Goal: Task Accomplishment & Management: Use online tool/utility

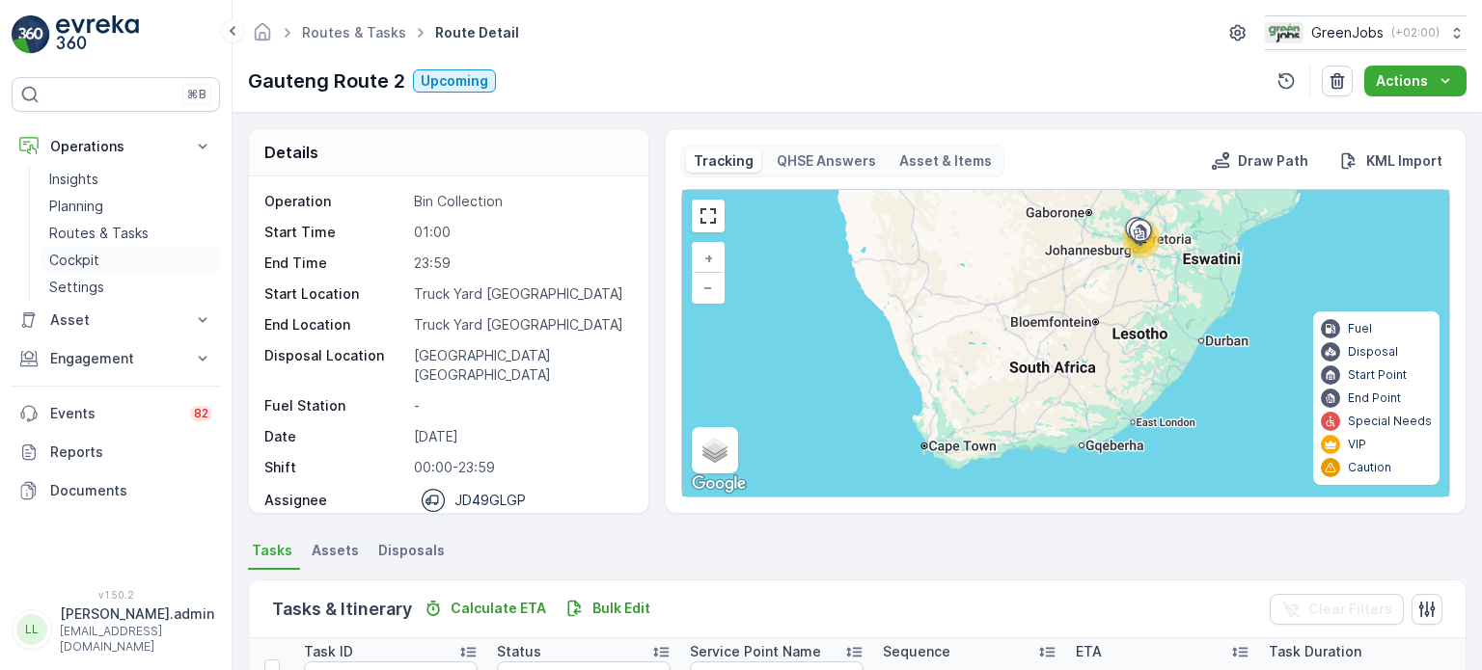
scroll to position [193, 0]
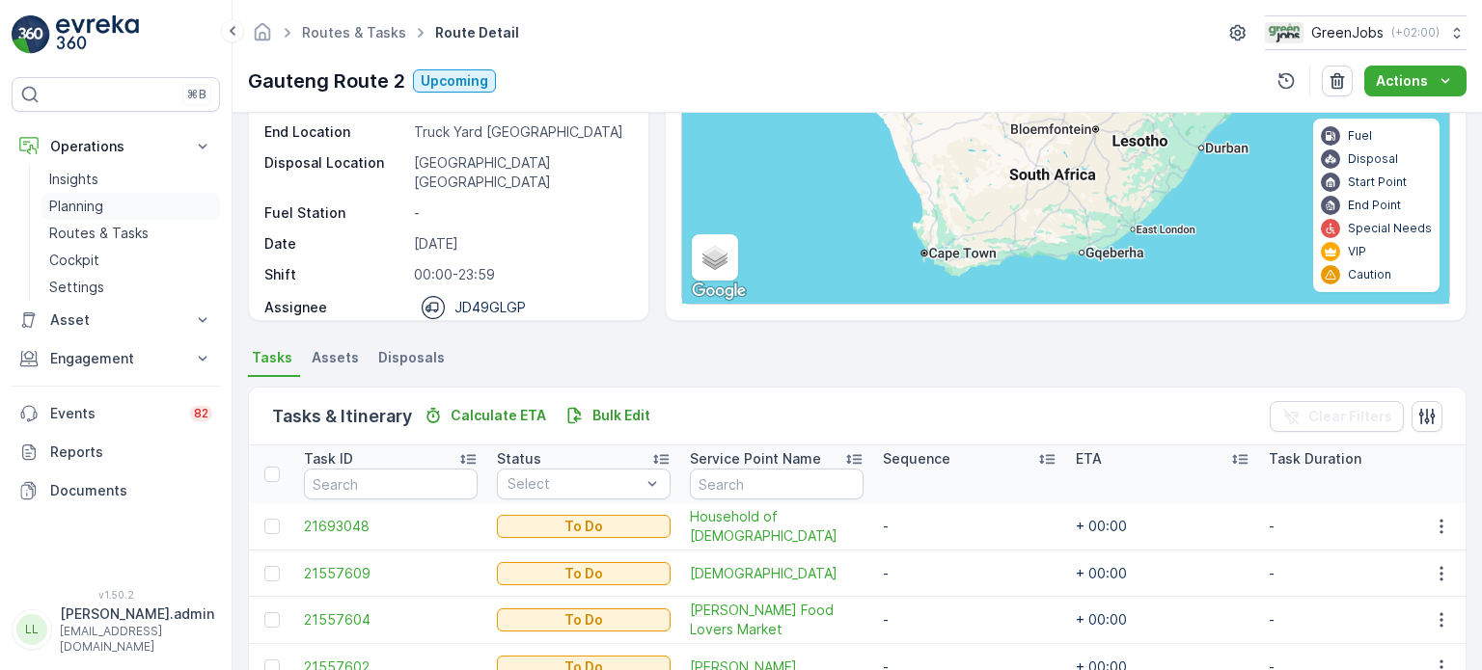
drag, startPoint x: 84, startPoint y: 202, endPoint x: 121, endPoint y: 192, distance: 37.9
click at [85, 204] on p "Planning" at bounding box center [76, 206] width 54 height 19
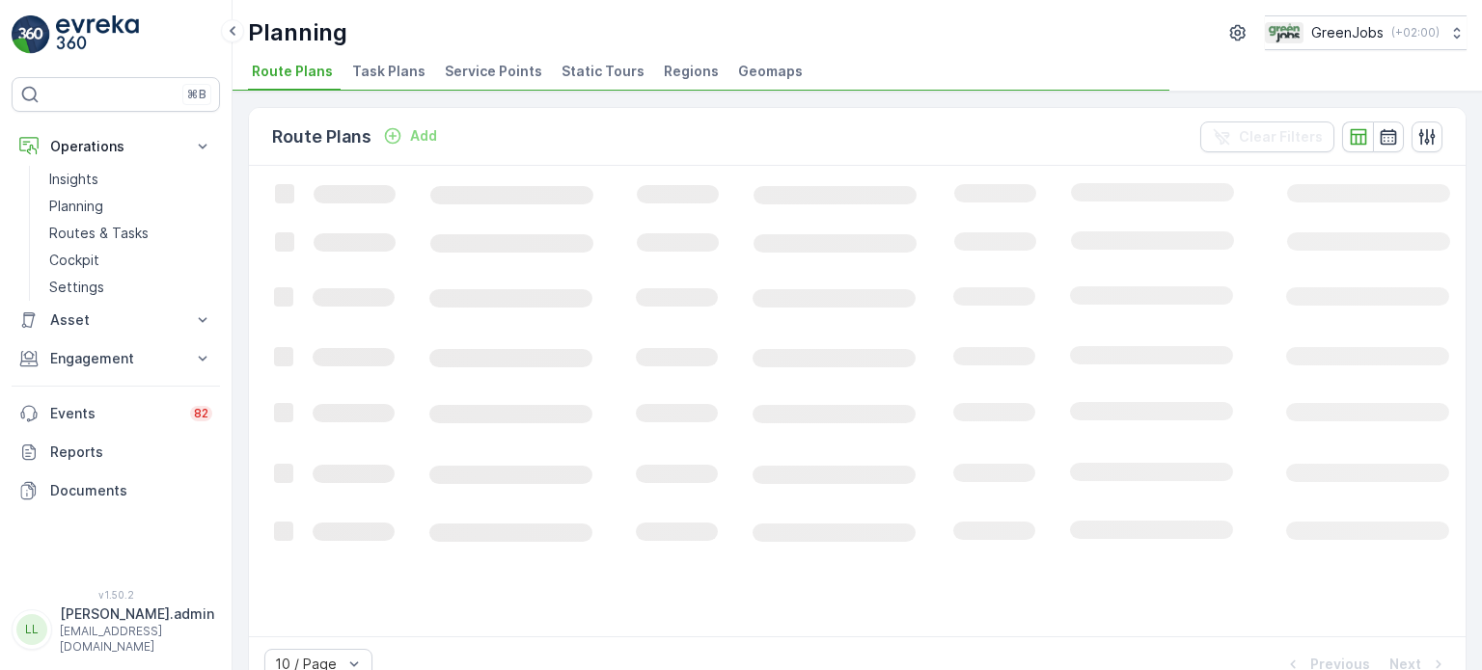
click at [475, 68] on span "Service Points" at bounding box center [493, 71] width 97 height 19
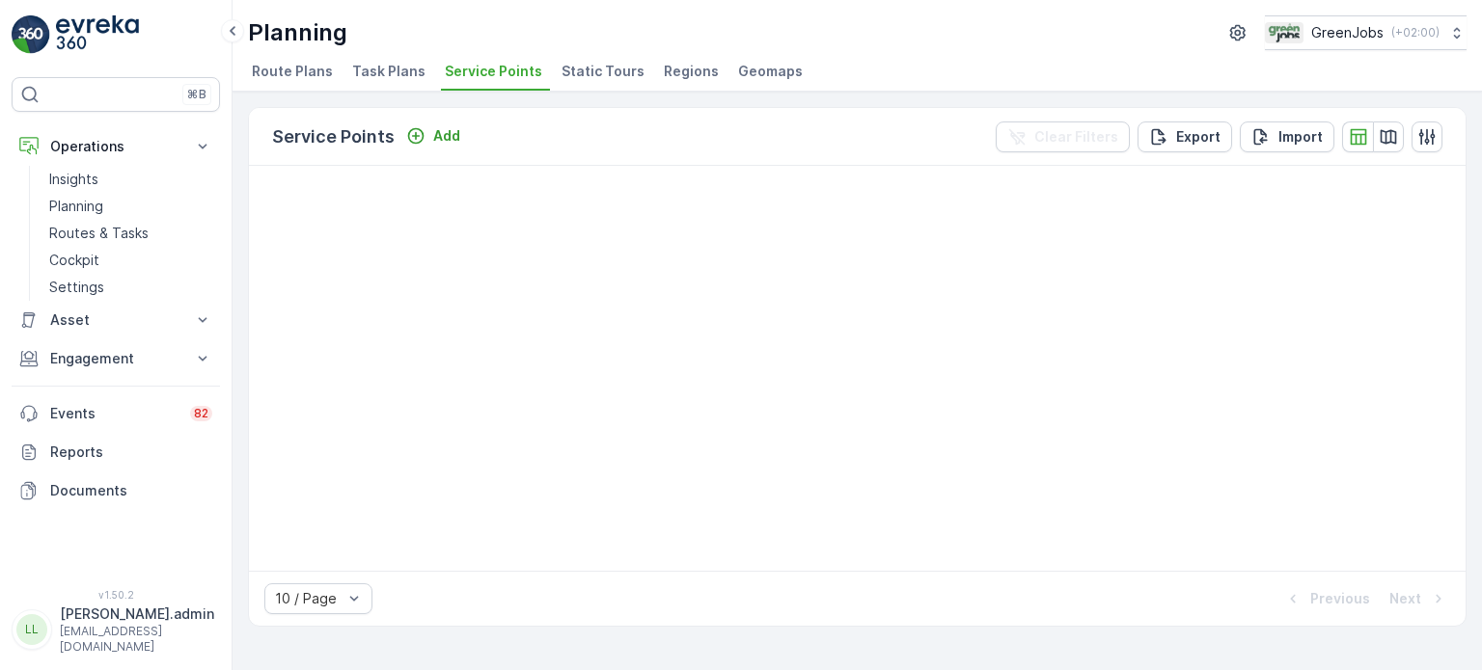
click at [504, 62] on span "Service Points" at bounding box center [493, 71] width 97 height 19
click at [93, 234] on p "Routes & Tasks" at bounding box center [98, 233] width 99 height 19
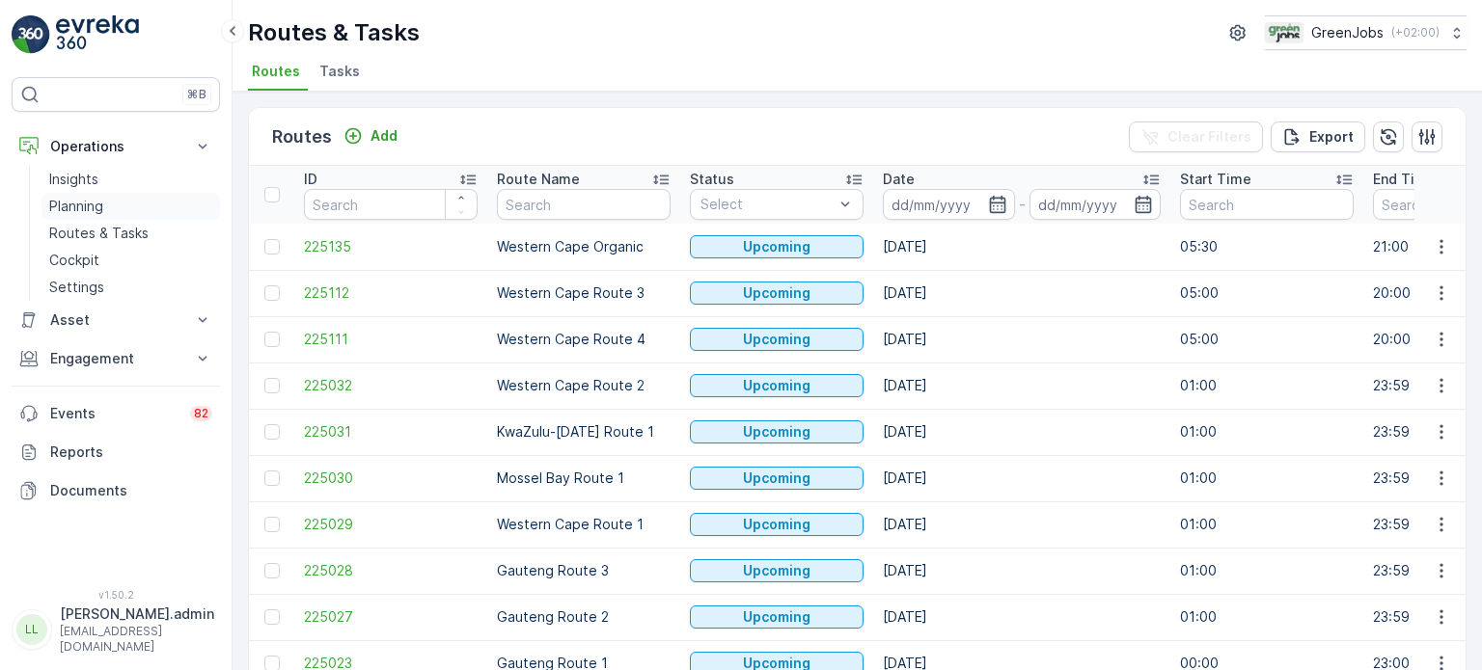
click at [73, 205] on p "Planning" at bounding box center [76, 206] width 54 height 19
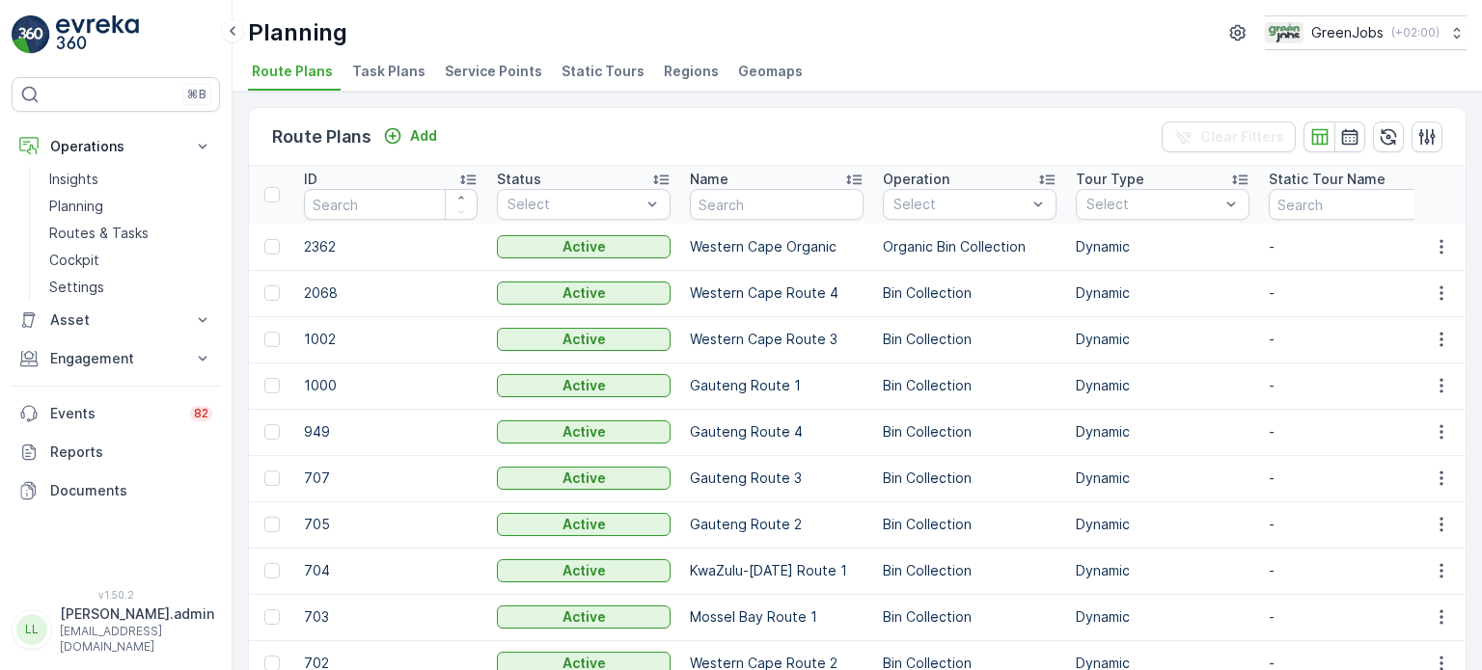
click at [494, 73] on span "Service Points" at bounding box center [493, 71] width 97 height 19
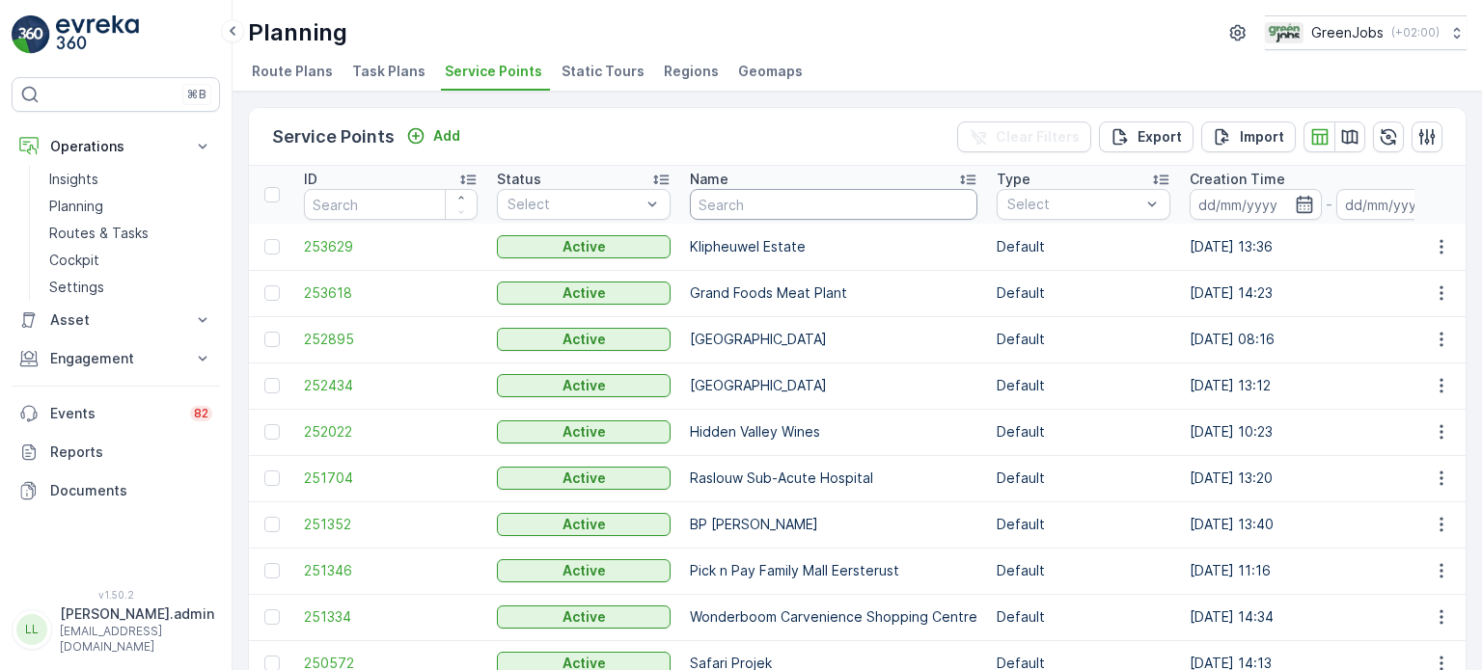
click at [761, 205] on input "text" at bounding box center [833, 204] width 287 height 31
type input "morning"
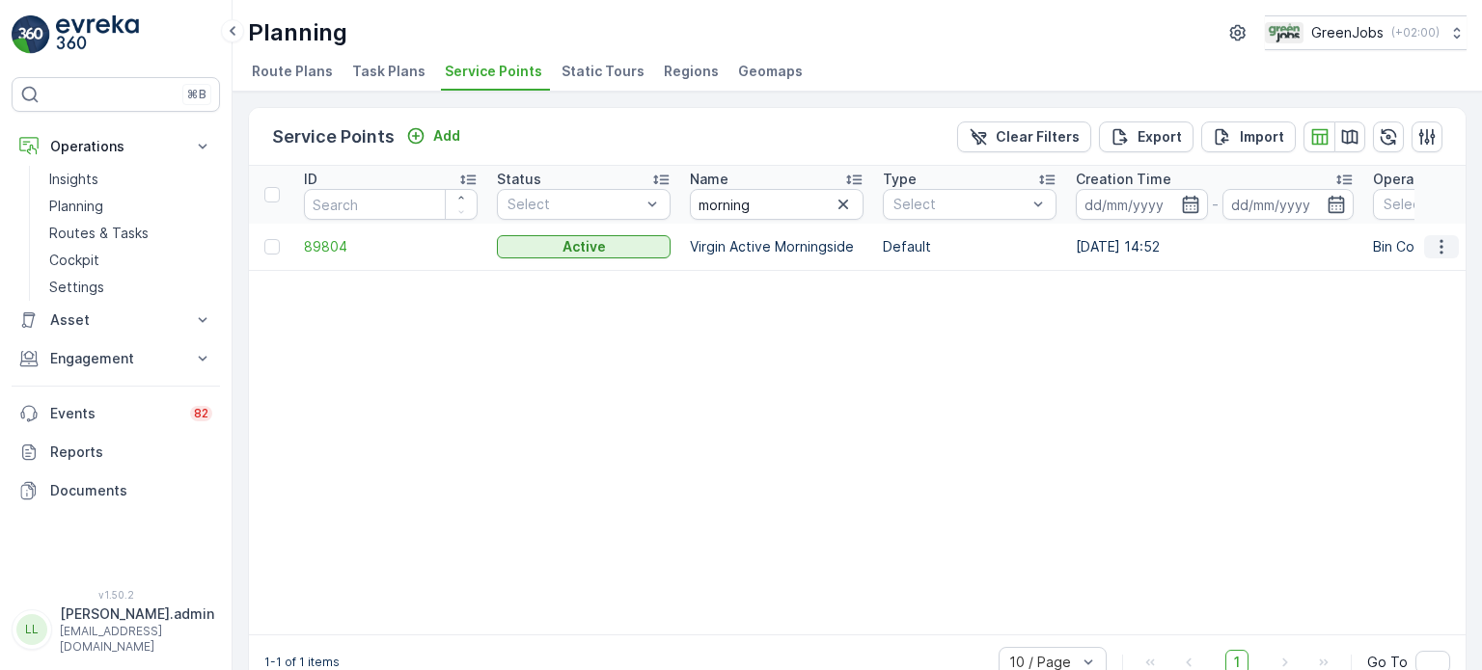
click at [1432, 244] on icon "button" at bounding box center [1441, 246] width 19 height 19
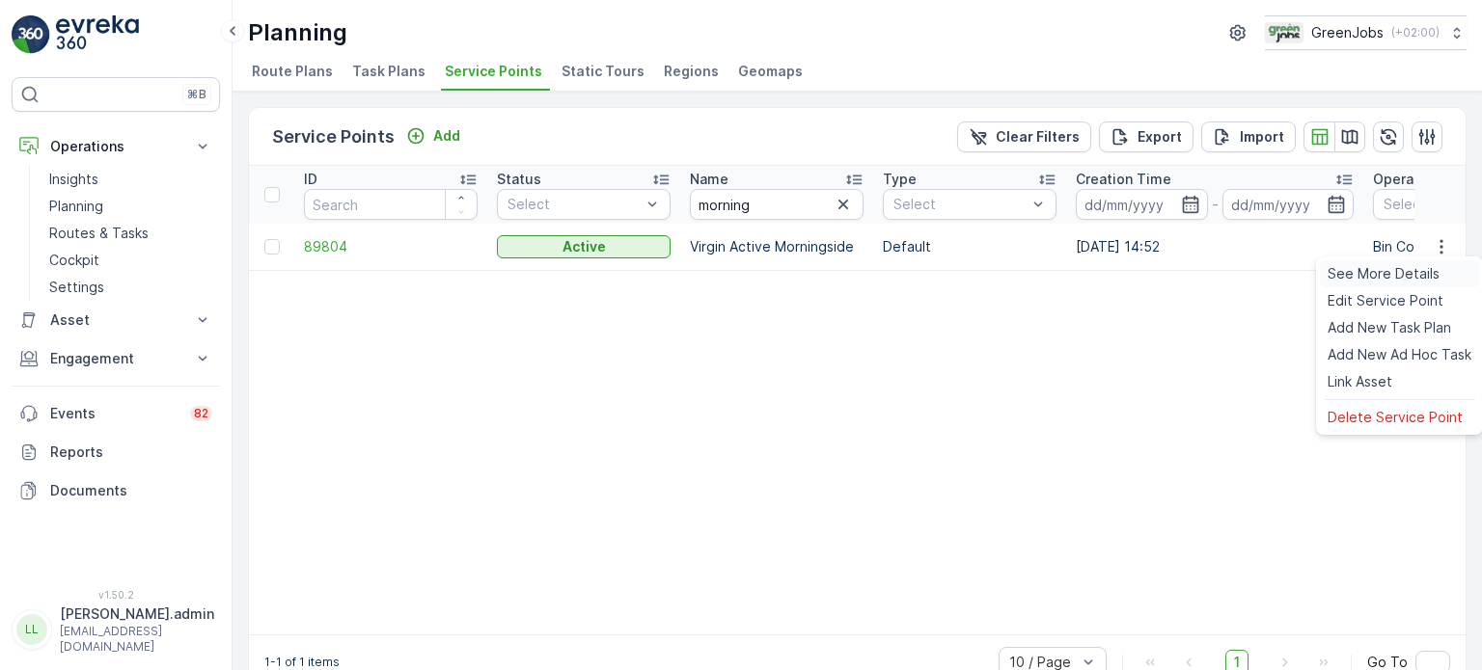
click at [1378, 270] on span "See More Details" at bounding box center [1383, 273] width 112 height 19
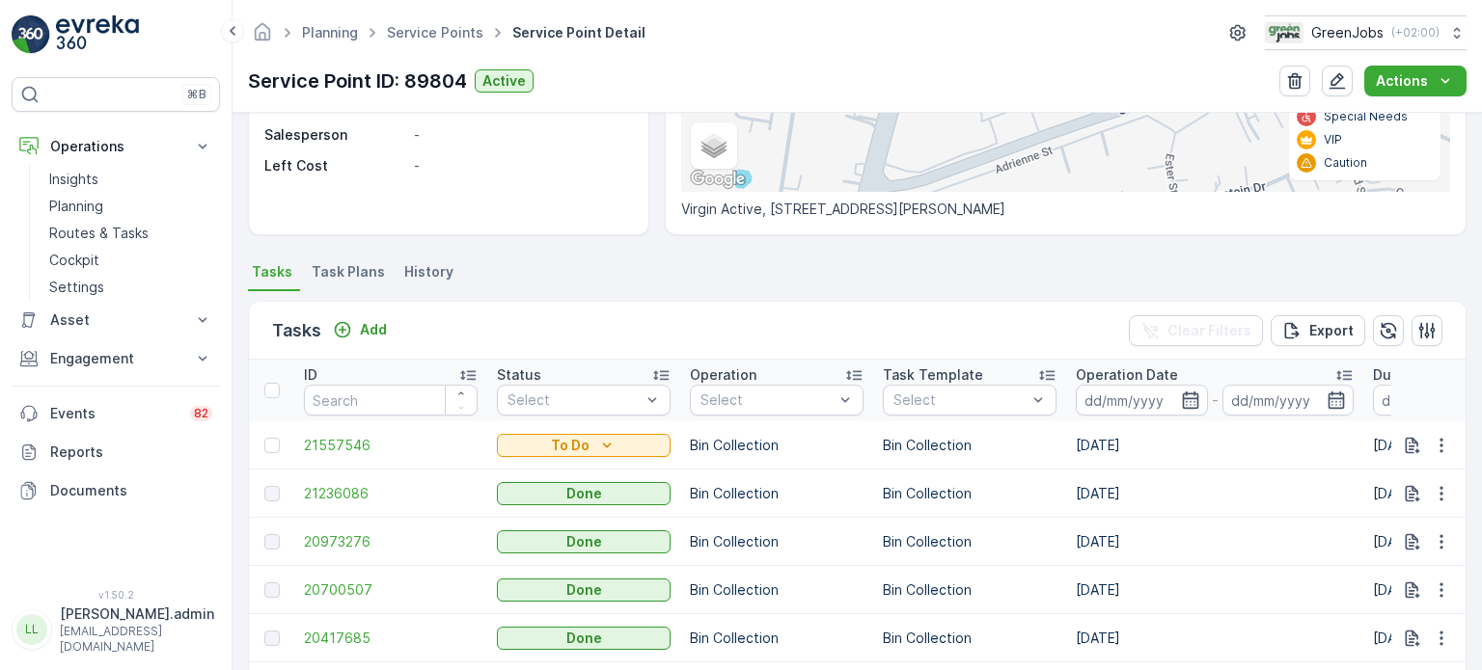
scroll to position [386, 0]
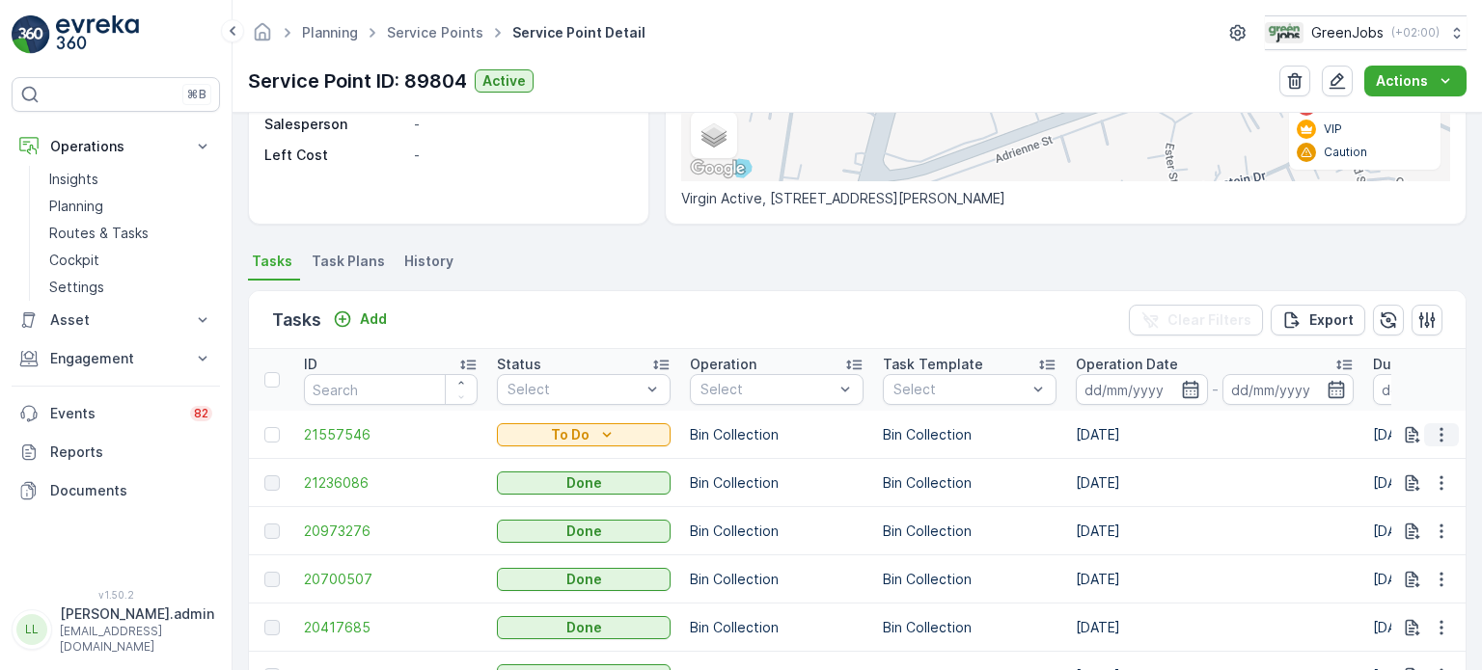
click at [1432, 431] on icon "button" at bounding box center [1441, 434] width 19 height 19
click at [1377, 462] on span "See More Details" at bounding box center [1401, 461] width 112 height 19
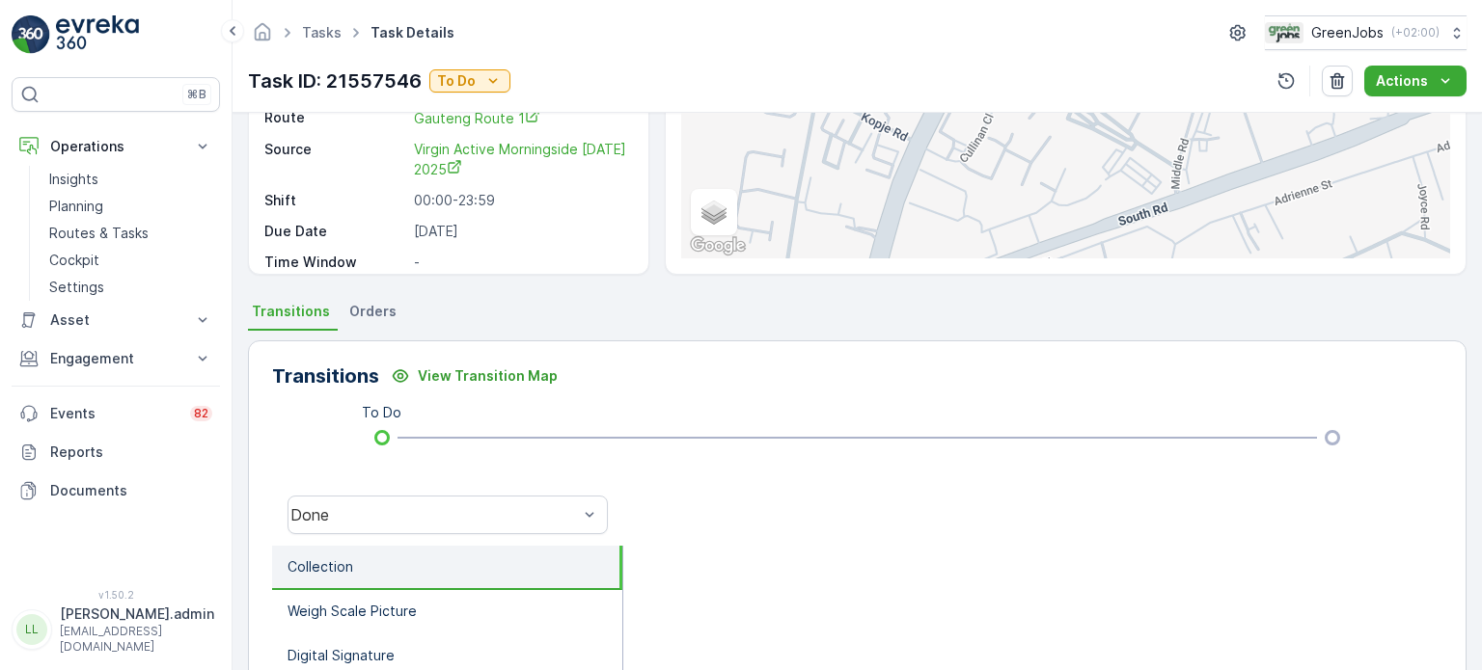
scroll to position [96, 0]
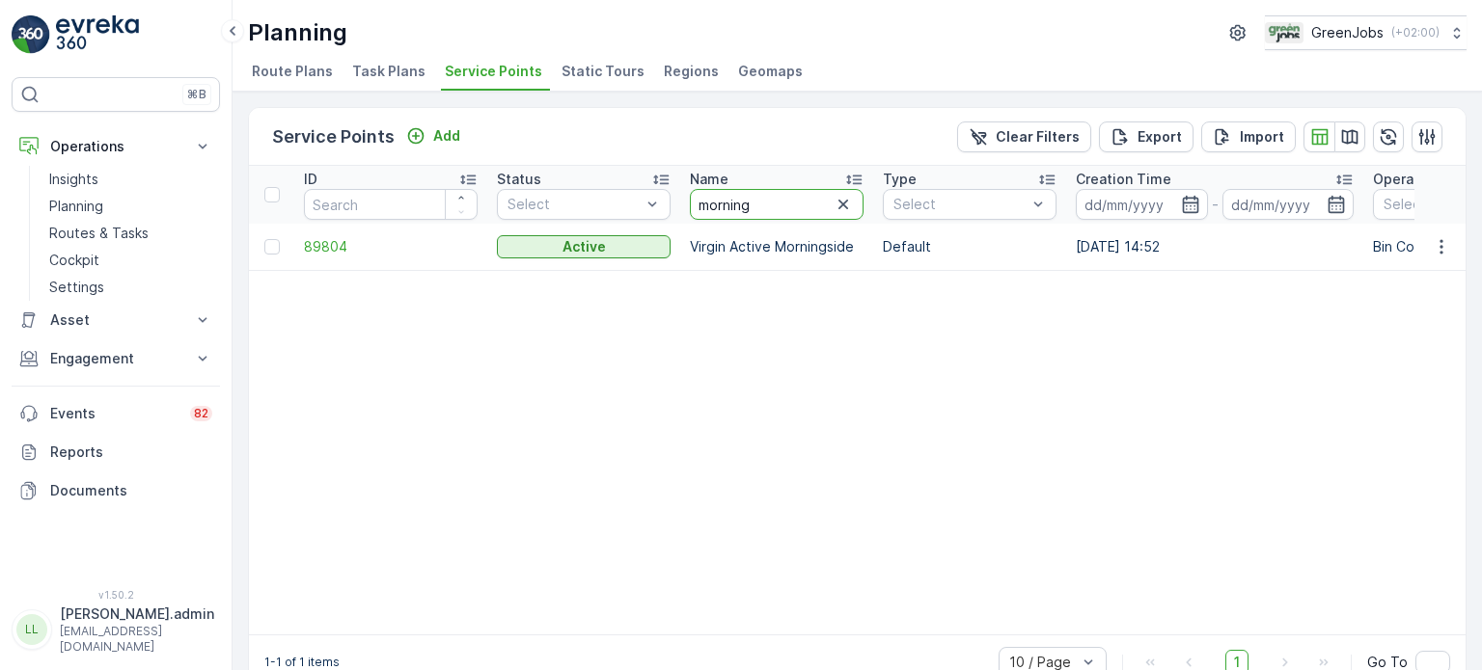
drag, startPoint x: 776, startPoint y: 198, endPoint x: 671, endPoint y: 198, distance: 104.2
type input "saffron"
click at [1435, 239] on icon "button" at bounding box center [1441, 246] width 19 height 19
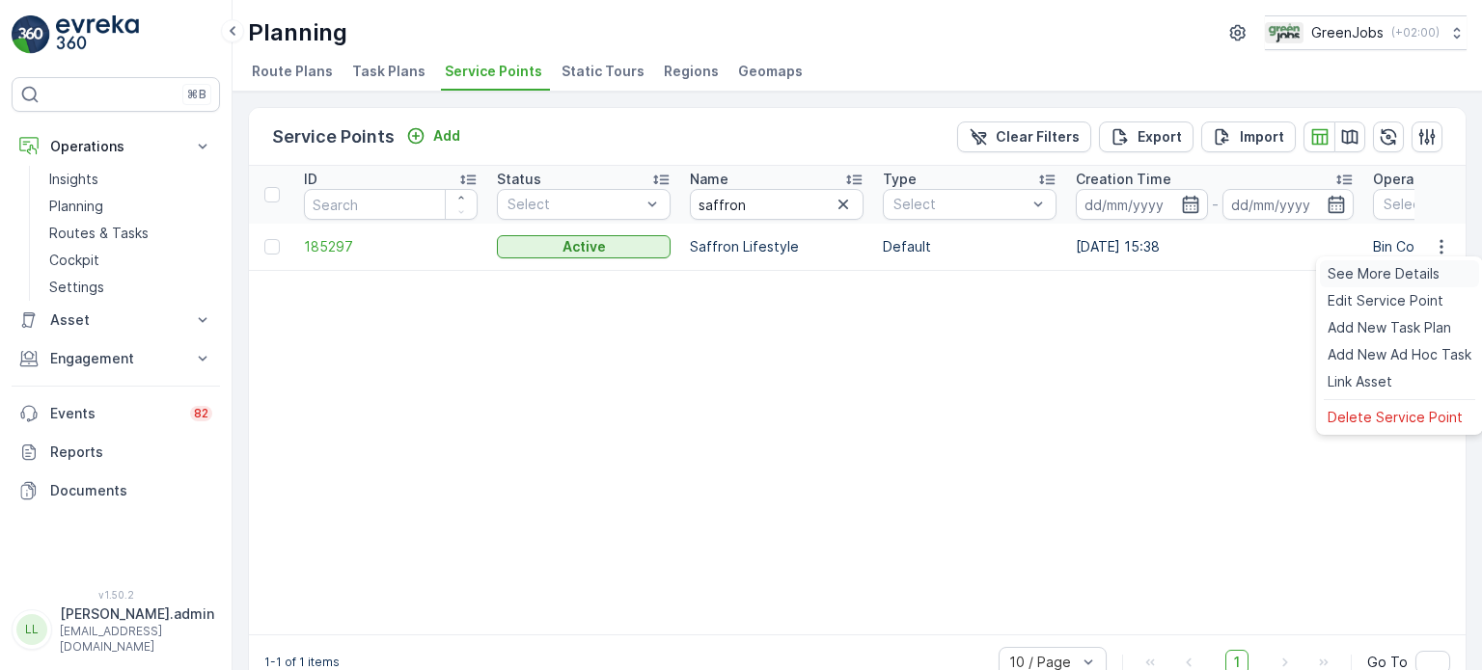
click at [1396, 273] on span "See More Details" at bounding box center [1383, 273] width 112 height 19
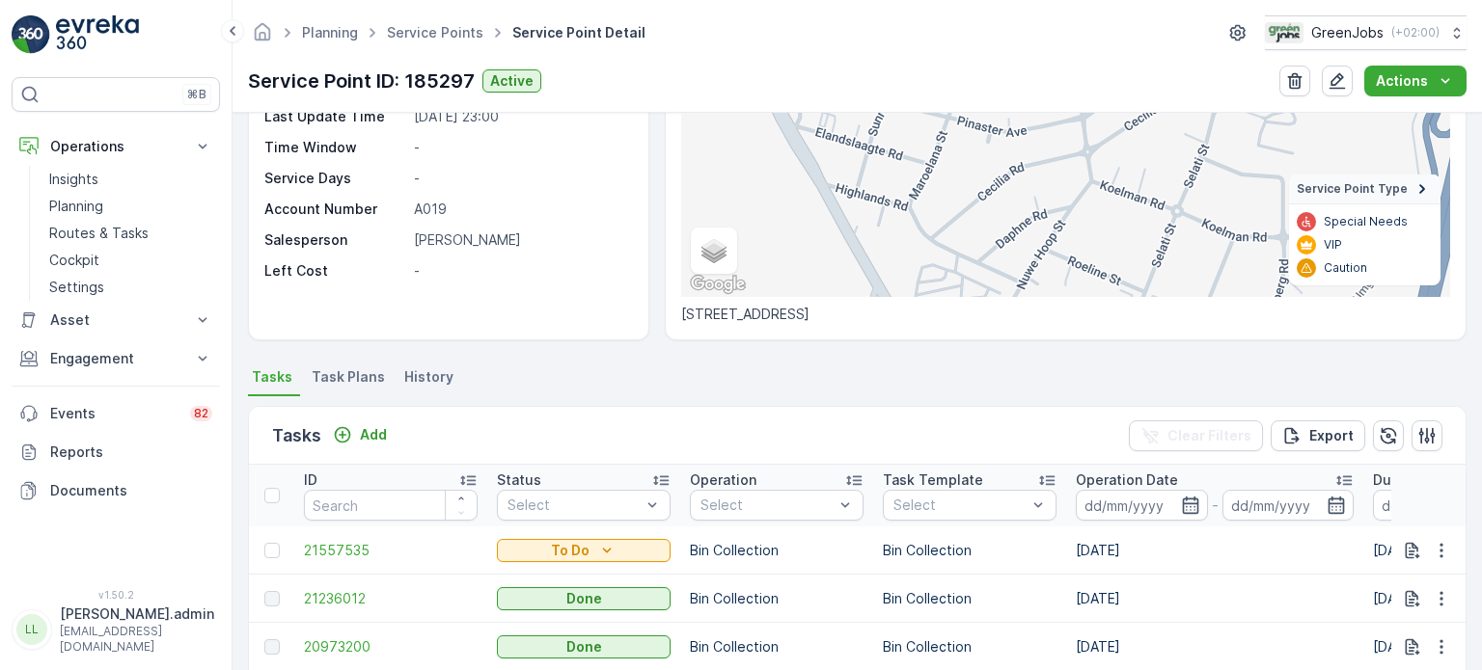
scroll to position [386, 0]
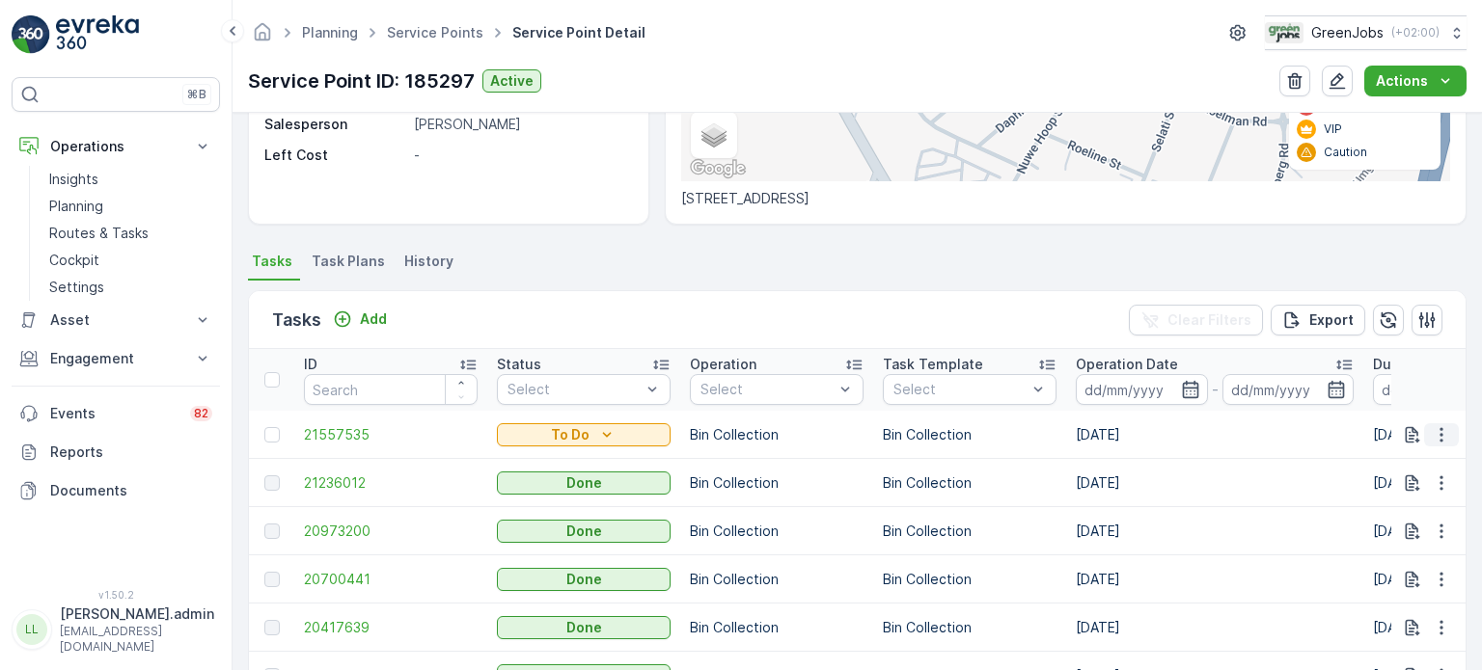
click at [1437, 430] on icon "button" at bounding box center [1441, 434] width 19 height 19
click at [1399, 466] on span "See More Details" at bounding box center [1401, 461] width 112 height 19
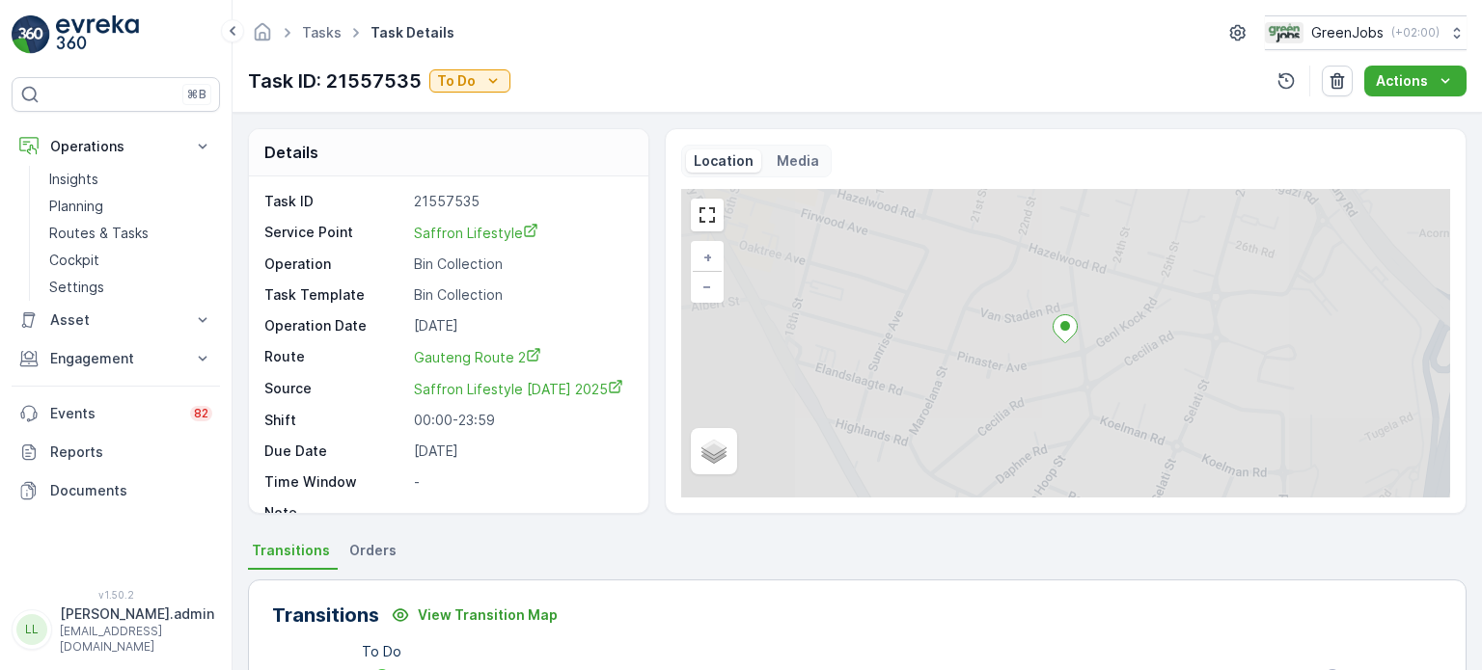
scroll to position [96, 0]
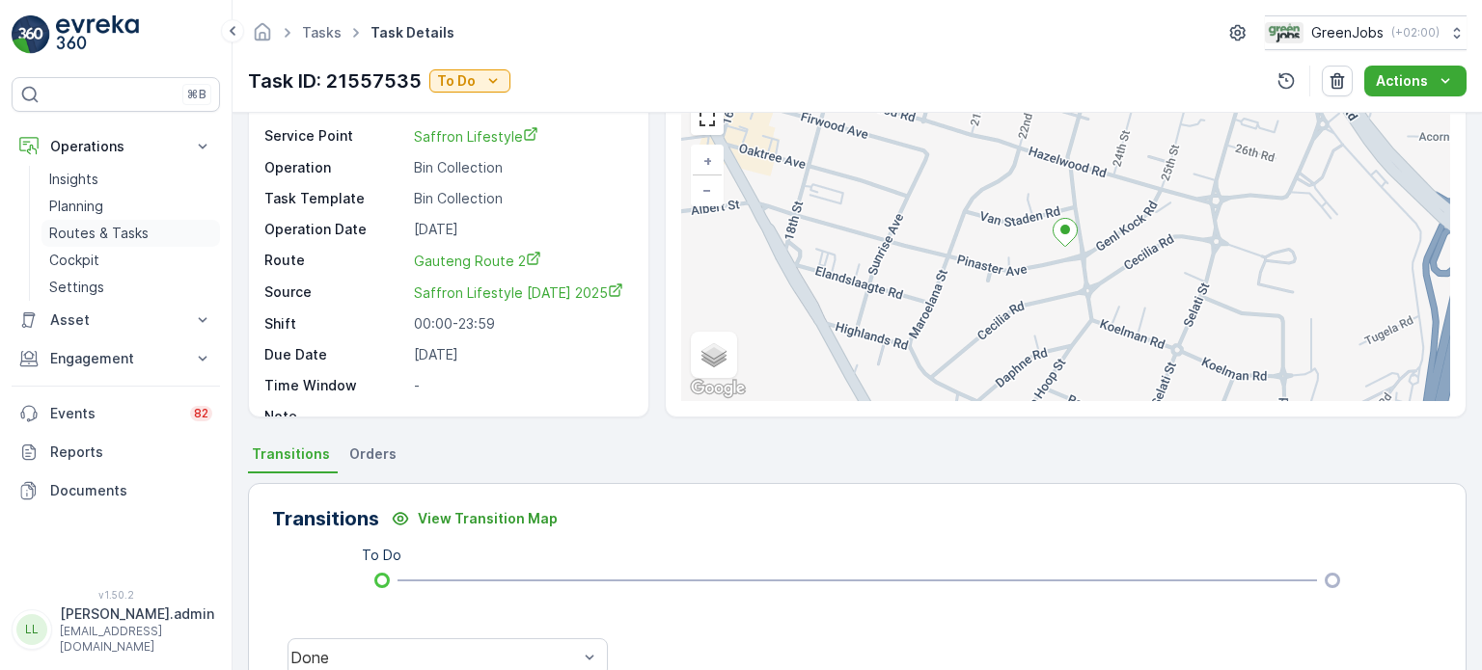
click at [96, 227] on p "Routes & Tasks" at bounding box center [98, 233] width 99 height 19
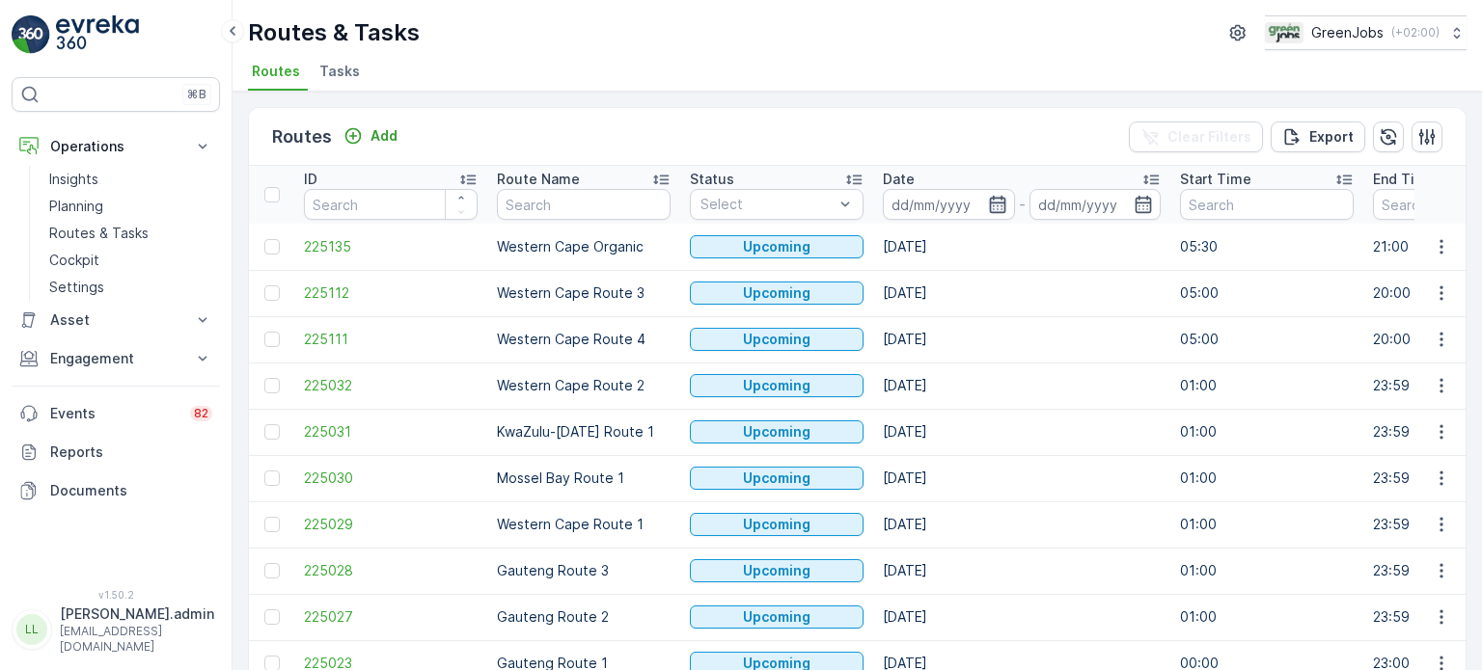
click at [989, 205] on icon "button" at bounding box center [997, 204] width 16 height 17
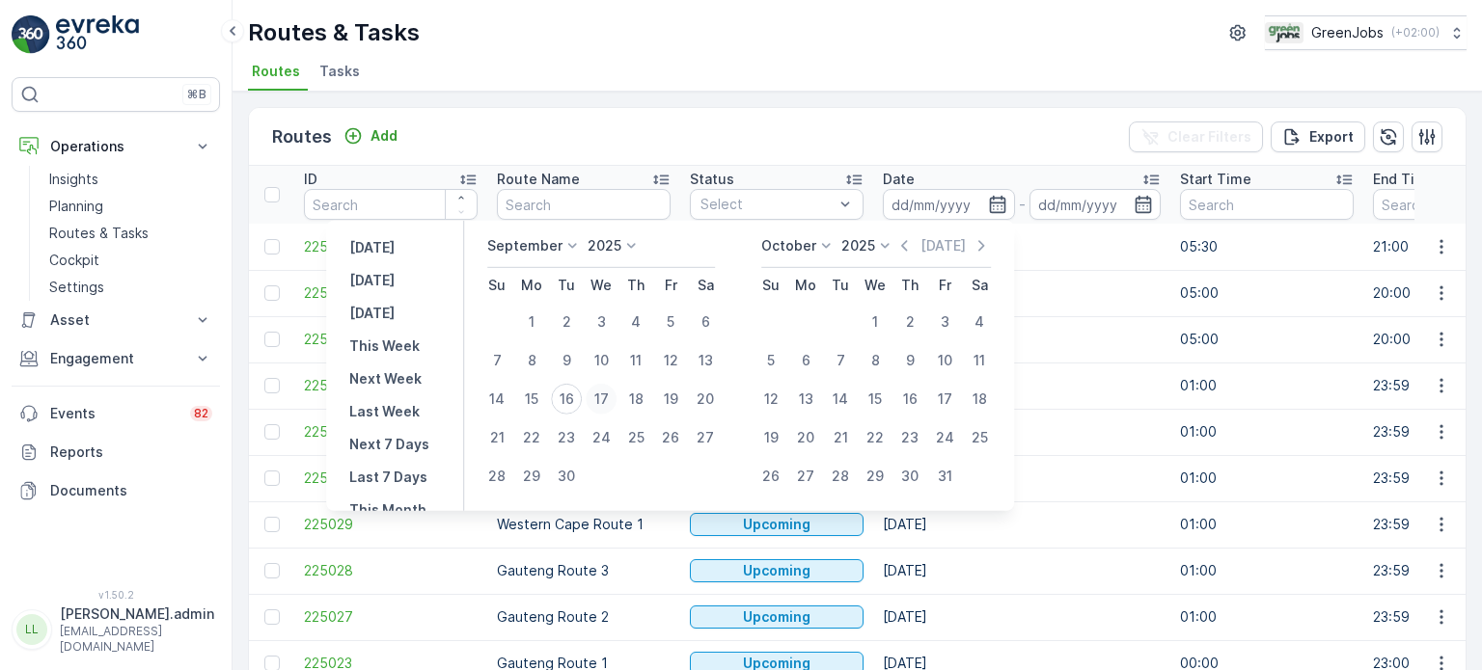
click at [608, 393] on div "17" at bounding box center [601, 399] width 31 height 31
type input "17.09.2025"
click at [608, 393] on div "17" at bounding box center [601, 399] width 31 height 31
type input "17.09.2025"
click at [608, 393] on div "17" at bounding box center [601, 399] width 31 height 31
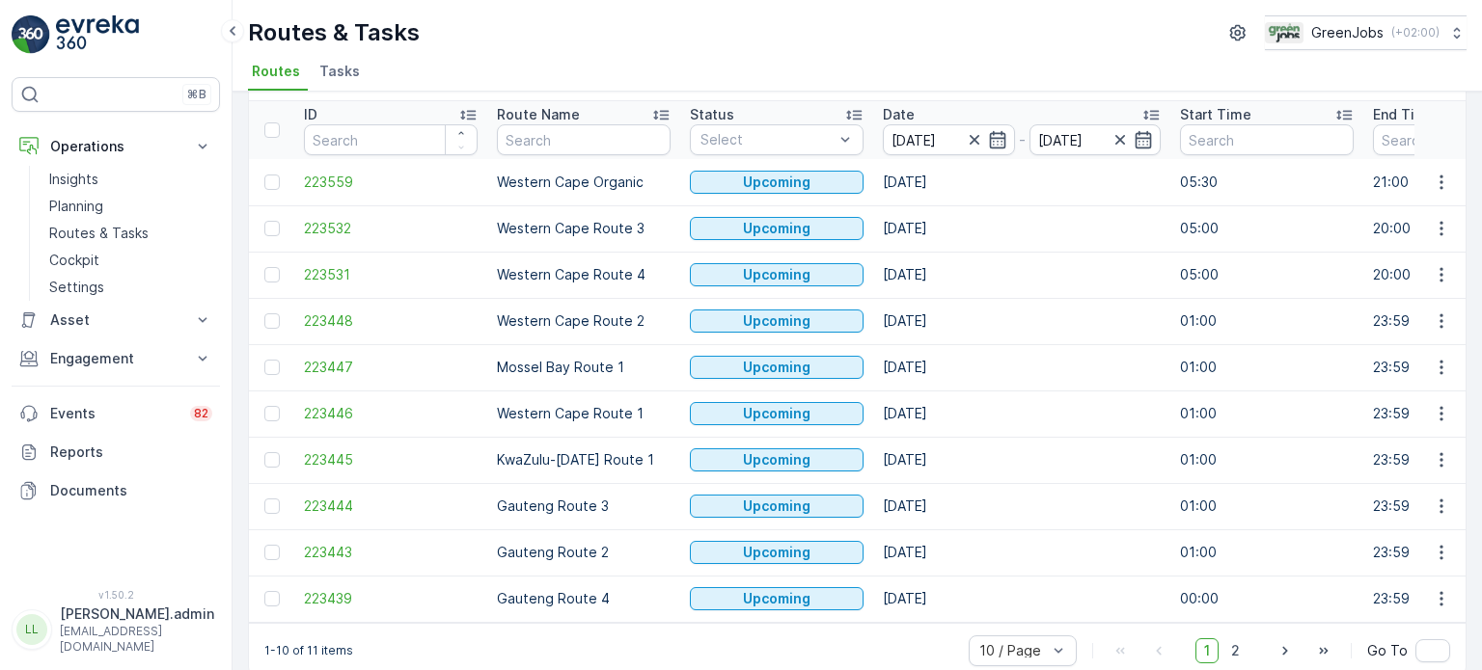
scroll to position [96, 0]
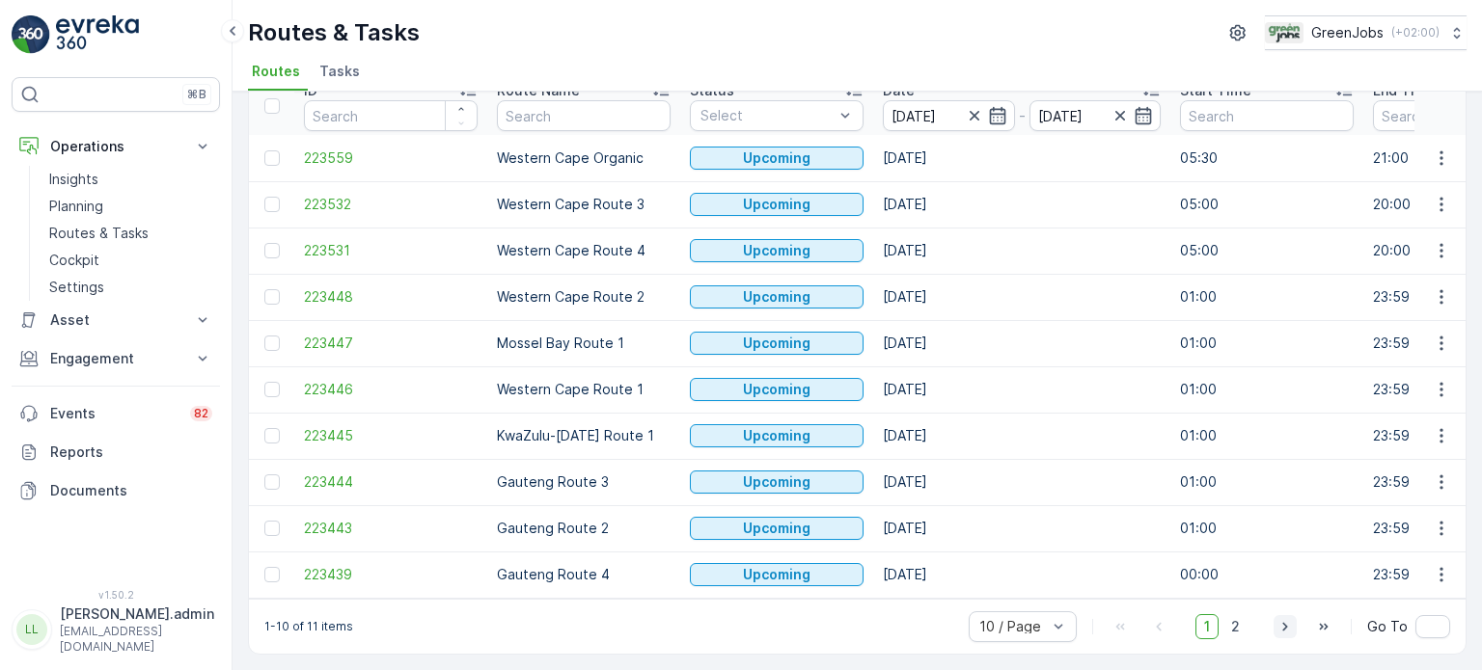
click at [1285, 628] on icon "button" at bounding box center [1284, 626] width 5 height 9
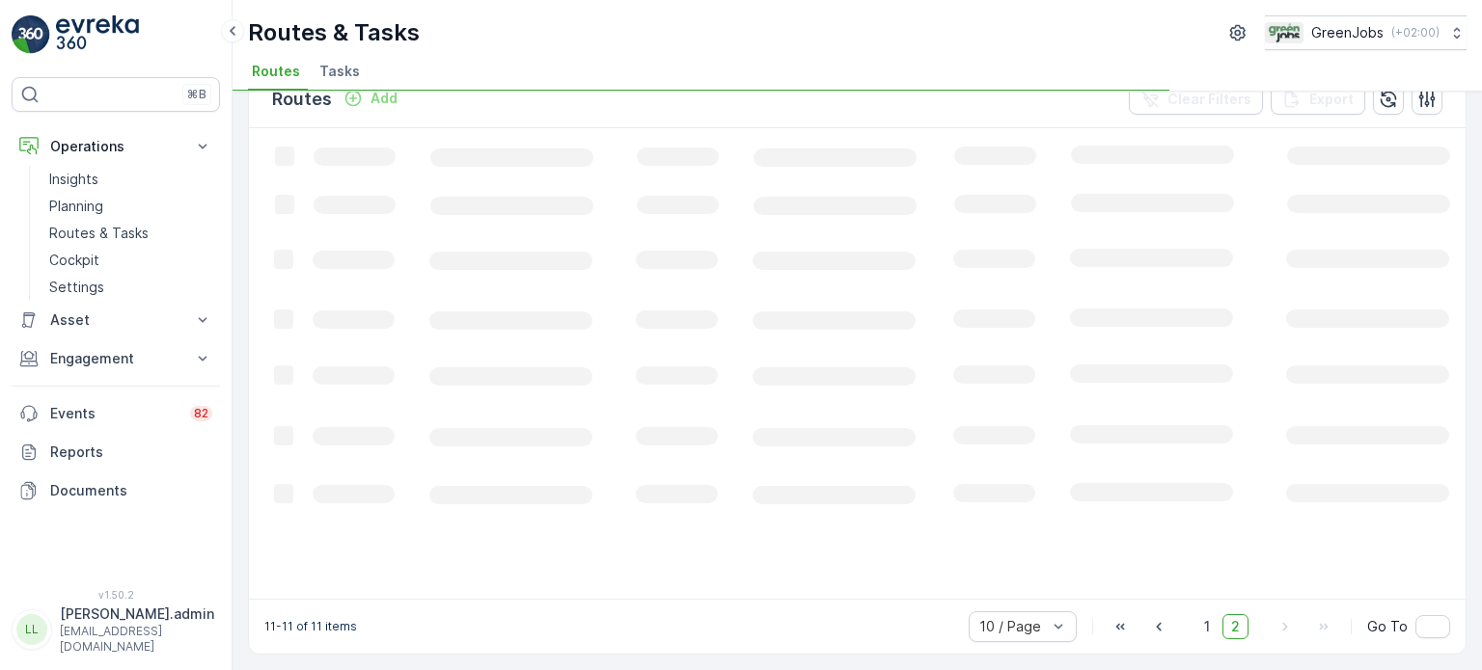
scroll to position [36, 0]
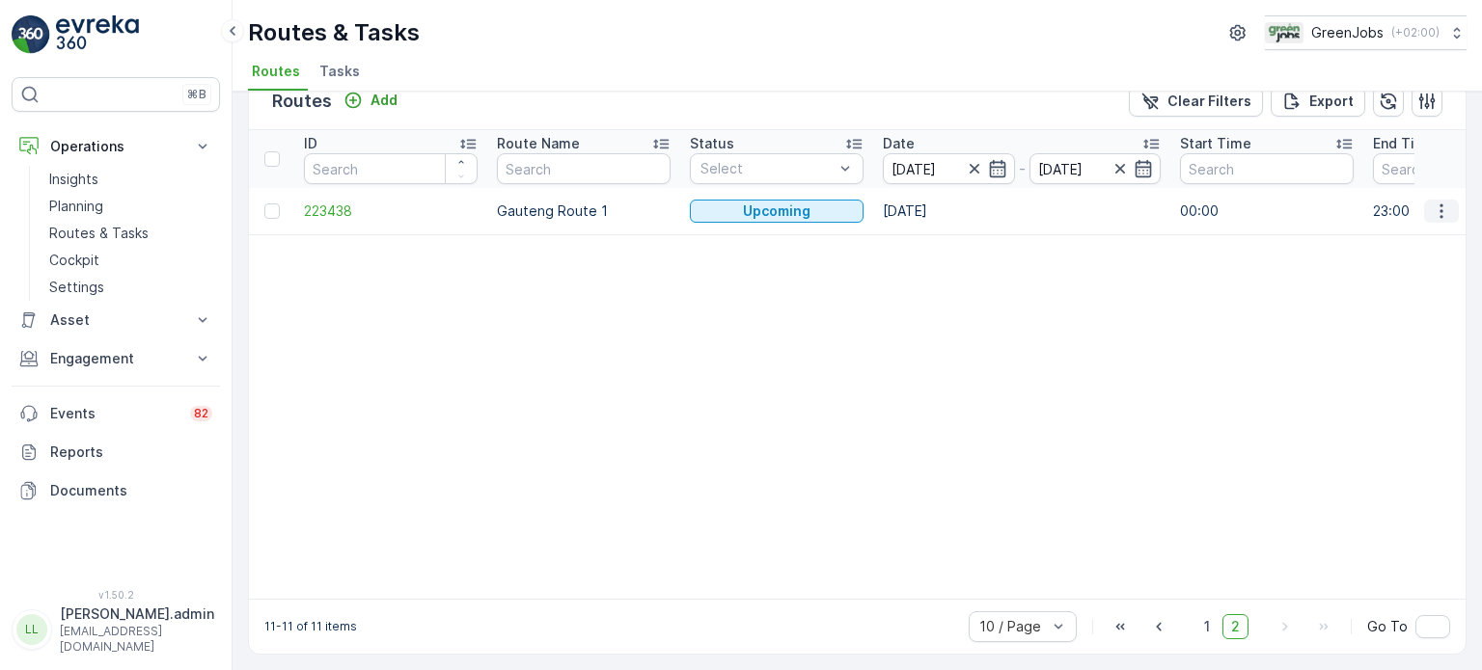
click at [1440, 208] on icon "button" at bounding box center [1441, 211] width 19 height 19
click at [1378, 236] on span "See More Details" at bounding box center [1396, 238] width 112 height 19
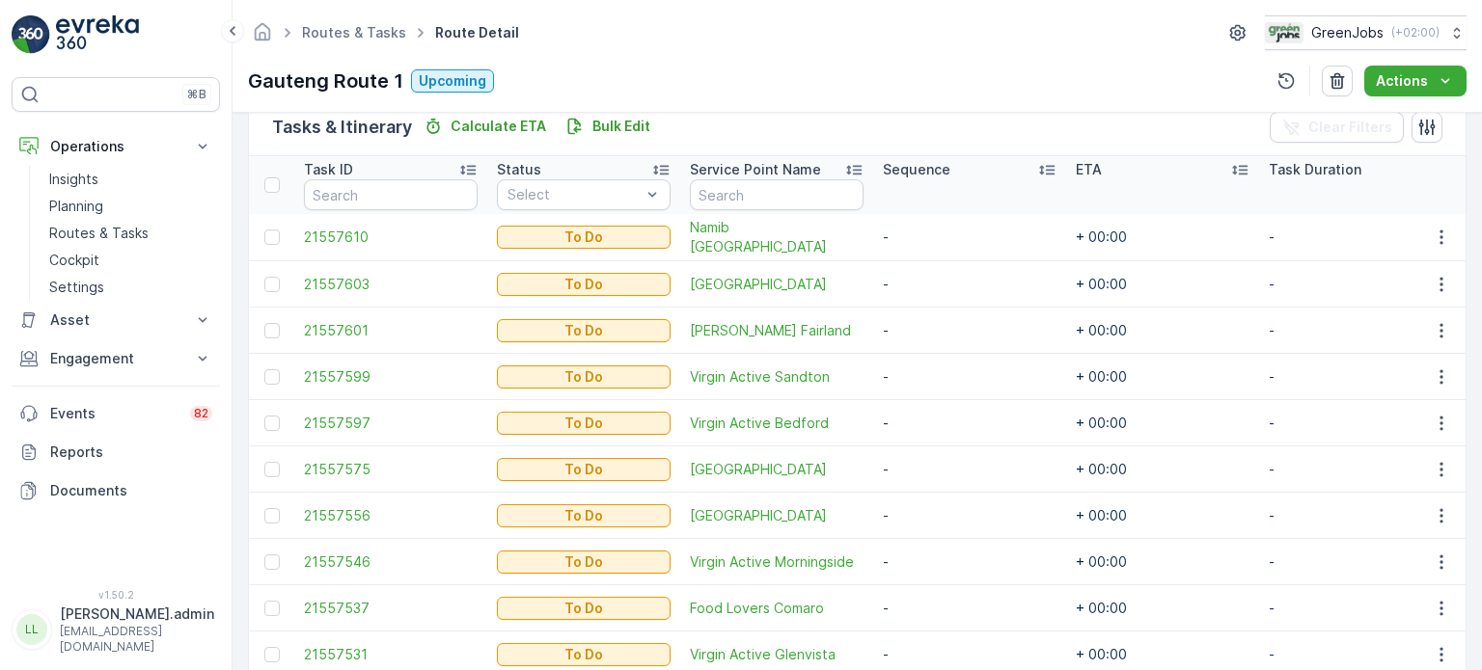
scroll to position [578, 0]
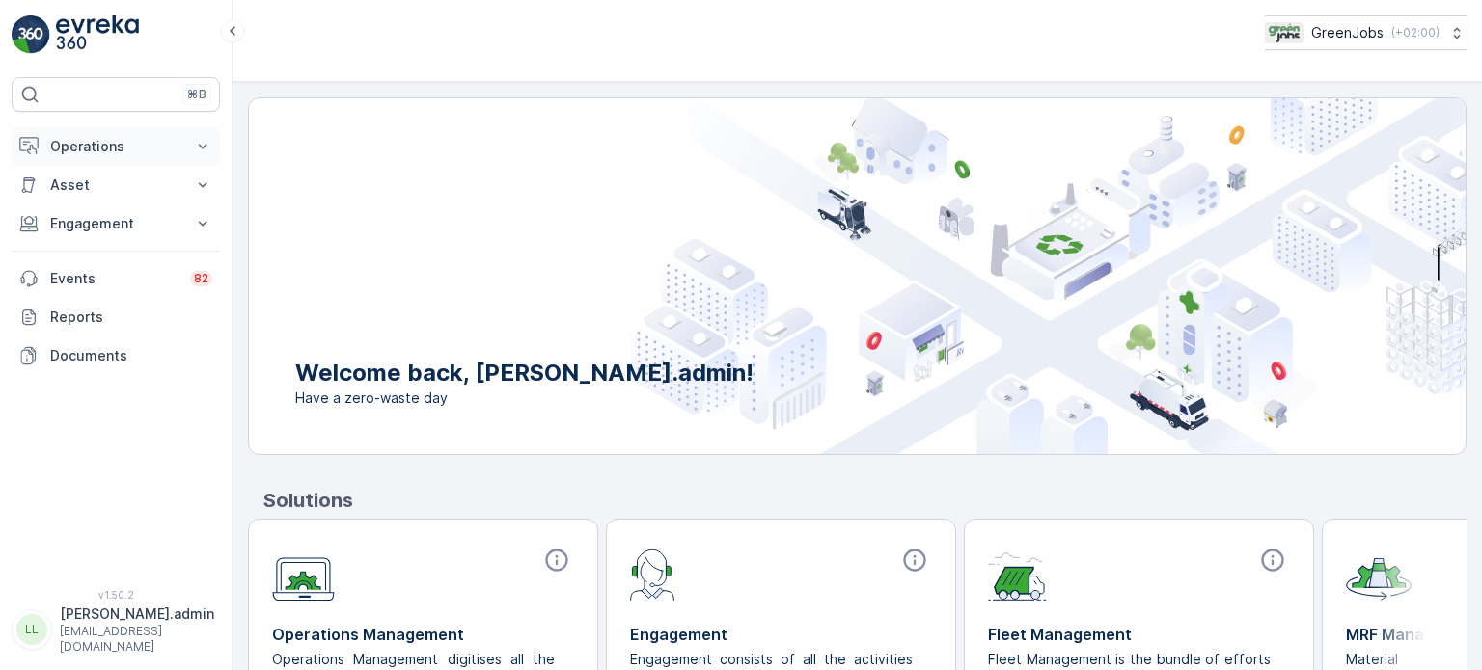
click at [93, 146] on p "Operations" at bounding box center [115, 146] width 131 height 19
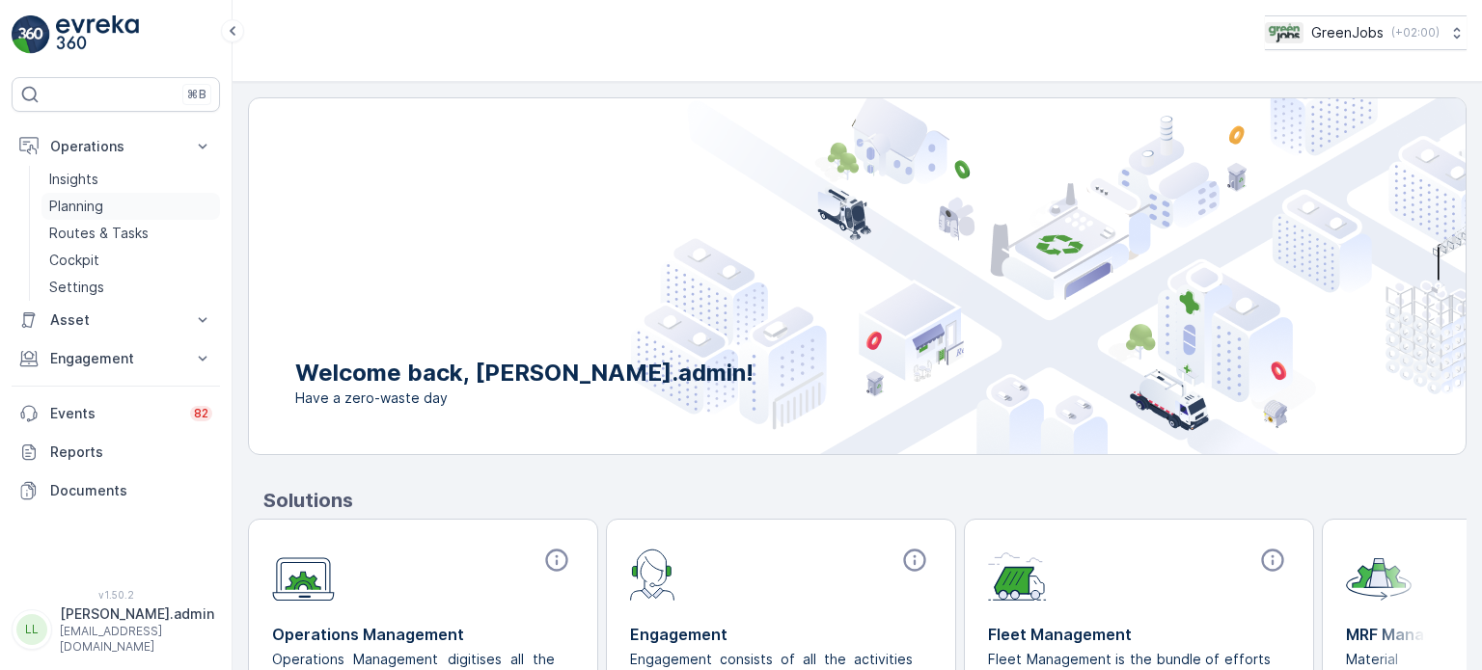
click at [73, 197] on p "Planning" at bounding box center [76, 206] width 54 height 19
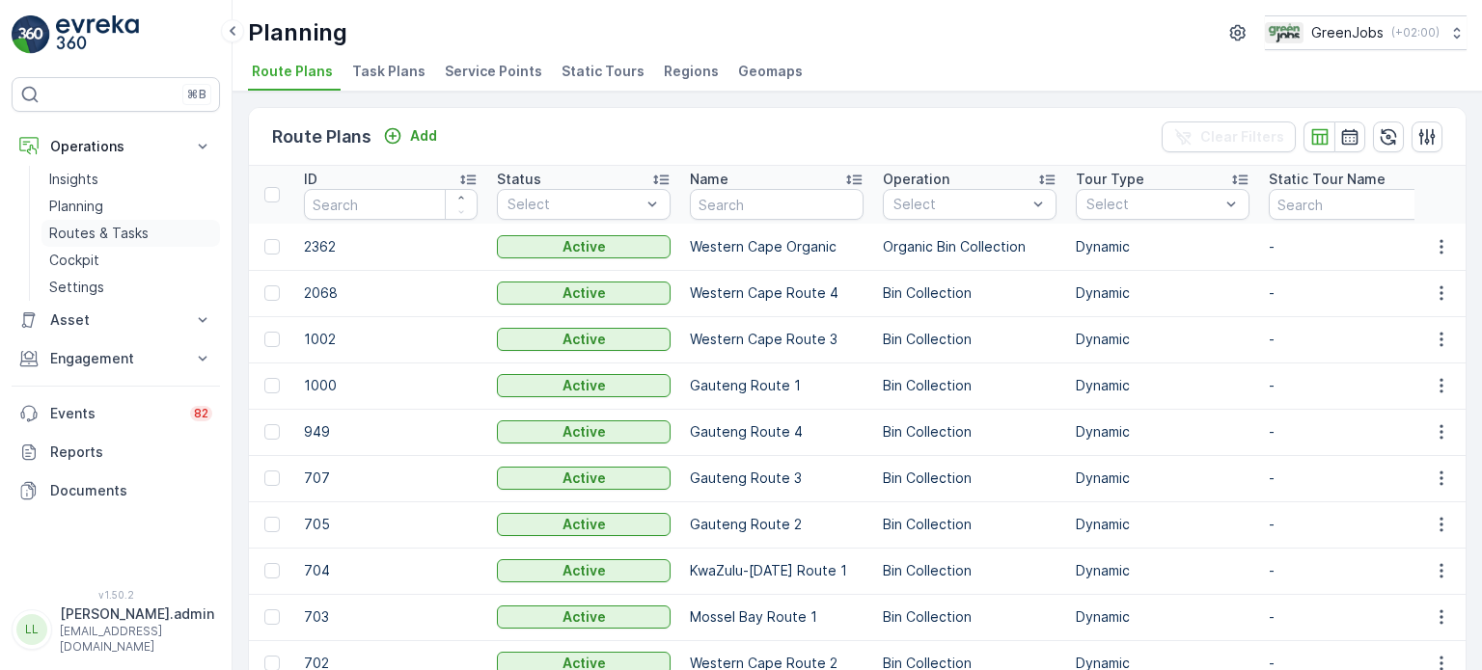
click at [87, 225] on p "Routes & Tasks" at bounding box center [98, 233] width 99 height 19
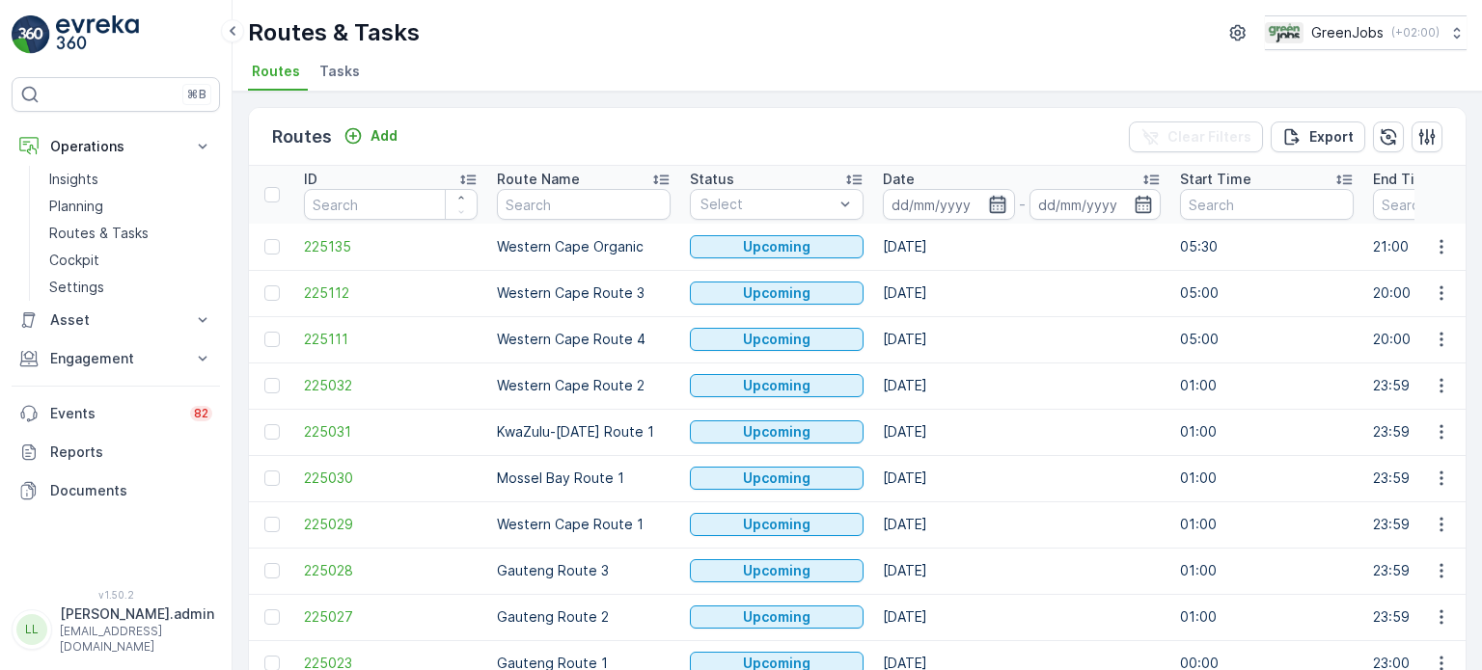
click at [1004, 202] on icon "button" at bounding box center [997, 204] width 19 height 19
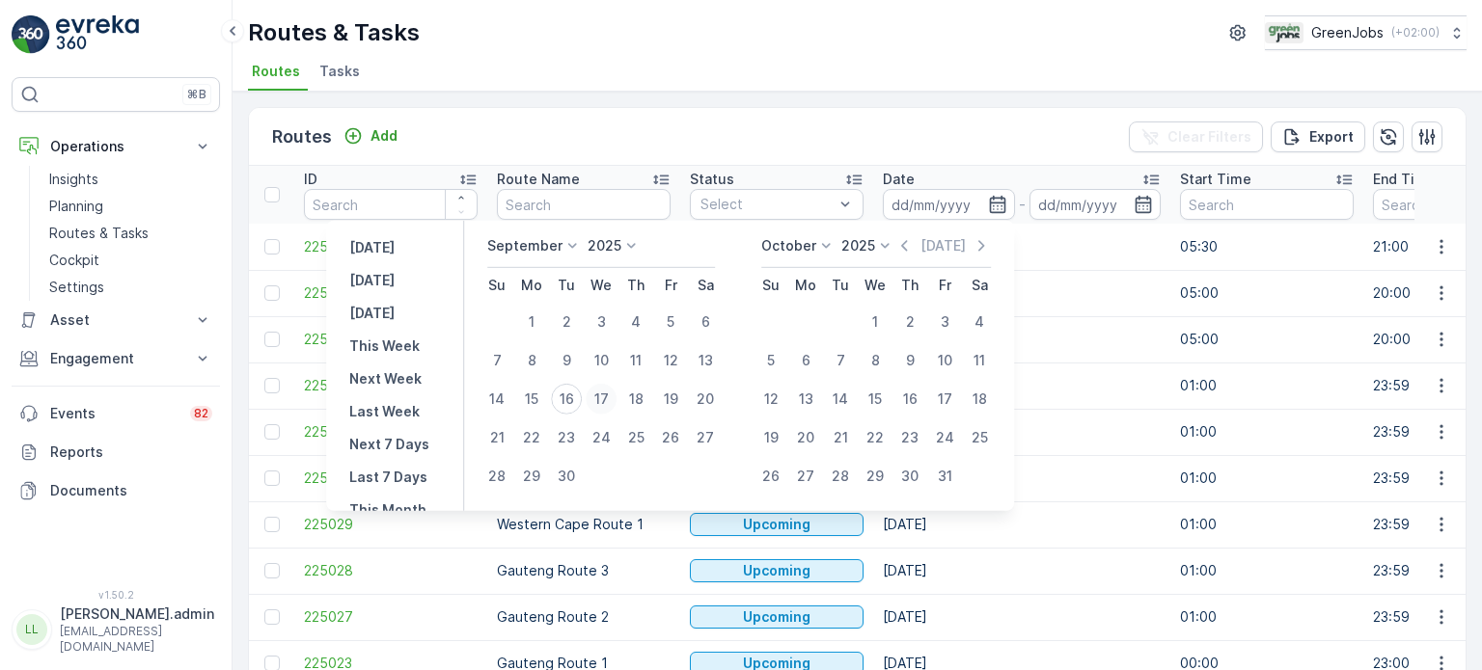
click at [613, 396] on div "17" at bounding box center [601, 399] width 31 height 31
type input "17.09.2025"
click at [611, 396] on div "17" at bounding box center [601, 399] width 31 height 31
type input "17.09.2025"
click at [611, 396] on div "17" at bounding box center [601, 399] width 31 height 31
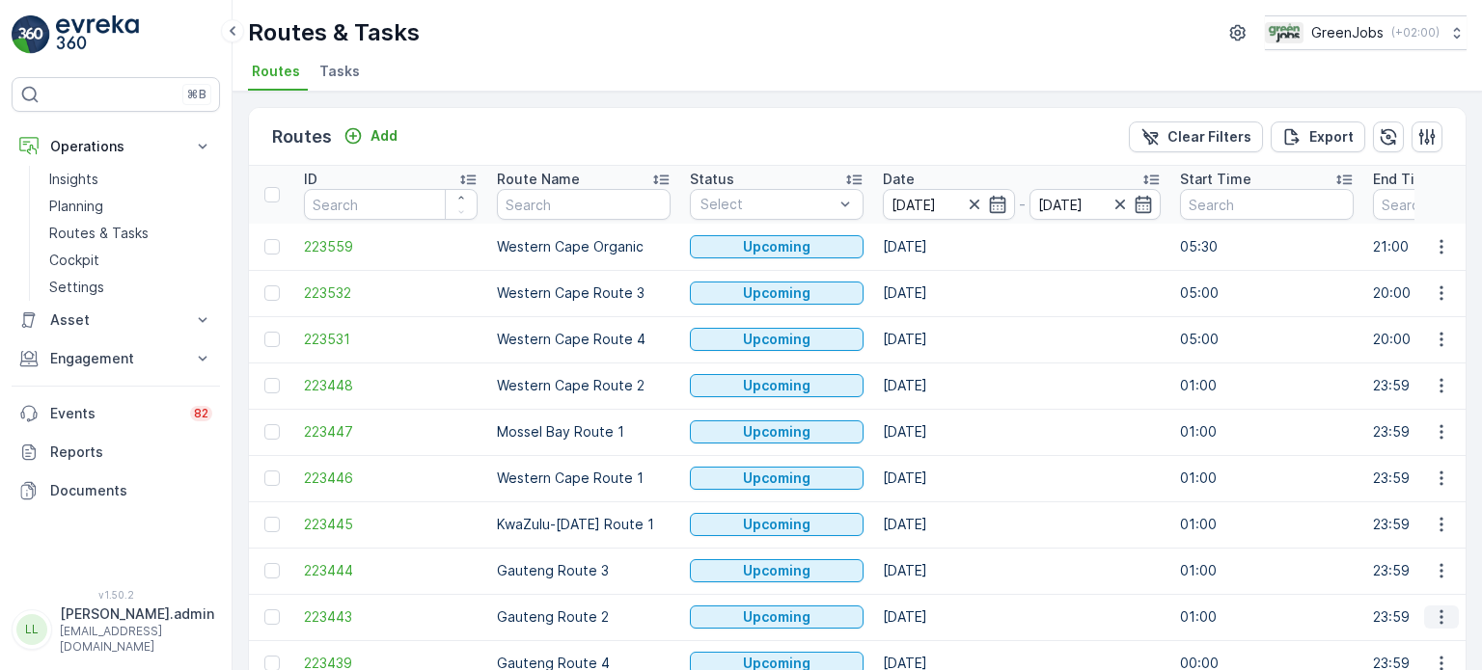
click at [1432, 614] on icon "button" at bounding box center [1441, 617] width 19 height 19
click at [1360, 465] on span "See More Details" at bounding box center [1396, 470] width 112 height 19
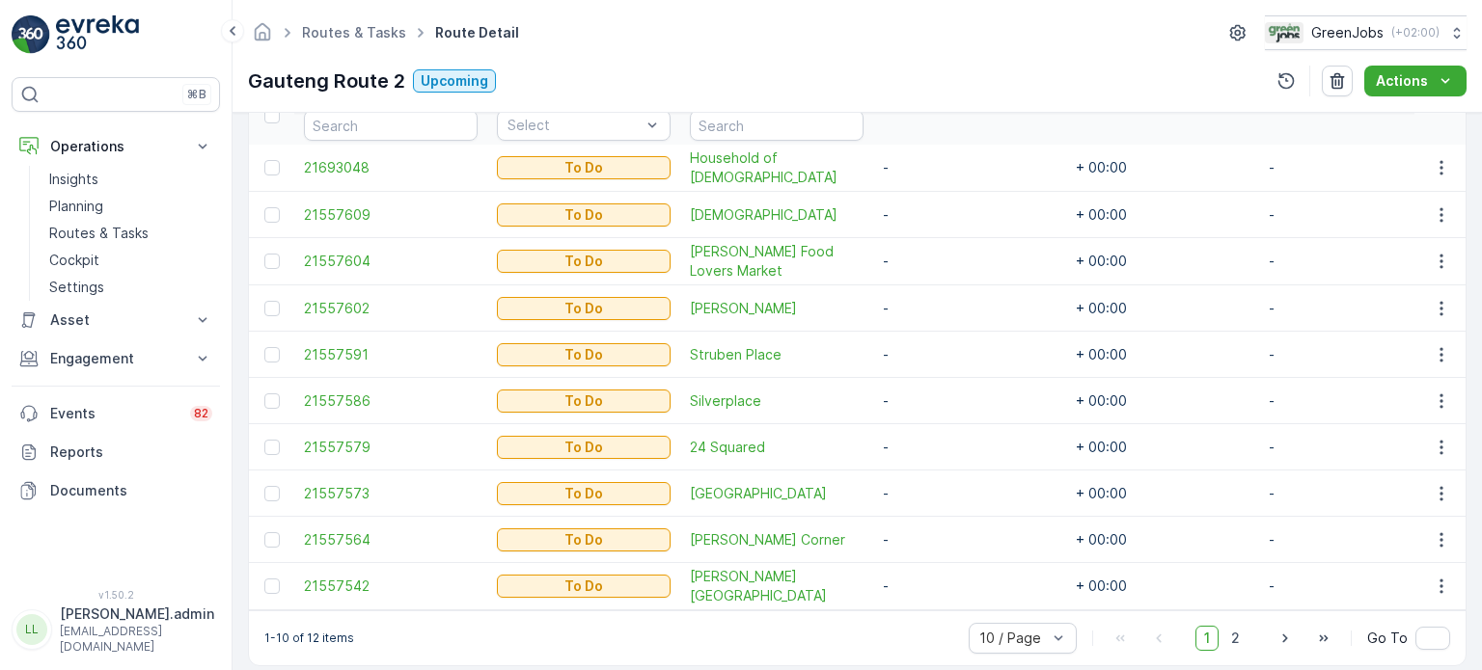
scroll to position [579, 0]
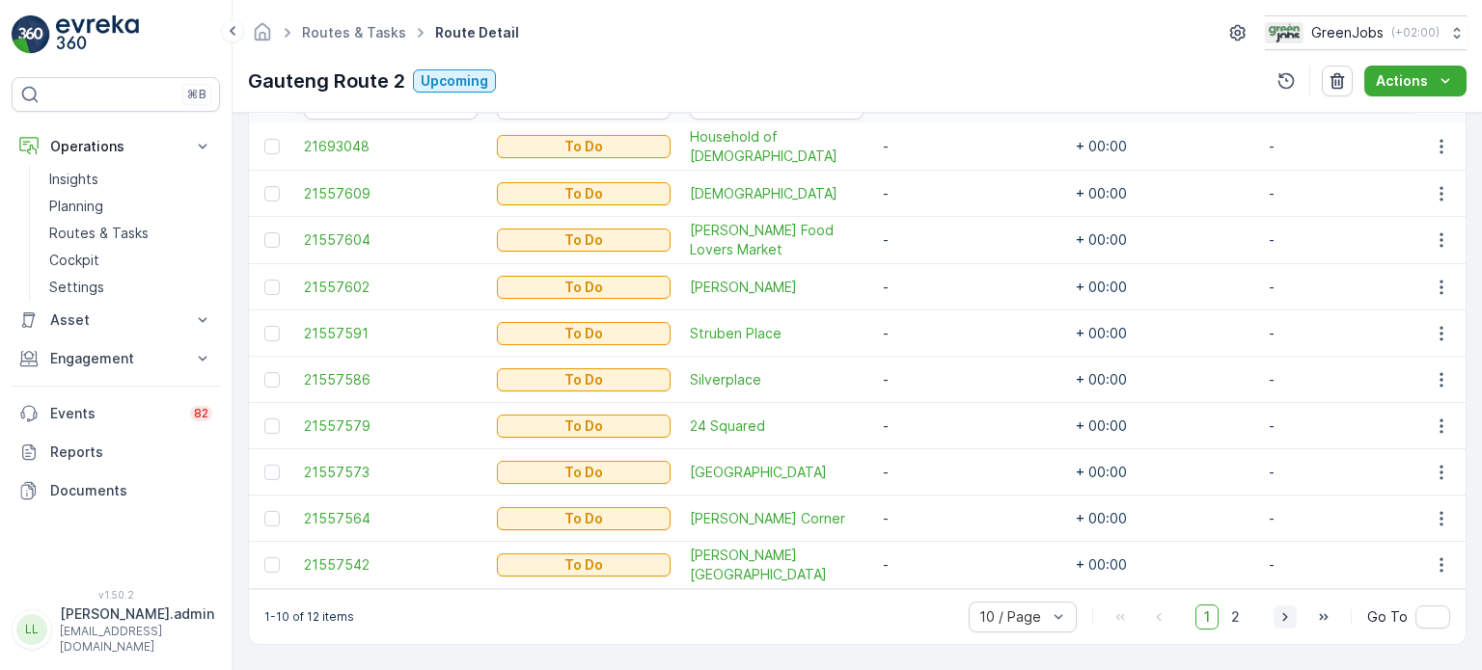
click at [1278, 621] on icon "button" at bounding box center [1284, 617] width 19 height 19
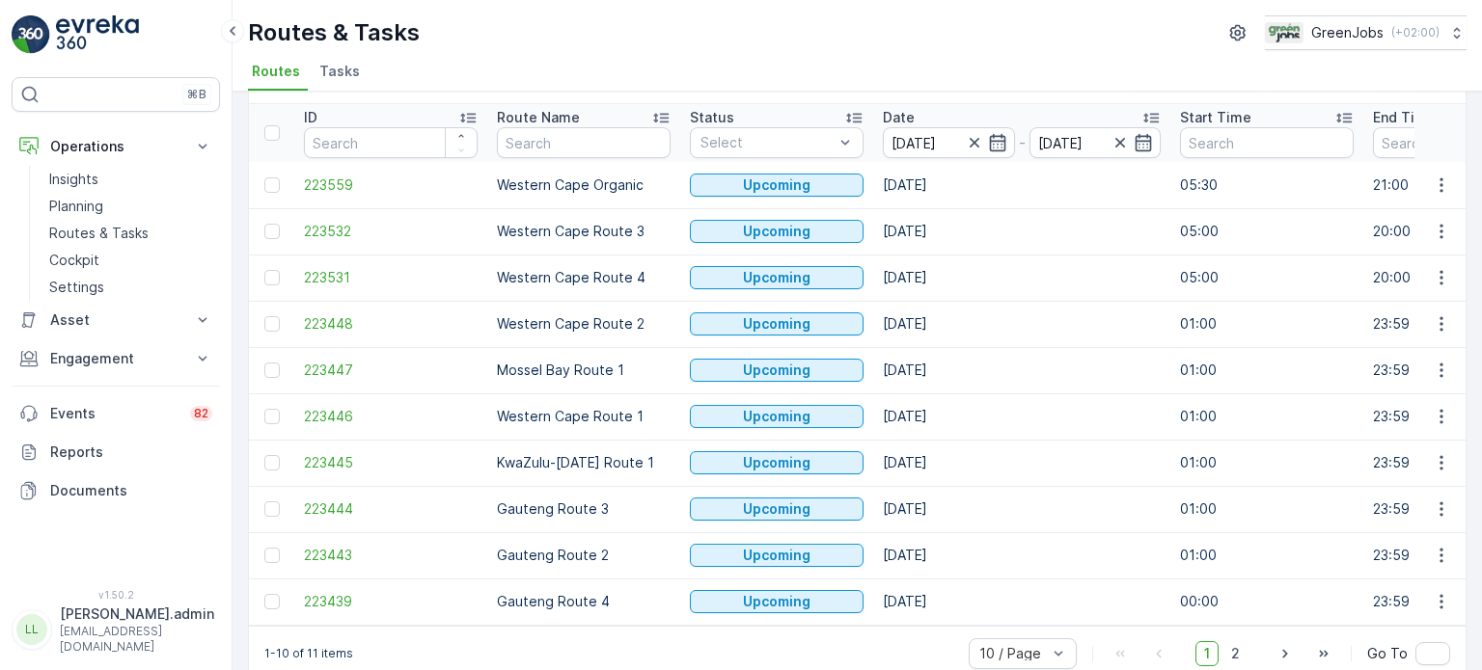
scroll to position [96, 0]
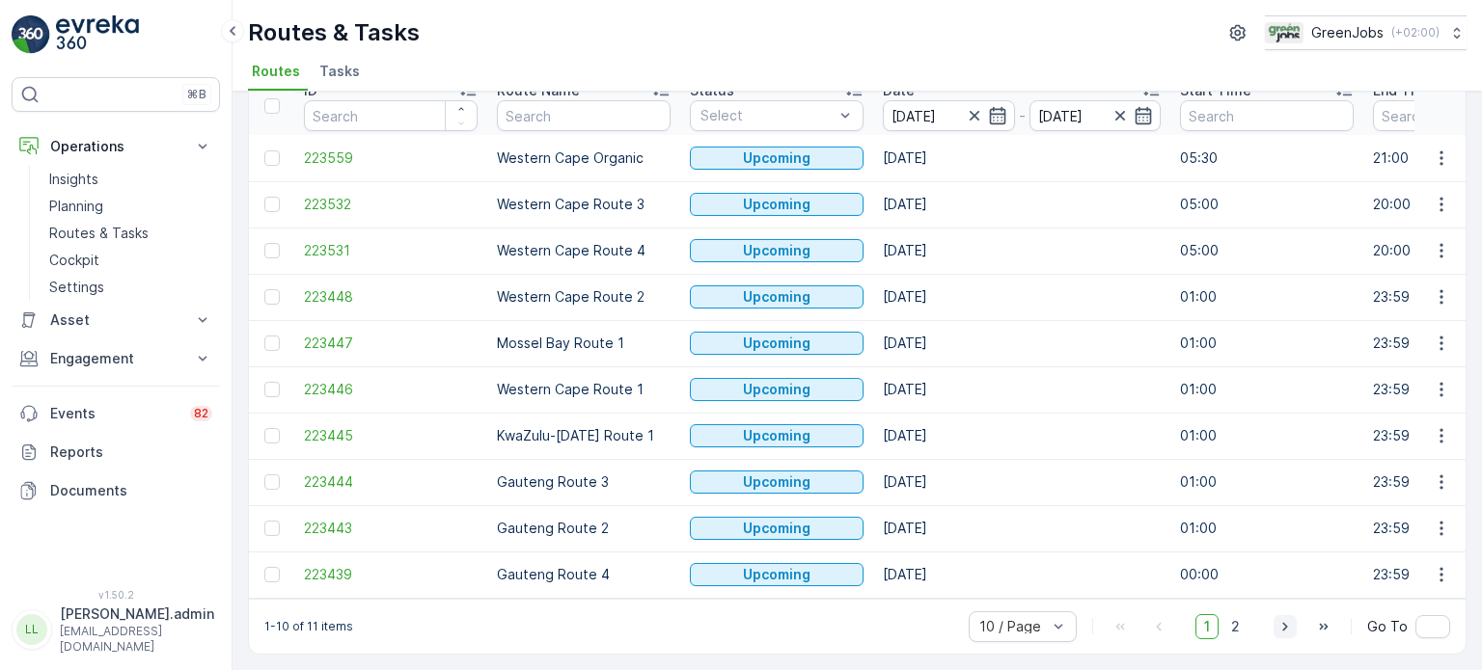
click at [1286, 625] on icon "button" at bounding box center [1284, 626] width 19 height 19
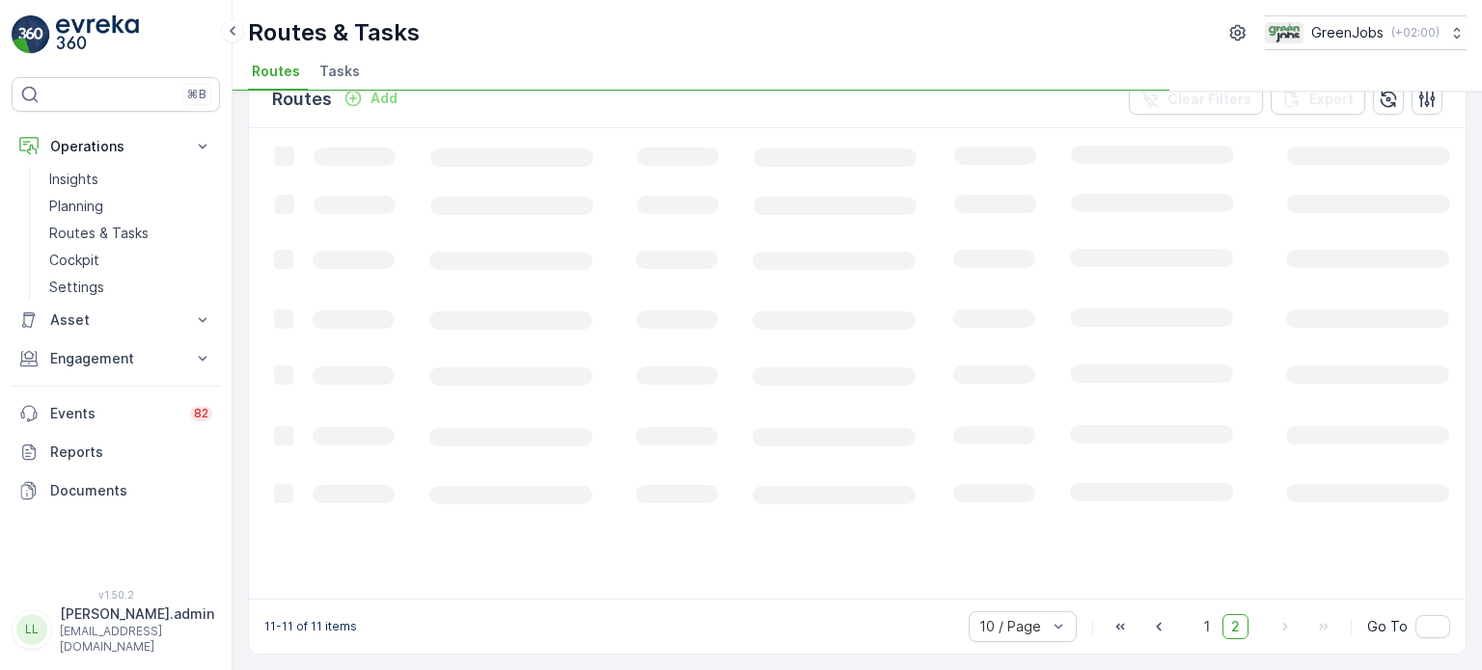
scroll to position [36, 0]
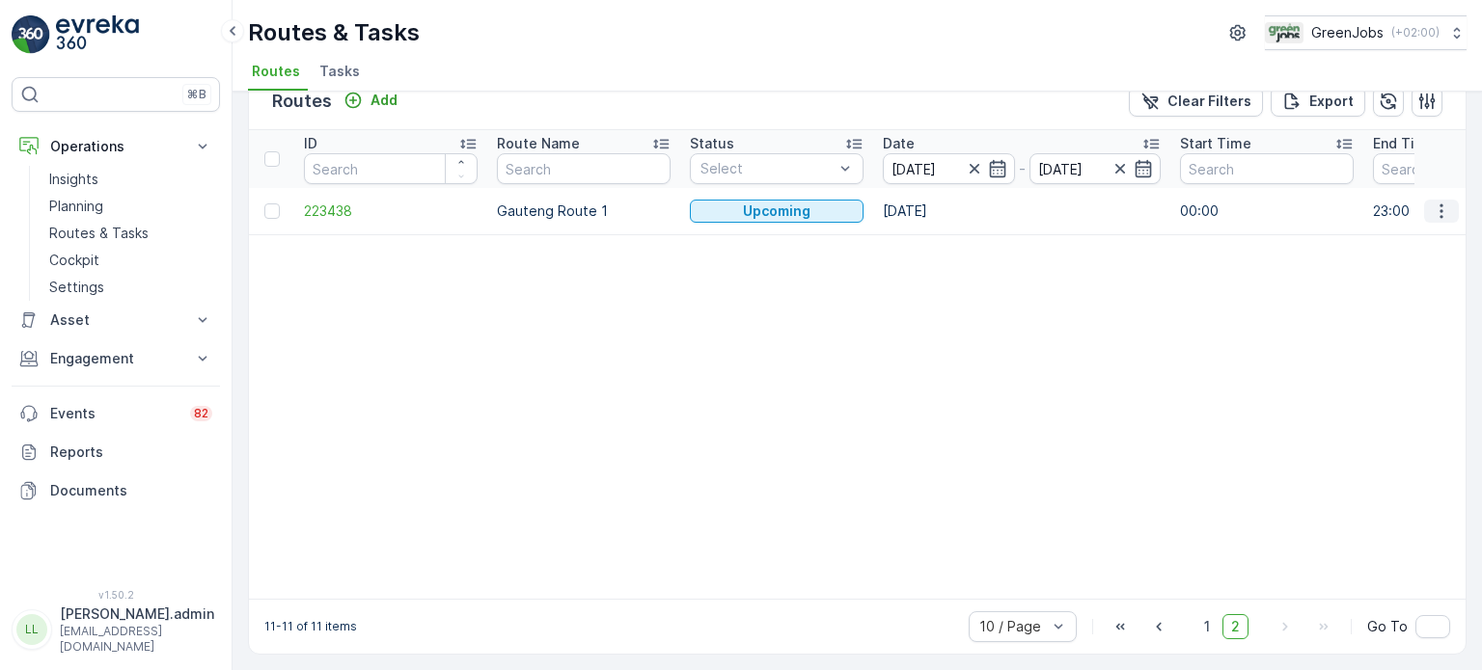
click at [1433, 211] on icon "button" at bounding box center [1441, 211] width 19 height 19
click at [1382, 232] on span "See More Details" at bounding box center [1396, 238] width 112 height 19
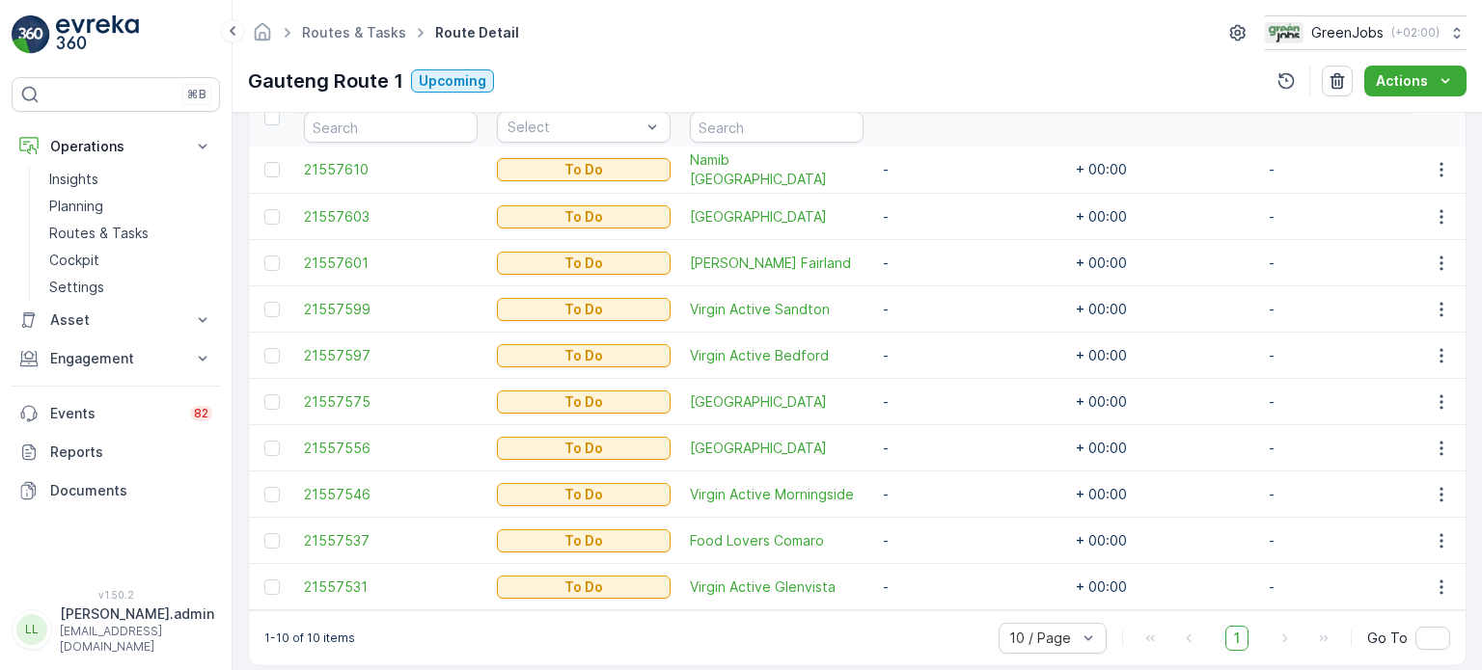
scroll to position [578, 0]
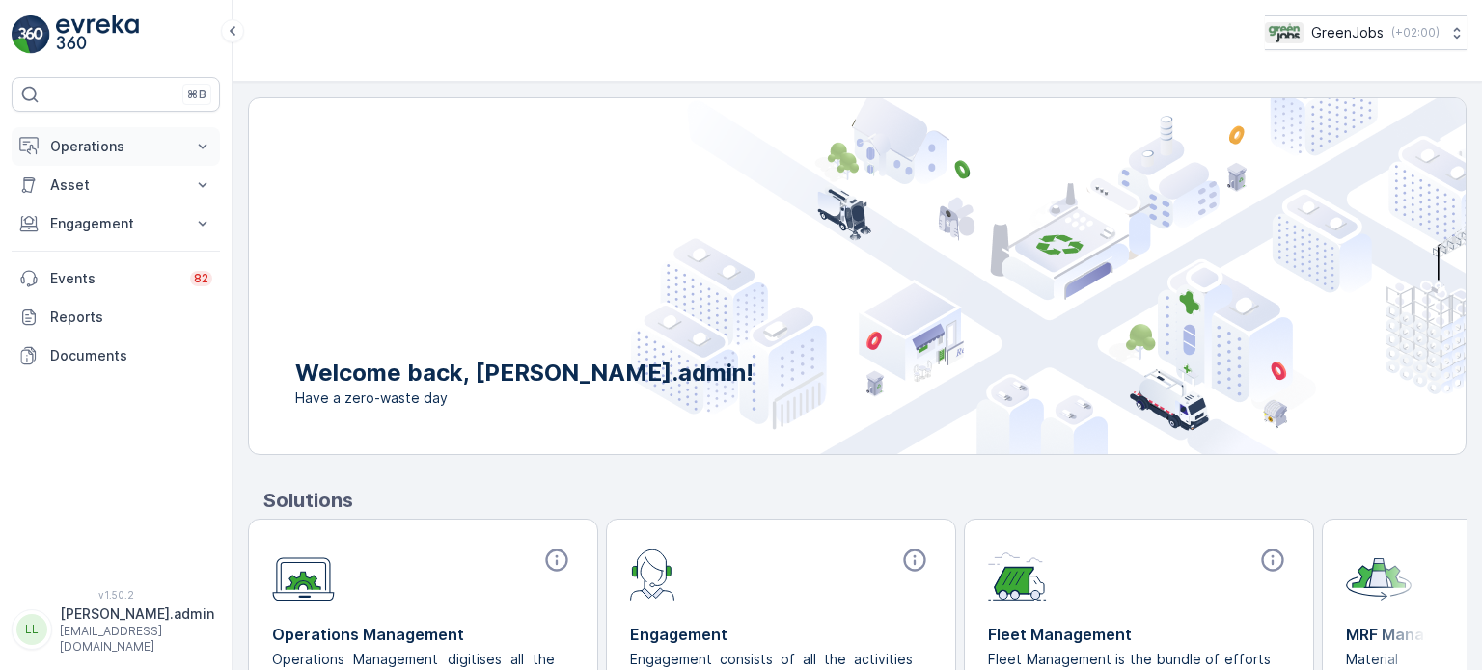
click at [93, 151] on p "Operations" at bounding box center [115, 146] width 131 height 19
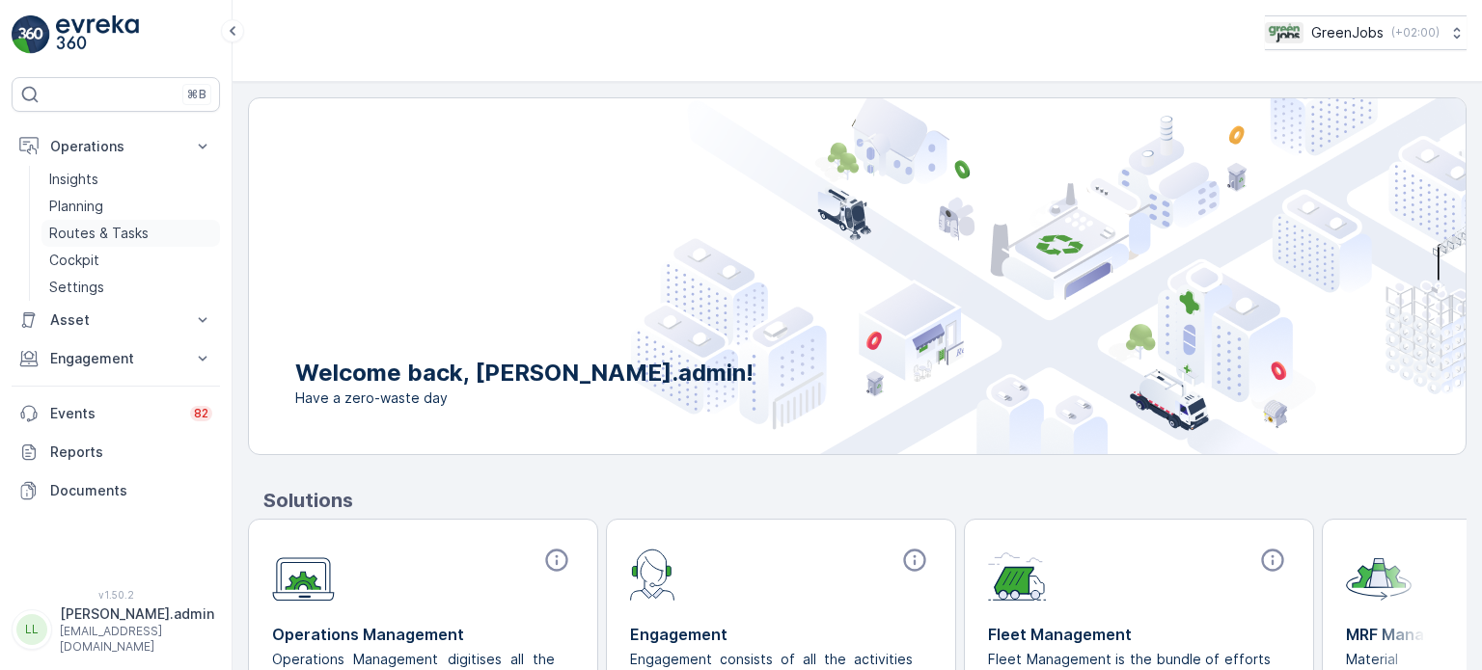
click at [92, 227] on p "Routes & Tasks" at bounding box center [98, 233] width 99 height 19
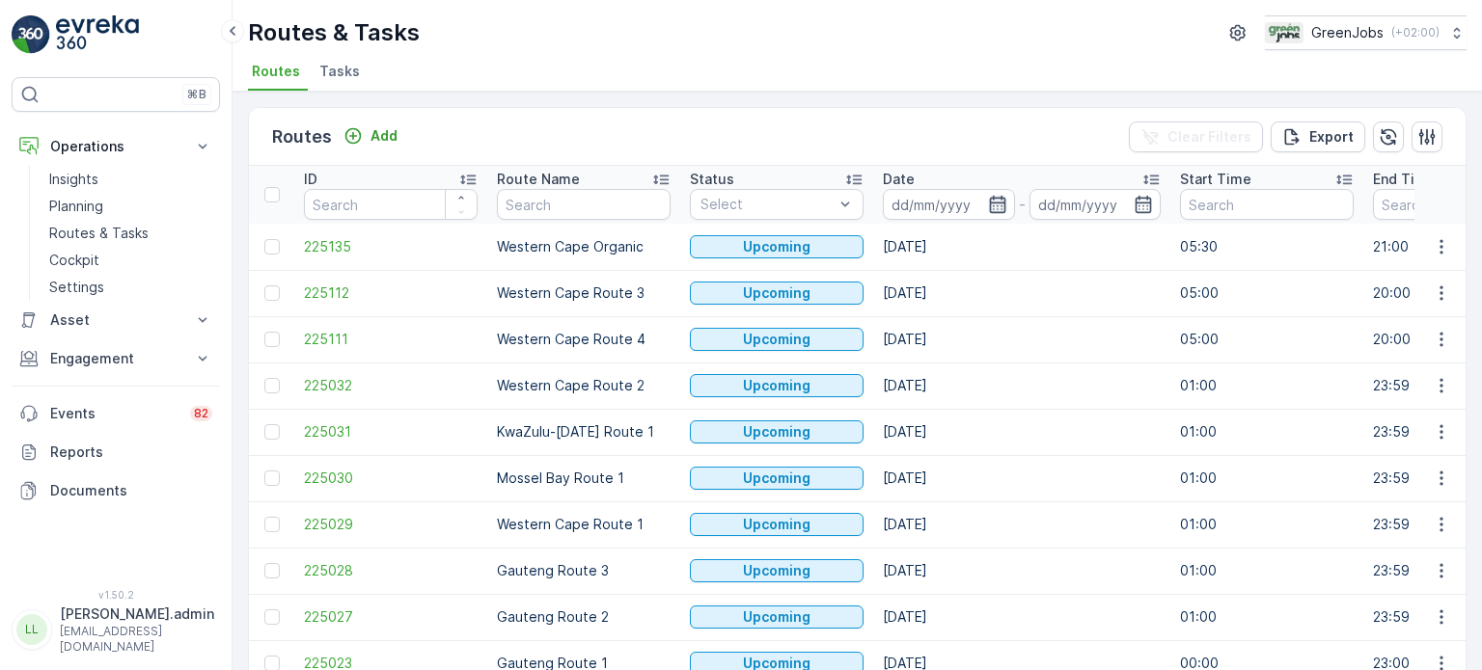
click at [992, 201] on icon "button" at bounding box center [997, 204] width 16 height 17
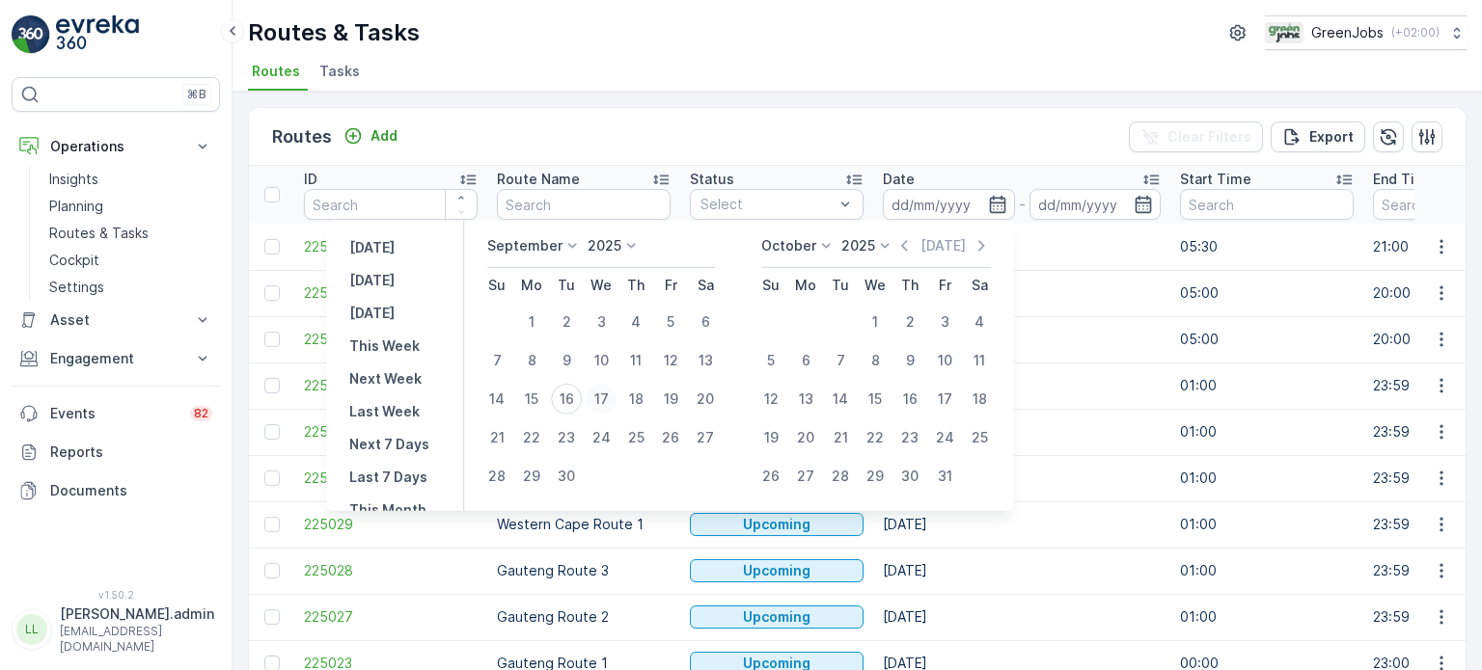
click at [594, 398] on div "17" at bounding box center [601, 399] width 31 height 31
type input "17.09.2025"
click at [594, 398] on div "17" at bounding box center [601, 399] width 31 height 31
type input "17.09.2025"
click at [594, 398] on div "17" at bounding box center [601, 399] width 31 height 31
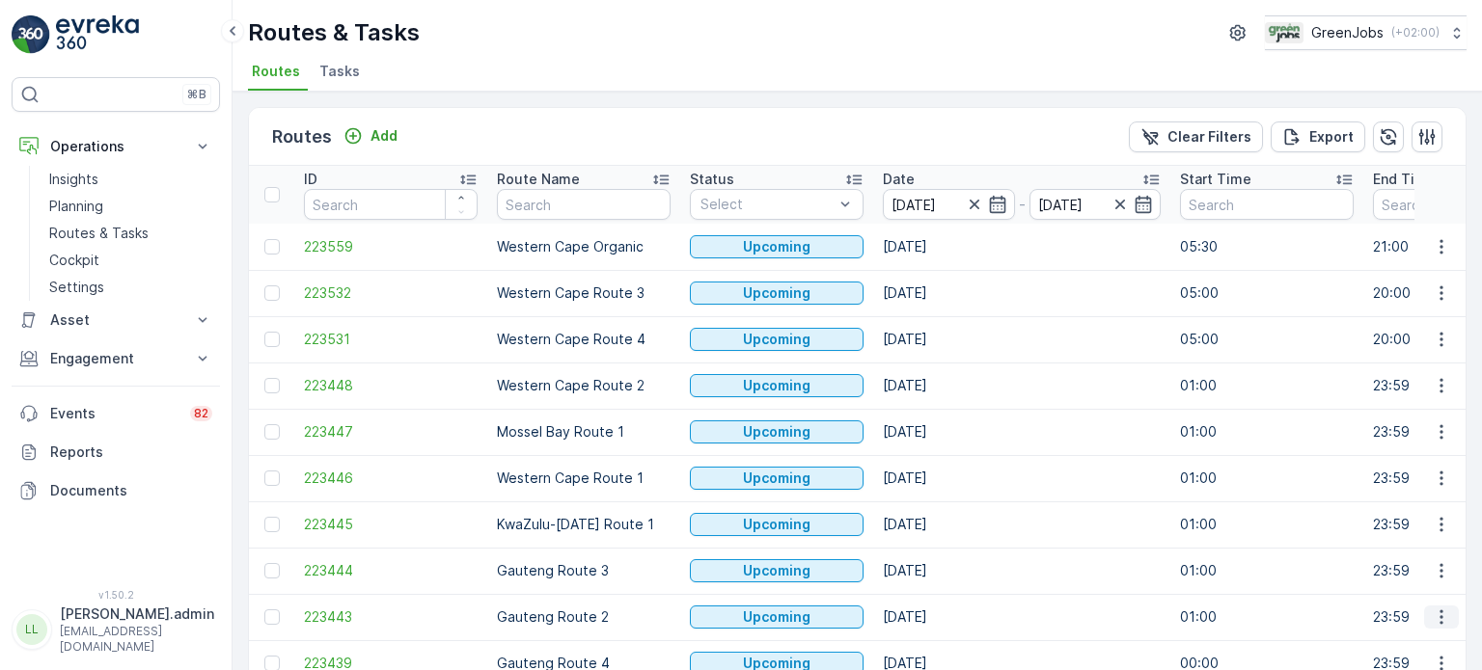
click at [1435, 614] on icon "button" at bounding box center [1441, 617] width 19 height 19
click at [1347, 467] on span "See More Details" at bounding box center [1396, 470] width 112 height 19
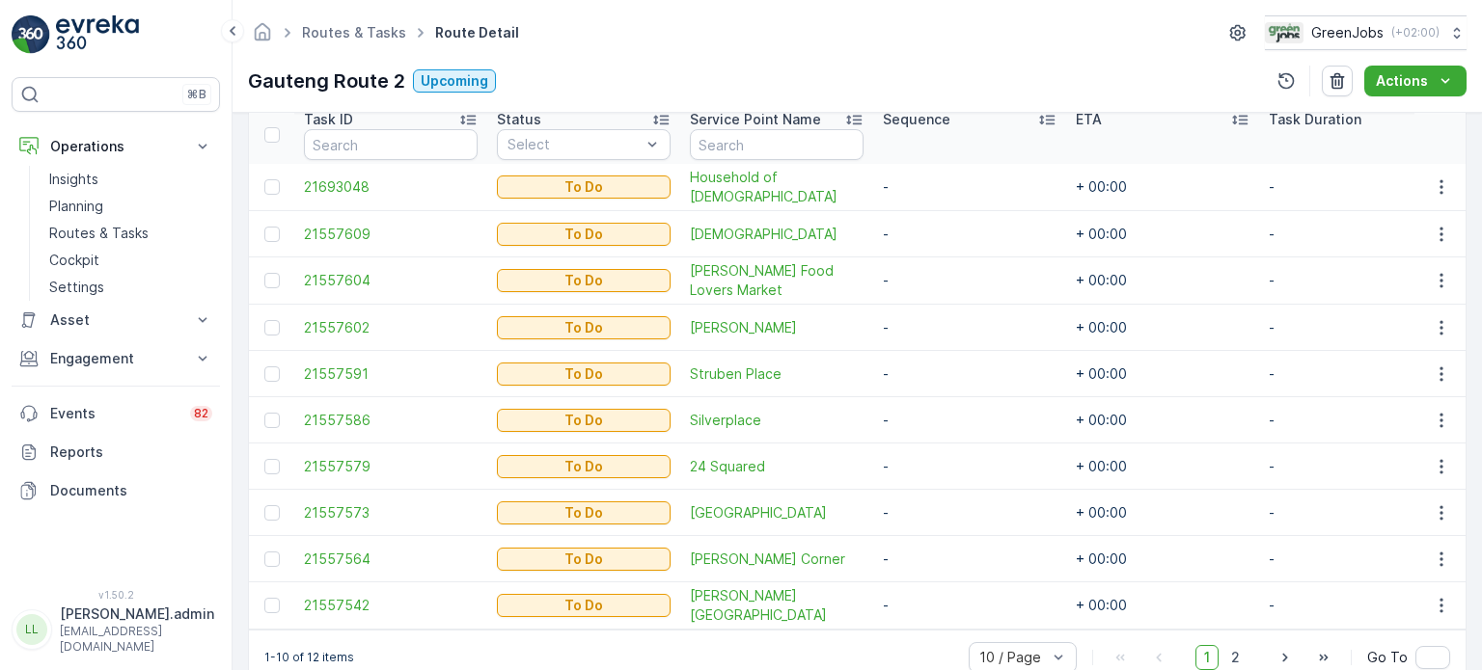
scroll to position [579, 0]
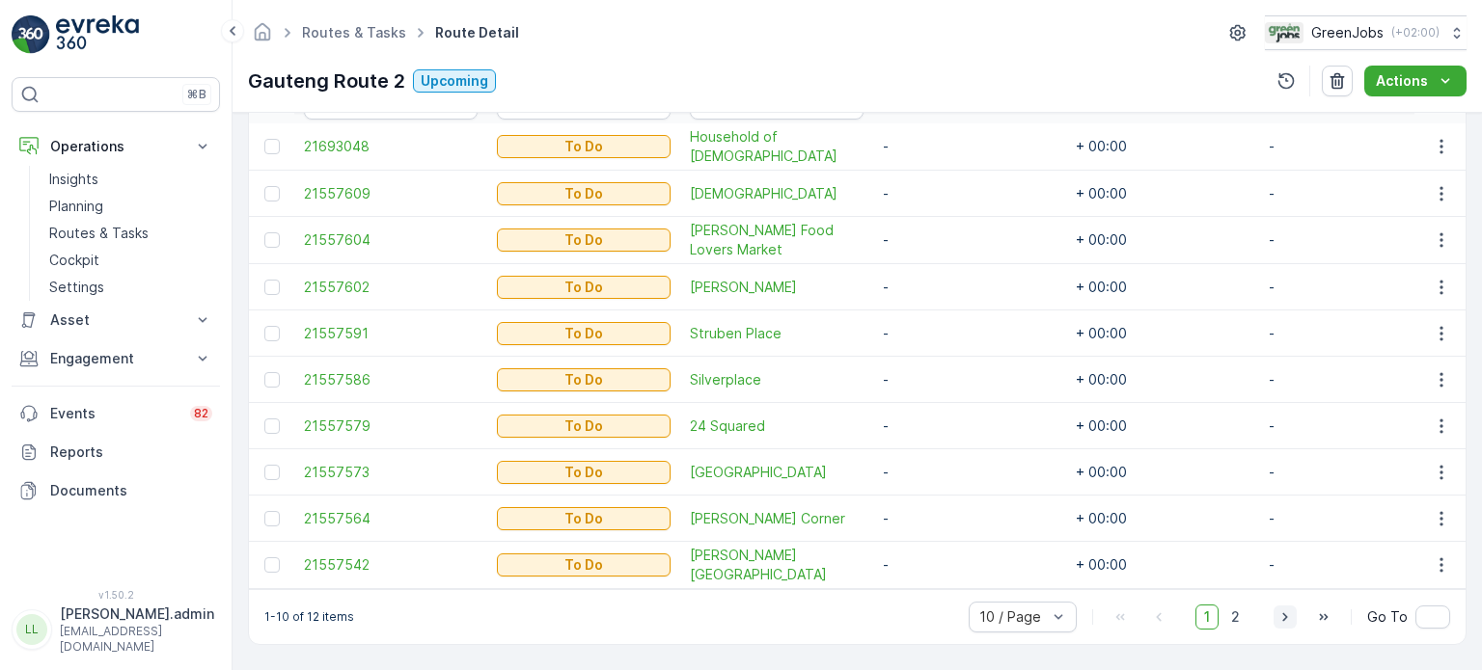
click at [1284, 617] on icon "button" at bounding box center [1284, 618] width 5 height 9
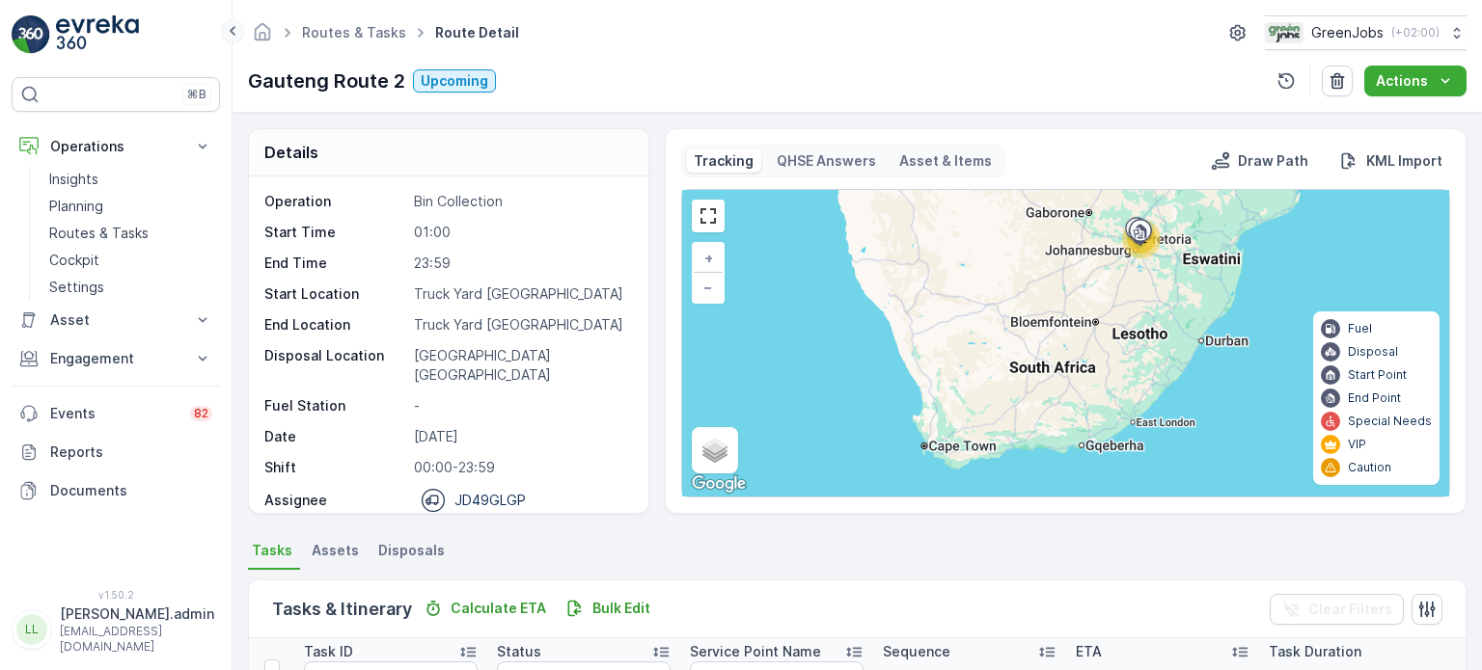
click at [232, 30] on icon at bounding box center [233, 31] width 6 height 10
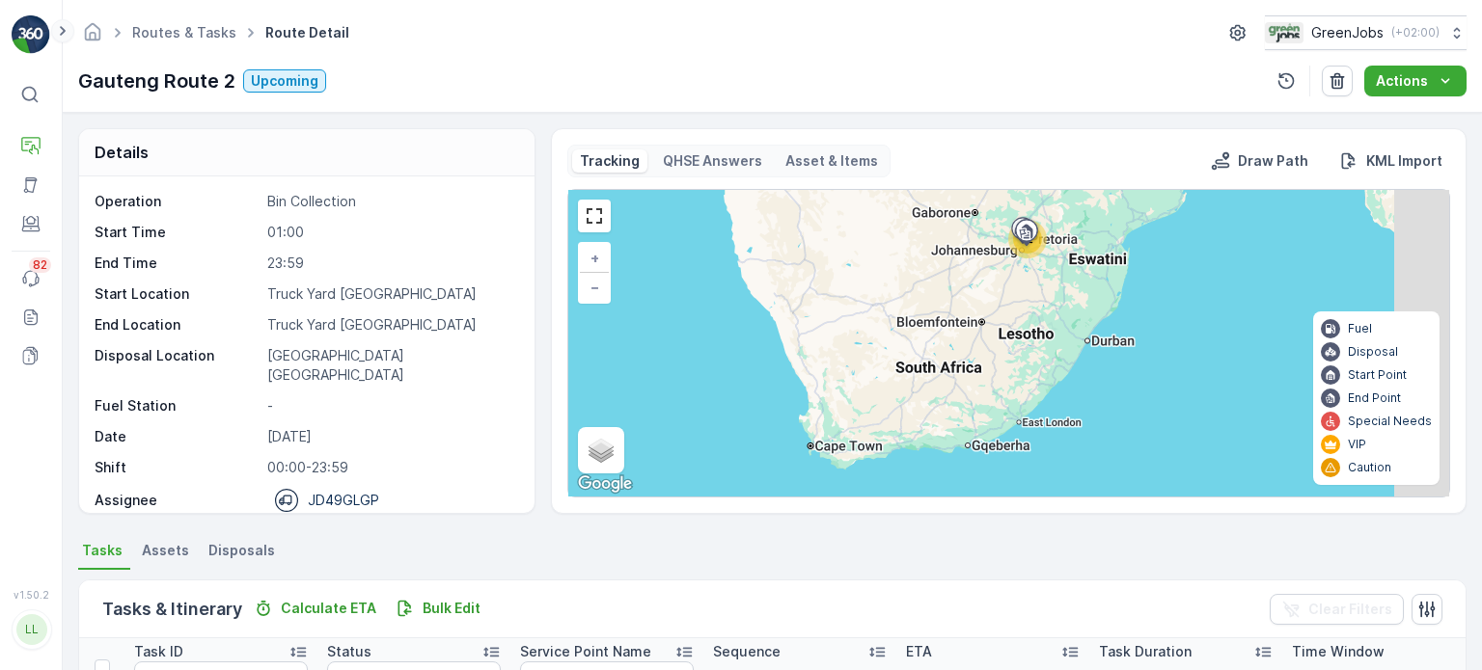
click at [66, 32] on icon at bounding box center [62, 30] width 21 height 23
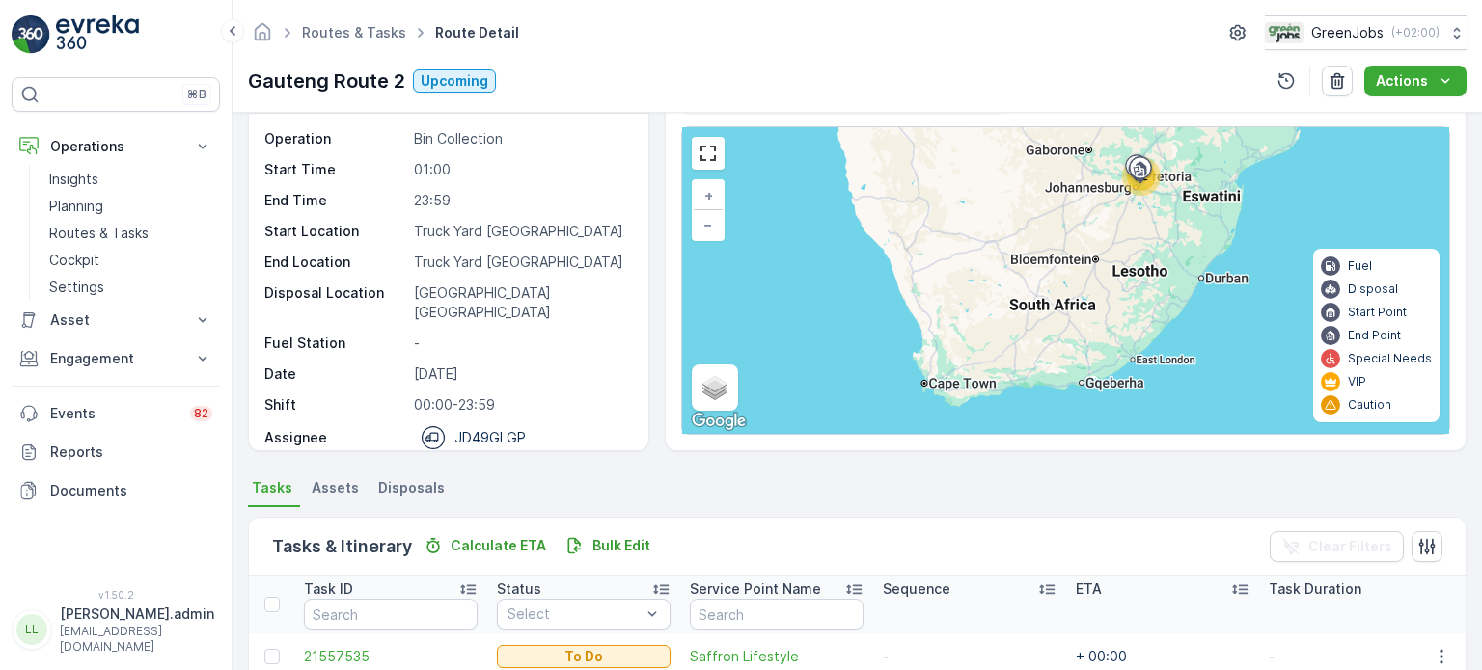
scroll to position [96, 0]
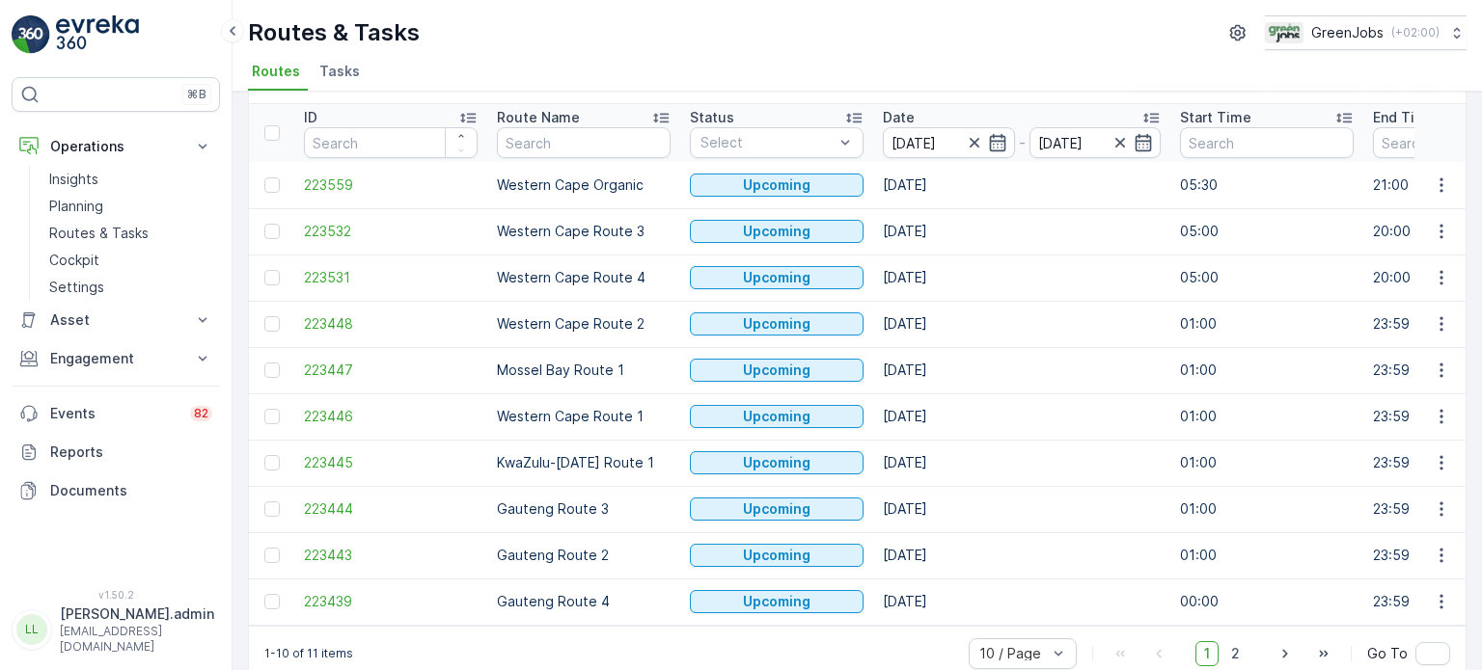
scroll to position [96, 0]
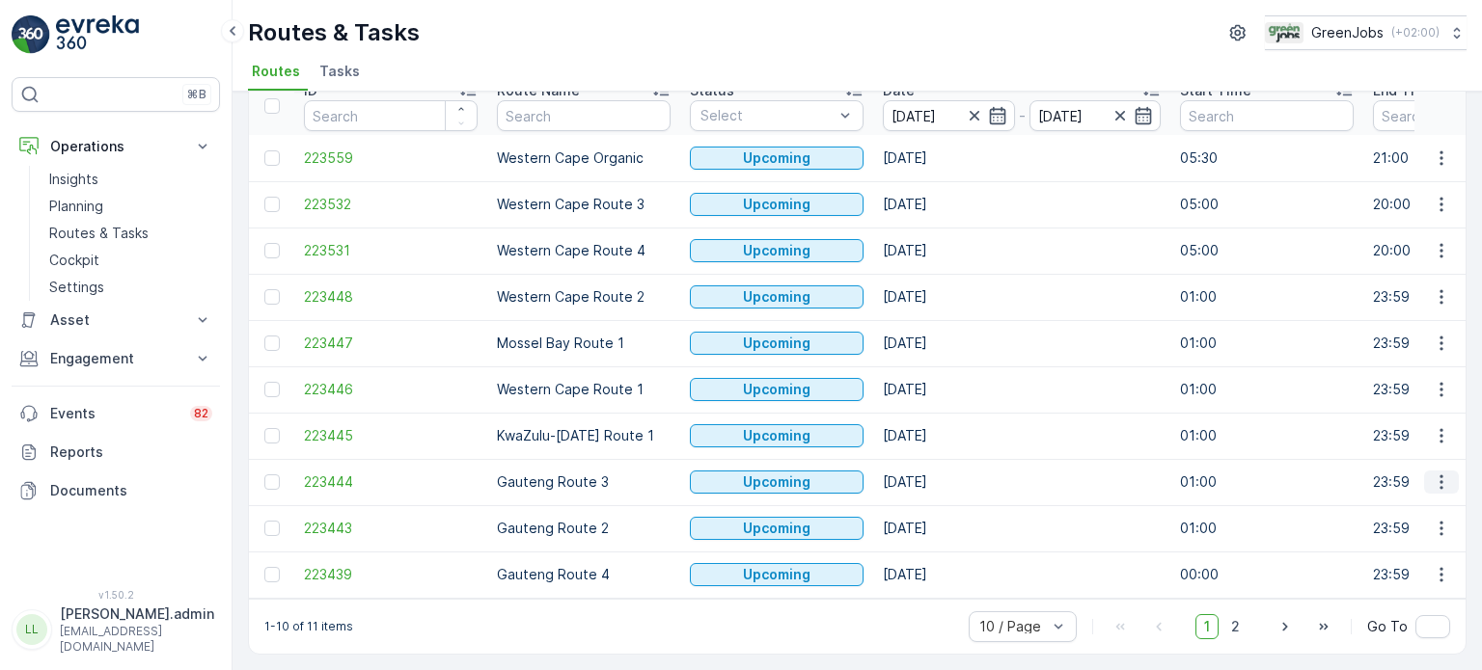
click at [1432, 476] on icon "button" at bounding box center [1441, 482] width 19 height 19
click at [1385, 503] on span "See More Details" at bounding box center [1396, 502] width 112 height 19
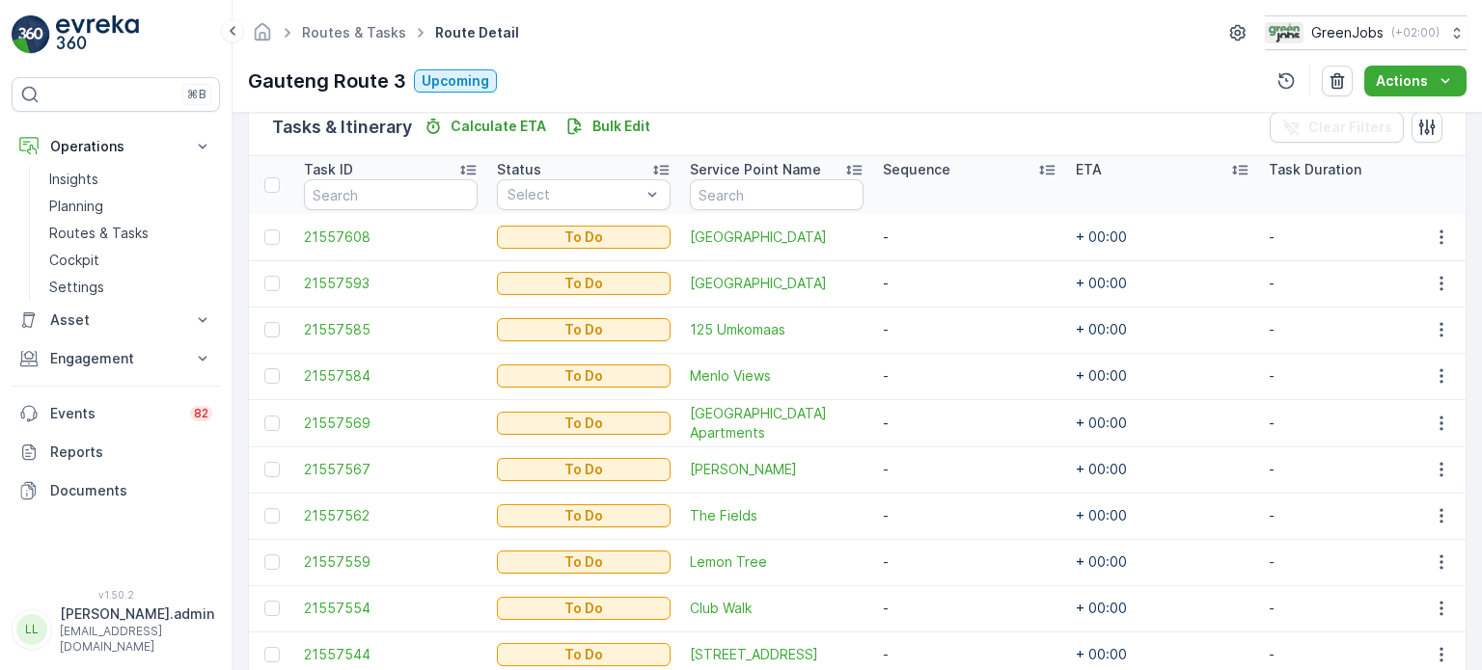
scroll to position [579, 0]
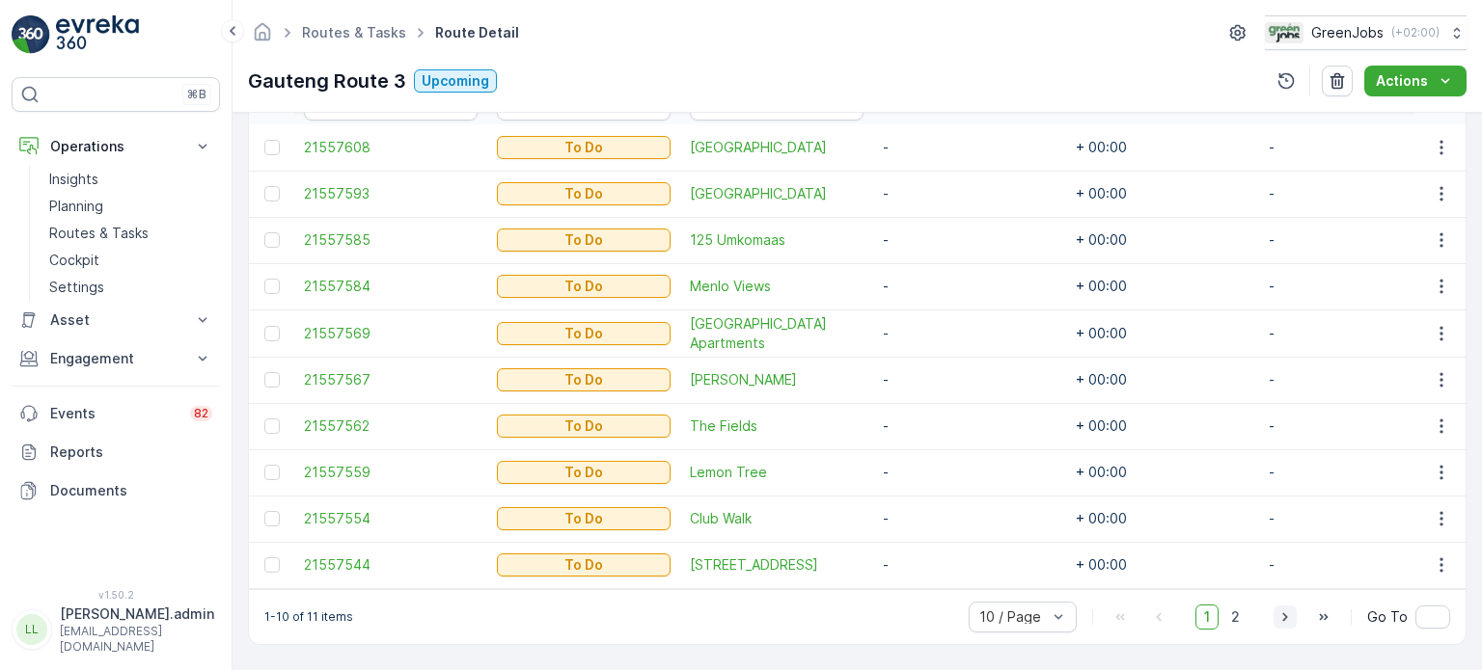
click at [1287, 615] on icon "button" at bounding box center [1284, 617] width 19 height 19
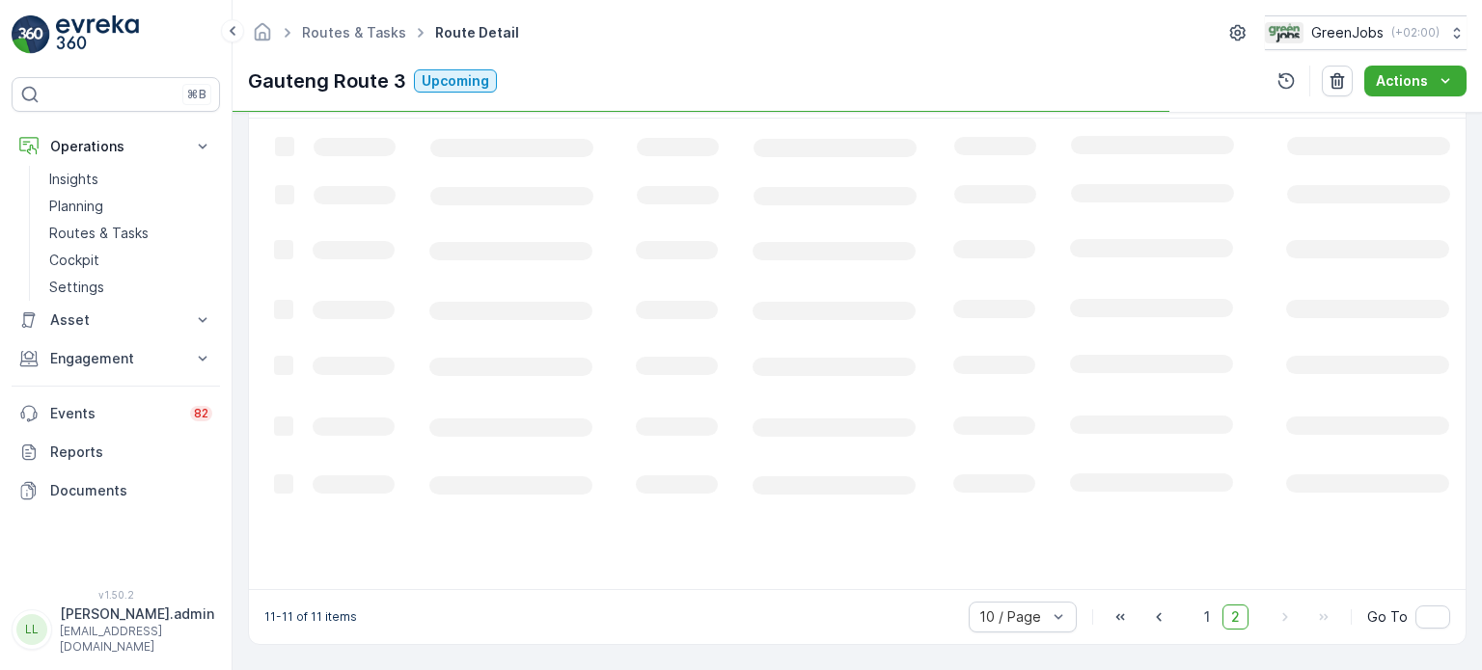
scroll to position [518, 0]
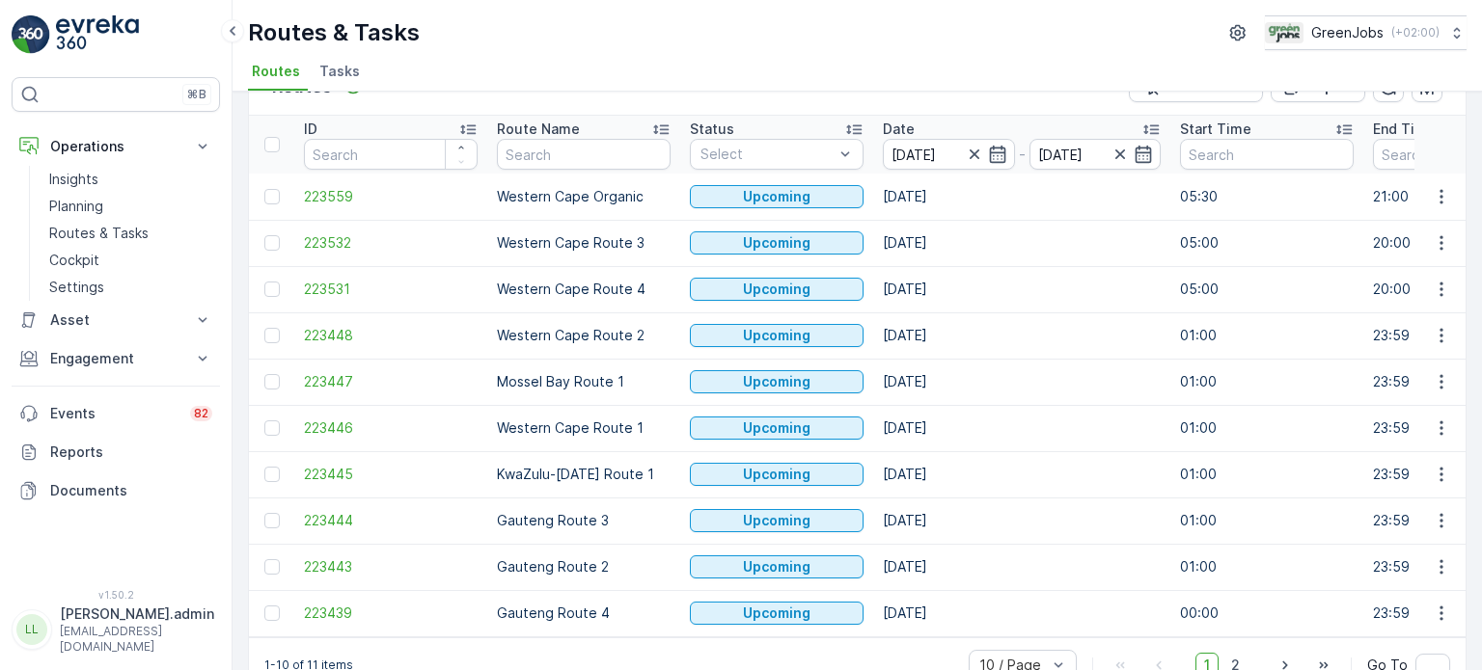
scroll to position [96, 0]
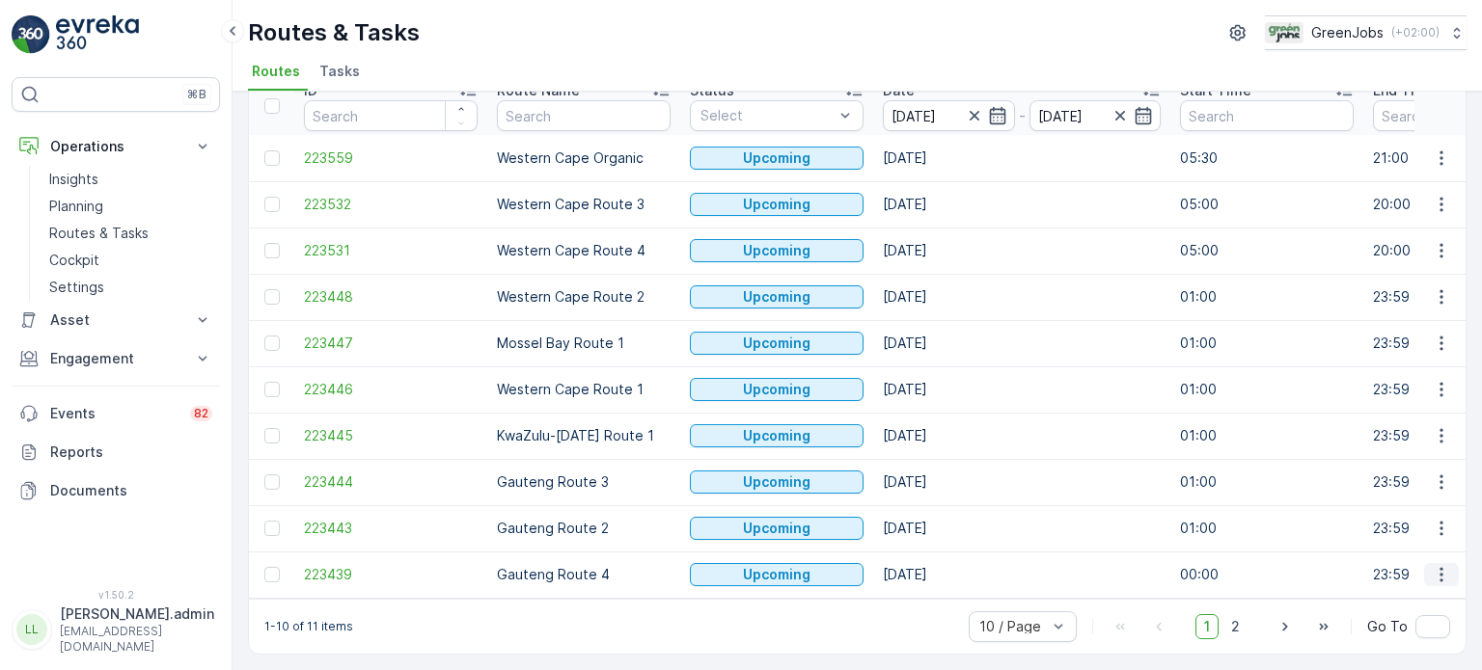
click at [1434, 565] on icon "button" at bounding box center [1441, 574] width 19 height 19
click at [1363, 417] on span "See More Details" at bounding box center [1396, 420] width 112 height 19
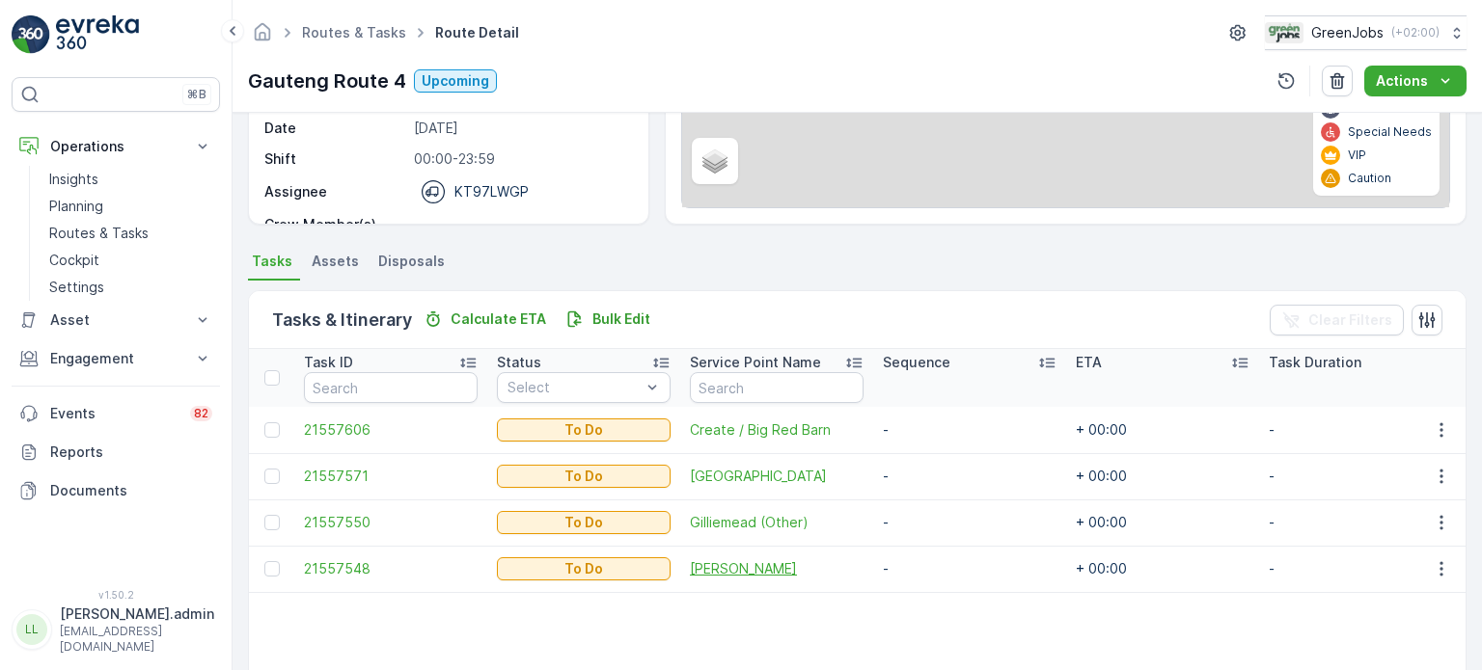
scroll to position [386, 0]
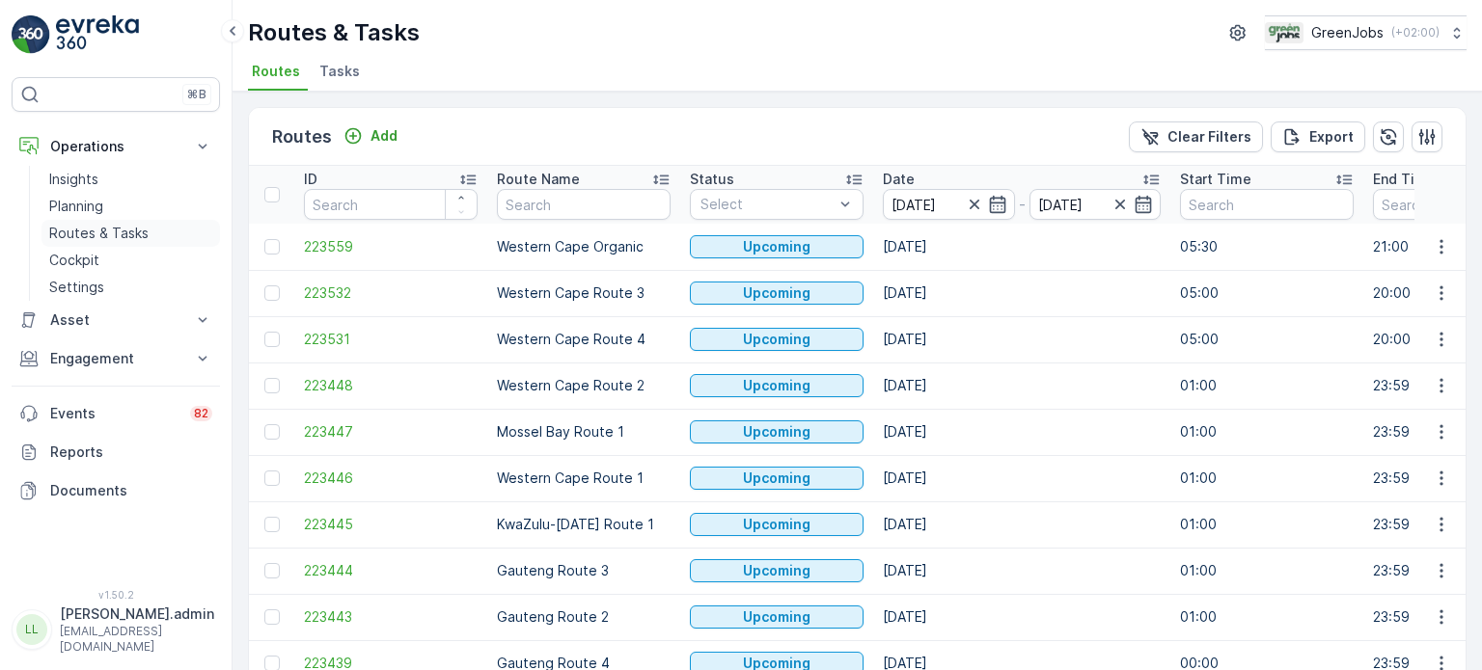
click at [109, 231] on p "Routes & Tasks" at bounding box center [98, 233] width 99 height 19
click at [999, 206] on icon "button" at bounding box center [997, 204] width 19 height 19
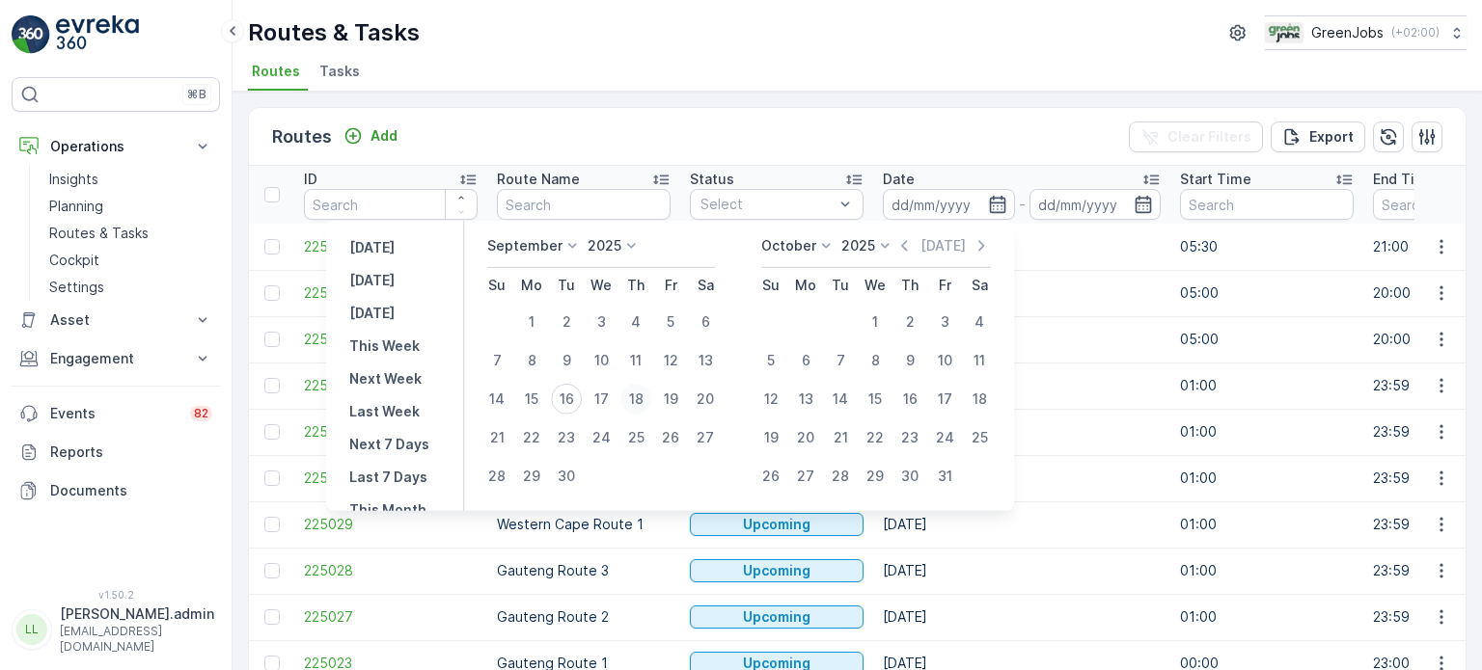
click at [638, 396] on div "18" at bounding box center [635, 399] width 31 height 31
type input "18.09.2025"
click at [641, 396] on div "18" at bounding box center [635, 399] width 31 height 31
type input "18.09.2025"
click at [641, 396] on div "18" at bounding box center [635, 399] width 31 height 31
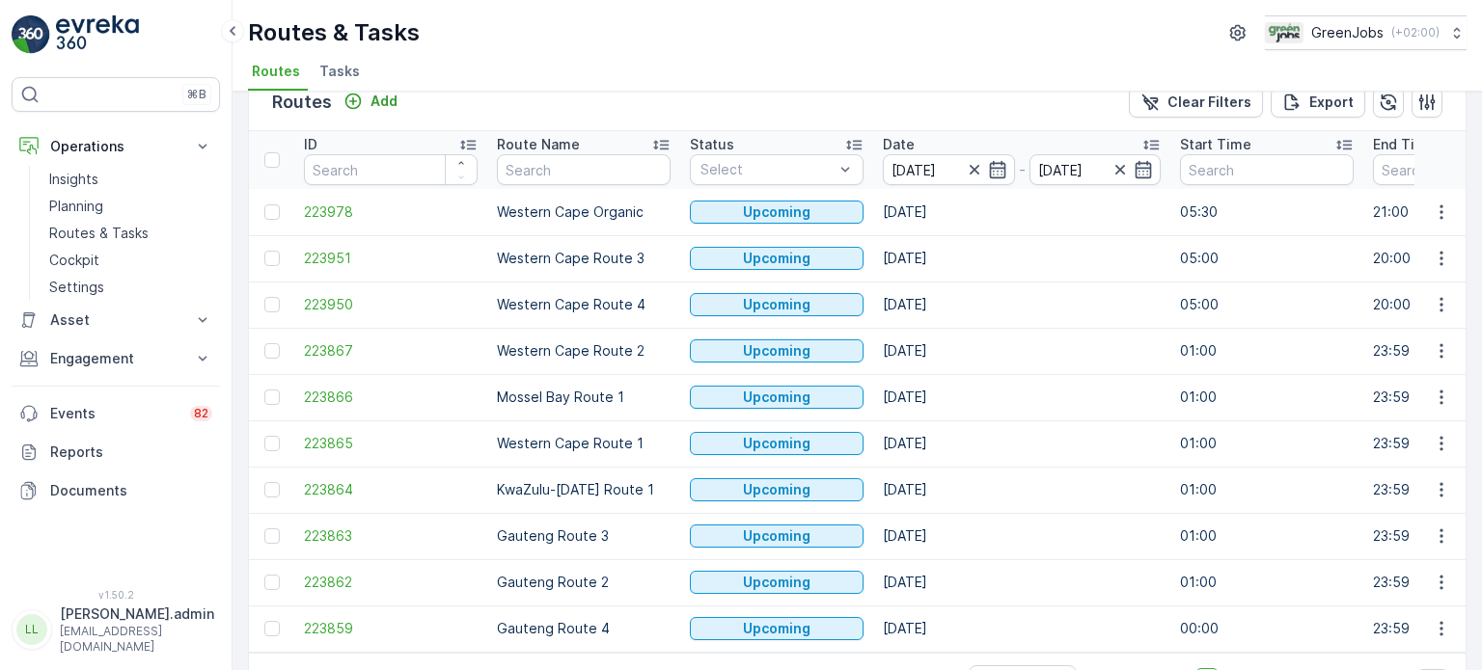
scroll to position [96, 0]
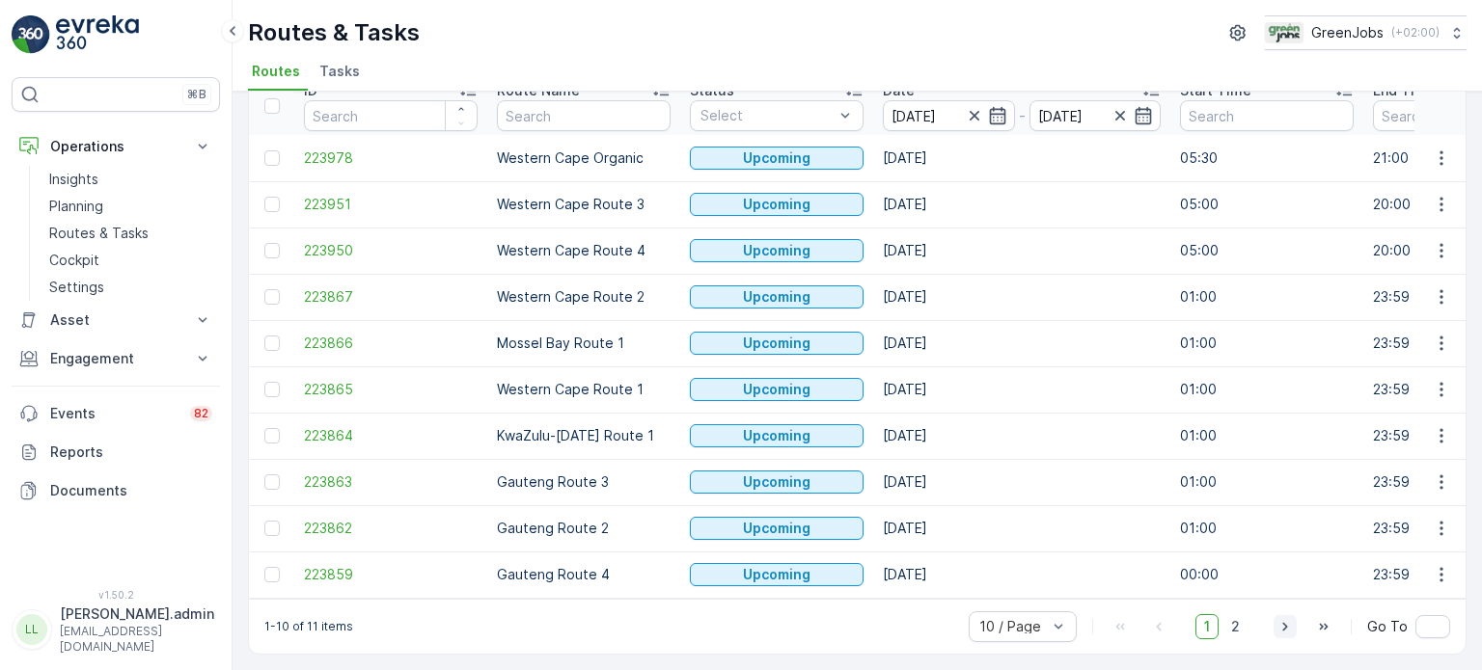
click at [1283, 627] on icon "button" at bounding box center [1284, 626] width 19 height 19
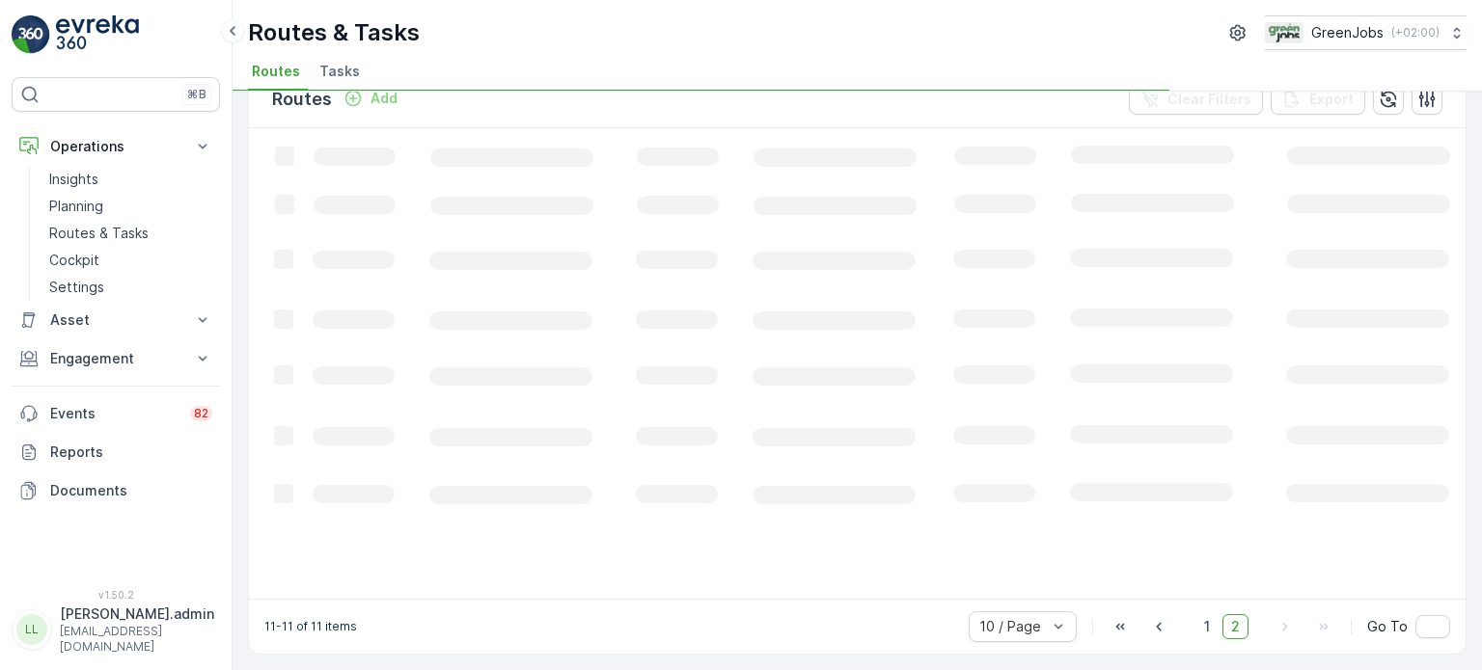
scroll to position [36, 0]
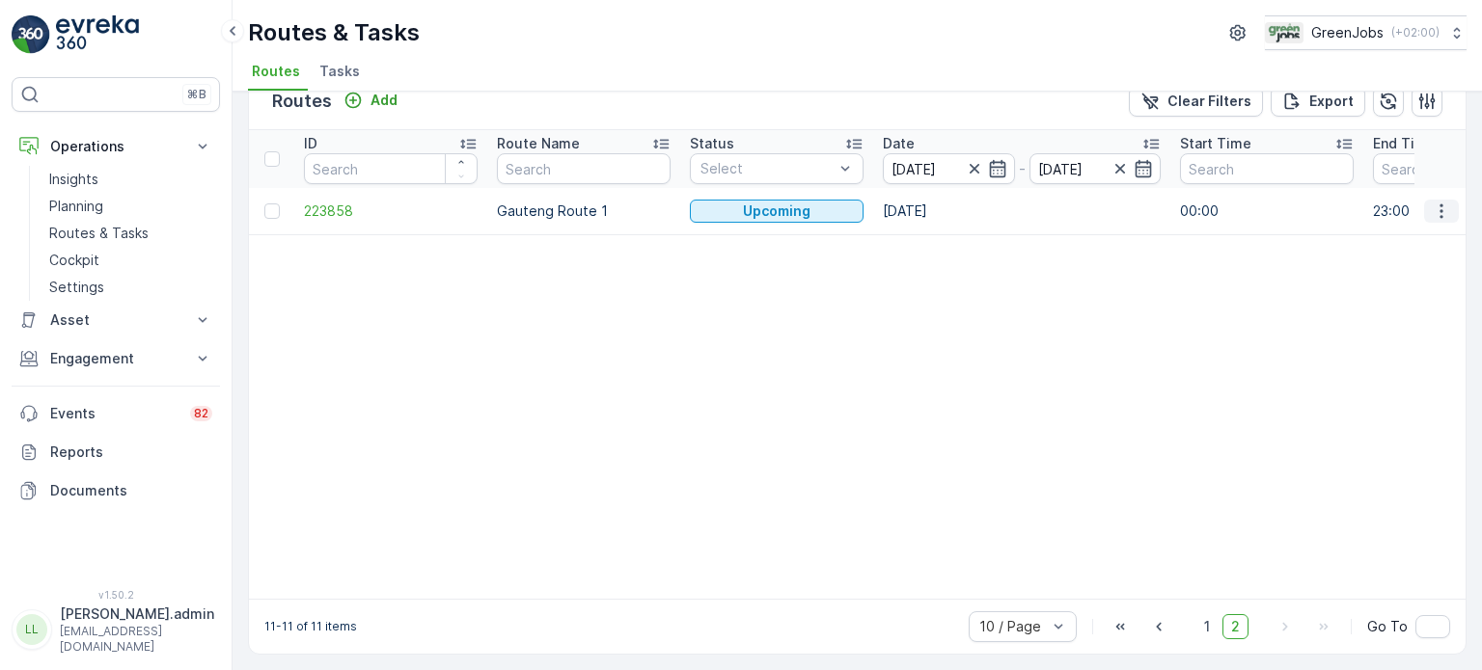
click at [1432, 208] on icon "button" at bounding box center [1441, 211] width 19 height 19
click at [1356, 241] on span "See More Details" at bounding box center [1396, 238] width 112 height 19
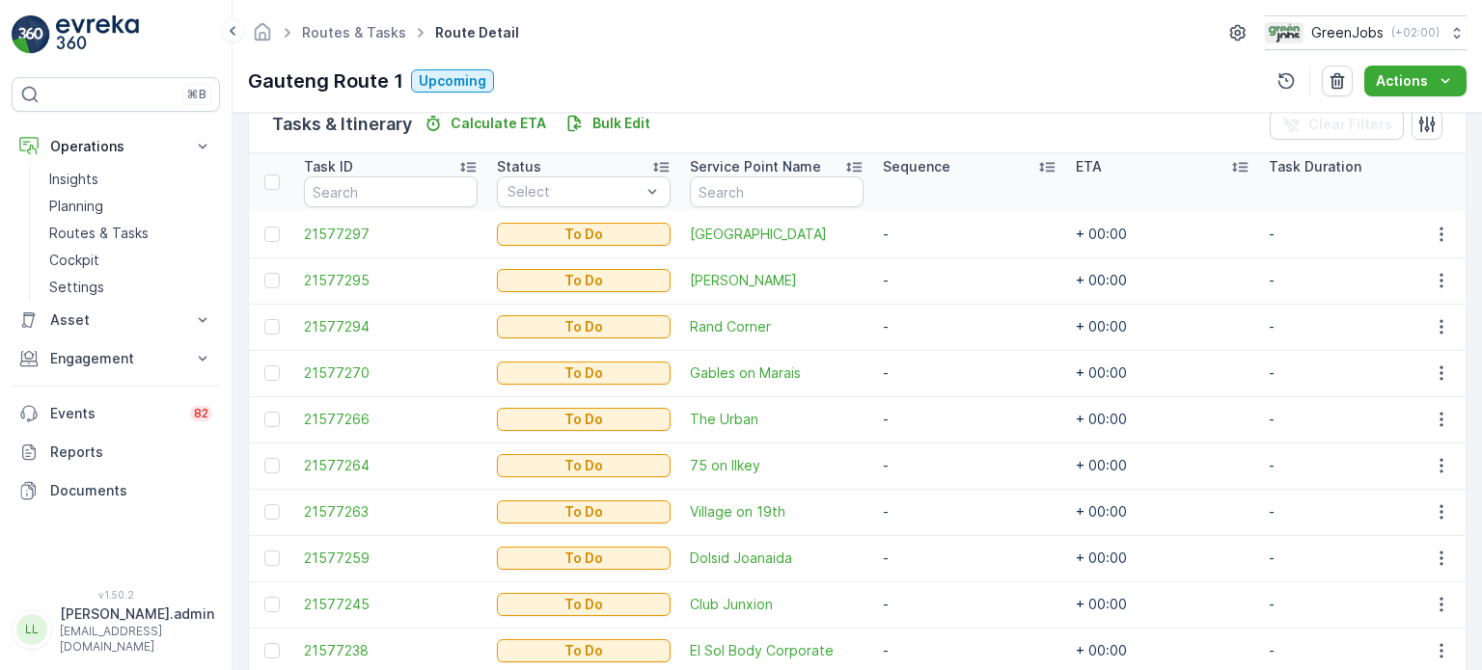
scroll to position [578, 0]
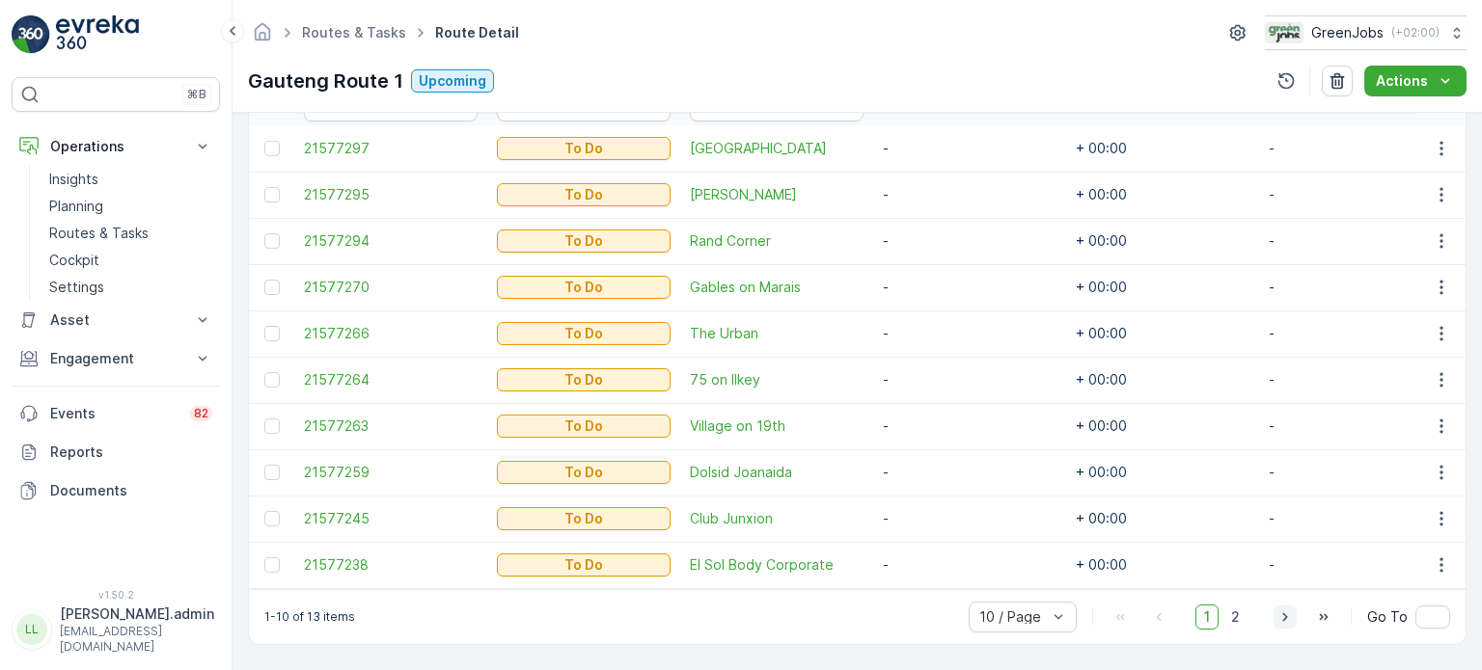
click at [1287, 618] on icon "button" at bounding box center [1284, 617] width 19 height 19
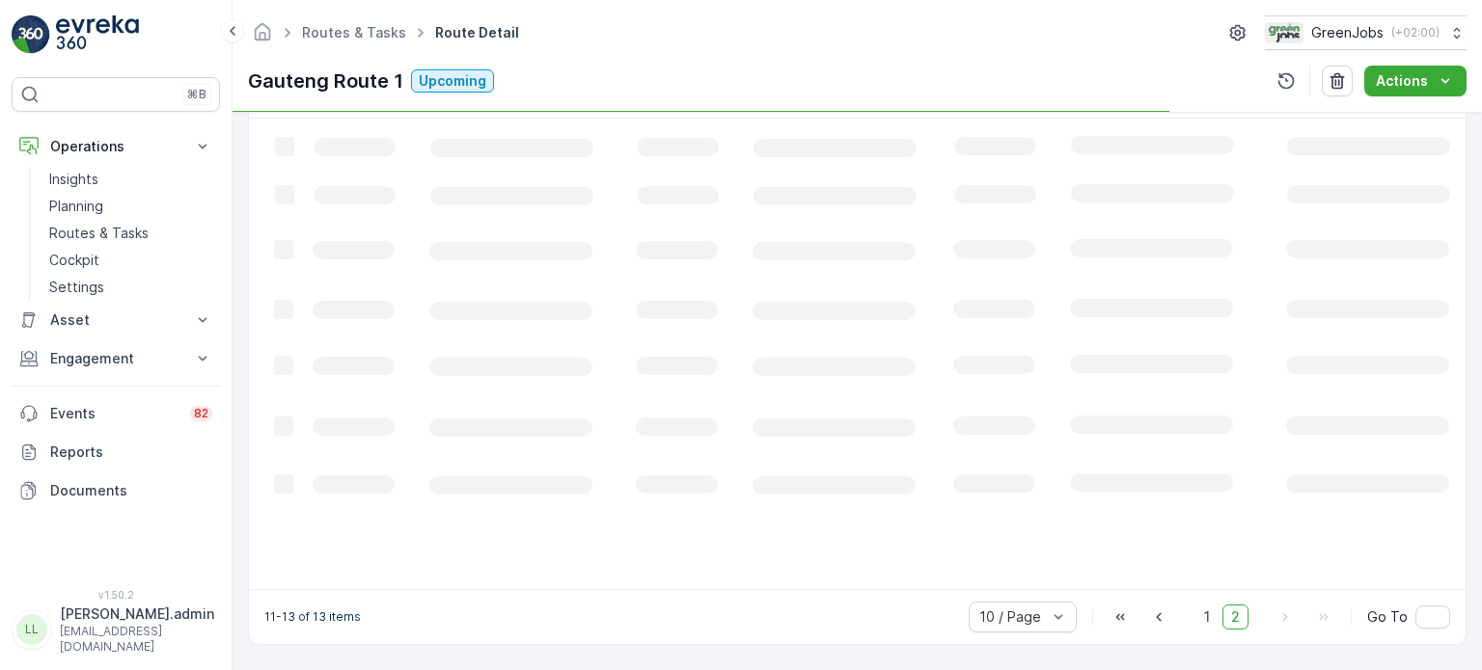
scroll to position [518, 0]
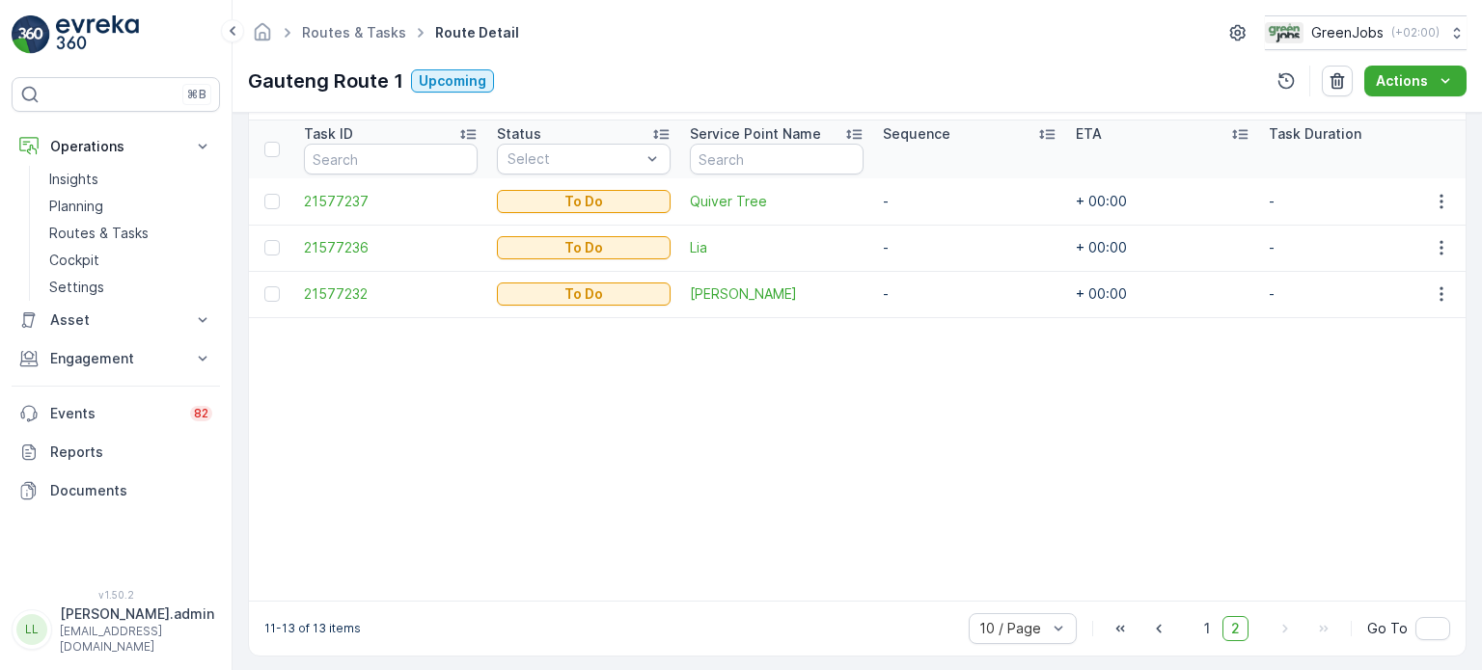
click at [1173, 640] on div "10 / Page 1 2 Go To" at bounding box center [1209, 629] width 481 height 31
click at [1156, 638] on icon "button" at bounding box center [1158, 628] width 19 height 19
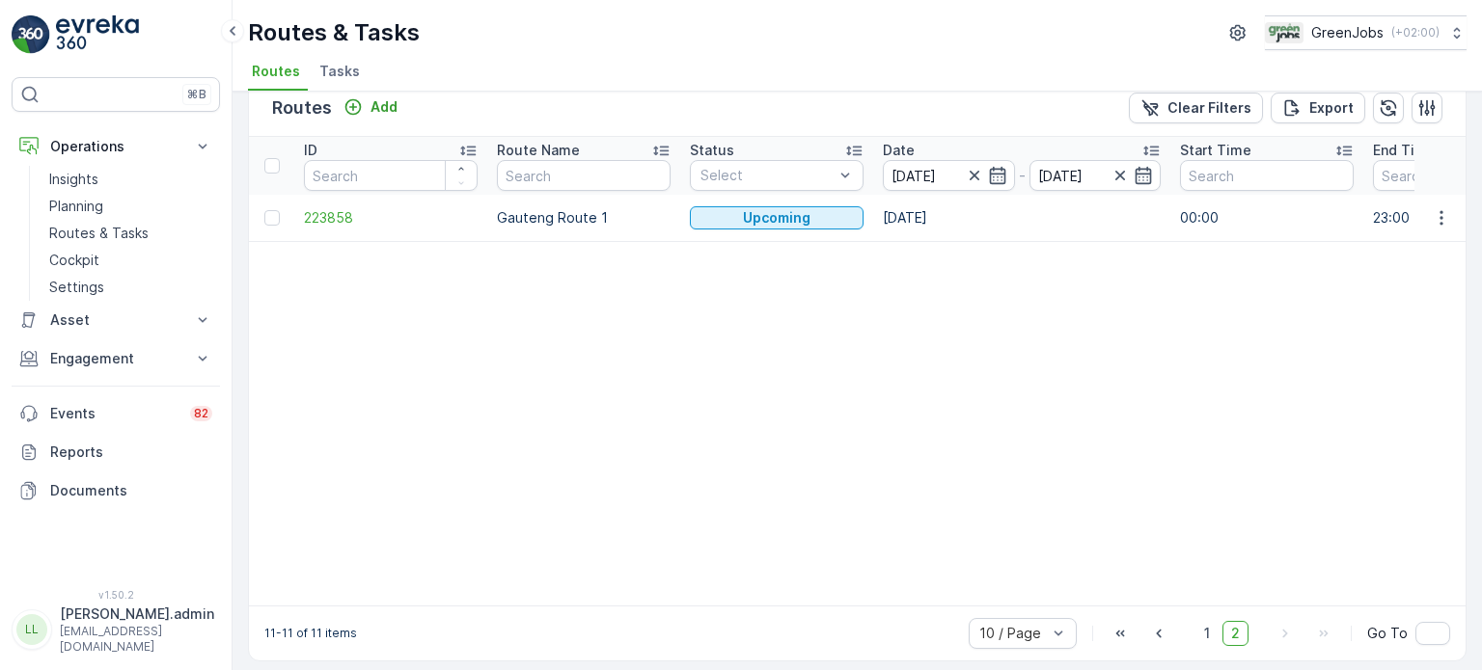
scroll to position [42, 0]
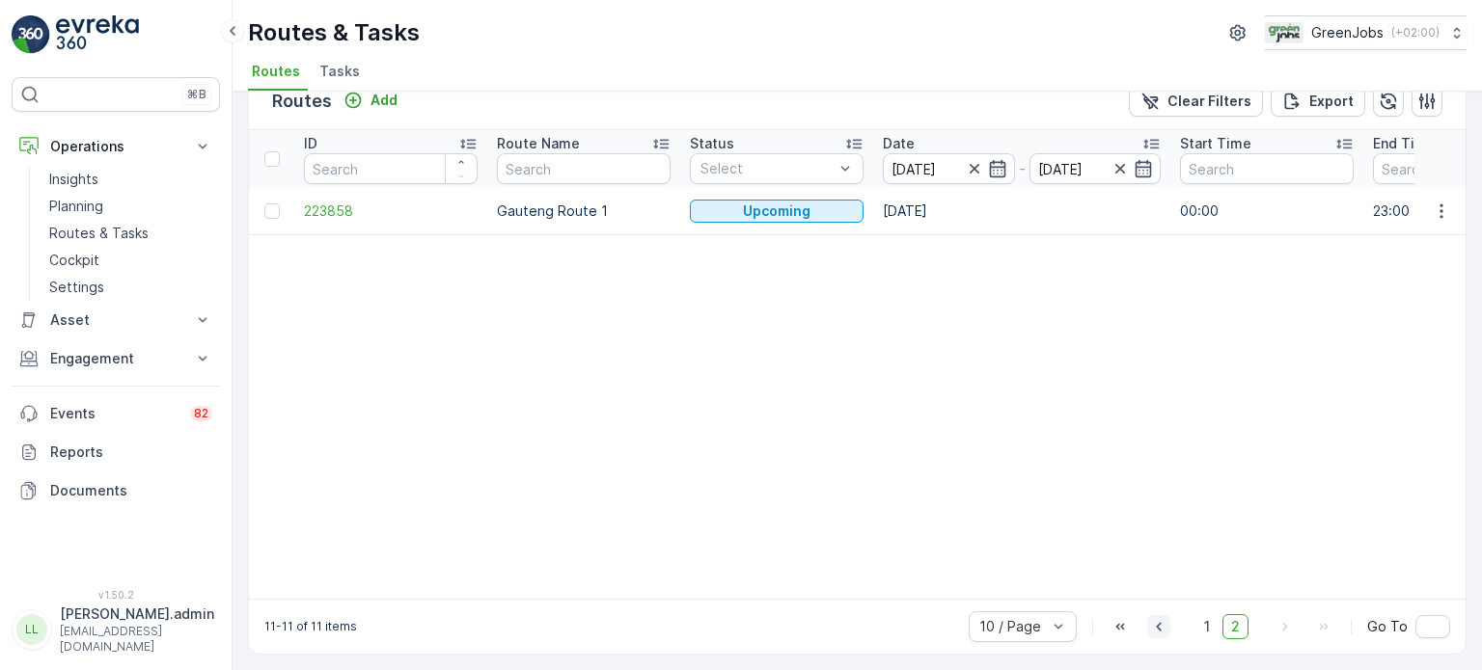
click at [1165, 629] on icon "button" at bounding box center [1158, 626] width 19 height 19
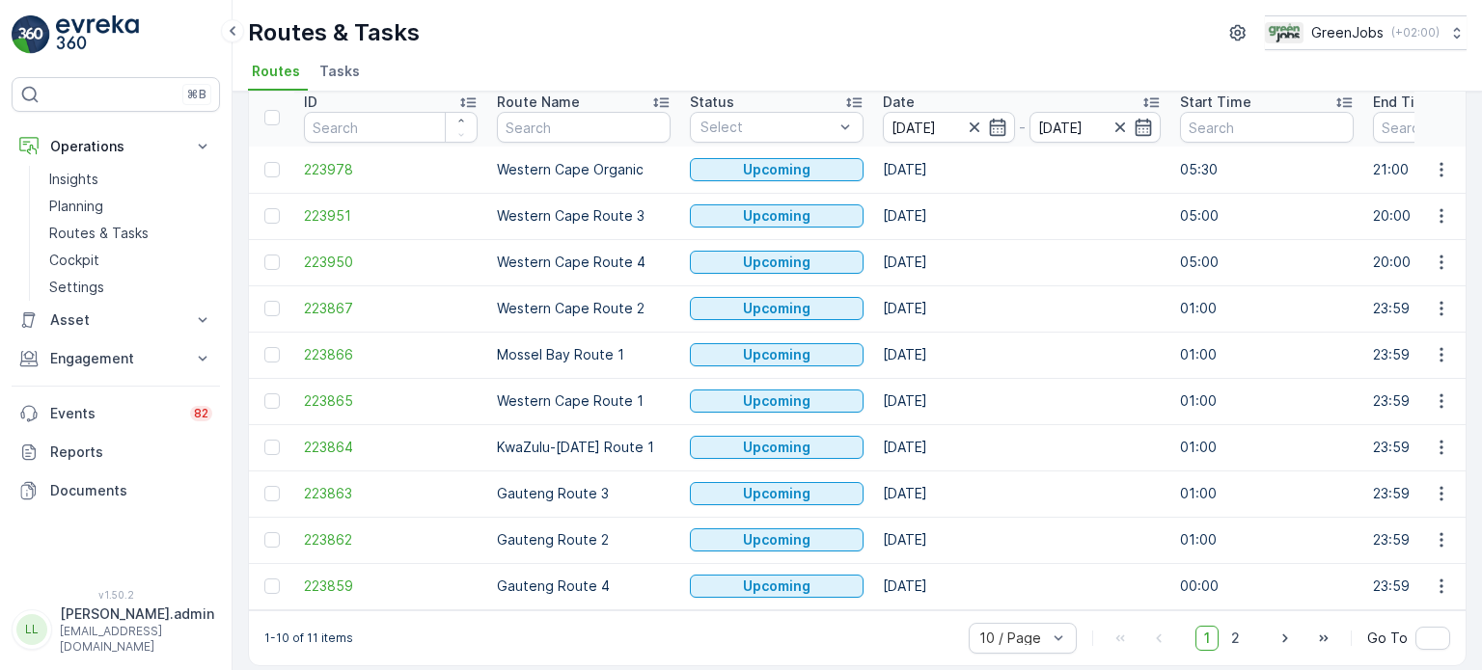
scroll to position [96, 0]
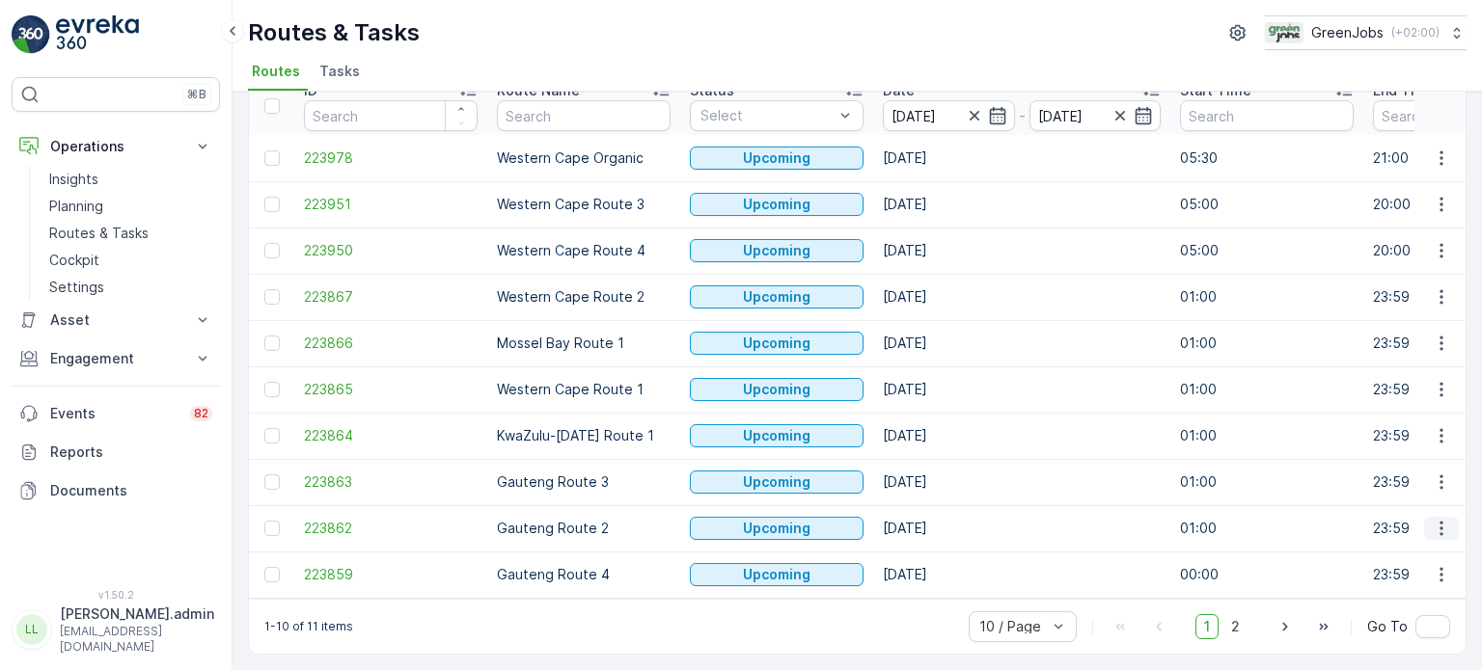
click at [1436, 521] on icon "button" at bounding box center [1441, 528] width 19 height 19
click at [1364, 369] on span "See More Details" at bounding box center [1396, 374] width 112 height 19
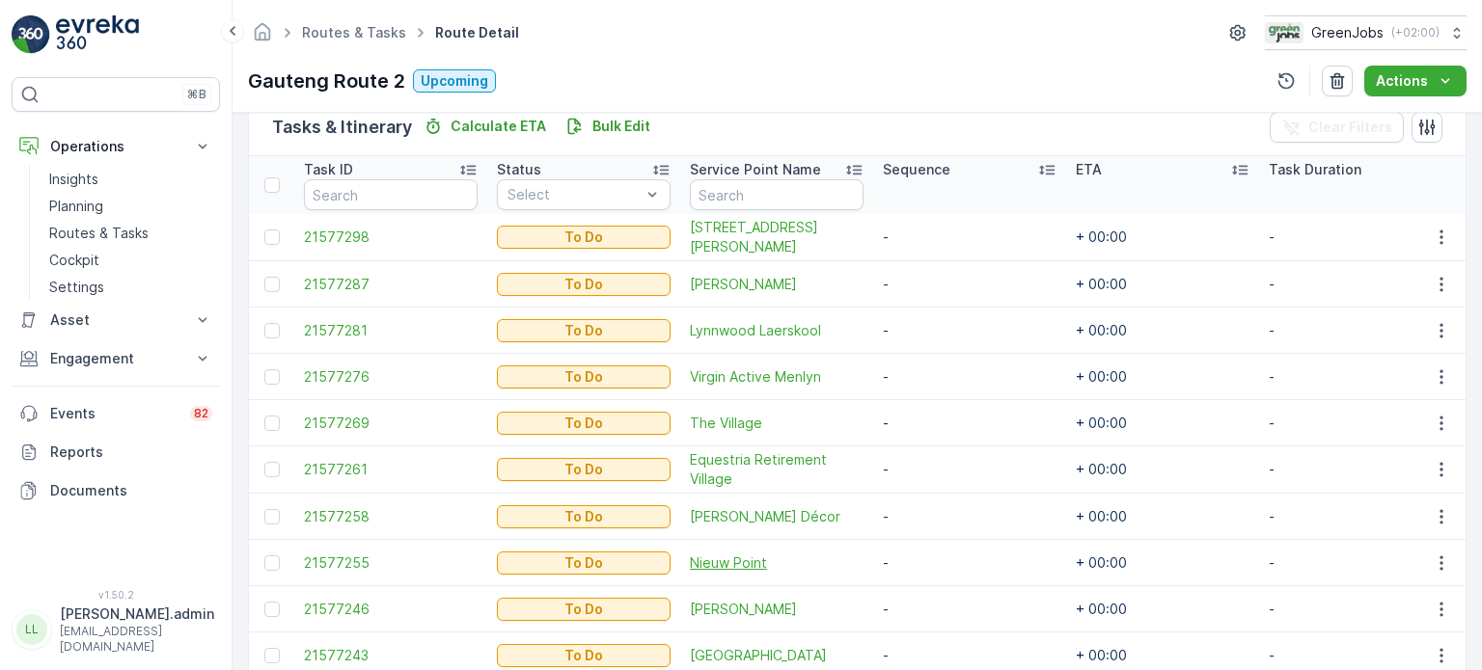
scroll to position [579, 0]
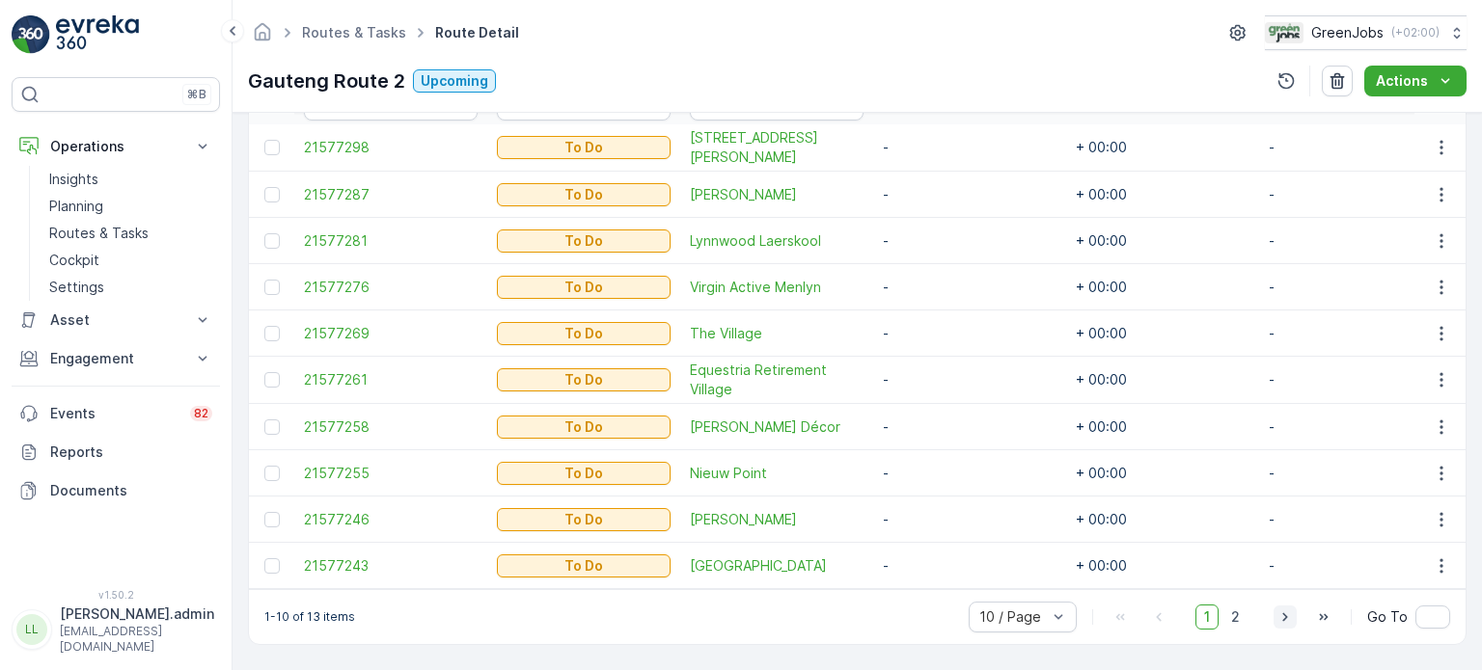
click at [1289, 618] on icon "button" at bounding box center [1284, 617] width 19 height 19
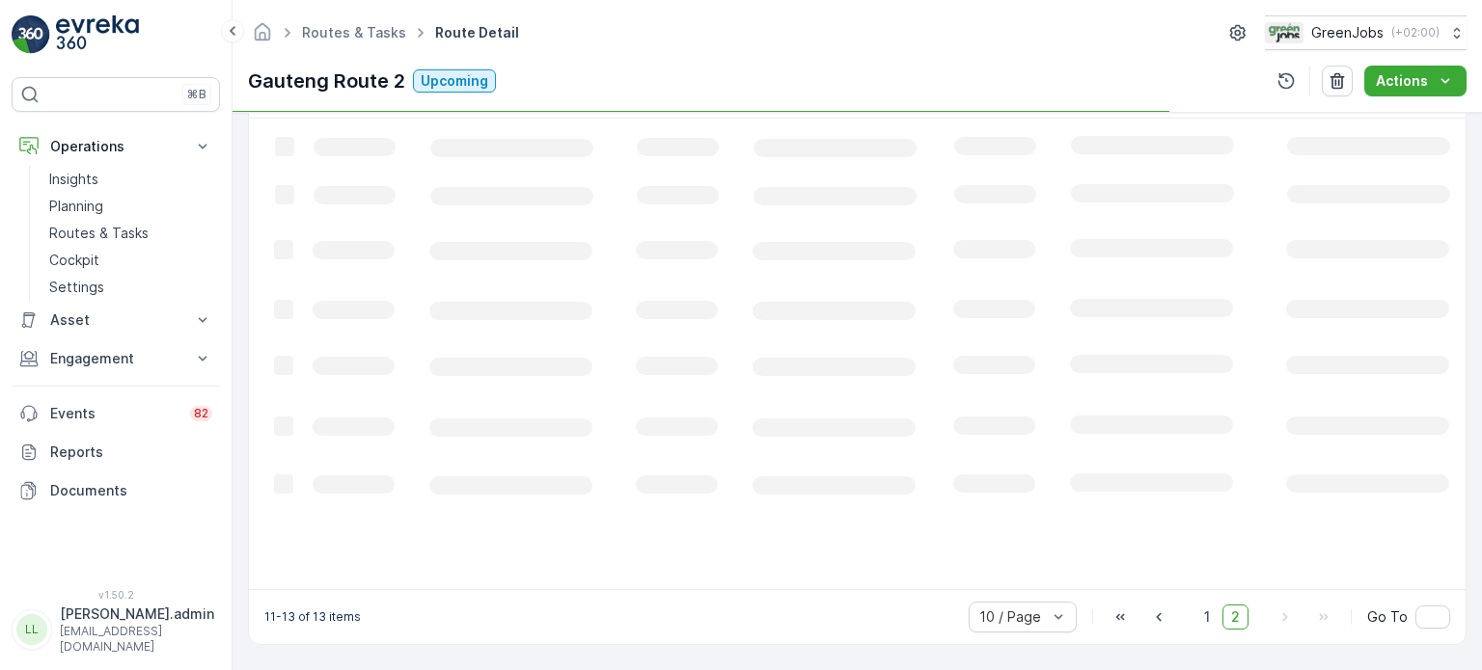
scroll to position [518, 0]
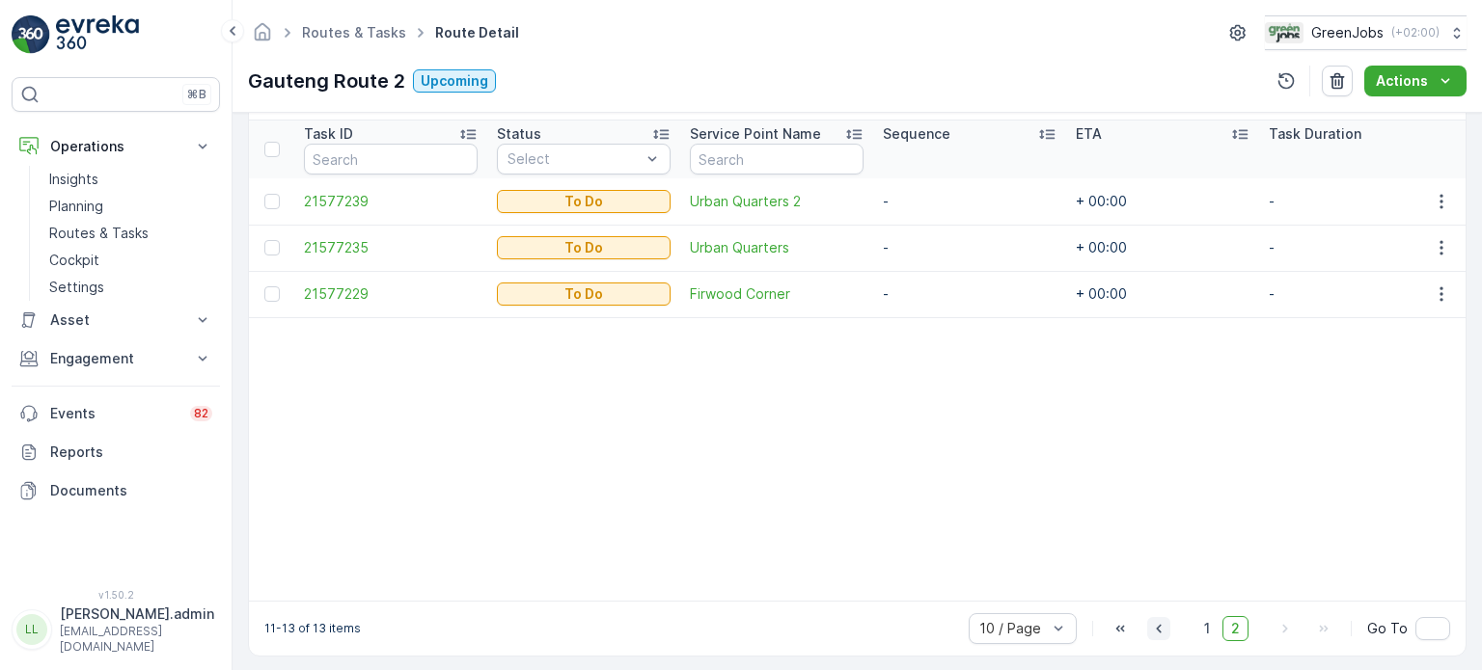
click at [1158, 634] on icon "button" at bounding box center [1158, 629] width 5 height 9
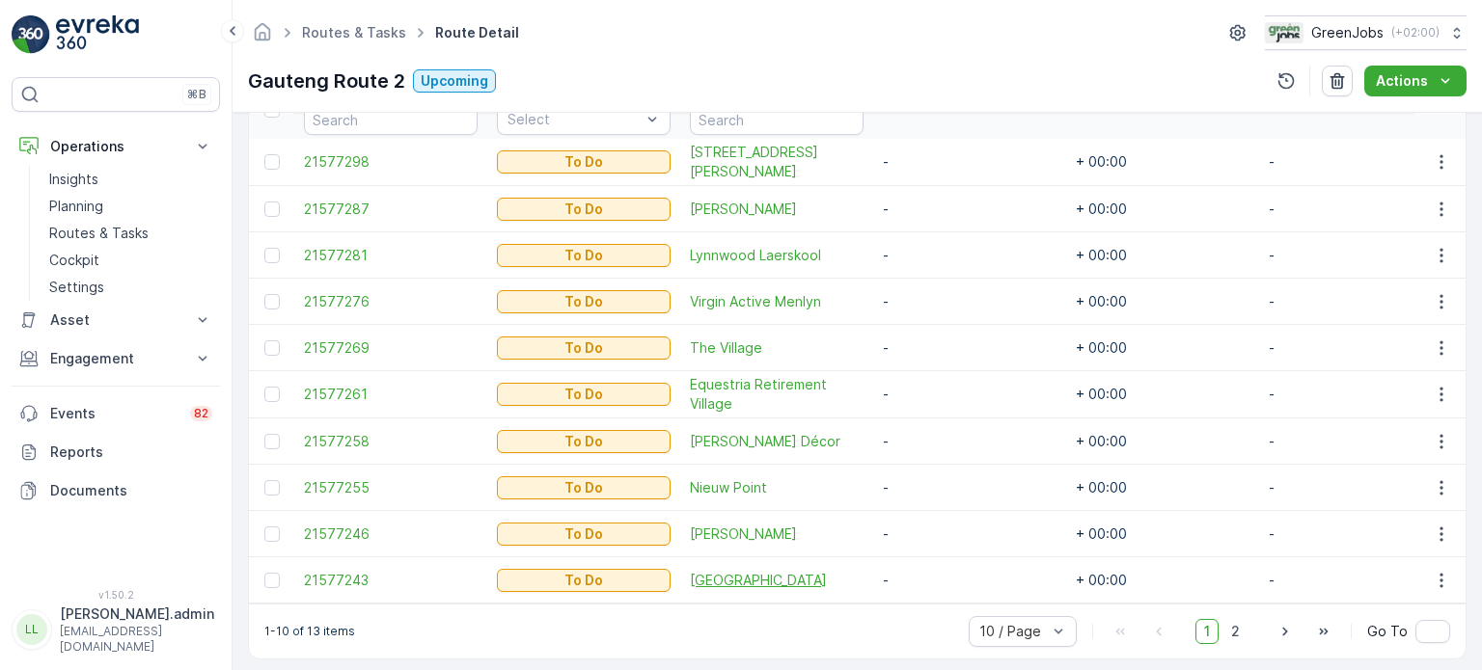
scroll to position [579, 0]
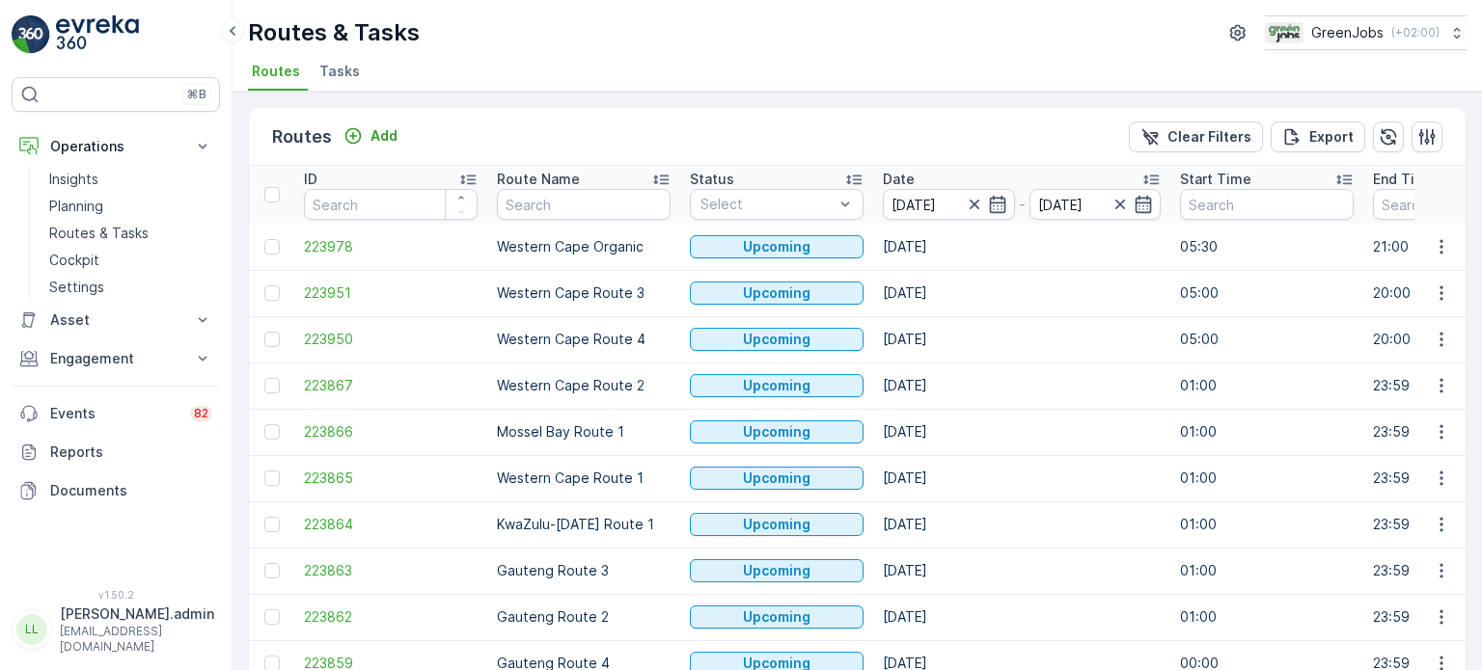
scroll to position [96, 0]
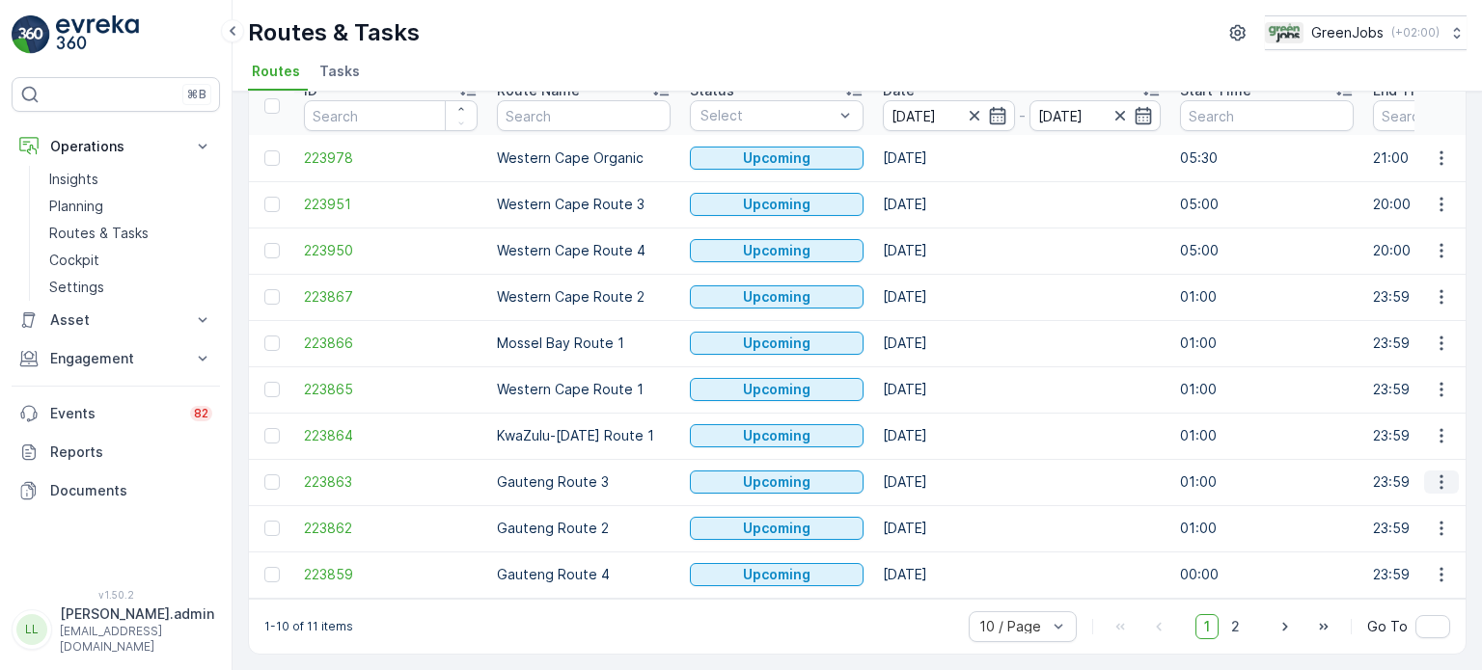
click at [1433, 473] on icon "button" at bounding box center [1441, 482] width 19 height 19
click at [1365, 502] on span "See More Details" at bounding box center [1396, 502] width 112 height 19
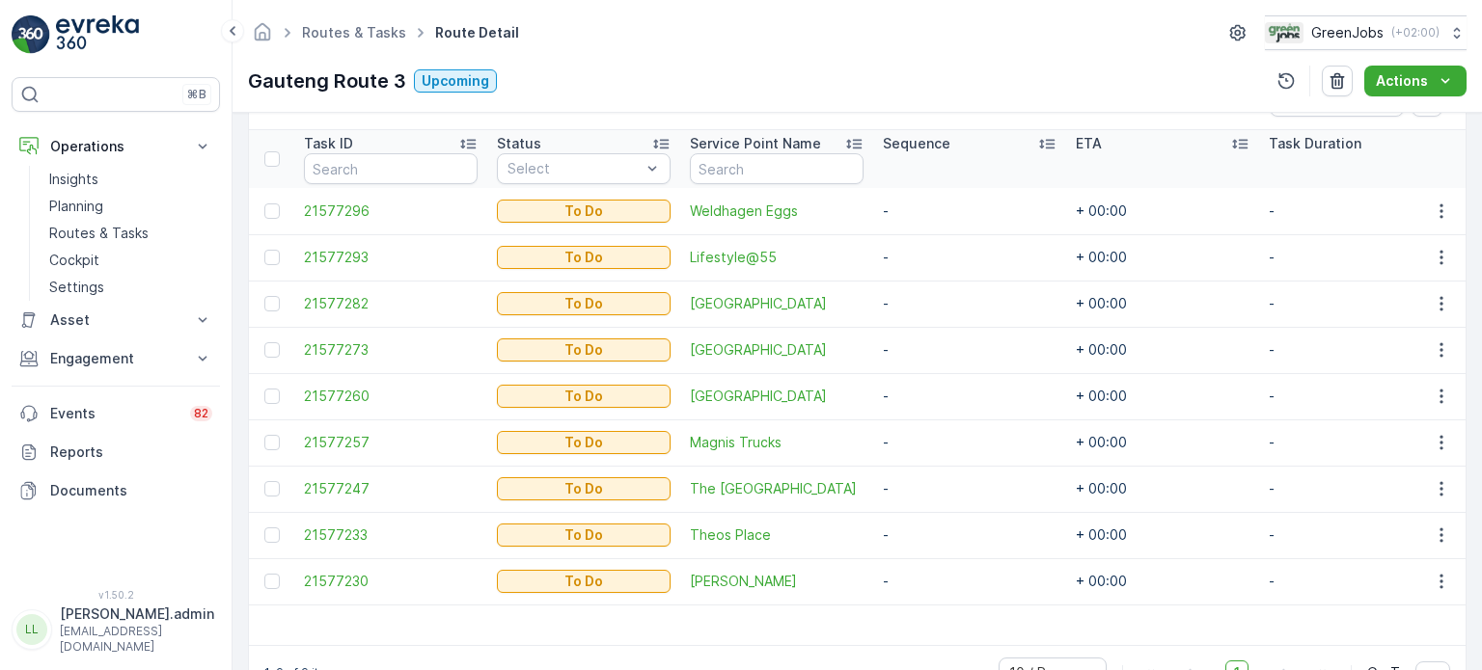
scroll to position [475, 0]
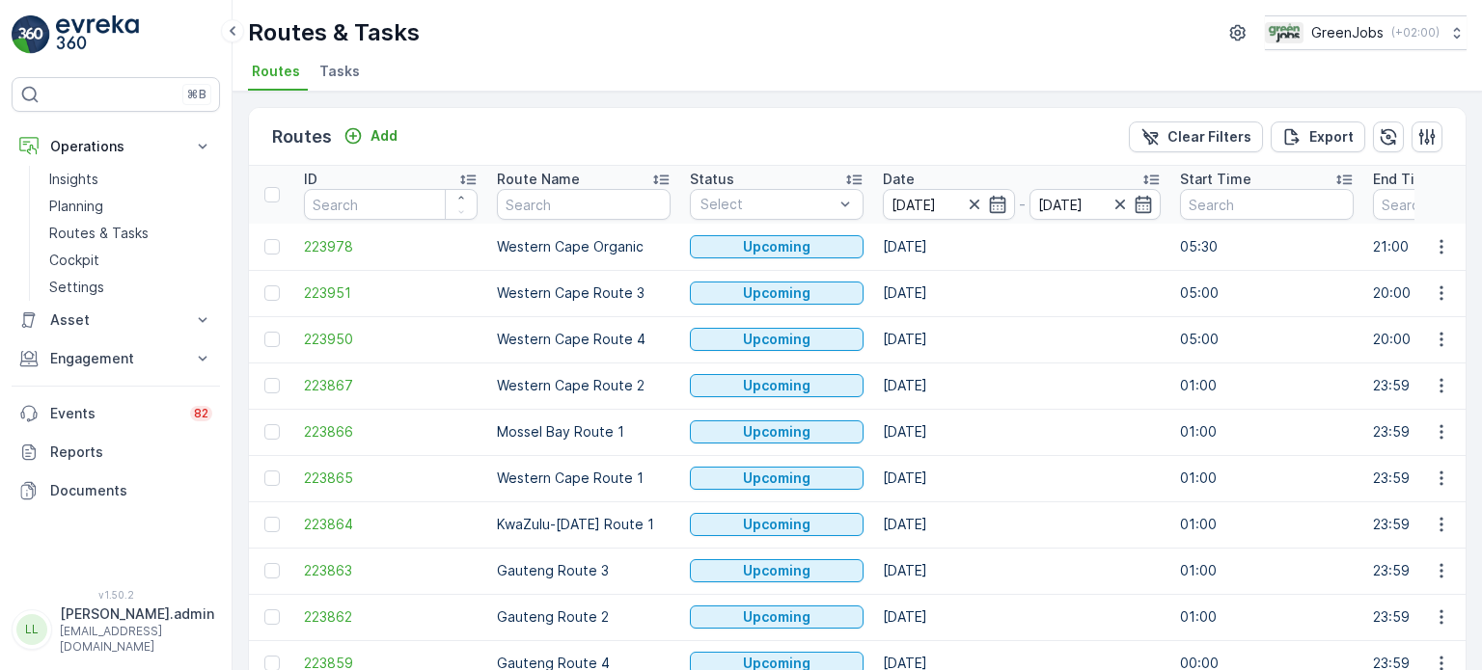
scroll to position [96, 0]
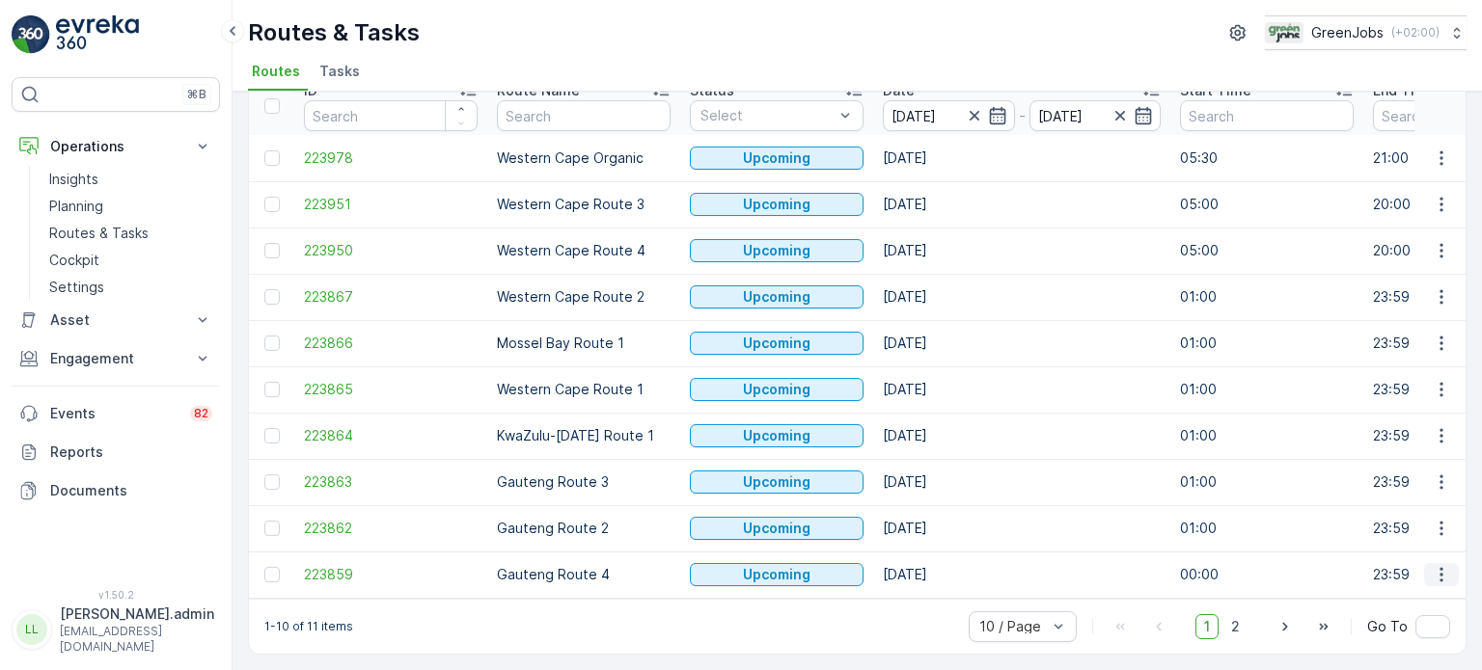
click at [1432, 565] on icon "button" at bounding box center [1441, 574] width 19 height 19
click at [1356, 416] on span "See More Details" at bounding box center [1396, 420] width 112 height 19
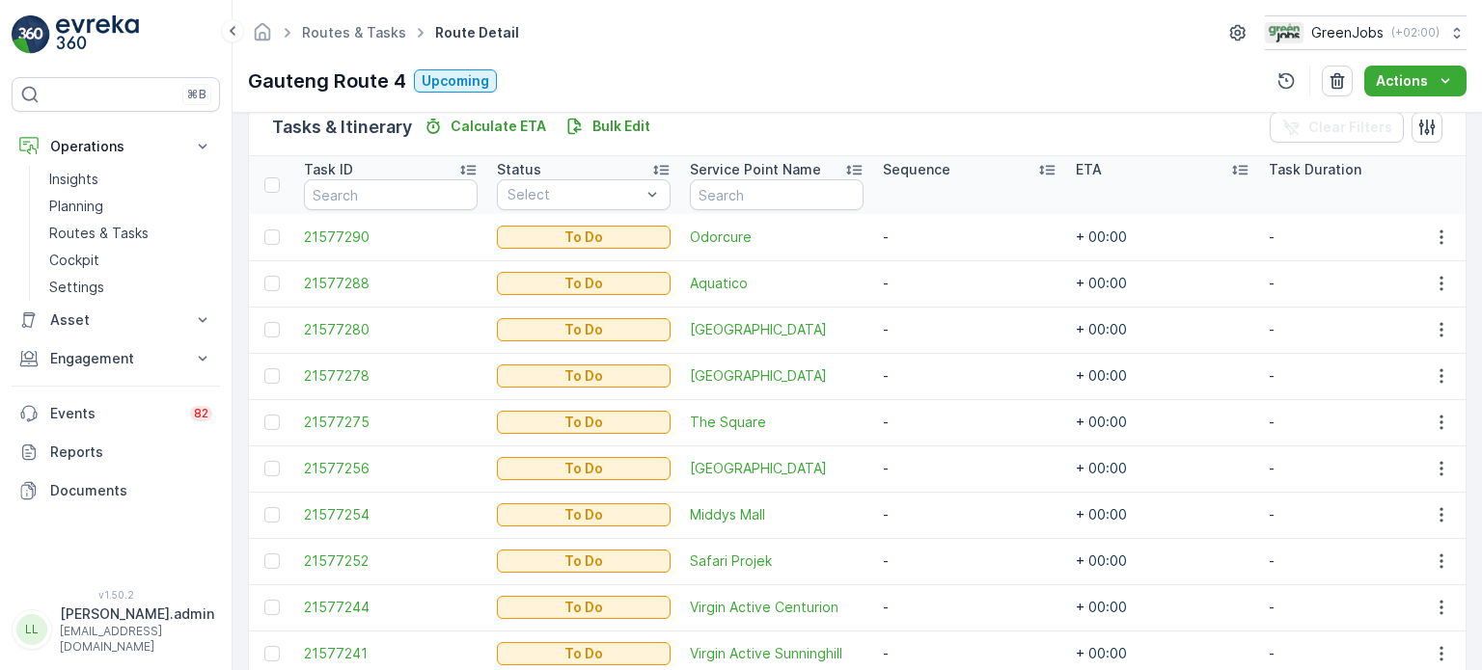
scroll to position [578, 0]
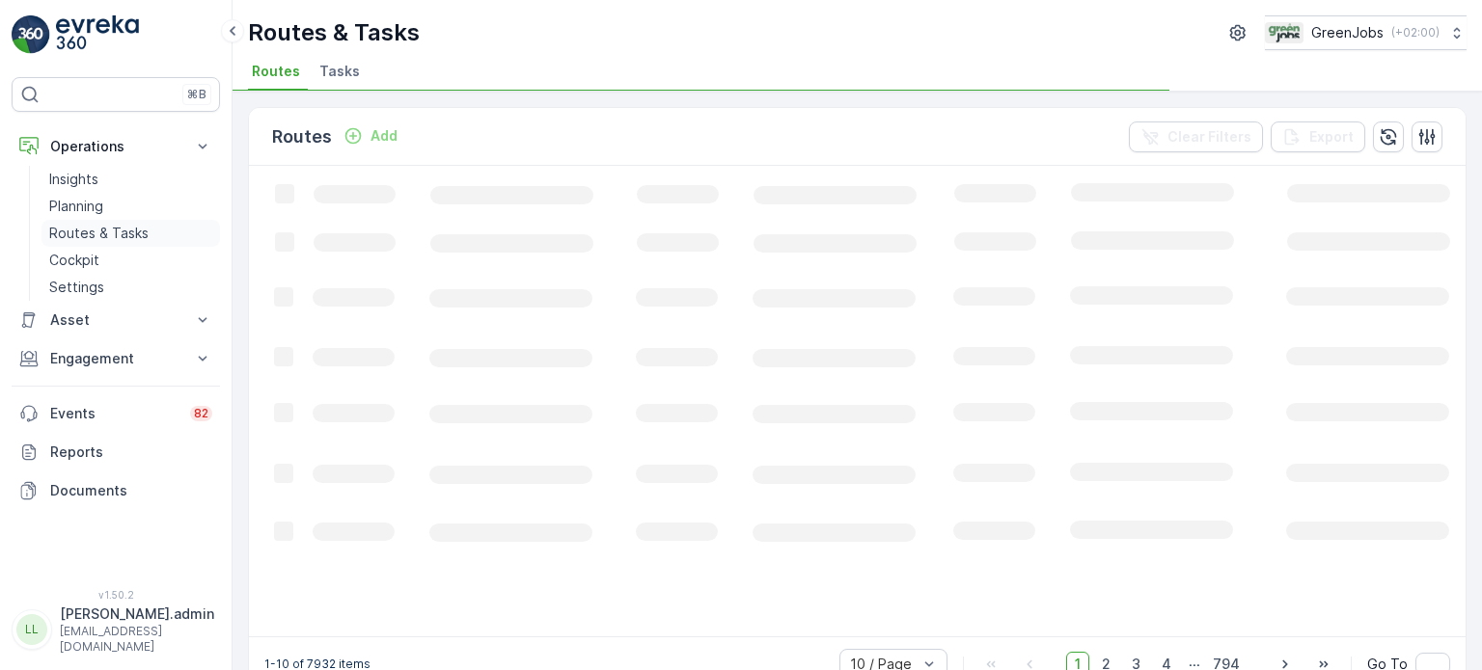
click at [106, 232] on p "Routes & Tasks" at bounding box center [98, 233] width 99 height 19
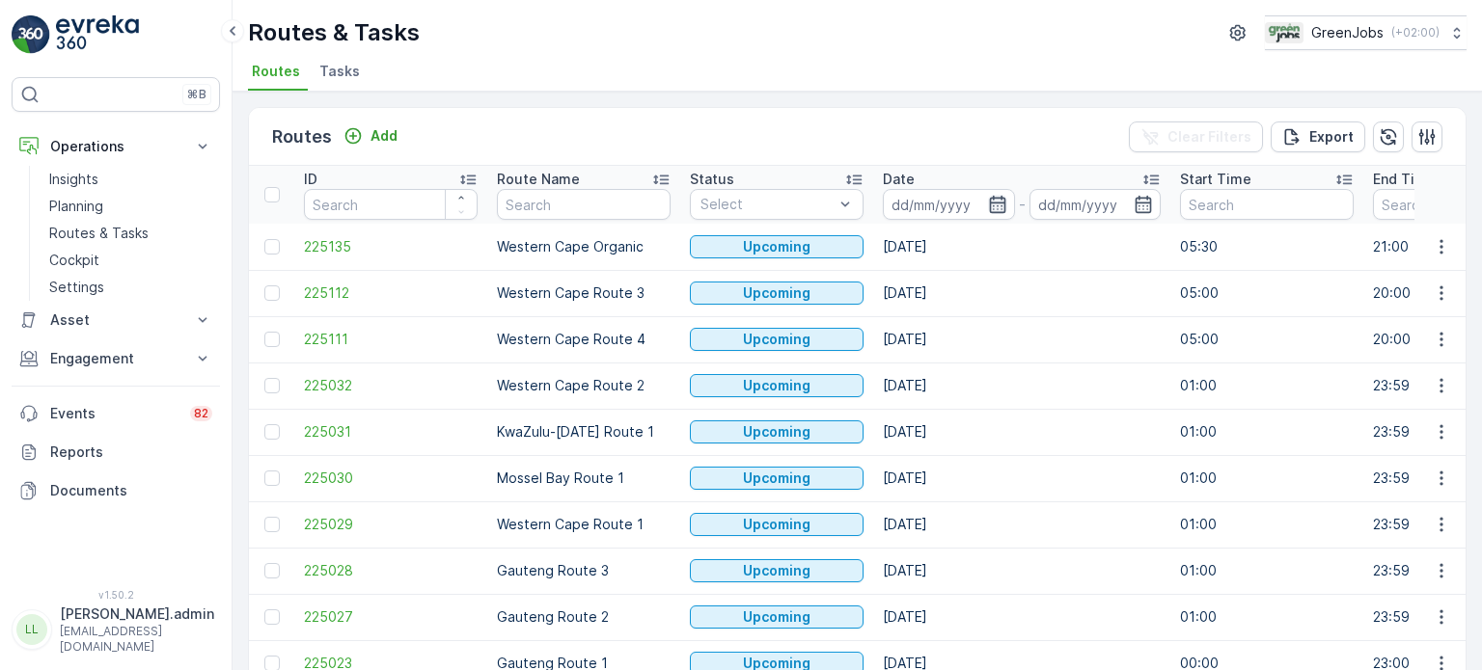
click at [993, 199] on icon "button" at bounding box center [997, 204] width 16 height 17
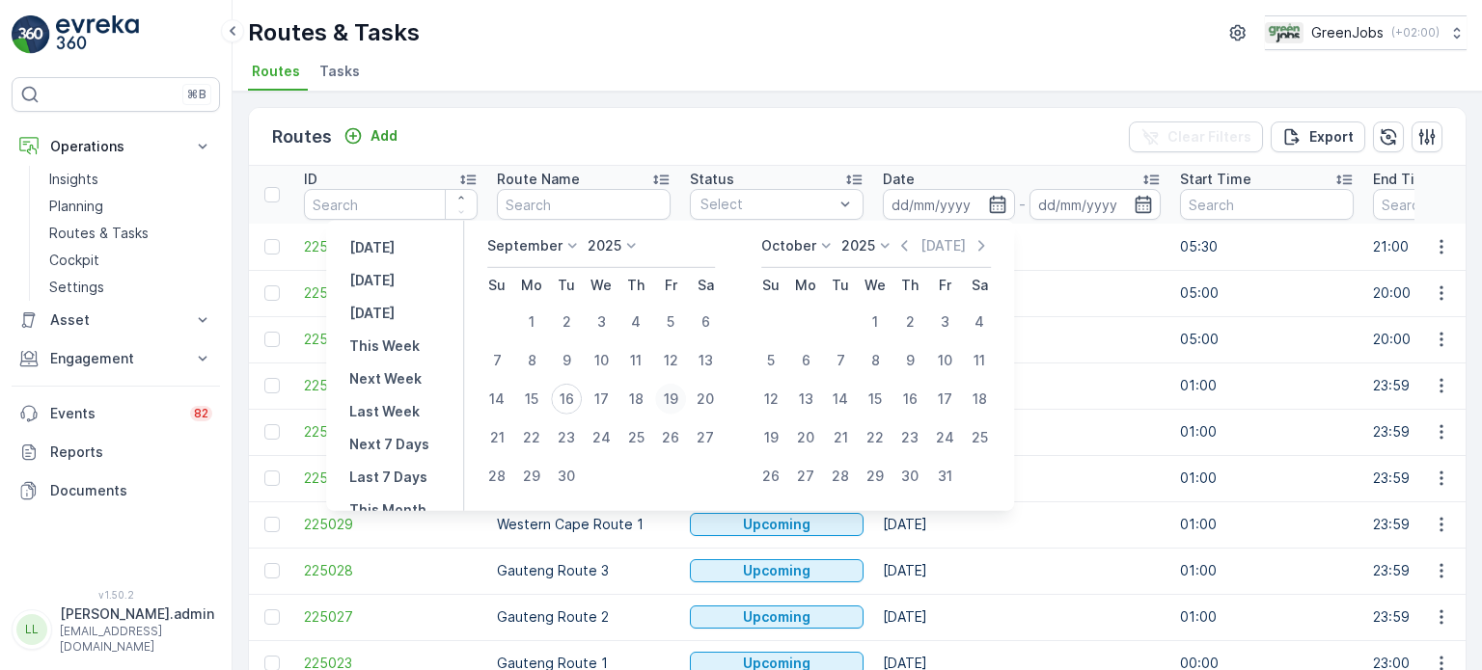
click at [668, 397] on div "19" at bounding box center [670, 399] width 31 height 31
type input "19.09.2025"
click at [668, 397] on div "19" at bounding box center [670, 399] width 31 height 31
type input "19.09.2025"
click at [668, 397] on div "19" at bounding box center [670, 399] width 31 height 31
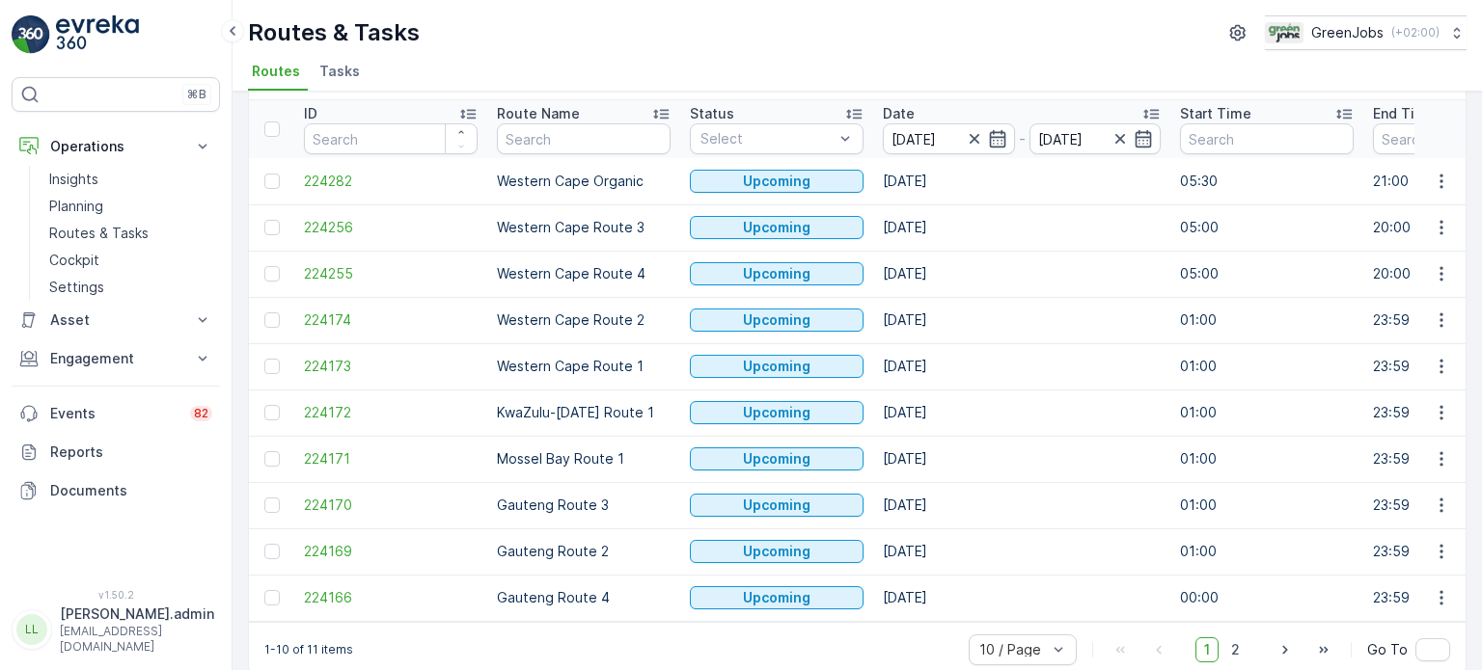
scroll to position [96, 0]
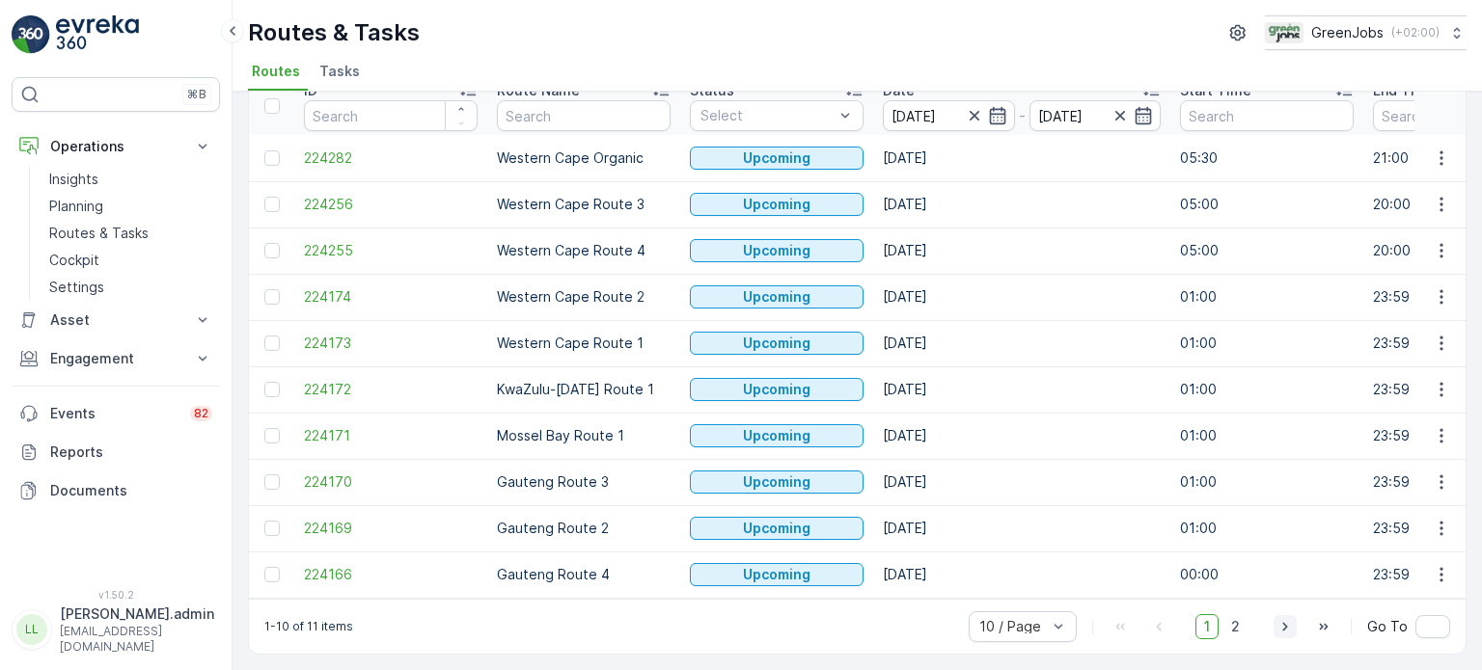
click at [1288, 631] on icon "button" at bounding box center [1284, 626] width 19 height 19
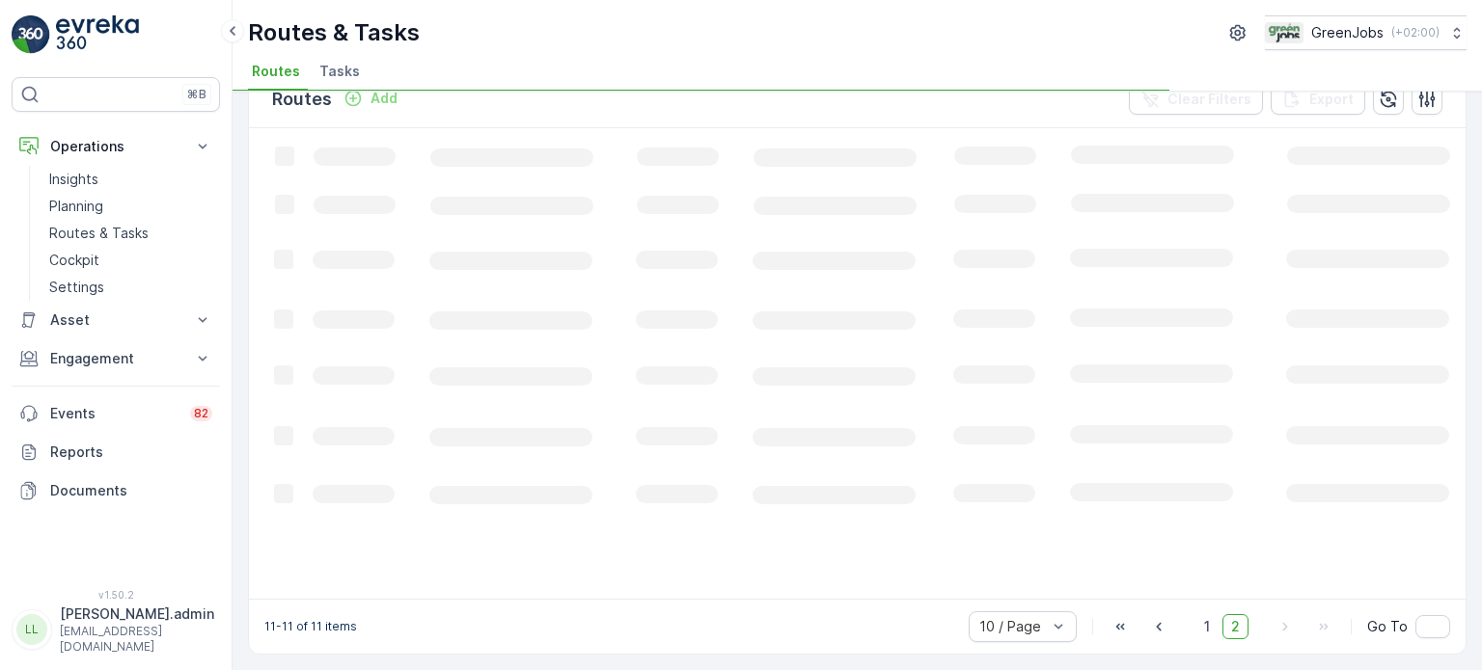
scroll to position [36, 0]
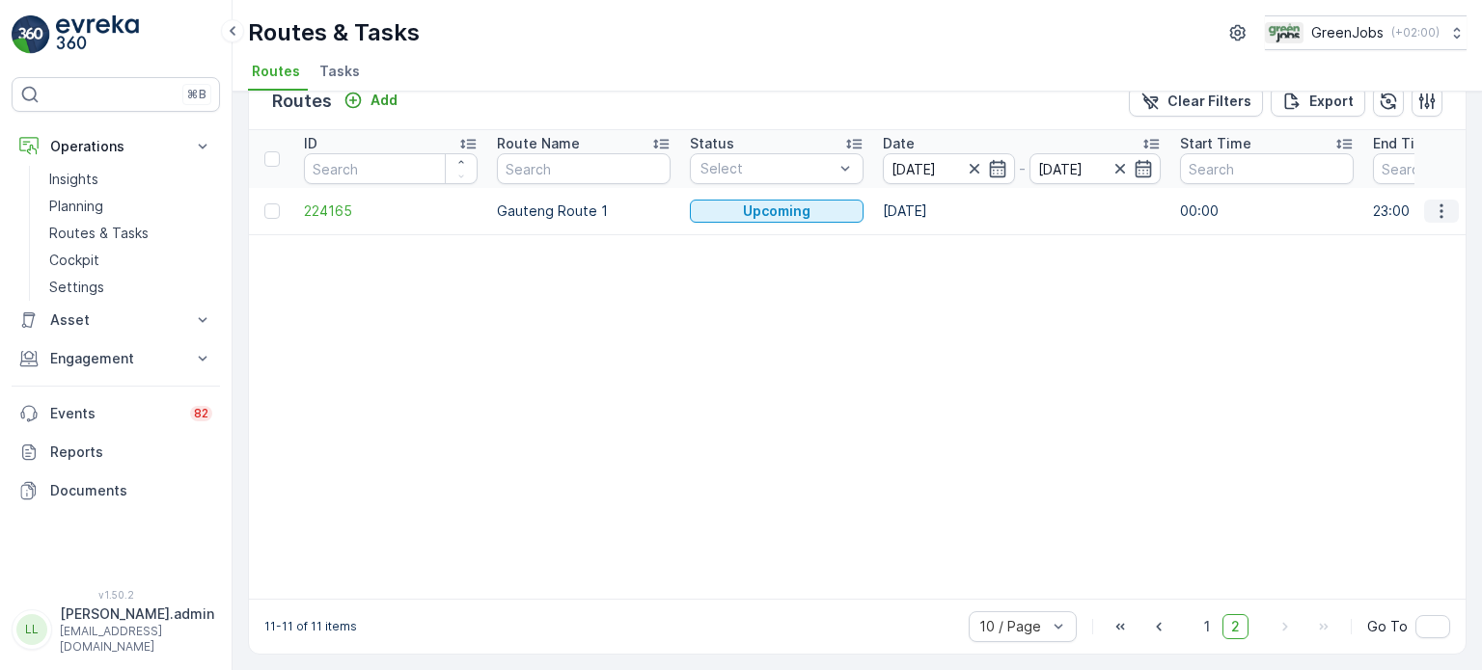
click at [1432, 204] on icon "button" at bounding box center [1441, 211] width 19 height 19
click at [1378, 233] on span "See More Details" at bounding box center [1396, 238] width 112 height 19
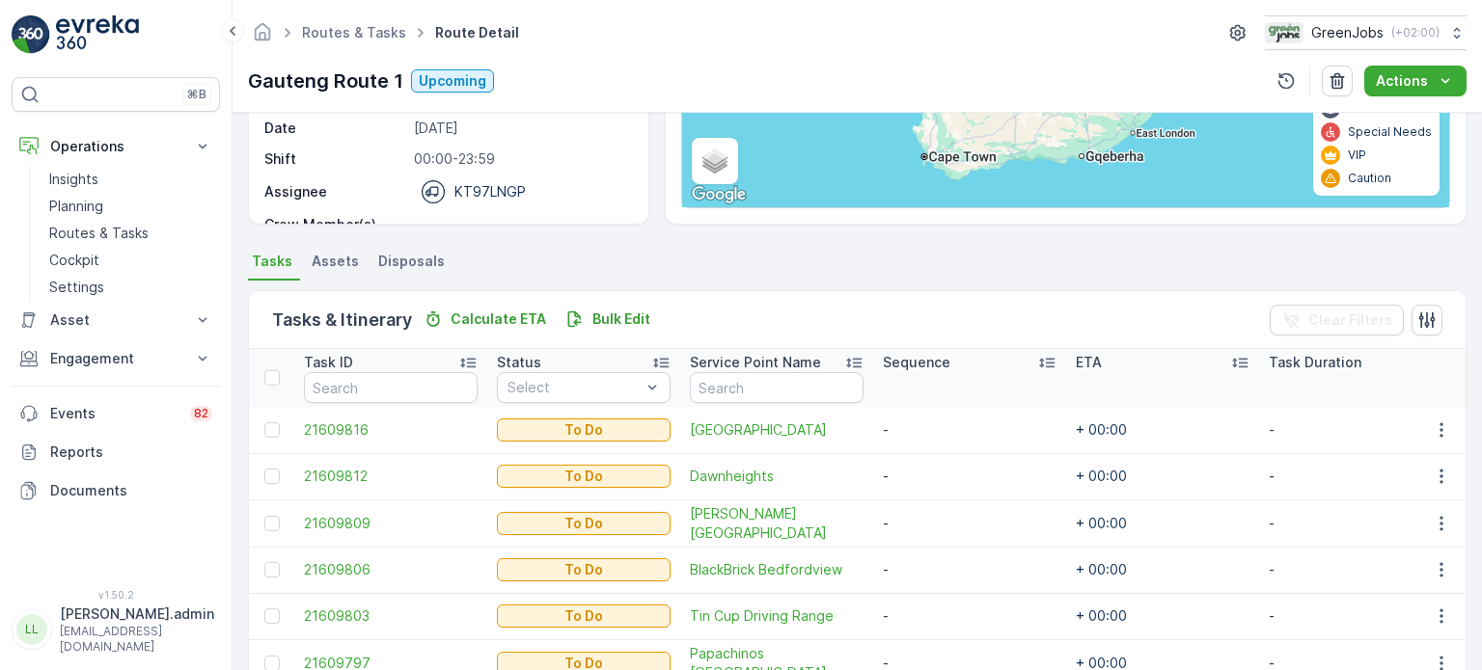
scroll to position [578, 0]
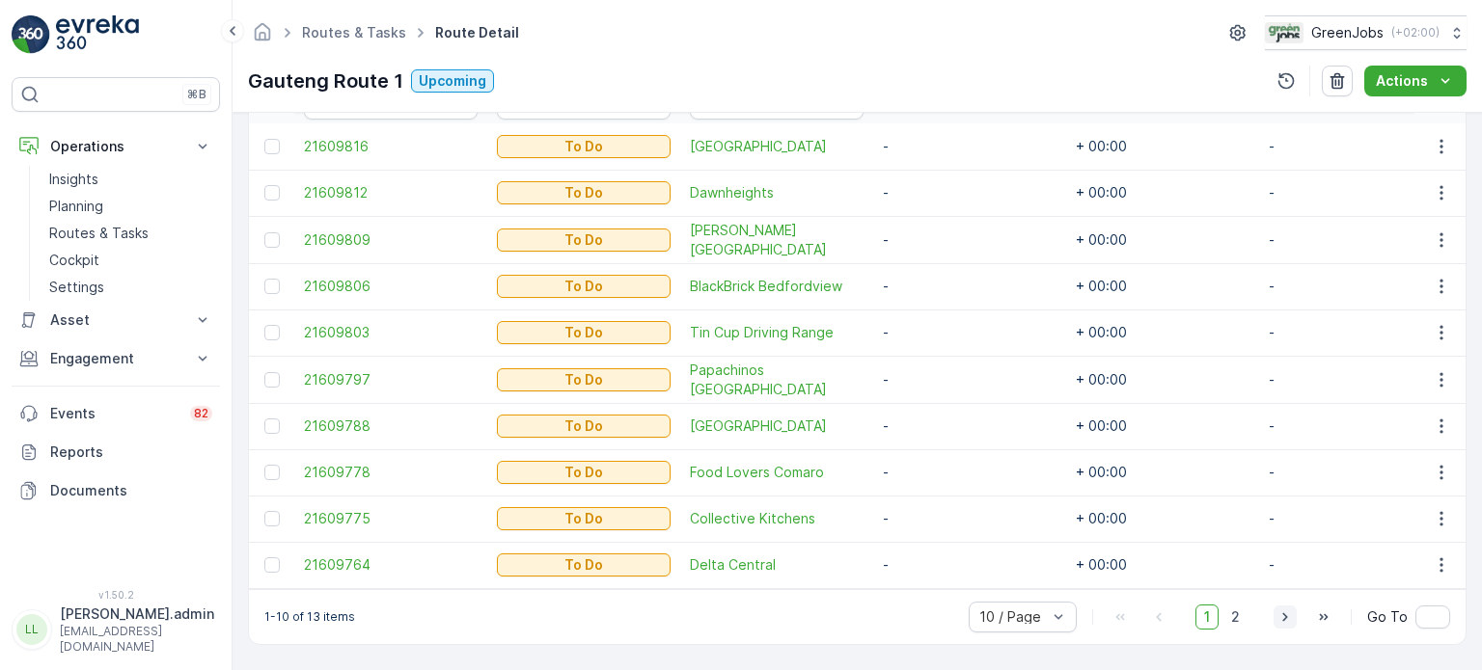
click at [1283, 619] on icon "button" at bounding box center [1284, 617] width 5 height 9
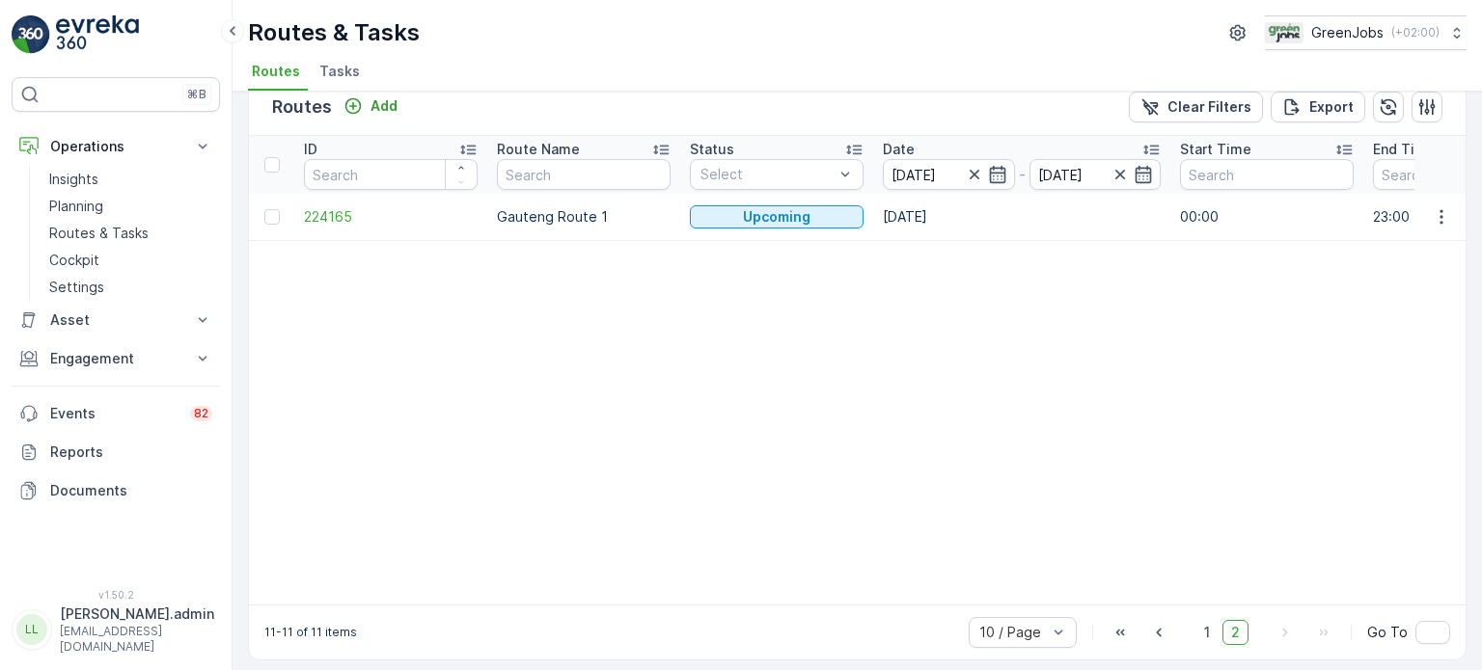
scroll to position [42, 0]
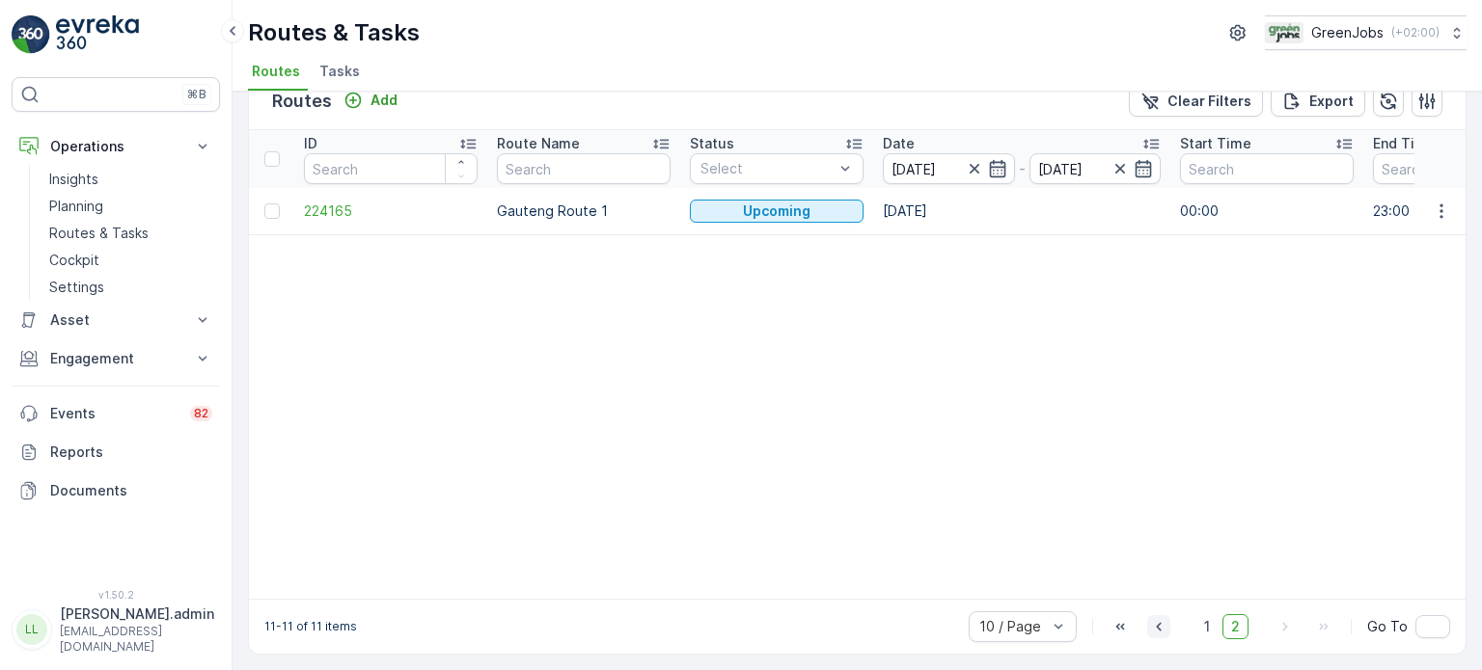
click at [1154, 626] on icon "button" at bounding box center [1158, 626] width 19 height 19
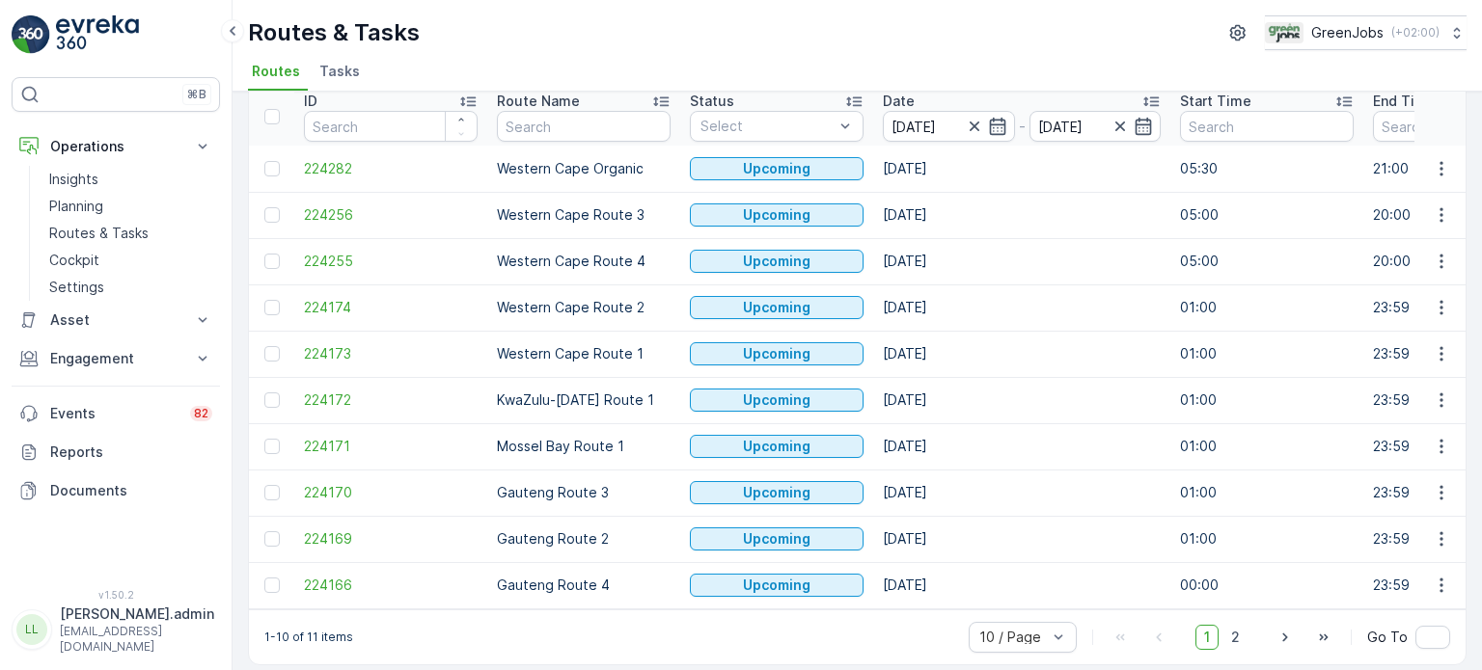
scroll to position [96, 0]
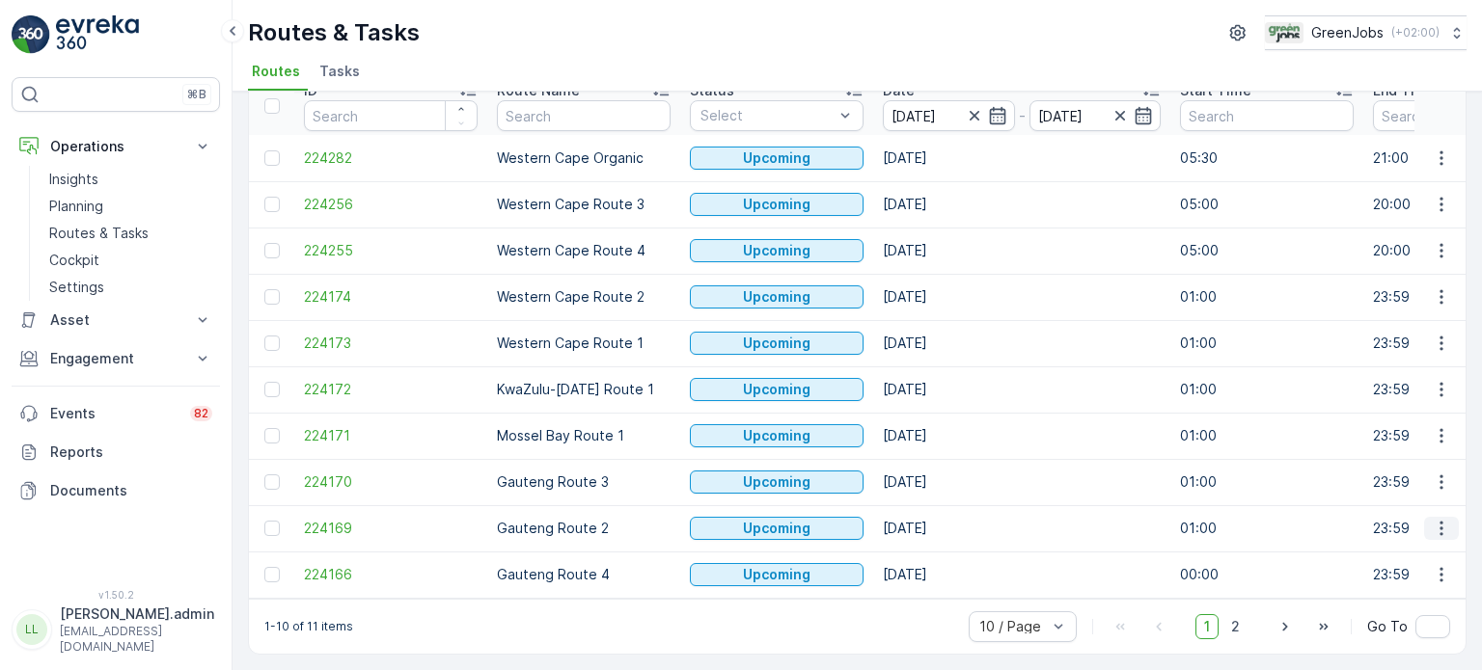
click at [1436, 523] on icon "button" at bounding box center [1441, 528] width 19 height 19
click at [1362, 369] on span "See More Details" at bounding box center [1396, 374] width 112 height 19
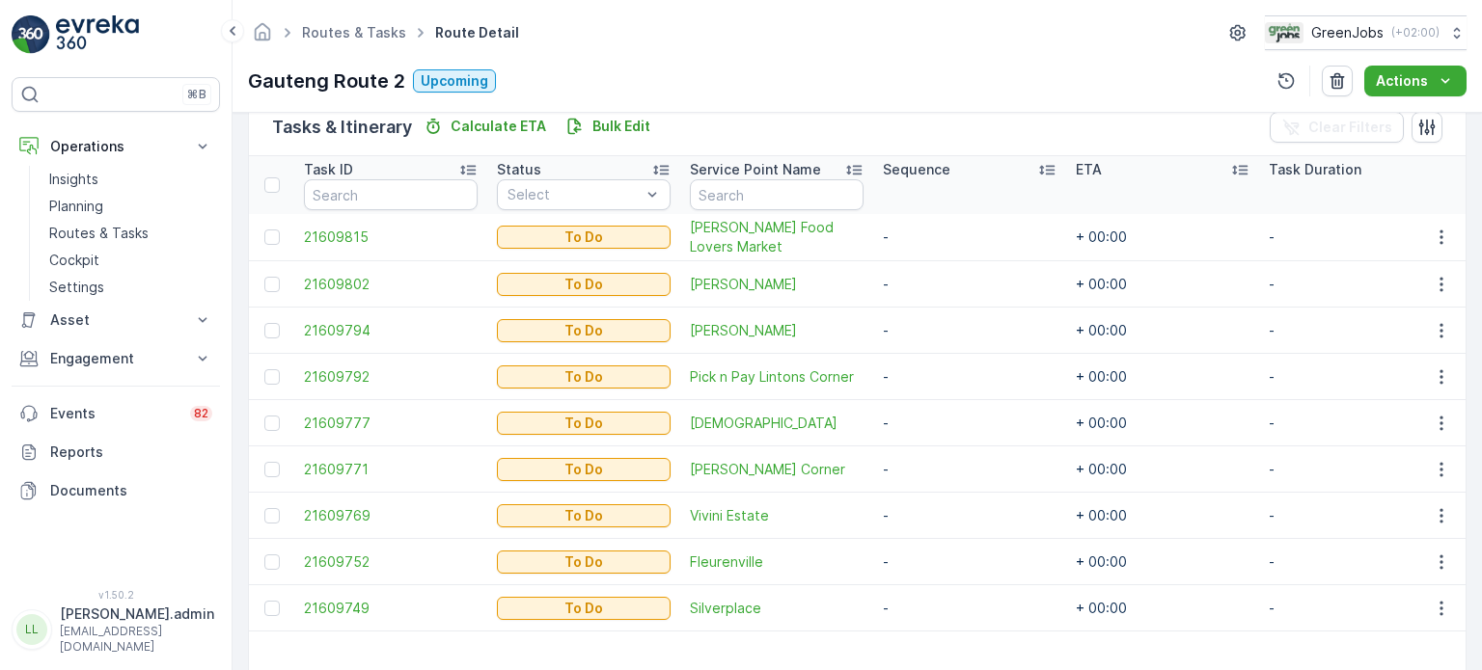
scroll to position [571, 0]
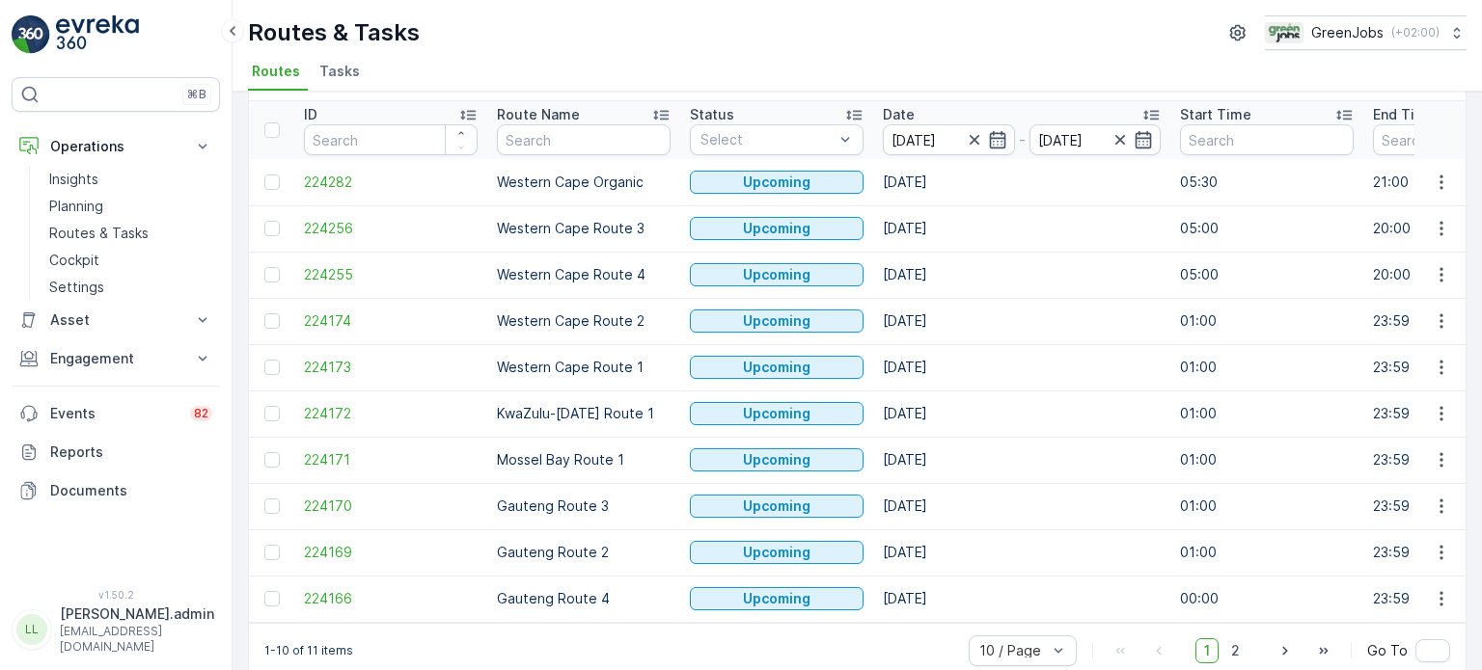
scroll to position [96, 0]
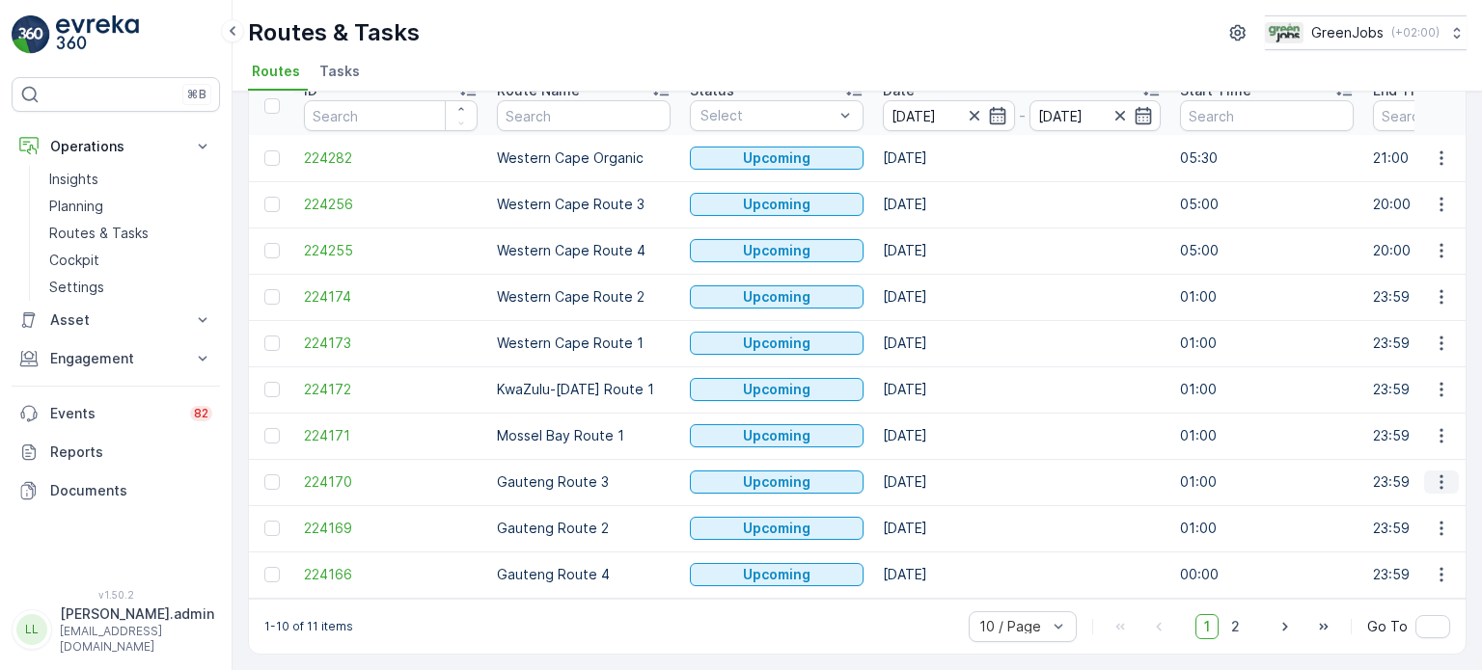
click at [1433, 475] on icon "button" at bounding box center [1441, 482] width 19 height 19
click at [1376, 501] on span "See More Details" at bounding box center [1396, 502] width 112 height 19
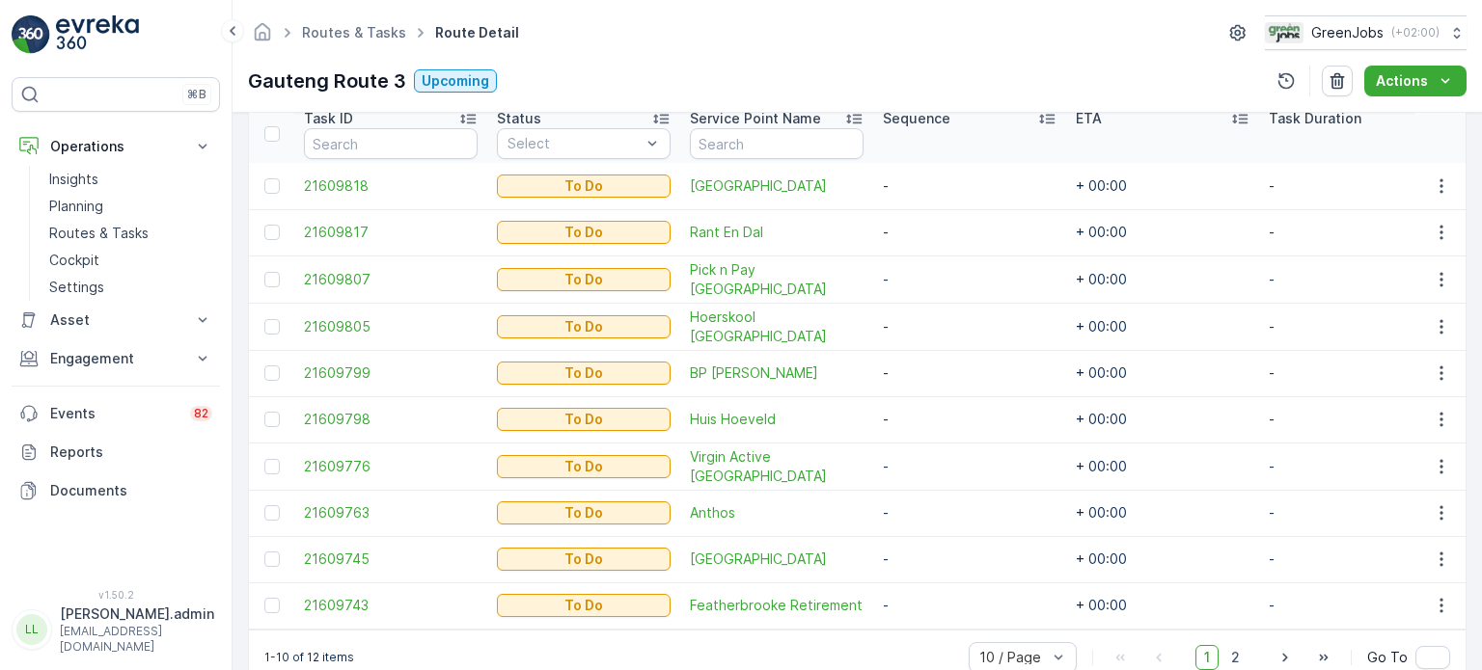
scroll to position [578, 0]
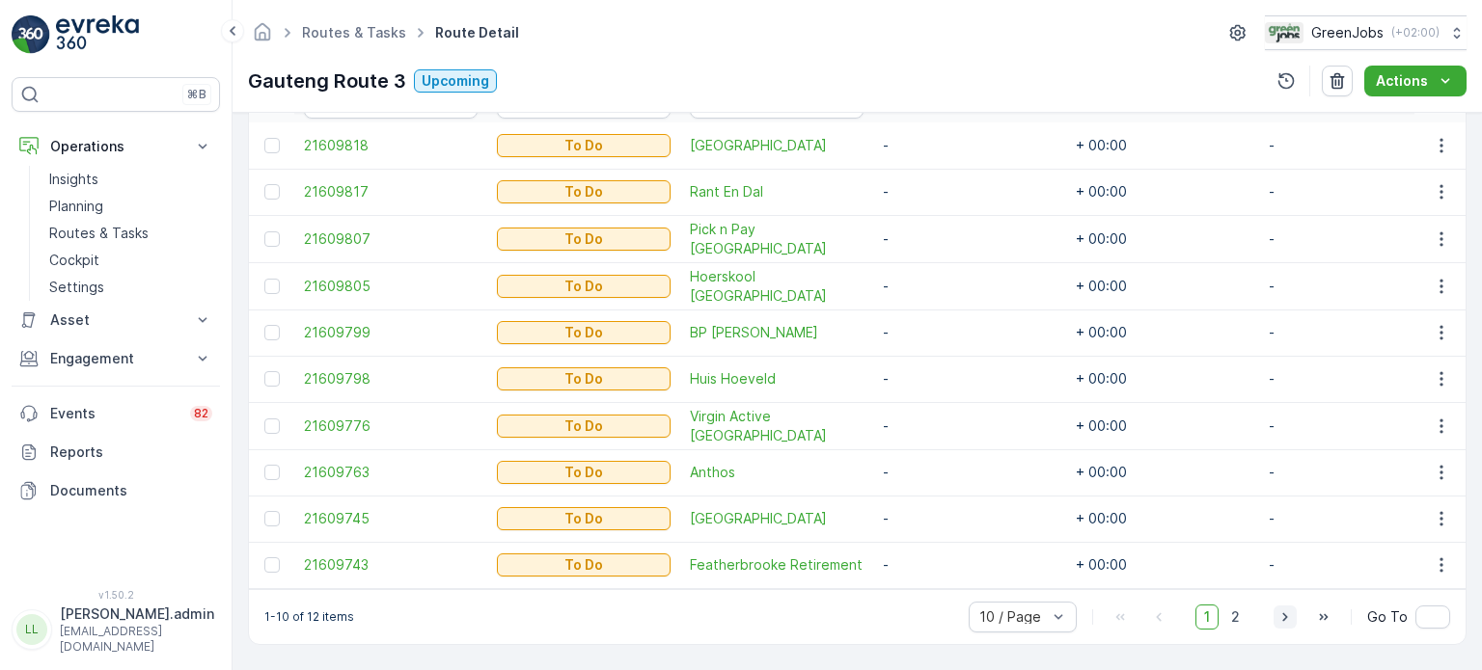
click at [1283, 615] on icon "button" at bounding box center [1284, 617] width 5 height 9
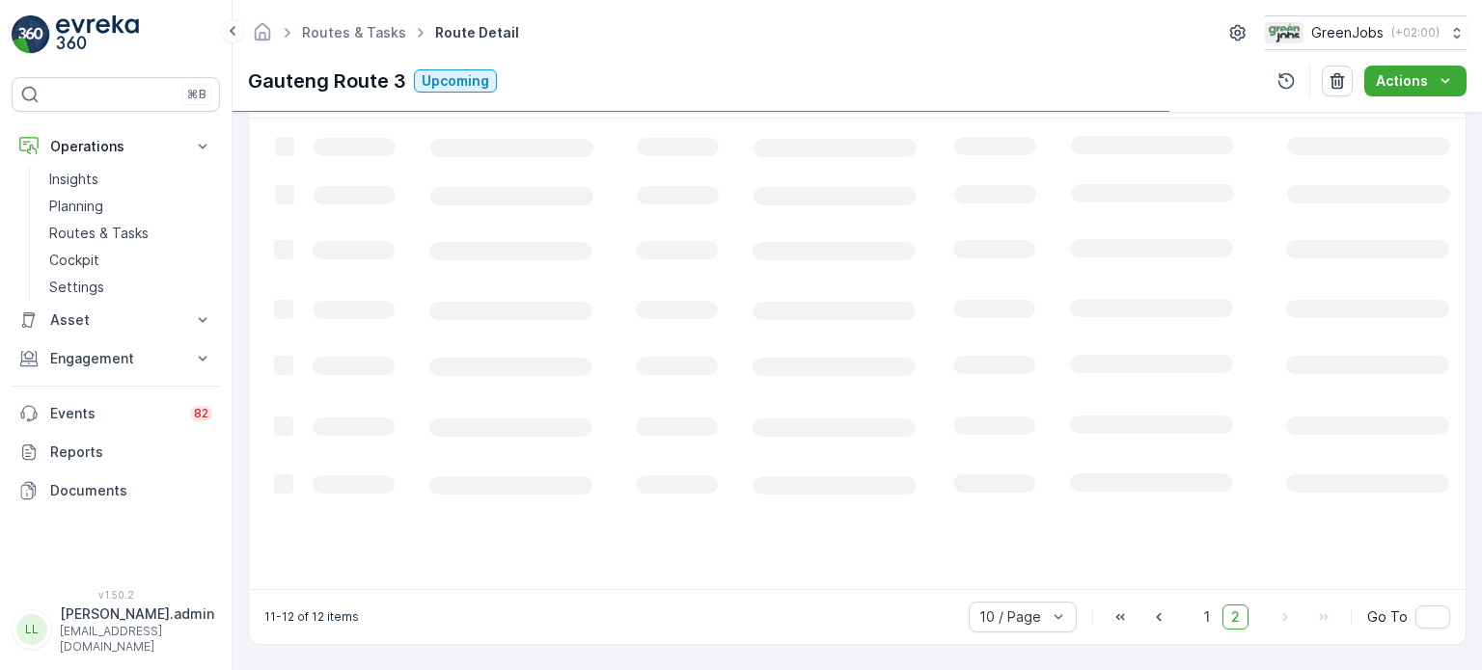
scroll to position [518, 0]
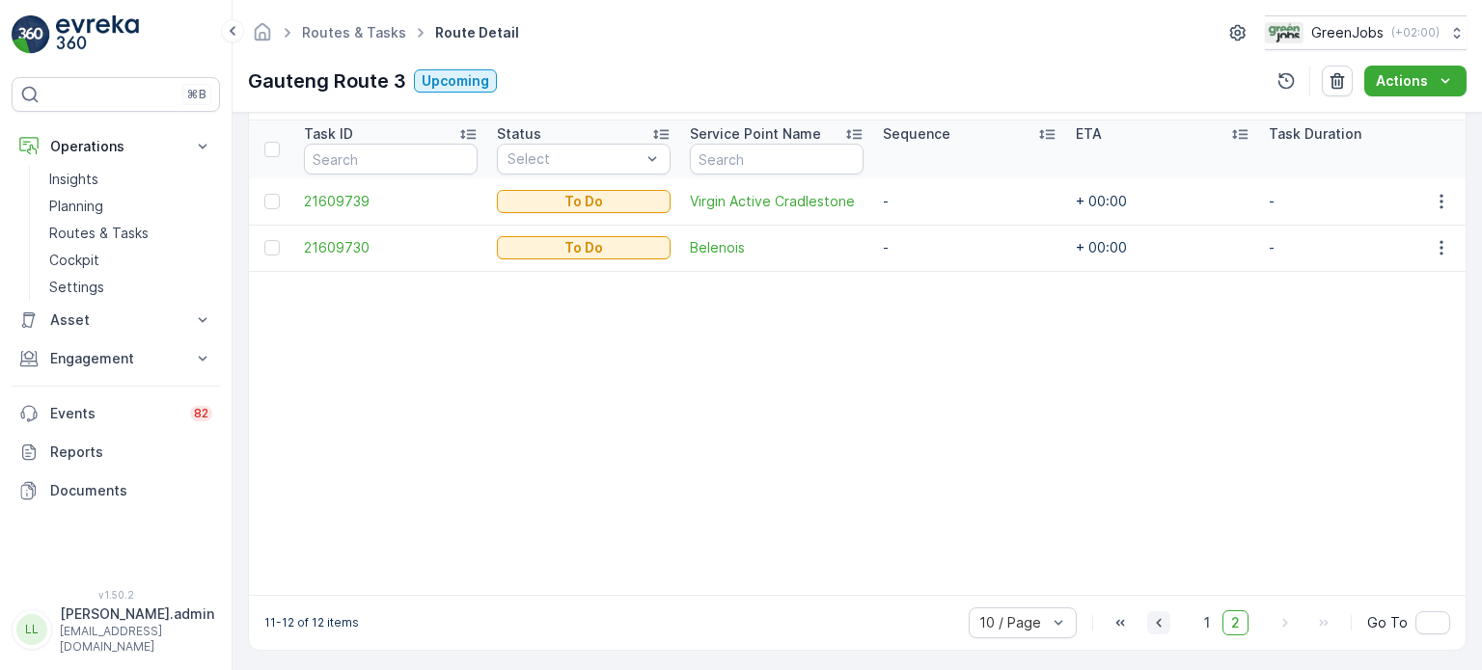
click at [1155, 629] on icon "button" at bounding box center [1158, 623] width 19 height 19
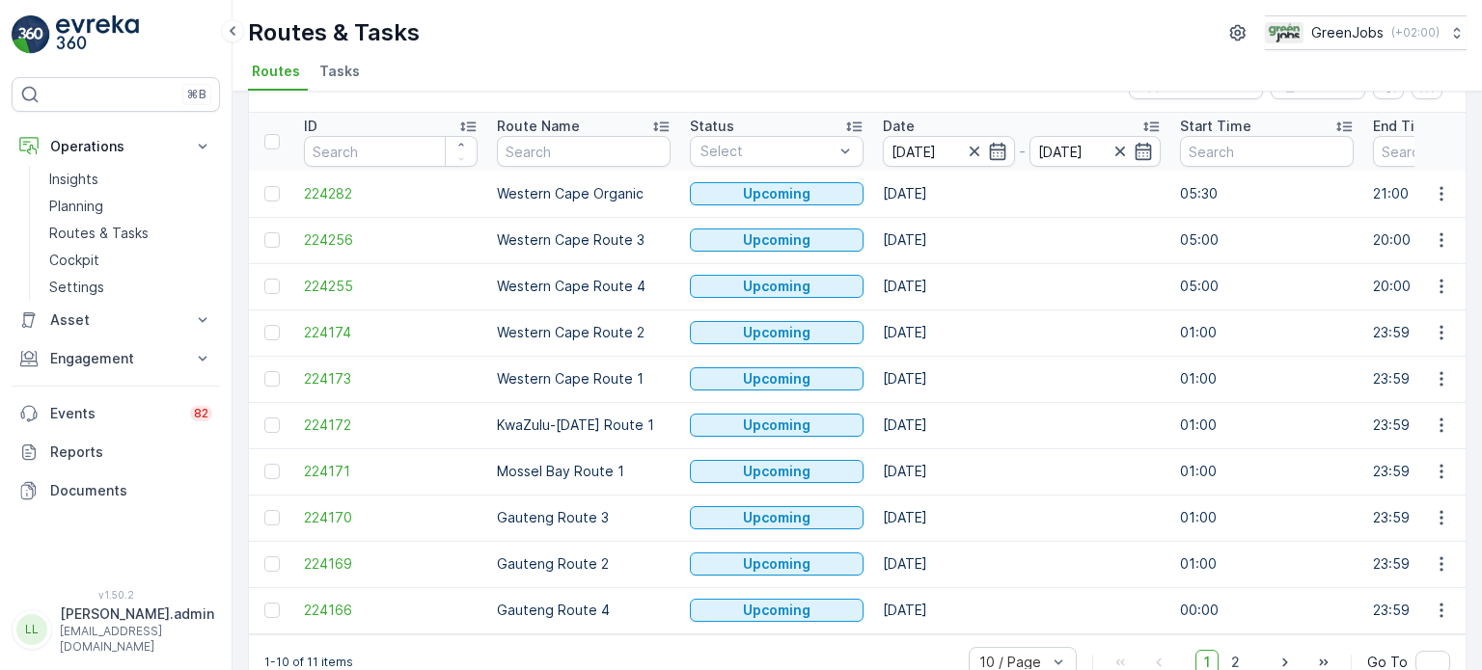
scroll to position [96, 0]
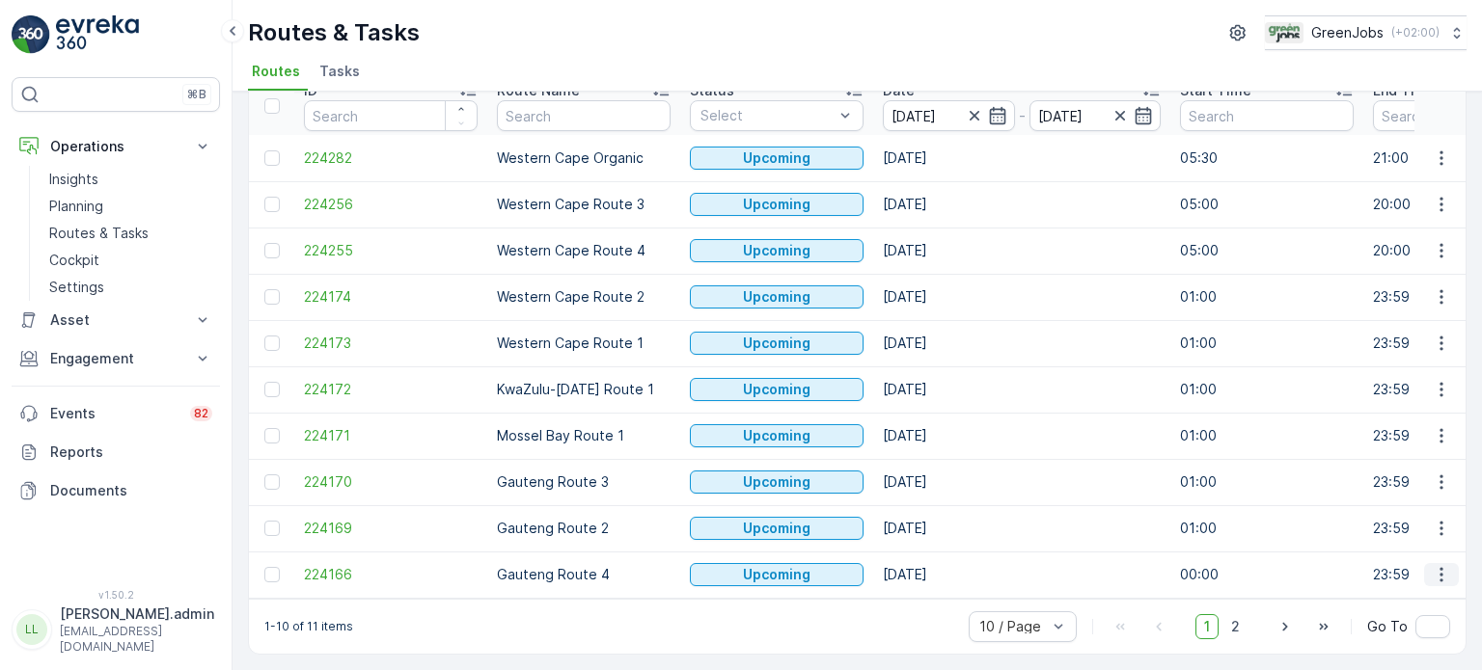
click at [1434, 566] on icon "button" at bounding box center [1441, 574] width 19 height 19
click at [1365, 418] on span "See More Details" at bounding box center [1396, 420] width 112 height 19
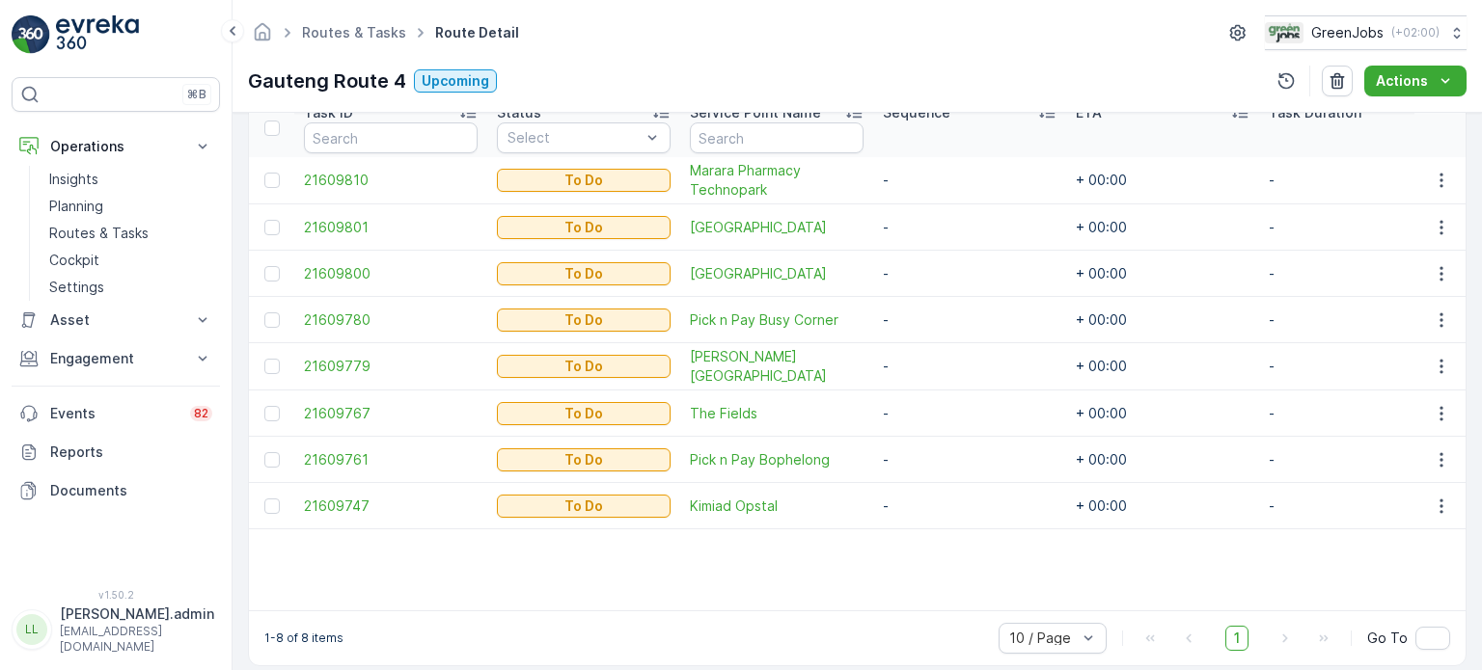
scroll to position [566, 0]
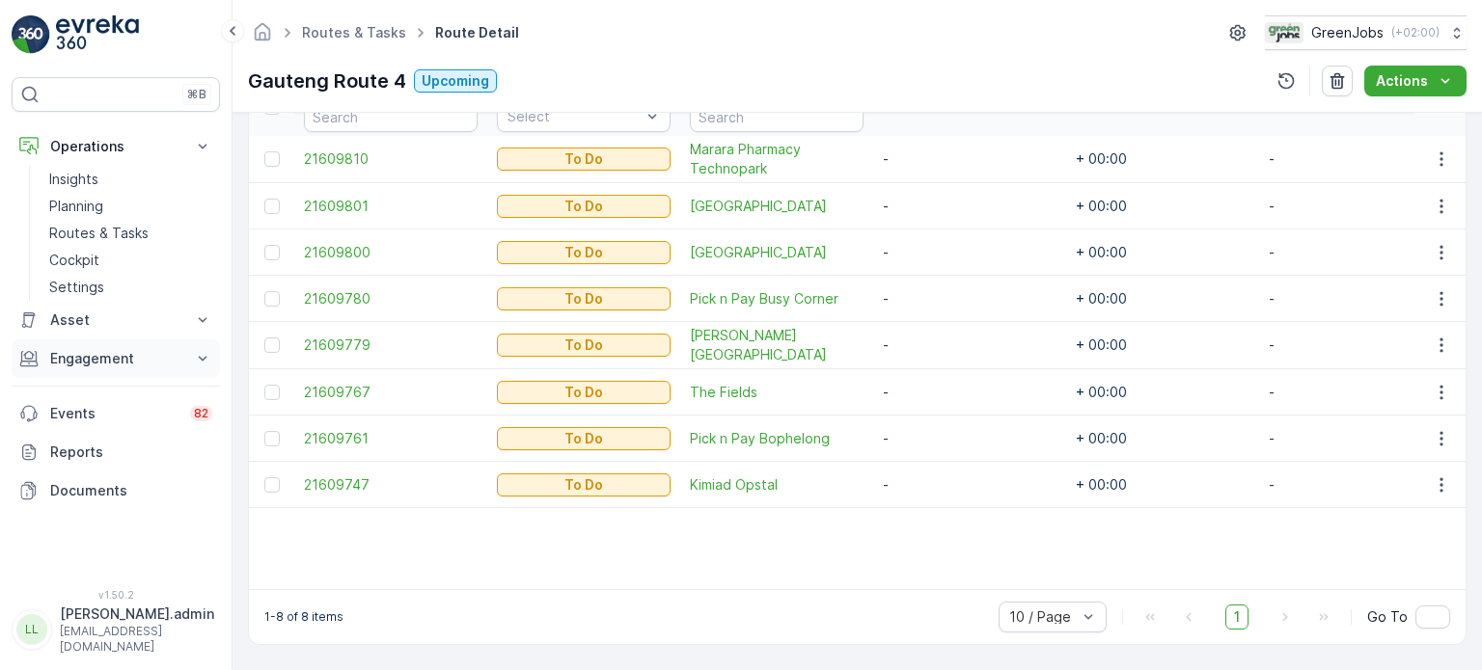
click at [90, 358] on p "Engagement" at bounding box center [115, 358] width 131 height 19
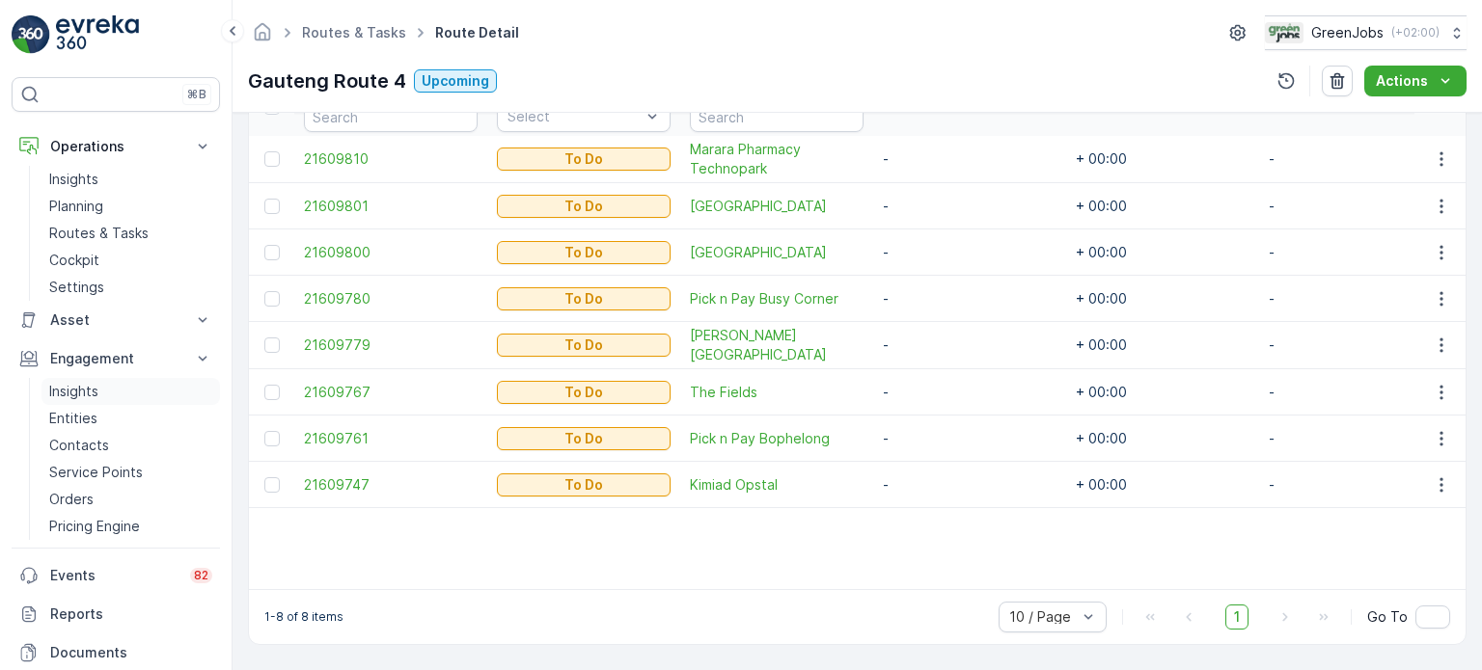
click at [67, 386] on p "Insights" at bounding box center [73, 391] width 49 height 19
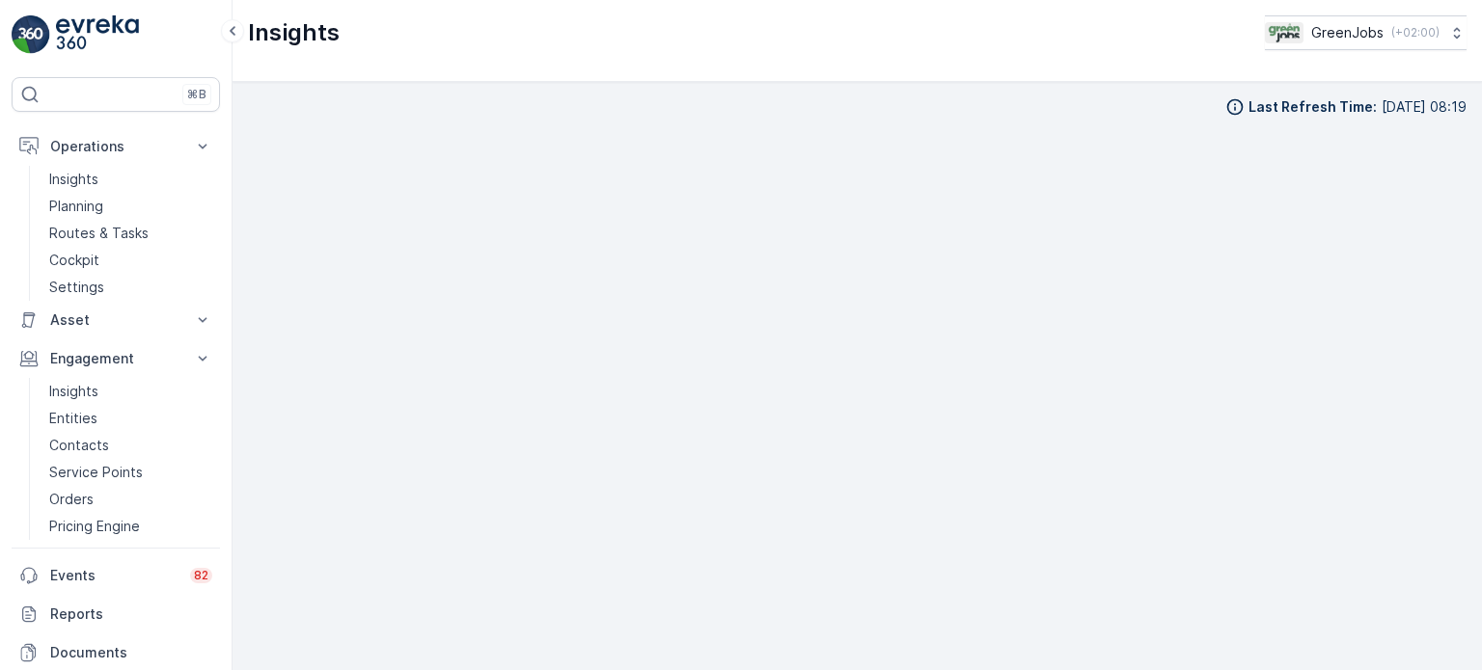
scroll to position [15, 0]
click at [78, 233] on p "Routes & Tasks" at bounding box center [98, 233] width 99 height 19
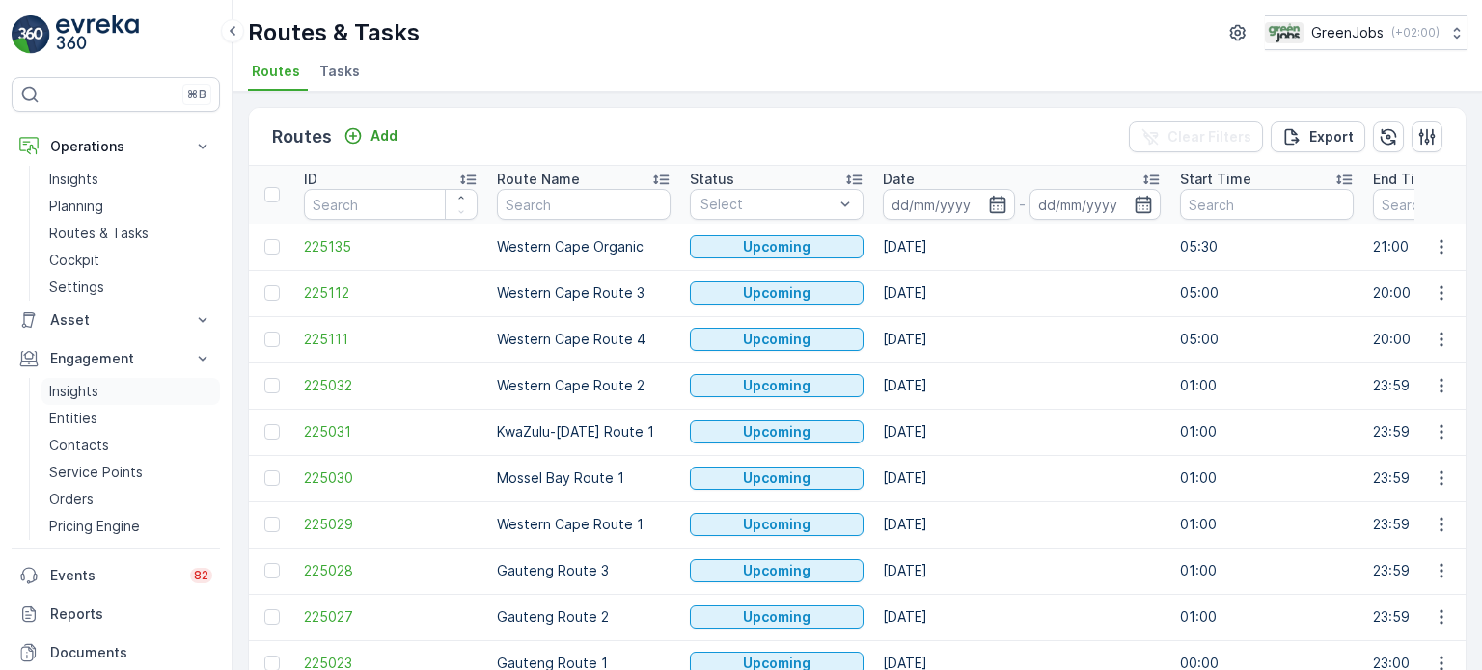
click at [80, 389] on p "Insights" at bounding box center [73, 391] width 49 height 19
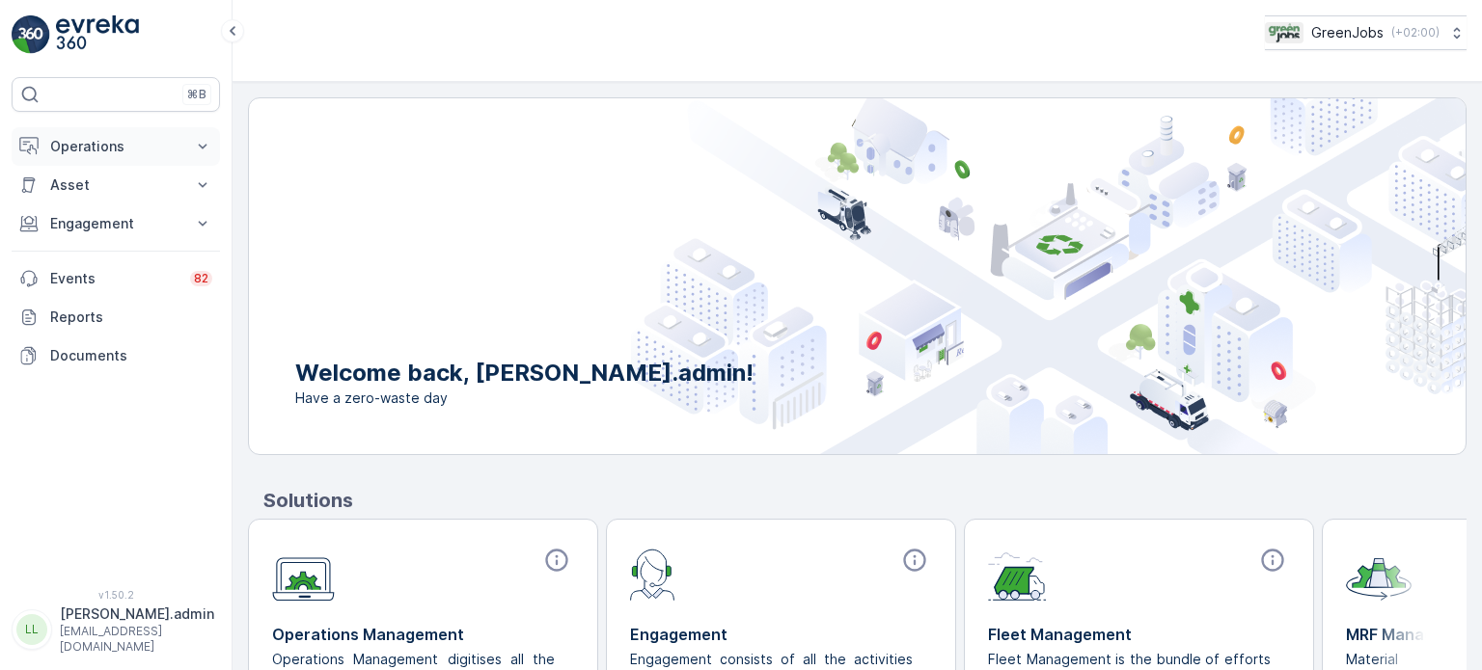
click at [107, 139] on p "Operations" at bounding box center [115, 146] width 131 height 19
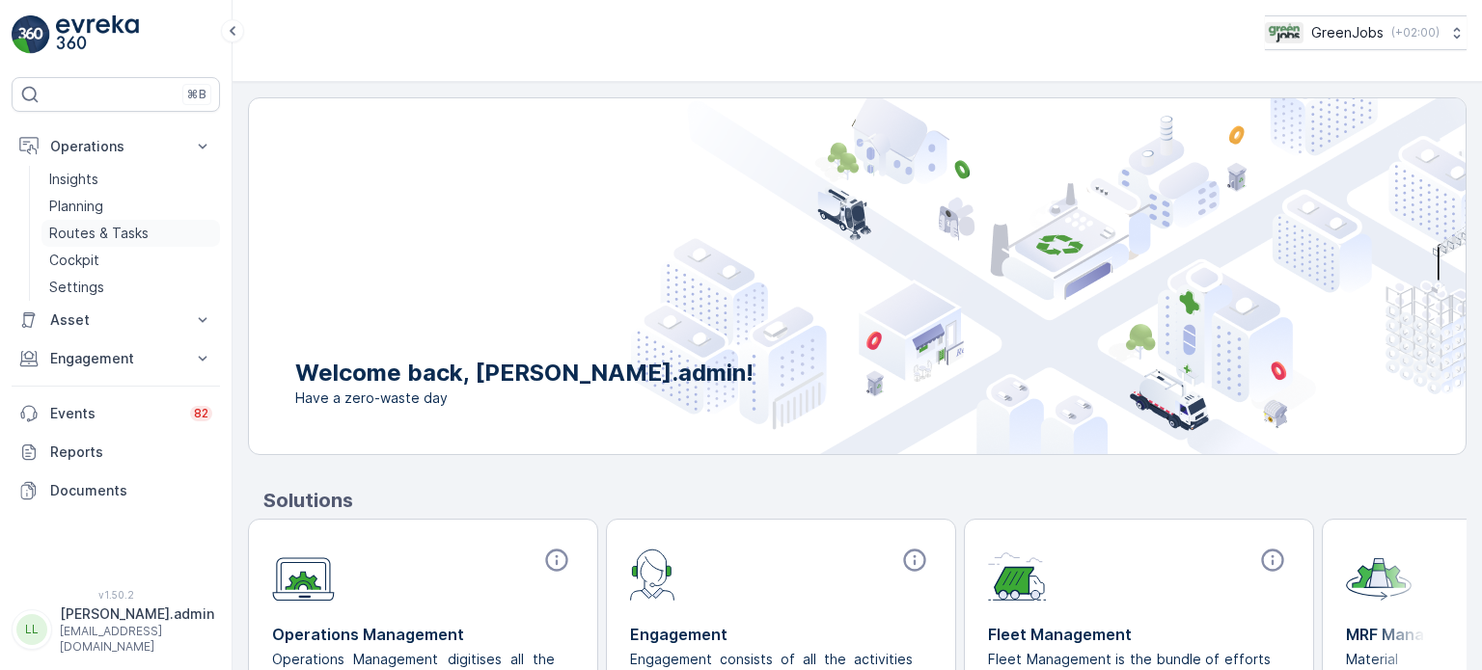
click at [100, 232] on p "Routes & Tasks" at bounding box center [98, 233] width 99 height 19
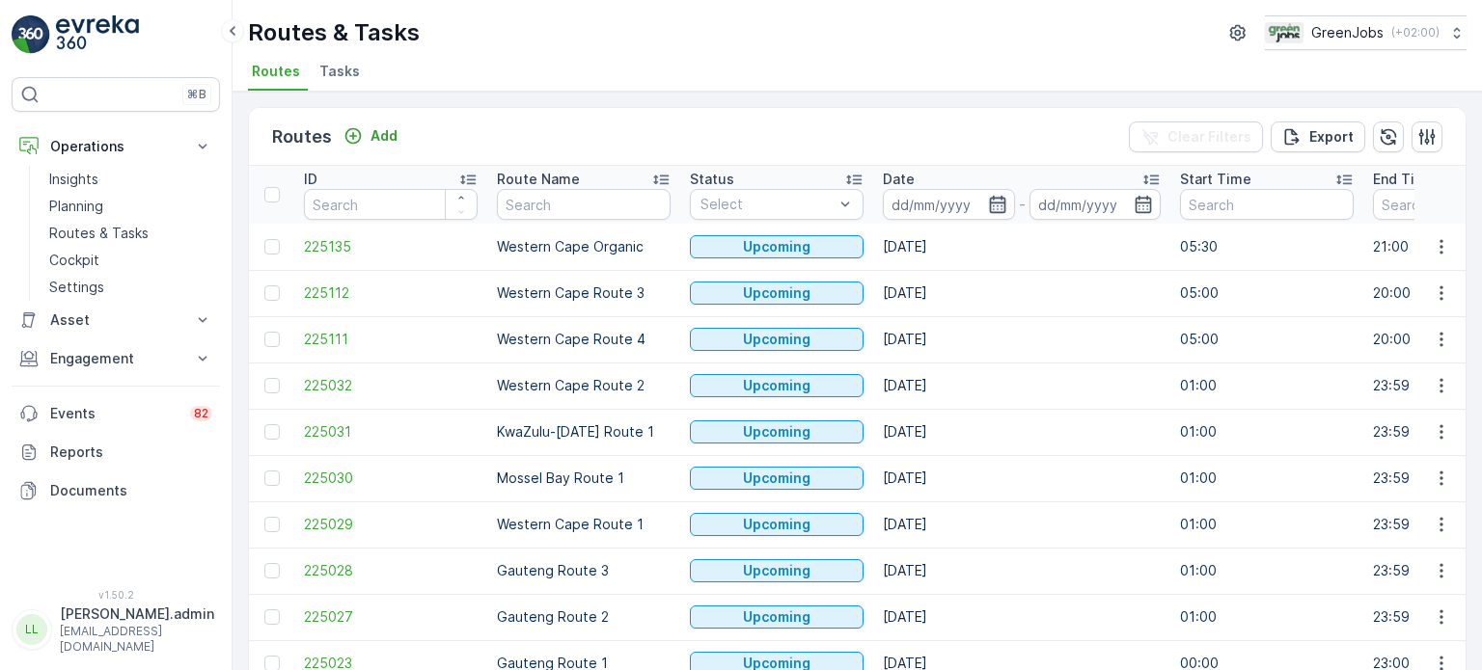
click at [998, 200] on icon "button" at bounding box center [997, 204] width 19 height 19
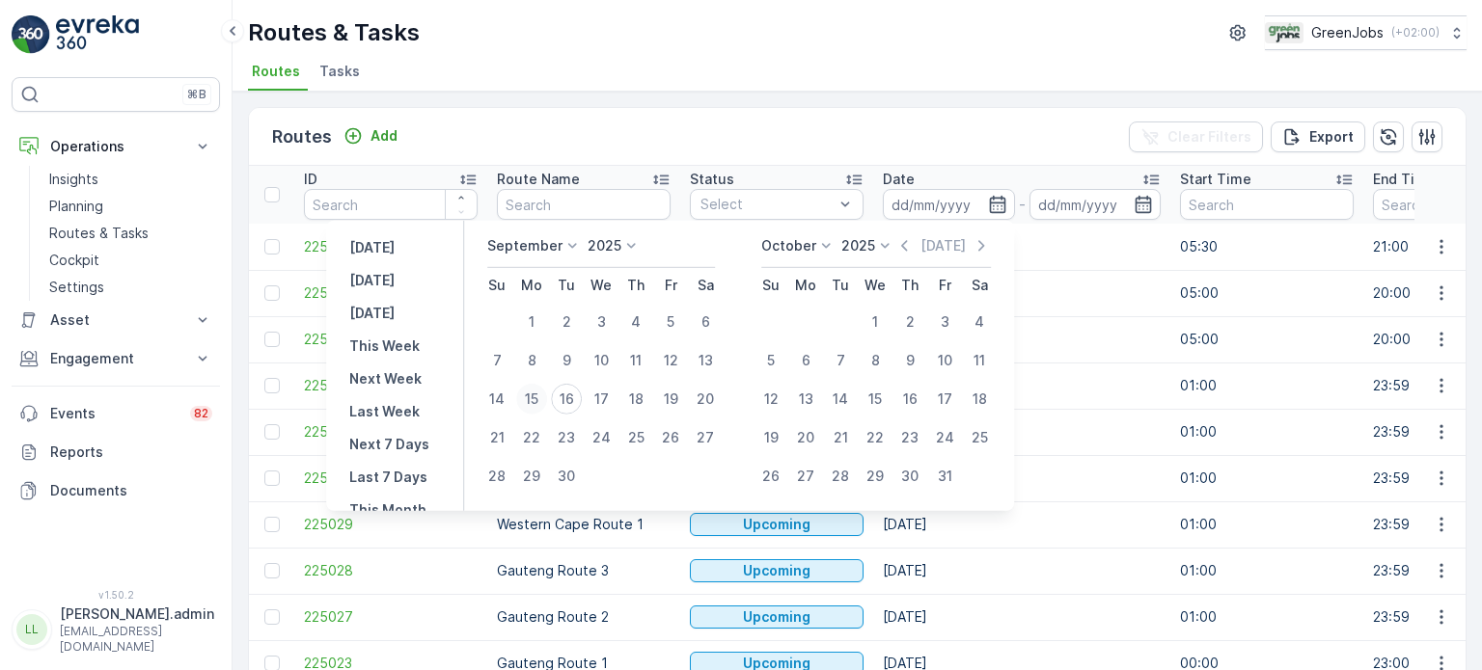
click at [540, 396] on div "15" at bounding box center [531, 399] width 31 height 31
type input "[DATE]"
click at [540, 396] on div "15" at bounding box center [531, 399] width 31 height 31
type input "[DATE]"
click at [540, 396] on div "15" at bounding box center [531, 399] width 31 height 31
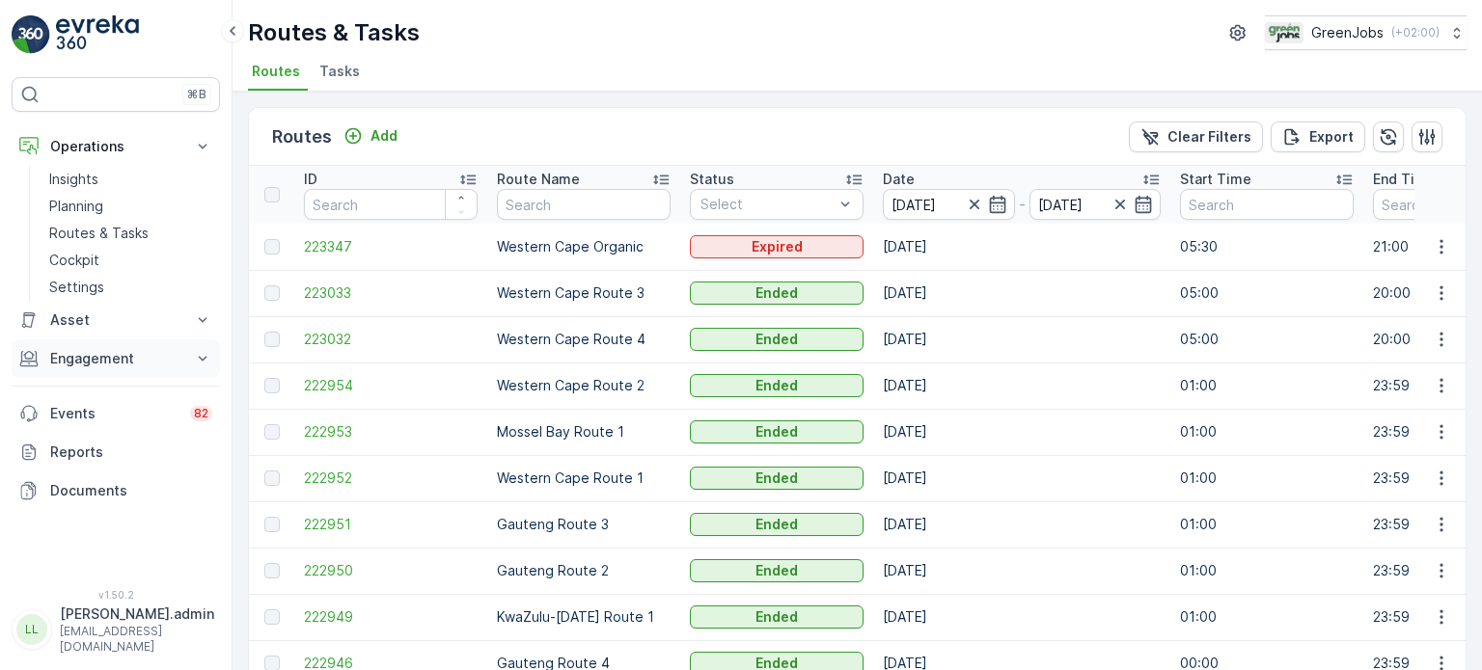
click at [78, 360] on p "Engagement" at bounding box center [115, 358] width 131 height 19
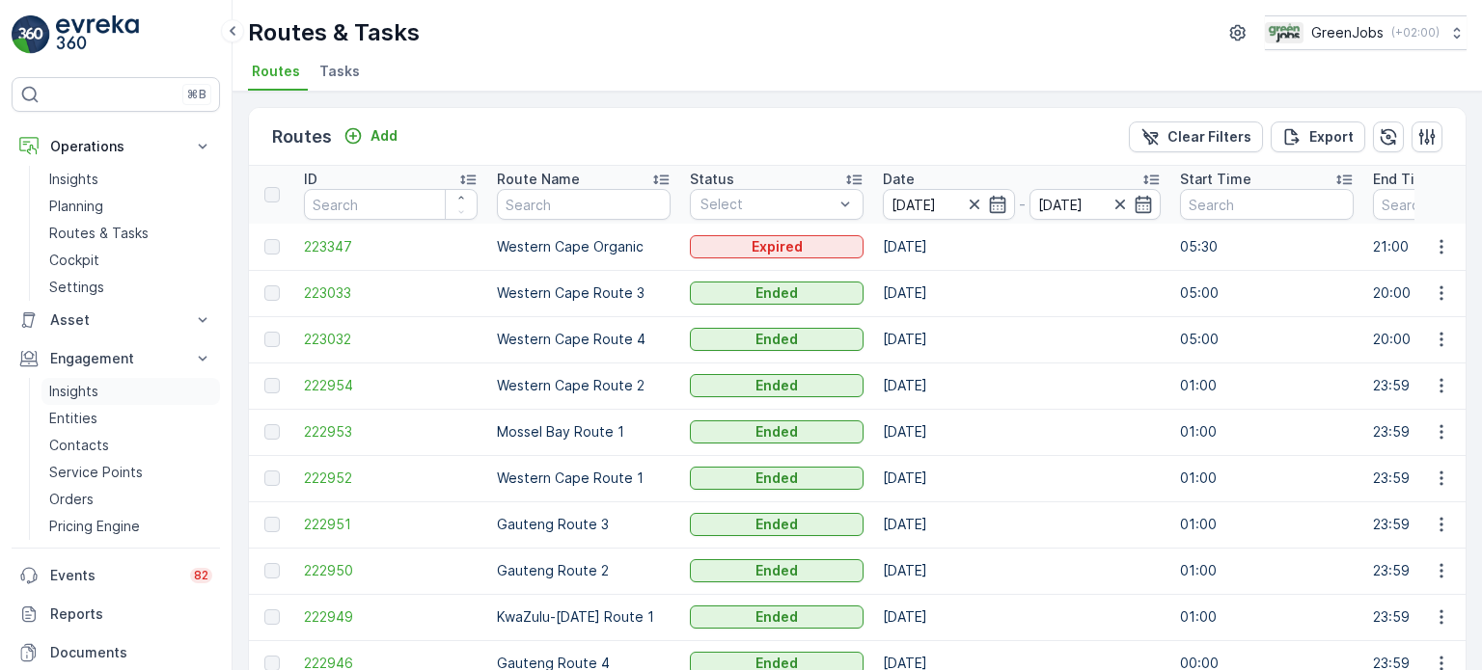
click at [81, 386] on p "Insights" at bounding box center [73, 391] width 49 height 19
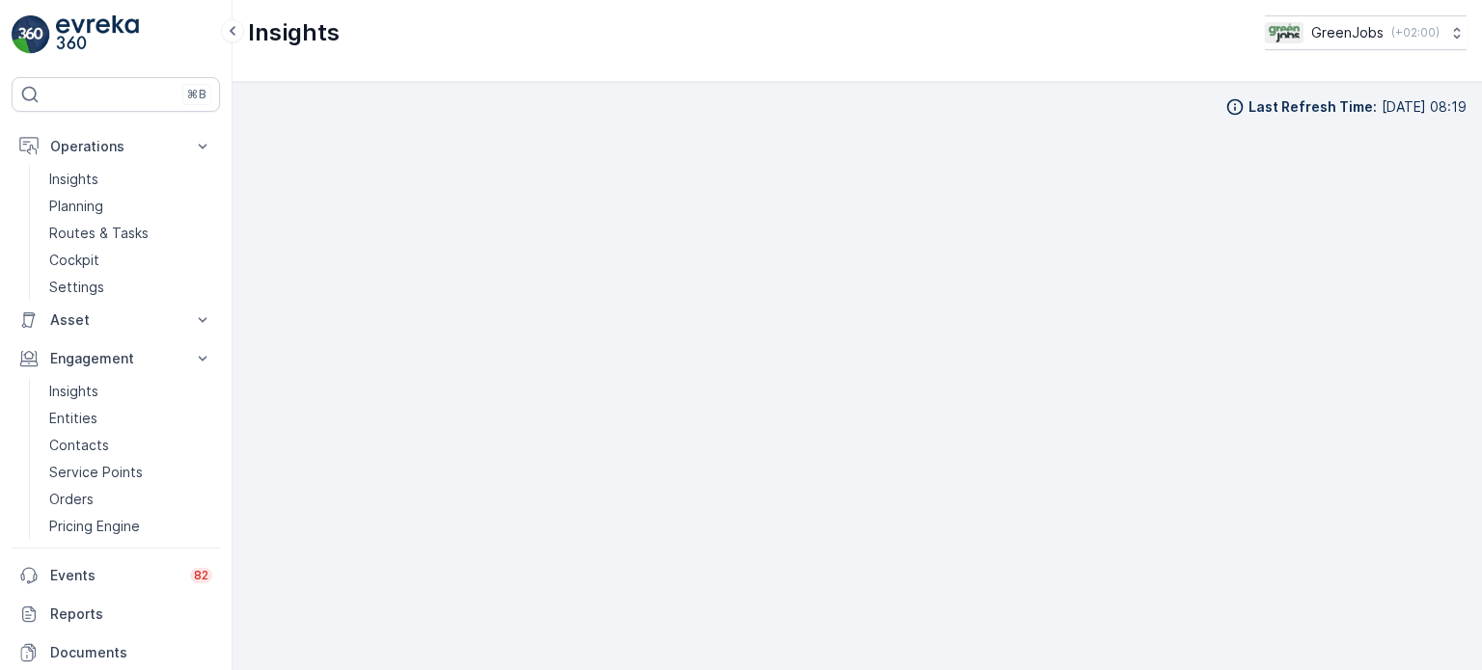
scroll to position [15, 0]
drag, startPoint x: 90, startPoint y: 225, endPoint x: 98, endPoint y: 230, distance: 9.9
click at [93, 227] on p "Routes & Tasks" at bounding box center [98, 233] width 99 height 19
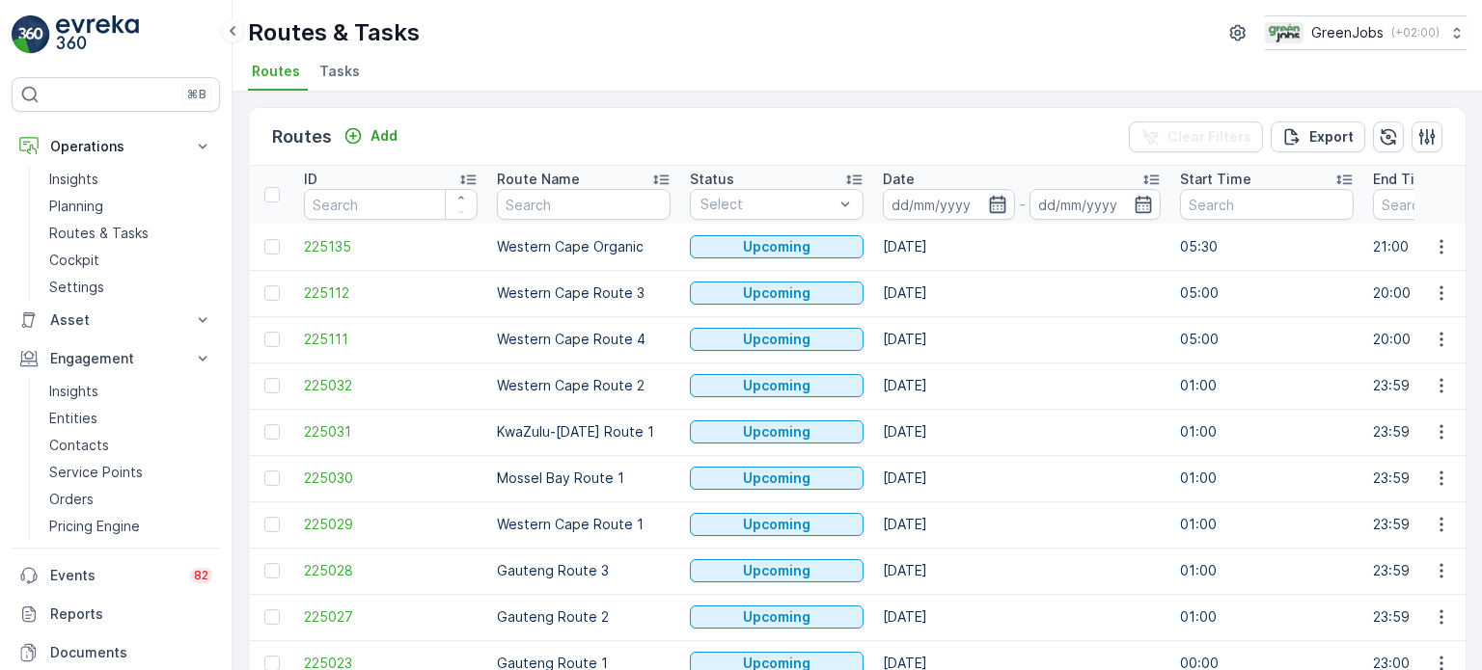
click at [995, 204] on icon "button" at bounding box center [997, 204] width 19 height 19
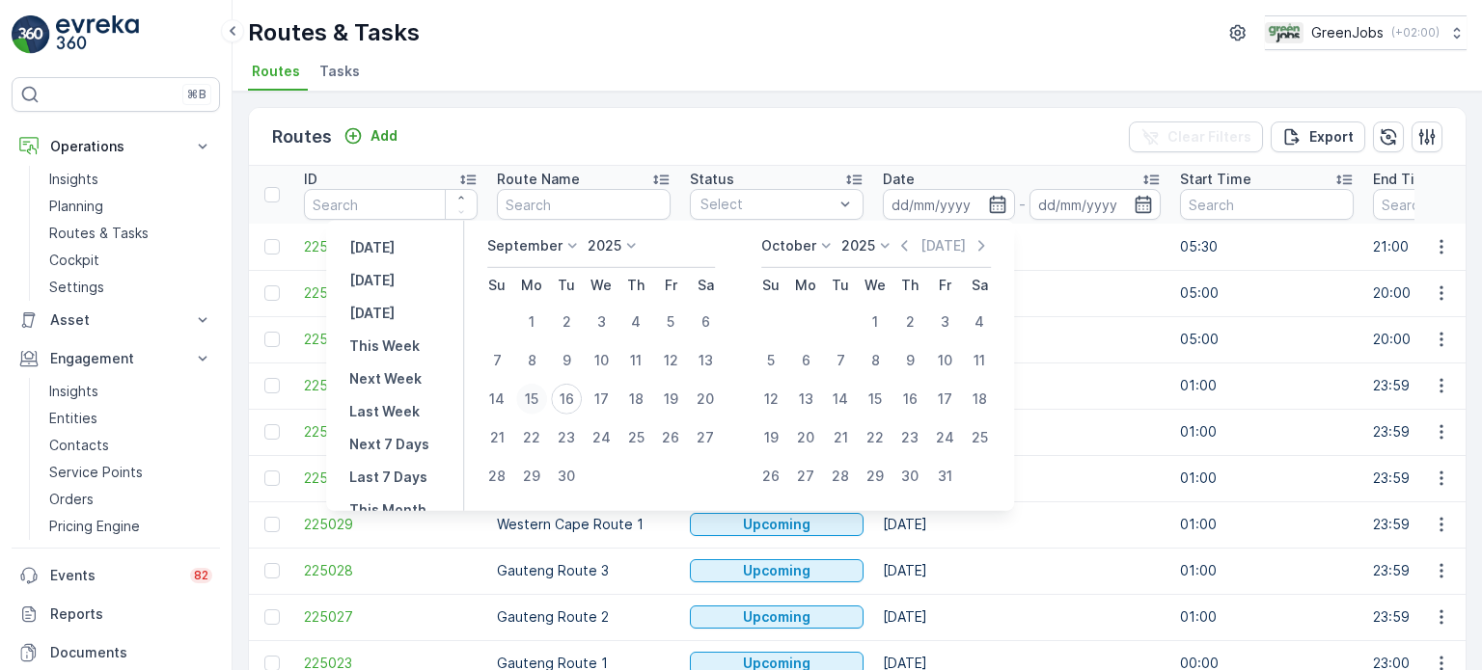
click at [528, 397] on div "15" at bounding box center [531, 399] width 31 height 31
type input "[DATE]"
click at [528, 397] on div "15" at bounding box center [531, 399] width 31 height 31
type input "[DATE]"
click at [528, 397] on div "15" at bounding box center [531, 399] width 31 height 31
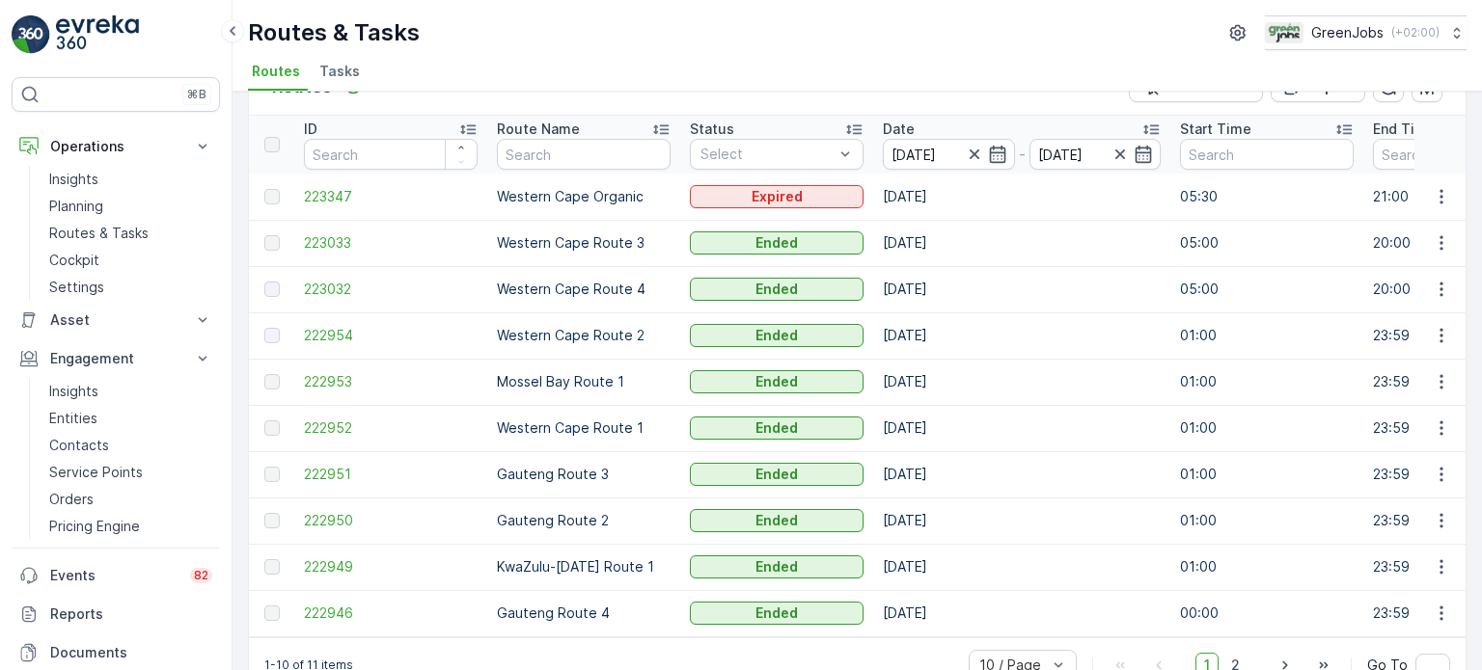
scroll to position [96, 0]
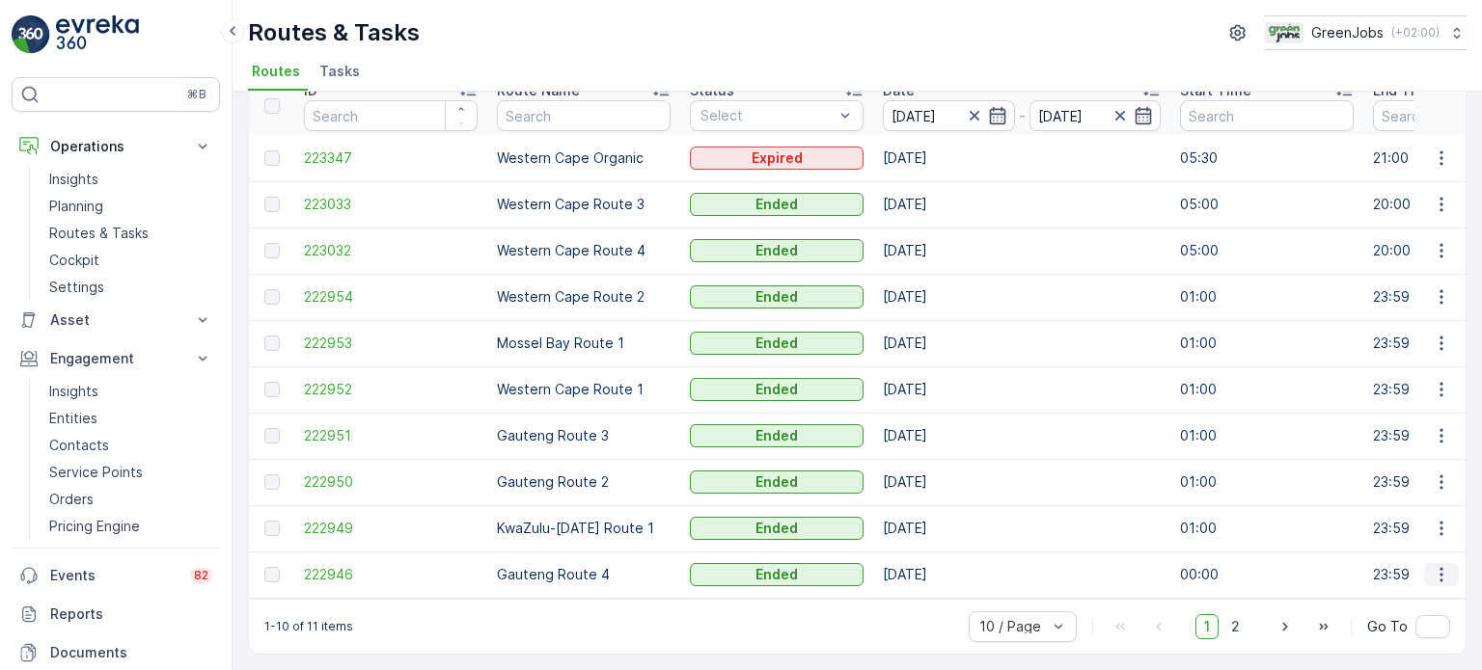
click at [1434, 566] on icon "button" at bounding box center [1441, 574] width 19 height 19
click at [1373, 589] on span "See More Details" at bounding box center [1396, 595] width 112 height 19
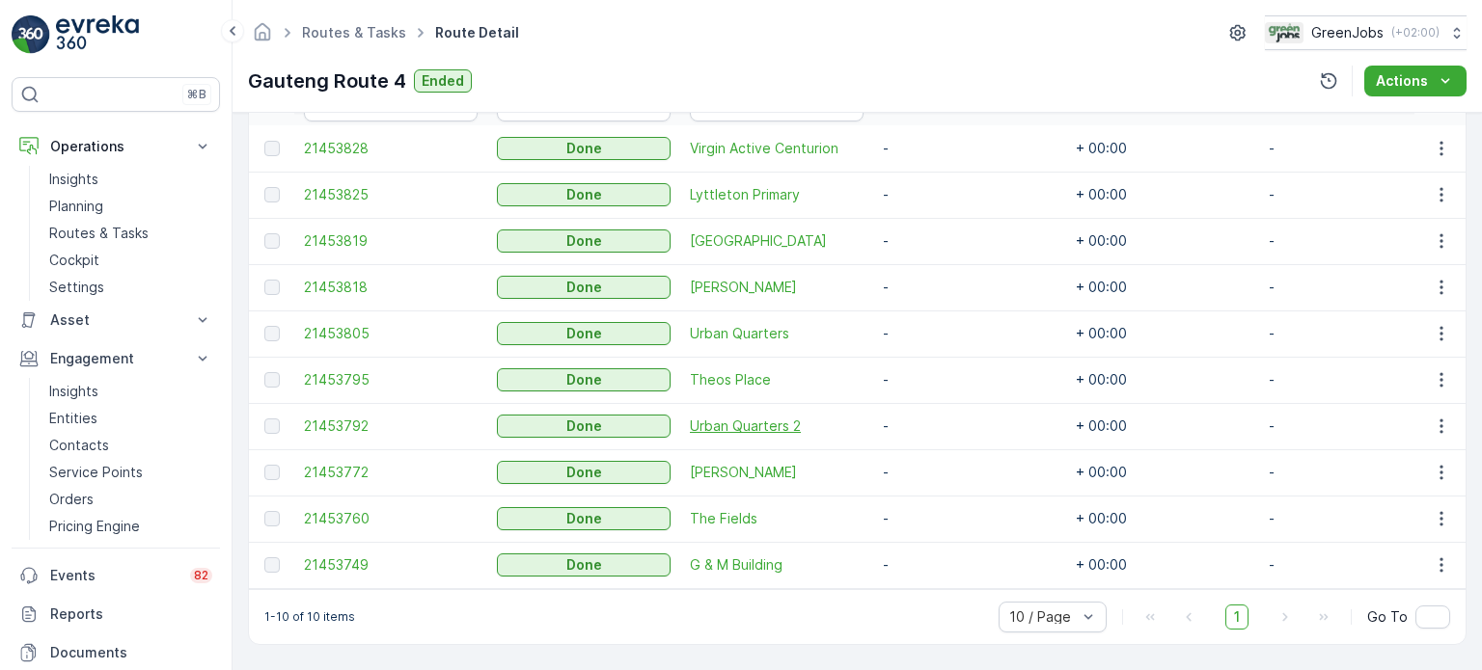
scroll to position [481, 0]
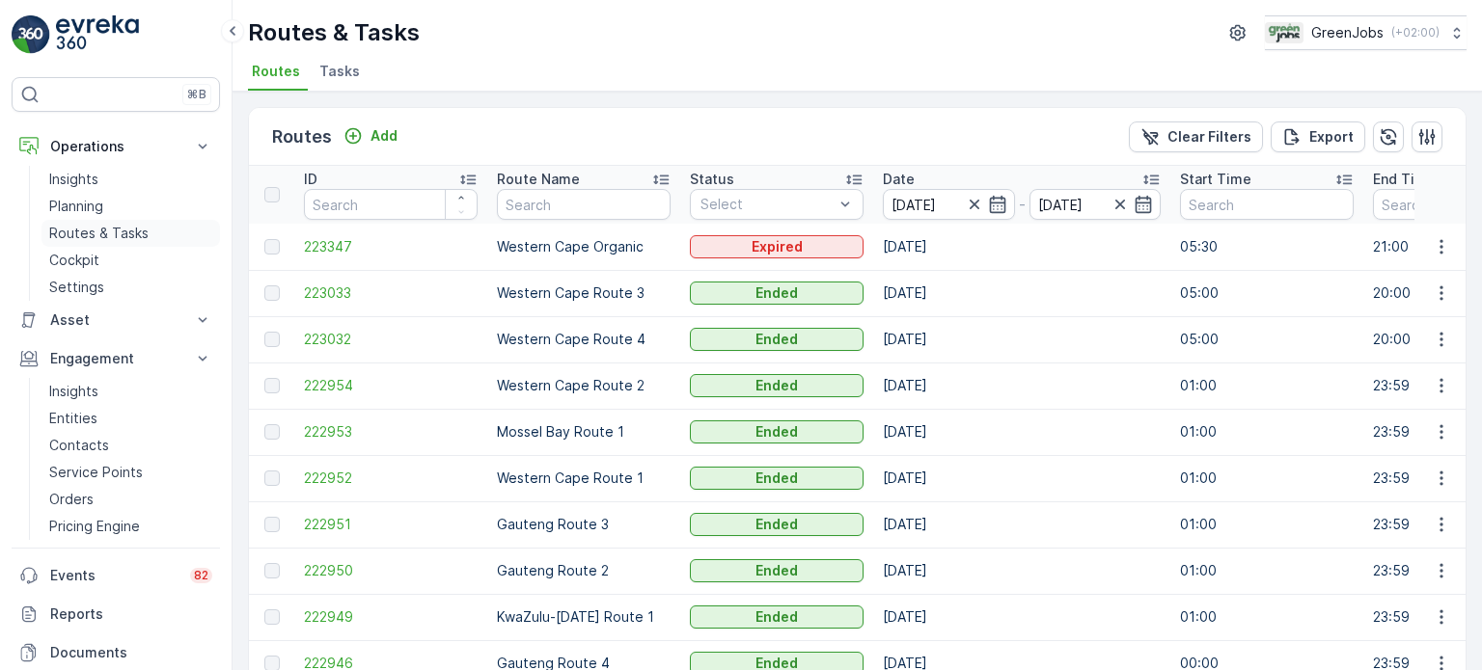
click at [108, 231] on p "Routes & Tasks" at bounding box center [98, 233] width 99 height 19
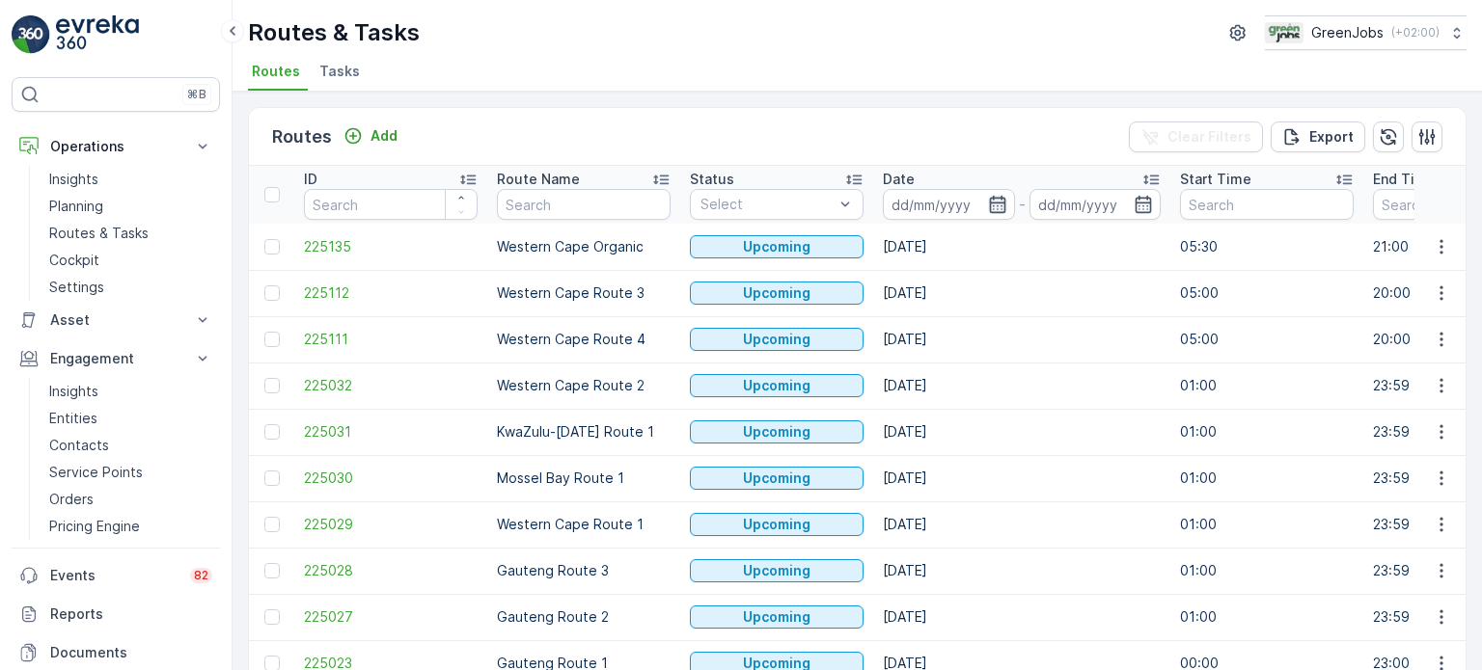
click at [996, 205] on icon "button" at bounding box center [997, 204] width 19 height 19
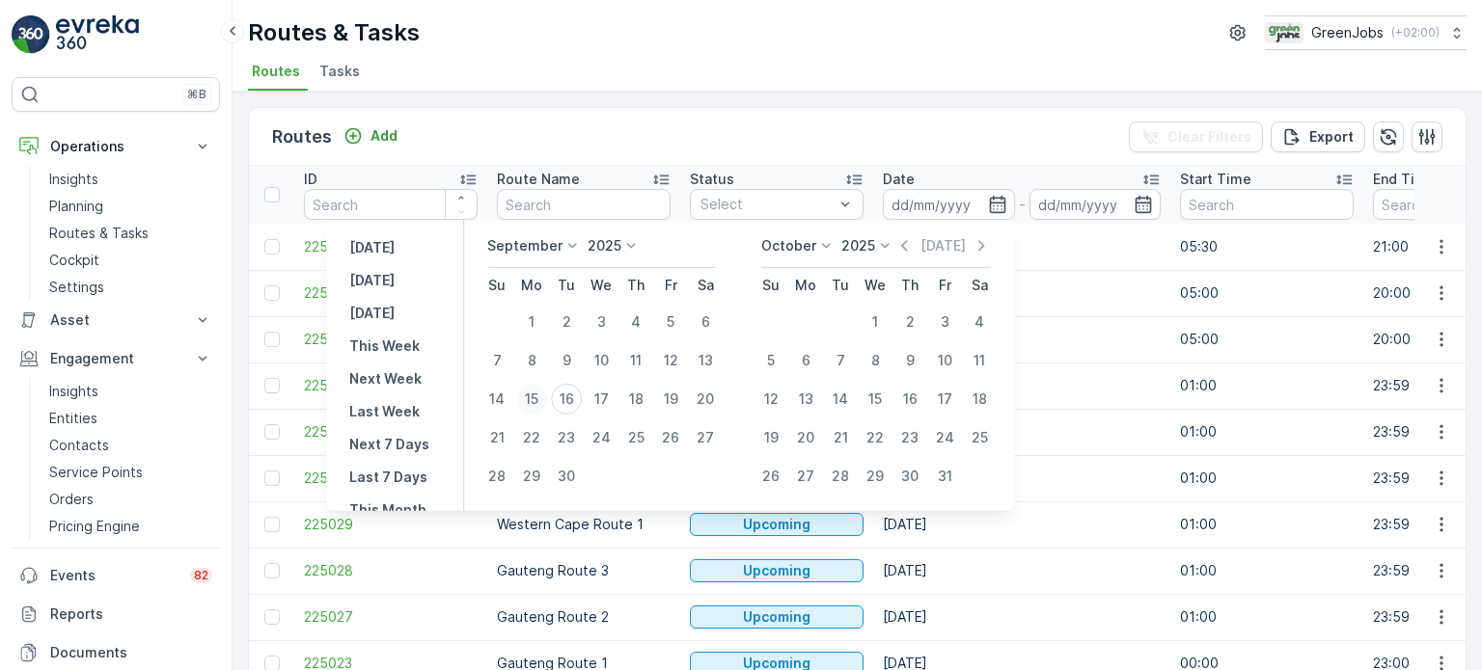
click at [538, 396] on div "15" at bounding box center [531, 399] width 31 height 31
type input "15.09.2025"
click at [539, 396] on div "15" at bounding box center [531, 399] width 31 height 31
type input "15.09.2025"
click at [539, 396] on div "15" at bounding box center [531, 399] width 31 height 31
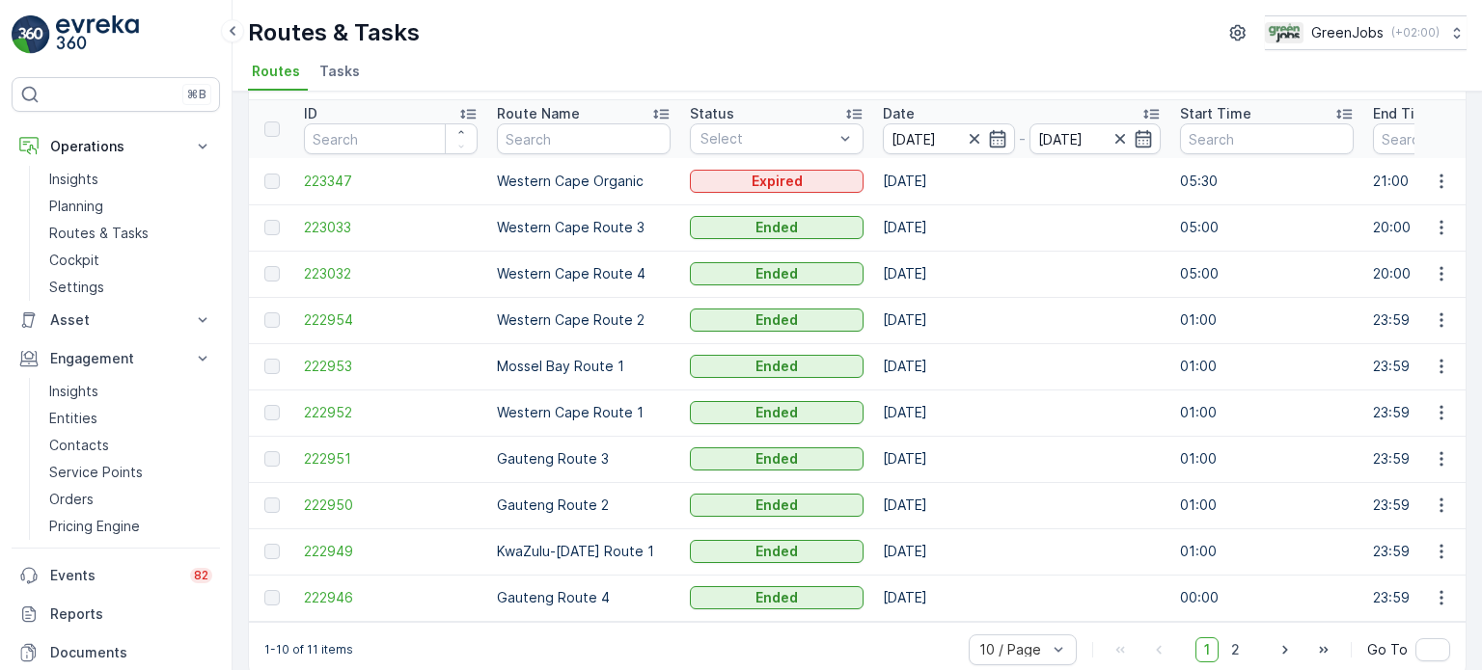
scroll to position [96, 0]
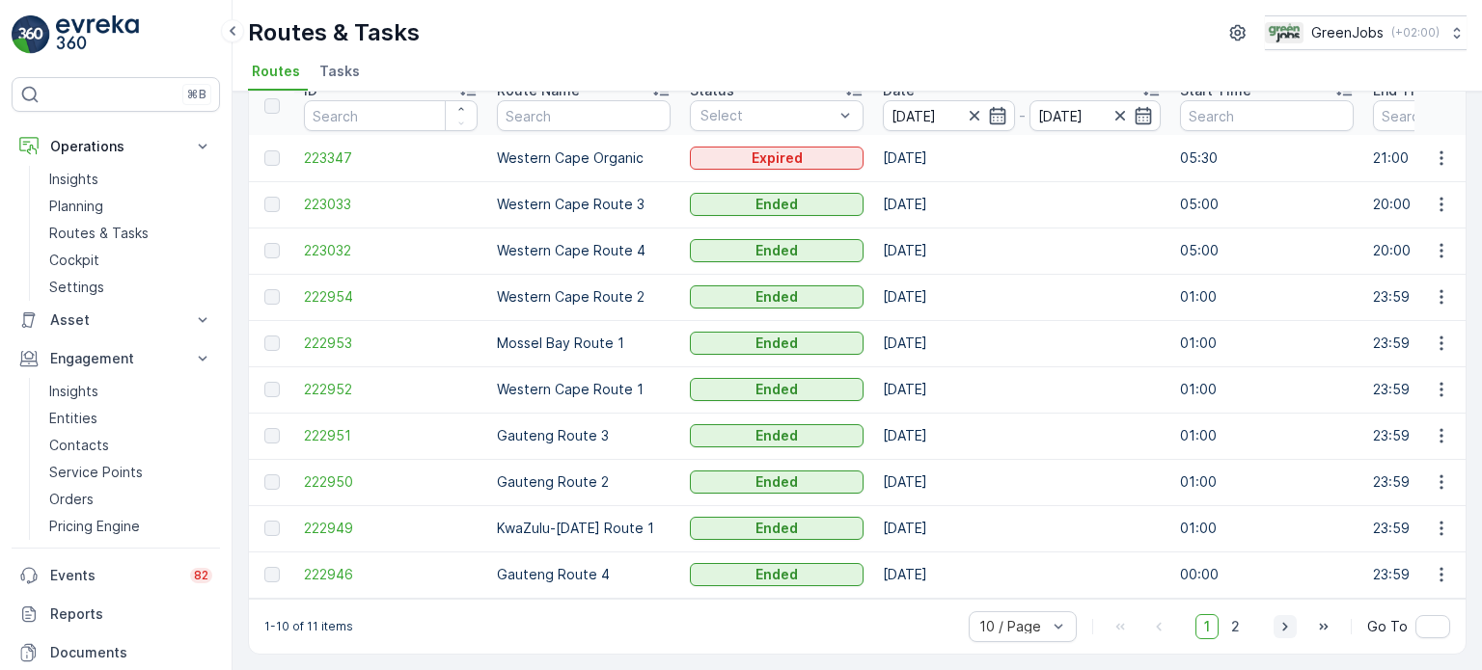
click at [1273, 628] on button "button" at bounding box center [1284, 626] width 23 height 23
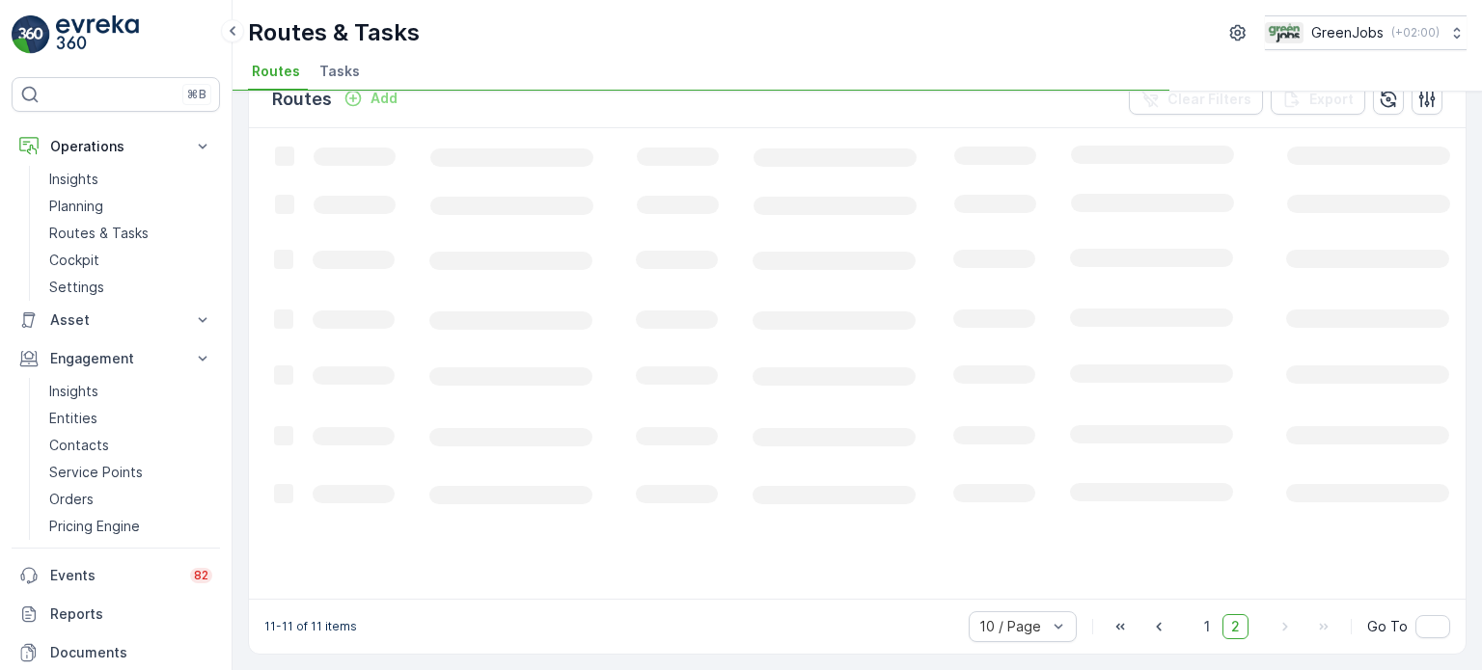
scroll to position [36, 0]
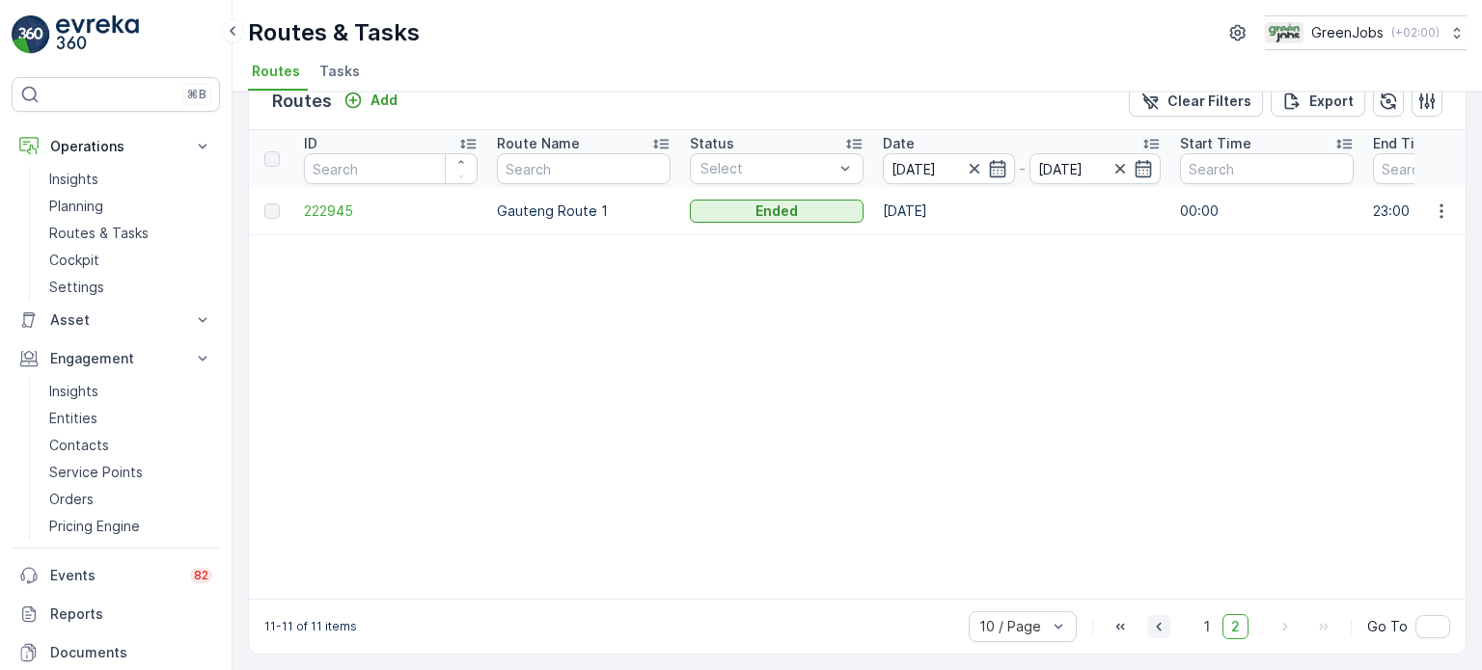
click at [1158, 637] on icon "button" at bounding box center [1158, 626] width 19 height 19
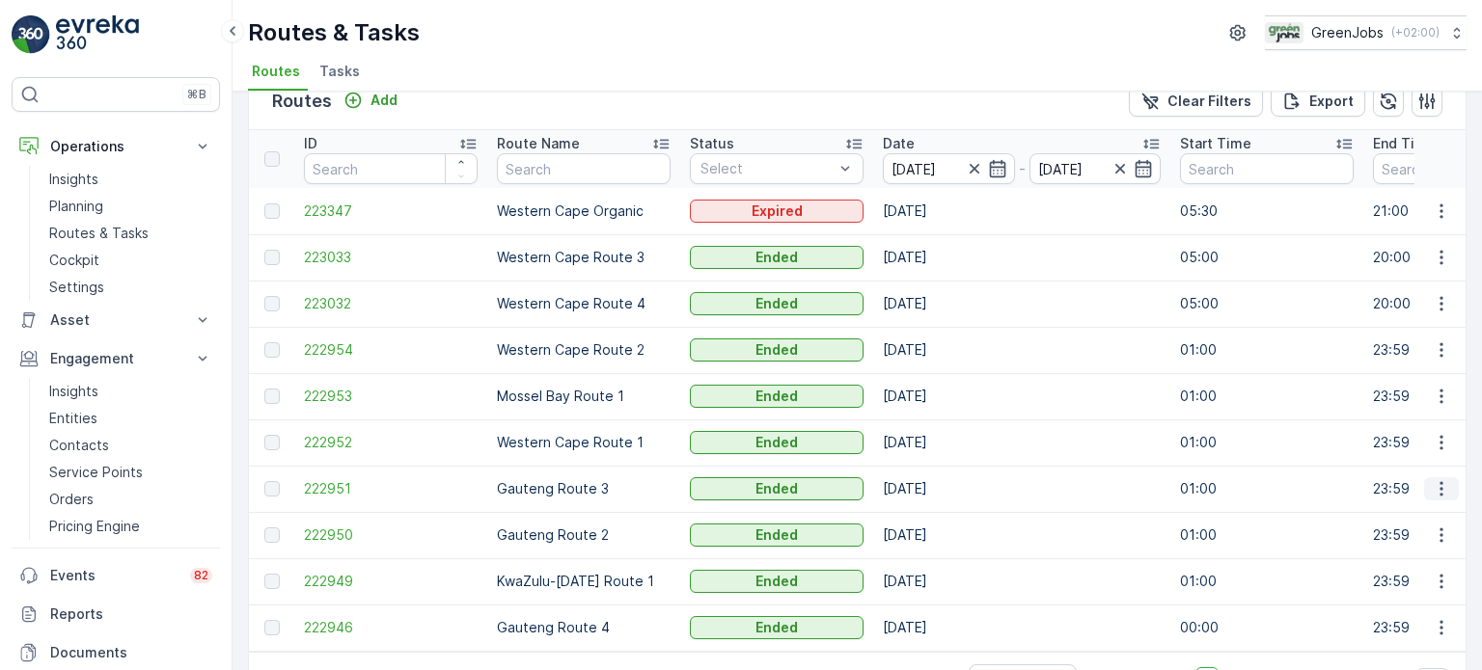
click at [1432, 487] on icon "button" at bounding box center [1441, 488] width 19 height 19
click at [1367, 513] on span "See More Details" at bounding box center [1396, 515] width 112 height 19
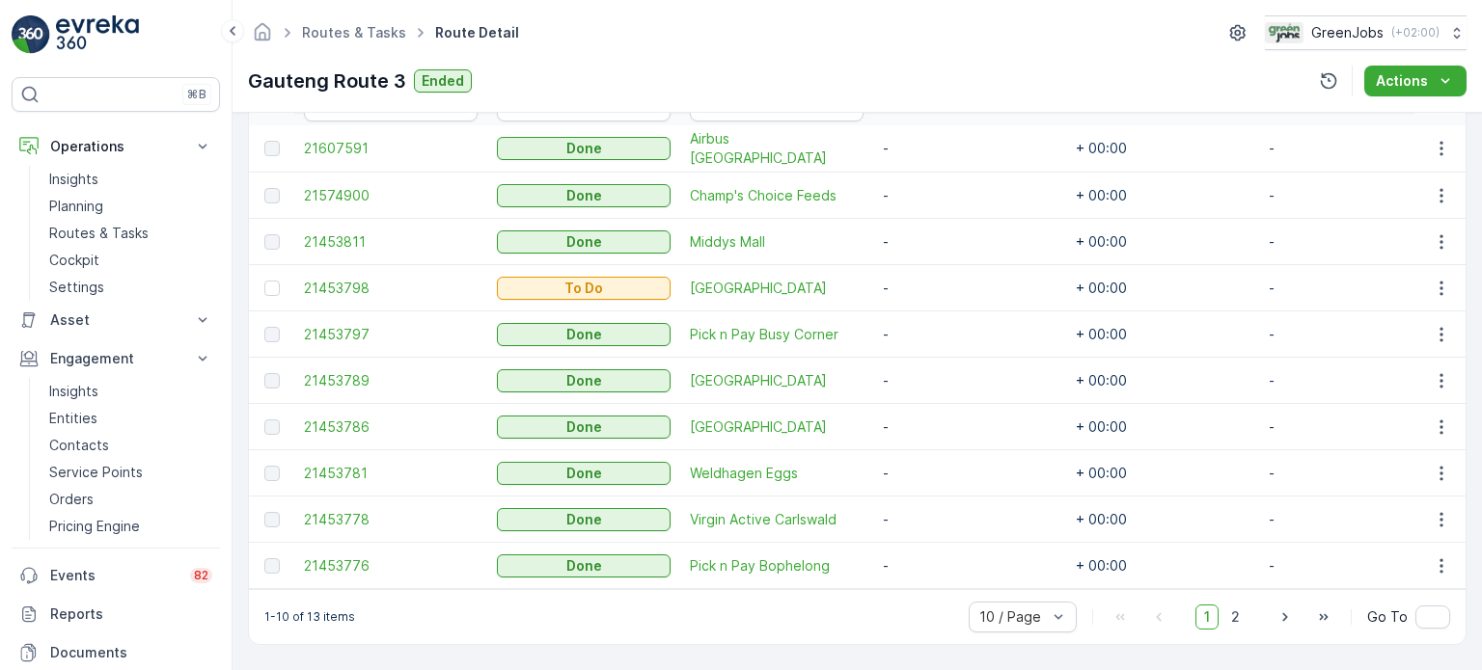
scroll to position [578, 0]
click at [1279, 614] on icon "button" at bounding box center [1284, 617] width 19 height 19
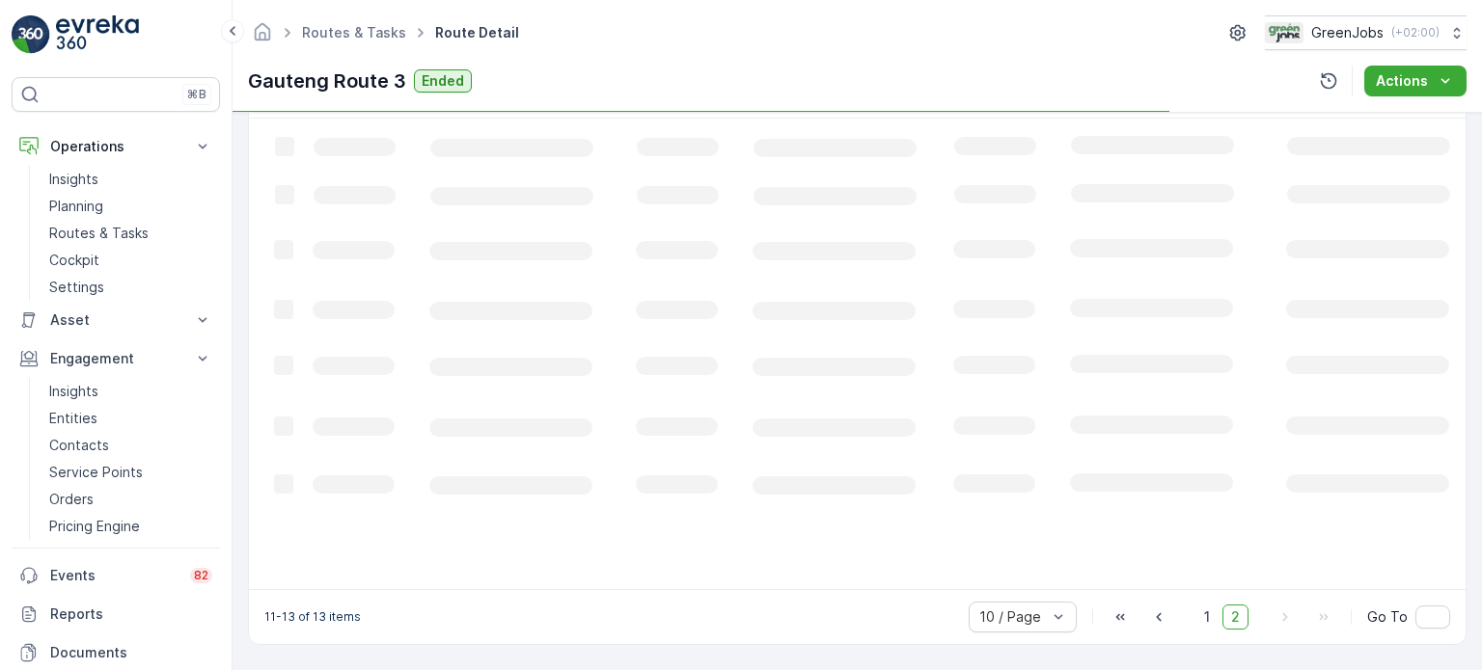
scroll to position [518, 0]
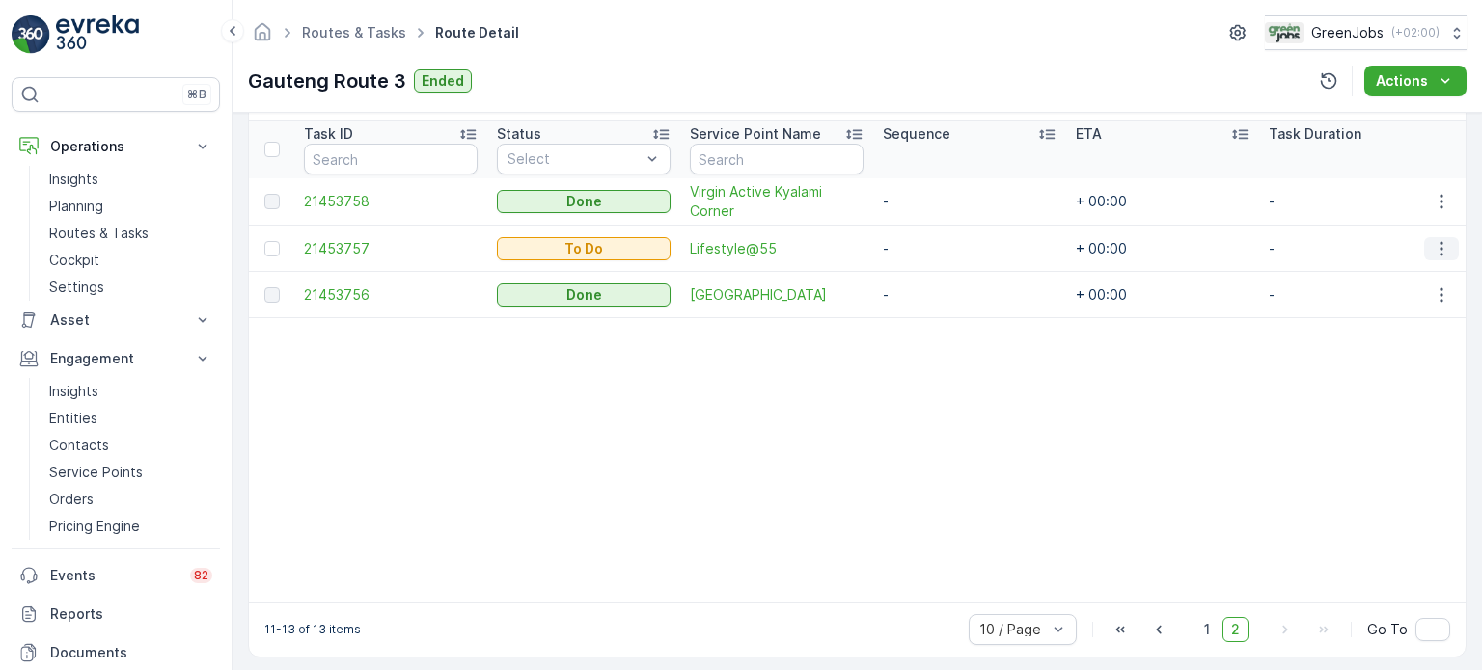
click at [1439, 242] on icon "button" at bounding box center [1441, 248] width 19 height 19
click at [1379, 273] on span "See More Details" at bounding box center [1401, 274] width 112 height 19
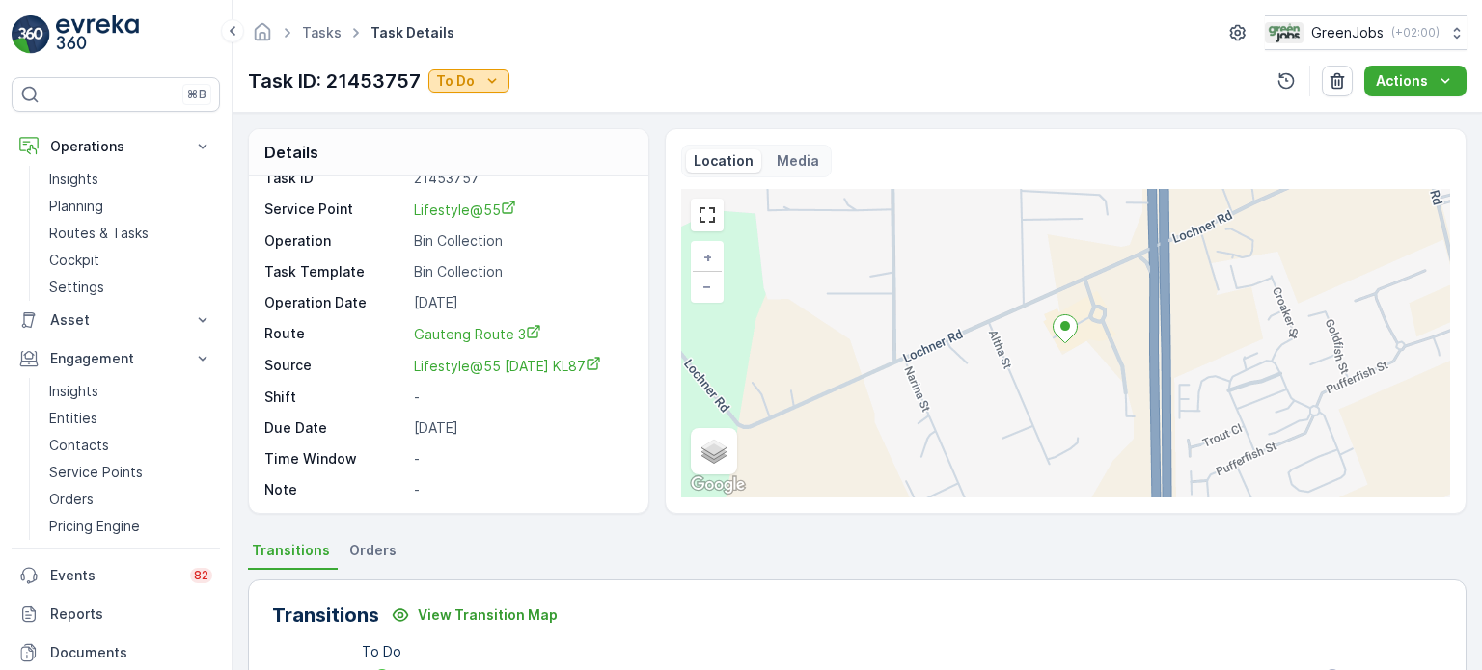
click at [488, 83] on icon "To Do" at bounding box center [491, 80] width 19 height 19
click at [451, 103] on span "Done" at bounding box center [456, 108] width 35 height 19
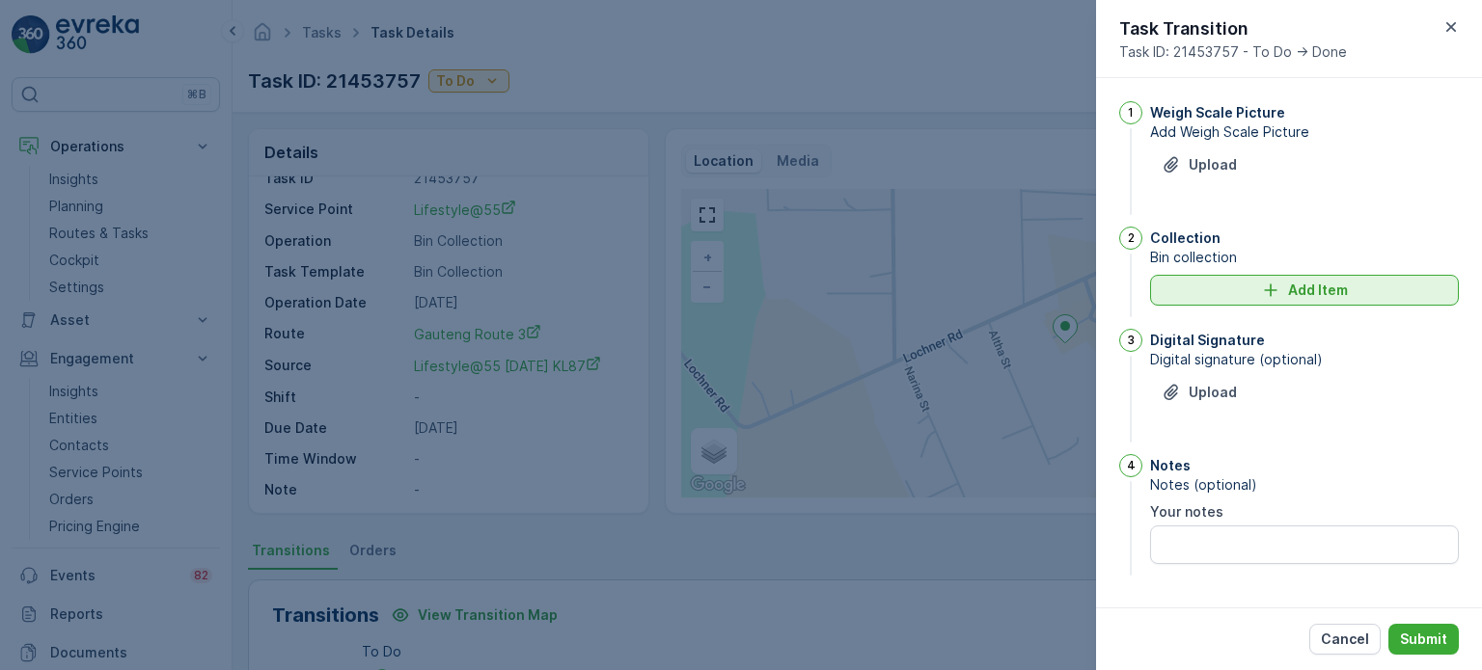
click at [1404, 288] on div "Add Item" at bounding box center [1304, 290] width 286 height 19
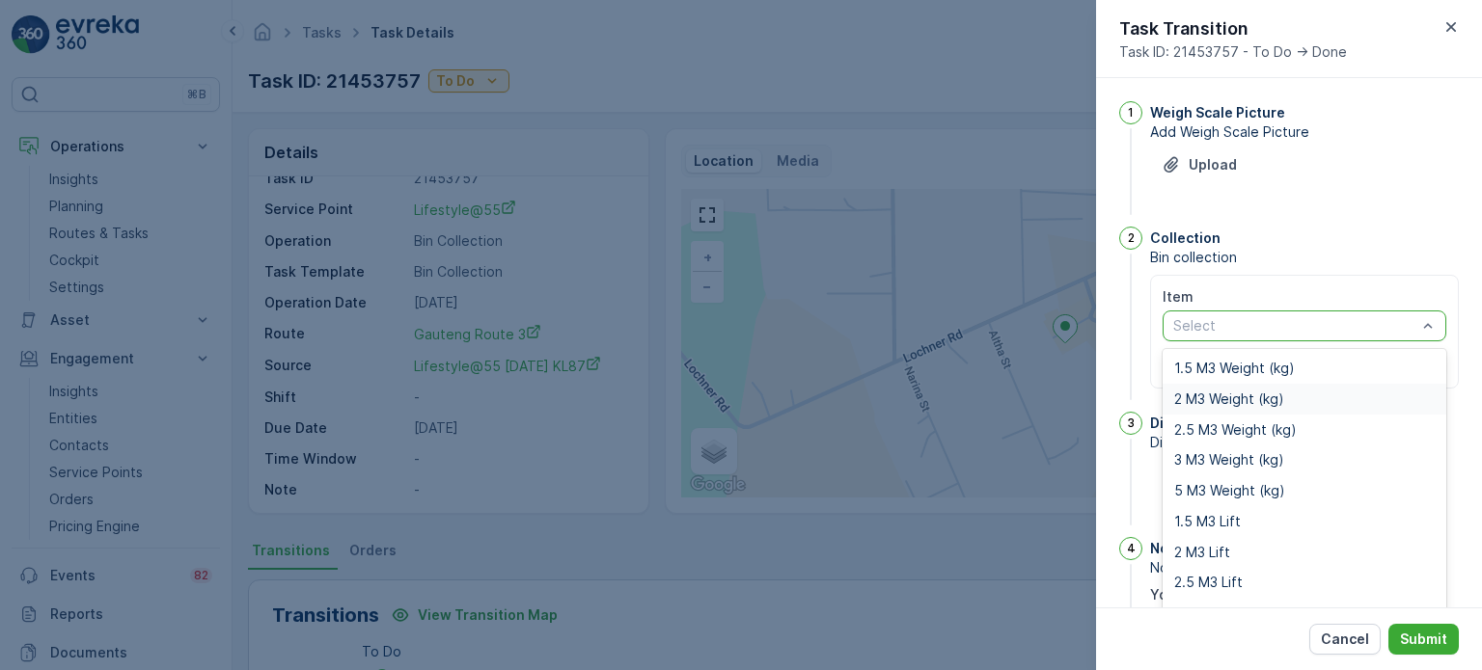
click at [1226, 397] on span "2 M3 Weight (kg)" at bounding box center [1229, 399] width 110 height 15
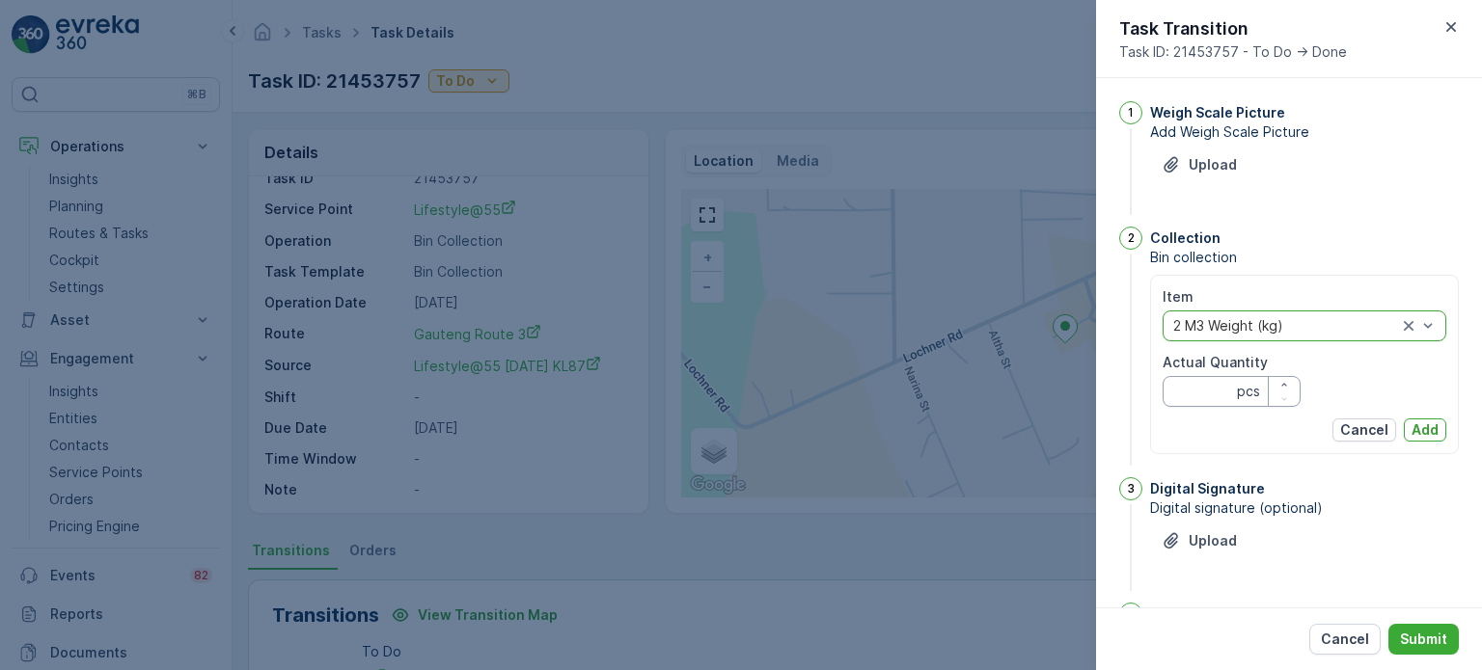
click at [1207, 395] on Quantity "Actual Quantity" at bounding box center [1231, 391] width 138 height 31
type Quantity "284"
click at [1425, 433] on p "Add" at bounding box center [1424, 430] width 27 height 19
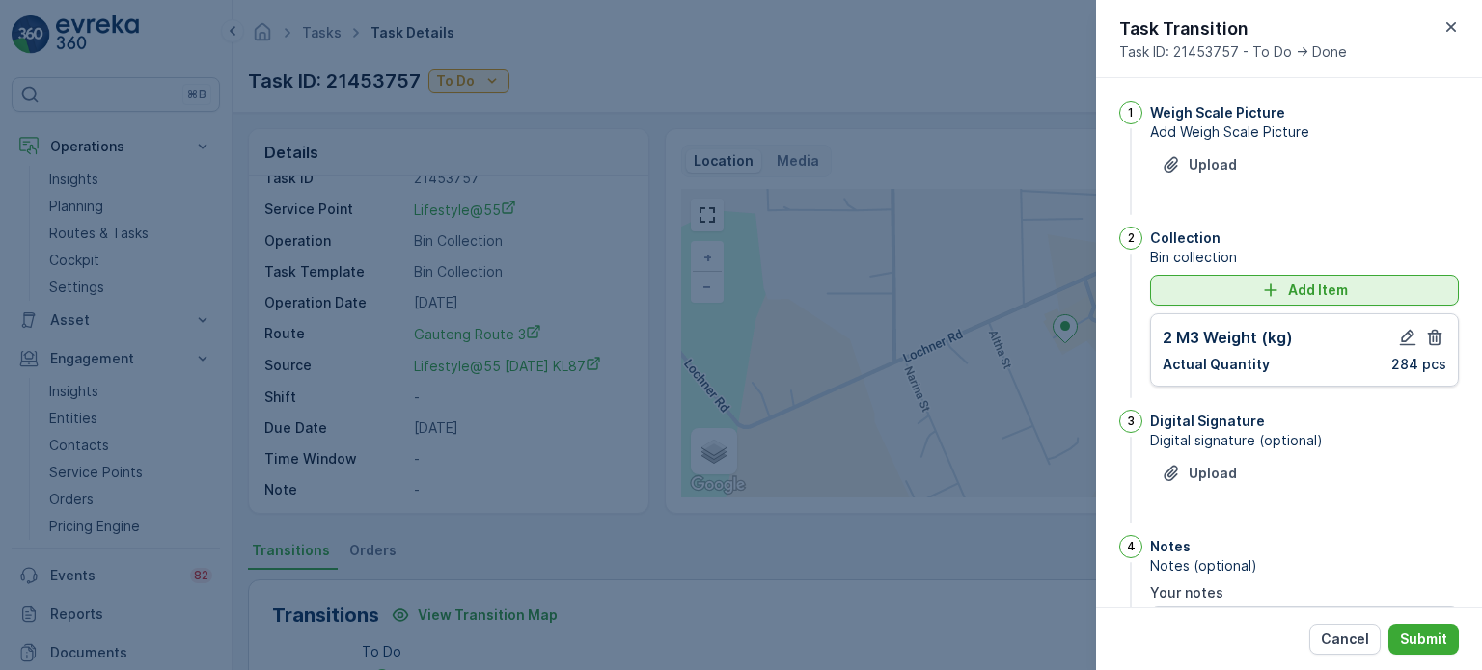
click at [1192, 290] on div "Add Item" at bounding box center [1304, 290] width 286 height 19
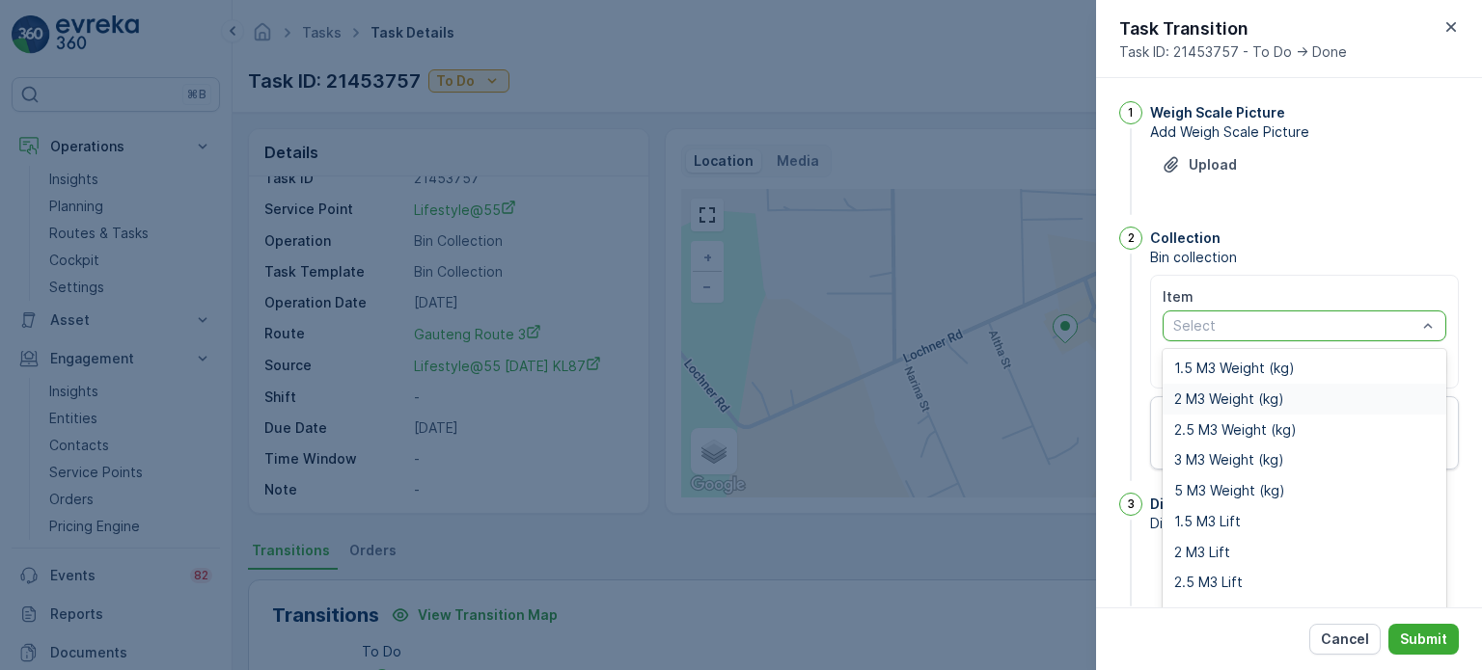
click at [1198, 396] on span "2 M3 Weight (kg)" at bounding box center [1229, 399] width 110 height 15
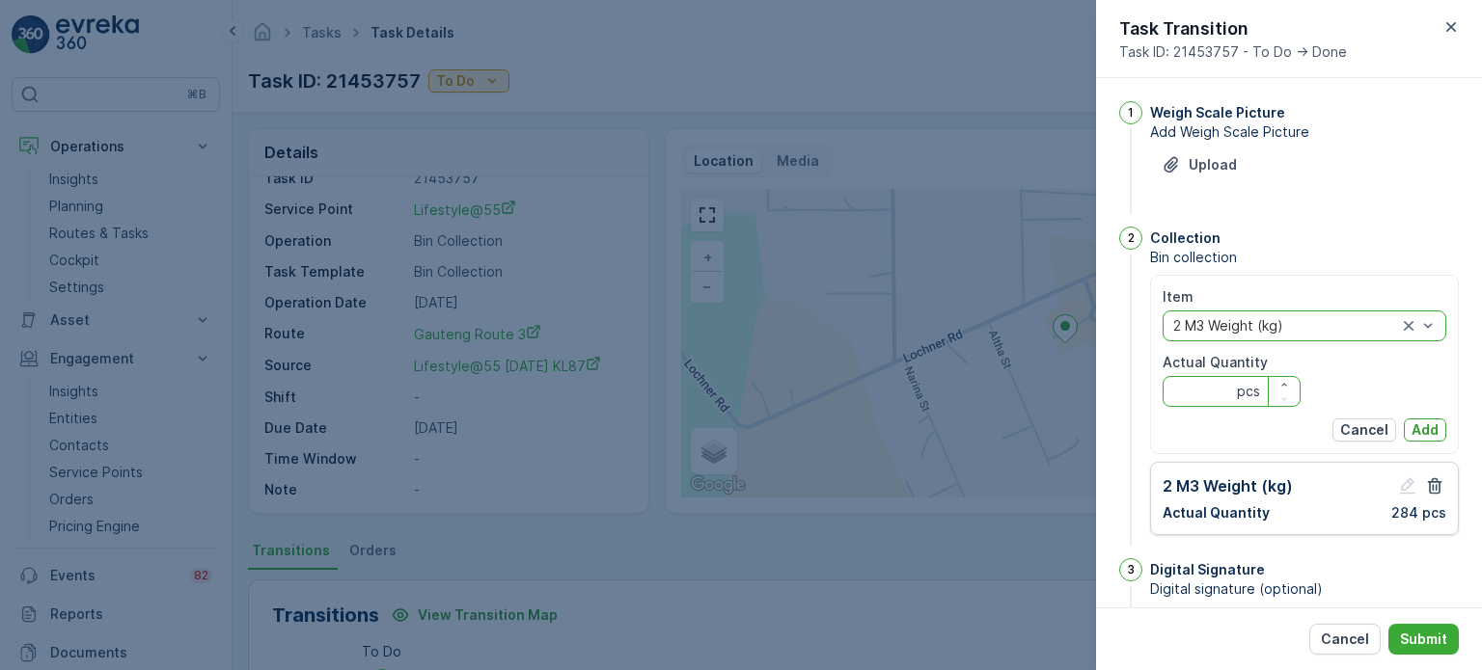
click at [1198, 392] on Quantity "Actual Quantity" at bounding box center [1231, 391] width 138 height 31
type Quantity "210"
click at [1426, 427] on p "Add" at bounding box center [1424, 430] width 27 height 19
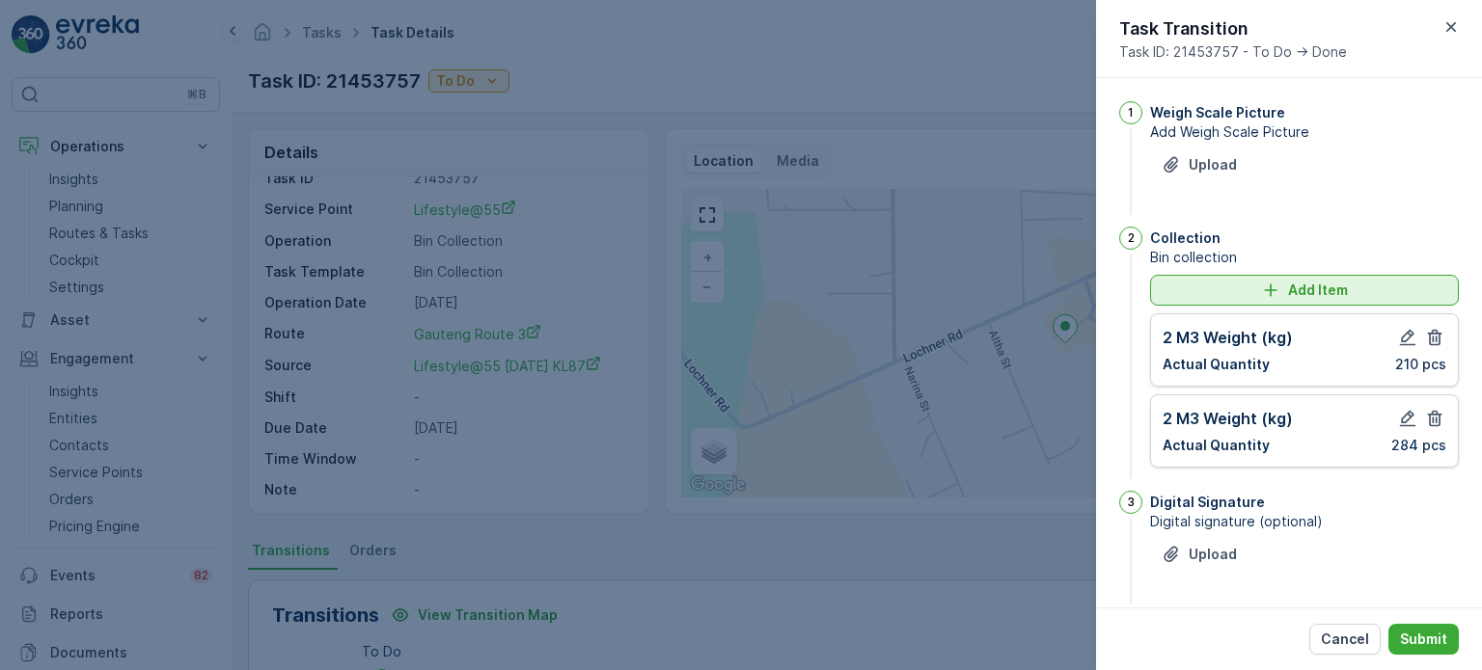
click at [1183, 288] on div "Add Item" at bounding box center [1304, 290] width 286 height 19
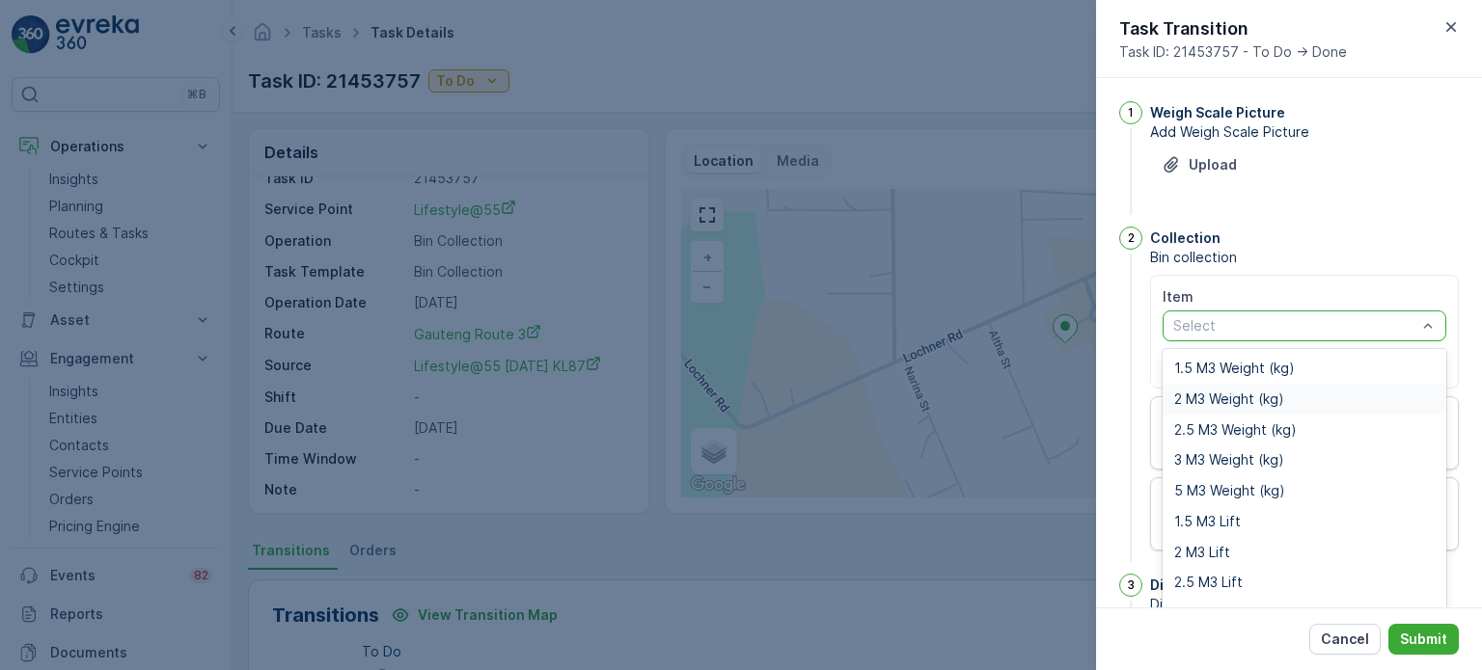
click at [1202, 393] on span "2 M3 Weight (kg)" at bounding box center [1229, 399] width 110 height 15
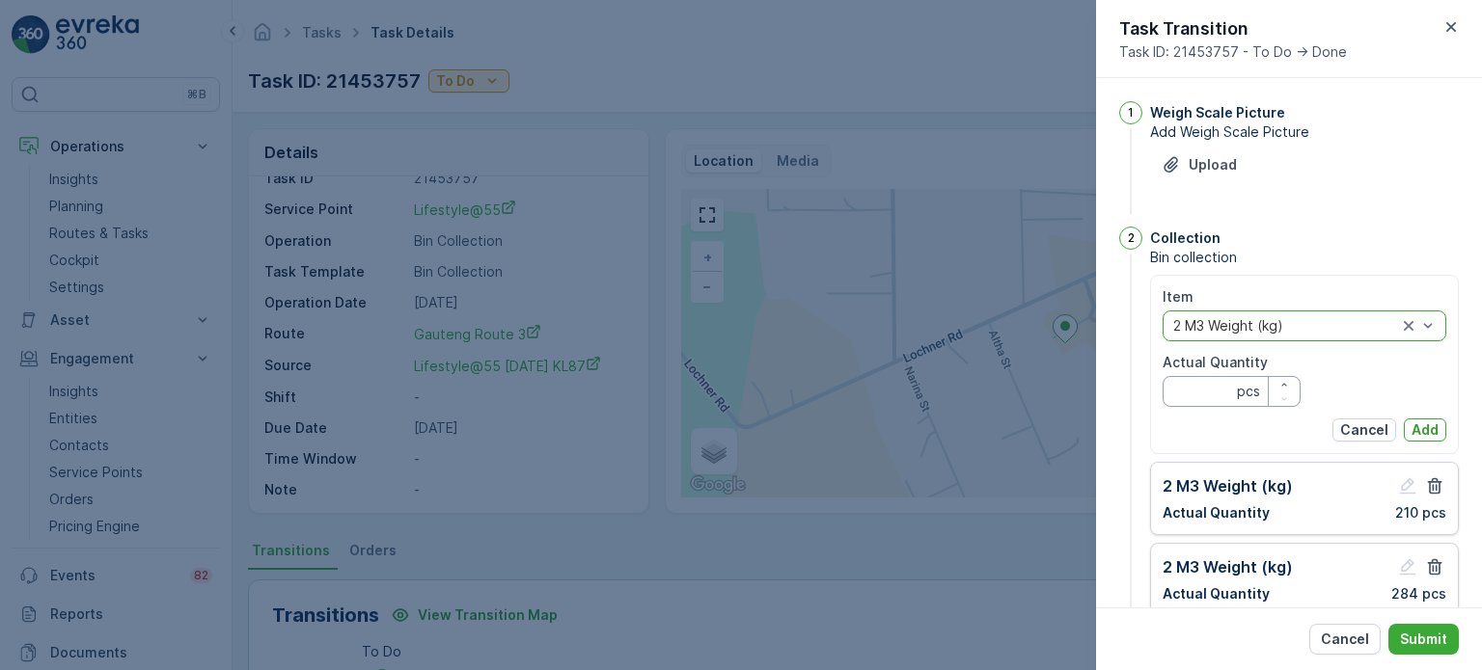
click at [1192, 393] on Quantity "Actual Quantity" at bounding box center [1231, 391] width 138 height 31
type Quantity "321"
click at [1412, 429] on p "Add" at bounding box center [1424, 430] width 27 height 19
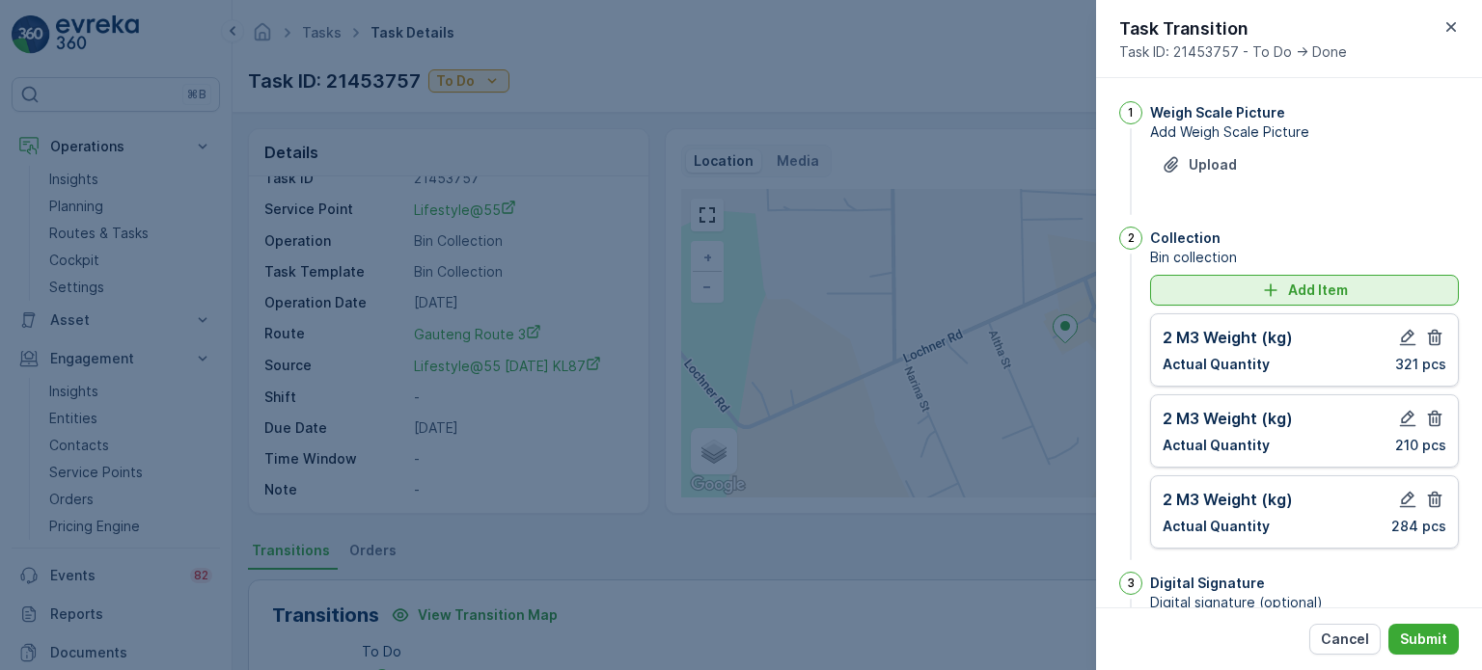
click at [1166, 283] on div "Add Item" at bounding box center [1304, 290] width 286 height 19
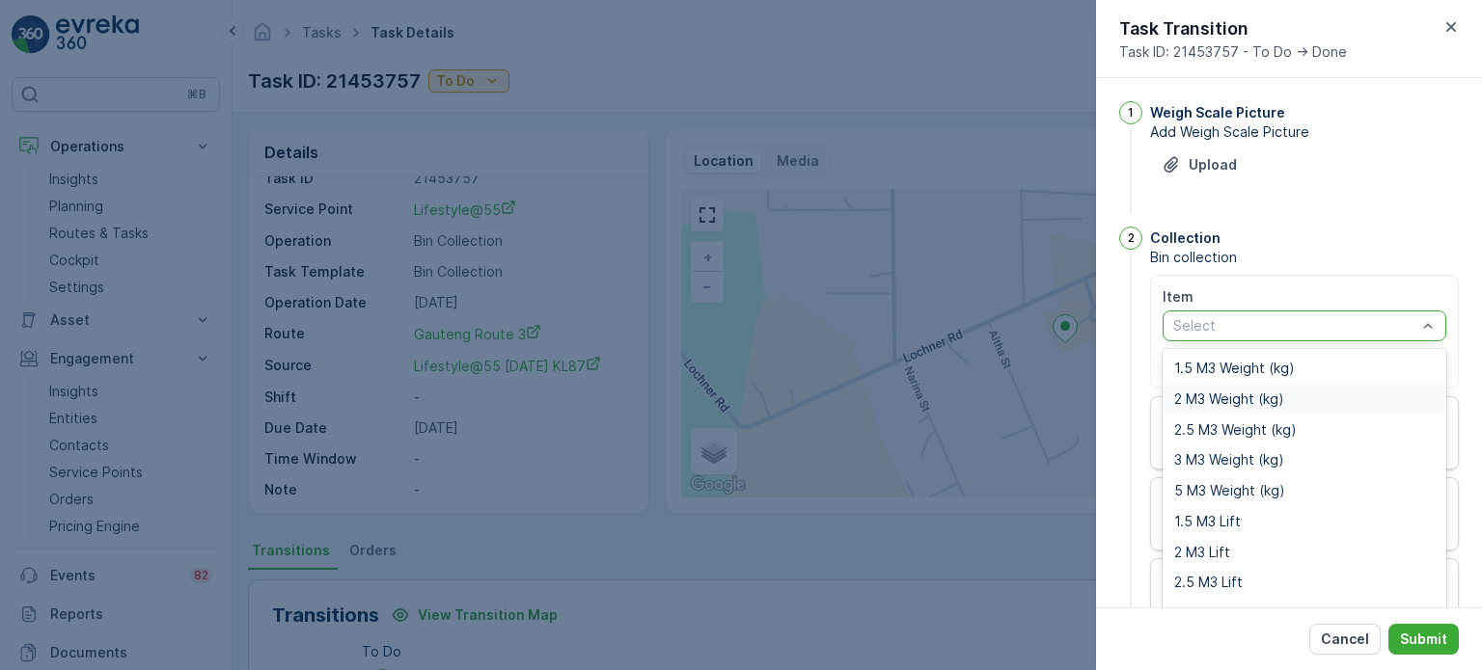
click at [1214, 397] on span "2 M3 Weight (kg)" at bounding box center [1229, 399] width 110 height 15
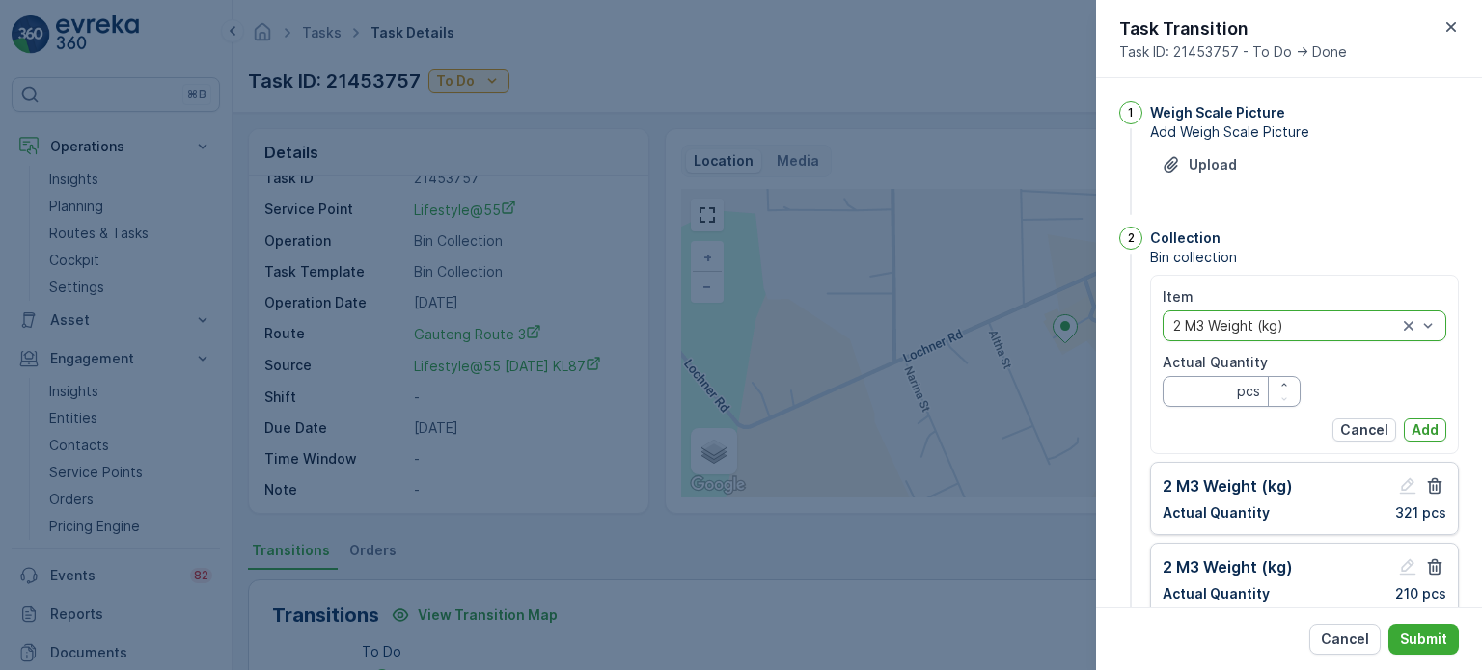
click at [1200, 400] on Quantity "Actual Quantity" at bounding box center [1231, 391] width 138 height 31
type Quantity "257"
click at [1418, 425] on p "Add" at bounding box center [1424, 430] width 27 height 19
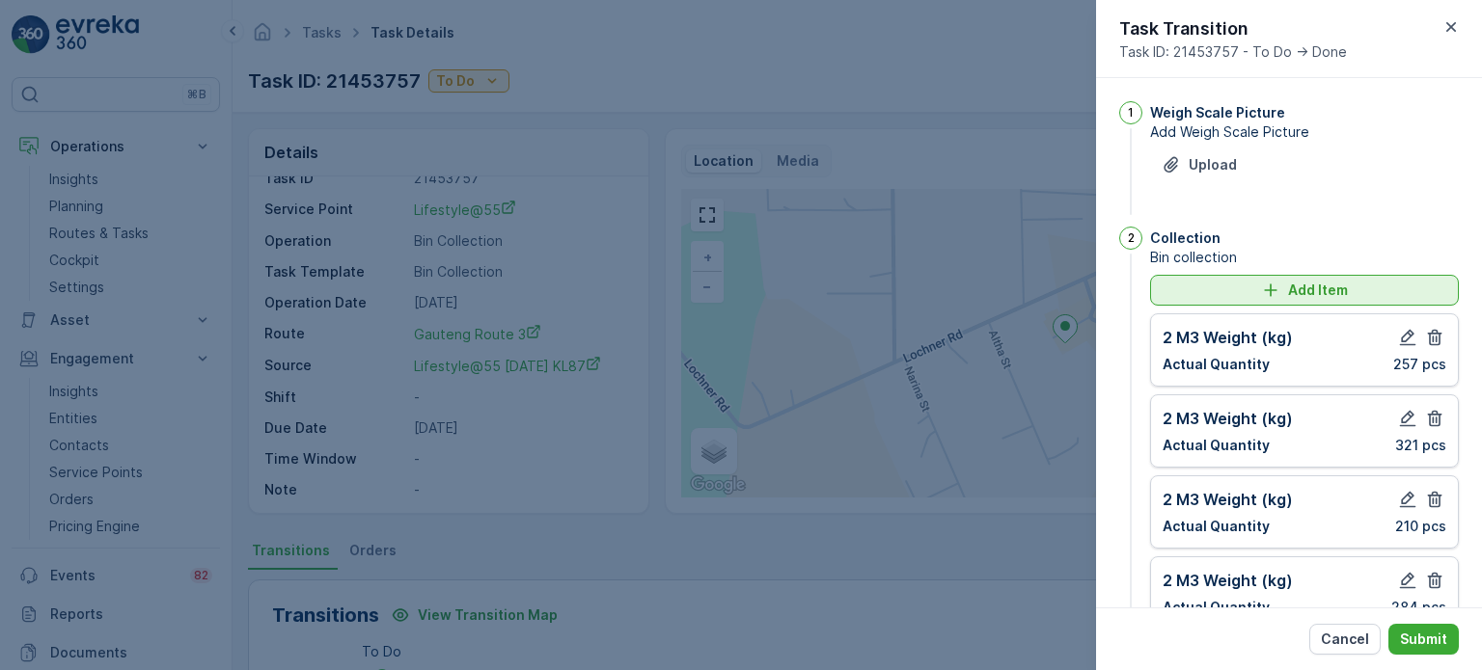
click at [1194, 281] on div "Add Item" at bounding box center [1304, 290] width 286 height 19
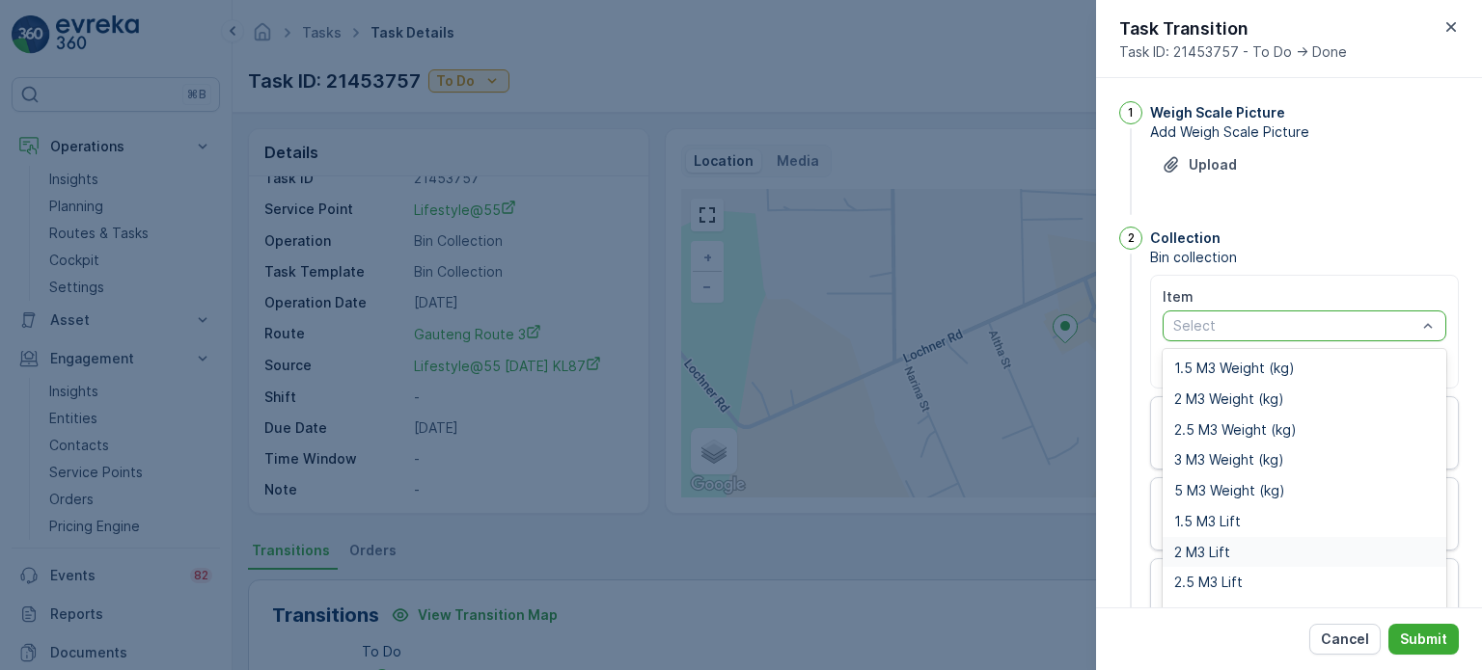
click at [1200, 559] on div "2 M3 Lift" at bounding box center [1304, 552] width 284 height 31
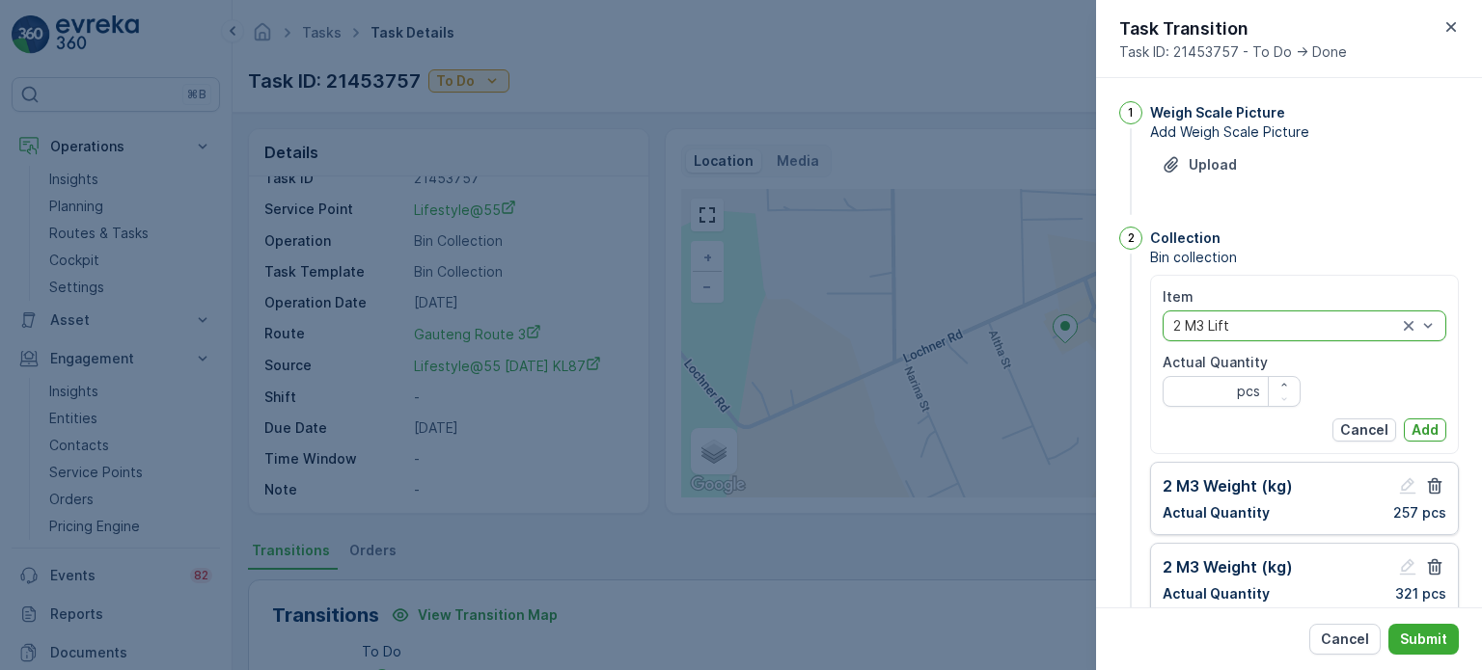
click at [1185, 369] on label "Actual Quantity" at bounding box center [1214, 362] width 105 height 16
click at [1185, 376] on Quantity "Actual Quantity" at bounding box center [1231, 391] width 138 height 31
type Quantity "0"
click at [1422, 433] on p "Add" at bounding box center [1424, 430] width 27 height 19
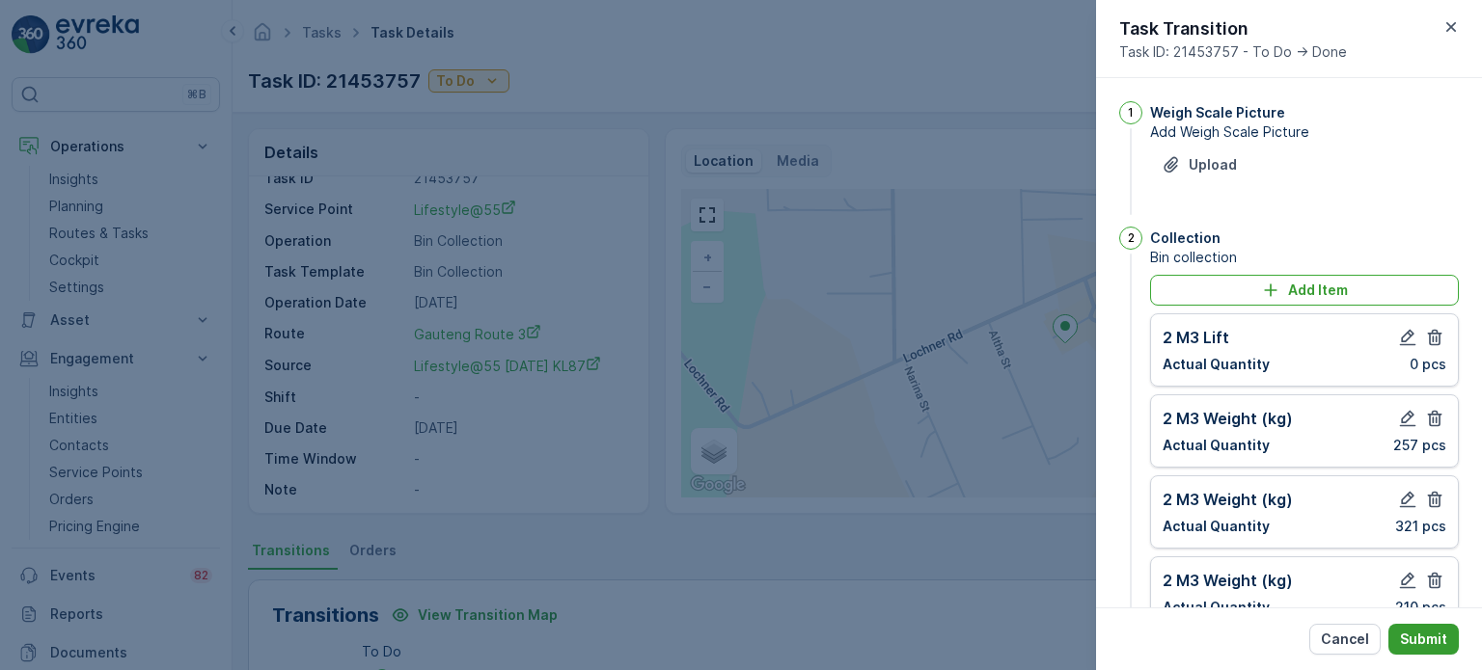
click at [1432, 645] on p "Submit" at bounding box center [1423, 639] width 47 height 19
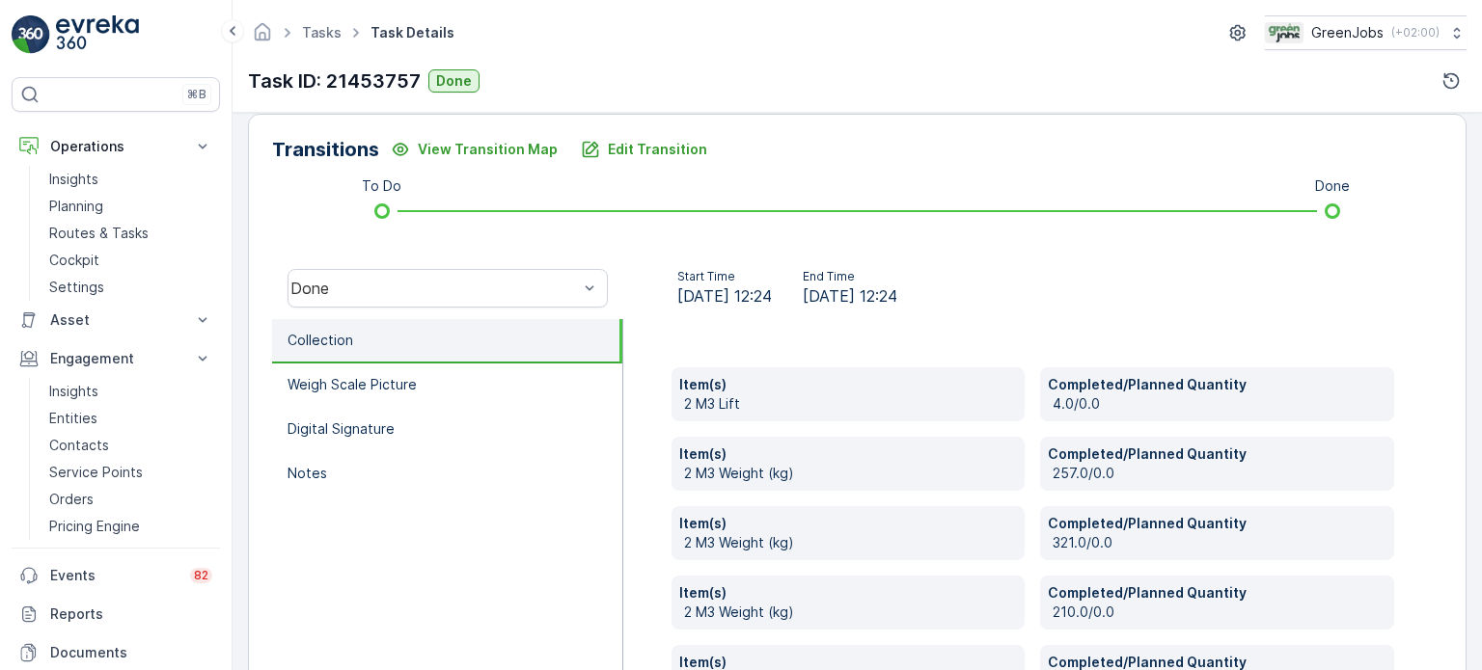
scroll to position [386, 0]
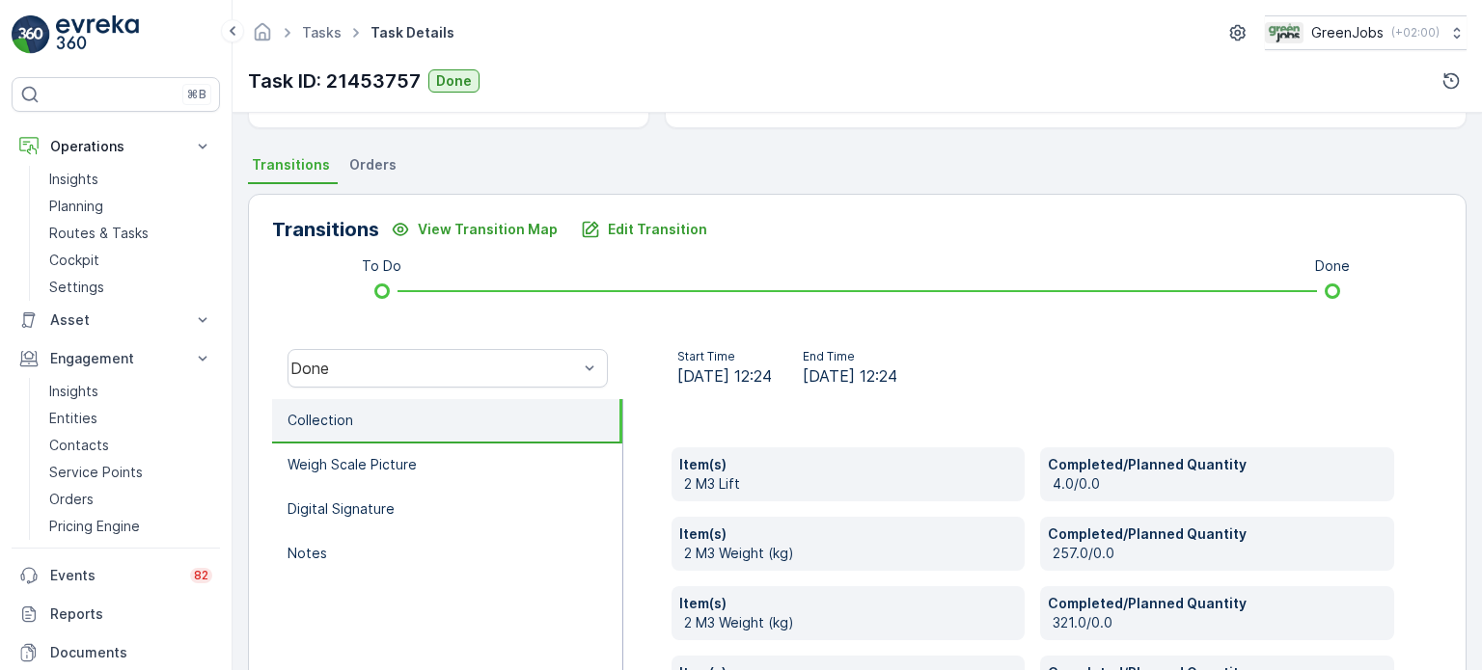
click at [381, 170] on span "Orders" at bounding box center [372, 164] width 47 height 19
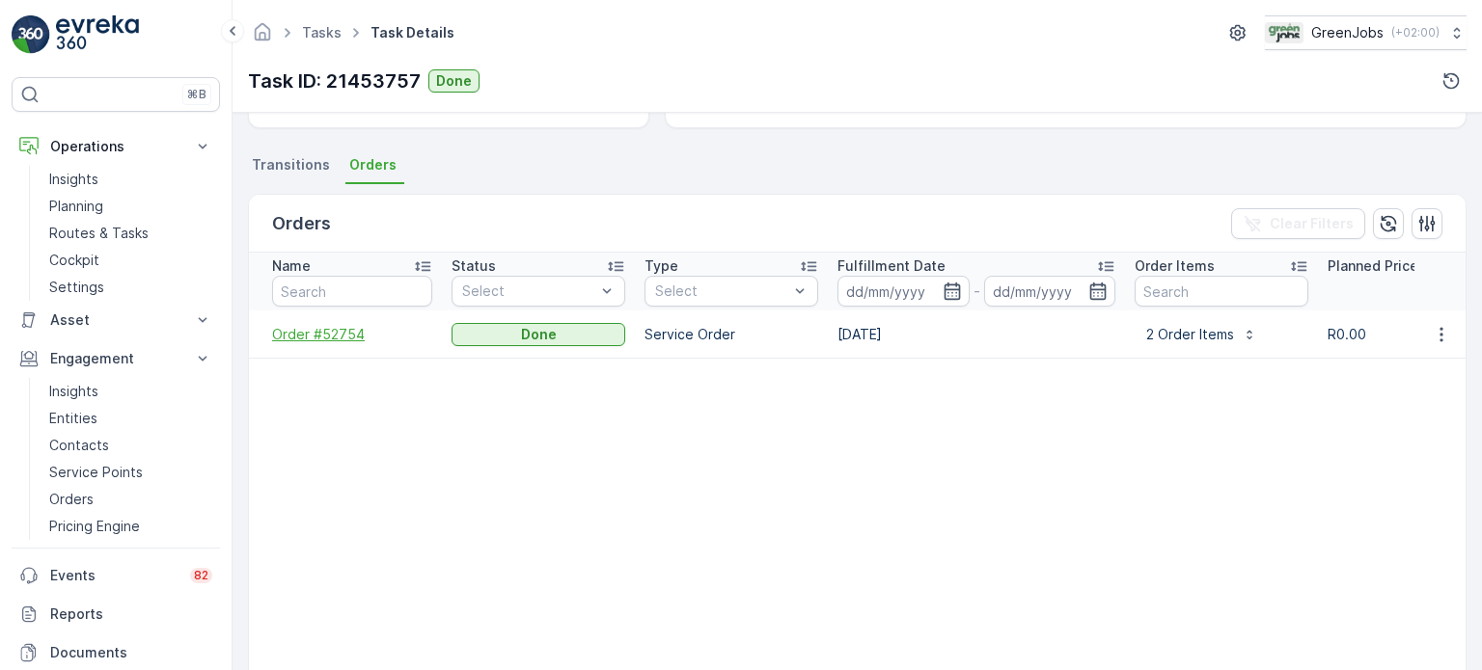
click at [335, 327] on span "Order #52754" at bounding box center [352, 334] width 160 height 19
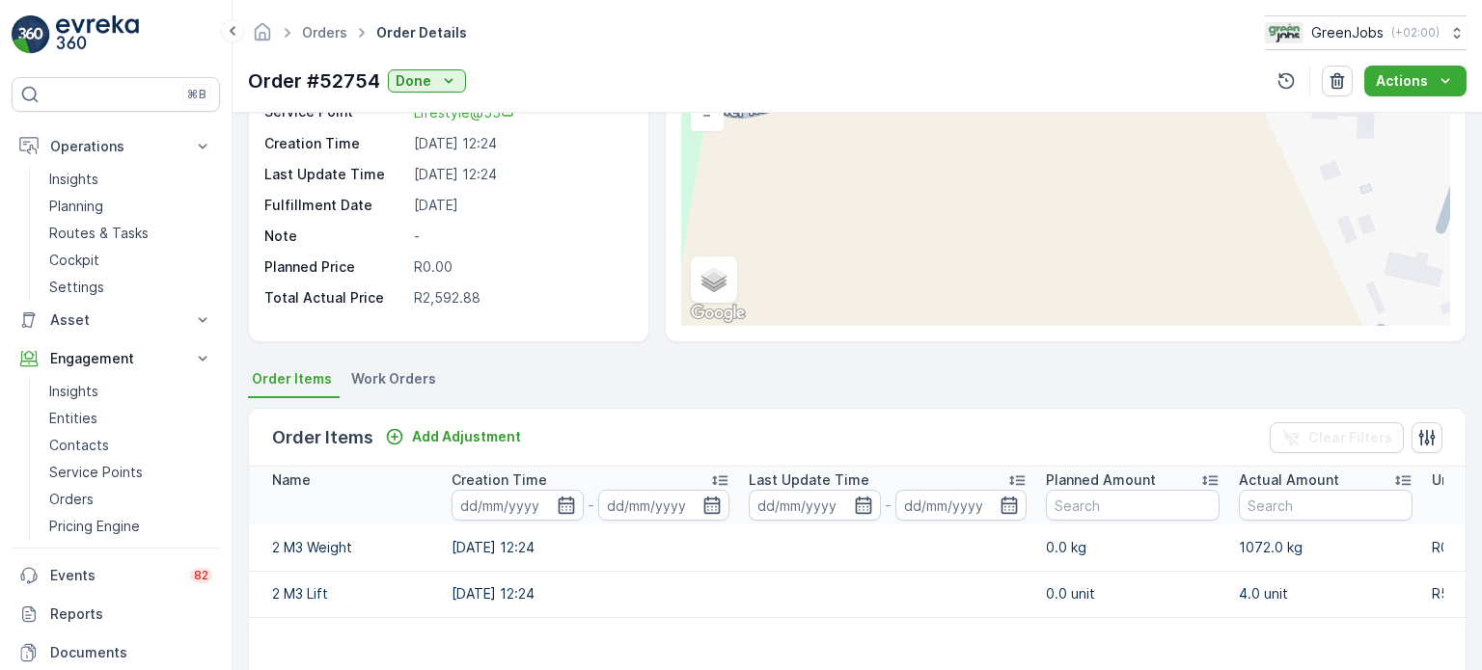
scroll to position [193, 0]
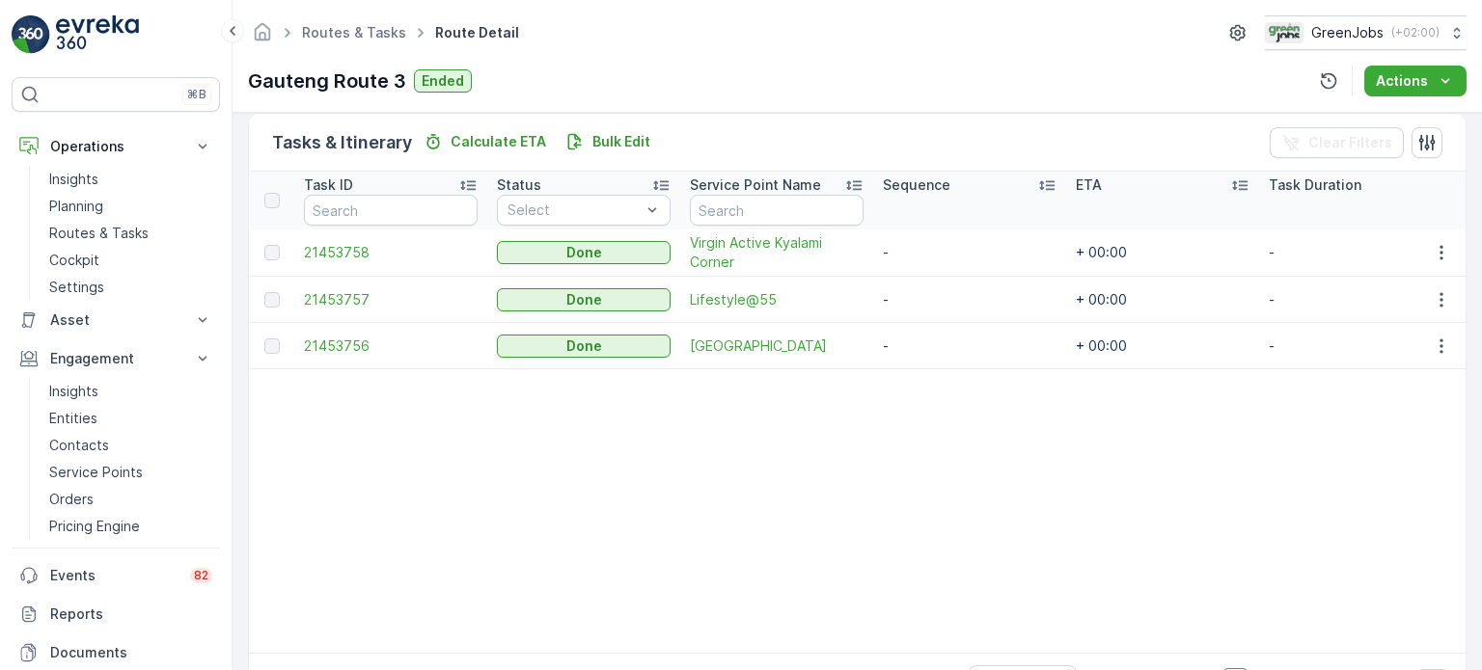
scroll to position [536, 0]
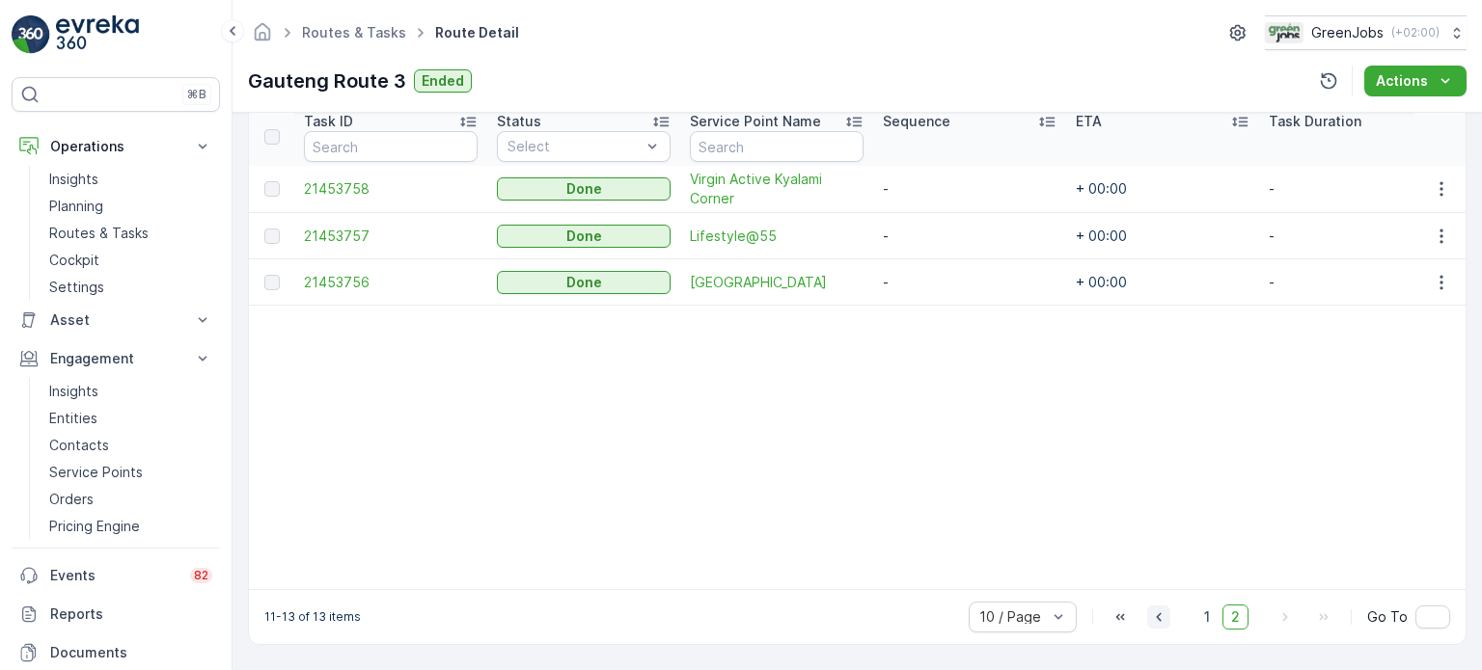
click at [1155, 613] on icon "button" at bounding box center [1158, 617] width 19 height 19
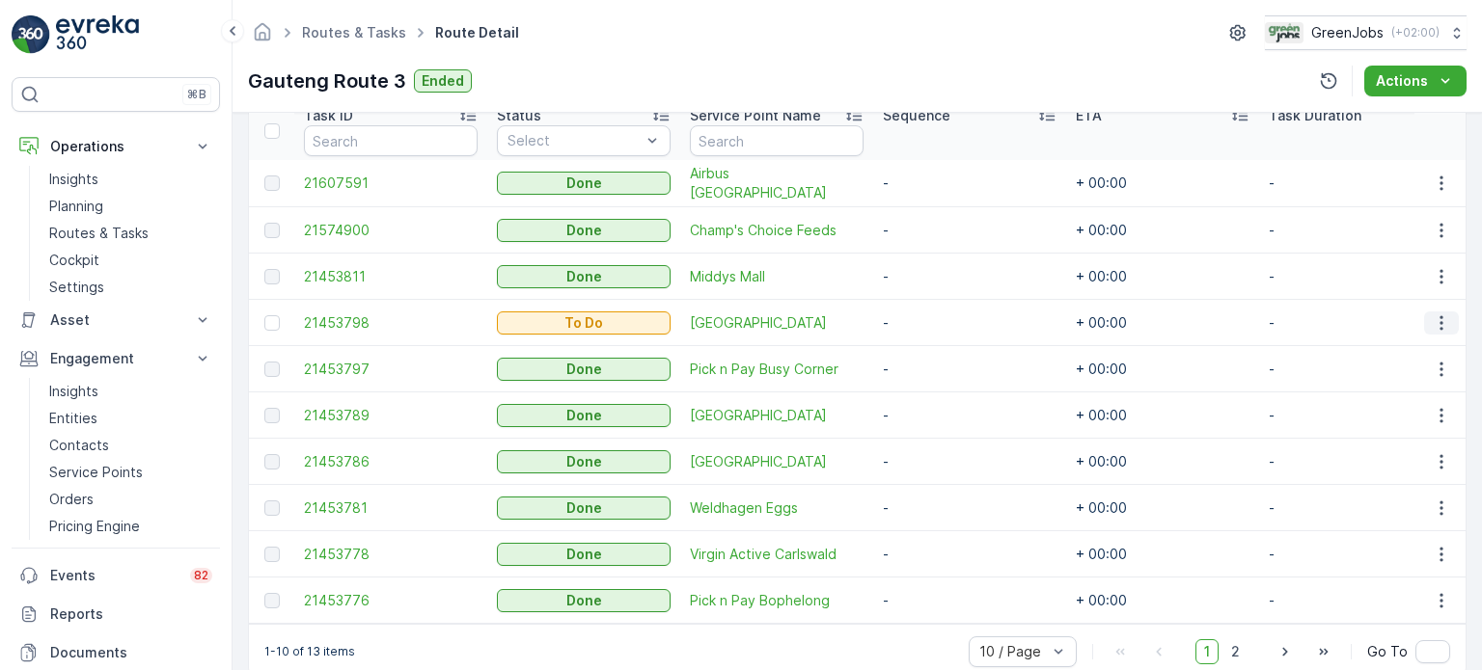
click at [1443, 319] on icon "button" at bounding box center [1441, 323] width 19 height 19
click at [1422, 342] on span "See More Details" at bounding box center [1401, 349] width 112 height 19
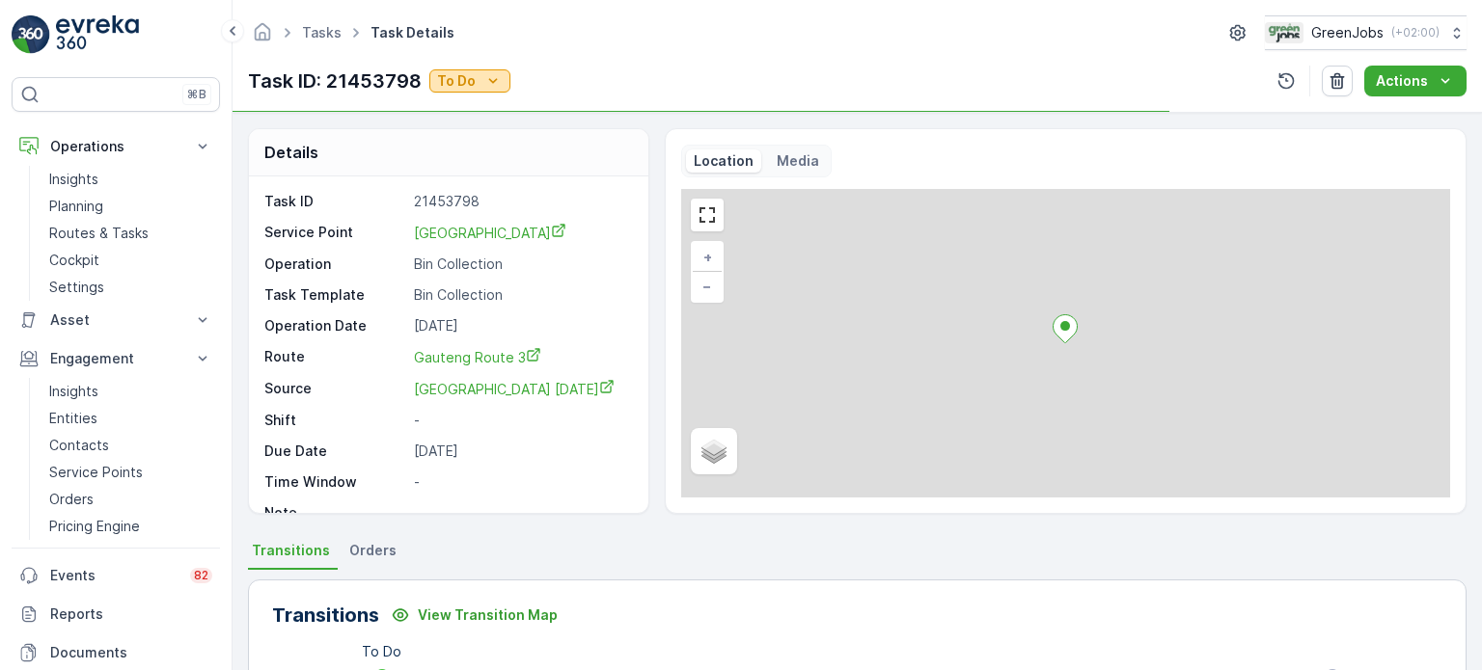
click at [459, 84] on p "To Do" at bounding box center [456, 80] width 39 height 19
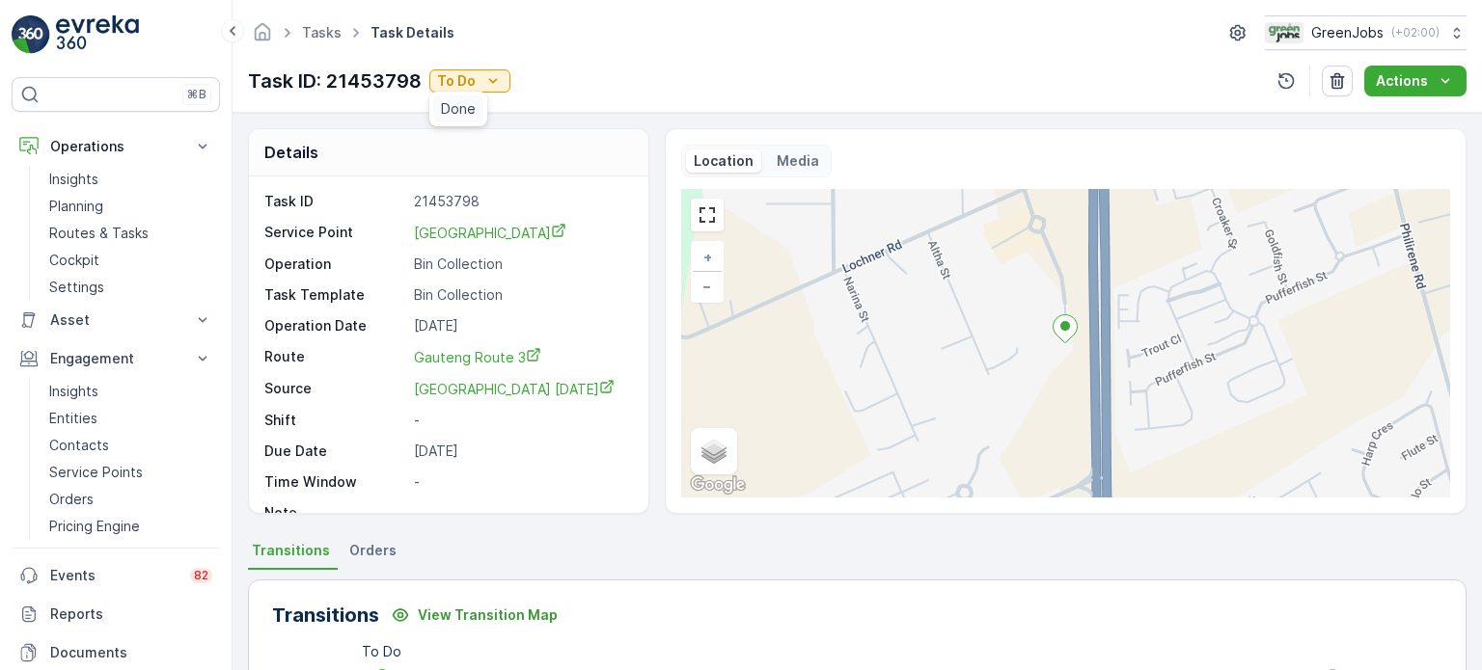
click at [467, 111] on span "Done" at bounding box center [458, 108] width 35 height 19
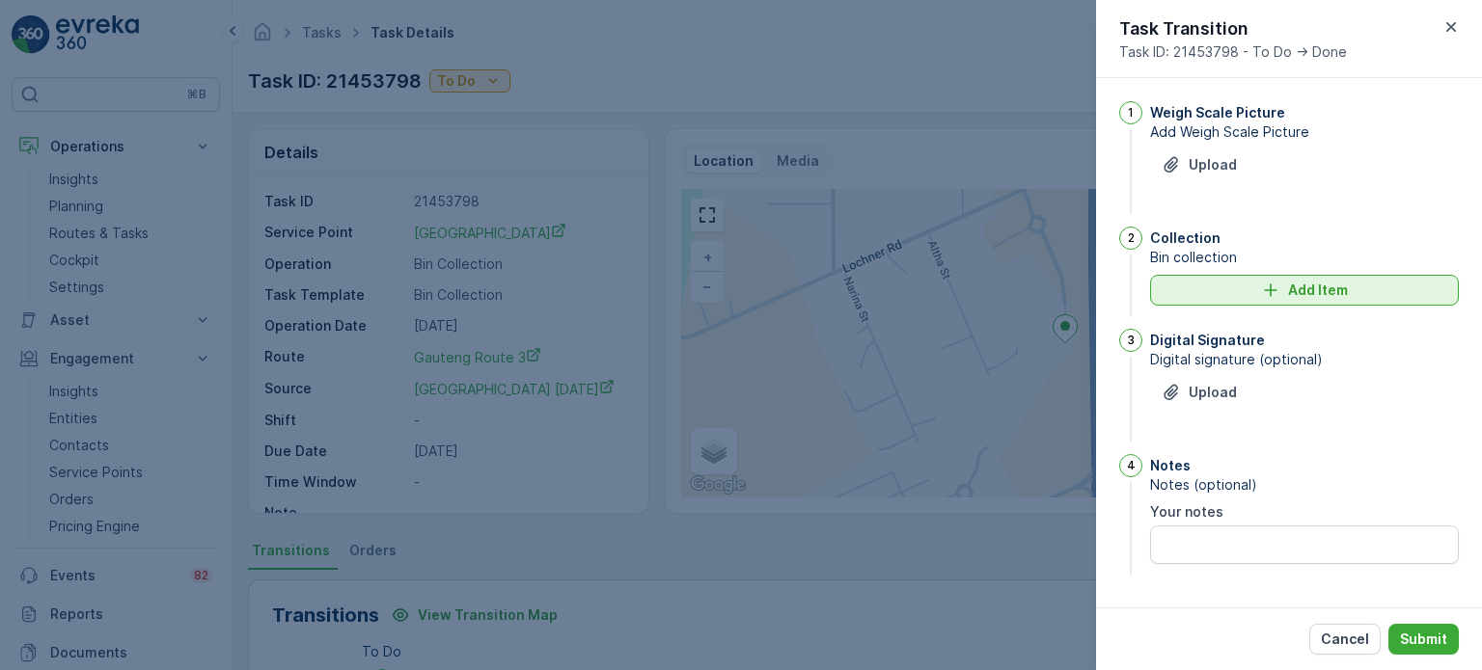
click at [1295, 291] on p "Add Item" at bounding box center [1318, 290] width 60 height 19
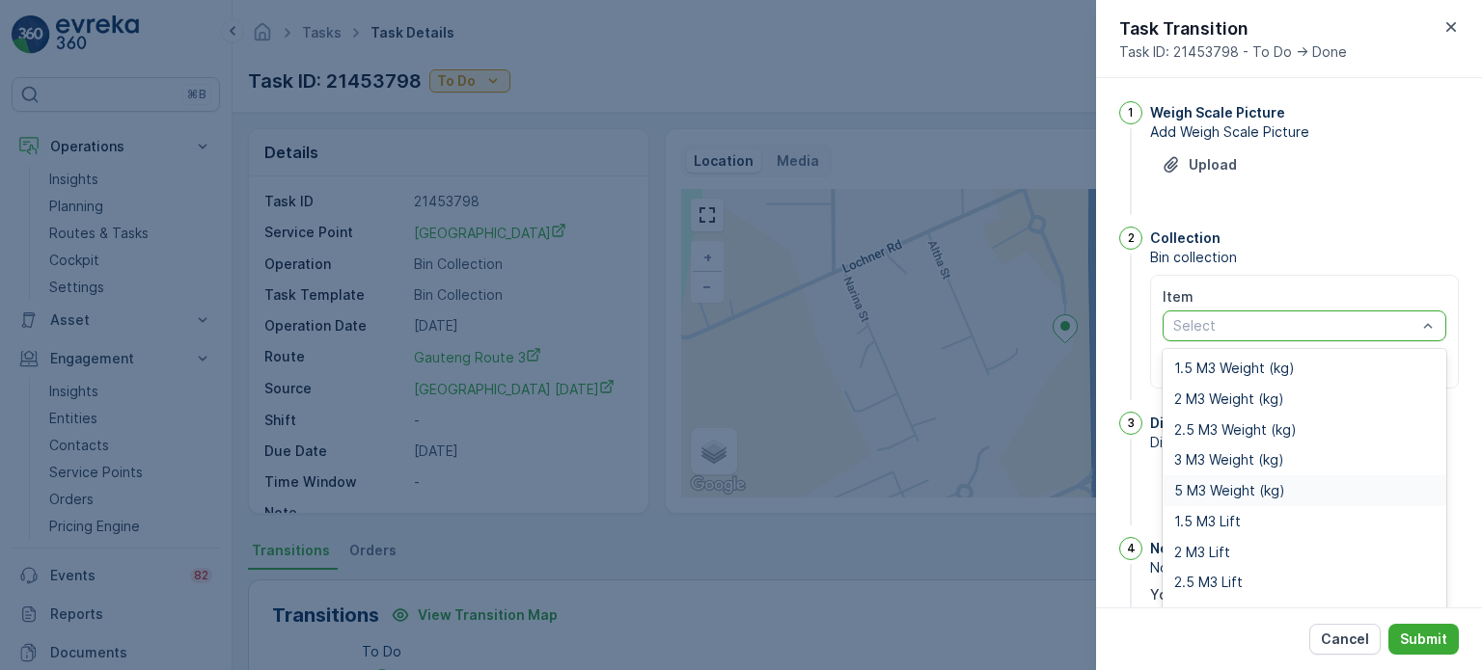
click at [1202, 499] on div "5 M3 Weight (kg)" at bounding box center [1304, 491] width 284 height 31
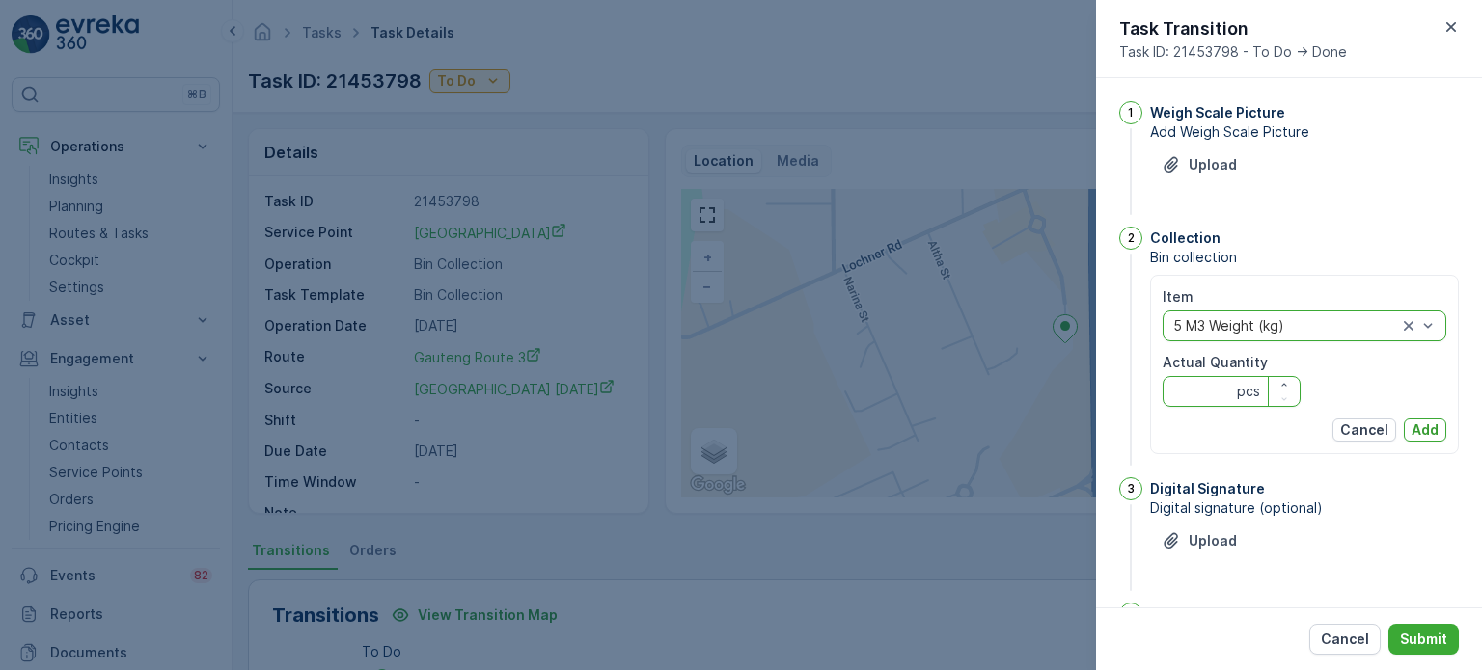
click at [1200, 395] on Quantity "Actual Quantity" at bounding box center [1231, 391] width 138 height 31
type Quantity "415"
click at [1435, 420] on button "Add" at bounding box center [1425, 430] width 42 height 23
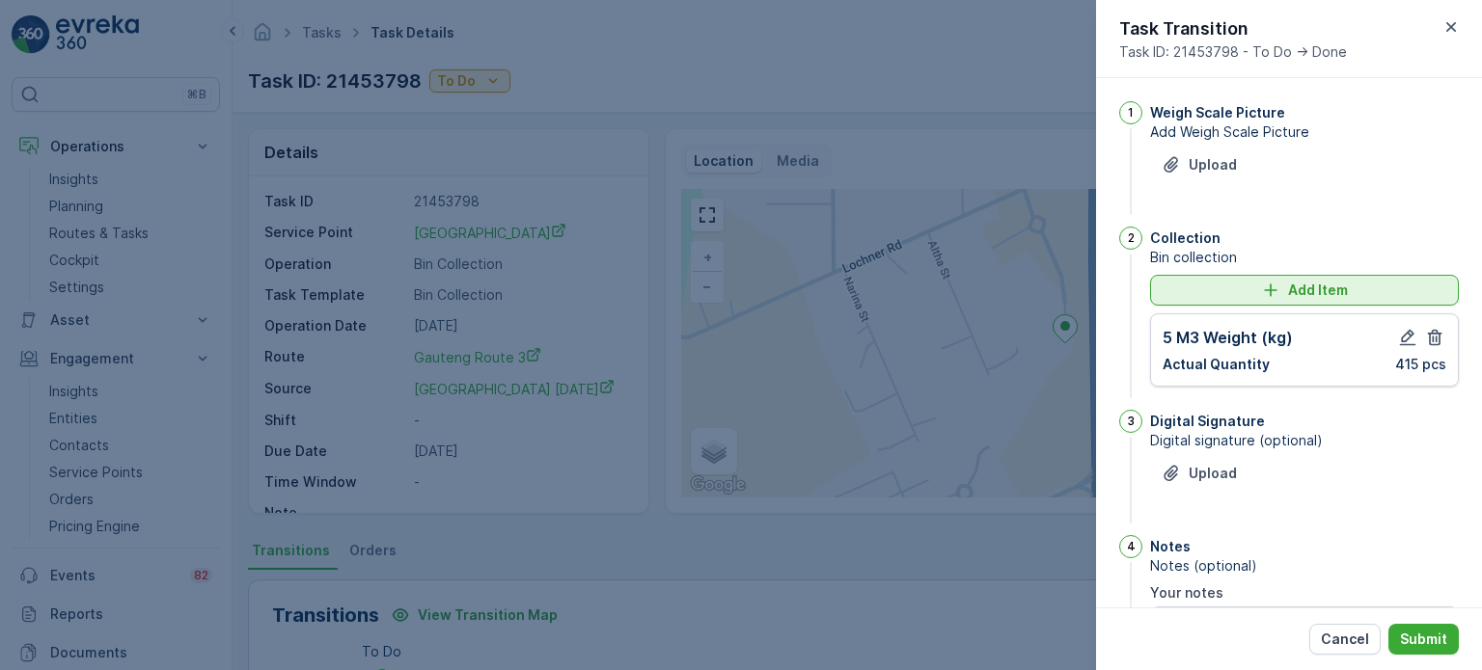
click at [1208, 285] on div "Add Item" at bounding box center [1304, 290] width 286 height 19
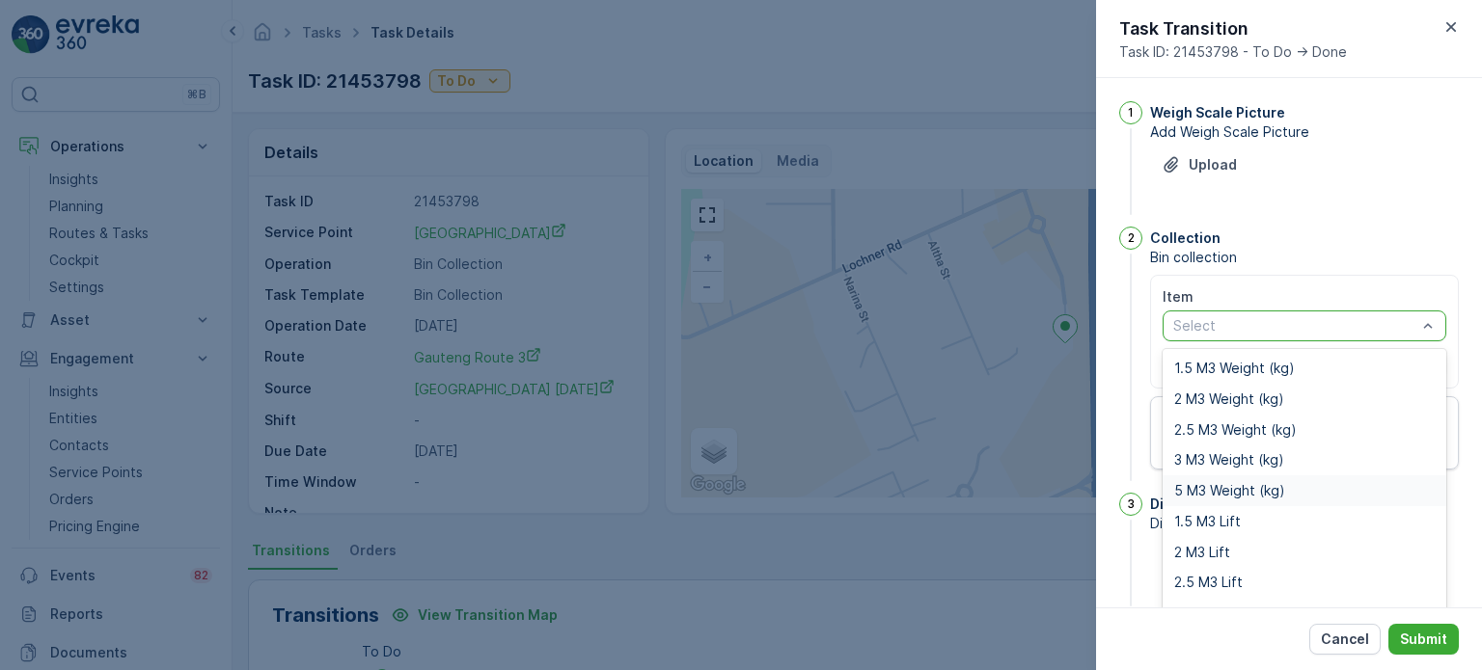
click at [1211, 487] on span "5 M3 Weight (kg)" at bounding box center [1229, 490] width 111 height 15
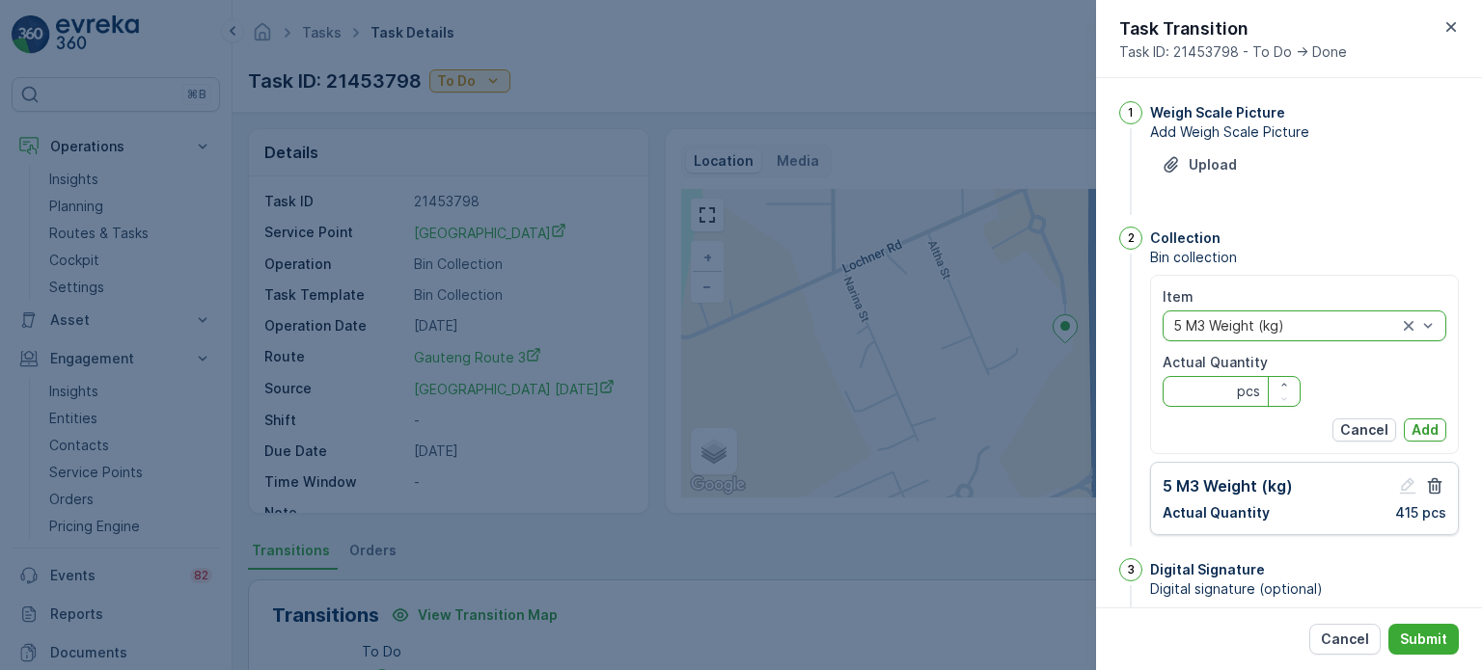
click at [1196, 398] on Quantity "Actual Quantity" at bounding box center [1231, 391] width 138 height 31
type Quantity "450"
click at [1412, 427] on p "Add" at bounding box center [1424, 430] width 27 height 19
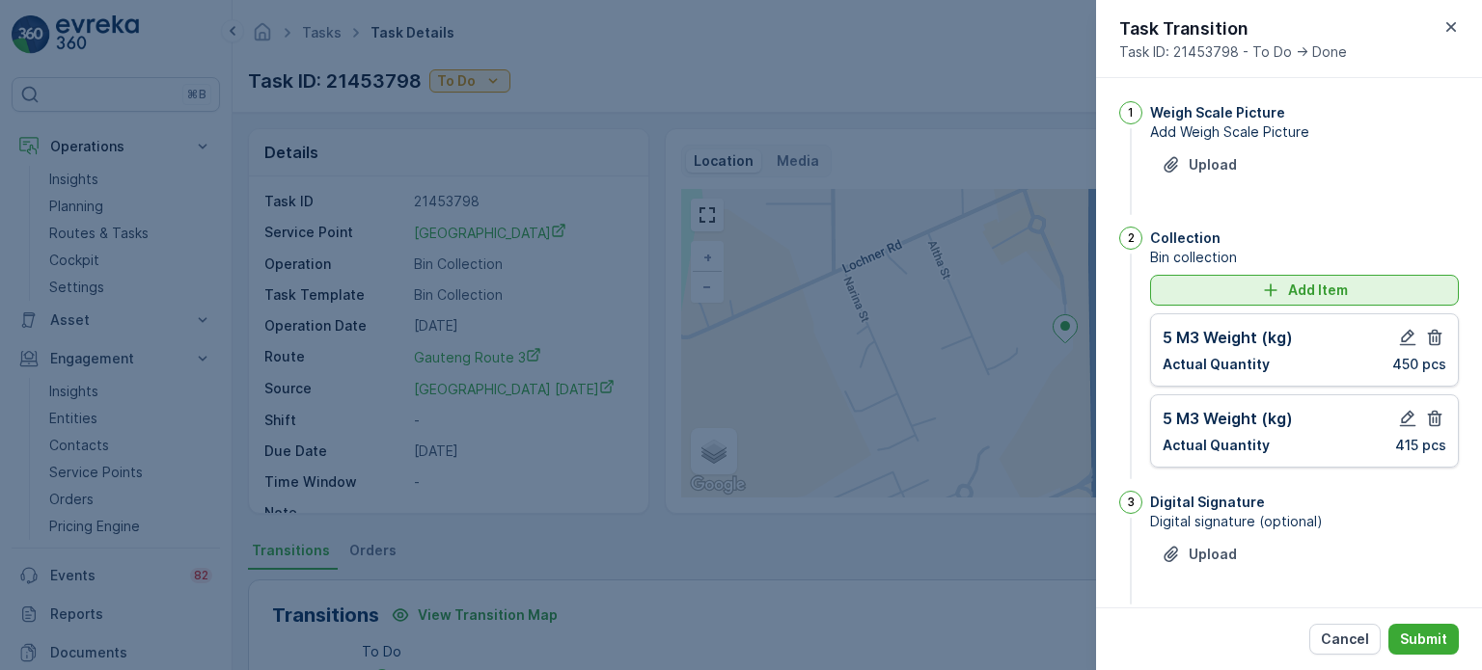
click at [1242, 289] on div "Add Item" at bounding box center [1304, 290] width 286 height 19
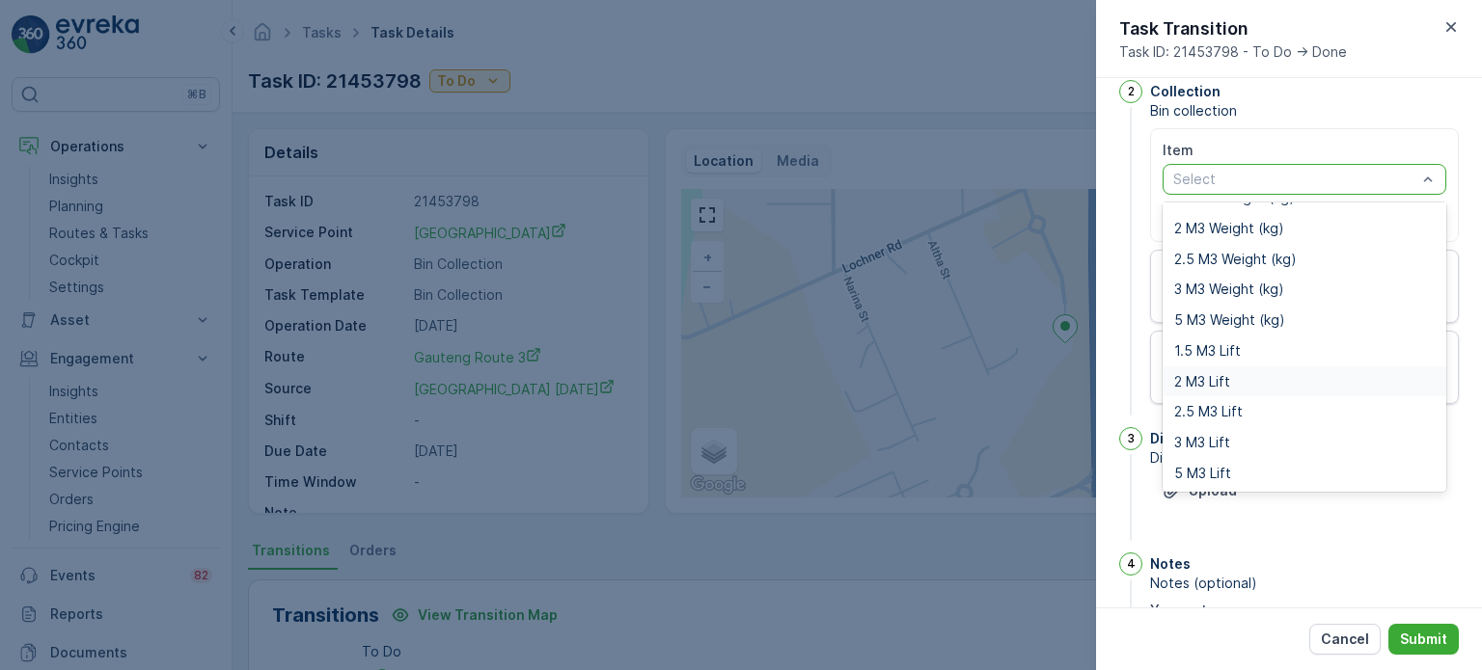
scroll to position [193, 0]
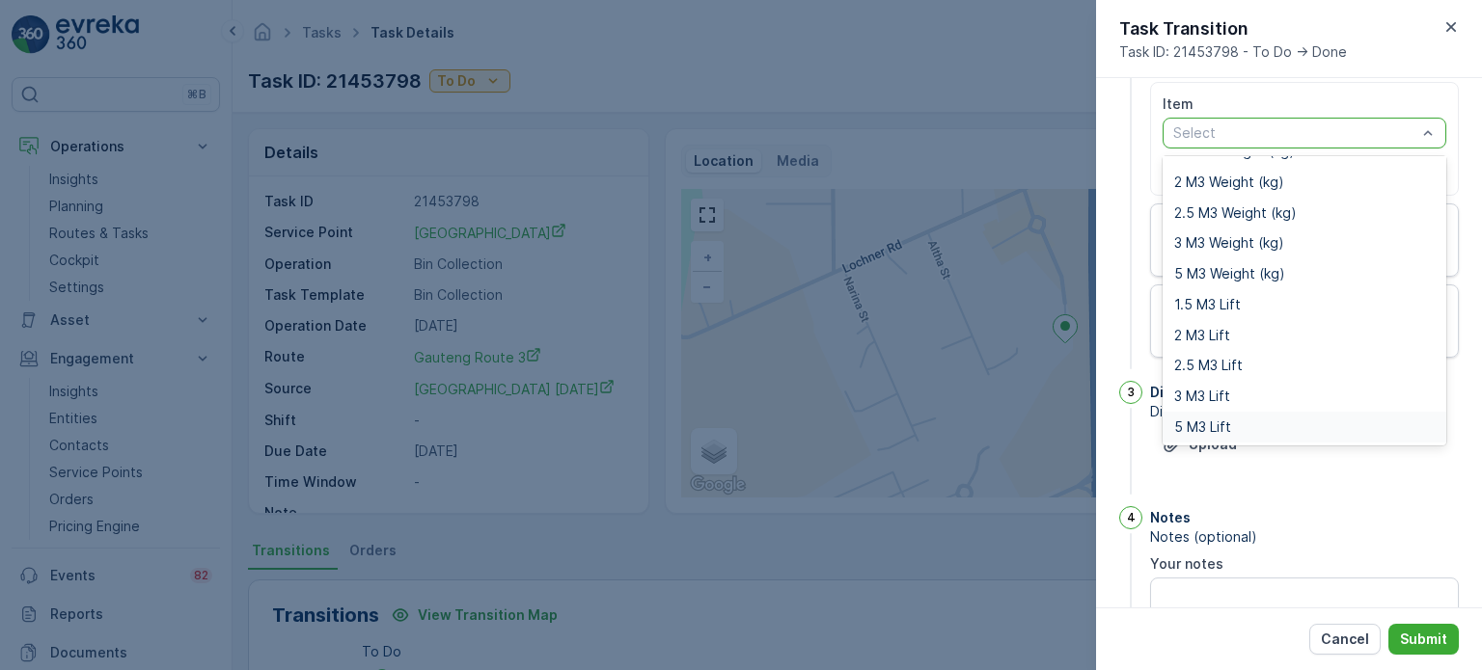
click at [1186, 424] on span "5 M3 Lift" at bounding box center [1202, 427] width 57 height 15
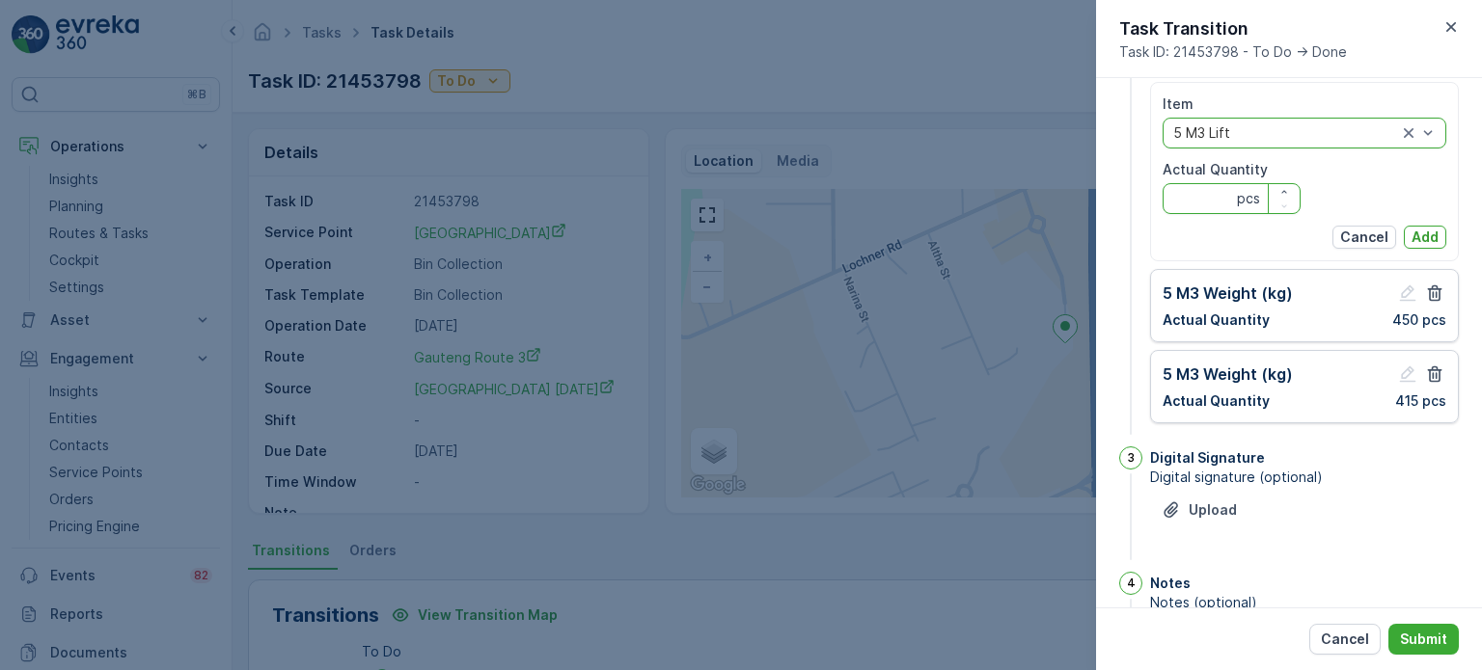
click at [1190, 192] on Quantity "Actual Quantity" at bounding box center [1231, 198] width 138 height 31
type Quantity "0"
click at [1418, 226] on button "Add" at bounding box center [1425, 237] width 42 height 23
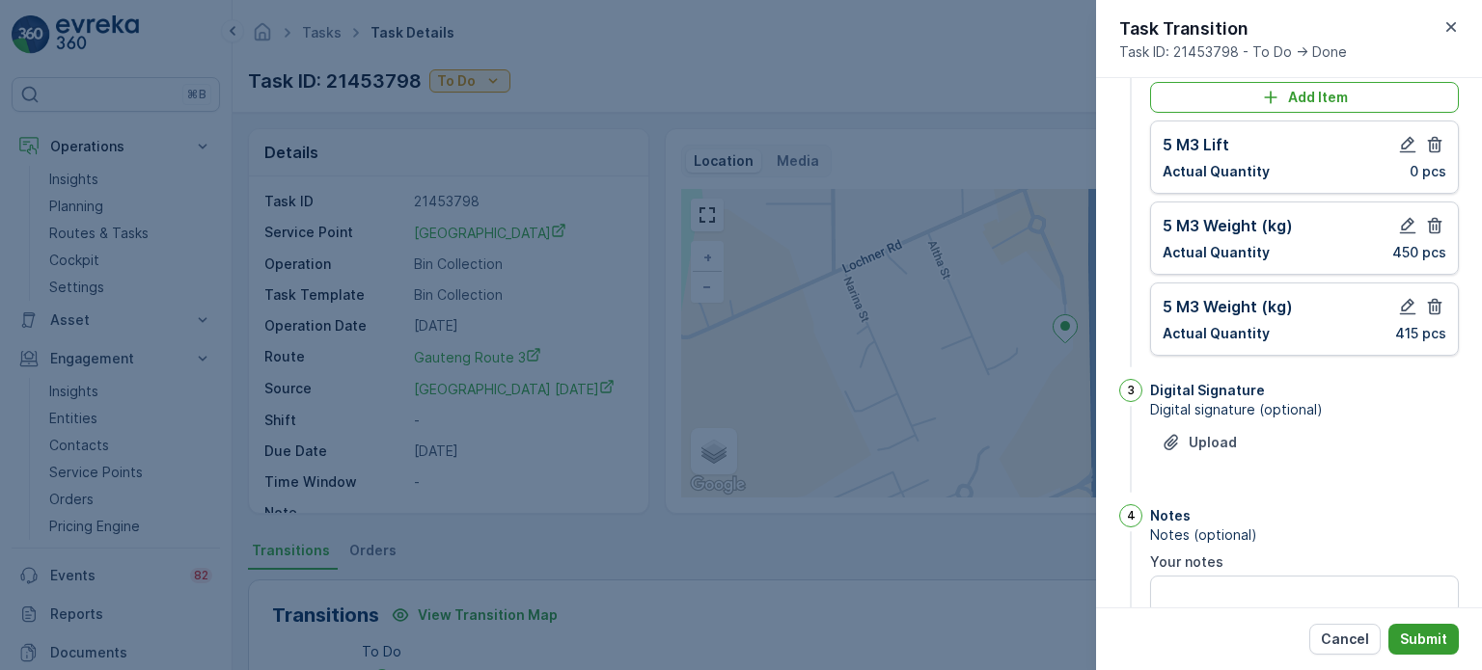
click at [1424, 632] on p "Submit" at bounding box center [1423, 639] width 47 height 19
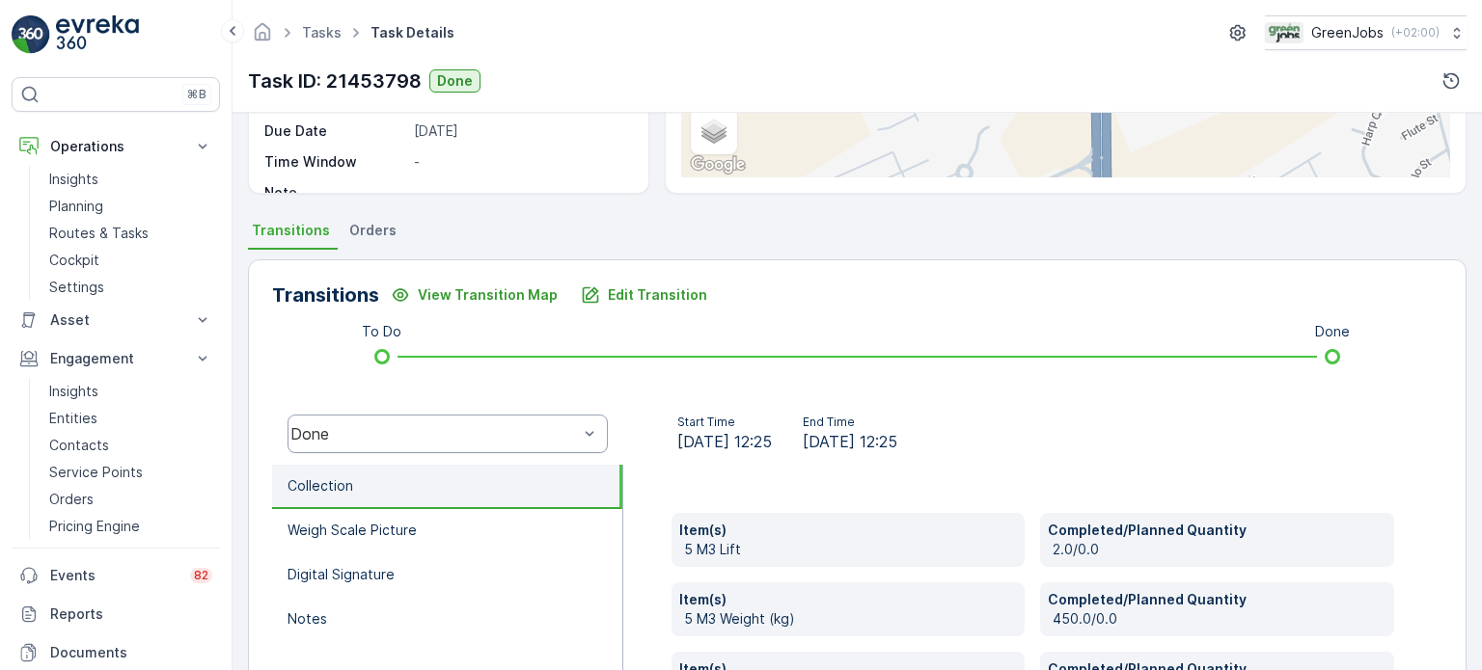
scroll to position [289, 0]
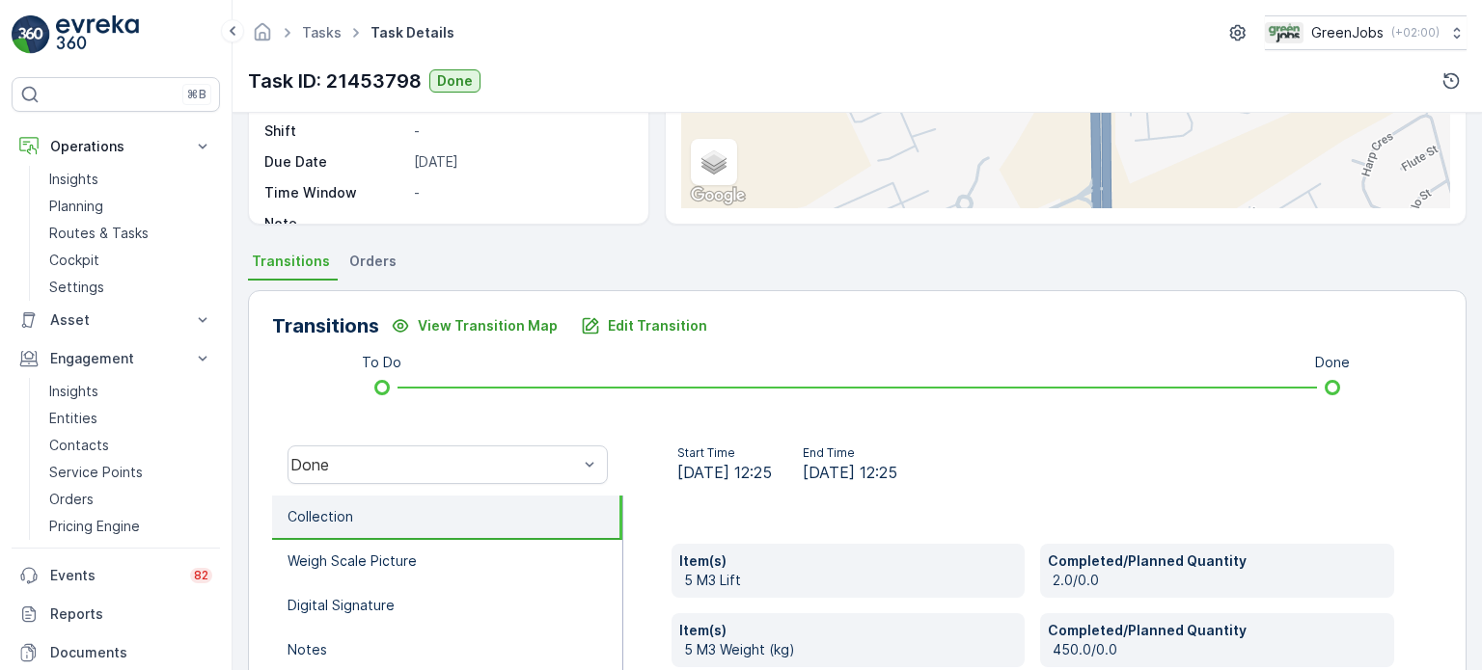
click at [375, 258] on span "Orders" at bounding box center [372, 261] width 47 height 19
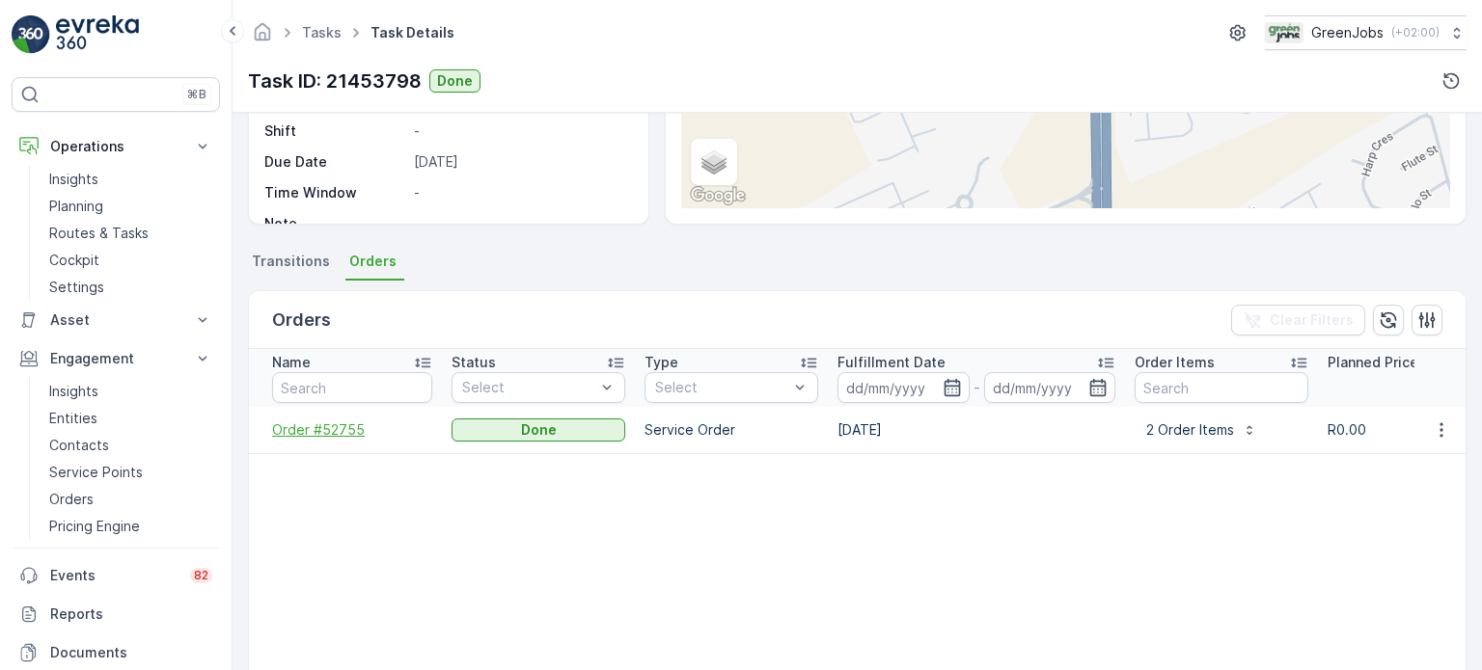
click at [317, 432] on span "Order #52755" at bounding box center [352, 430] width 160 height 19
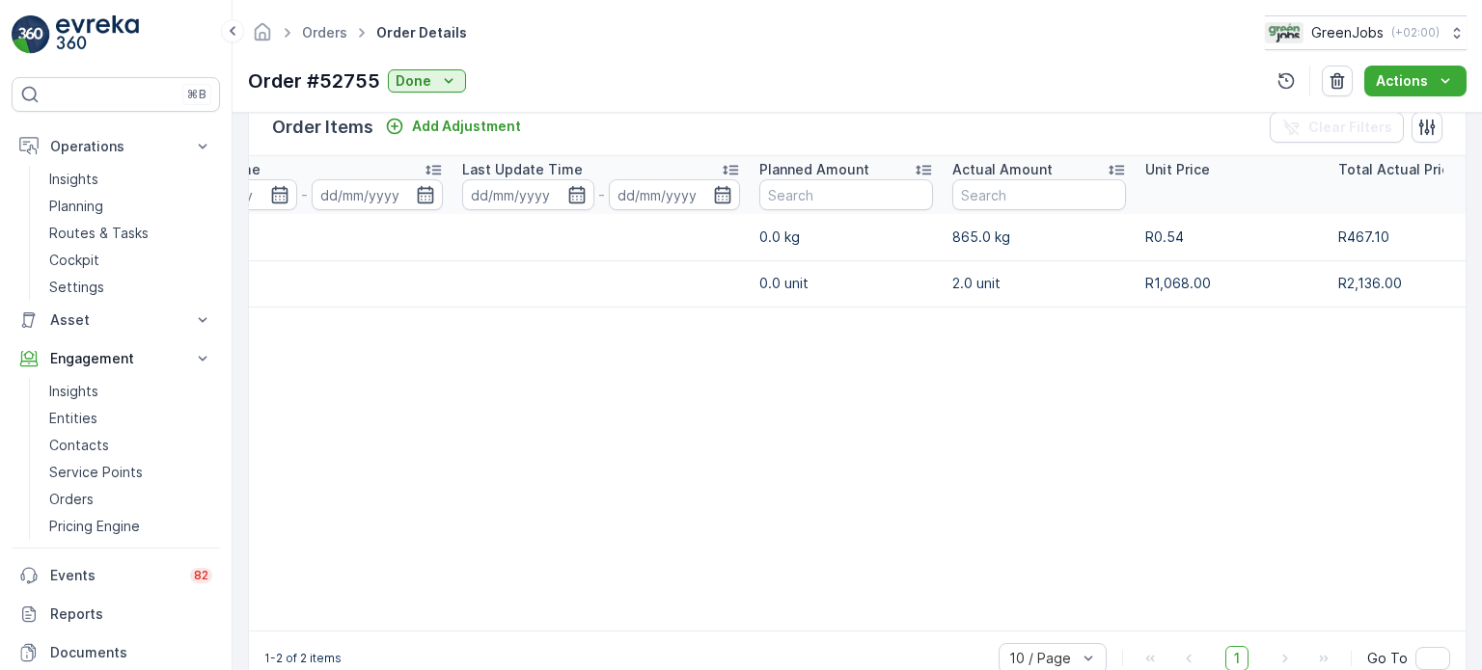
scroll to position [0, 369]
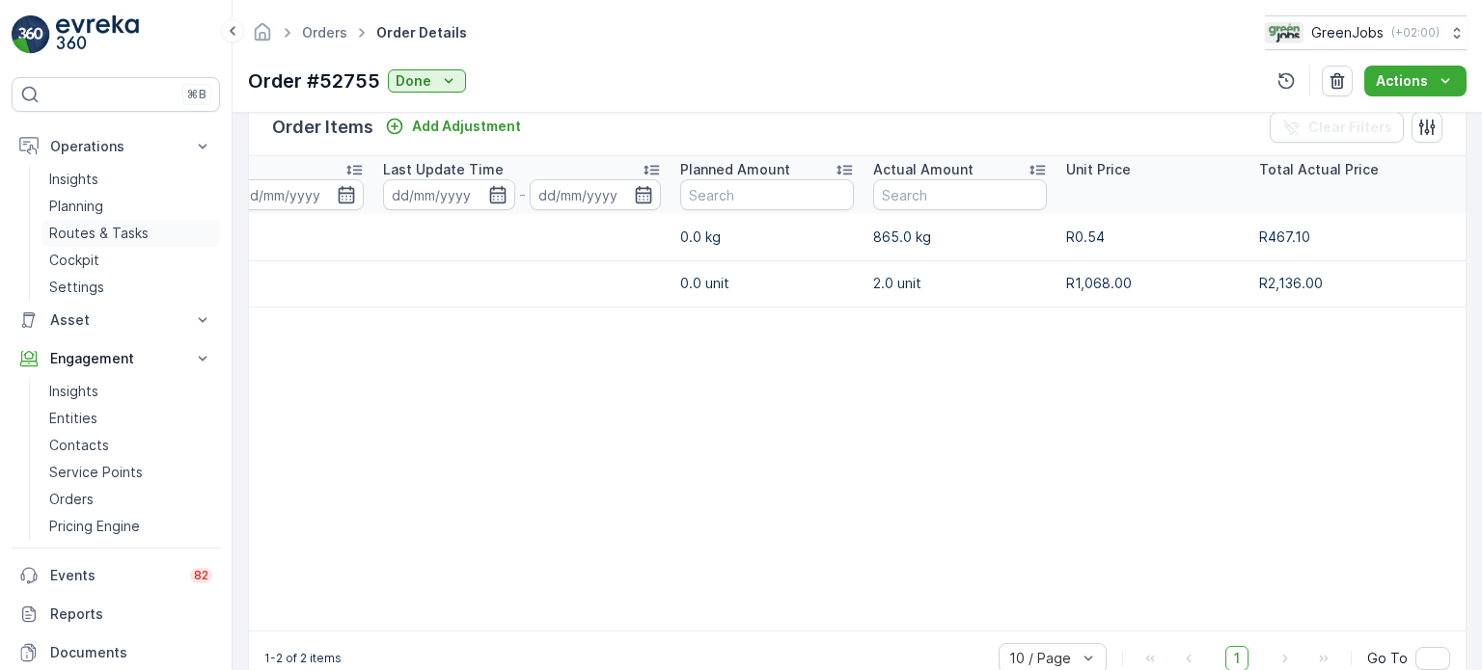
drag, startPoint x: 139, startPoint y: 231, endPoint x: 159, endPoint y: 232, distance: 20.3
click at [139, 231] on p "Routes & Tasks" at bounding box center [98, 233] width 99 height 19
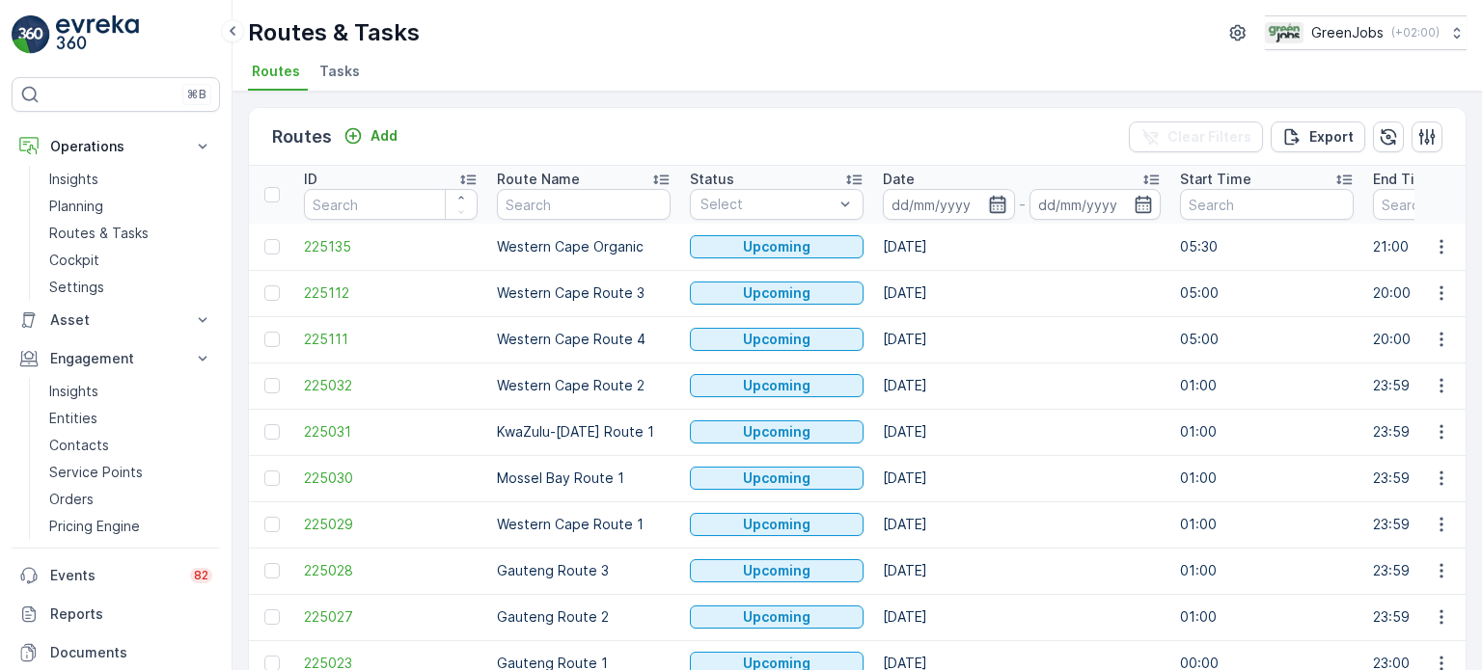
click at [996, 204] on icon "button" at bounding box center [997, 204] width 19 height 19
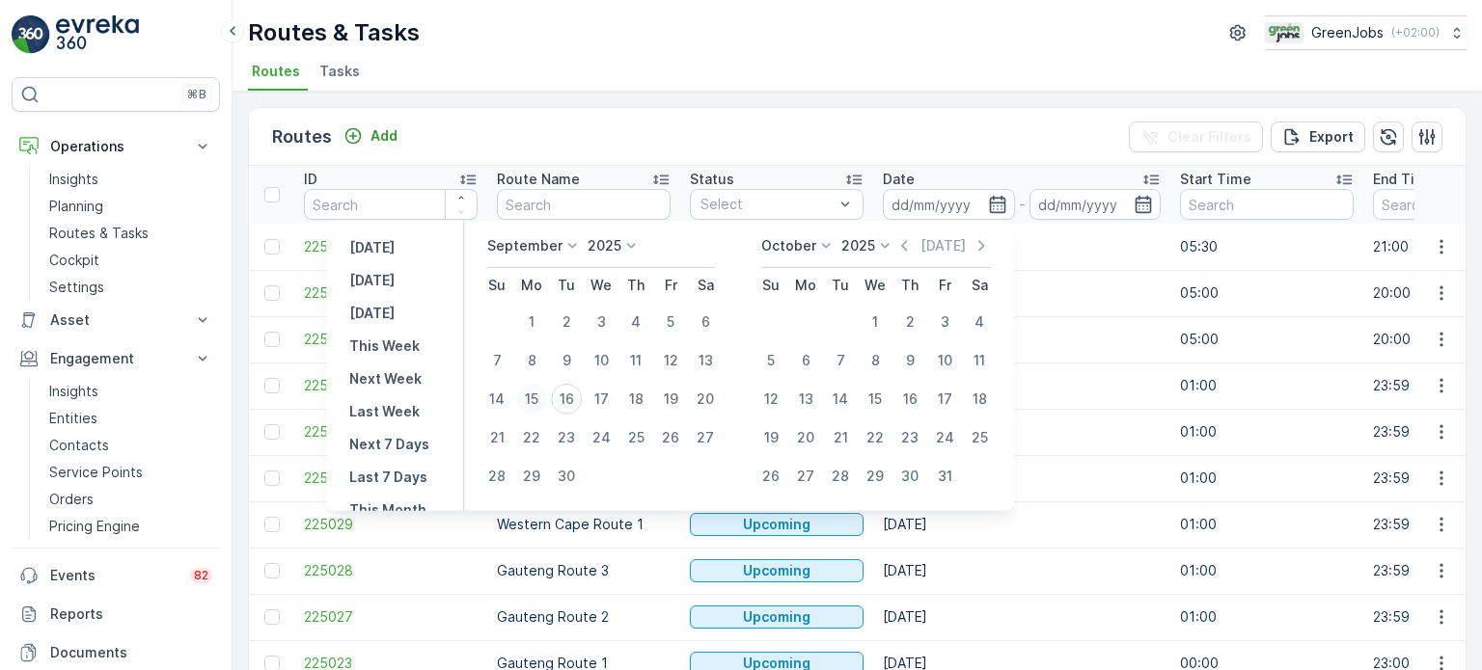
click at [532, 397] on div "15" at bounding box center [531, 399] width 31 height 31
type input "15.09.2025"
click at [532, 396] on div "15" at bounding box center [531, 399] width 31 height 31
type input "15.09.2025"
click at [532, 396] on div "15" at bounding box center [531, 399] width 31 height 31
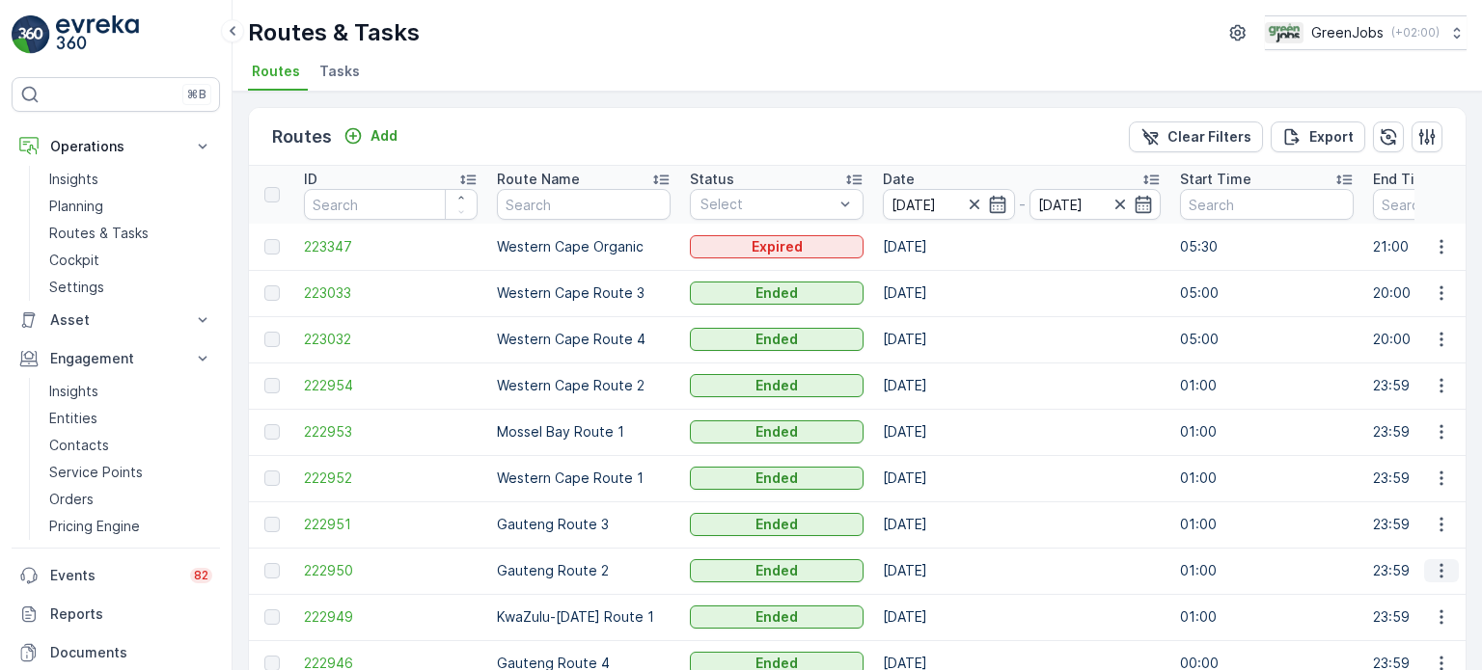
click at [1437, 566] on icon "button" at bounding box center [1441, 570] width 19 height 19
click at [1385, 595] on span "See More Details" at bounding box center [1396, 598] width 112 height 19
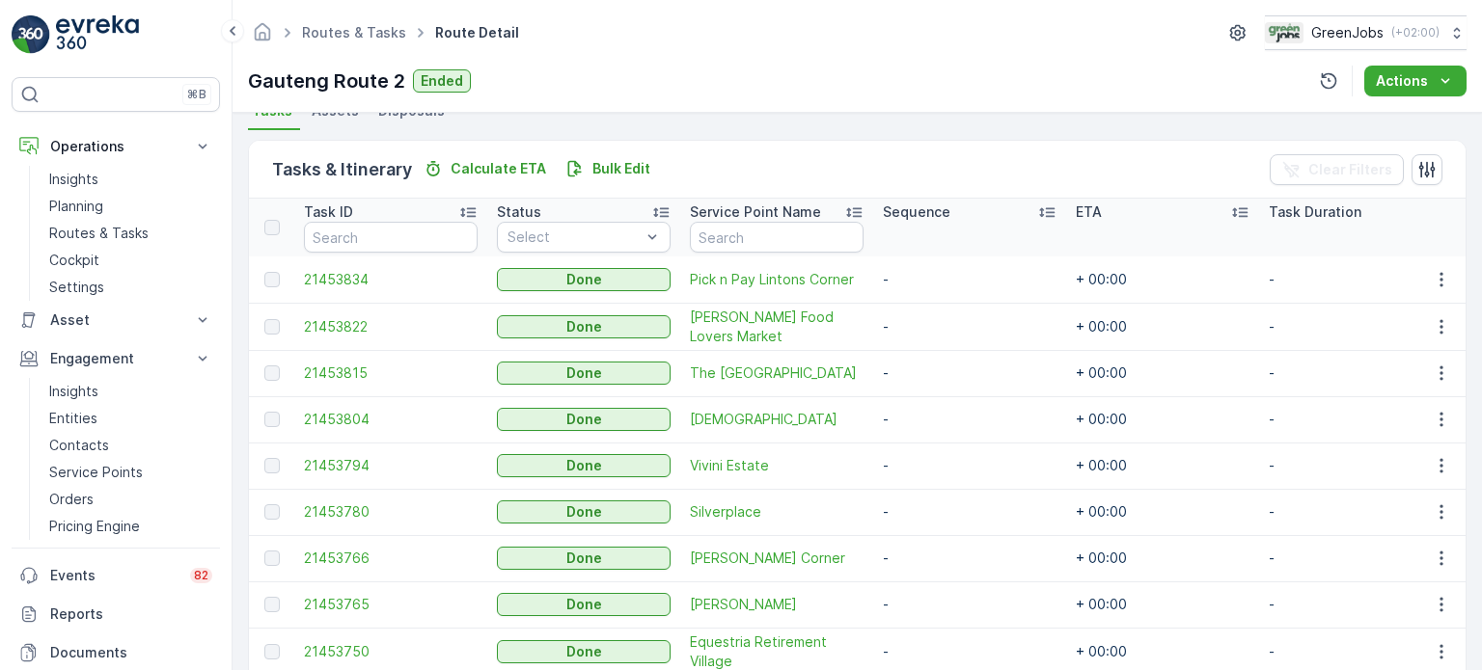
scroll to position [482, 0]
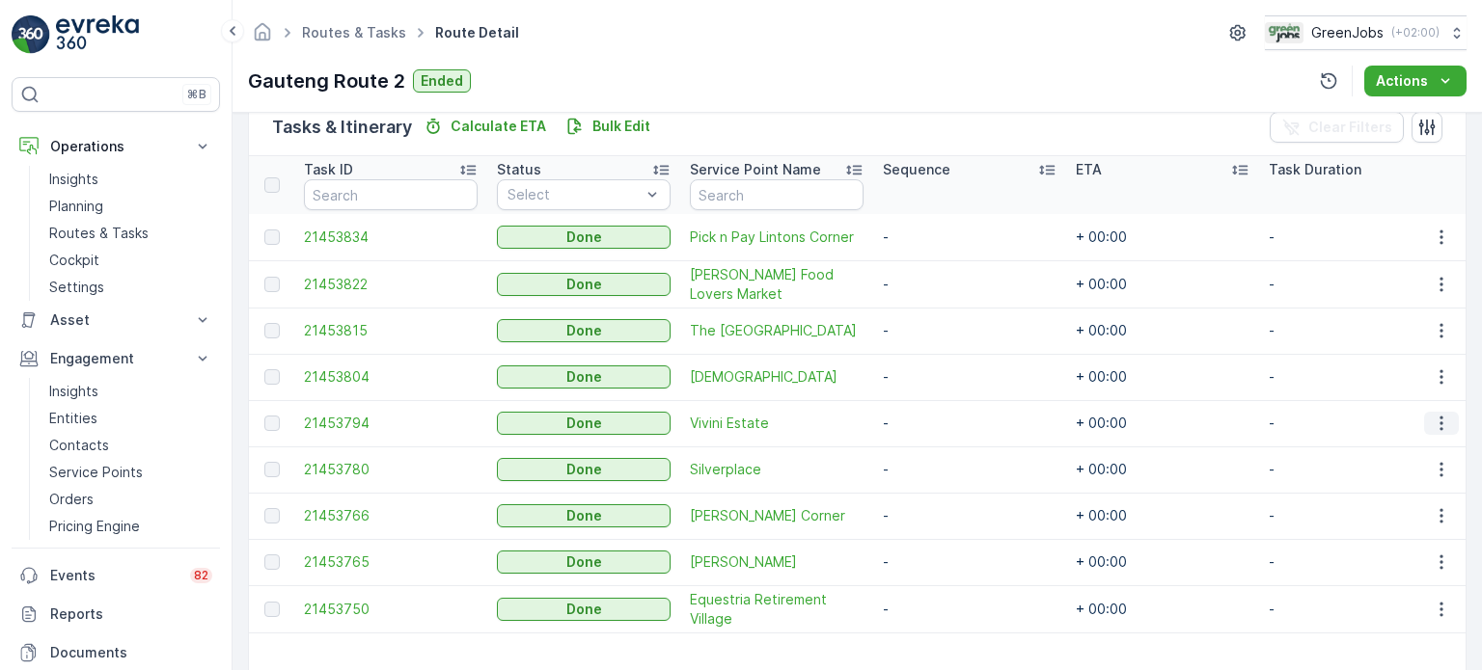
click at [1432, 424] on icon "button" at bounding box center [1441, 423] width 19 height 19
click at [1393, 447] on span "See More Details" at bounding box center [1418, 450] width 112 height 19
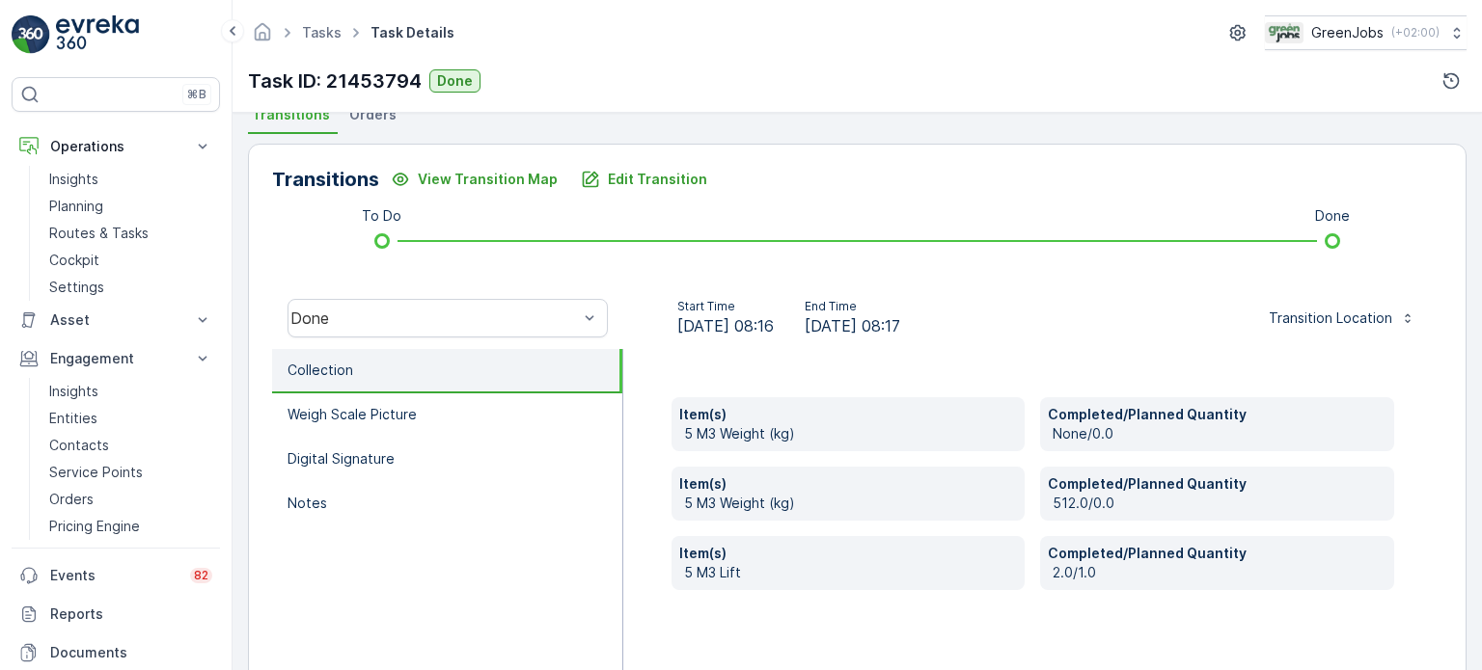
scroll to position [482, 0]
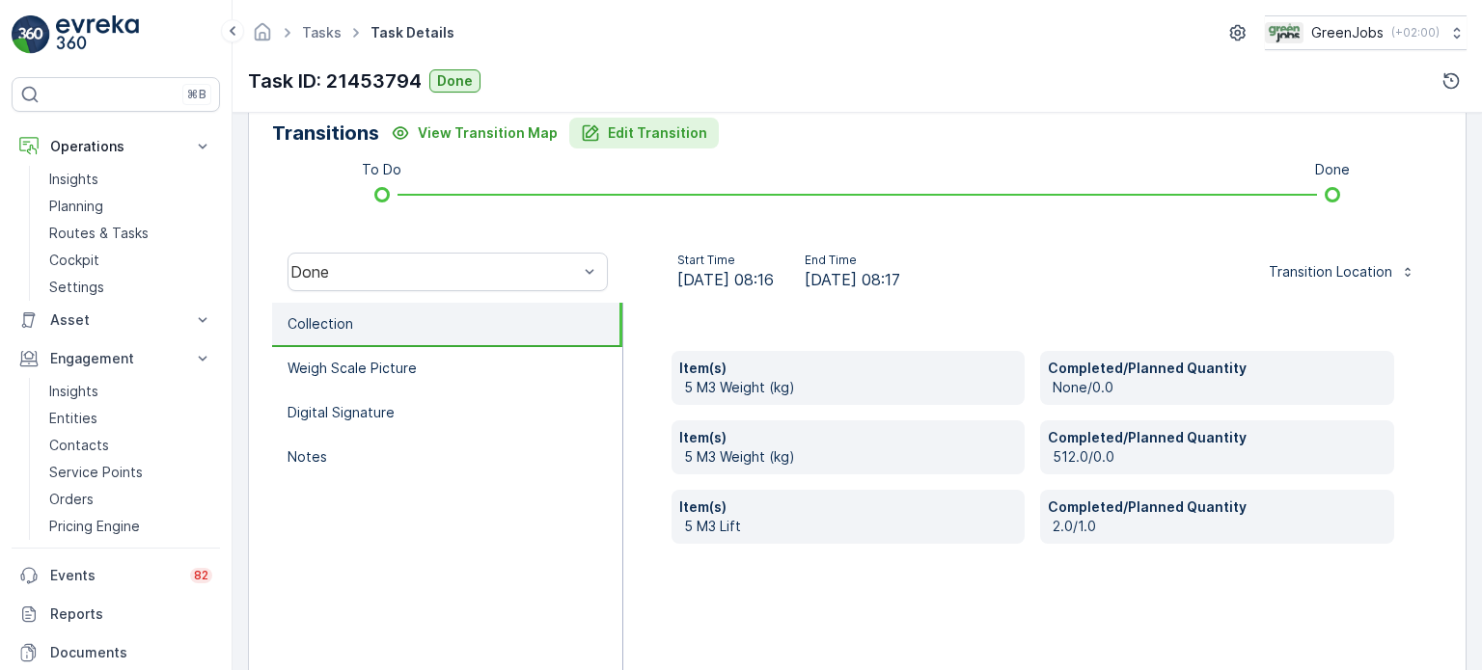
click at [634, 144] on button "Edit Transition" at bounding box center [644, 133] width 150 height 31
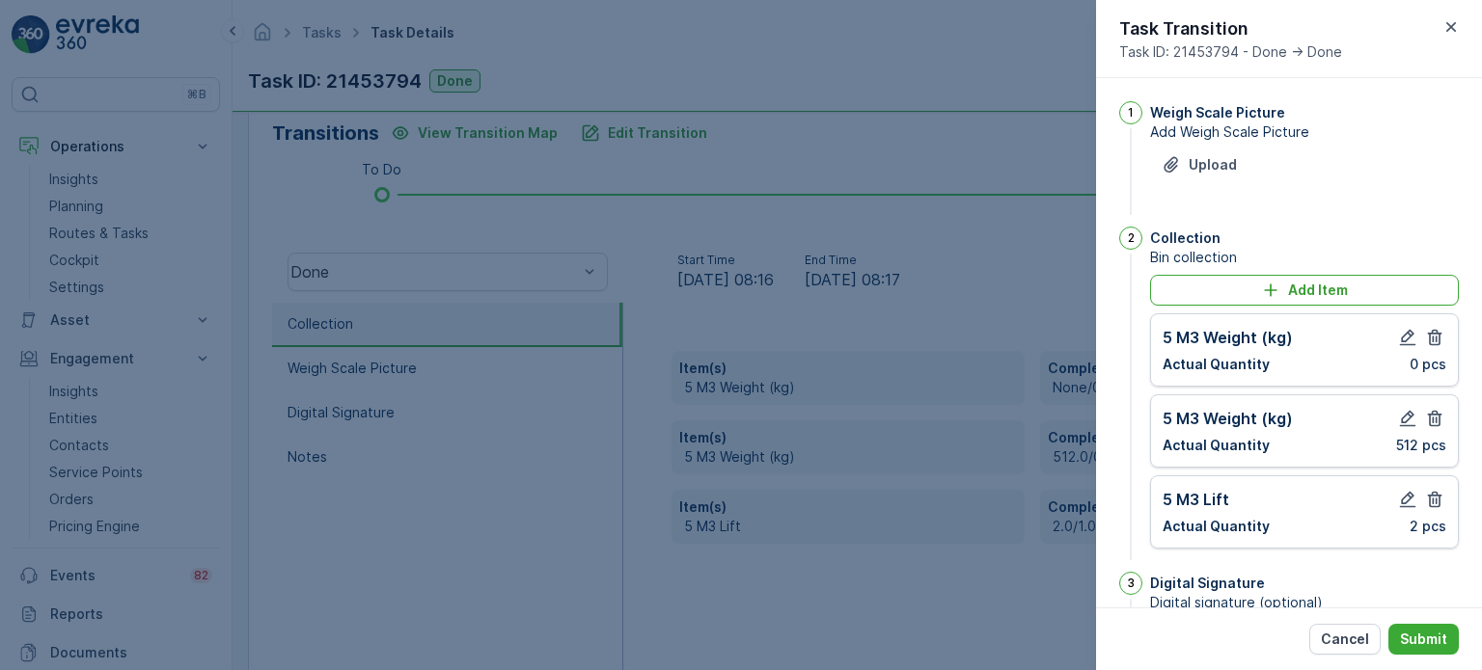
scroll to position [332, 0]
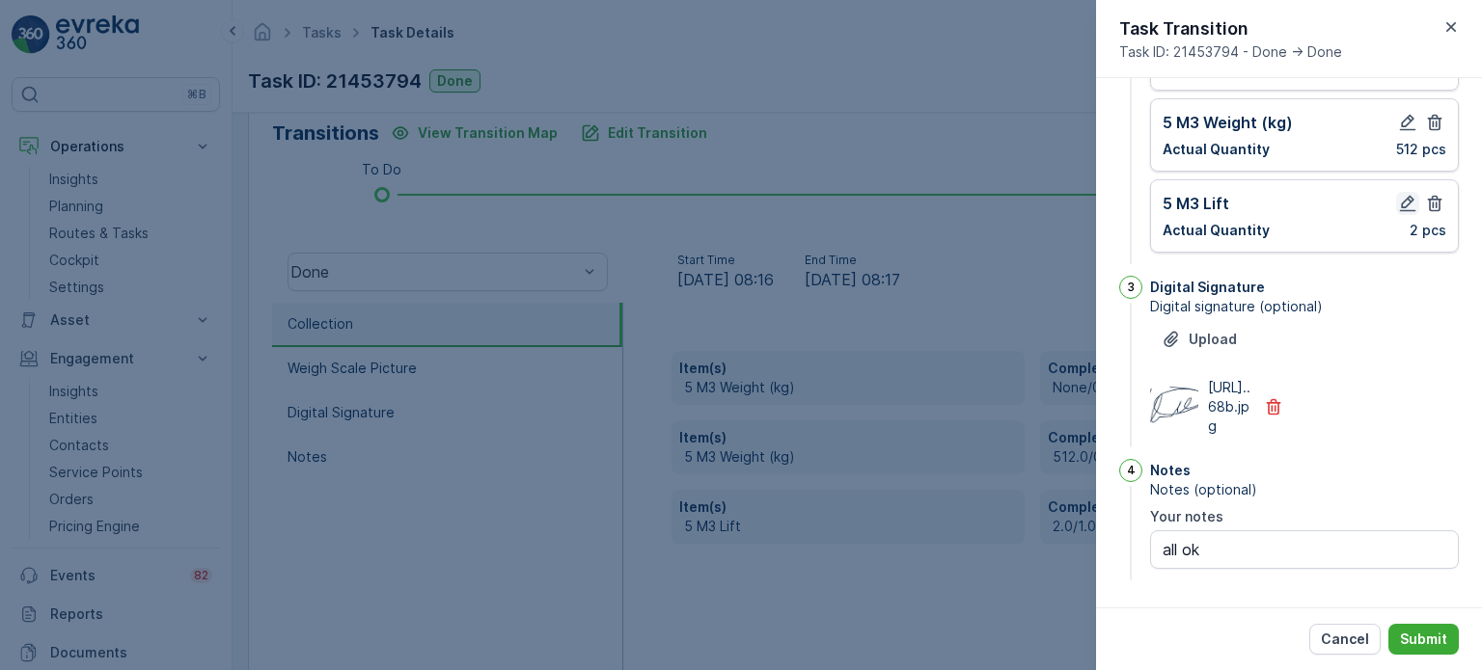
click at [1405, 196] on icon "button" at bounding box center [1408, 204] width 16 height 16
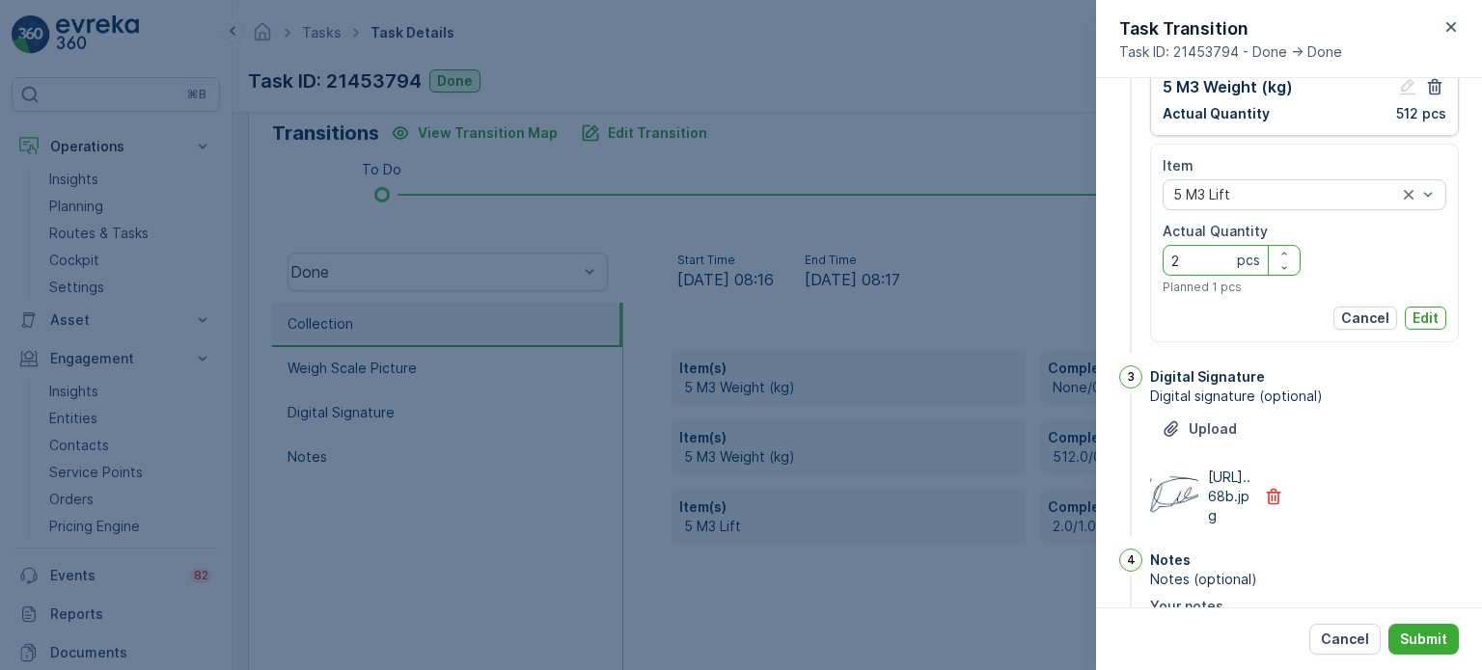
click at [1187, 267] on Quantity "2" at bounding box center [1231, 260] width 138 height 31
type Quantity "1"
click at [1425, 320] on p "Edit" at bounding box center [1425, 318] width 26 height 19
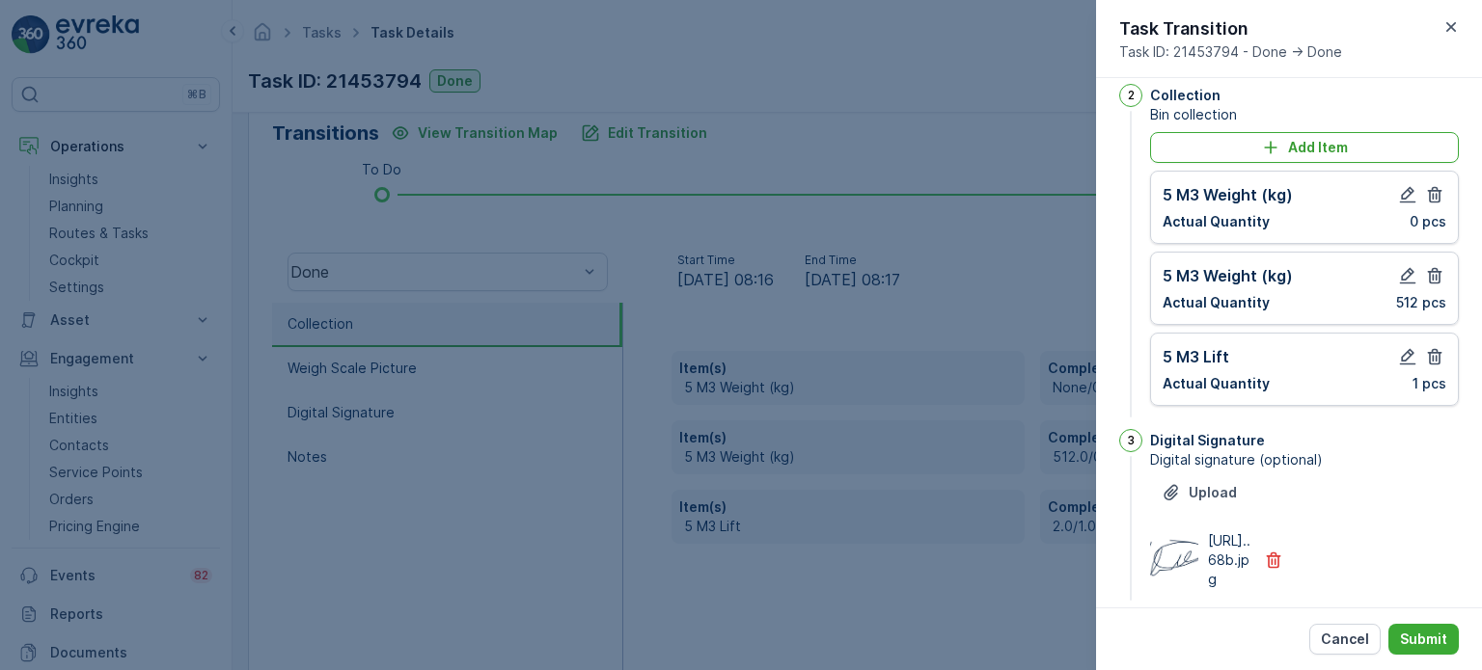
scroll to position [139, 0]
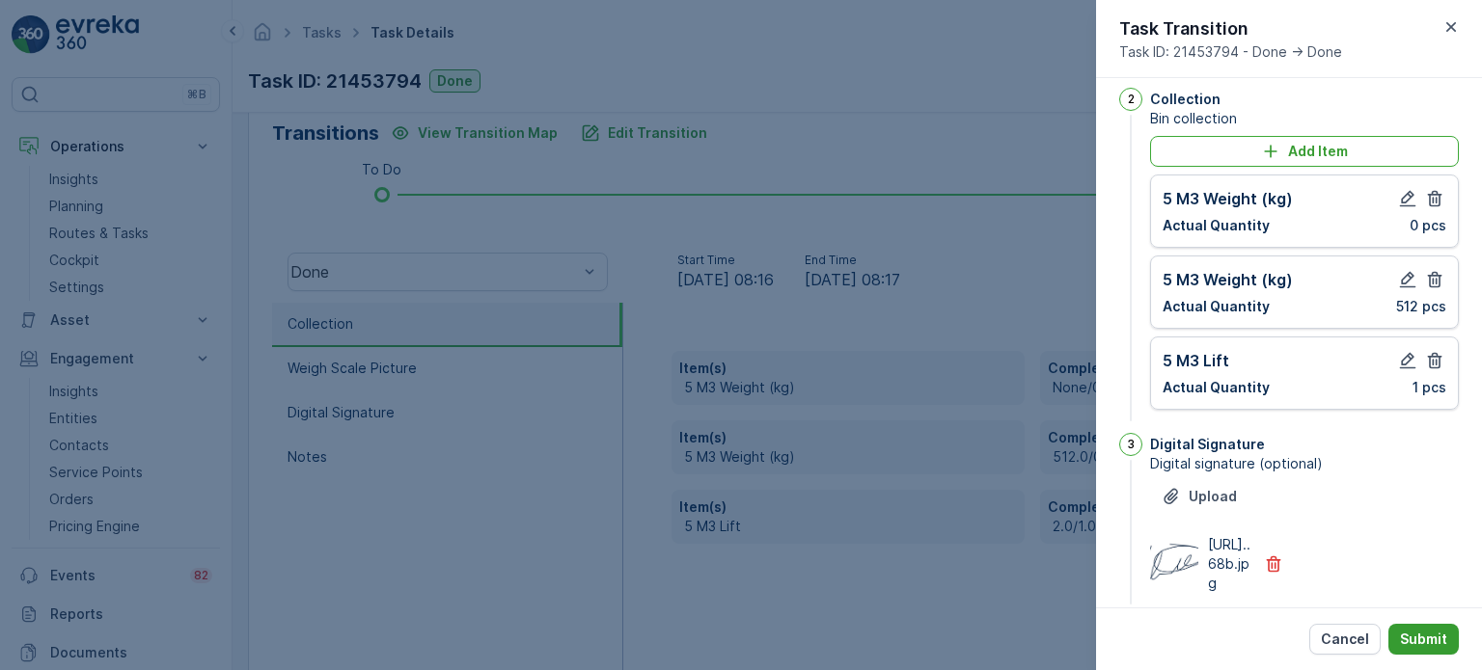
click at [1430, 640] on p "Submit" at bounding box center [1423, 639] width 47 height 19
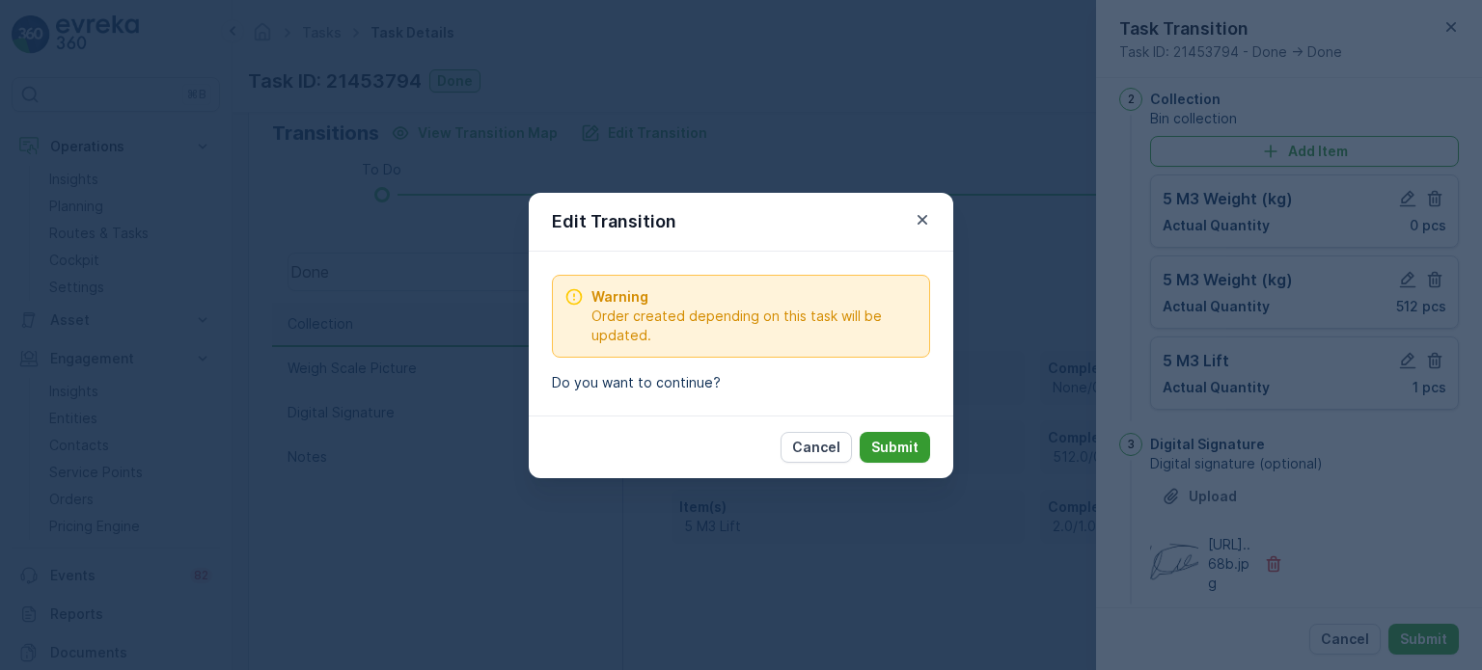
click at [869, 443] on button "Submit" at bounding box center [895, 447] width 70 height 31
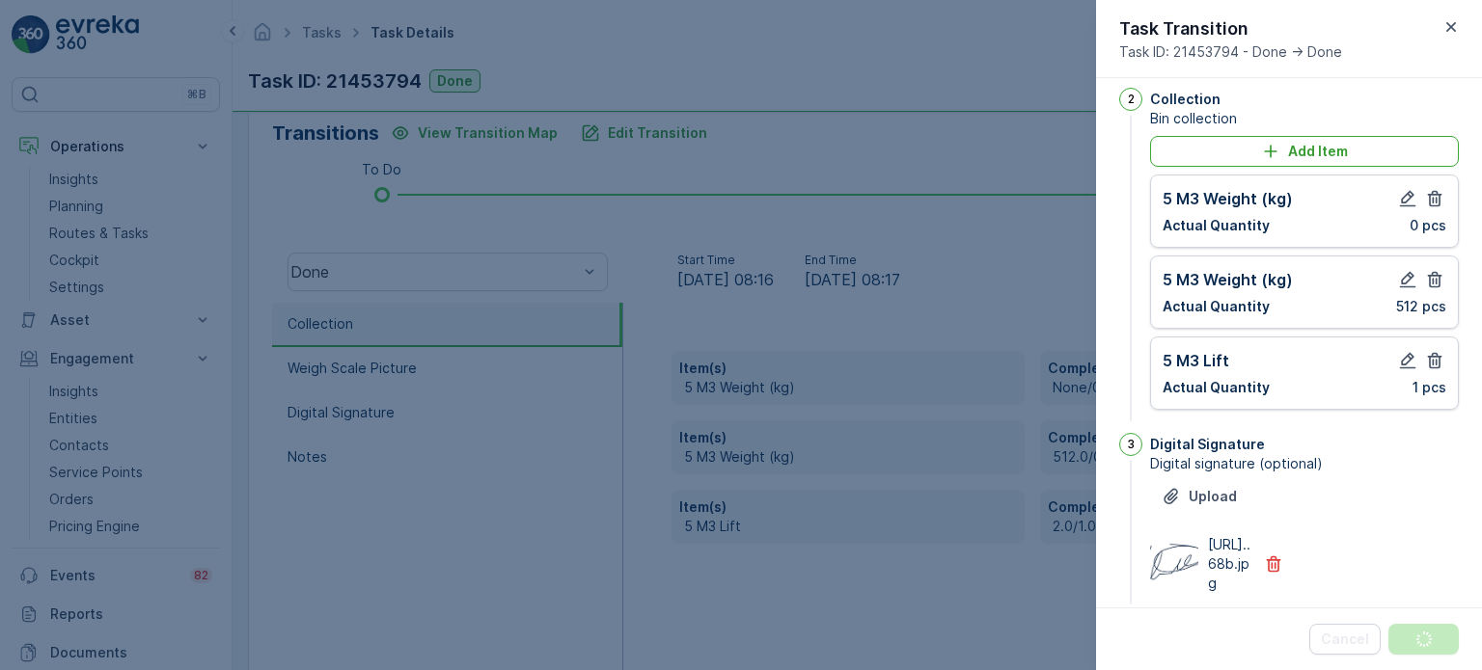
scroll to position [0, 0]
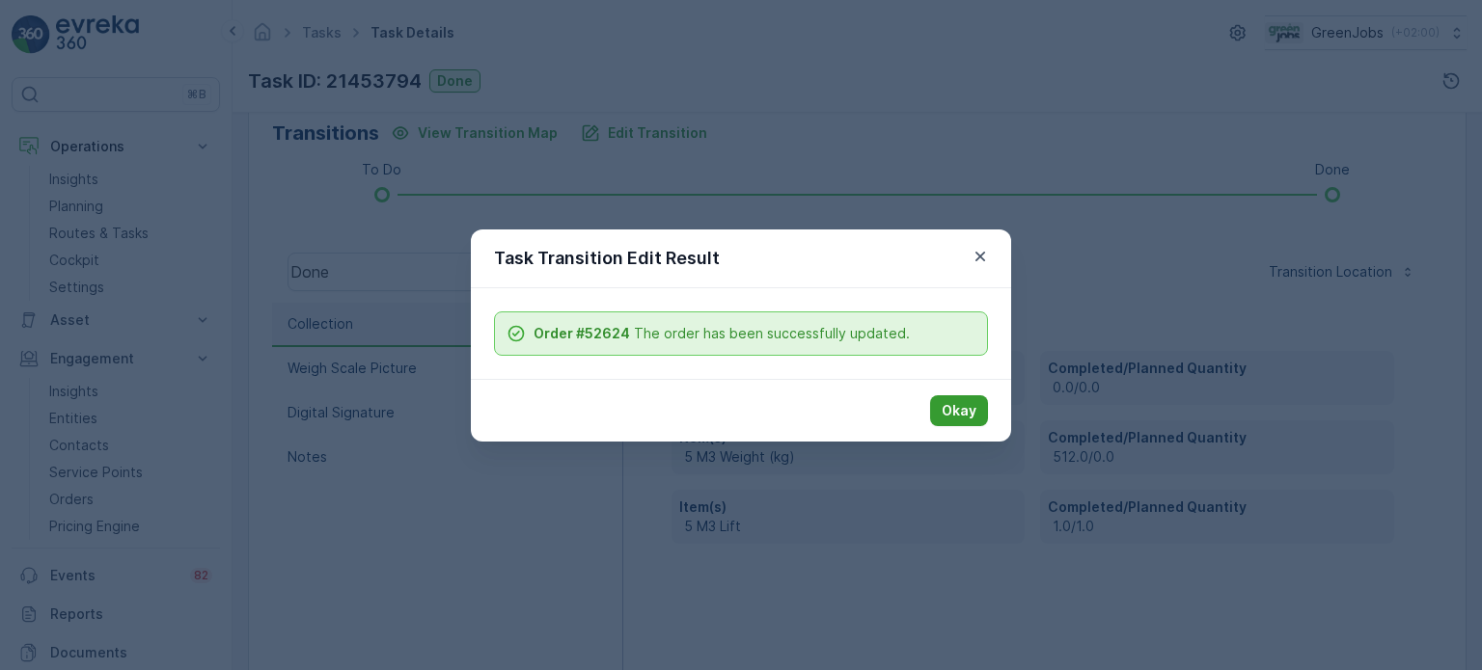
click at [971, 407] on p "Okay" at bounding box center [958, 410] width 35 height 19
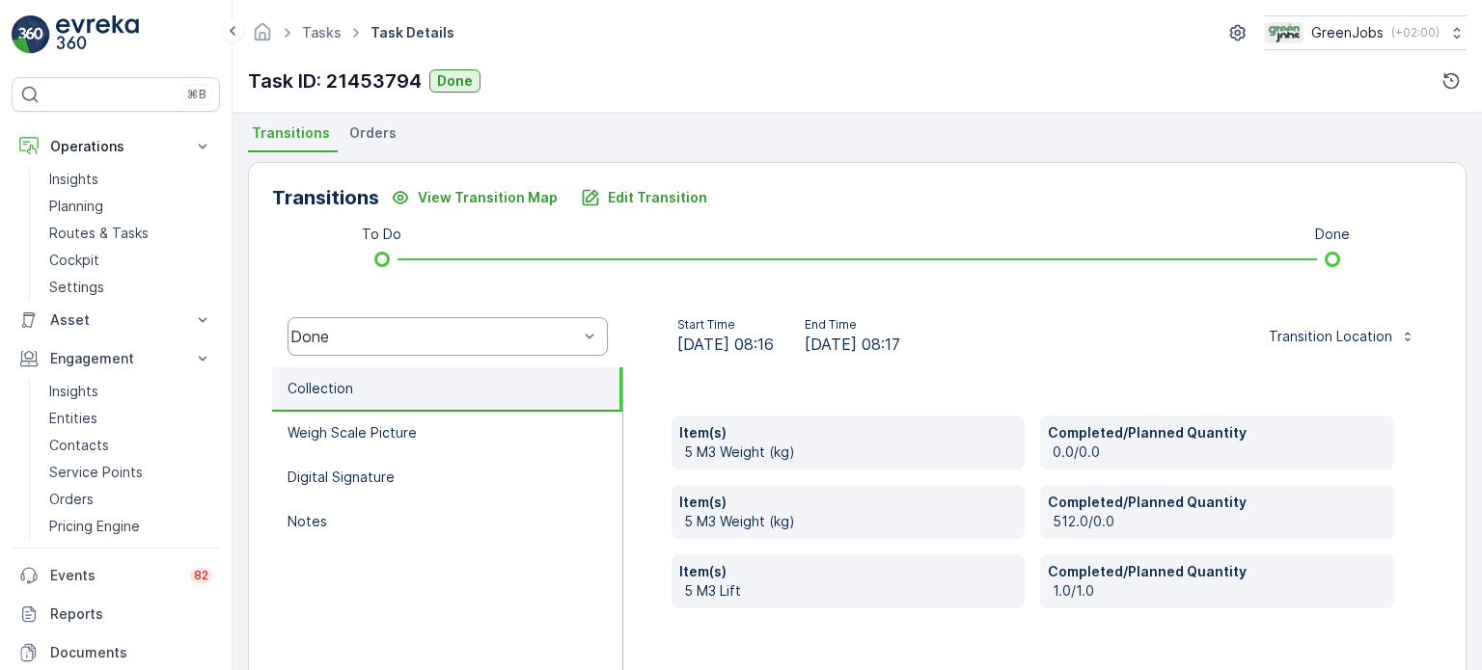
scroll to position [289, 0]
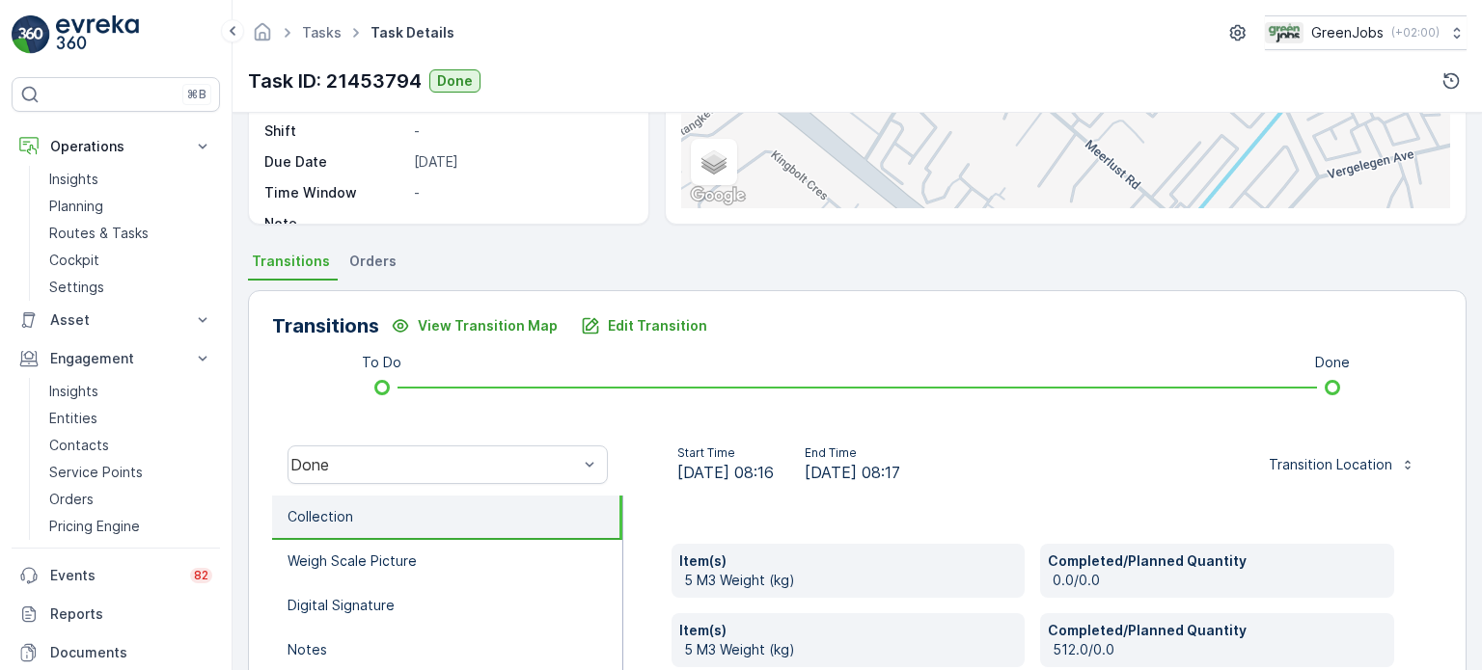
click at [375, 262] on span "Orders" at bounding box center [372, 261] width 47 height 19
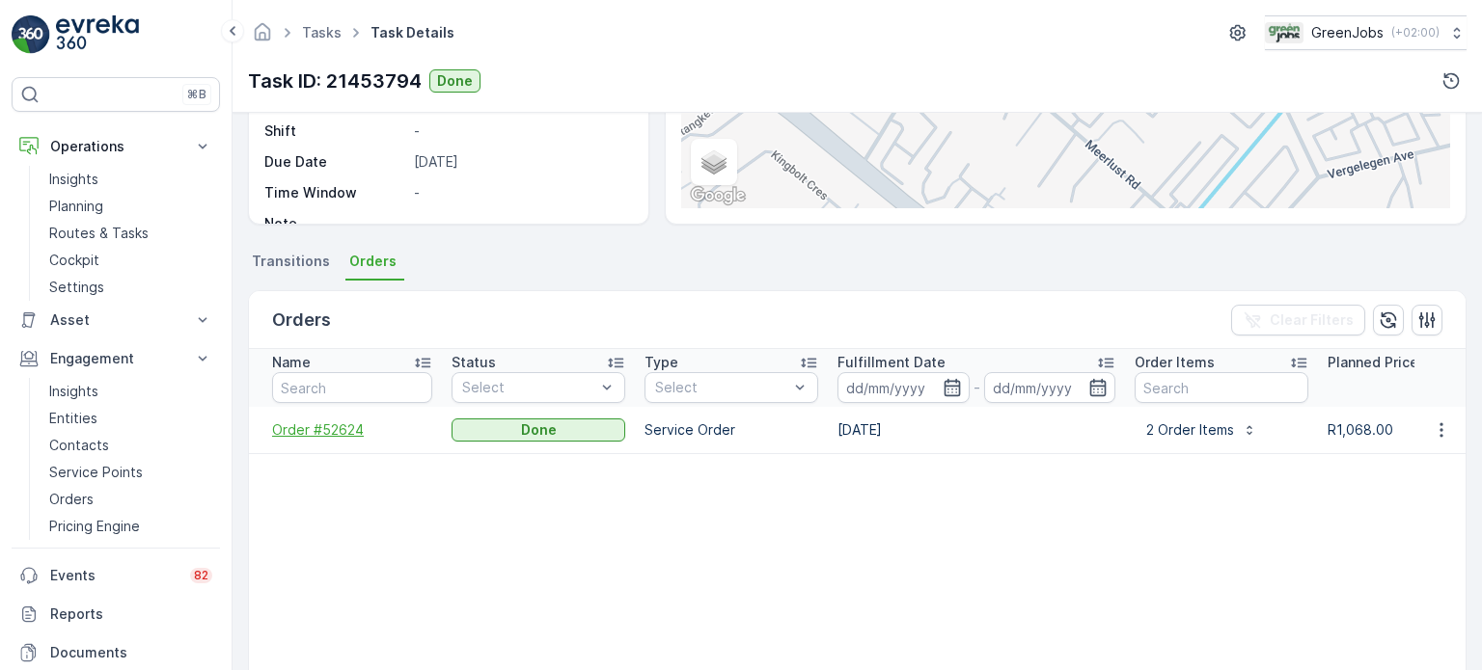
click at [324, 429] on span "Order #52624" at bounding box center [352, 430] width 160 height 19
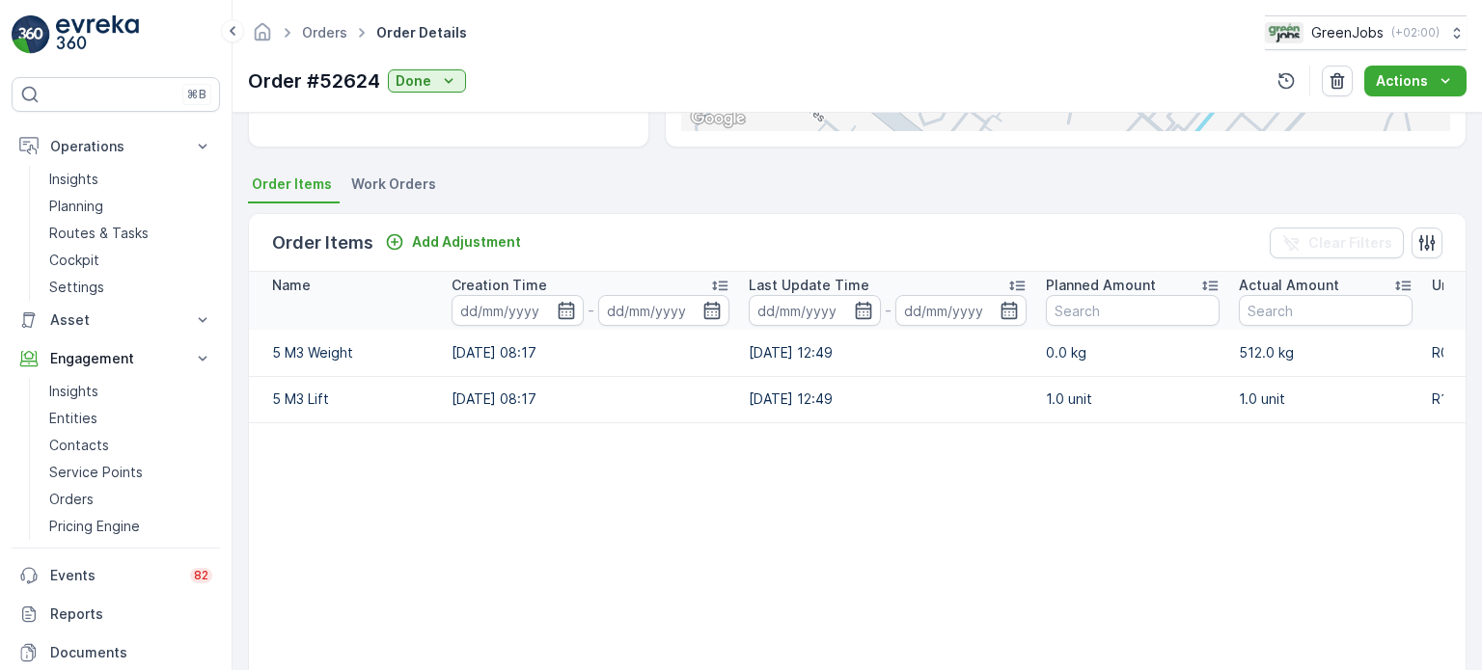
scroll to position [482, 0]
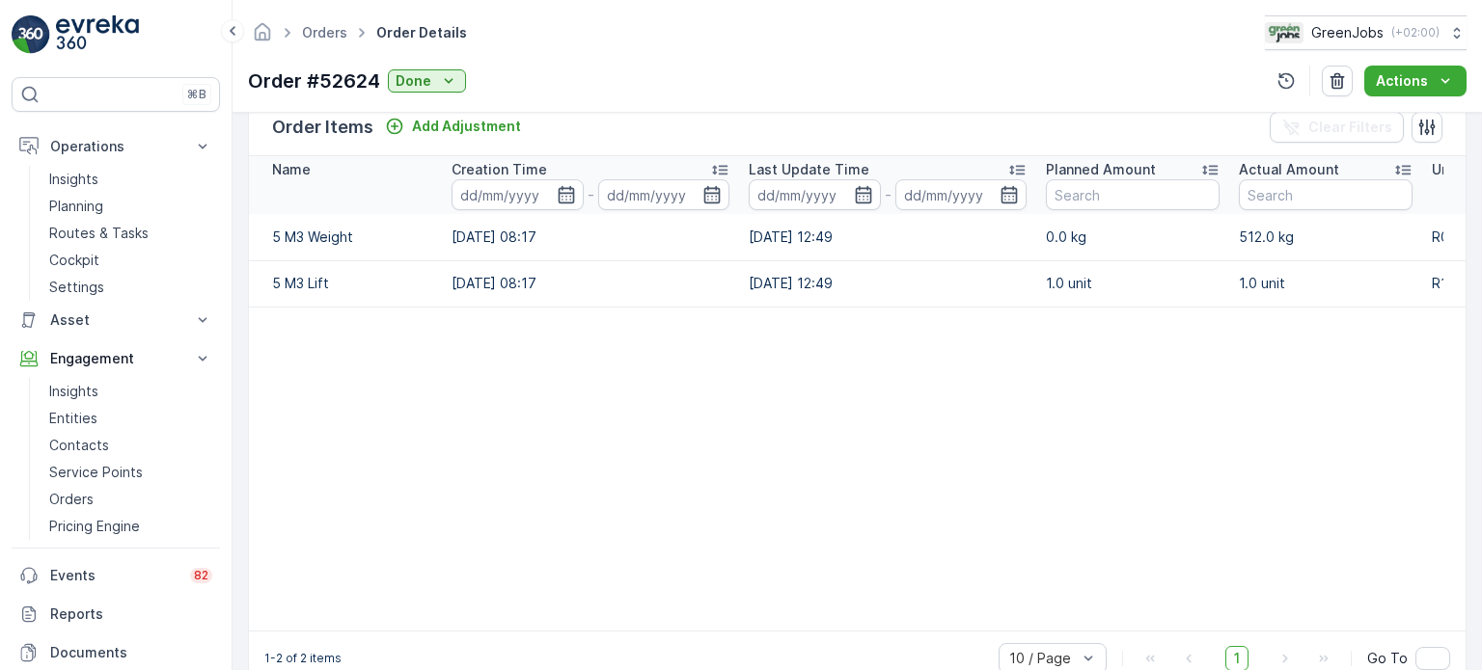
drag, startPoint x: 1088, startPoint y: 628, endPoint x: 1171, endPoint y: 628, distance: 83.0
click at [1171, 628] on table "Name Creation Time - Last Update Time - Planned Amount Actual Amount Unit Price…" at bounding box center [1040, 393] width 1582 height 475
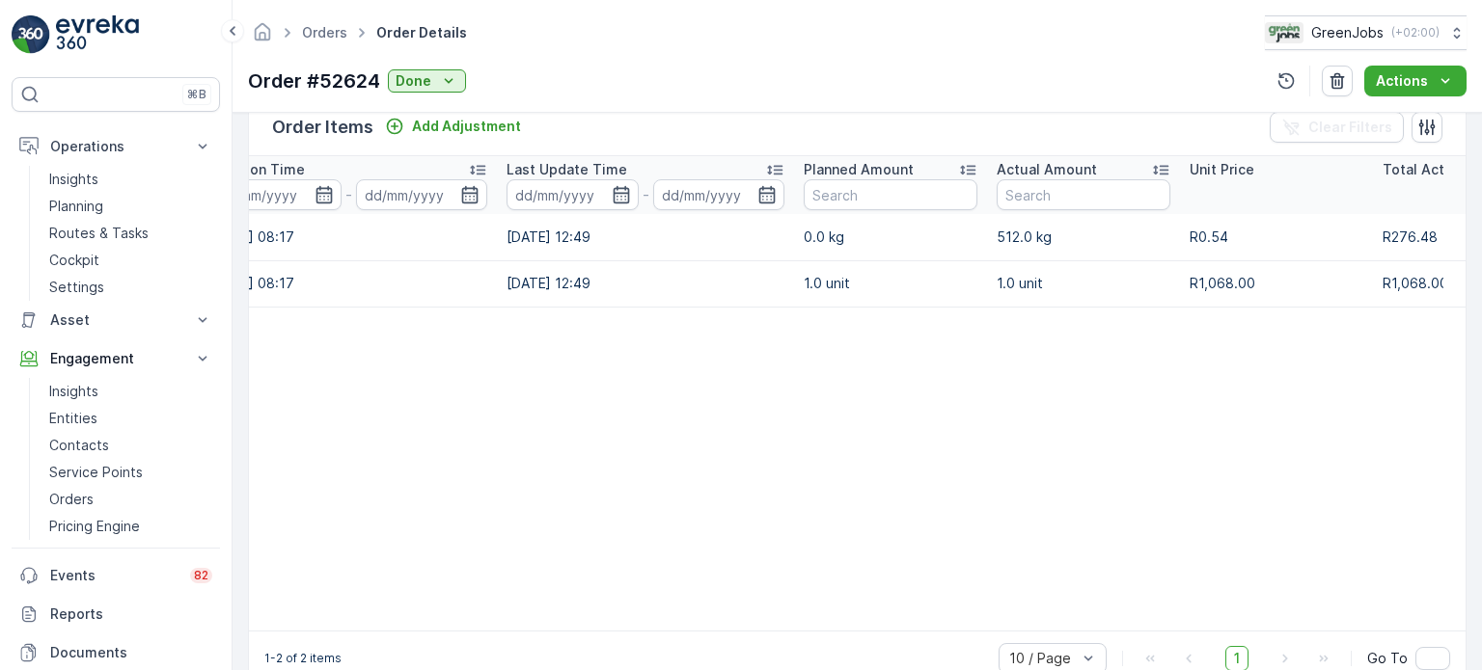
scroll to position [0, 302]
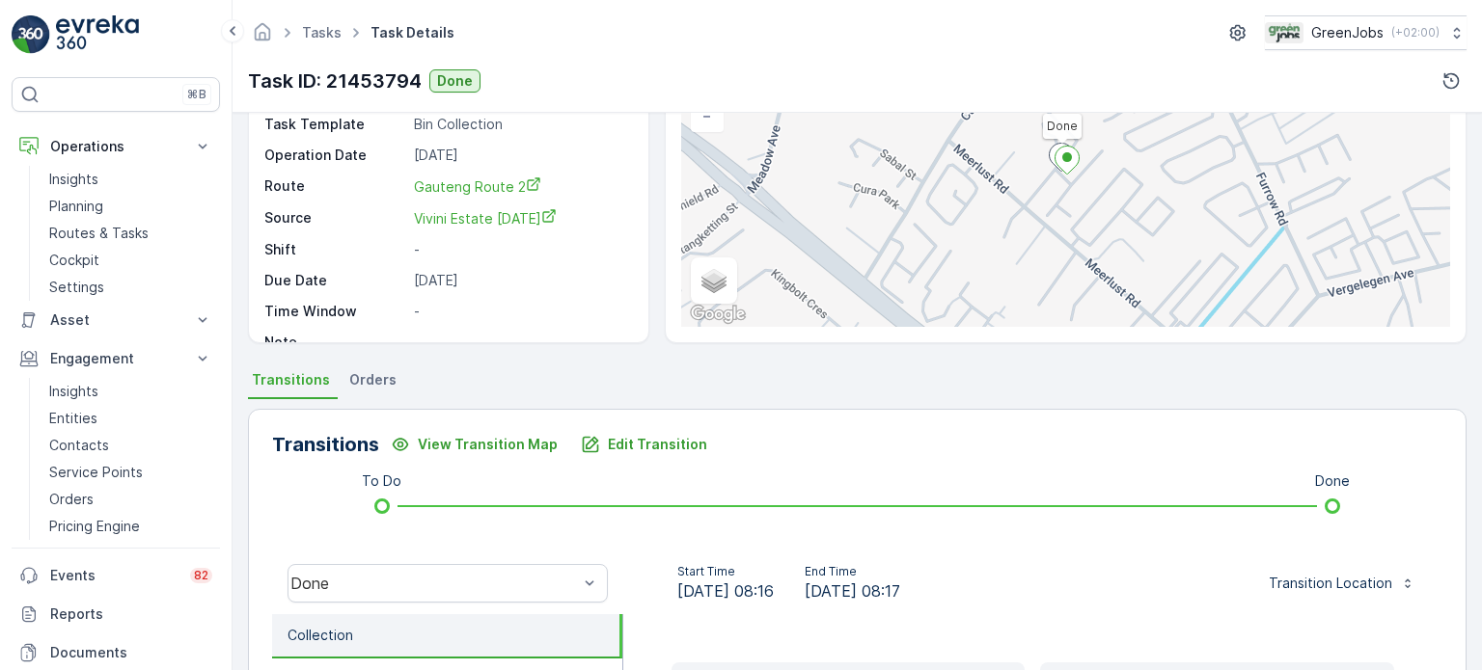
scroll to position [193, 0]
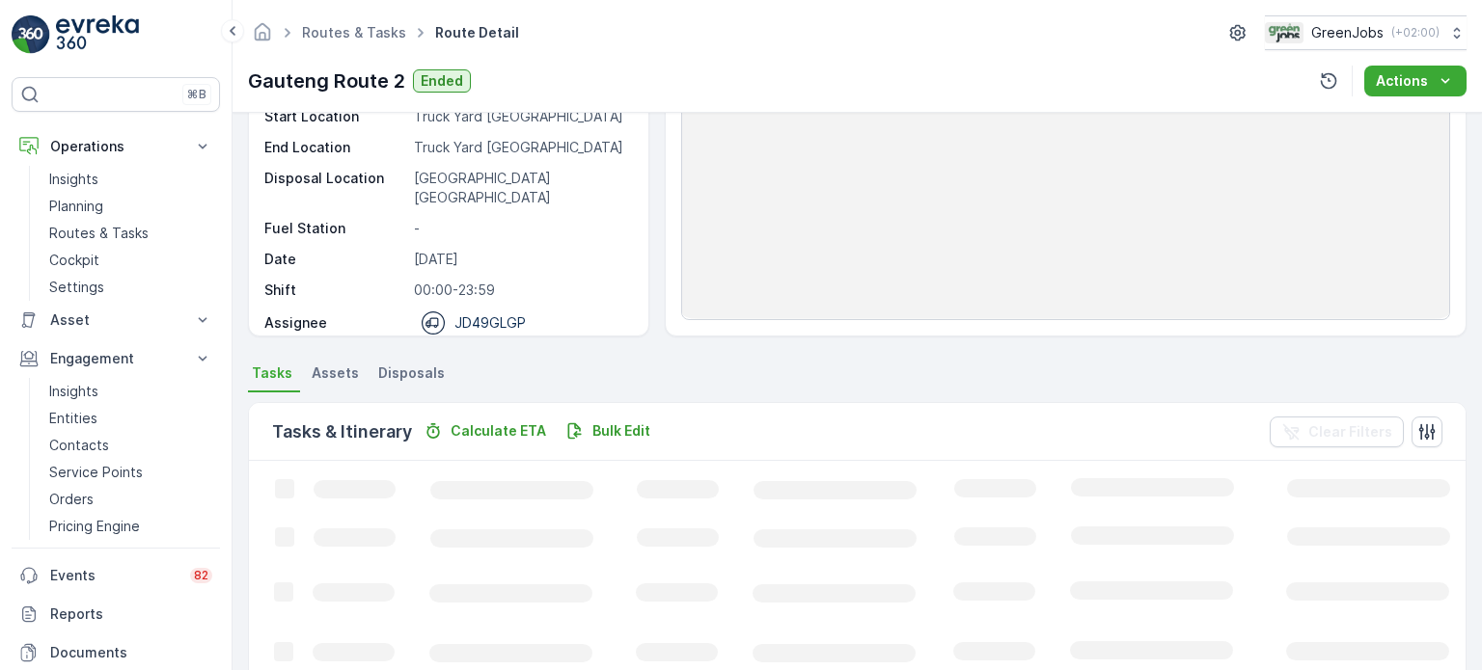
scroll to position [289, 0]
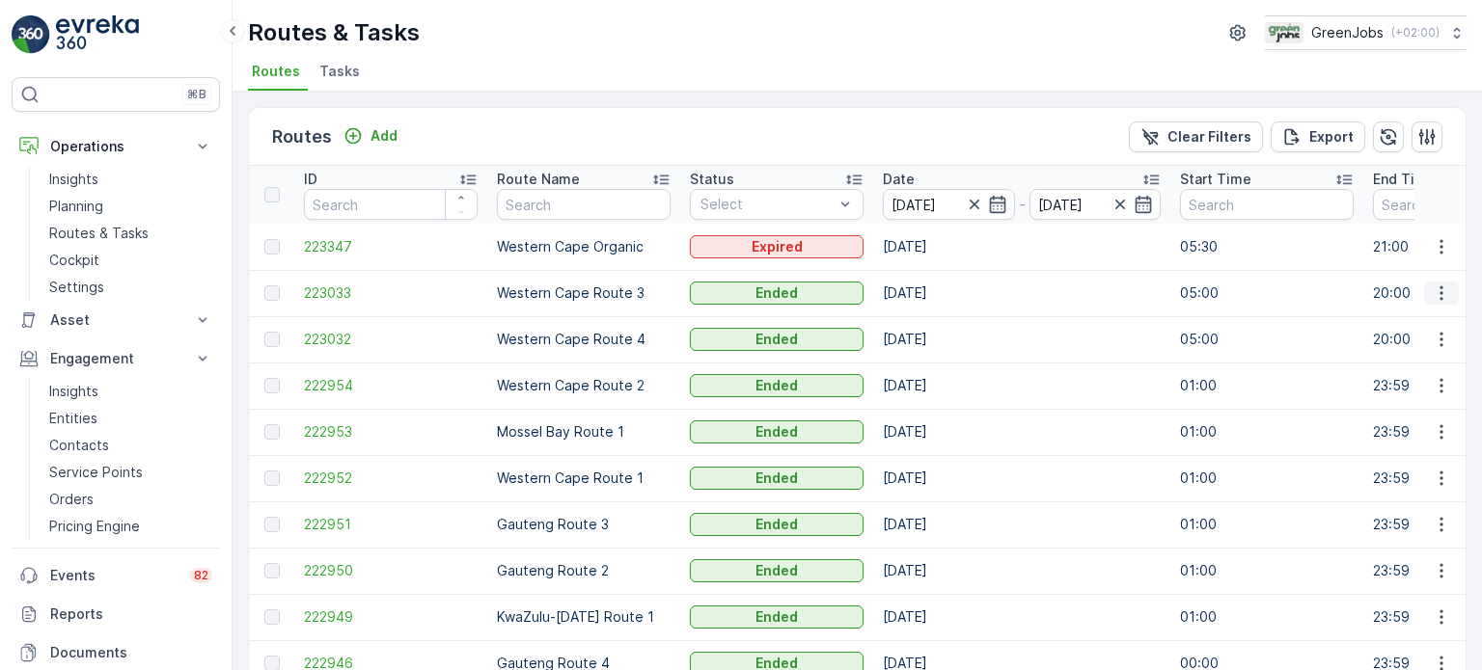
drag, startPoint x: 1437, startPoint y: 285, endPoint x: 1433, endPoint y: 298, distance: 14.3
click at [1437, 285] on icon "button" at bounding box center [1441, 293] width 19 height 19
click at [1356, 323] on span "See More Details" at bounding box center [1396, 321] width 112 height 19
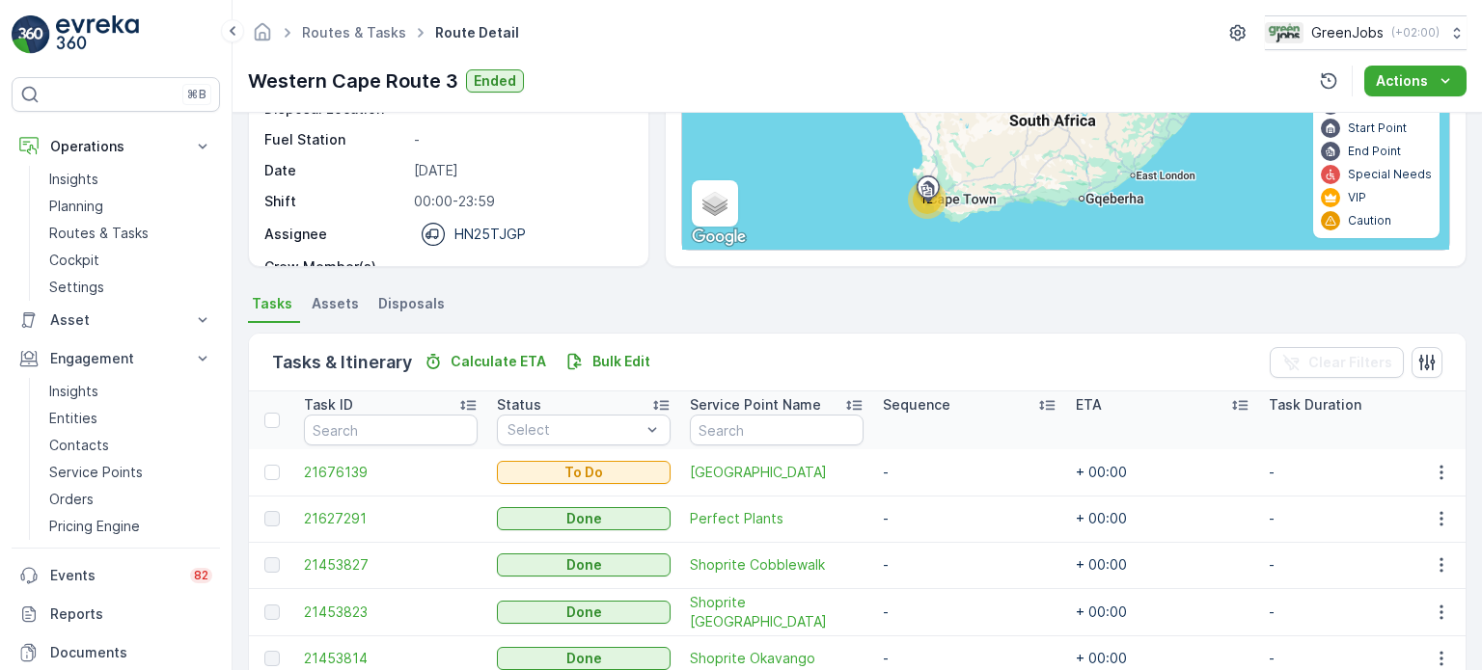
scroll to position [289, 0]
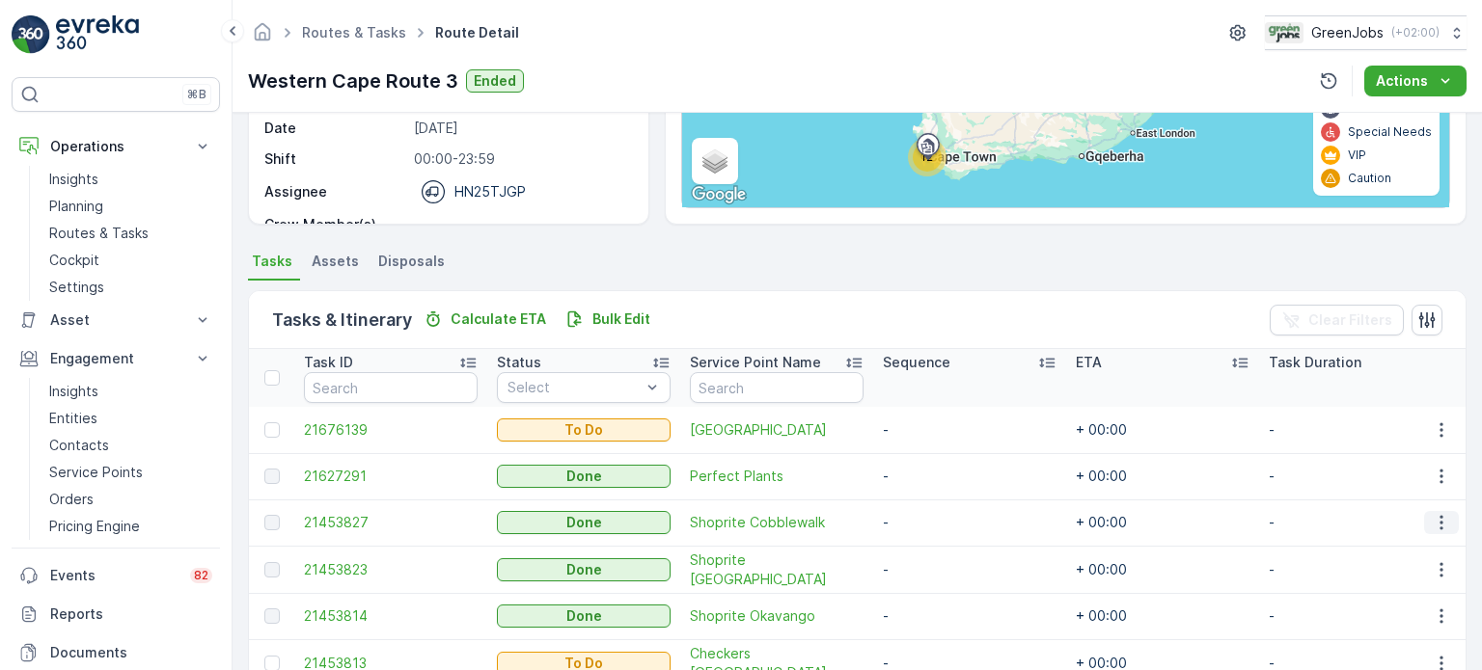
click at [1434, 522] on icon "button" at bounding box center [1441, 522] width 19 height 19
click at [1391, 546] on span "See More Details" at bounding box center [1418, 550] width 112 height 19
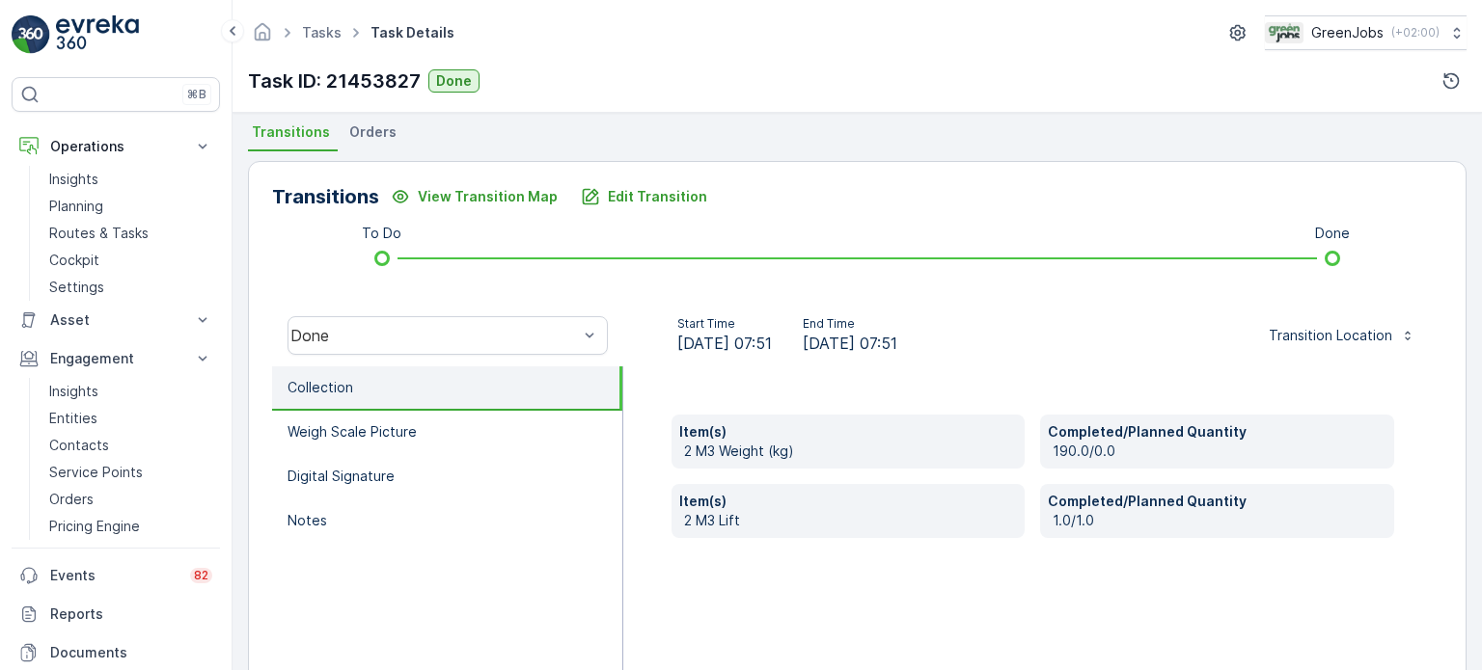
scroll to position [386, 0]
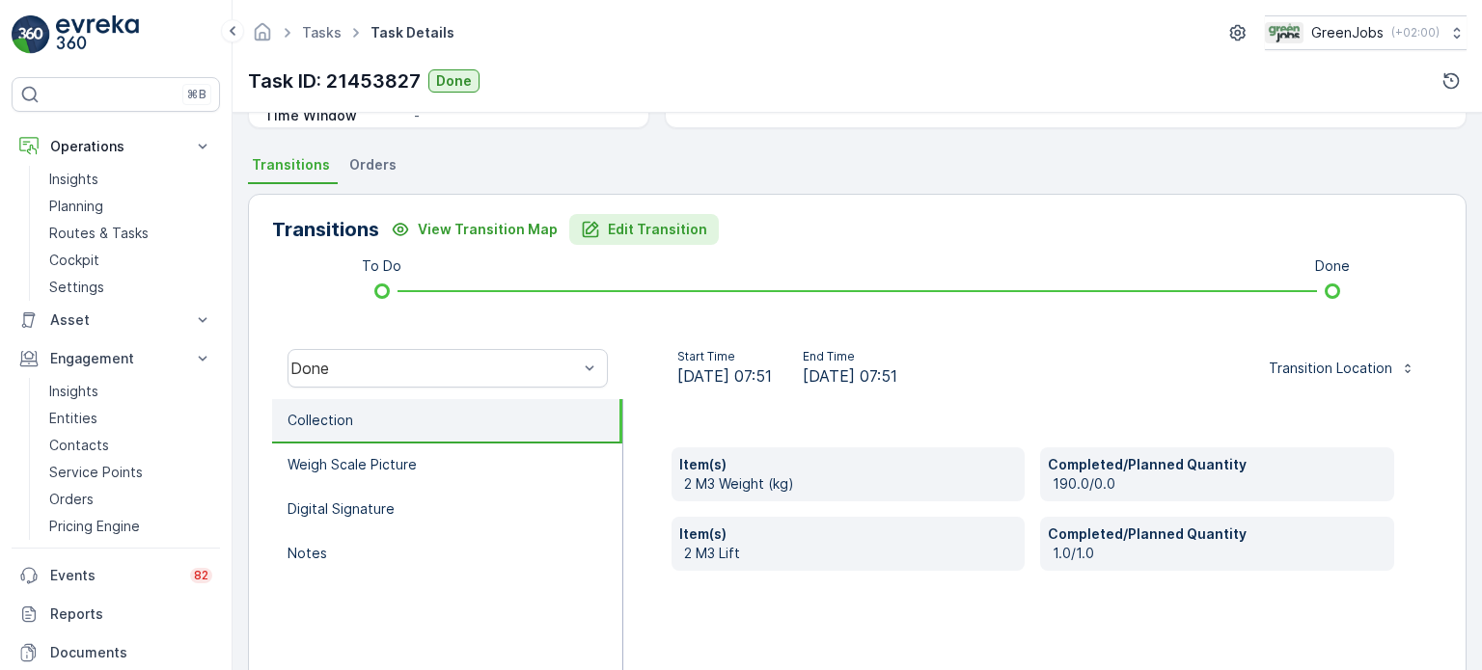
click at [669, 230] on p "Edit Transition" at bounding box center [657, 229] width 99 height 19
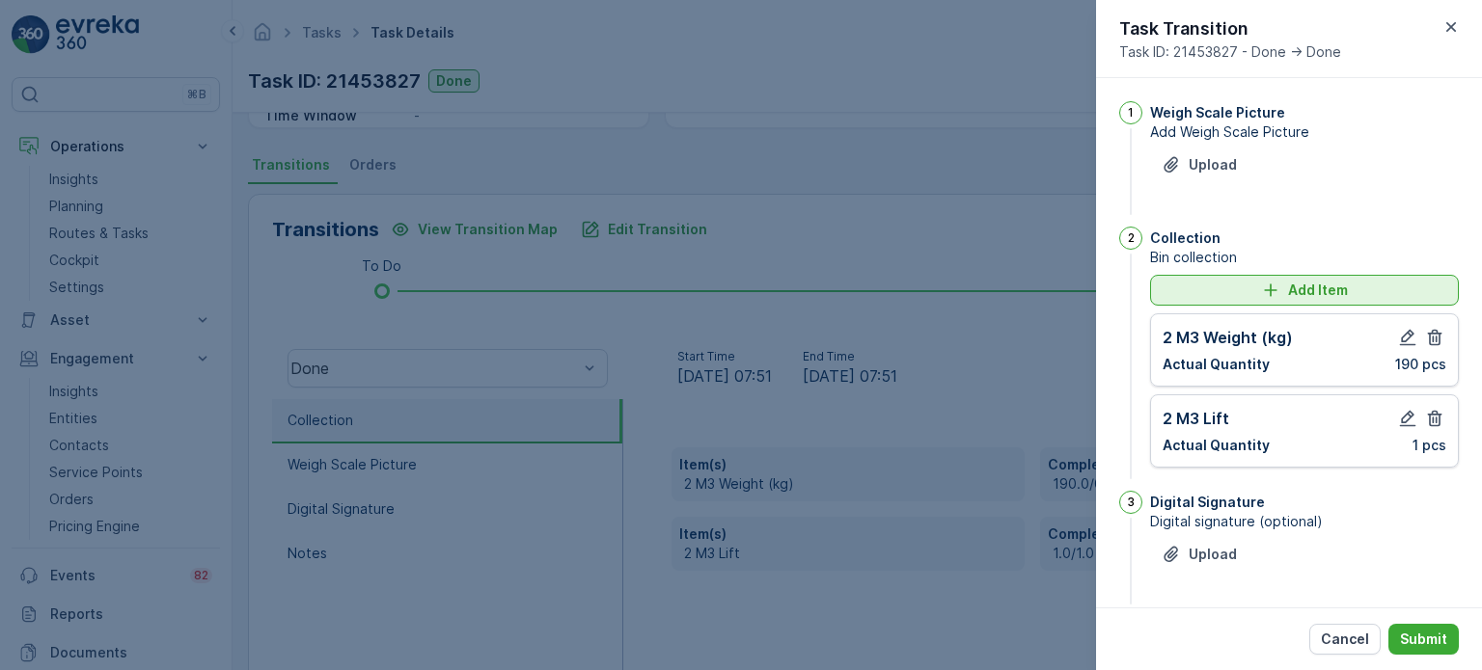
click at [1300, 284] on p "Add Item" at bounding box center [1318, 290] width 60 height 19
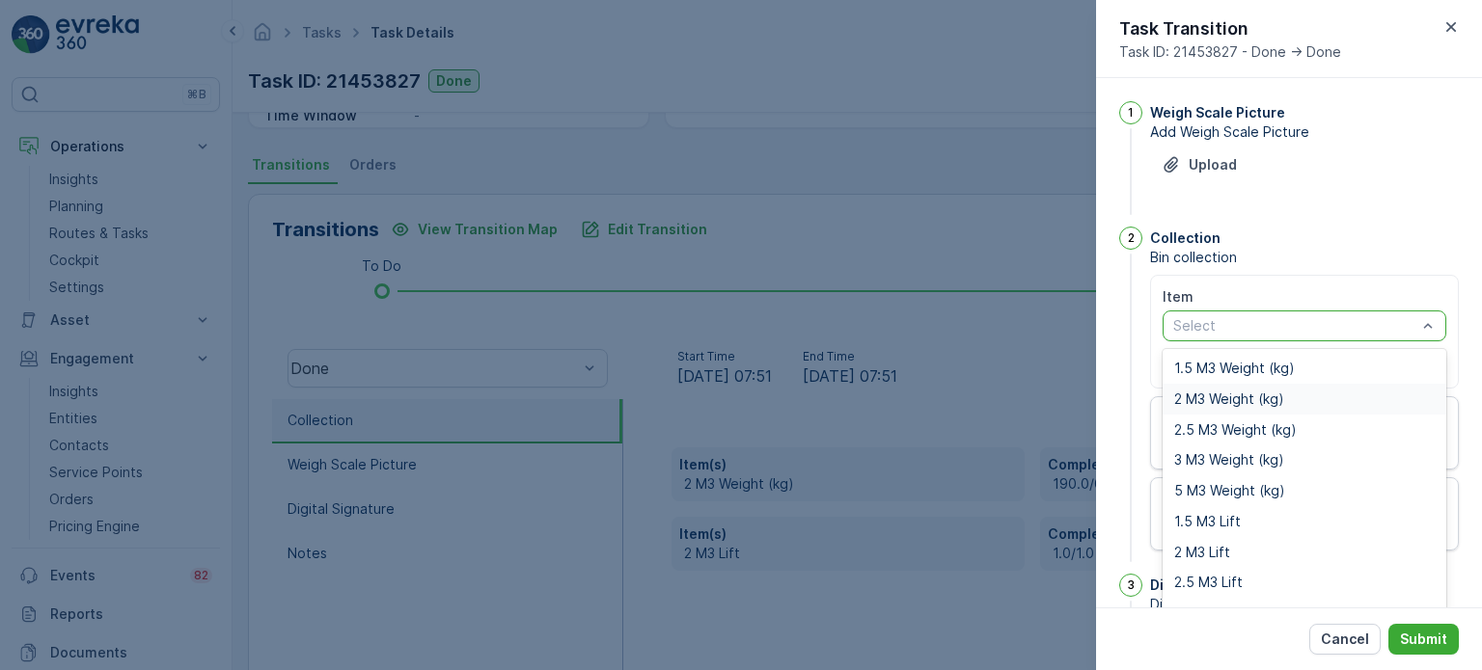
click at [1221, 405] on span "2 M3 Weight (kg)" at bounding box center [1229, 399] width 110 height 15
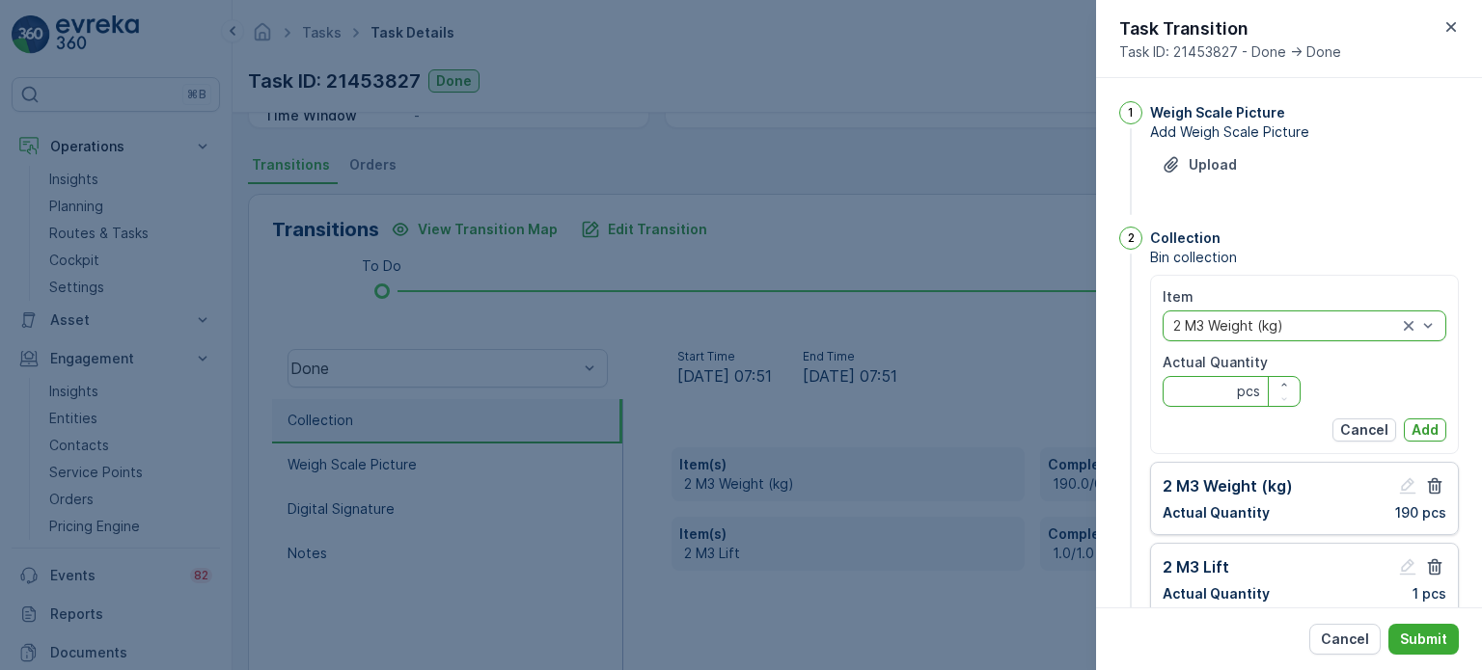
click at [1214, 397] on Quantity "Actual Quantity" at bounding box center [1231, 391] width 138 height 31
type Quantity "215"
click at [1425, 427] on p "Add" at bounding box center [1424, 430] width 27 height 19
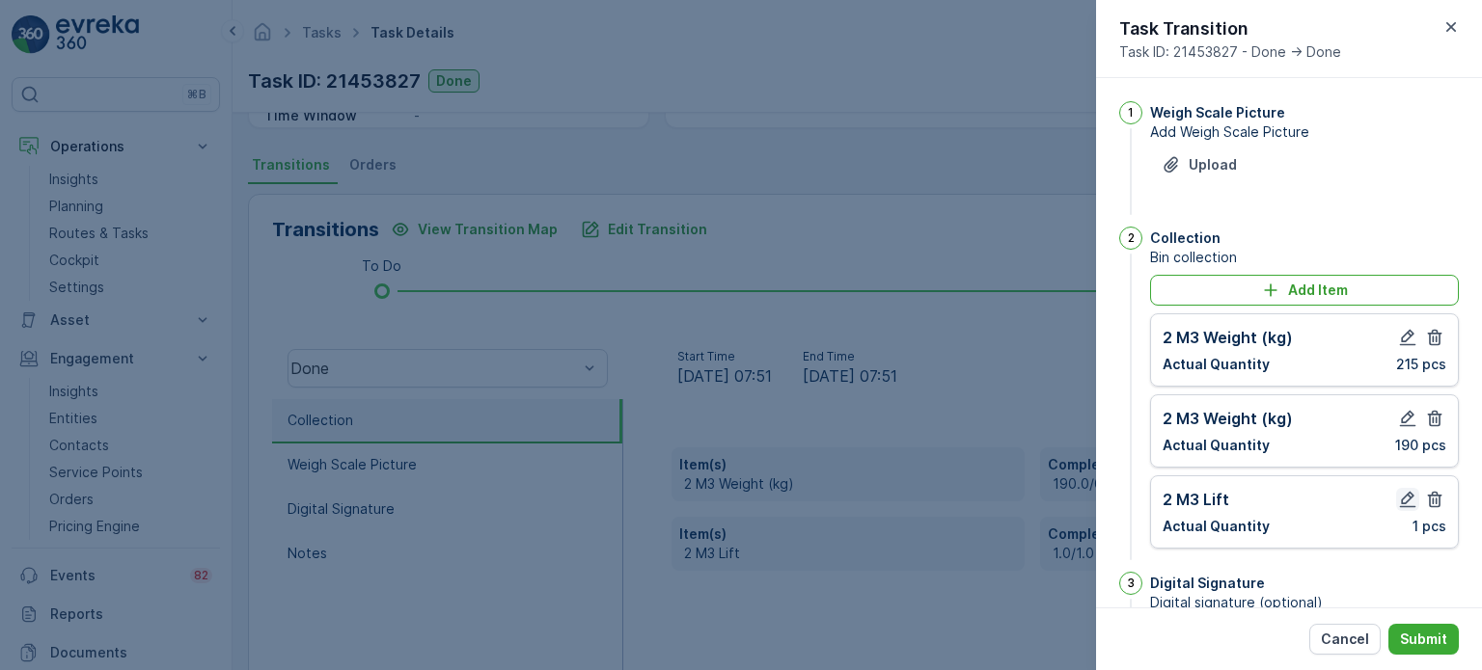
click at [1398, 491] on icon "button" at bounding box center [1407, 499] width 19 height 19
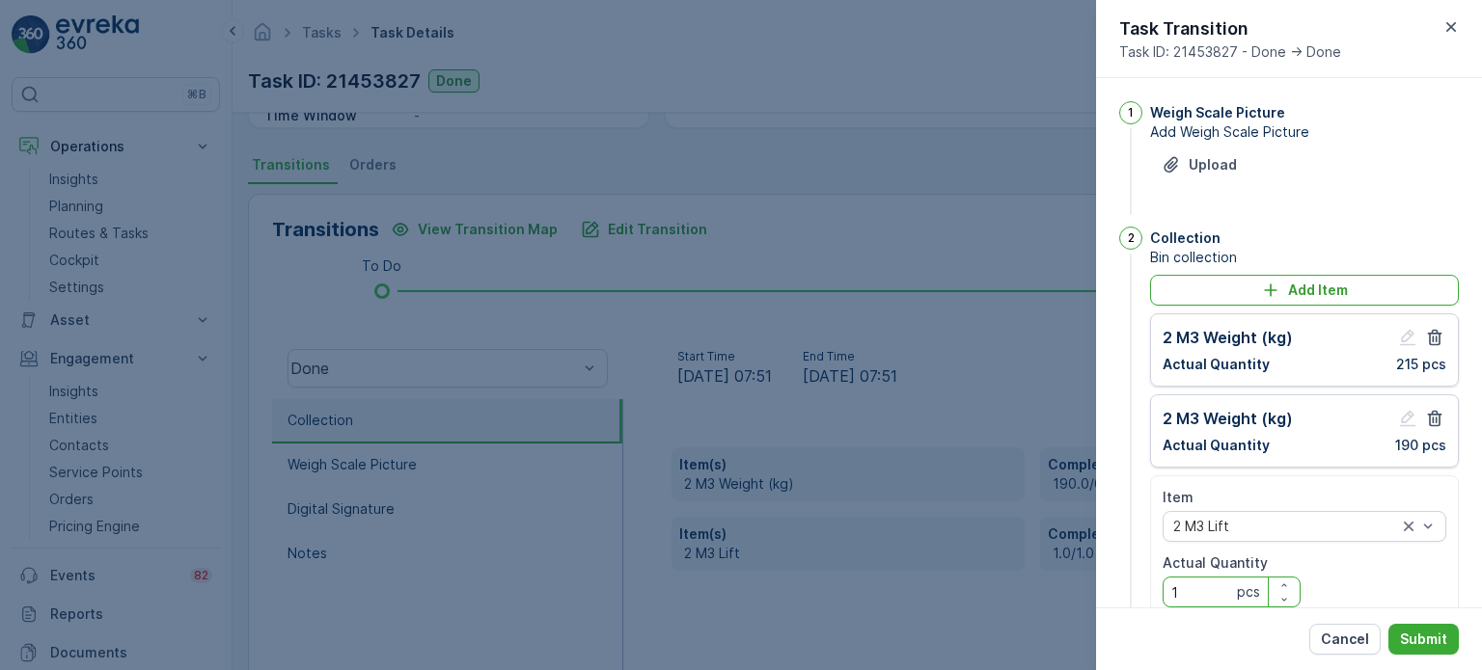
click at [1191, 589] on Quantity "1" at bounding box center [1231, 592] width 138 height 31
type Quantity "2"
click at [1423, 652] on button "Submit" at bounding box center [1423, 639] width 70 height 31
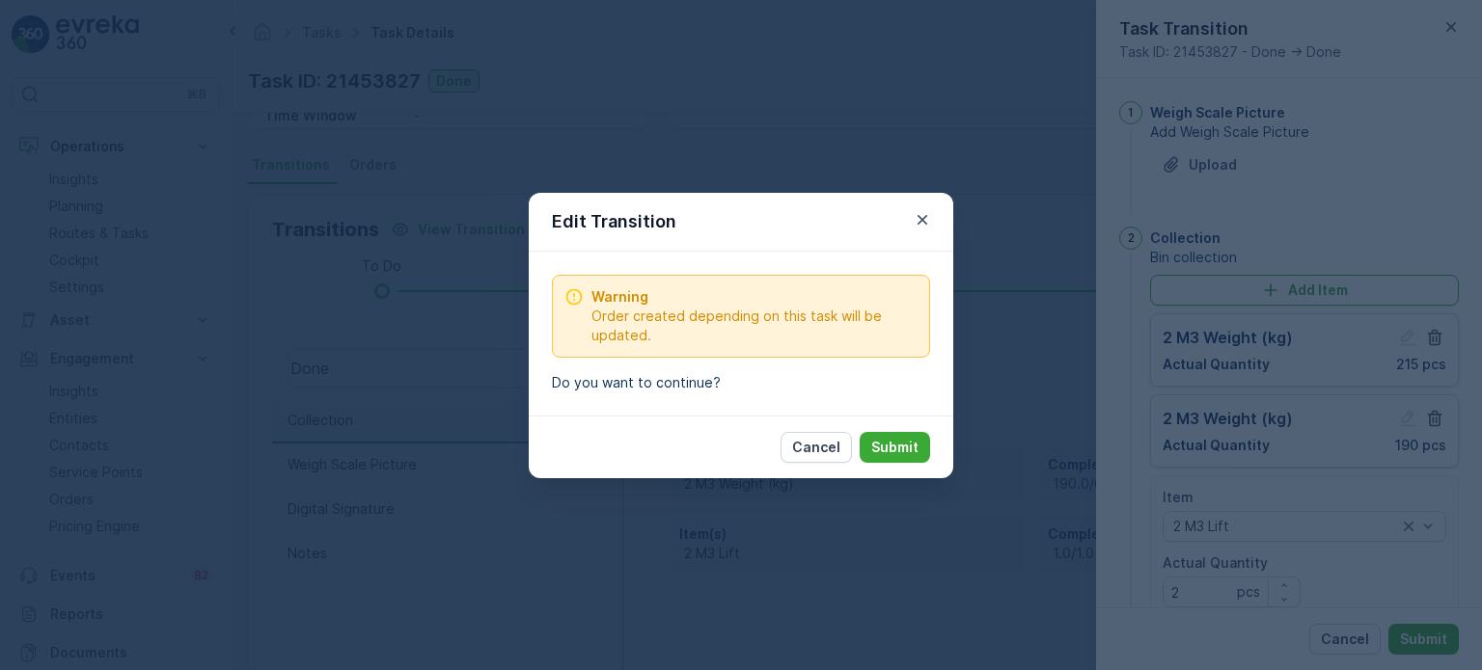
drag, startPoint x: 880, startPoint y: 442, endPoint x: 899, endPoint y: 447, distance: 19.9
click at [883, 442] on p "Submit" at bounding box center [894, 447] width 47 height 19
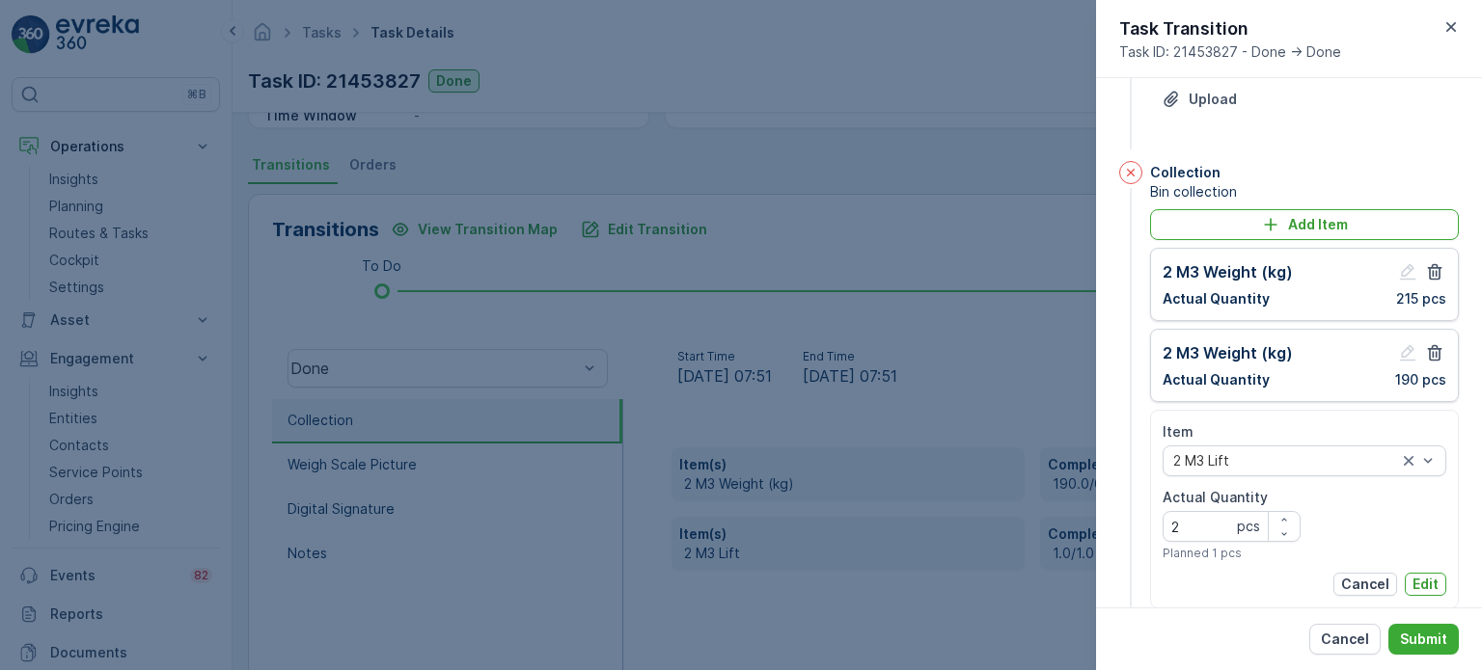
scroll to position [96, 0]
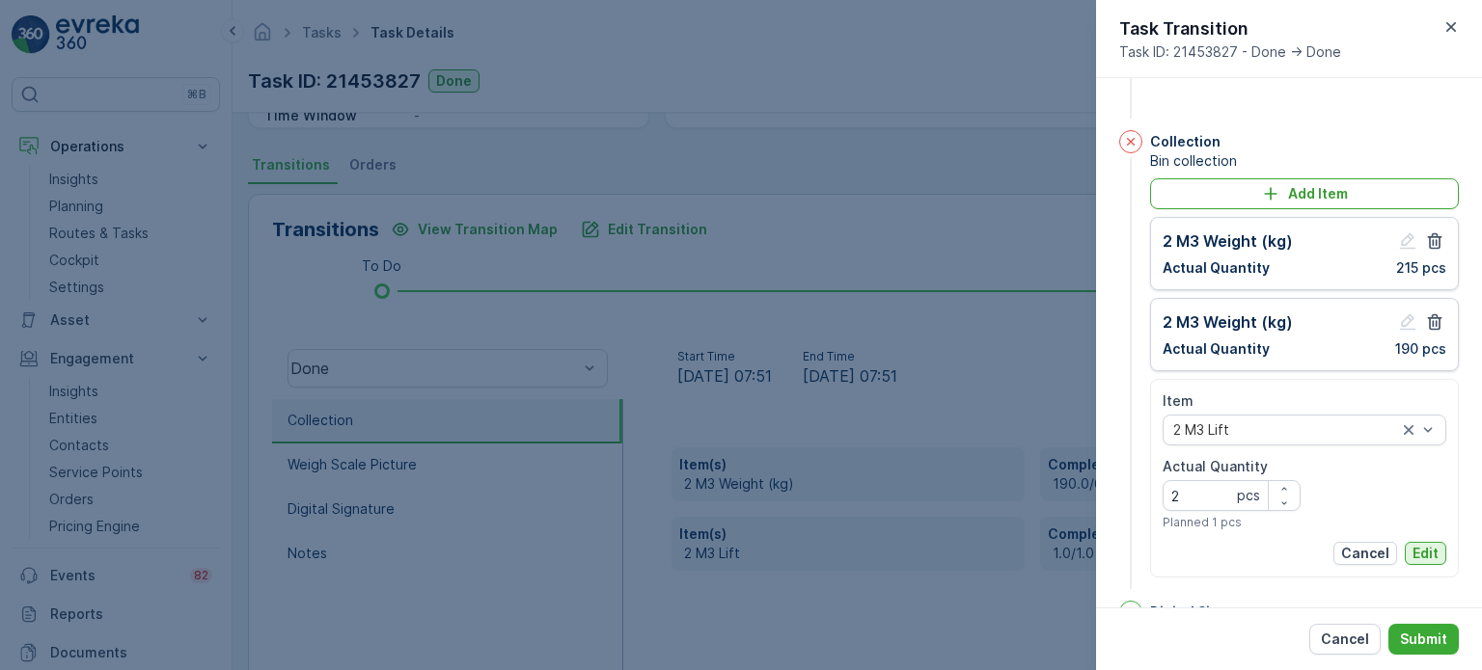
click at [1414, 549] on p "Edit" at bounding box center [1425, 553] width 26 height 19
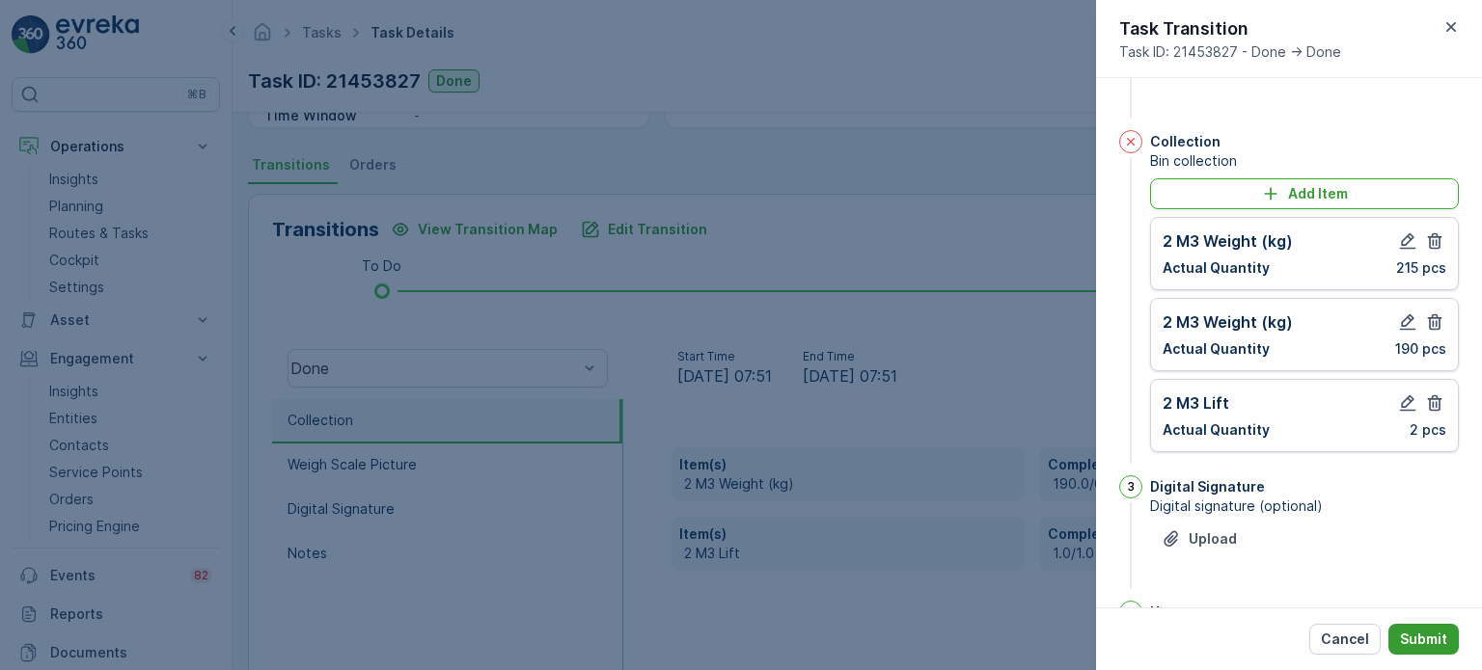
click at [1432, 643] on p "Submit" at bounding box center [1423, 639] width 47 height 19
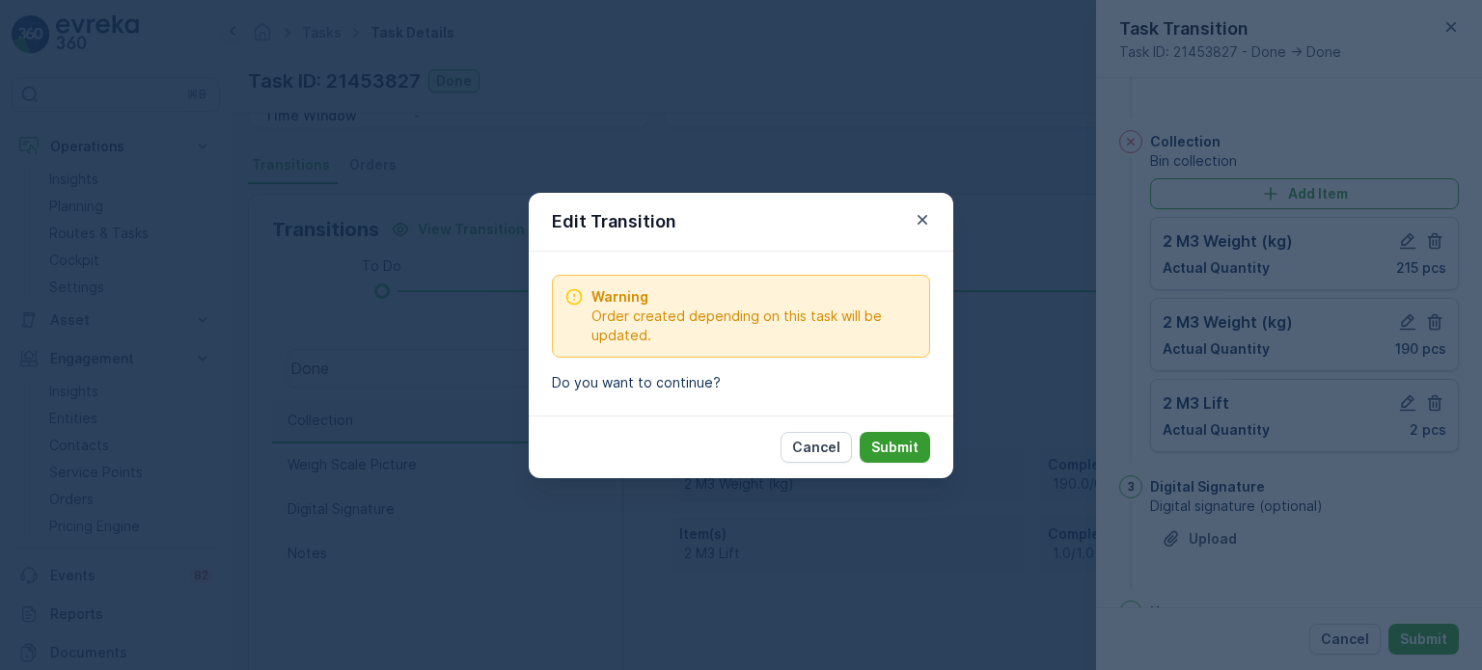
click at [903, 445] on p "Submit" at bounding box center [894, 447] width 47 height 19
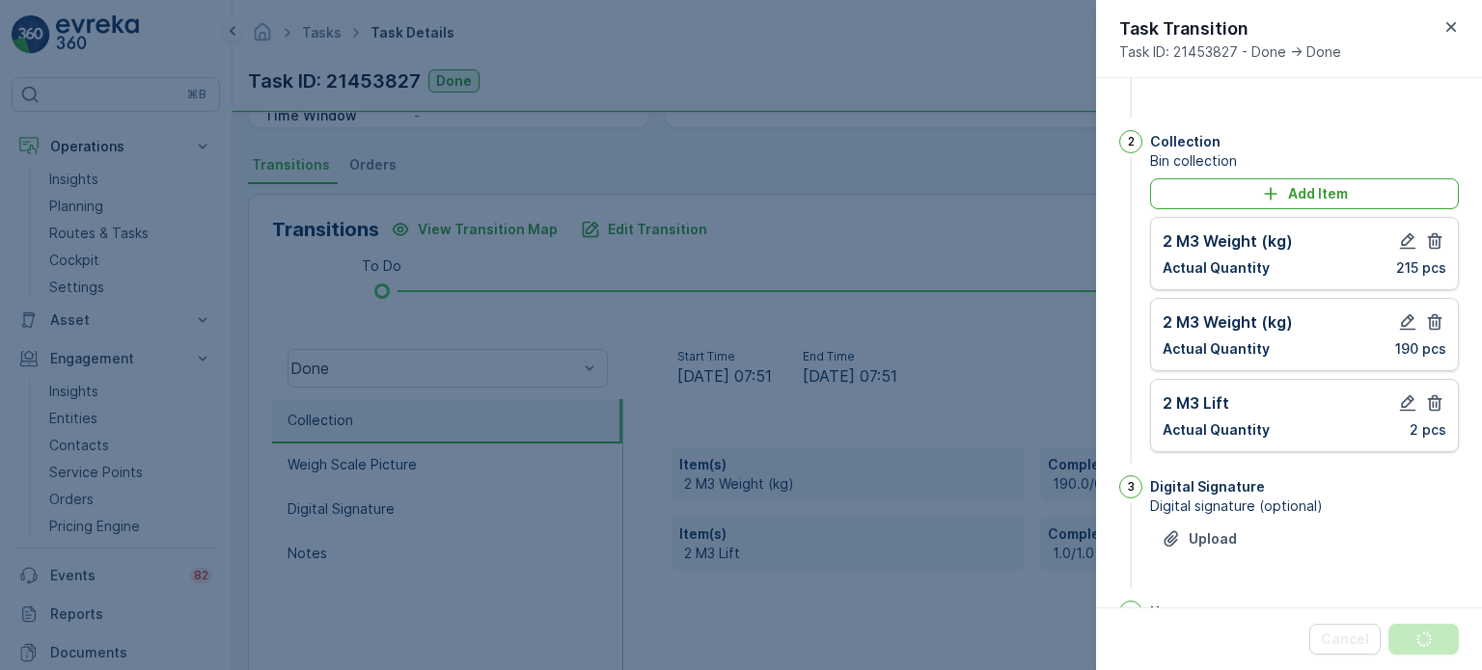
scroll to position [0, 0]
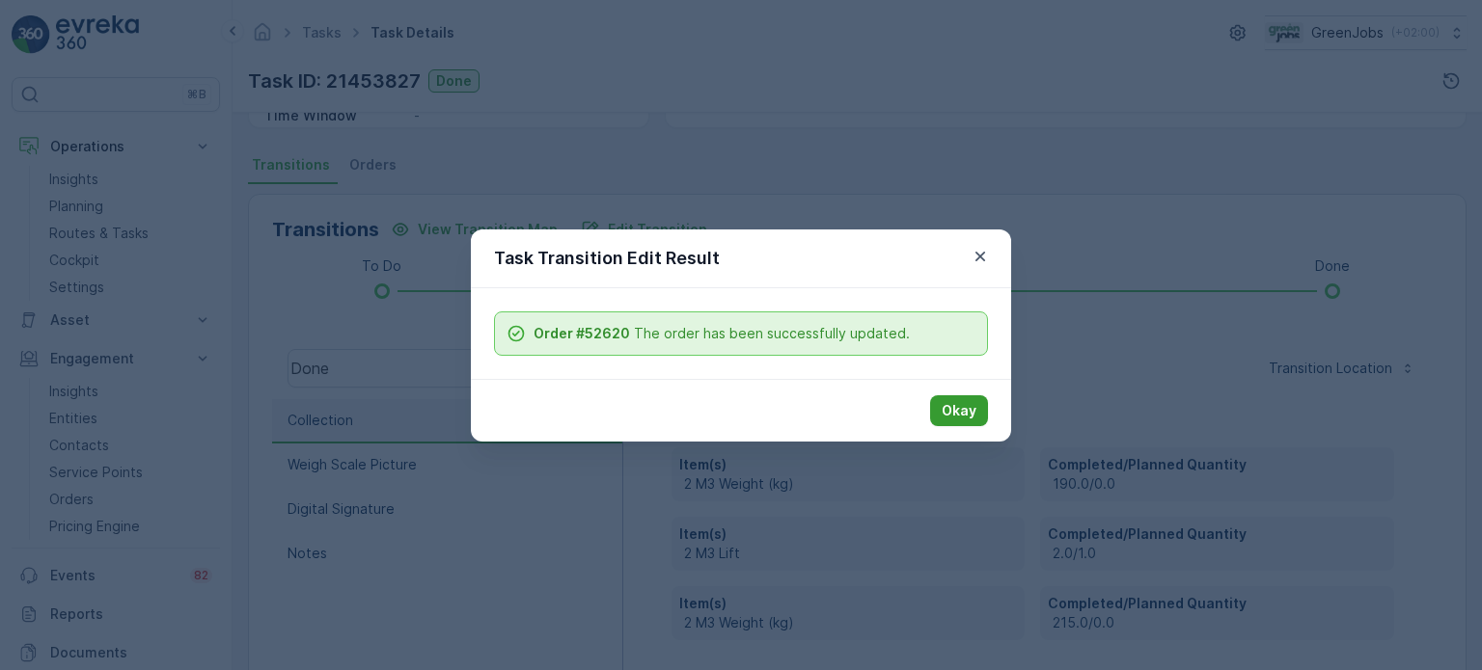
click at [953, 406] on p "Okay" at bounding box center [958, 410] width 35 height 19
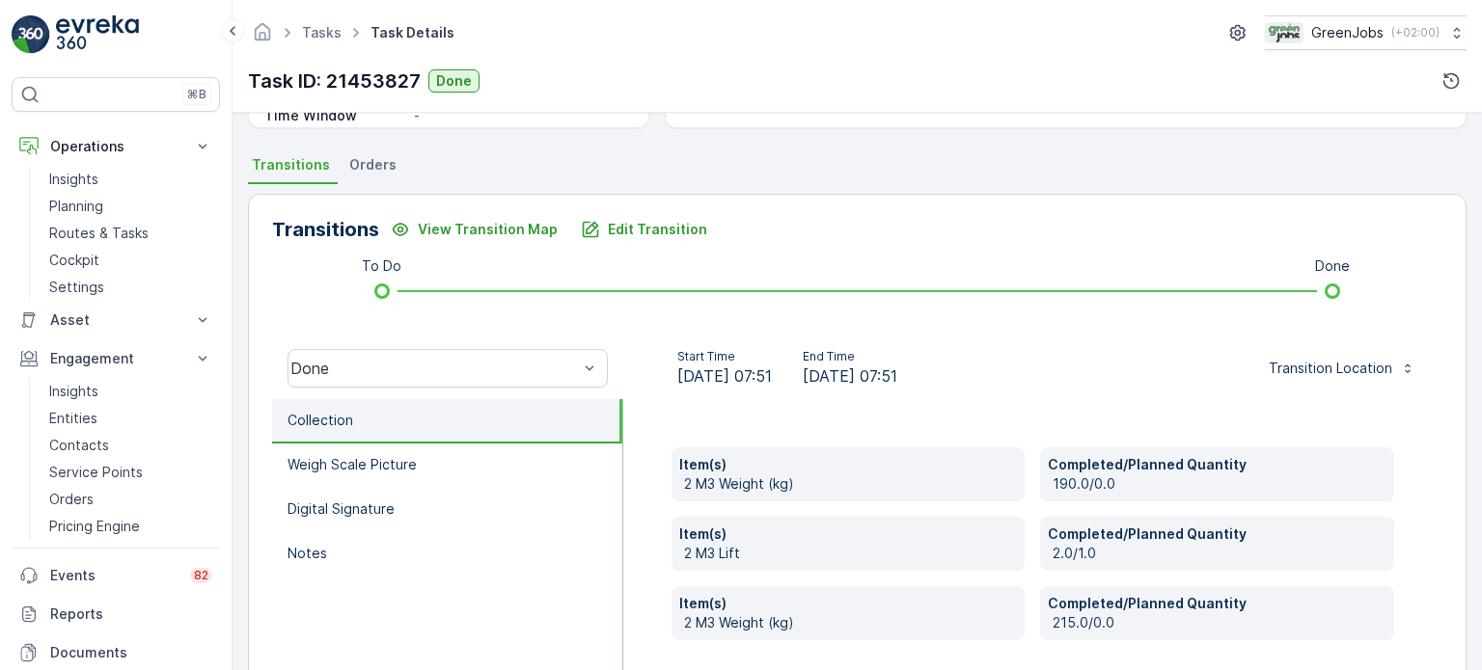
click at [377, 165] on span "Orders" at bounding box center [372, 164] width 47 height 19
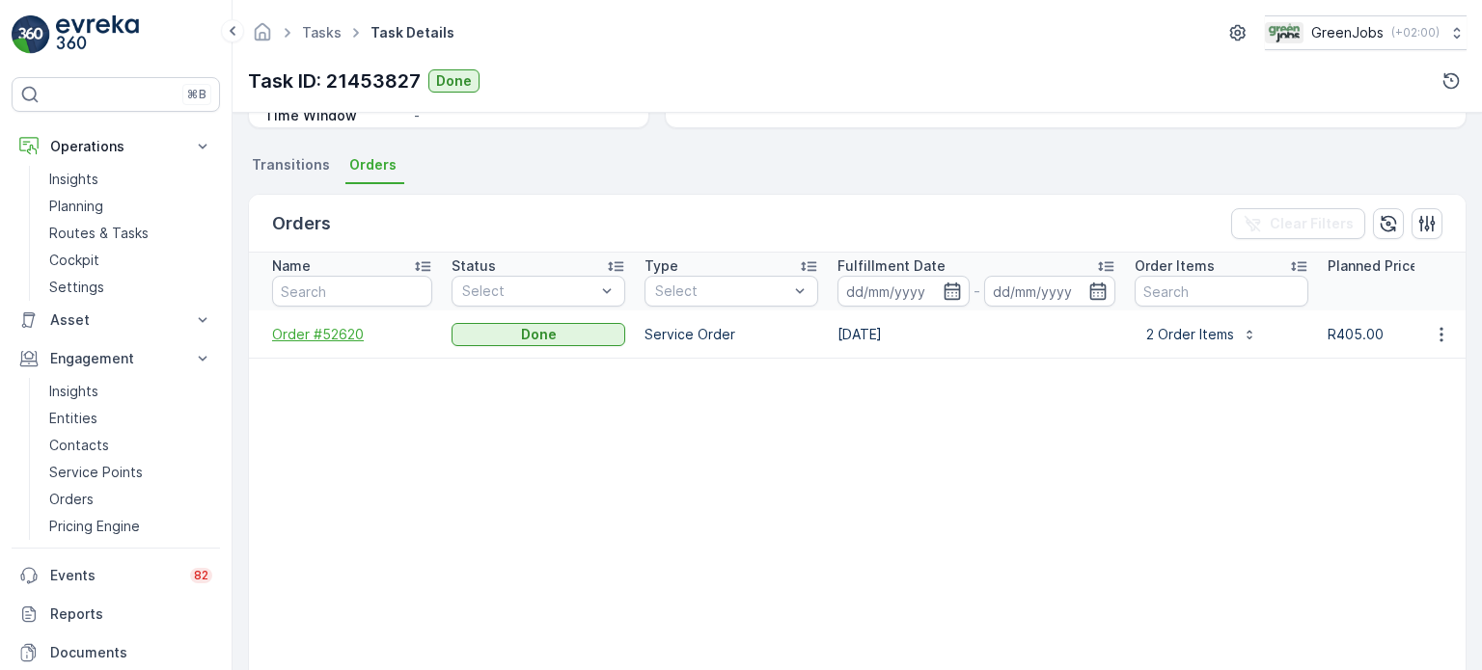
click at [314, 325] on span "Order #52620" at bounding box center [352, 334] width 160 height 19
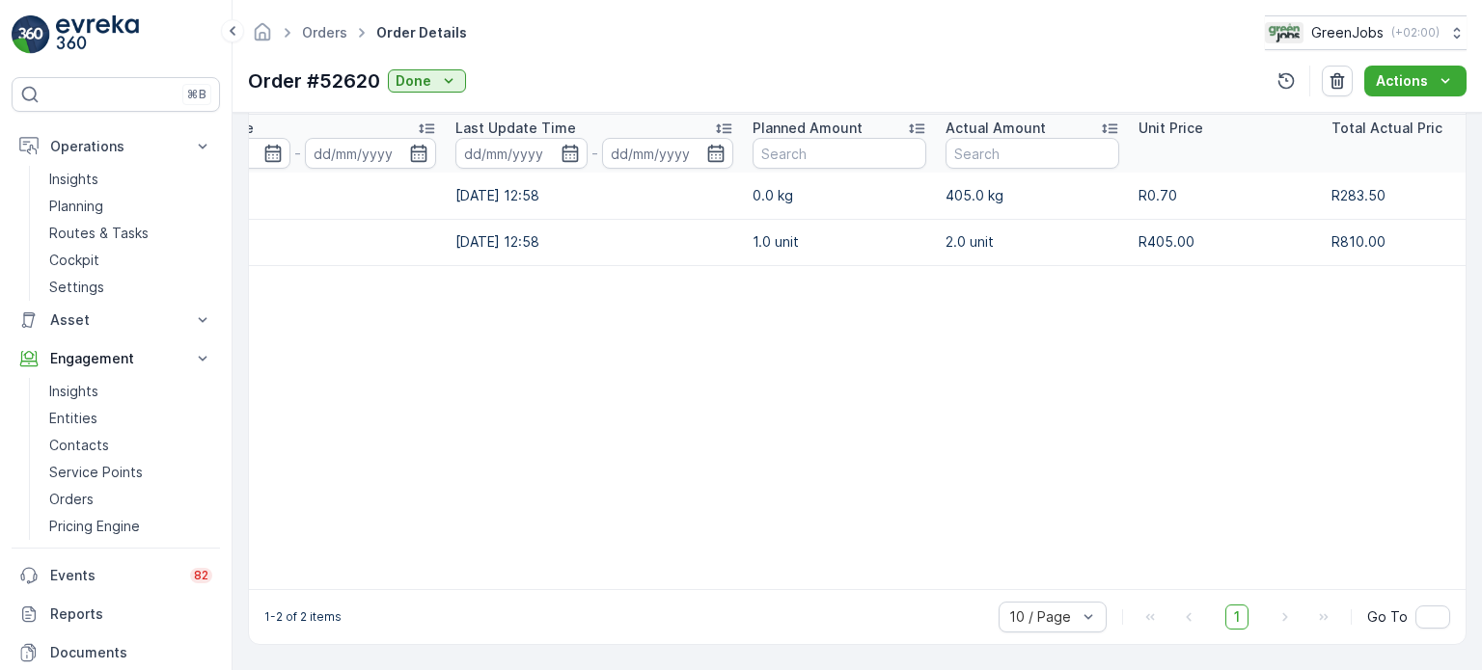
scroll to position [0, 326]
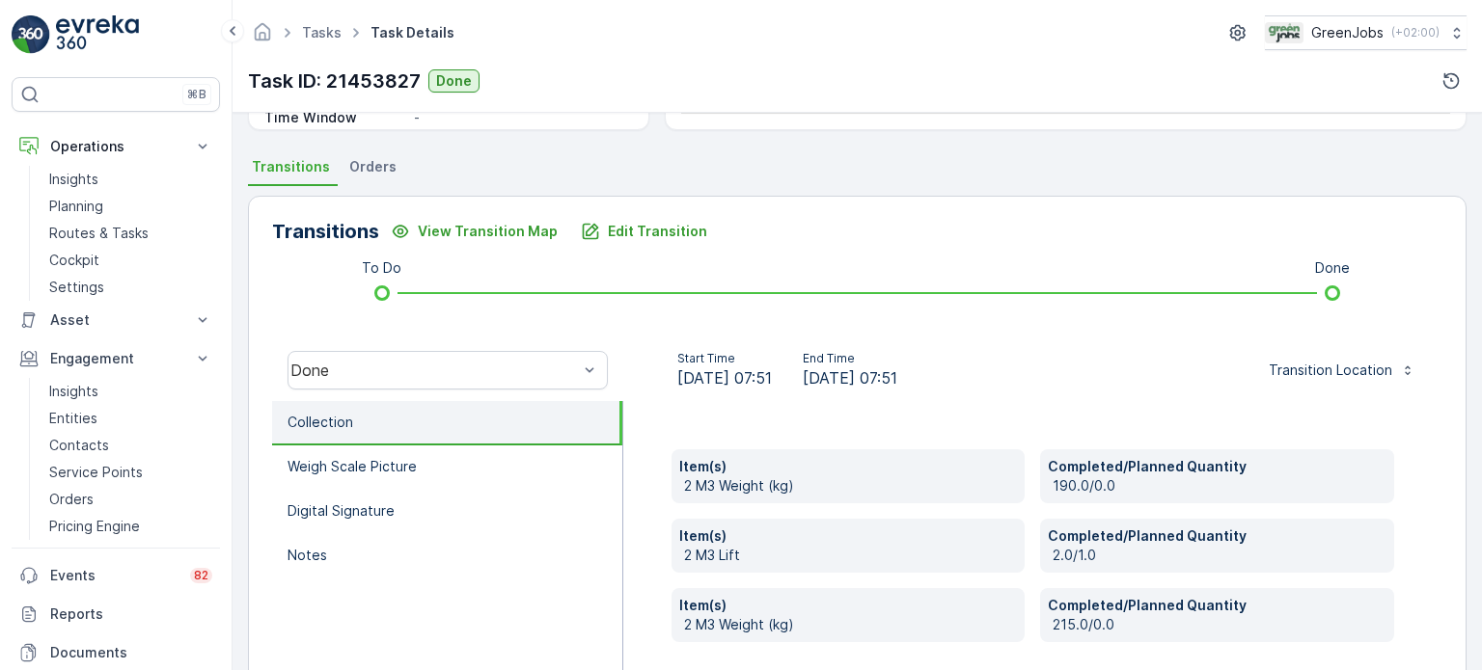
scroll to position [386, 0]
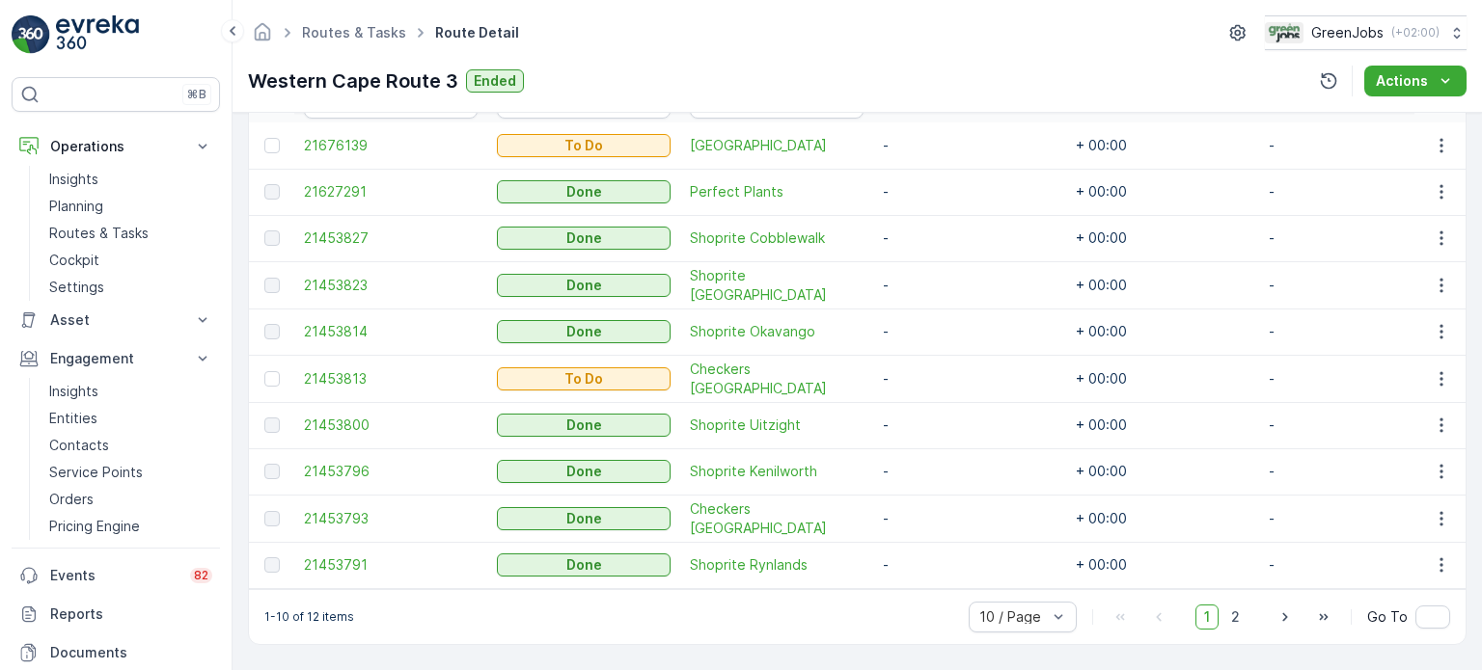
scroll to position [579, 0]
click at [1284, 619] on icon "button" at bounding box center [1284, 617] width 5 height 9
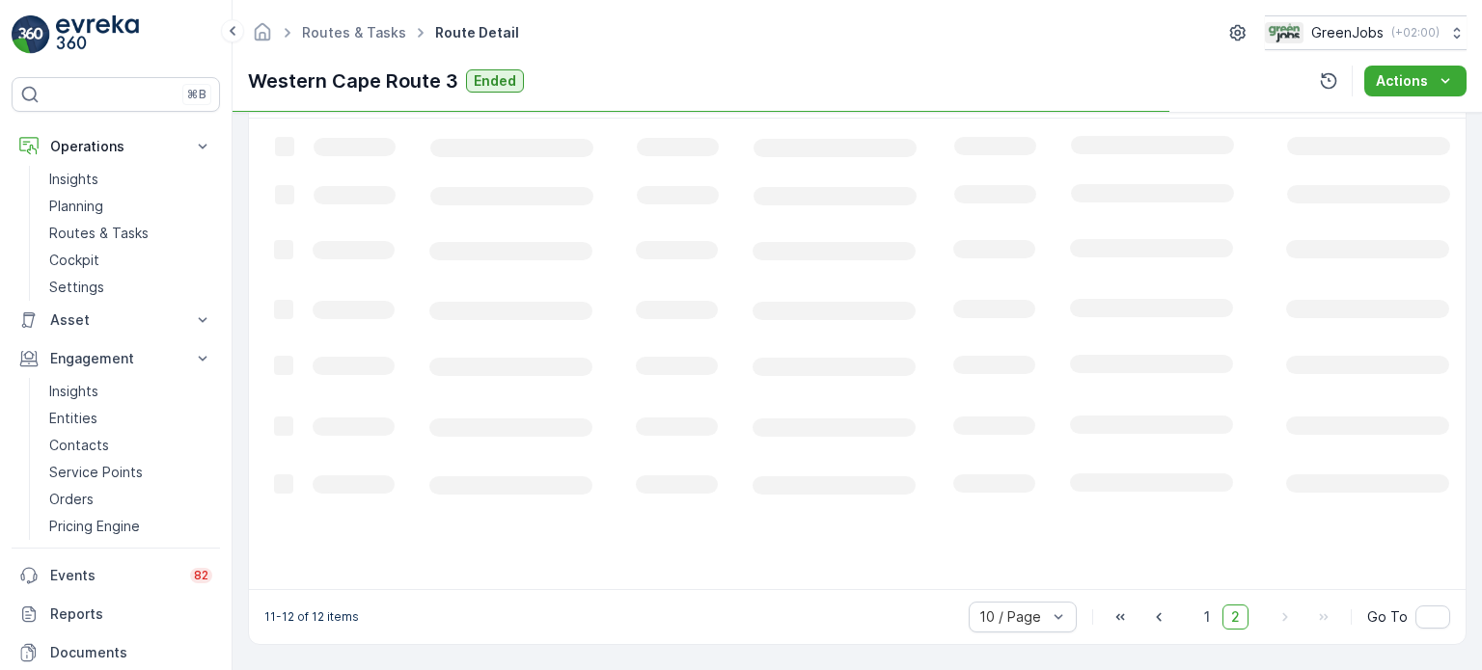
scroll to position [518, 0]
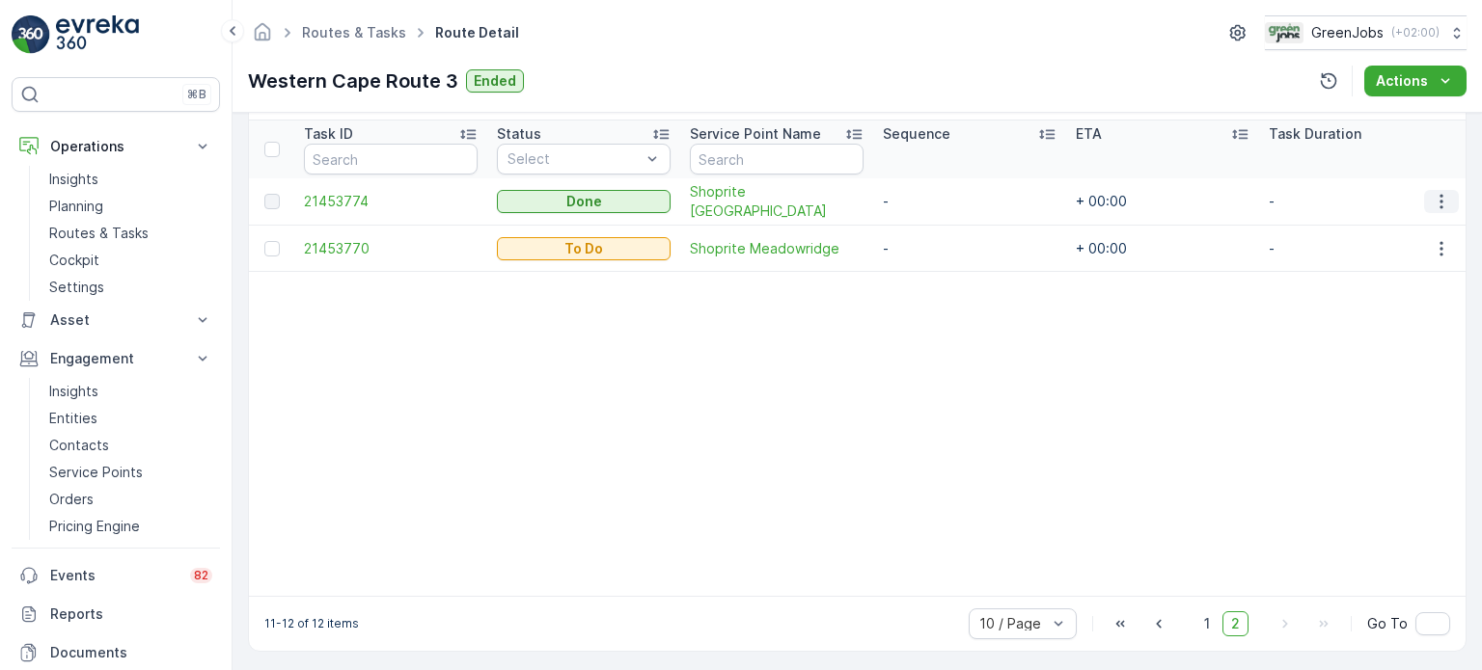
click at [1445, 197] on icon "button" at bounding box center [1441, 201] width 19 height 19
click at [1409, 232] on span "See More Details" at bounding box center [1418, 228] width 112 height 19
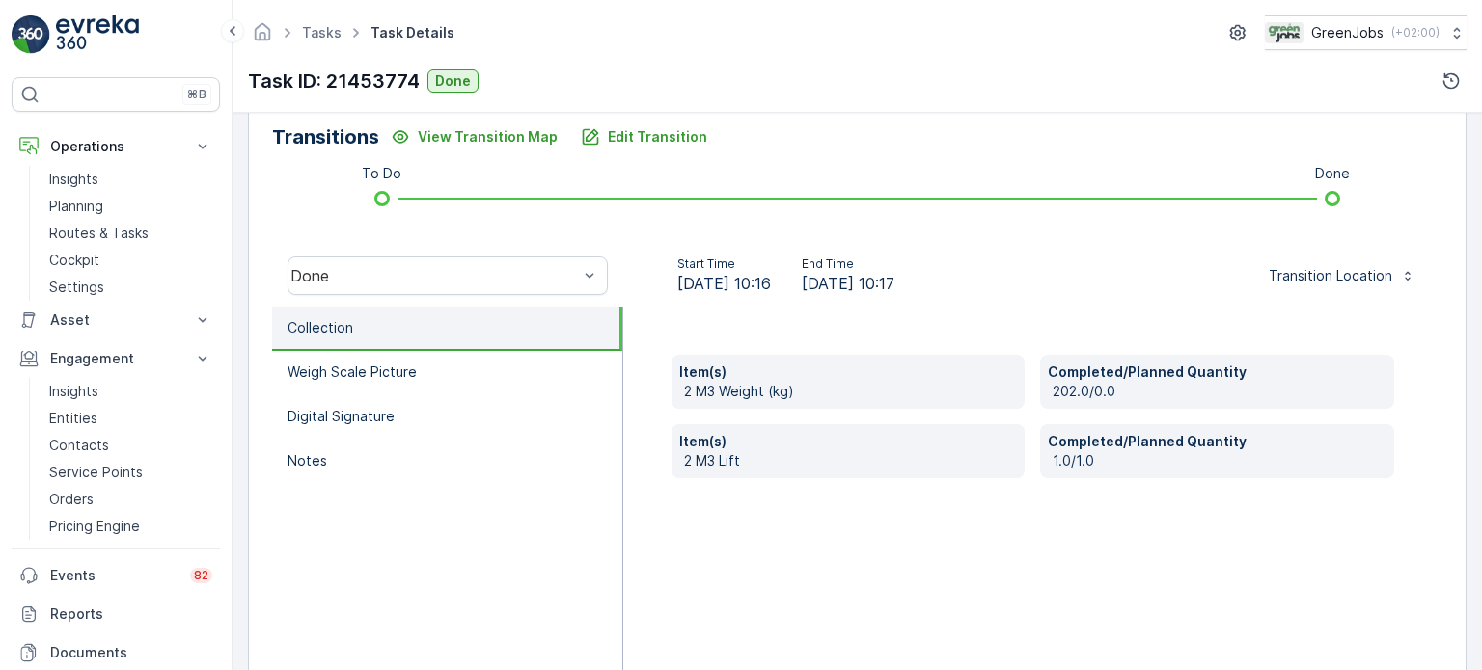
scroll to position [482, 0]
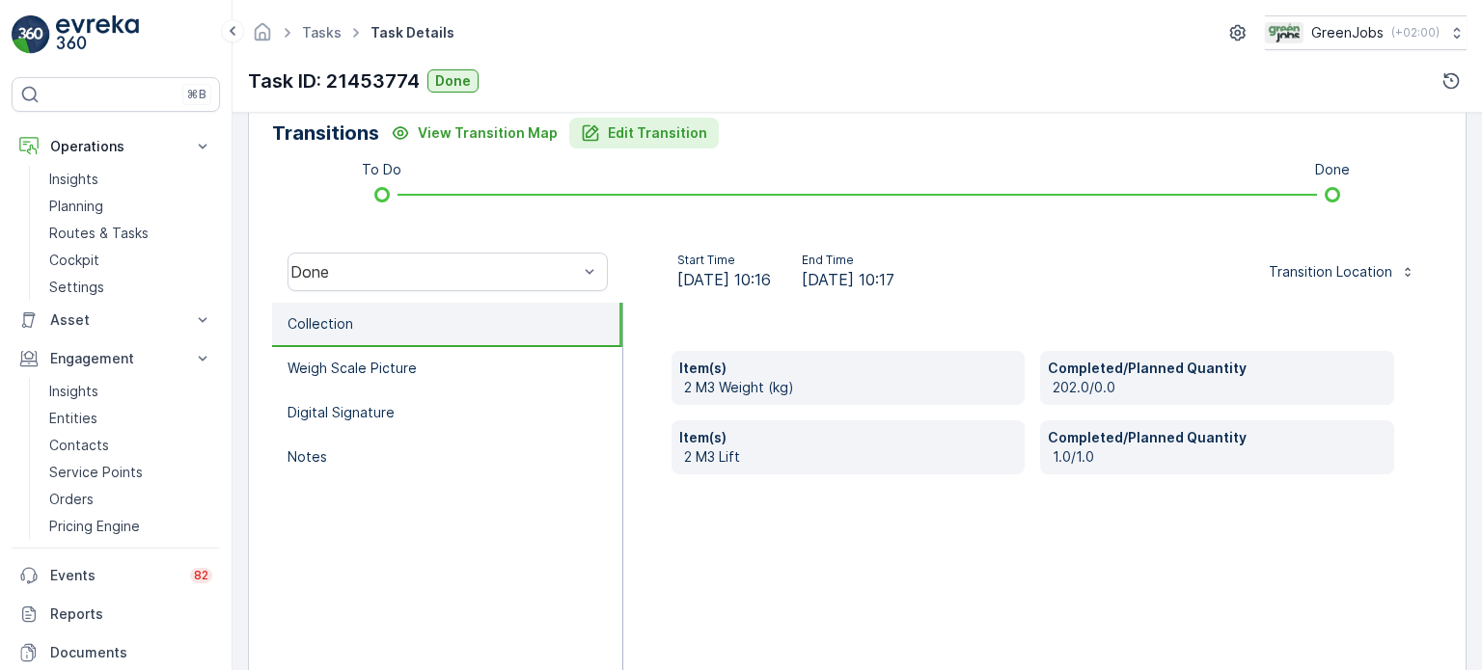
click at [668, 147] on button "Edit Transition" at bounding box center [644, 133] width 150 height 31
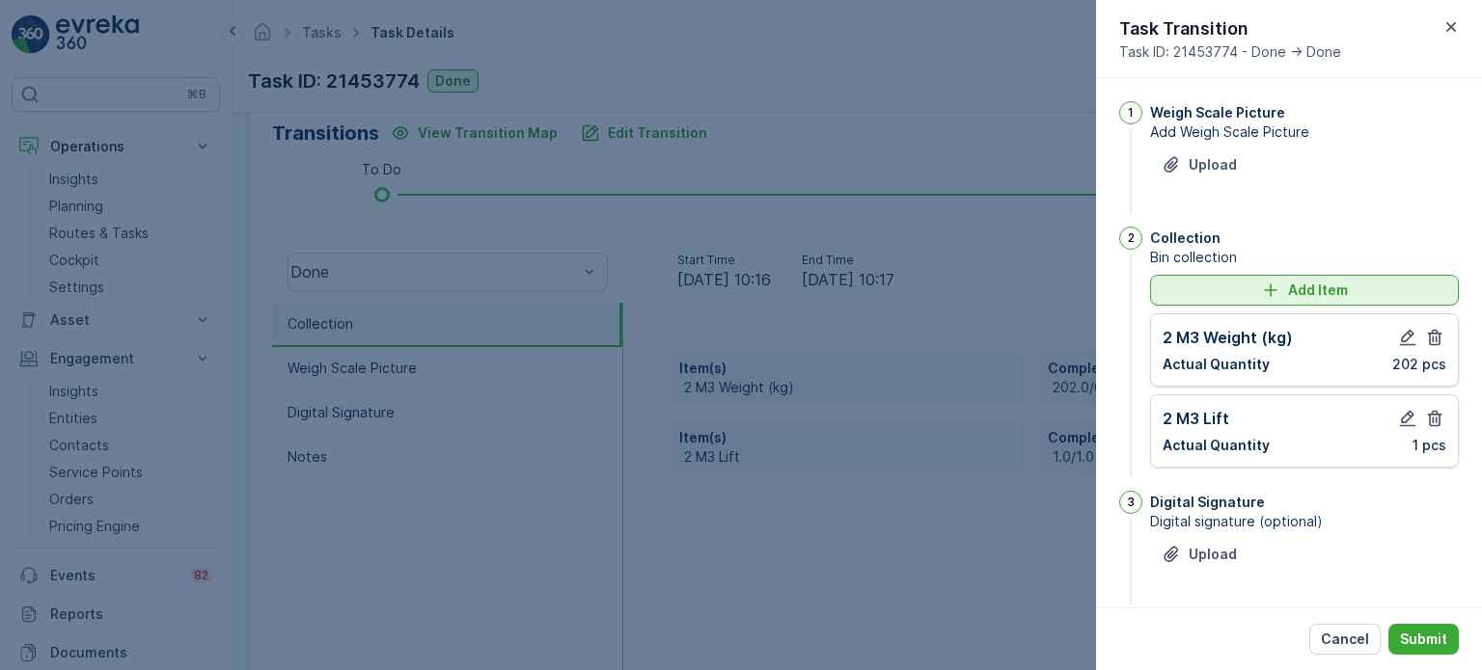
click at [1296, 293] on p "Add Item" at bounding box center [1318, 290] width 60 height 19
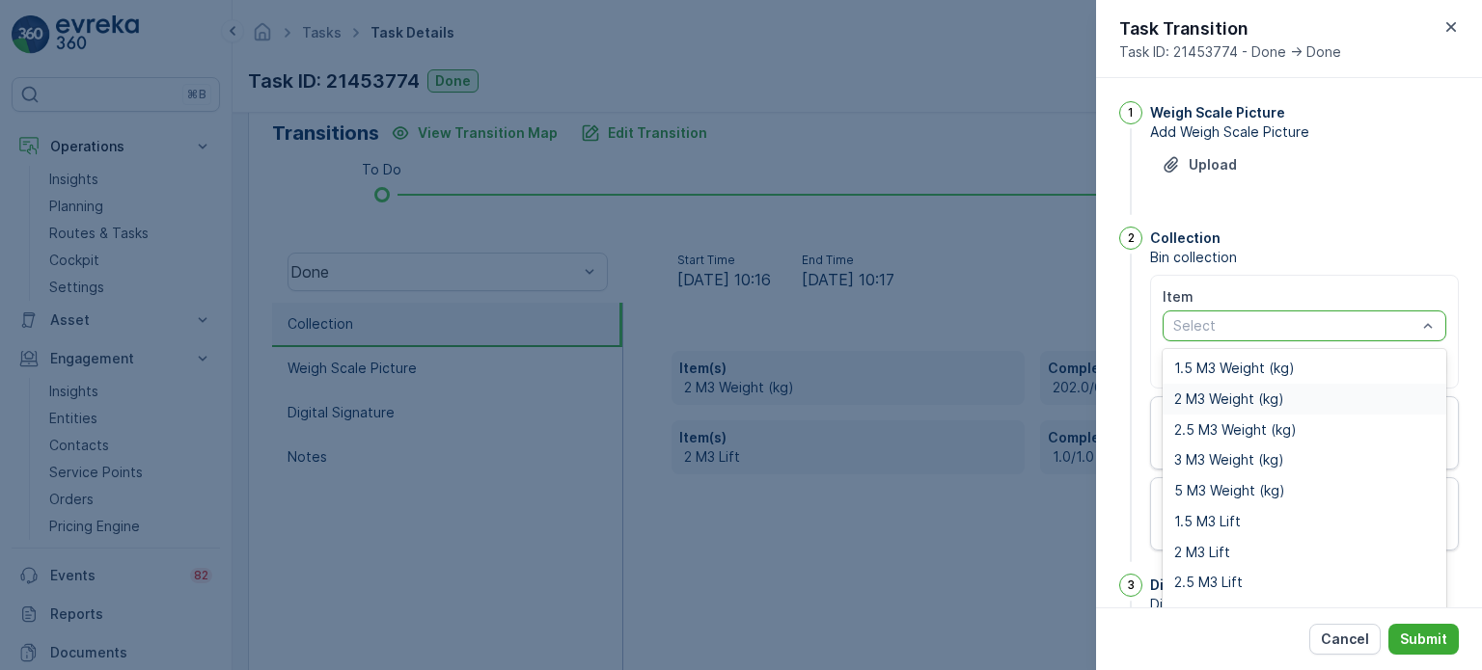
click at [1216, 396] on span "2 M3 Weight (kg)" at bounding box center [1229, 399] width 110 height 15
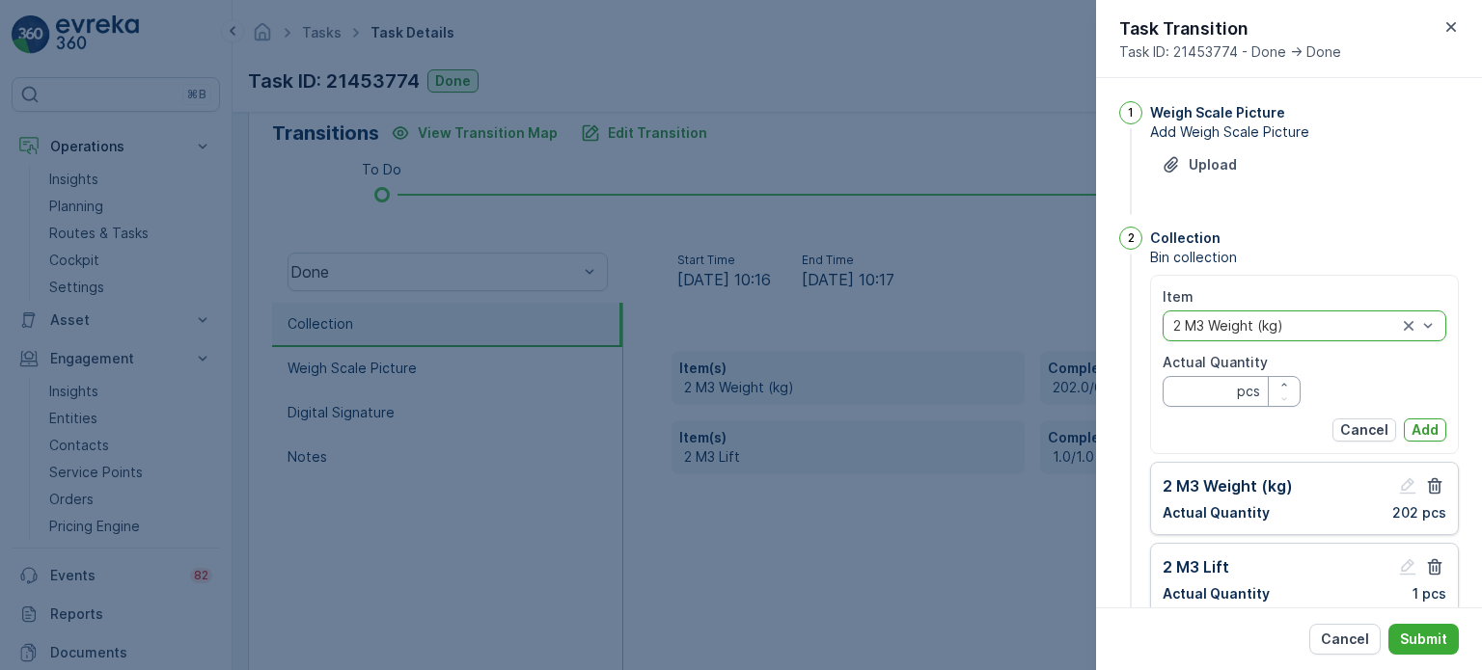
click at [1215, 392] on Quantity "Actual Quantity" at bounding box center [1231, 391] width 138 height 31
type Quantity "233"
click at [1412, 427] on p "Add" at bounding box center [1424, 430] width 27 height 19
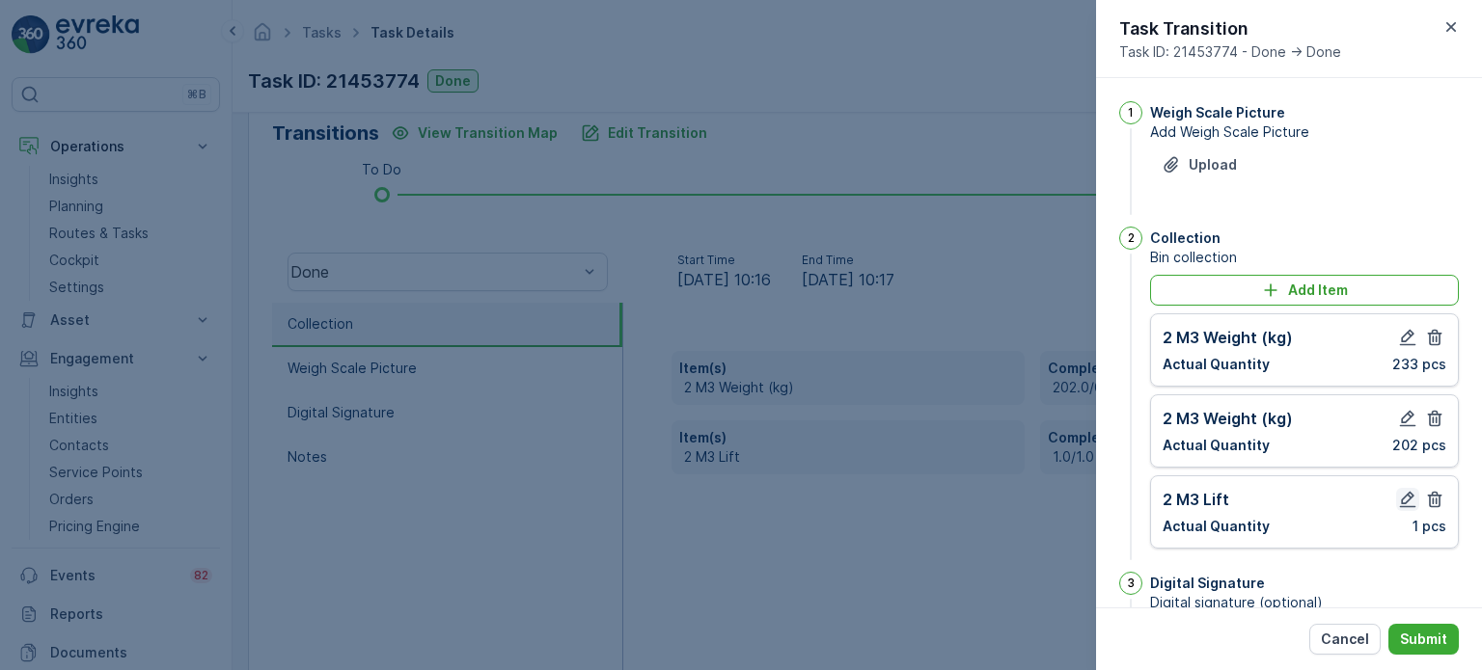
click at [1405, 495] on icon "button" at bounding box center [1407, 499] width 19 height 19
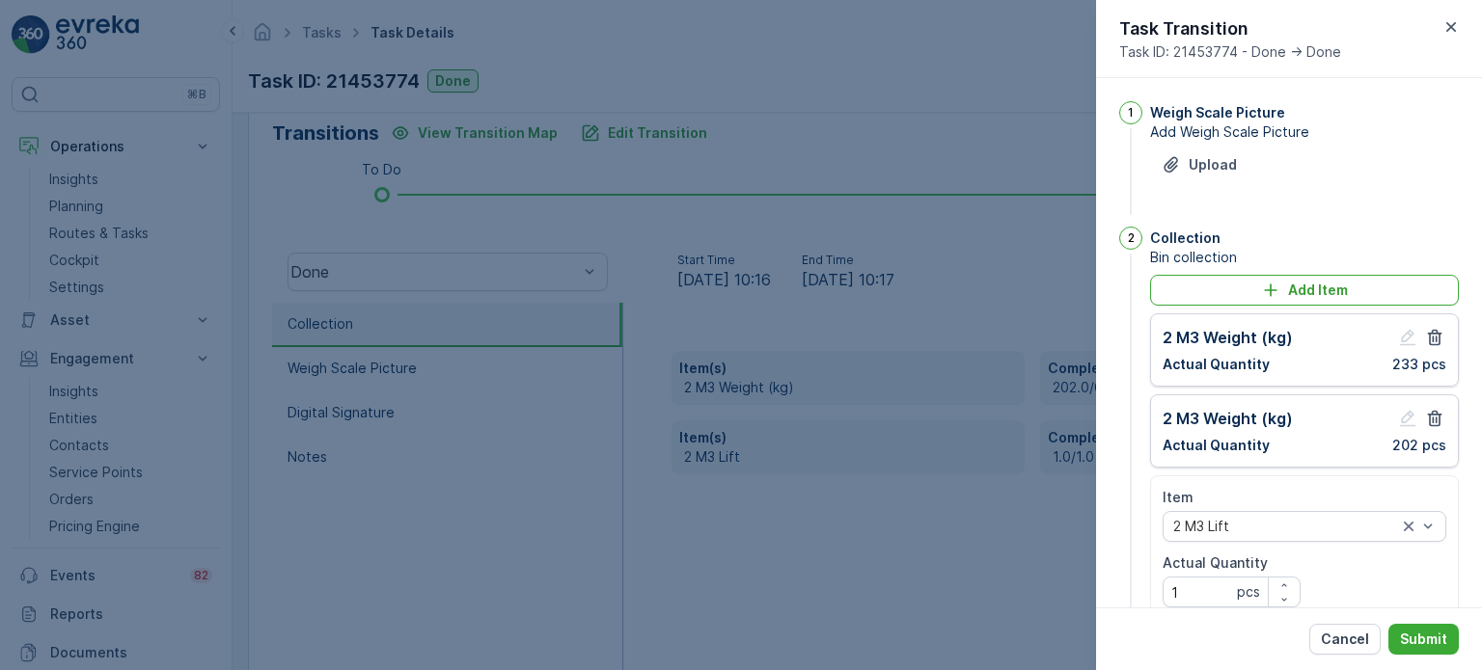
drag, startPoint x: 1194, startPoint y: 571, endPoint x: 1192, endPoint y: 582, distance: 10.8
click at [1194, 572] on div "Actual Quantity 1 pcs Planned 1 pcs" at bounding box center [1231, 590] width 138 height 73
click at [1188, 597] on Quantity "1" at bounding box center [1231, 592] width 138 height 31
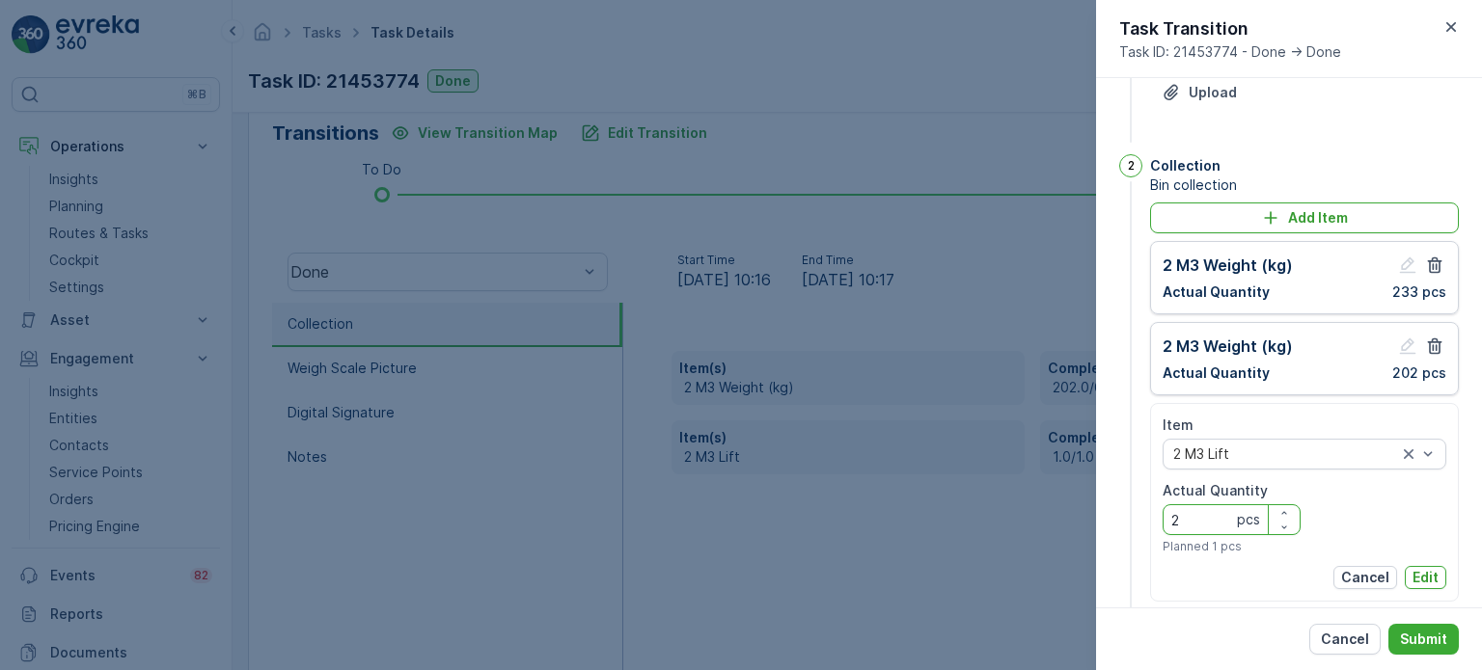
scroll to position [193, 0]
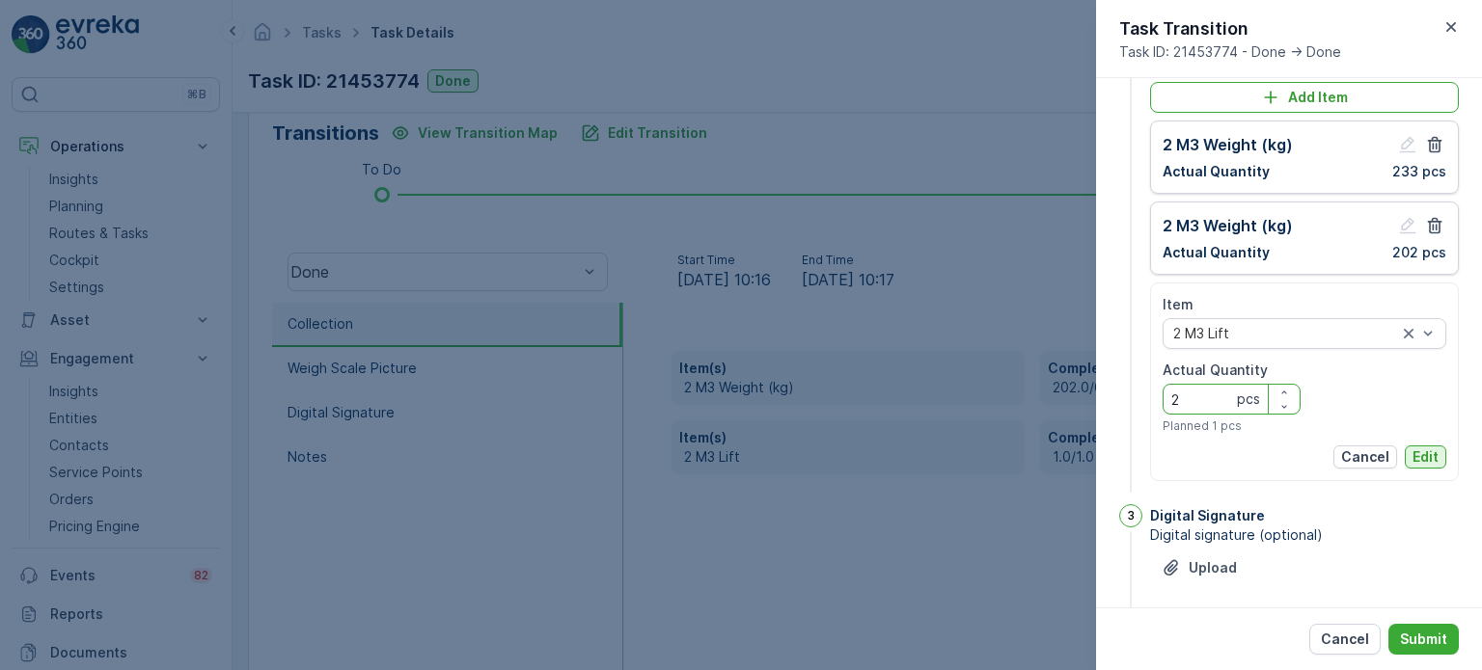
type Quantity "2"
click at [1416, 459] on p "Edit" at bounding box center [1425, 457] width 26 height 19
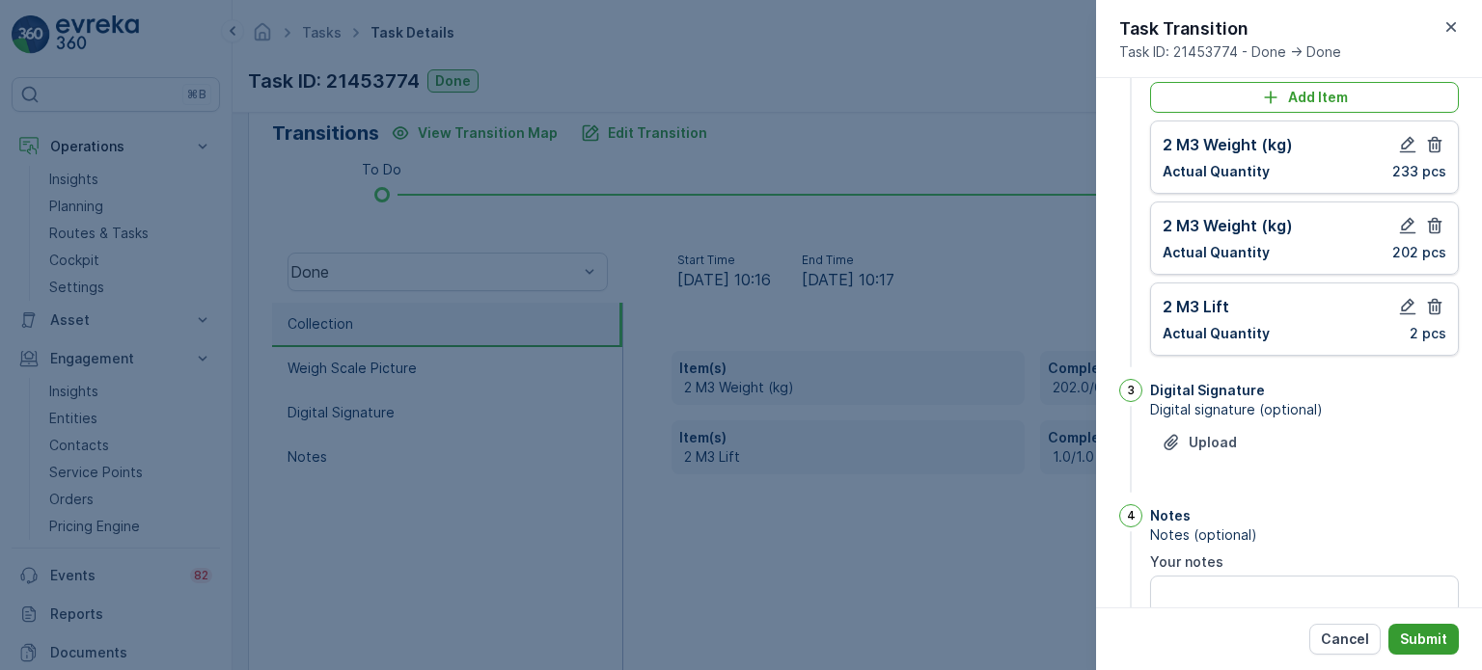
click at [1433, 626] on button "Submit" at bounding box center [1423, 639] width 70 height 31
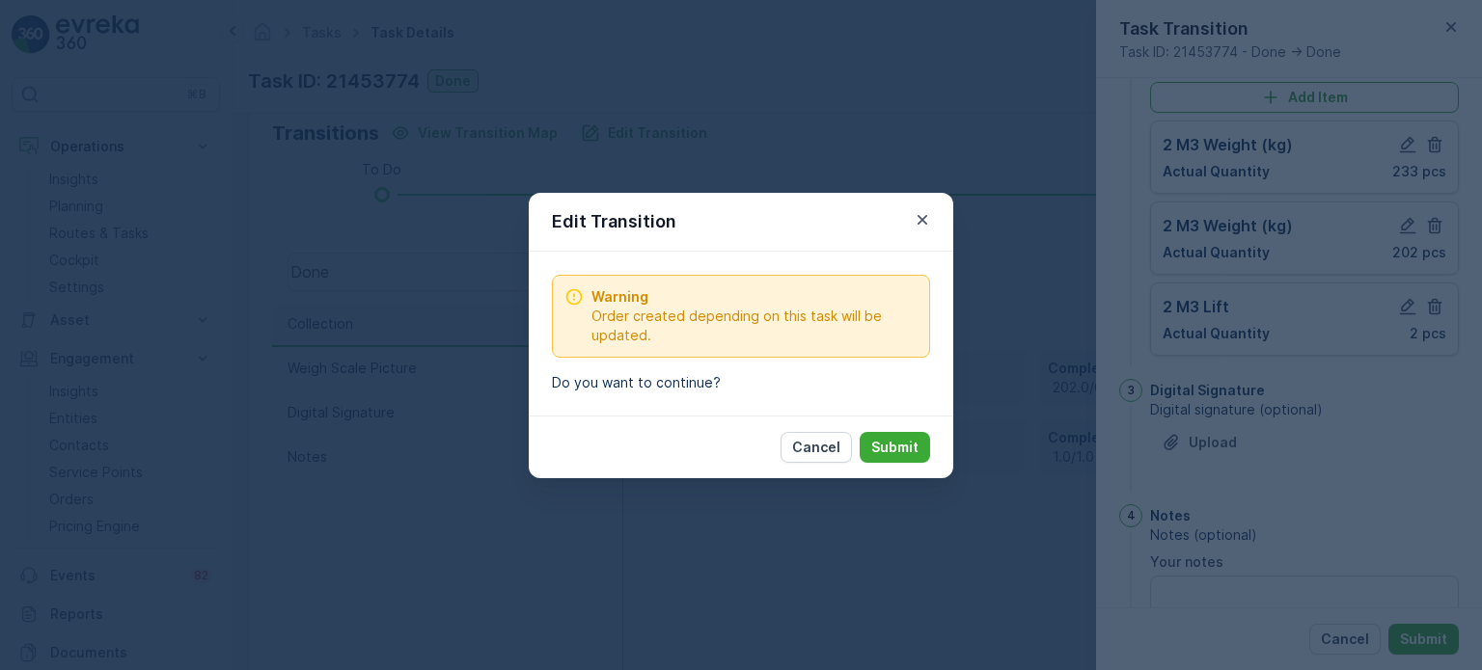
click at [899, 446] on p "Submit" at bounding box center [894, 447] width 47 height 19
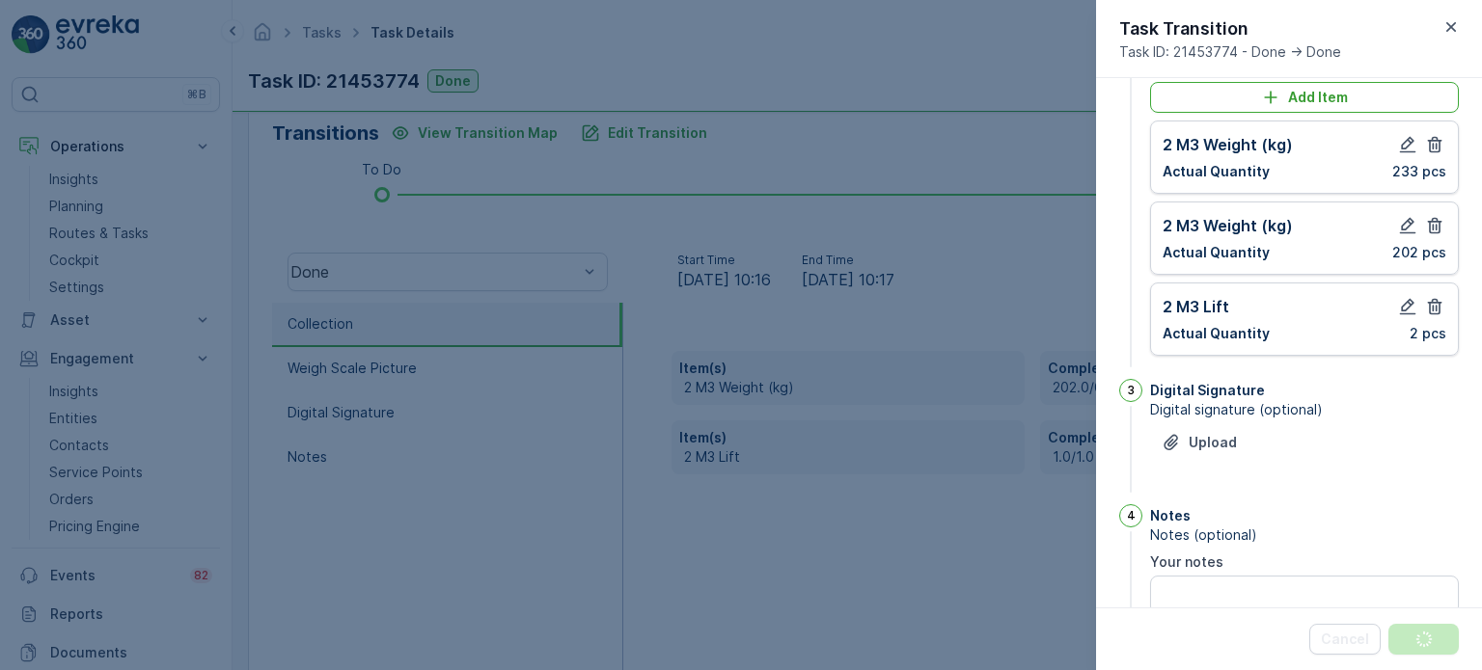
scroll to position [0, 0]
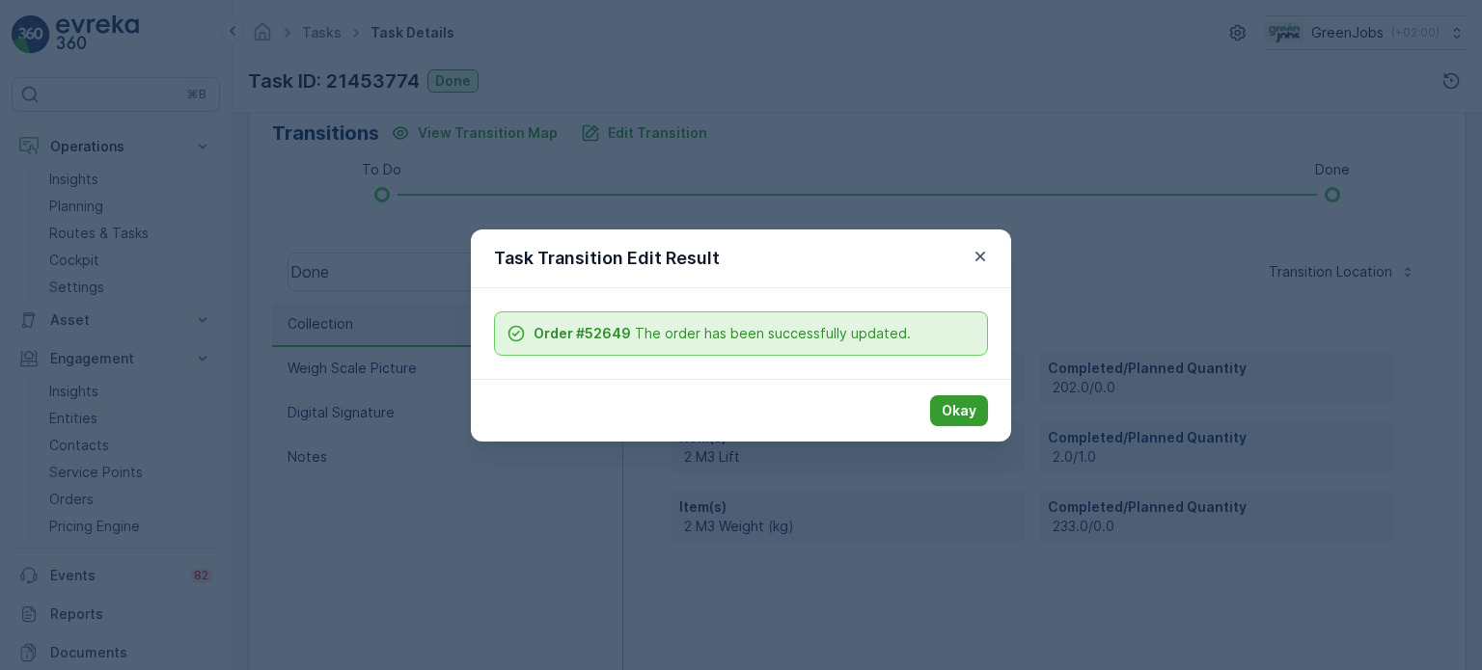
click at [961, 407] on p "Okay" at bounding box center [958, 410] width 35 height 19
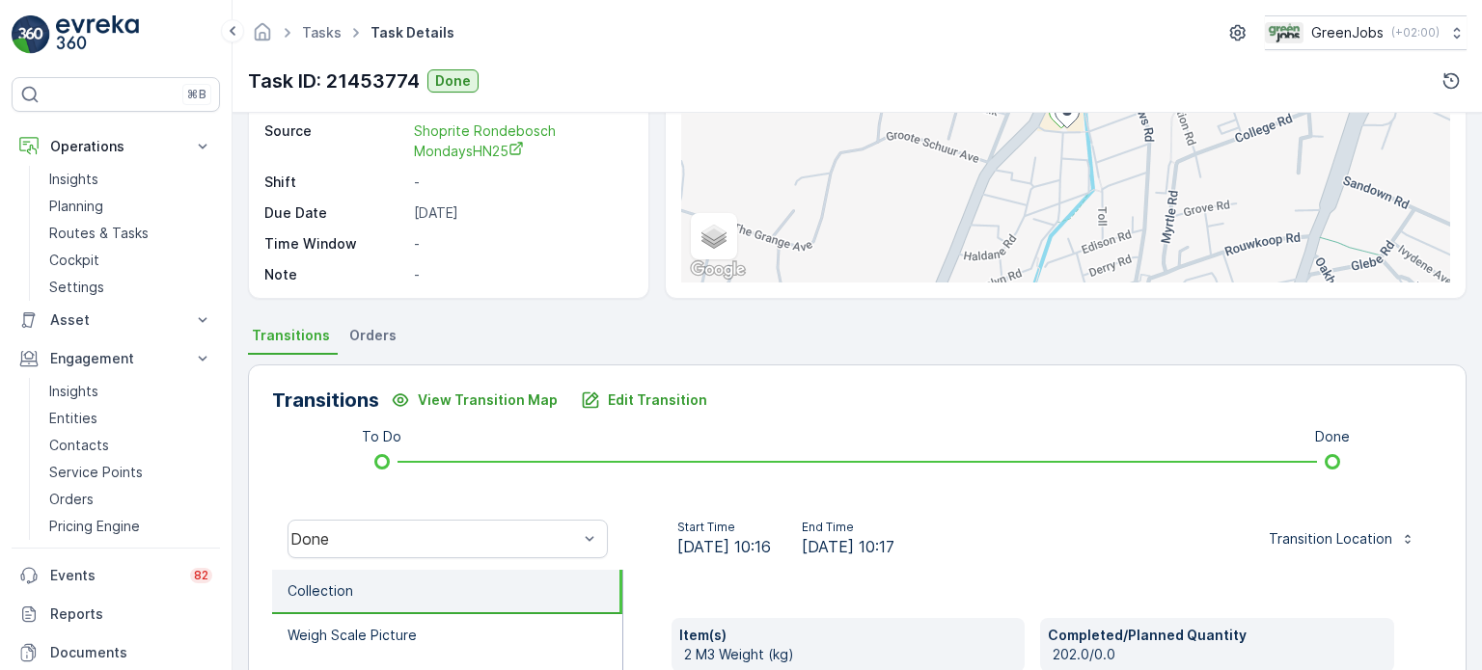
scroll to position [289, 0]
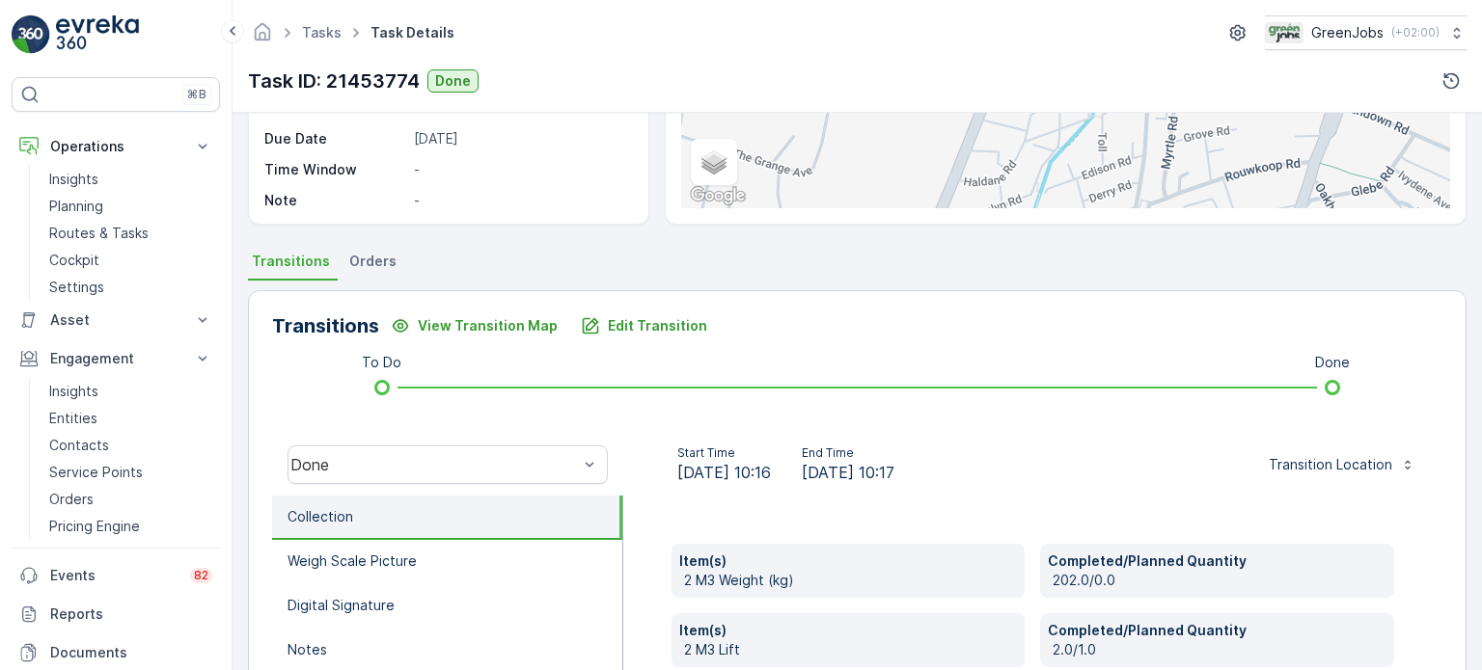
click at [374, 261] on span "Orders" at bounding box center [372, 261] width 47 height 19
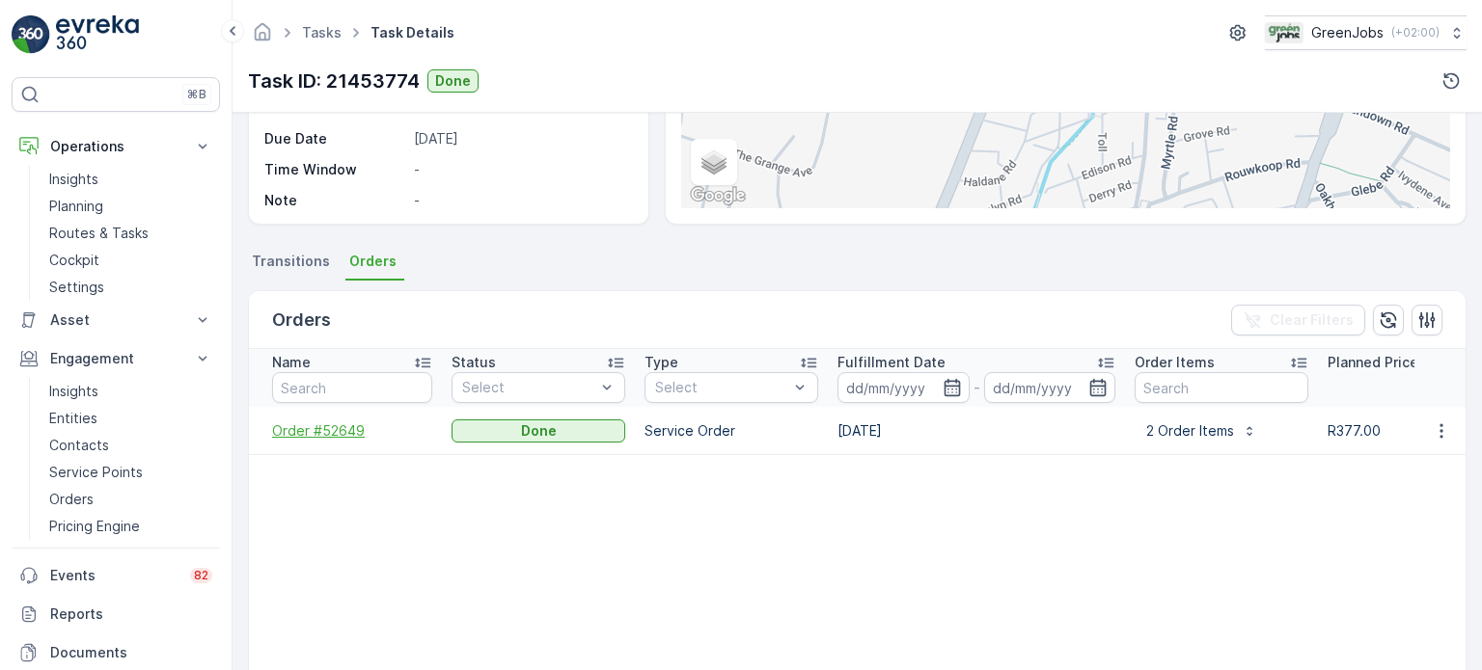
click at [343, 429] on span "Order #52649" at bounding box center [352, 431] width 160 height 19
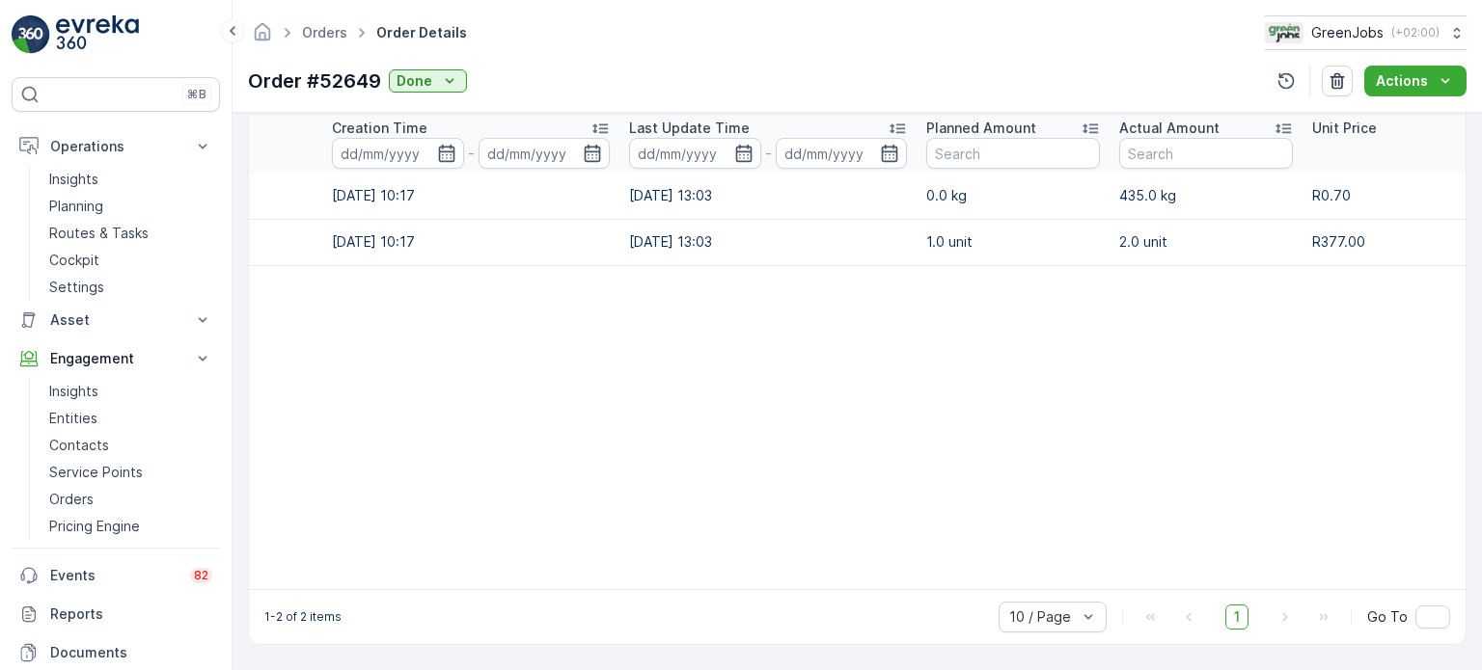
scroll to position [0, 112]
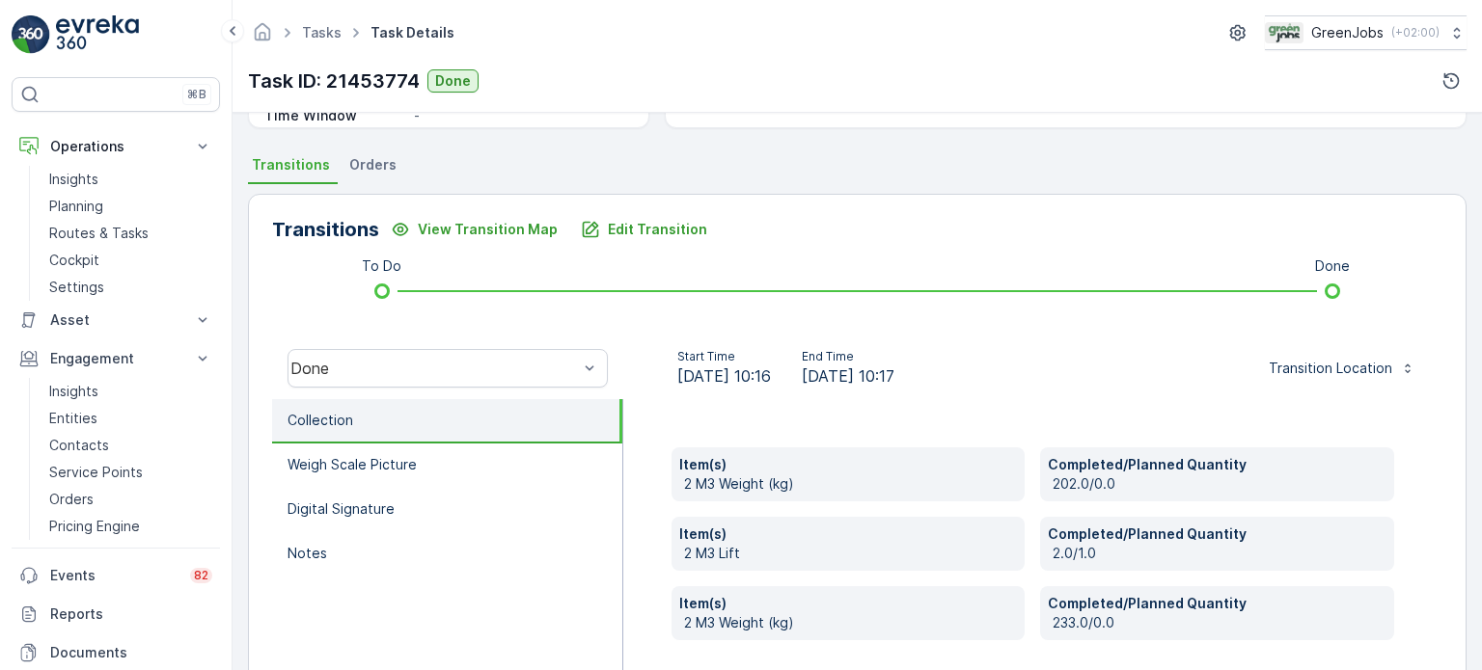
scroll to position [482, 0]
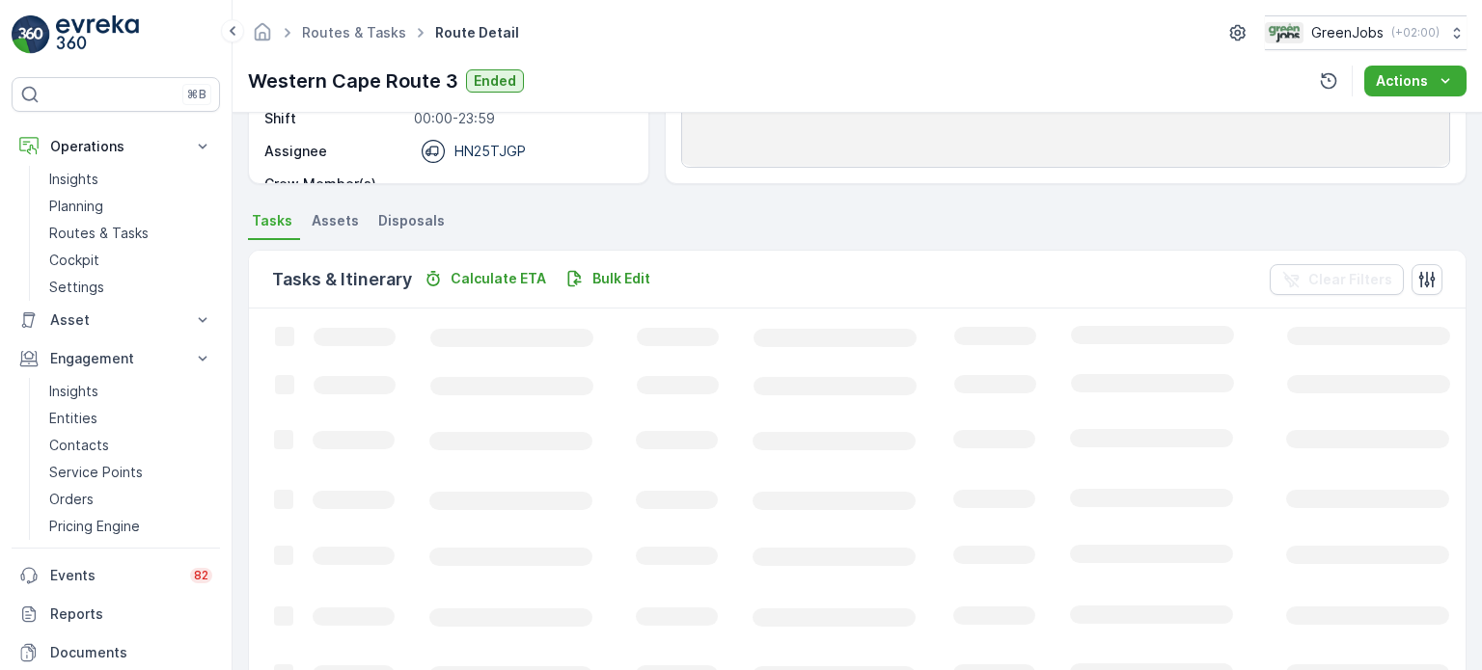
scroll to position [386, 0]
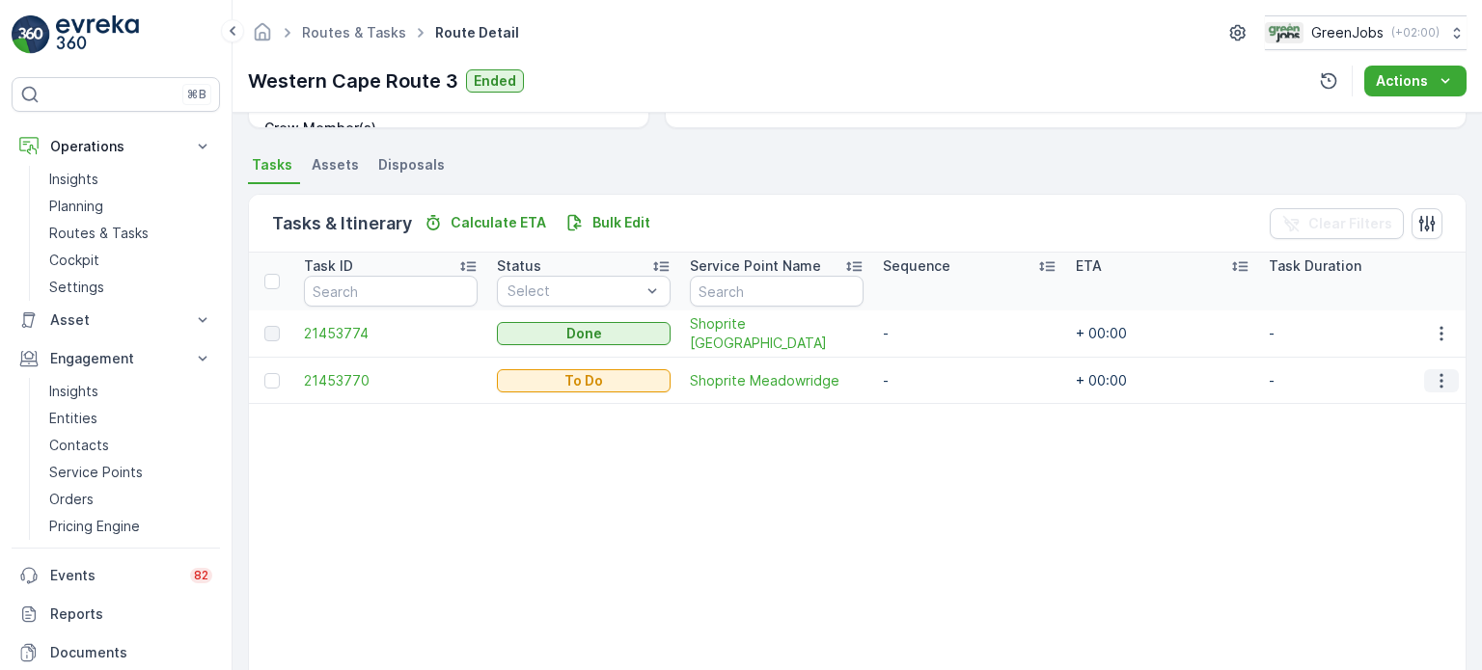
click at [1435, 382] on icon "button" at bounding box center [1441, 380] width 19 height 19
click at [1415, 412] on span "See More Details" at bounding box center [1401, 407] width 112 height 19
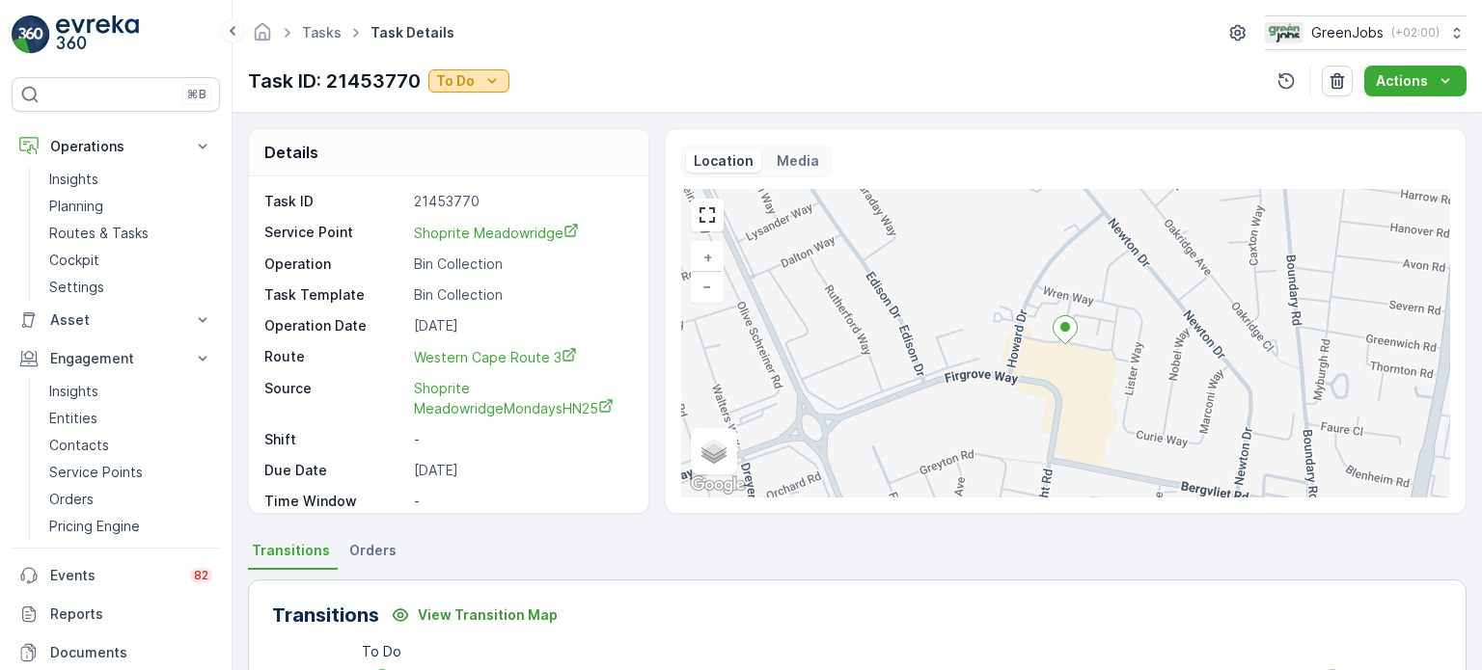
click at [459, 72] on p "To Do" at bounding box center [455, 80] width 39 height 19
click at [458, 103] on span "Done" at bounding box center [457, 108] width 35 height 19
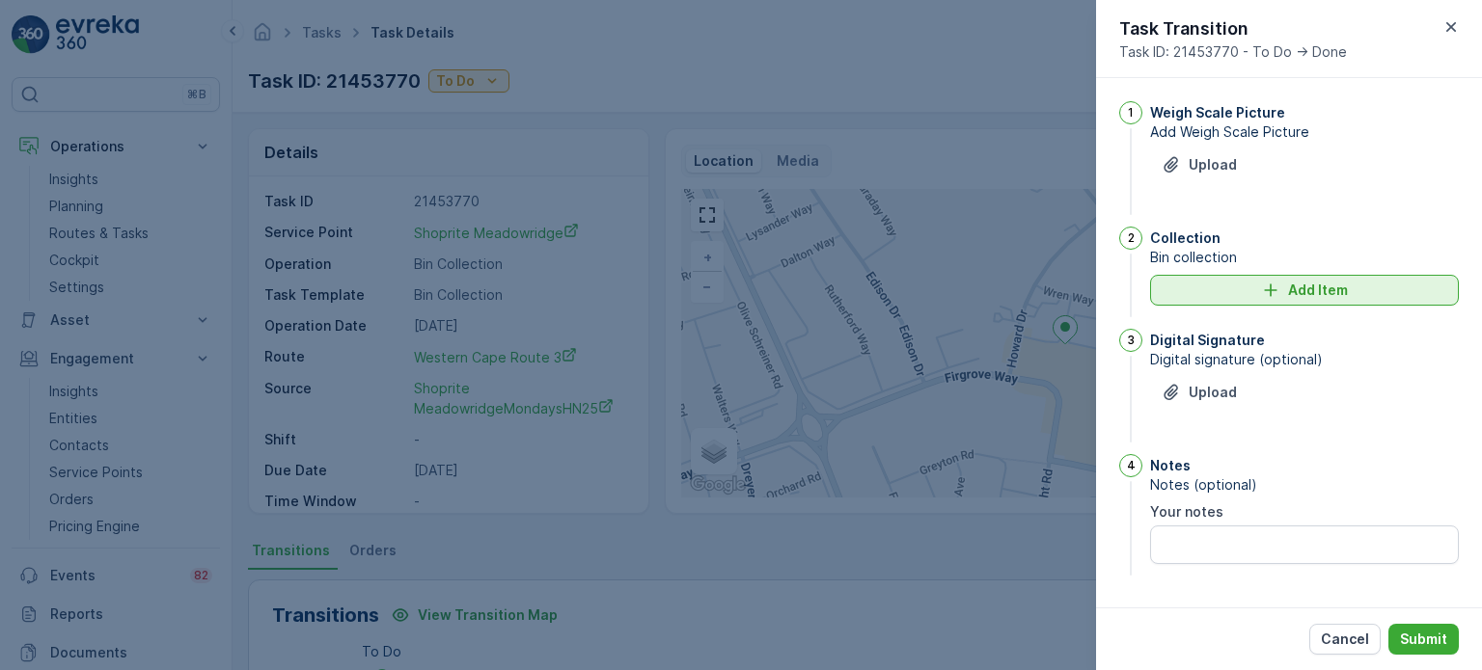
click at [1287, 288] on div "Add Item" at bounding box center [1304, 290] width 286 height 19
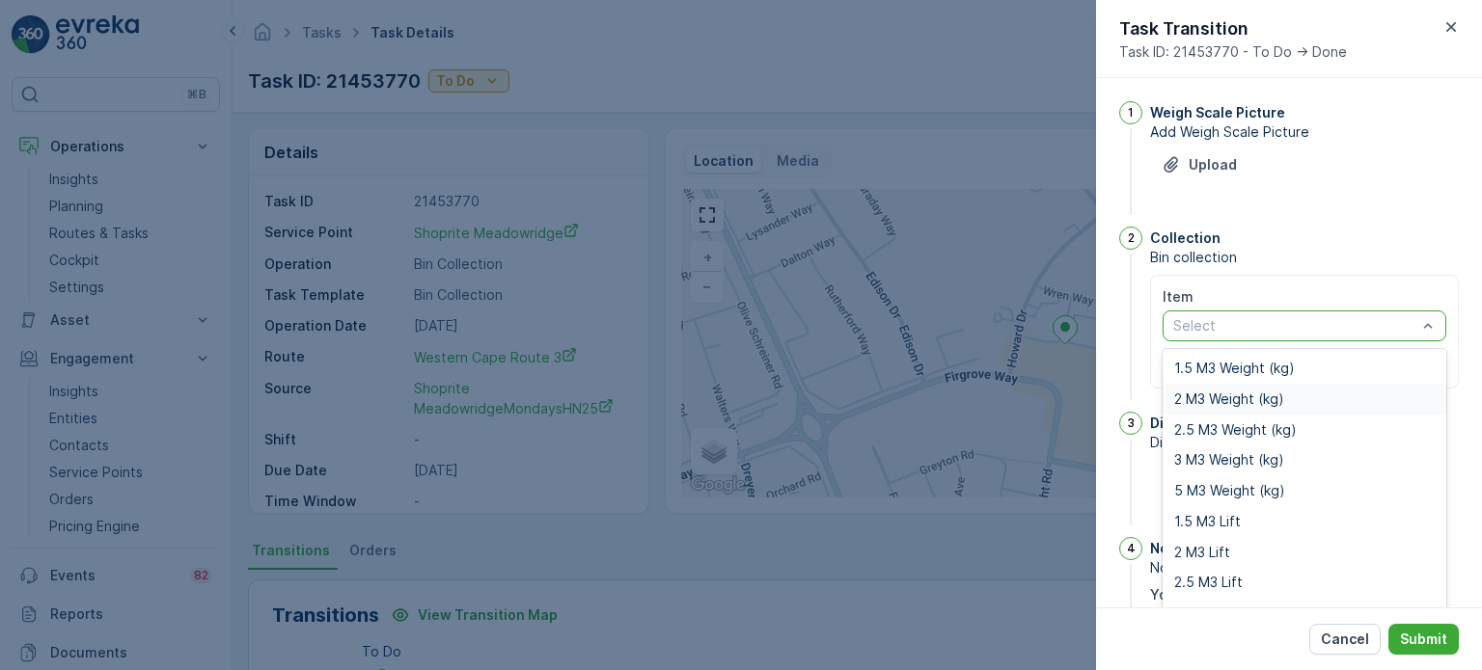
click at [1203, 396] on span "2 M3 Weight (kg)" at bounding box center [1229, 399] width 110 height 15
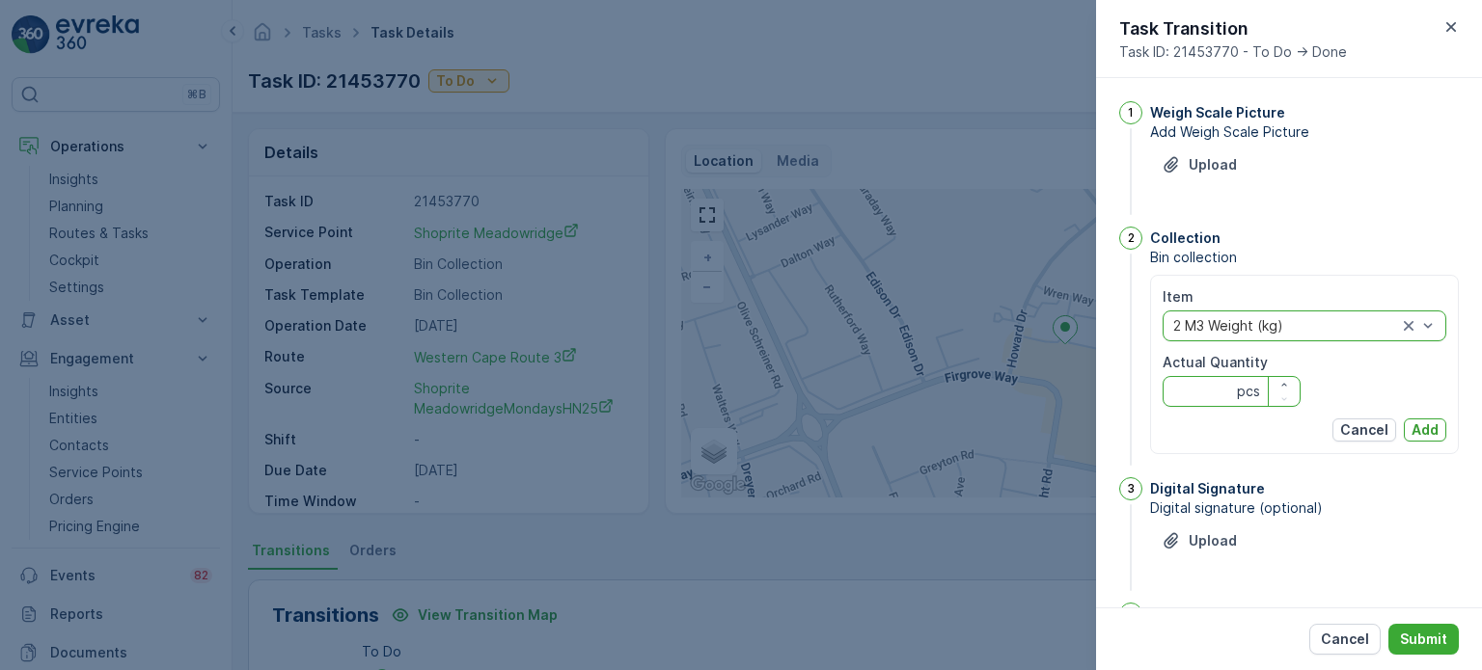
click at [1214, 389] on Quantity "Actual Quantity" at bounding box center [1231, 391] width 138 height 31
type Quantity "263"
click at [1420, 423] on p "Add" at bounding box center [1424, 430] width 27 height 19
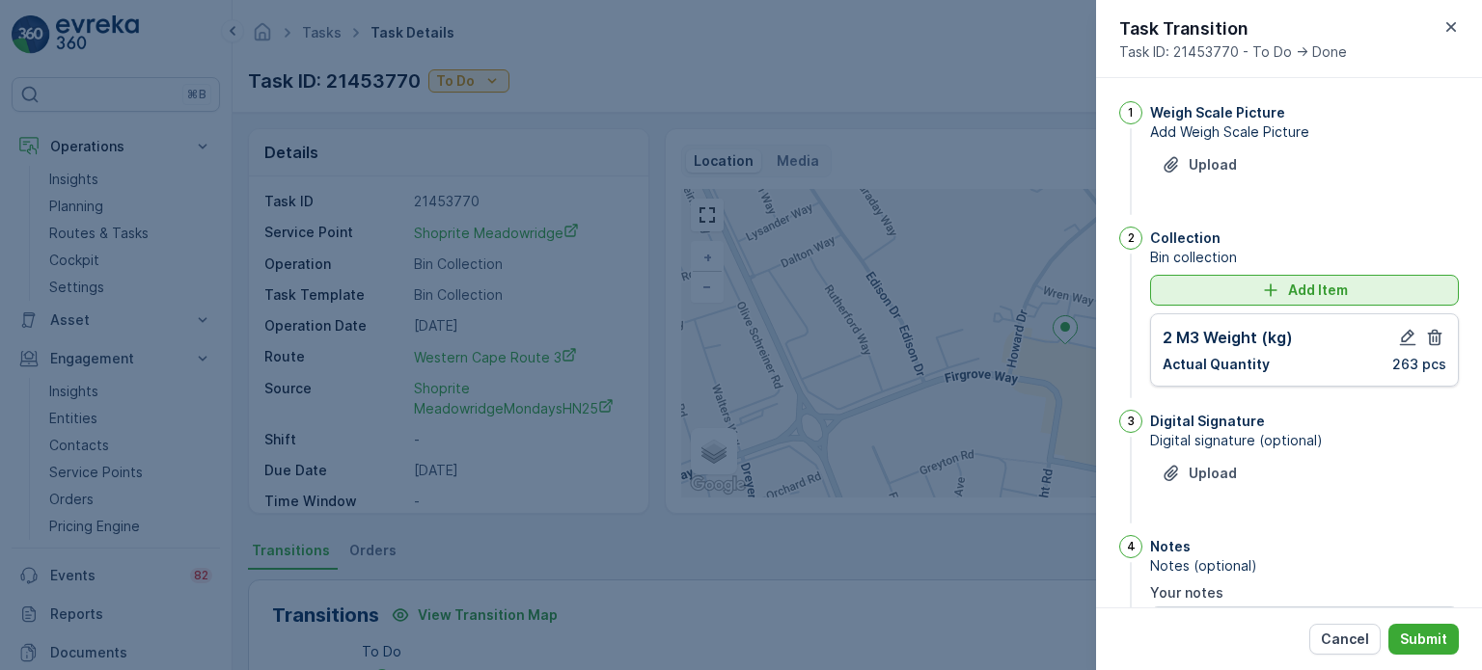
click at [1201, 292] on div "Add Item" at bounding box center [1304, 290] width 286 height 19
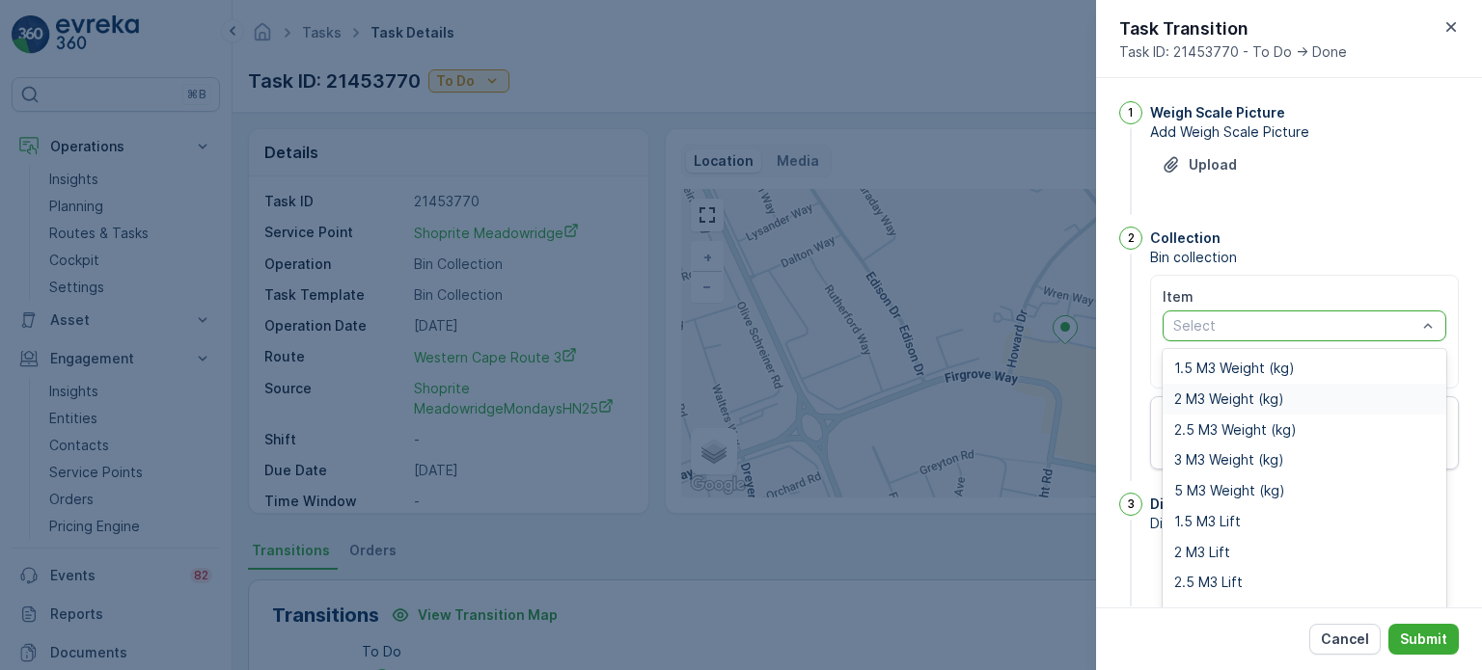
click at [1216, 399] on span "2 M3 Weight (kg)" at bounding box center [1229, 399] width 110 height 15
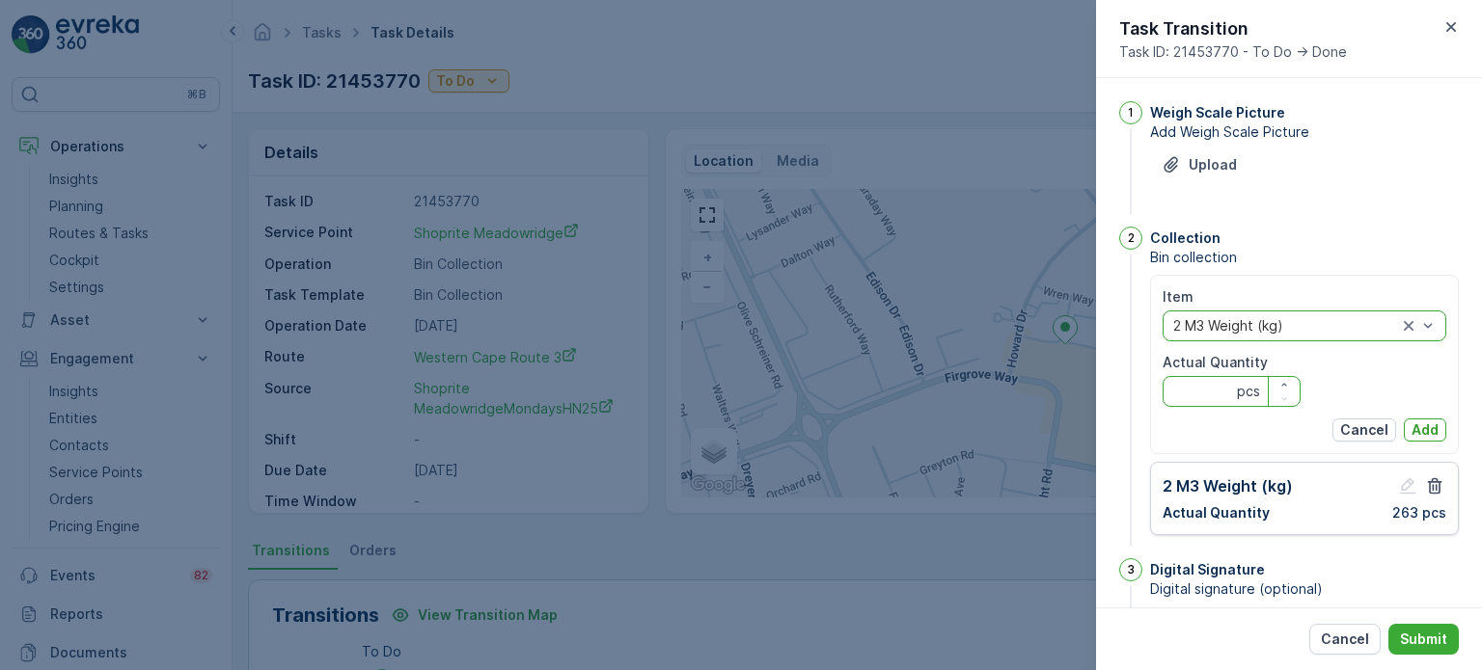
click at [1214, 390] on Quantity "Actual Quantity" at bounding box center [1231, 391] width 138 height 31
type Quantity "279"
click at [1432, 427] on p "Add" at bounding box center [1424, 430] width 27 height 19
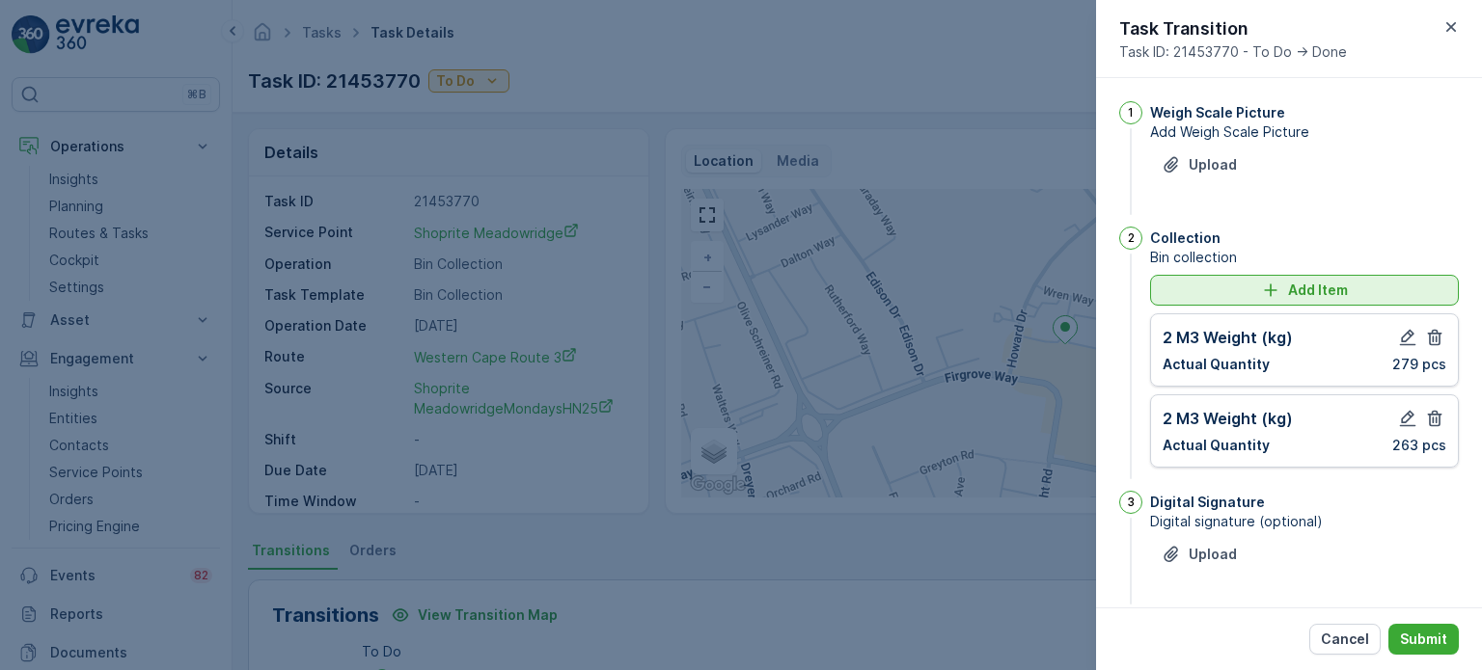
click at [1227, 286] on div "Add Item" at bounding box center [1304, 290] width 286 height 19
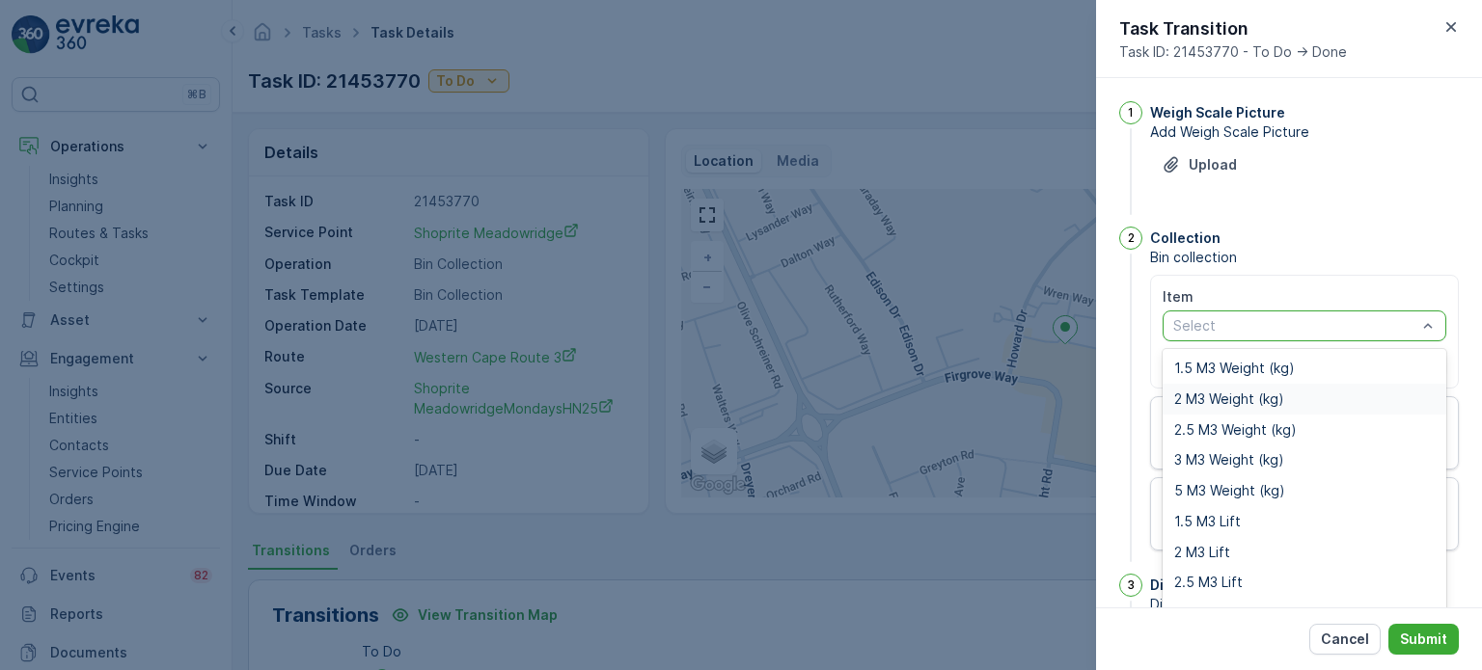
click at [1214, 395] on span "2 M3 Weight (kg)" at bounding box center [1229, 399] width 110 height 15
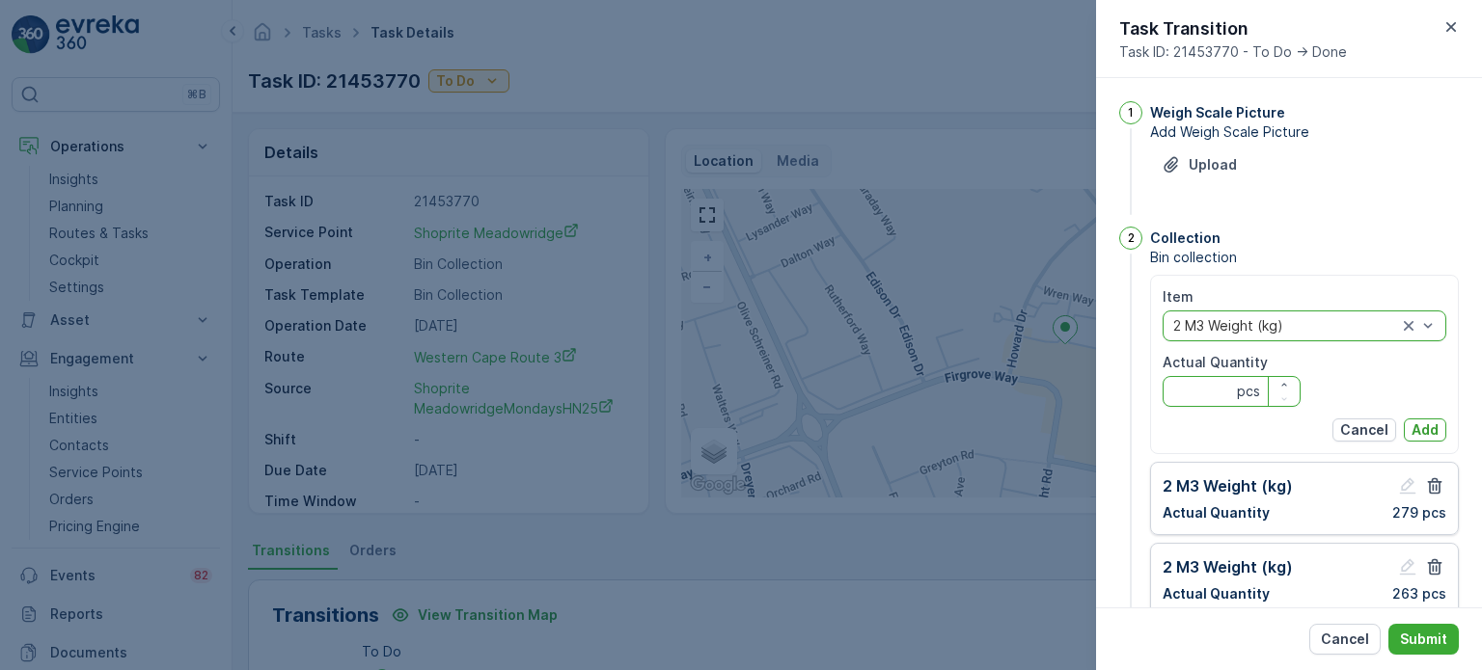
click at [1207, 400] on Quantity "Actual Quantity" at bounding box center [1231, 391] width 138 height 31
type Quantity "258"
drag, startPoint x: 1407, startPoint y: 419, endPoint x: 1418, endPoint y: 422, distance: 11.0
click at [1411, 422] on button "Add" at bounding box center [1425, 430] width 42 height 23
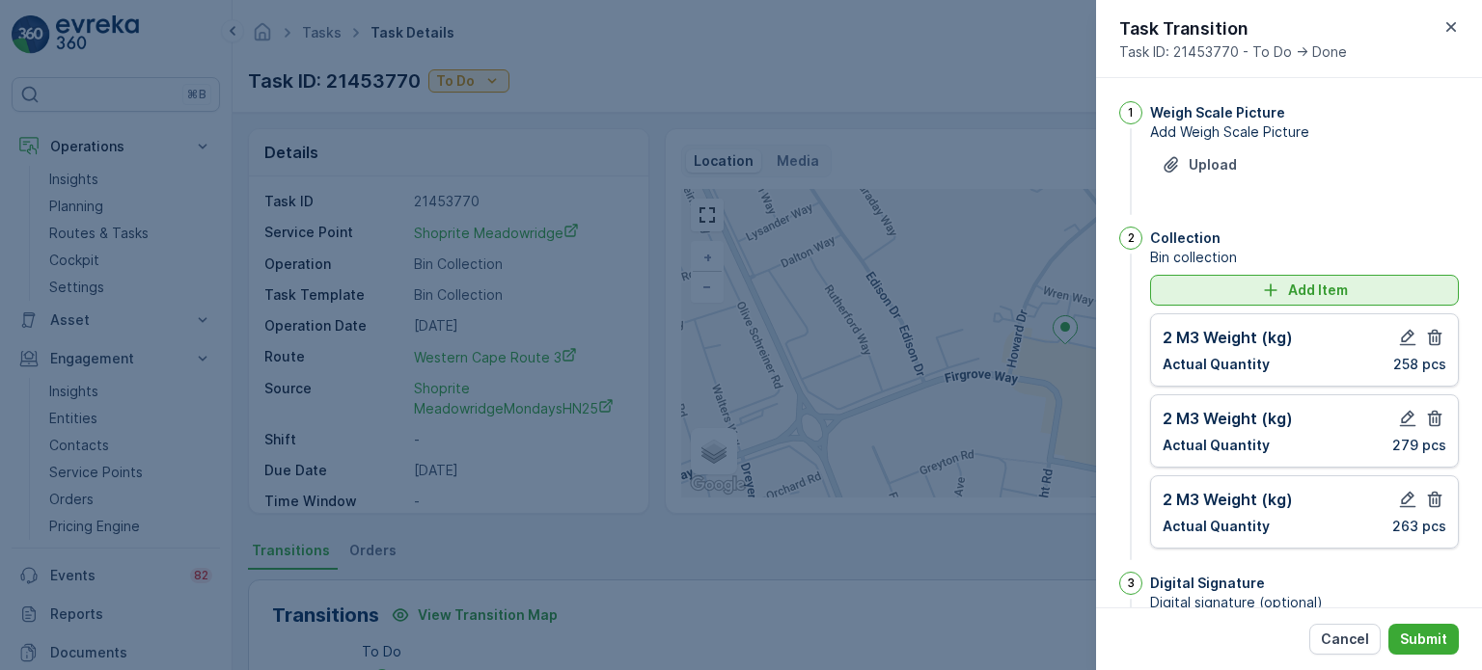
click at [1204, 287] on div "Add Item" at bounding box center [1304, 290] width 286 height 19
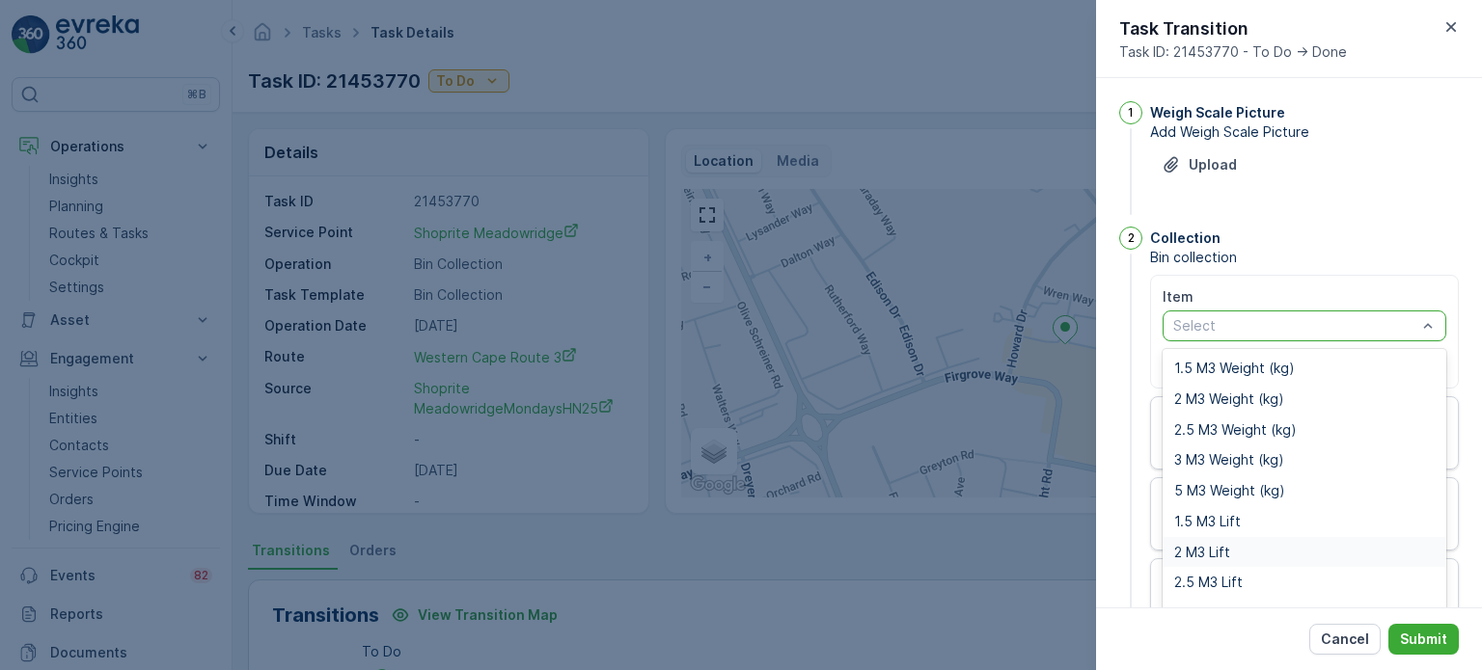
scroll to position [24, 0]
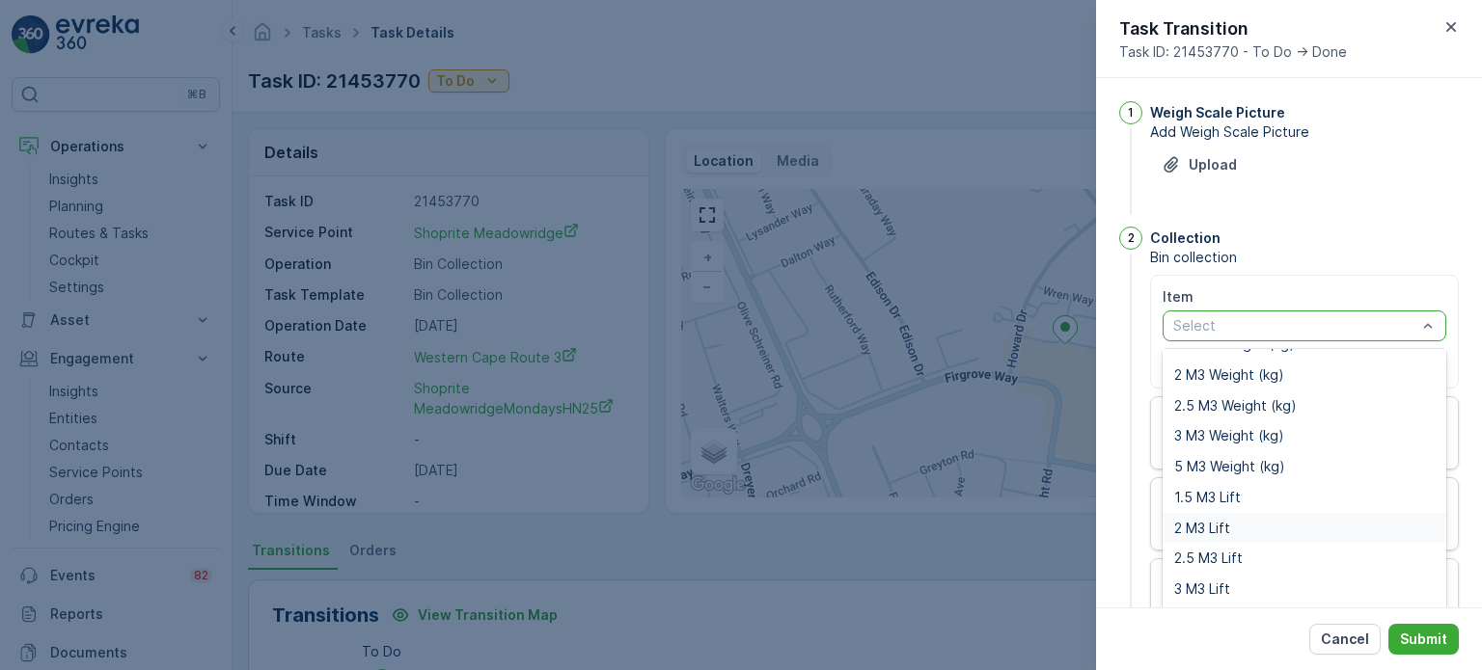
click at [1198, 532] on span "2 M3 Lift" at bounding box center [1202, 528] width 56 height 15
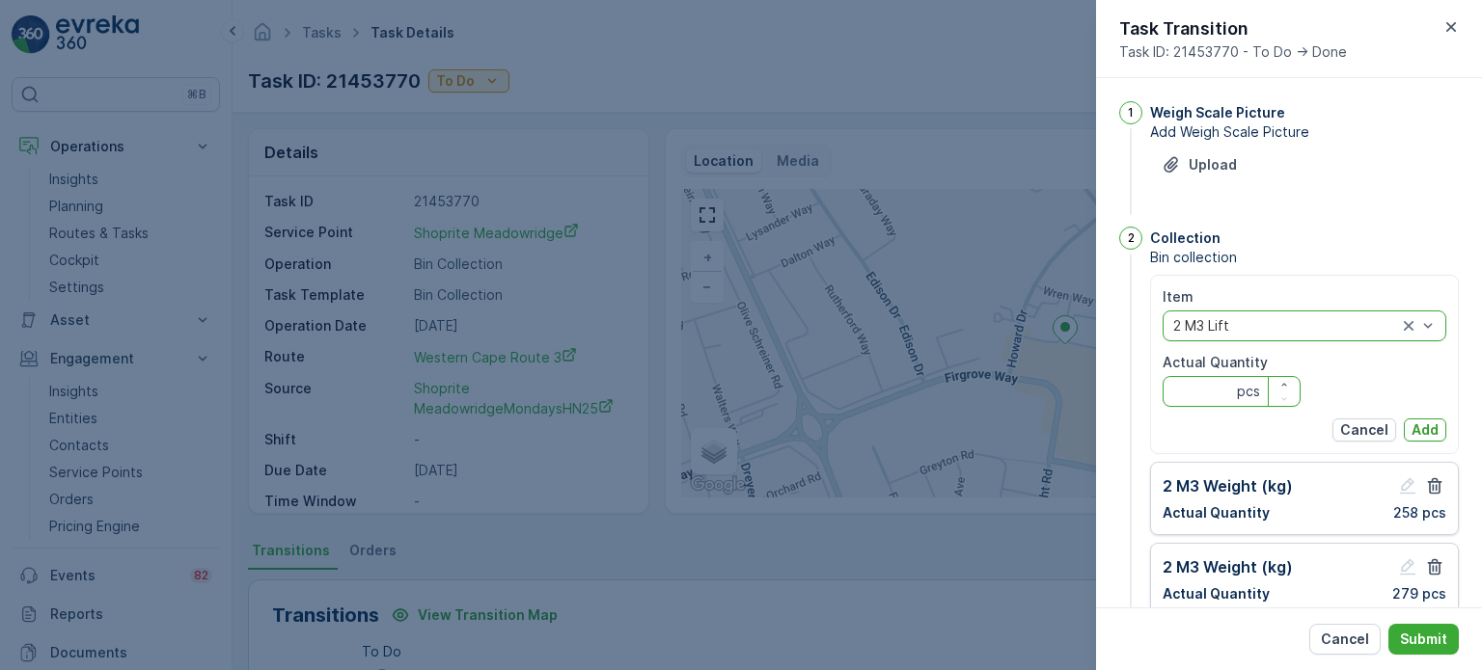
click at [1208, 393] on Quantity "Actual Quantity" at bounding box center [1231, 391] width 138 height 31
type Quantity "3"
click at [1420, 422] on p "Add" at bounding box center [1424, 430] width 27 height 19
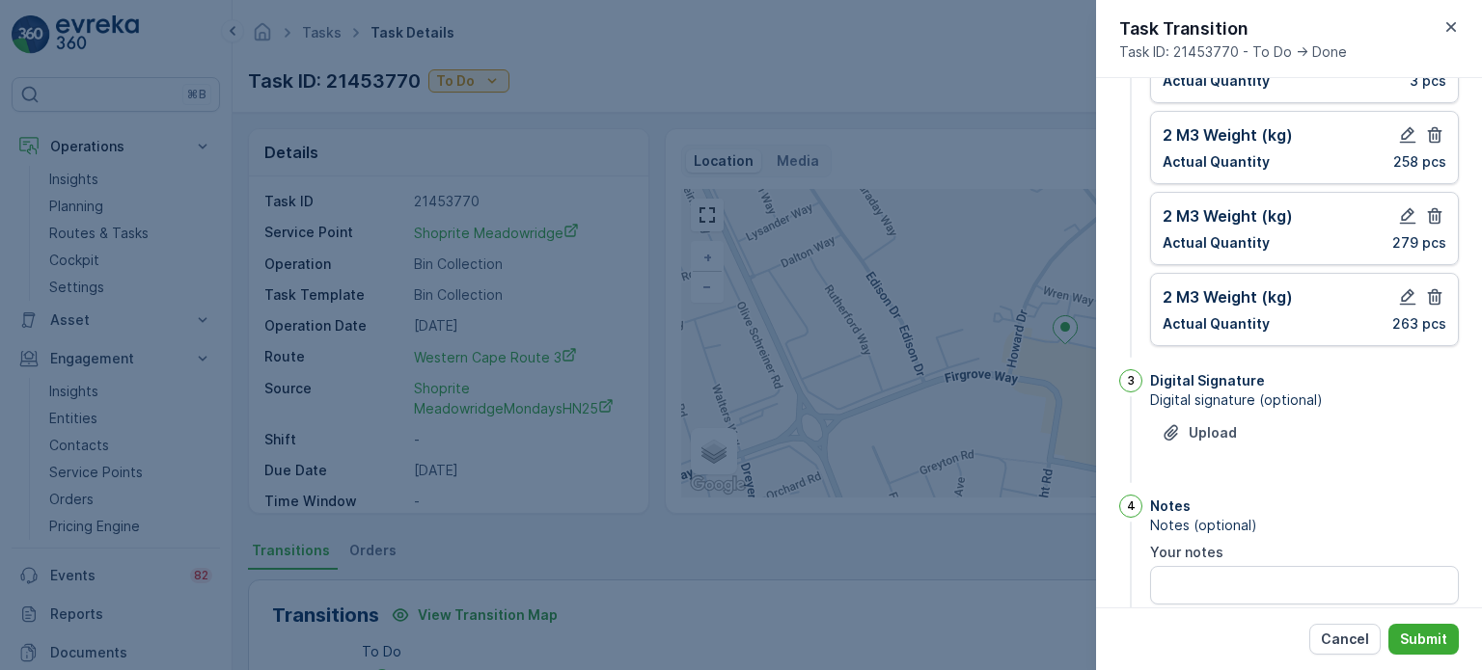
scroll to position [289, 0]
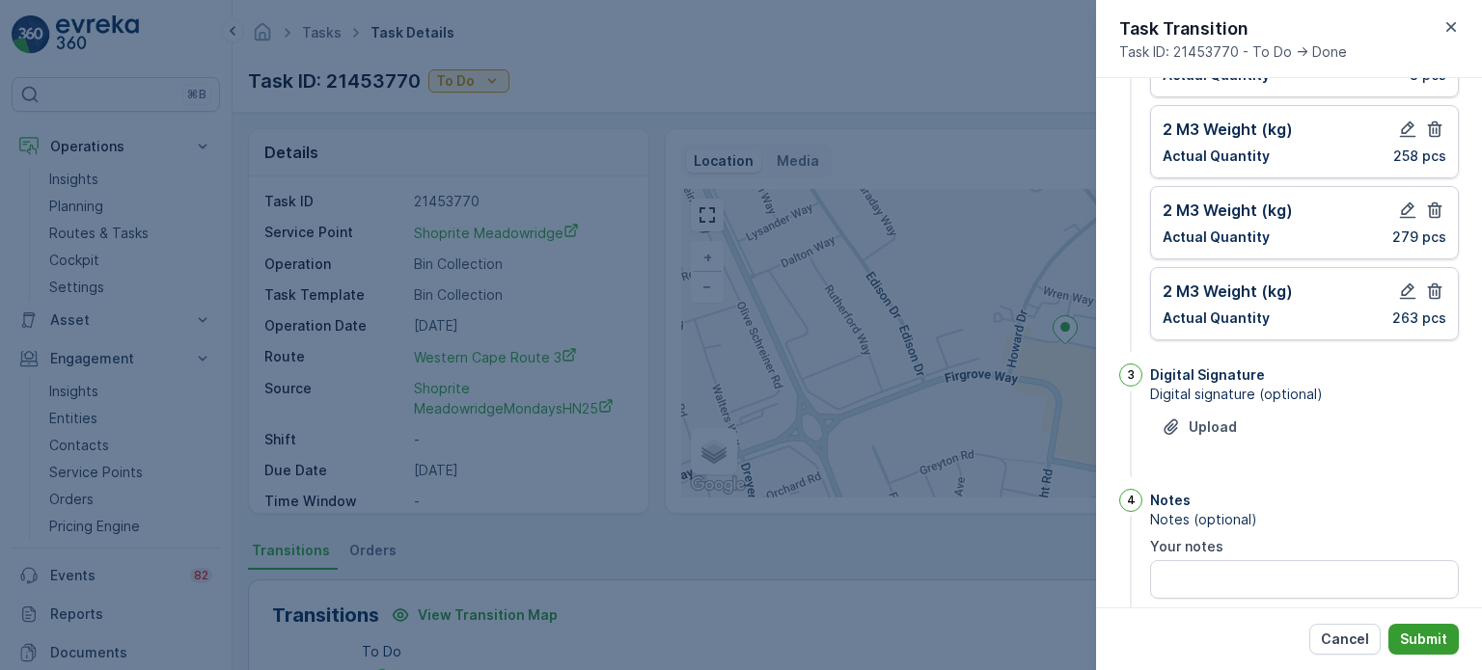
click at [1440, 640] on p "Submit" at bounding box center [1423, 639] width 47 height 19
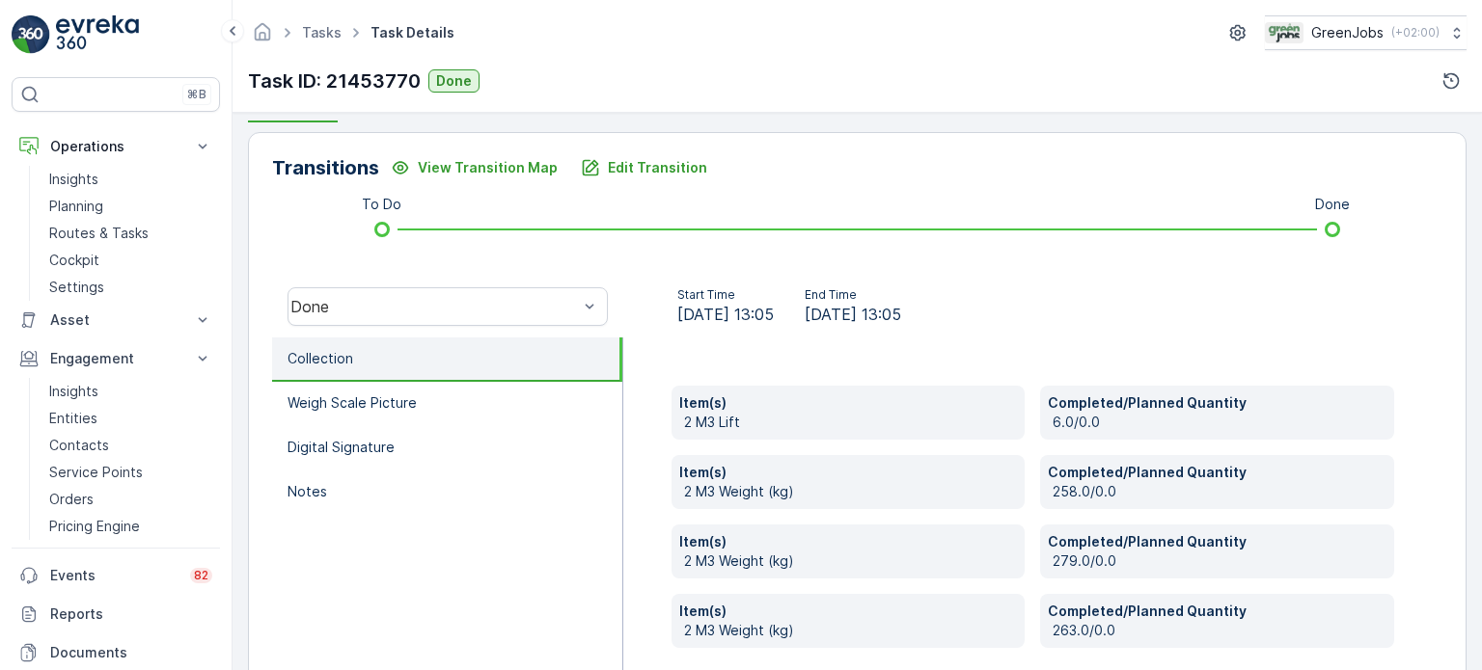
scroll to position [448, 0]
click at [624, 167] on p "Edit Transition" at bounding box center [657, 167] width 99 height 19
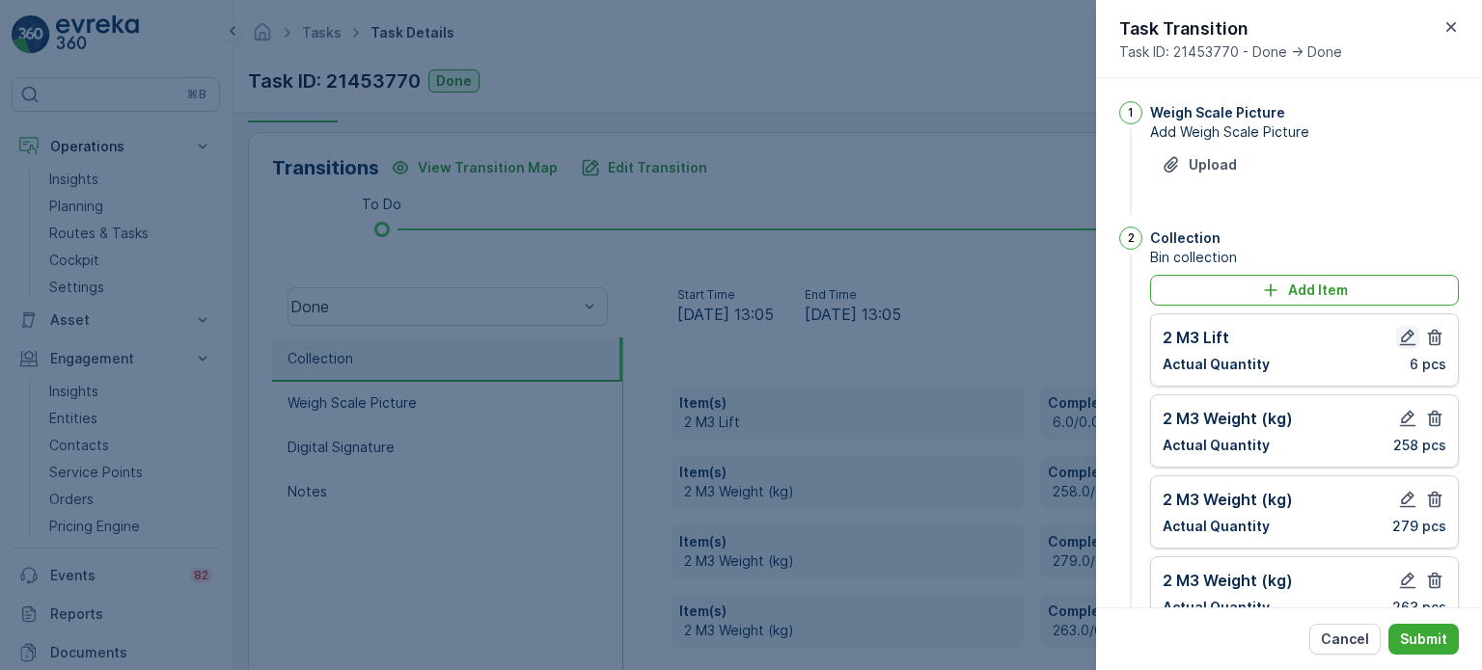
click at [1402, 337] on icon "button" at bounding box center [1407, 337] width 19 height 19
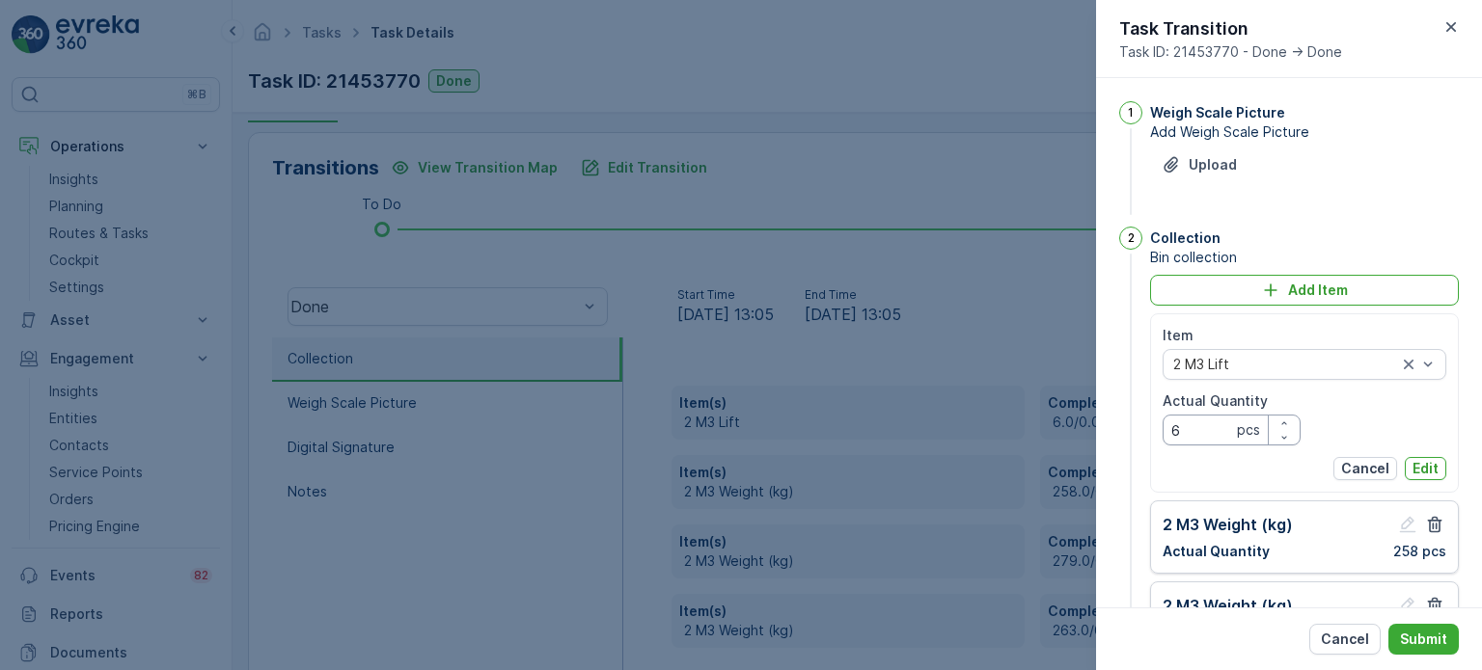
click at [1191, 431] on Quantity "6" at bounding box center [1231, 430] width 138 height 31
type Quantity "3"
click at [1419, 468] on p "Edit" at bounding box center [1425, 468] width 26 height 19
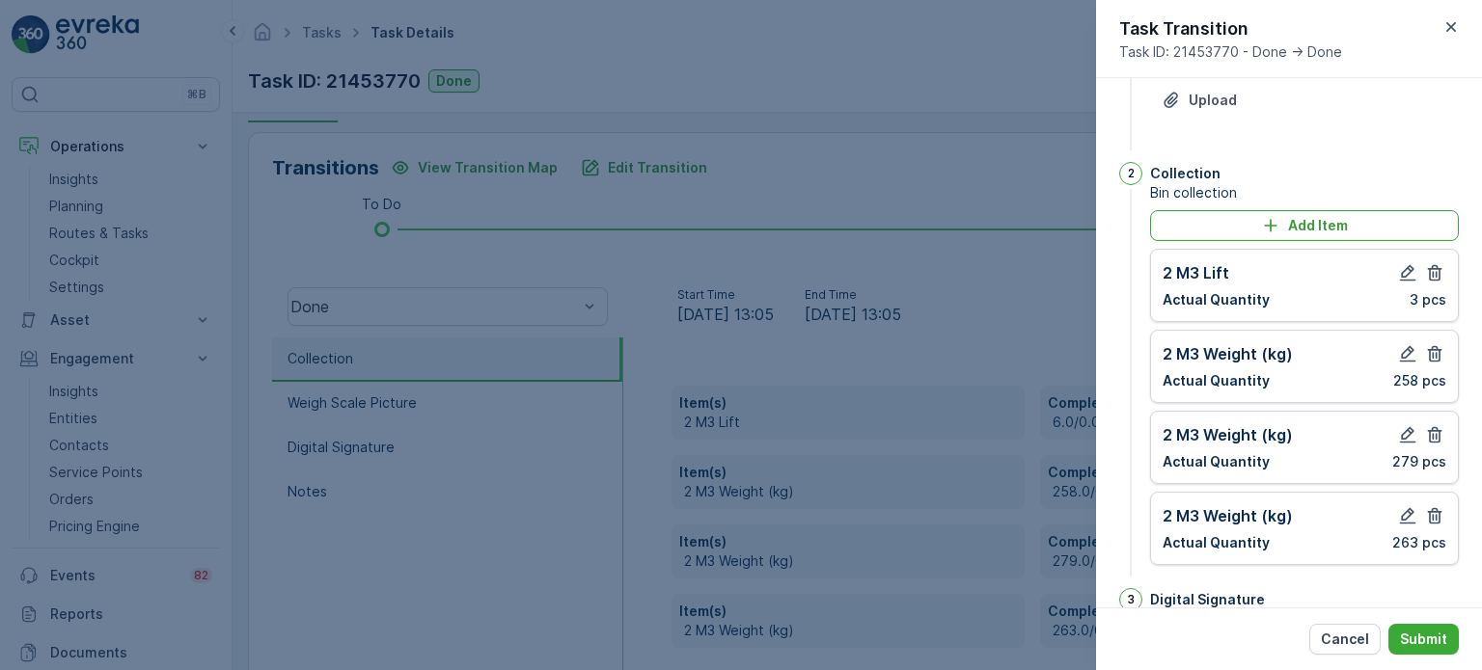
scroll to position [193, 0]
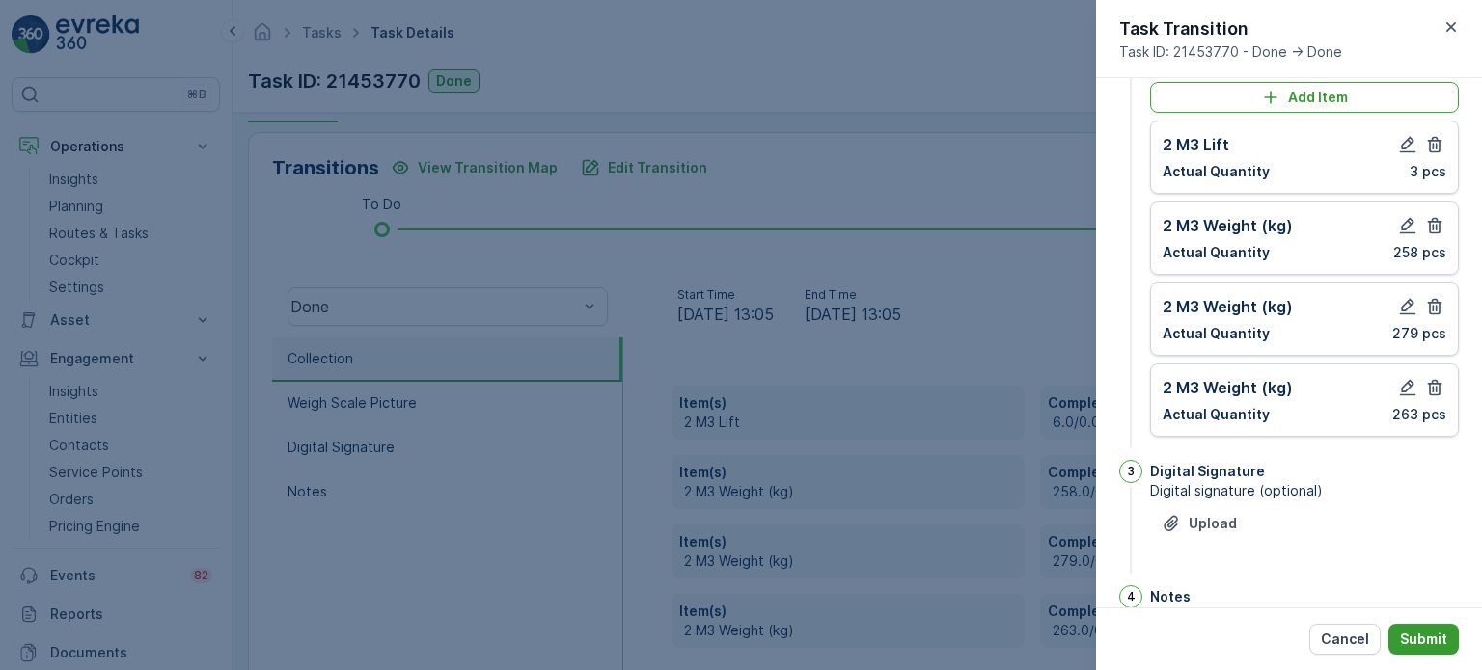
click at [1446, 632] on p "Submit" at bounding box center [1423, 639] width 47 height 19
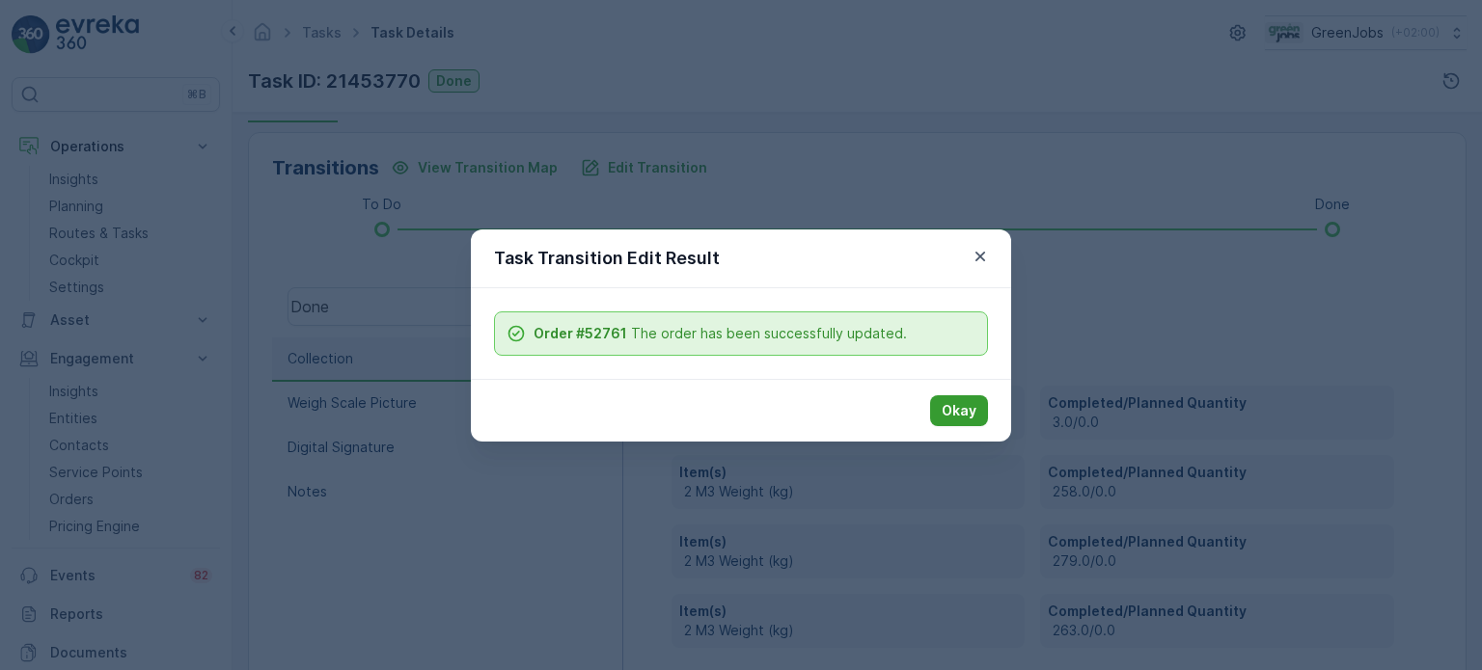
click at [961, 402] on p "Okay" at bounding box center [958, 410] width 35 height 19
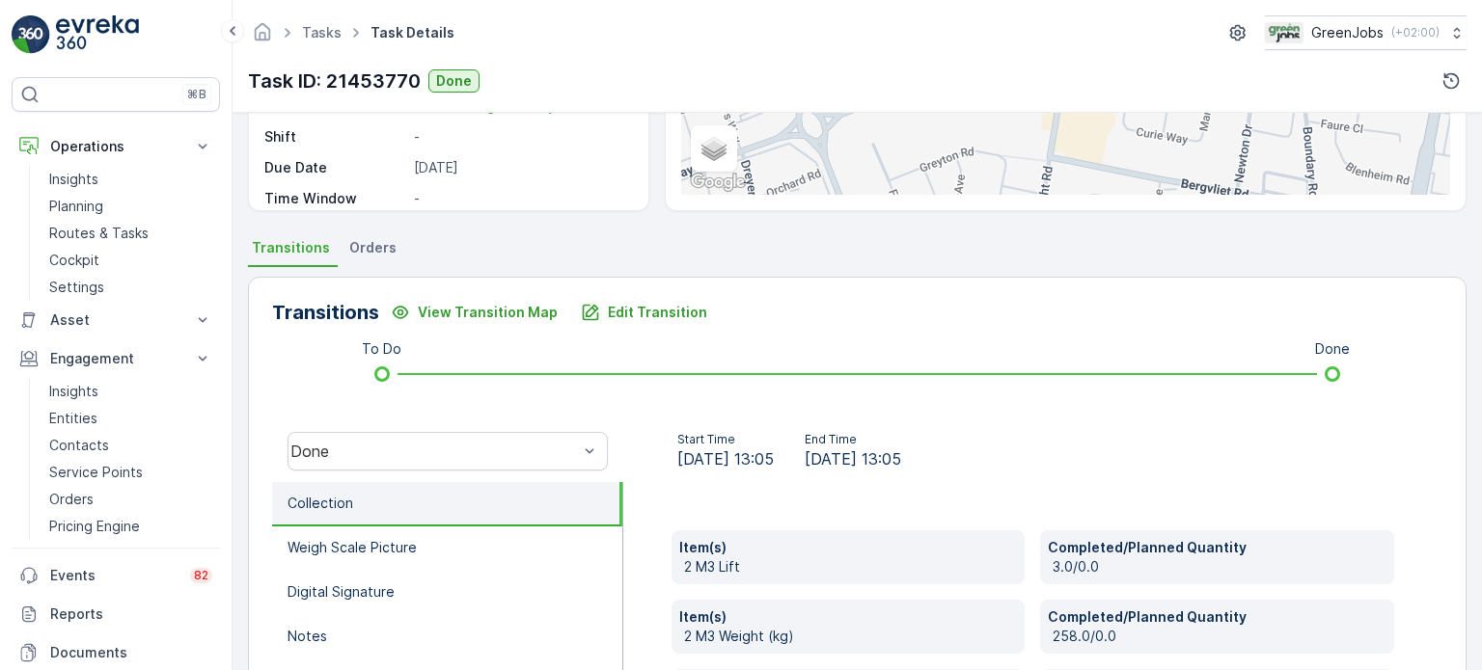
scroll to position [255, 0]
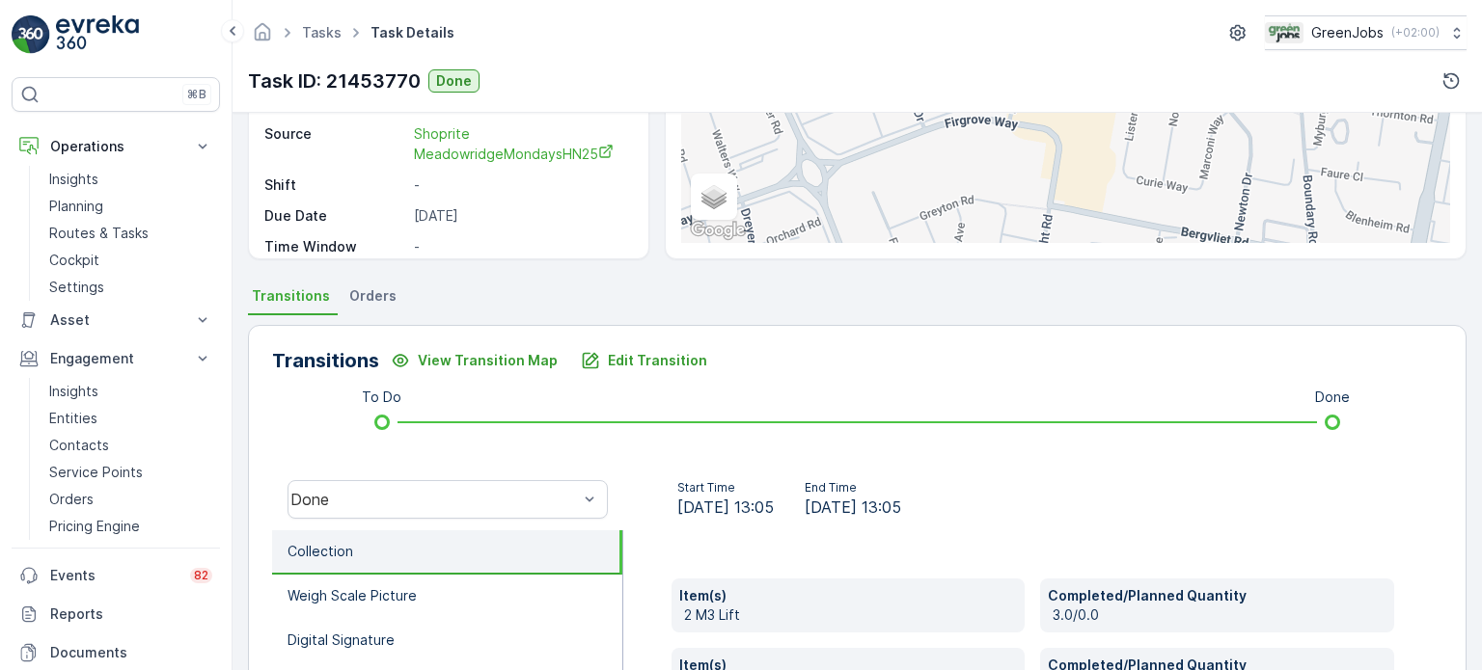
click at [373, 299] on span "Orders" at bounding box center [372, 296] width 47 height 19
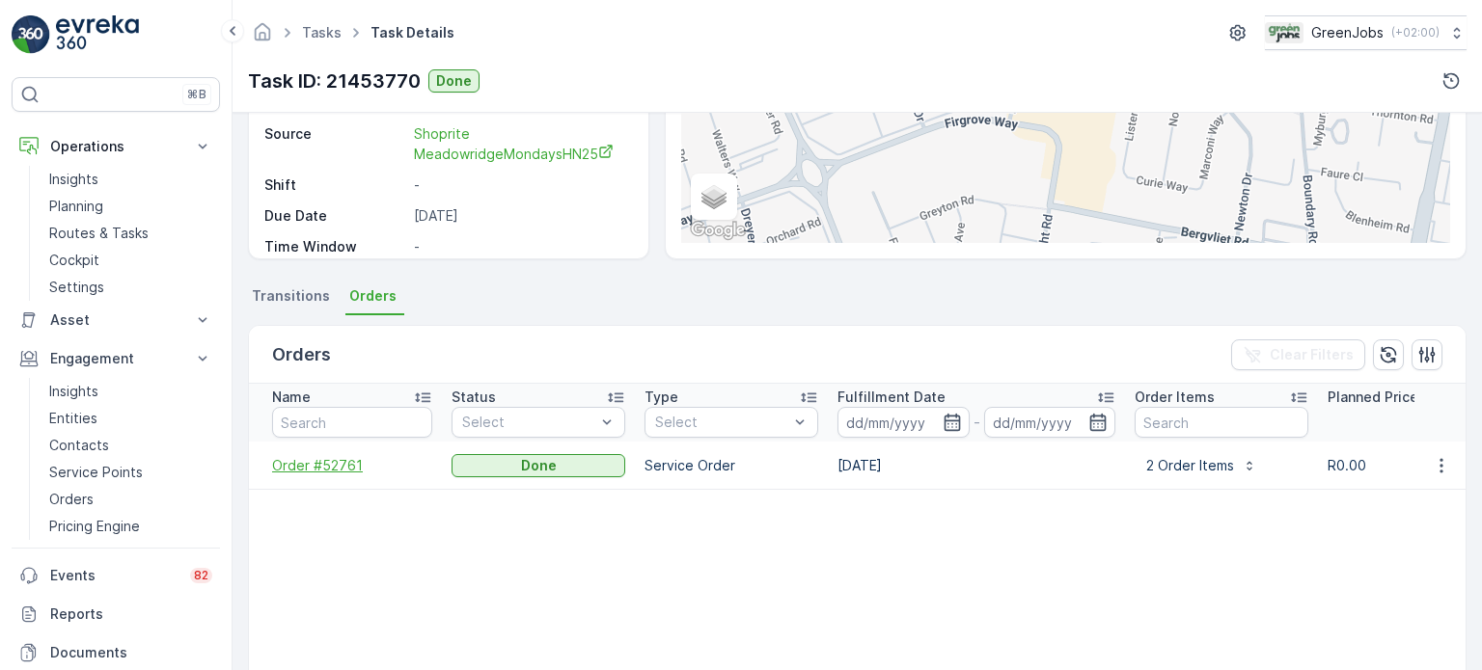
click at [339, 468] on span "Order #52761" at bounding box center [352, 465] width 160 height 19
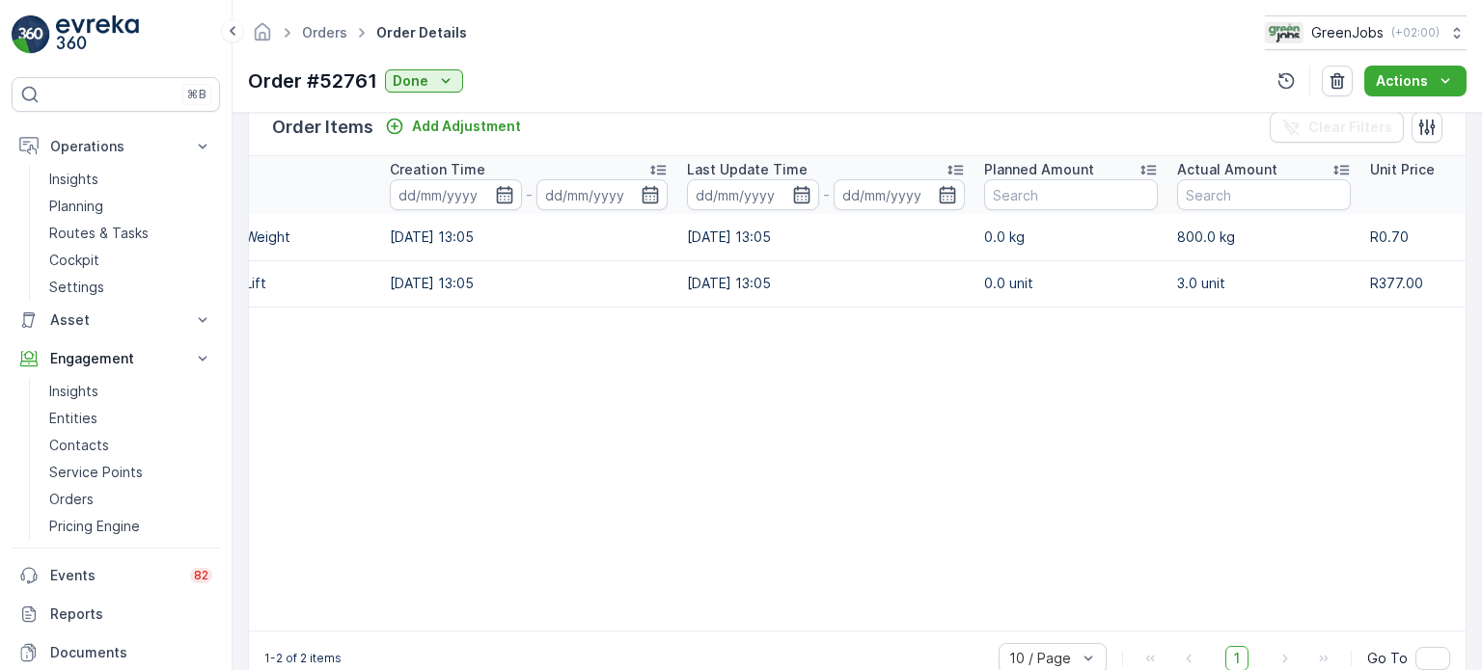
scroll to position [0, 46]
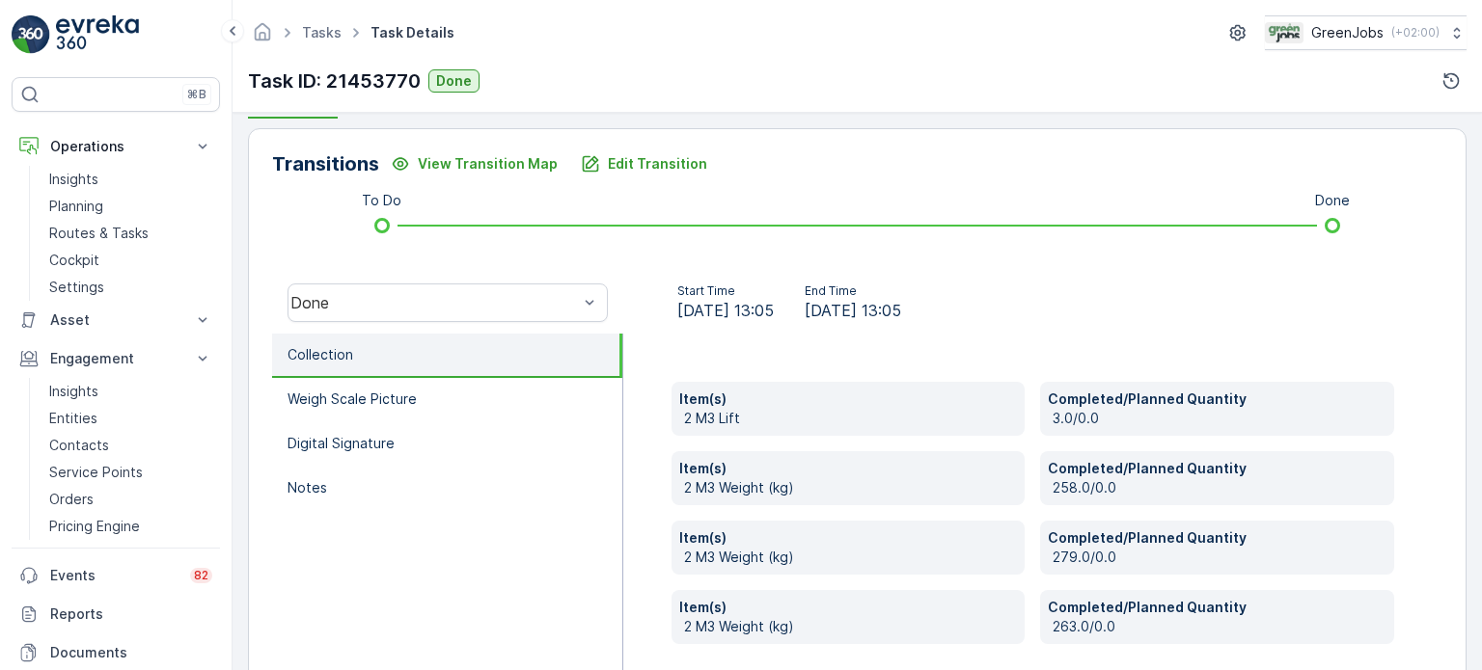
scroll to position [544, 0]
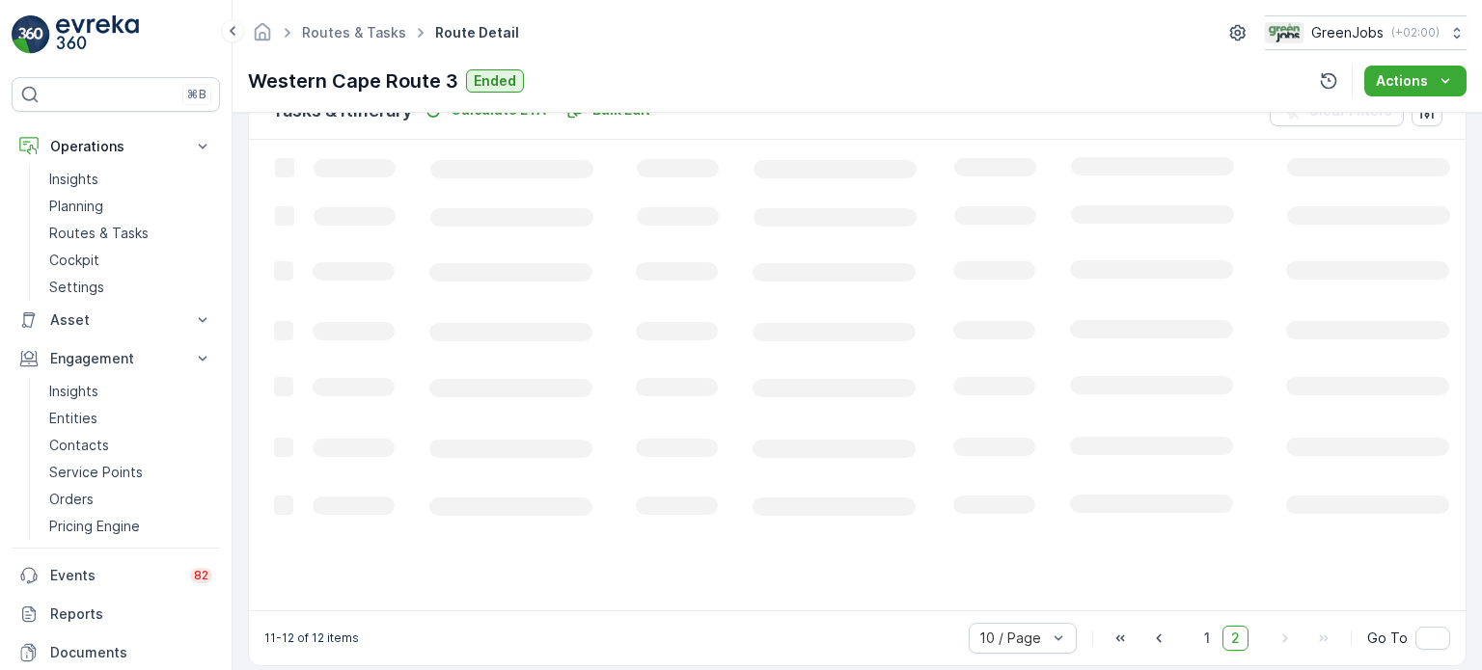
scroll to position [518, 0]
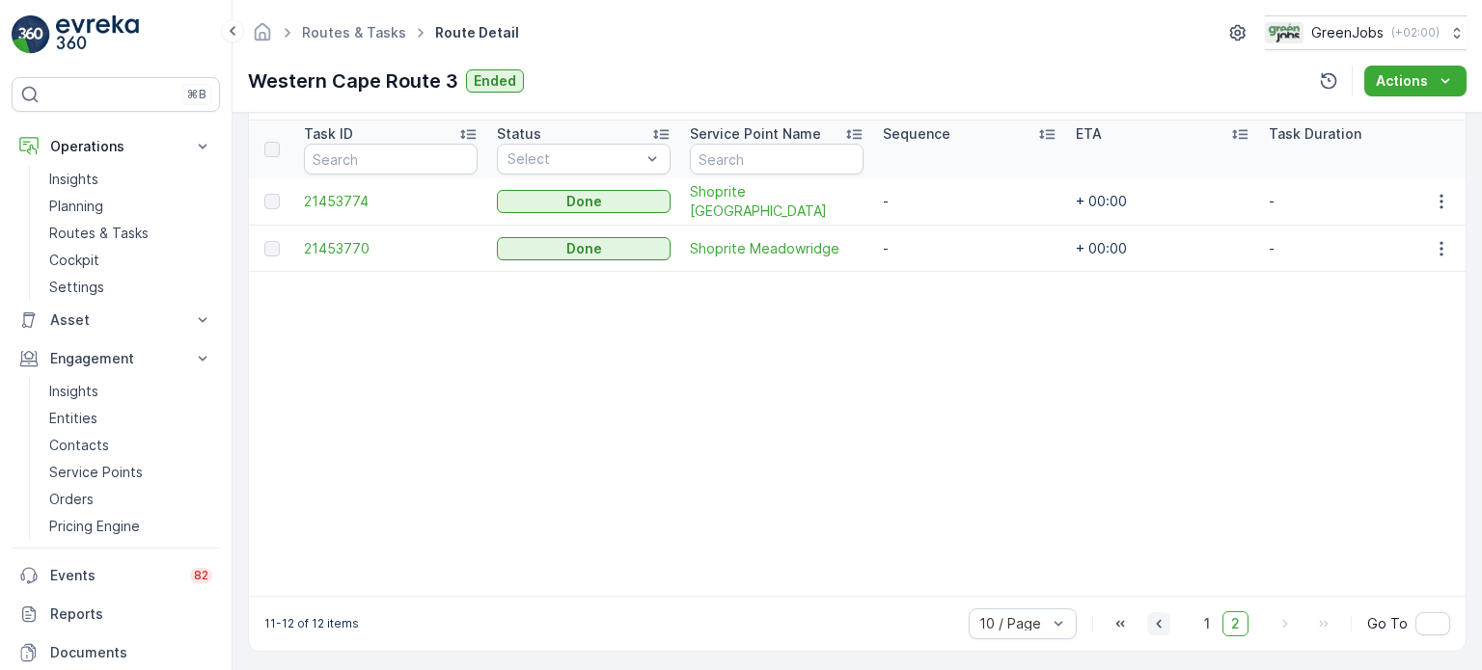
click at [1156, 628] on icon "button" at bounding box center [1158, 623] width 5 height 9
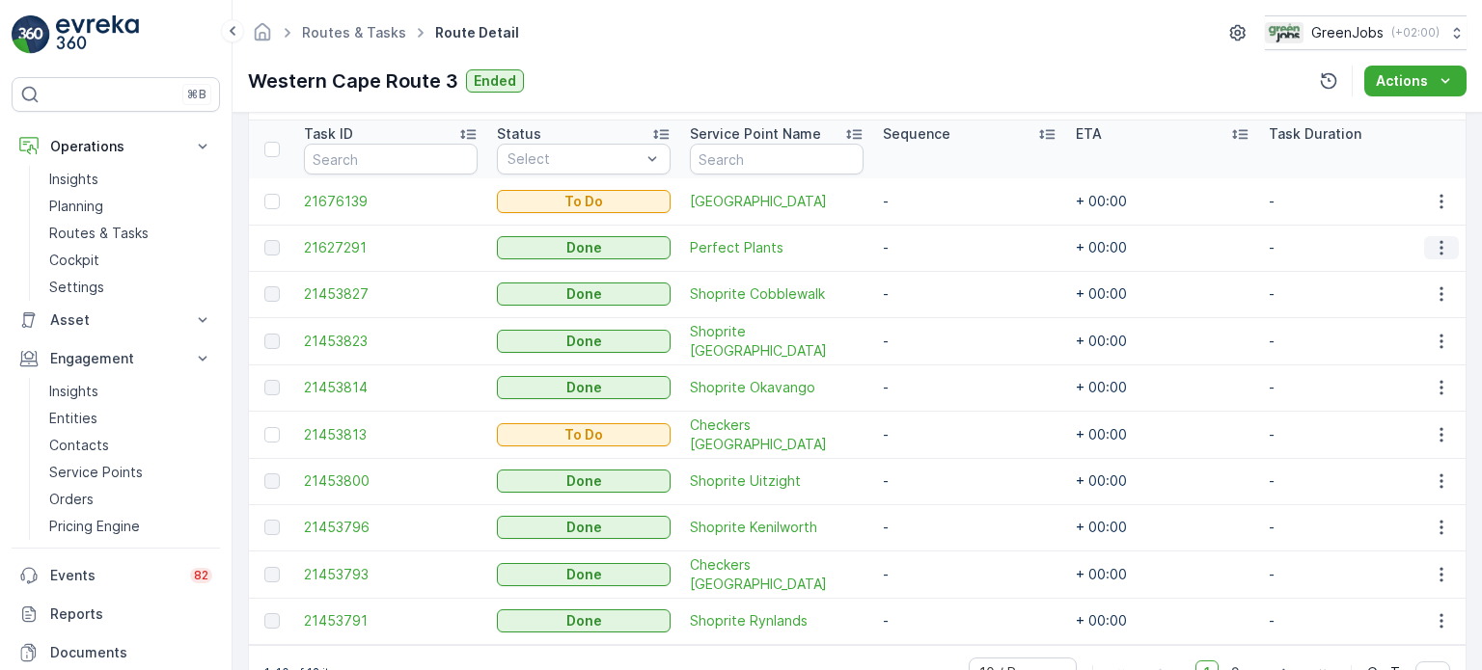
click at [1435, 237] on button "button" at bounding box center [1441, 247] width 35 height 23
click at [1399, 267] on span "See More Details" at bounding box center [1418, 274] width 112 height 19
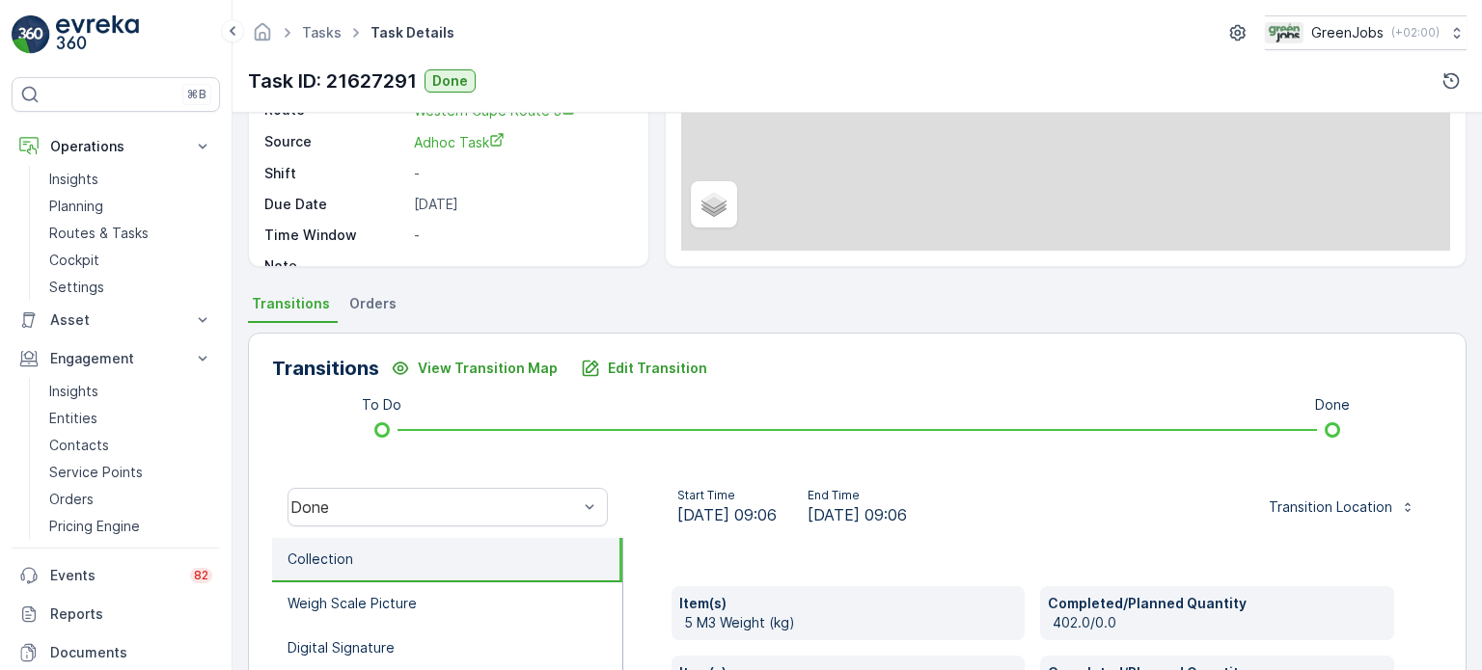
scroll to position [386, 0]
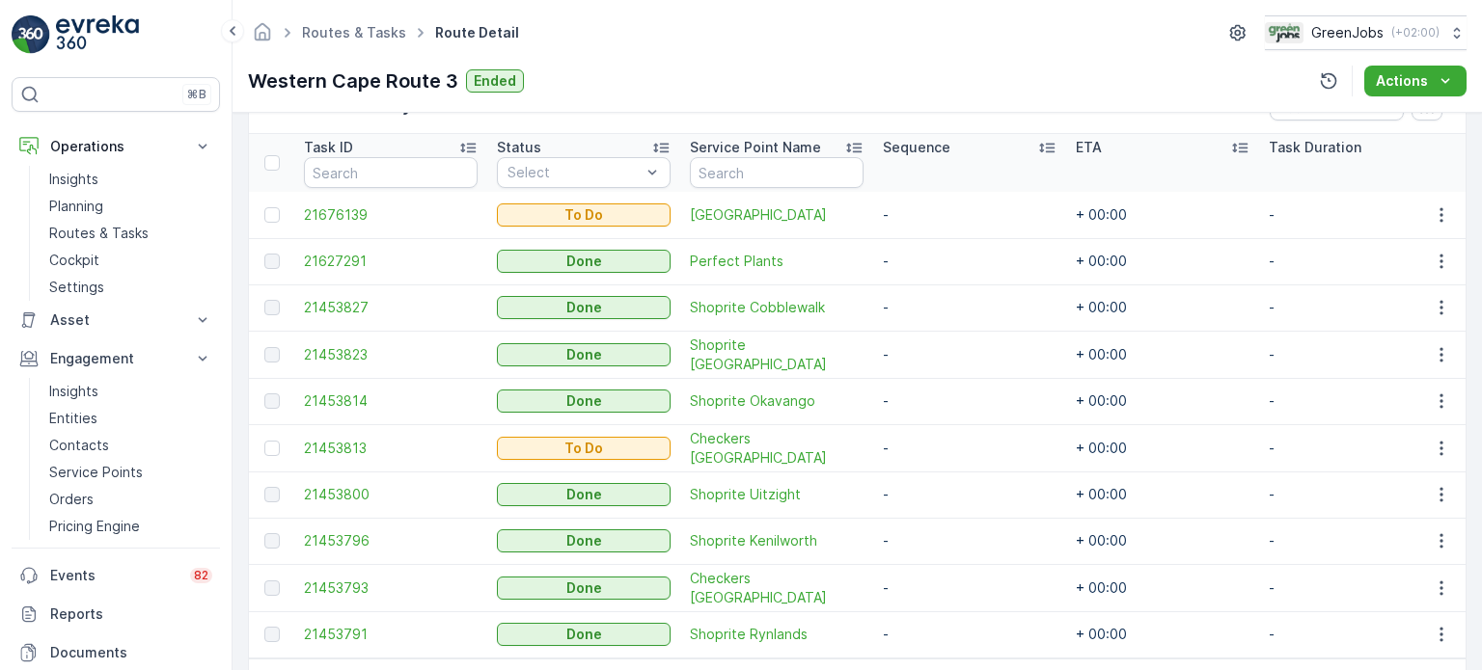
scroll to position [518, 0]
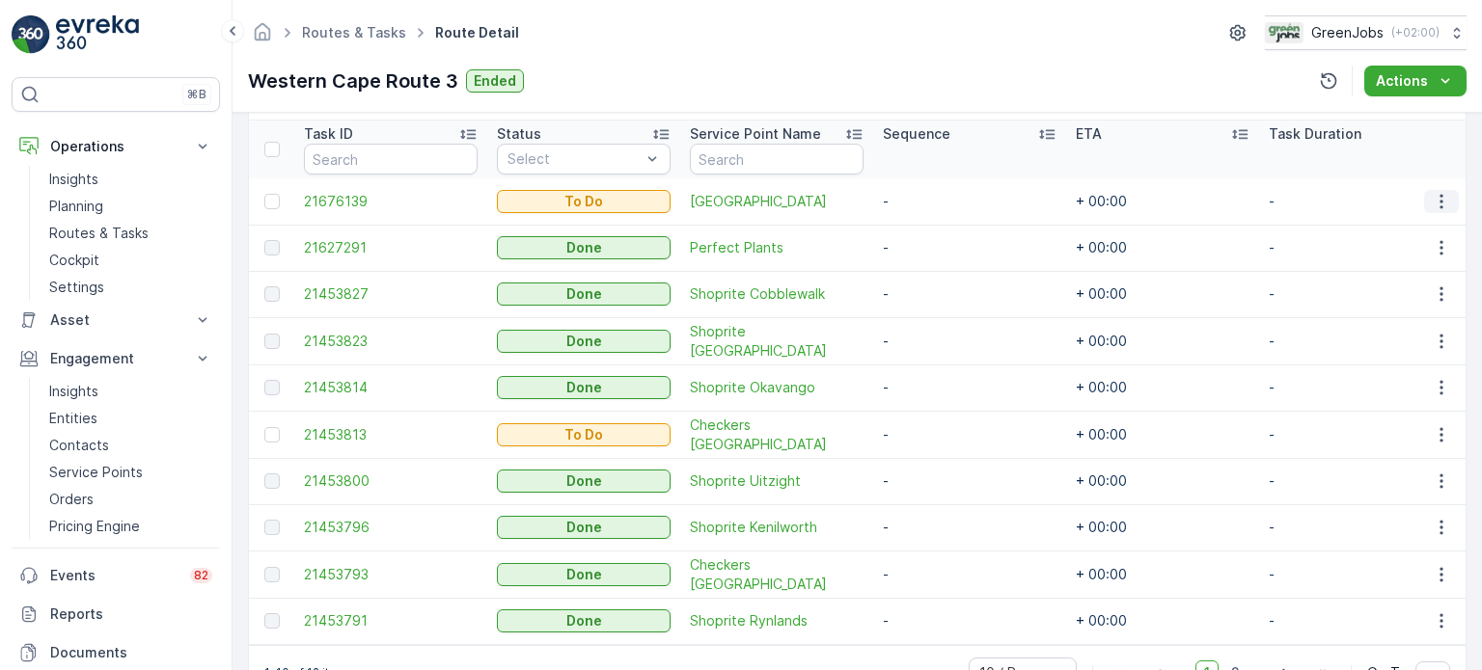
click at [1439, 194] on icon "button" at bounding box center [1440, 201] width 3 height 14
click at [1378, 230] on span "See More Details" at bounding box center [1401, 228] width 112 height 19
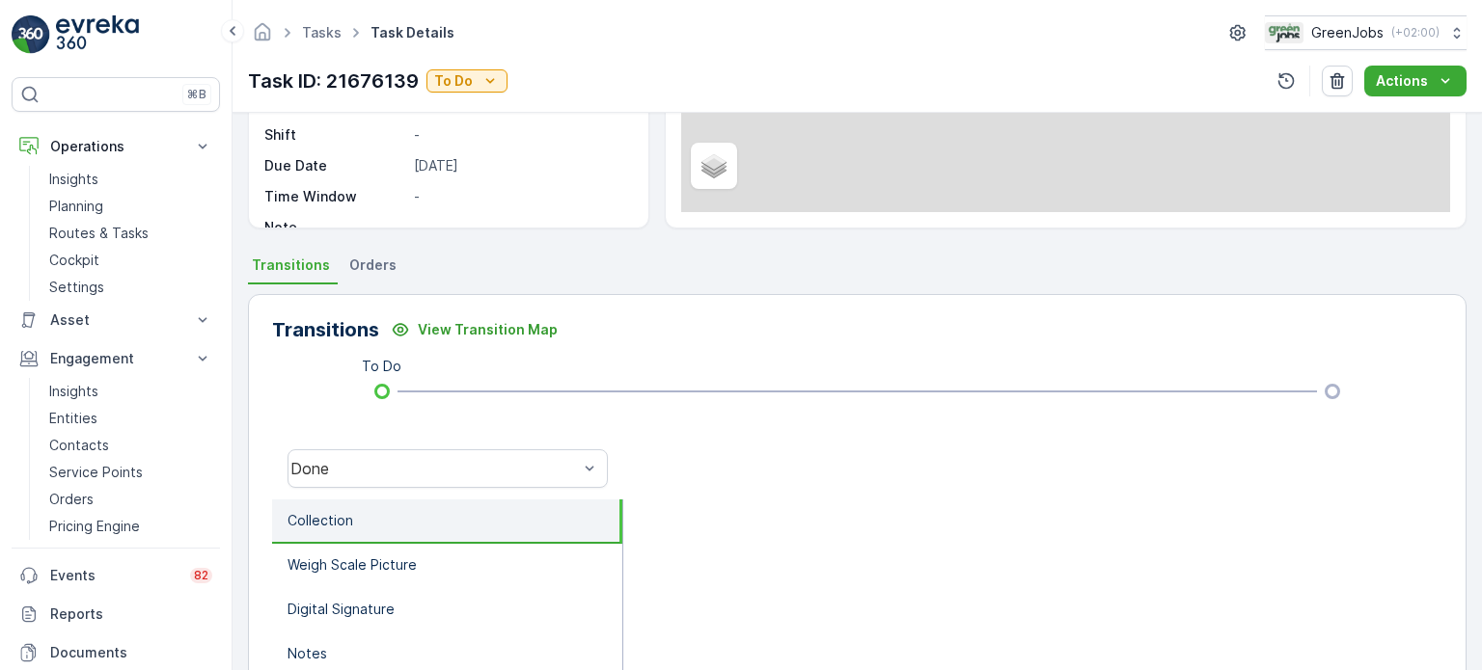
scroll to position [96, 0]
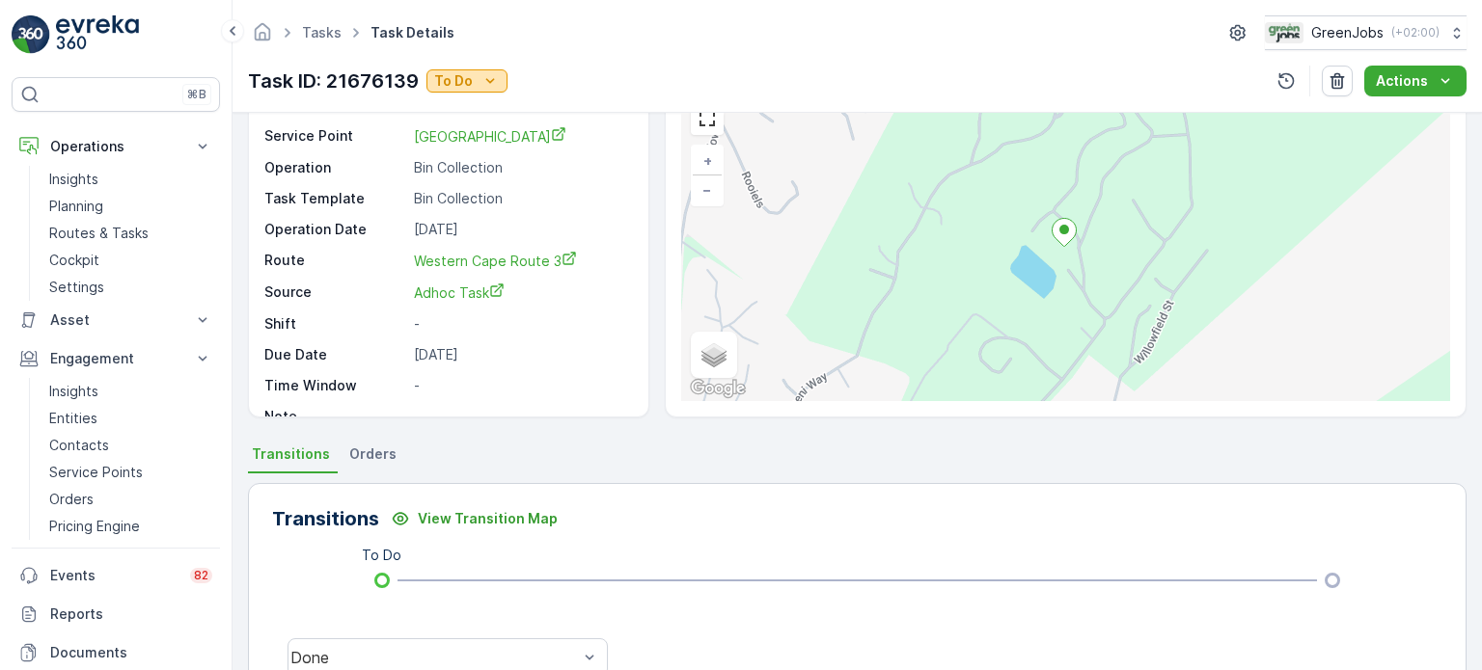
click at [447, 85] on p "To Do" at bounding box center [453, 80] width 39 height 19
click at [463, 108] on span "Done" at bounding box center [454, 108] width 35 height 19
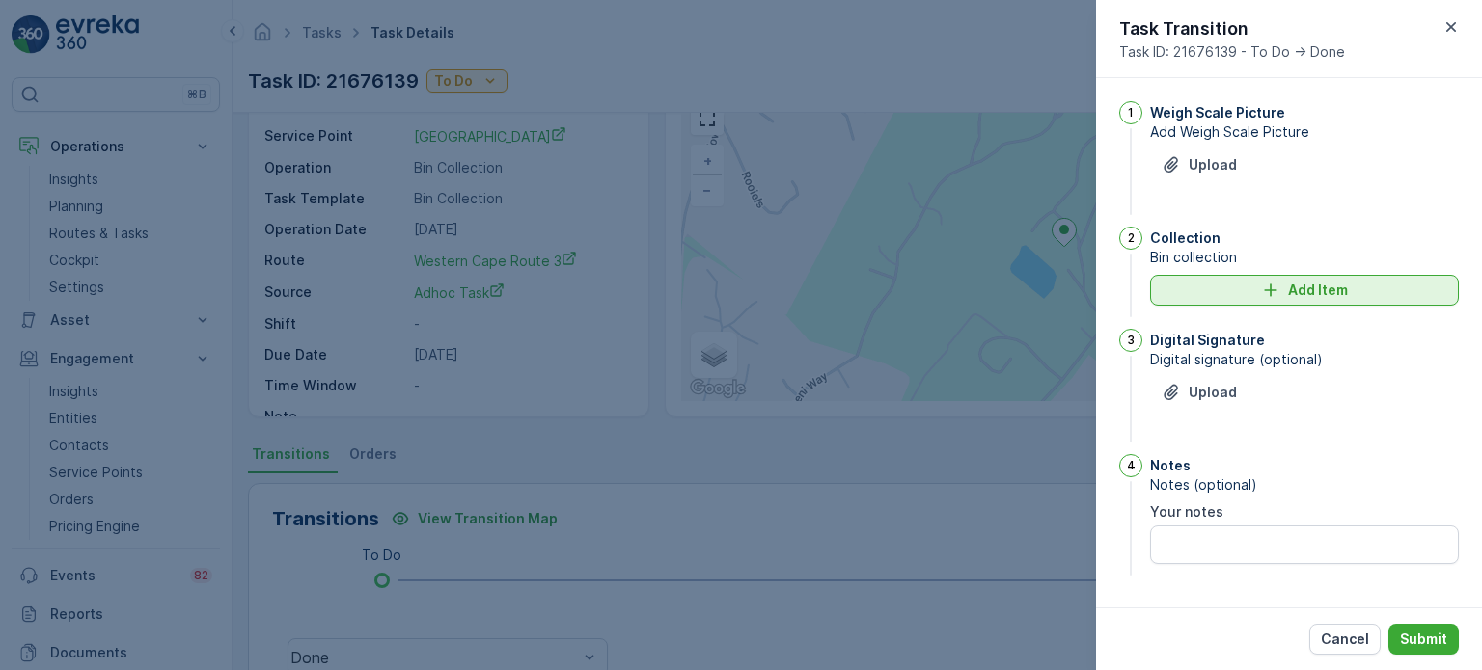
click at [1250, 296] on div "Add Item" at bounding box center [1304, 290] width 286 height 19
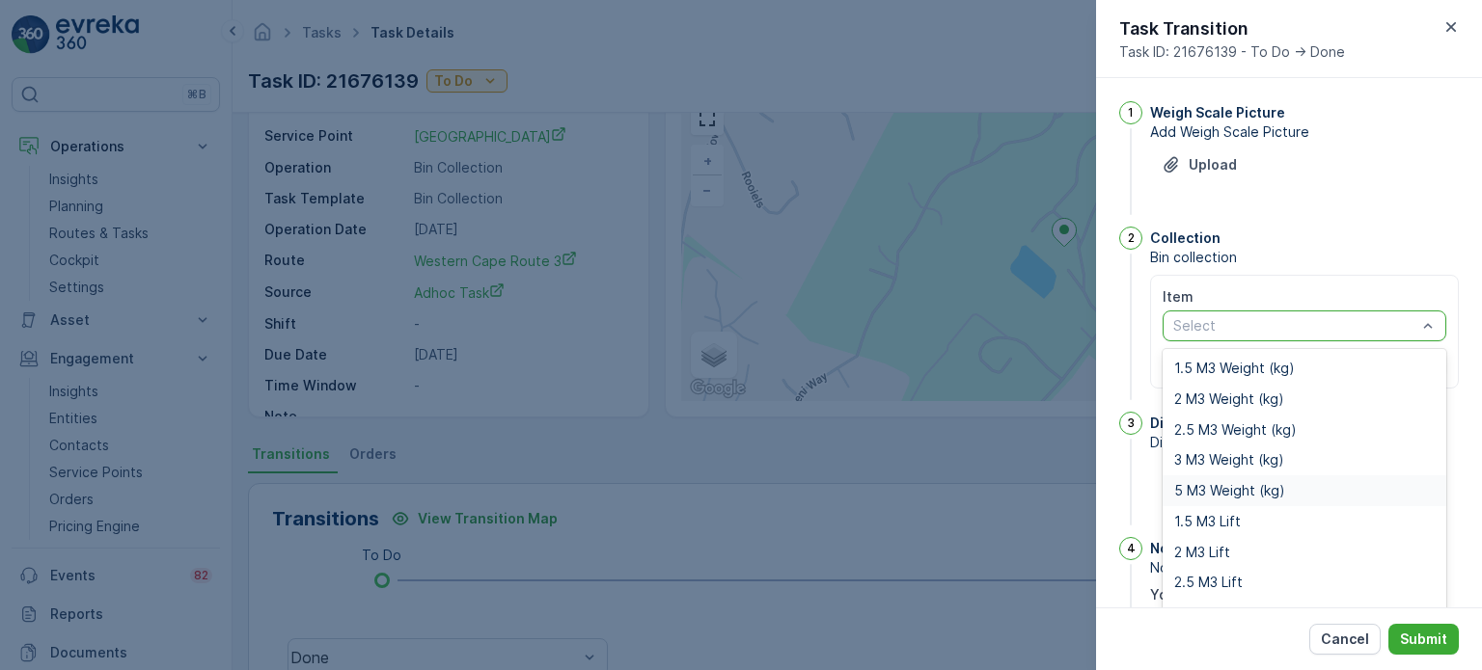
click at [1214, 493] on span "5 M3 Weight (kg)" at bounding box center [1229, 490] width 111 height 15
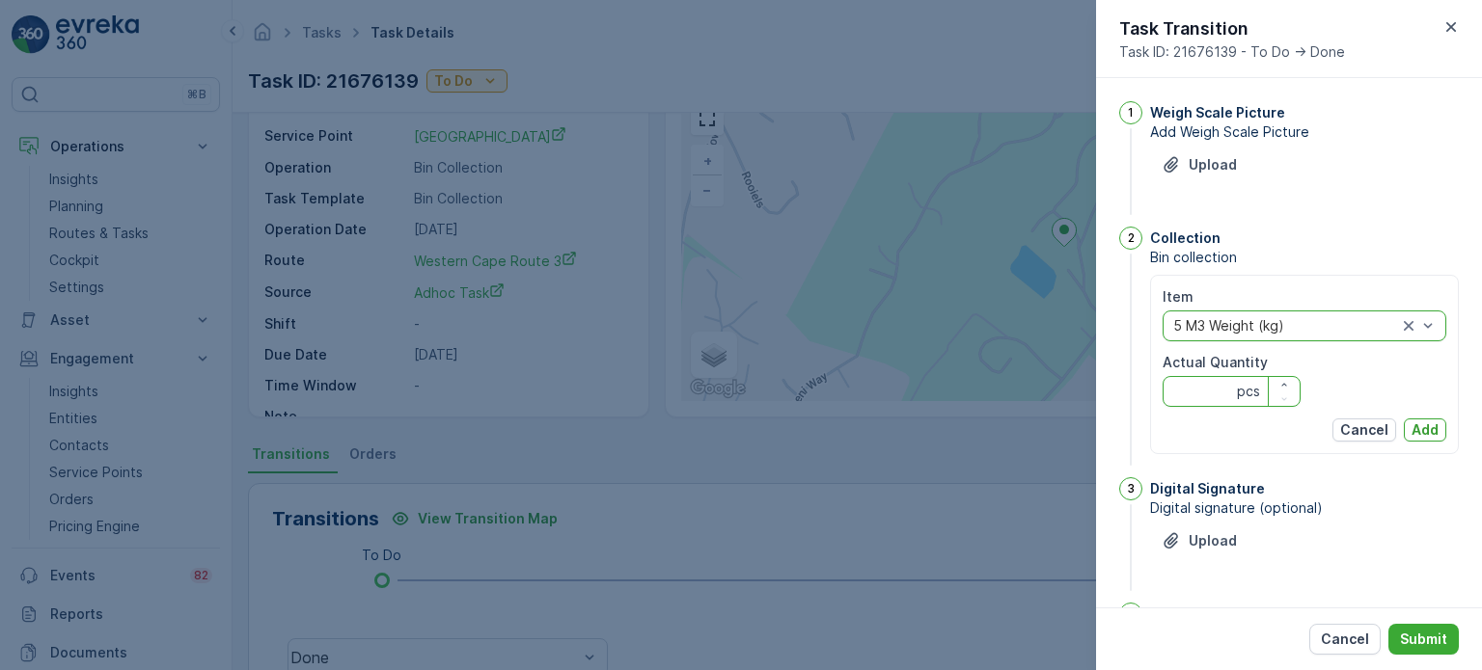
click at [1209, 395] on Quantity "Actual Quantity" at bounding box center [1231, 391] width 138 height 31
type Quantity "635"
click at [1413, 423] on p "Add" at bounding box center [1424, 430] width 27 height 19
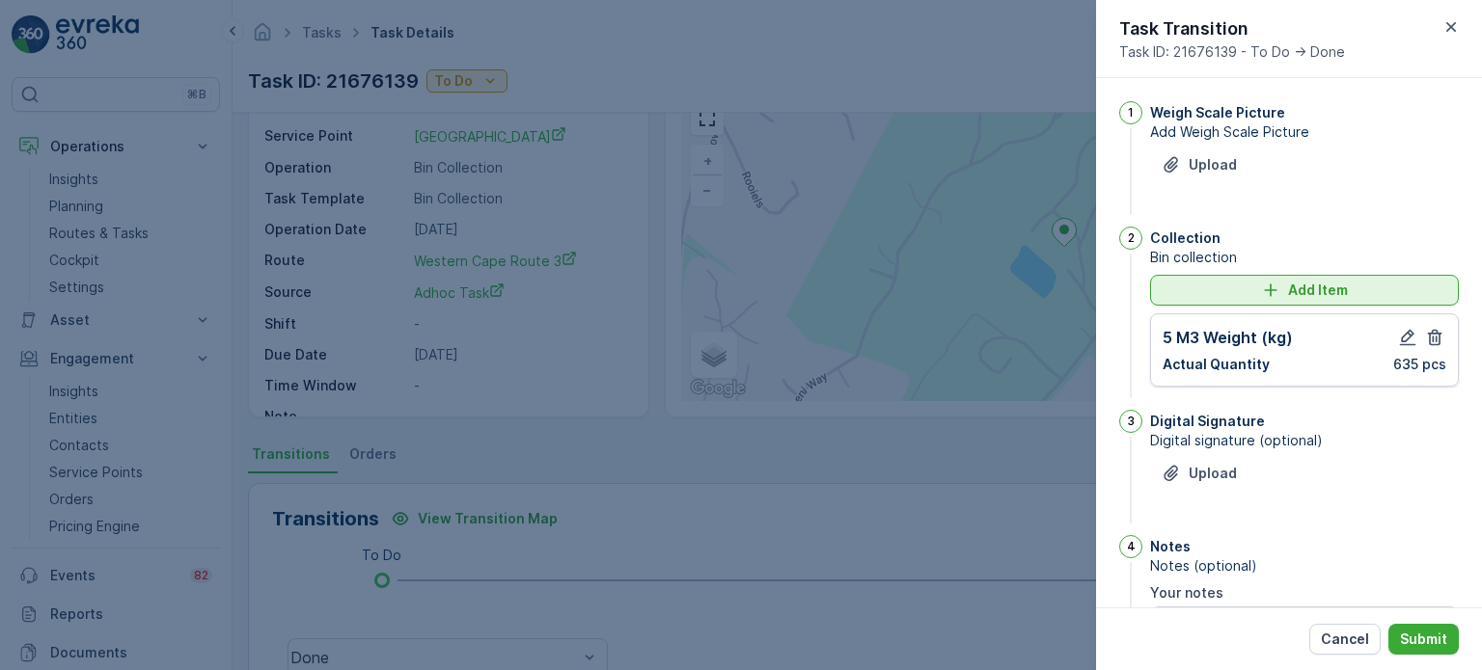
click at [1219, 288] on div "Add Item" at bounding box center [1304, 290] width 286 height 19
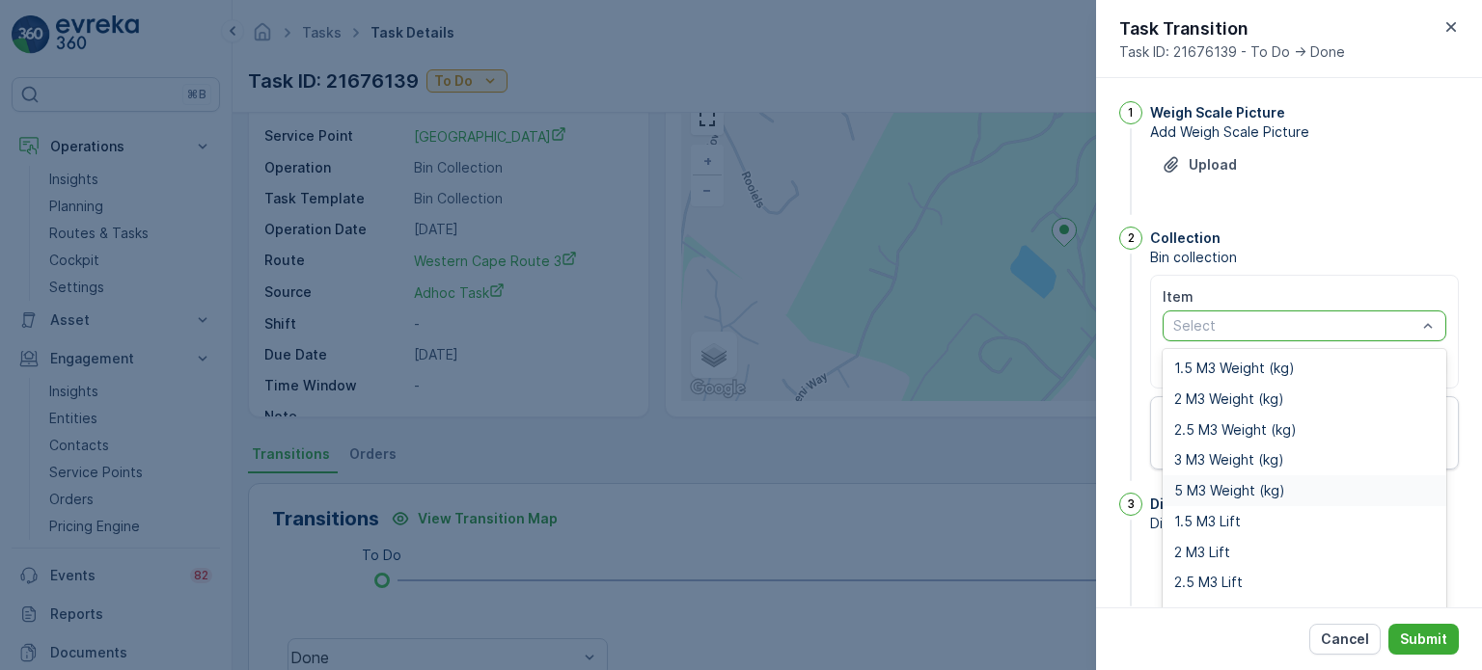
click at [1220, 494] on span "5 M3 Weight (kg)" at bounding box center [1229, 490] width 111 height 15
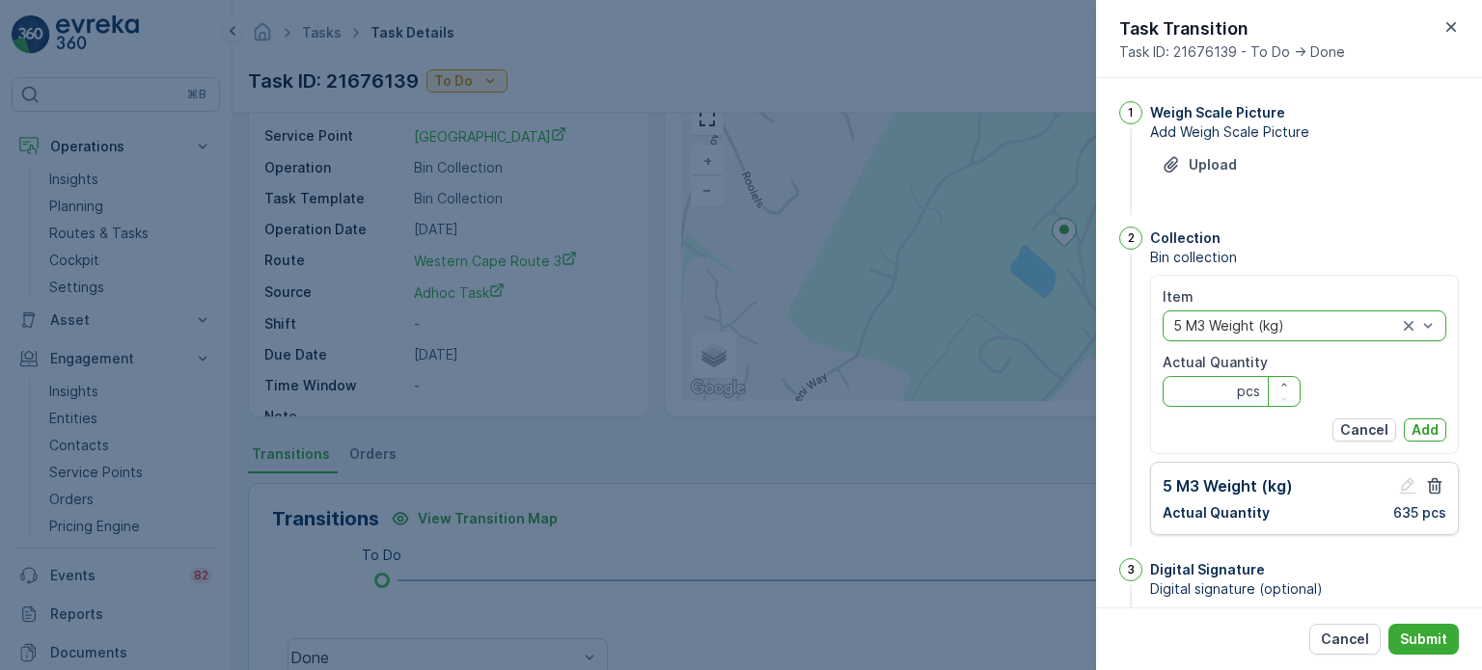
click at [1187, 389] on Quantity "Actual Quantity" at bounding box center [1231, 391] width 138 height 31
type Quantity "463"
click at [1432, 429] on p "Add" at bounding box center [1424, 430] width 27 height 19
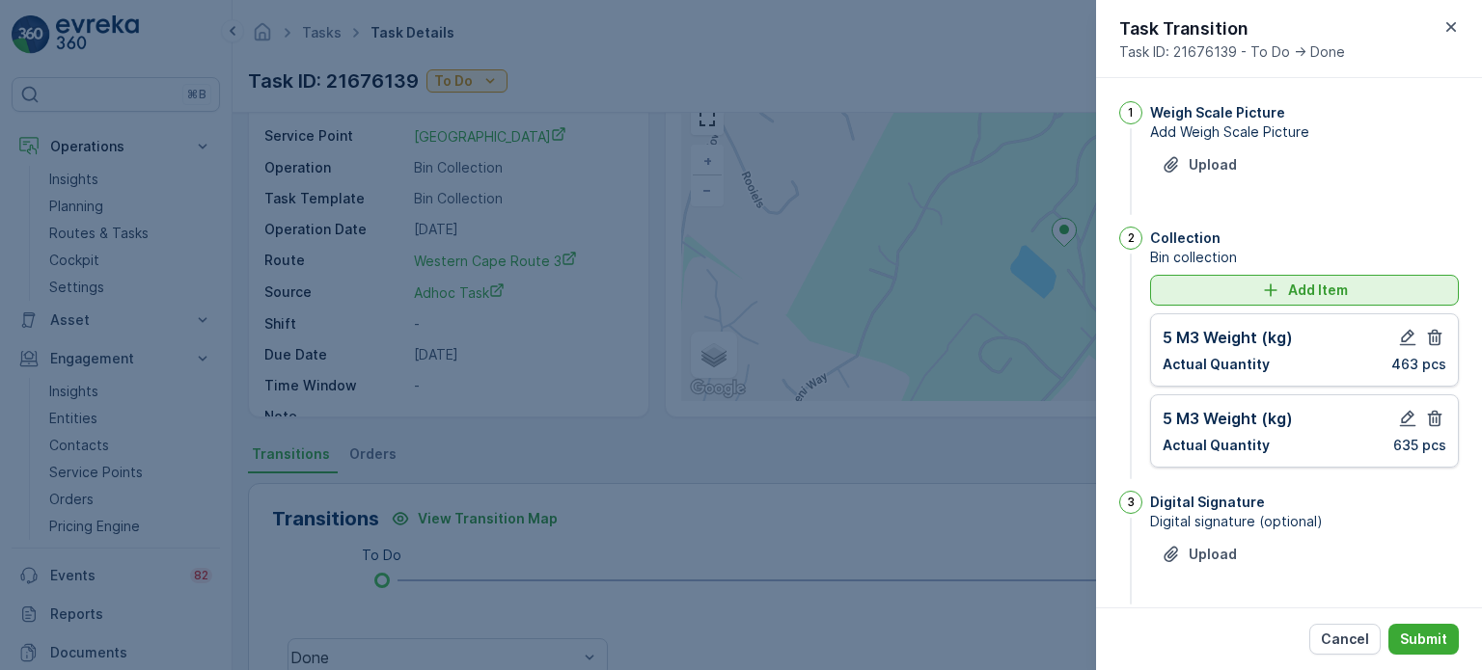
click at [1234, 290] on div "Add Item" at bounding box center [1304, 290] width 286 height 19
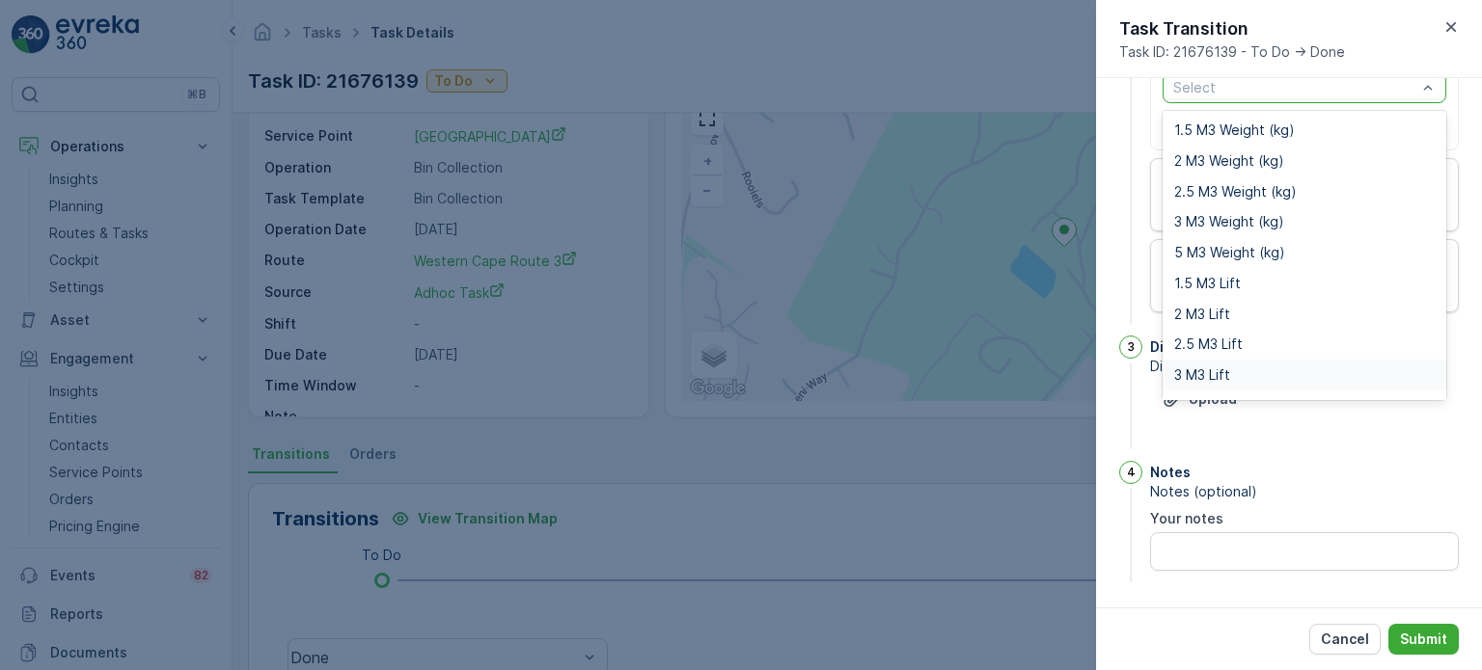
scroll to position [24, 0]
click at [1188, 374] on span "5 M3 Lift" at bounding box center [1202, 381] width 57 height 15
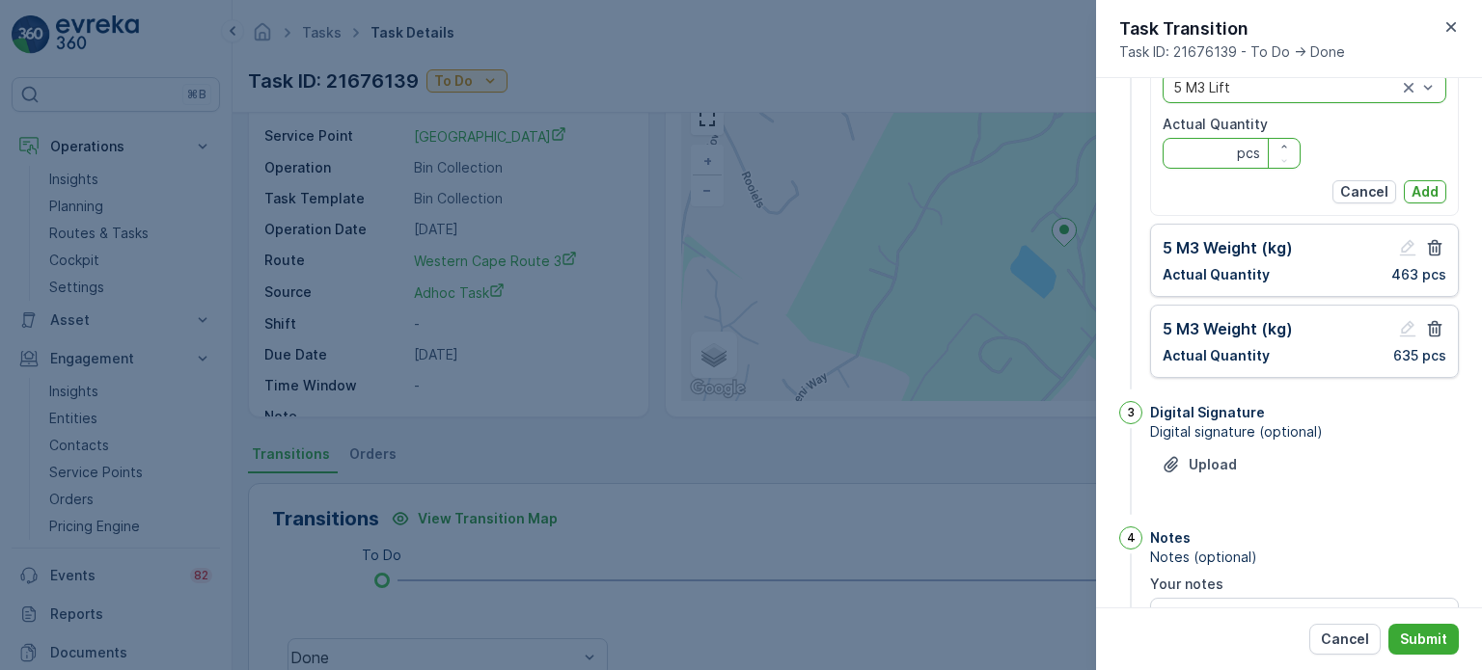
click at [1196, 161] on Quantity "Actual Quantity" at bounding box center [1231, 153] width 138 height 31
type Quantity "2"
click at [1433, 191] on p "Add" at bounding box center [1424, 191] width 27 height 19
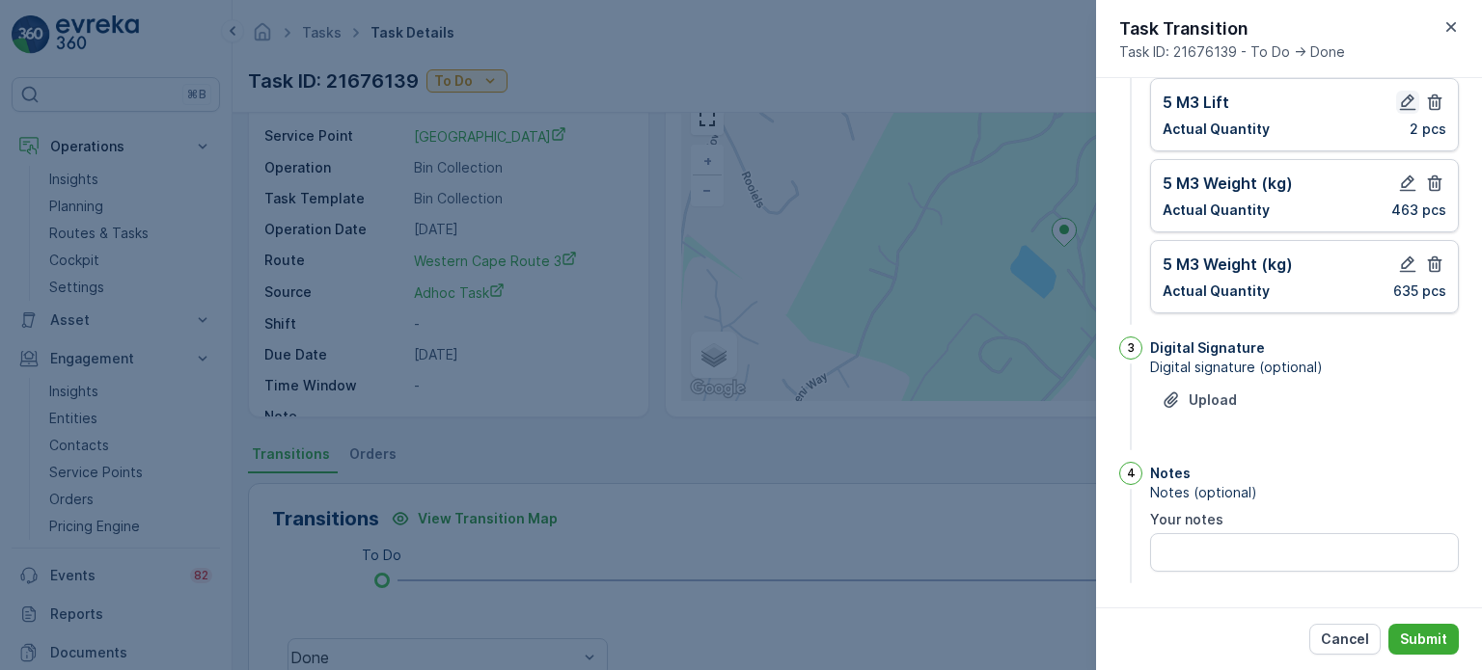
click at [1403, 99] on icon "button" at bounding box center [1407, 102] width 19 height 19
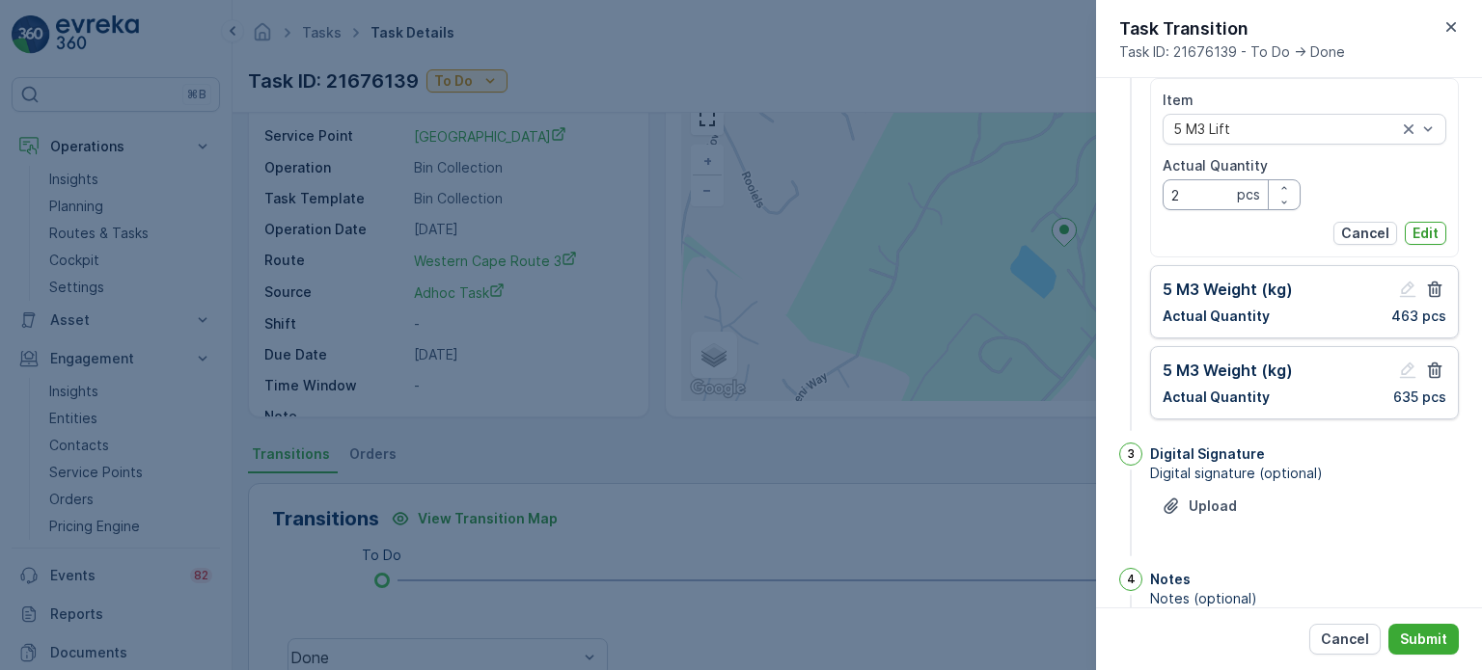
click at [1182, 205] on Quantity "2" at bounding box center [1231, 194] width 138 height 31
type Quantity "0"
click at [1418, 230] on p "Edit" at bounding box center [1425, 233] width 26 height 19
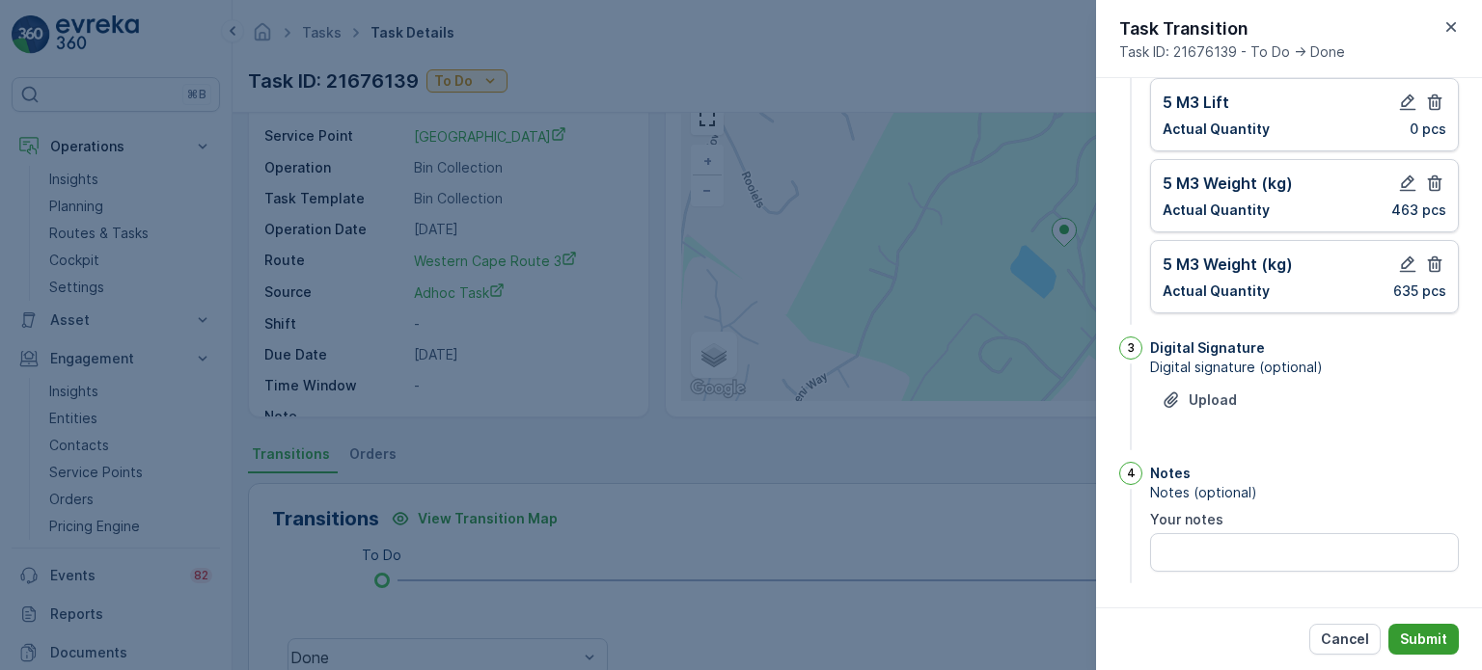
click at [1428, 630] on p "Submit" at bounding box center [1423, 639] width 47 height 19
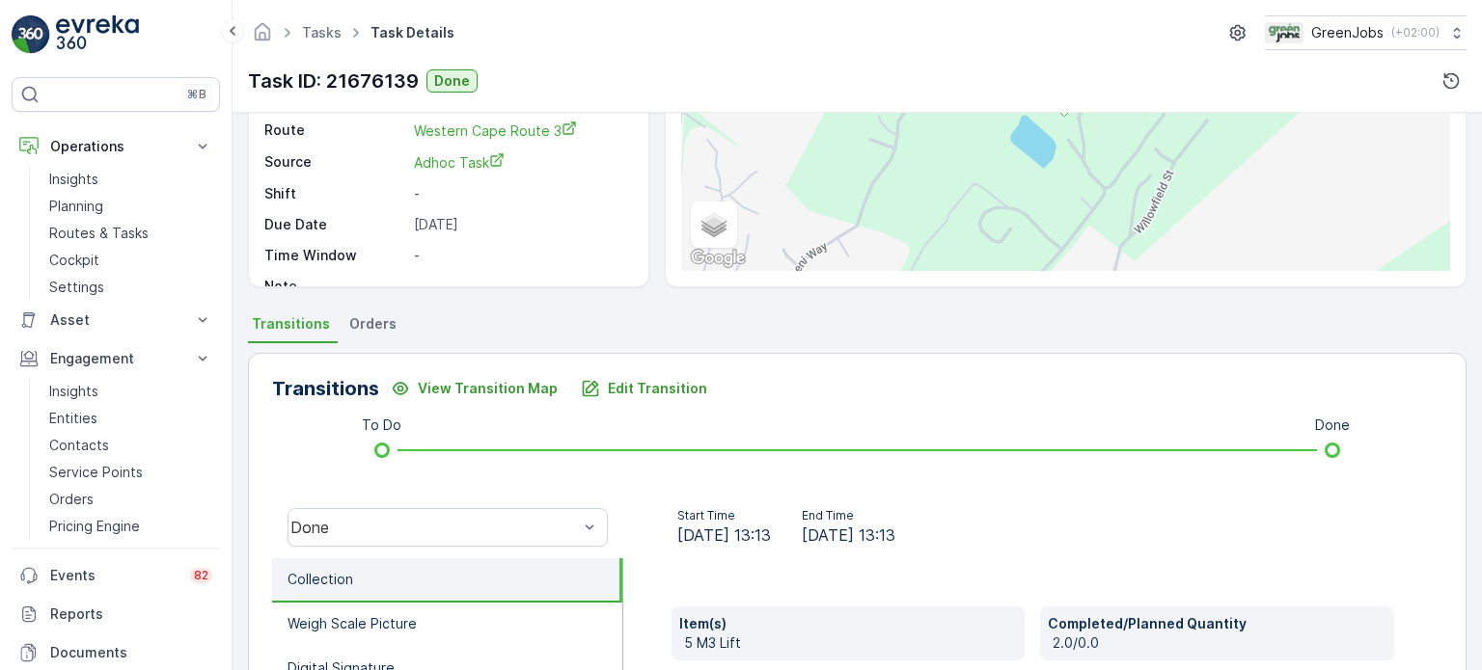
scroll to position [193, 0]
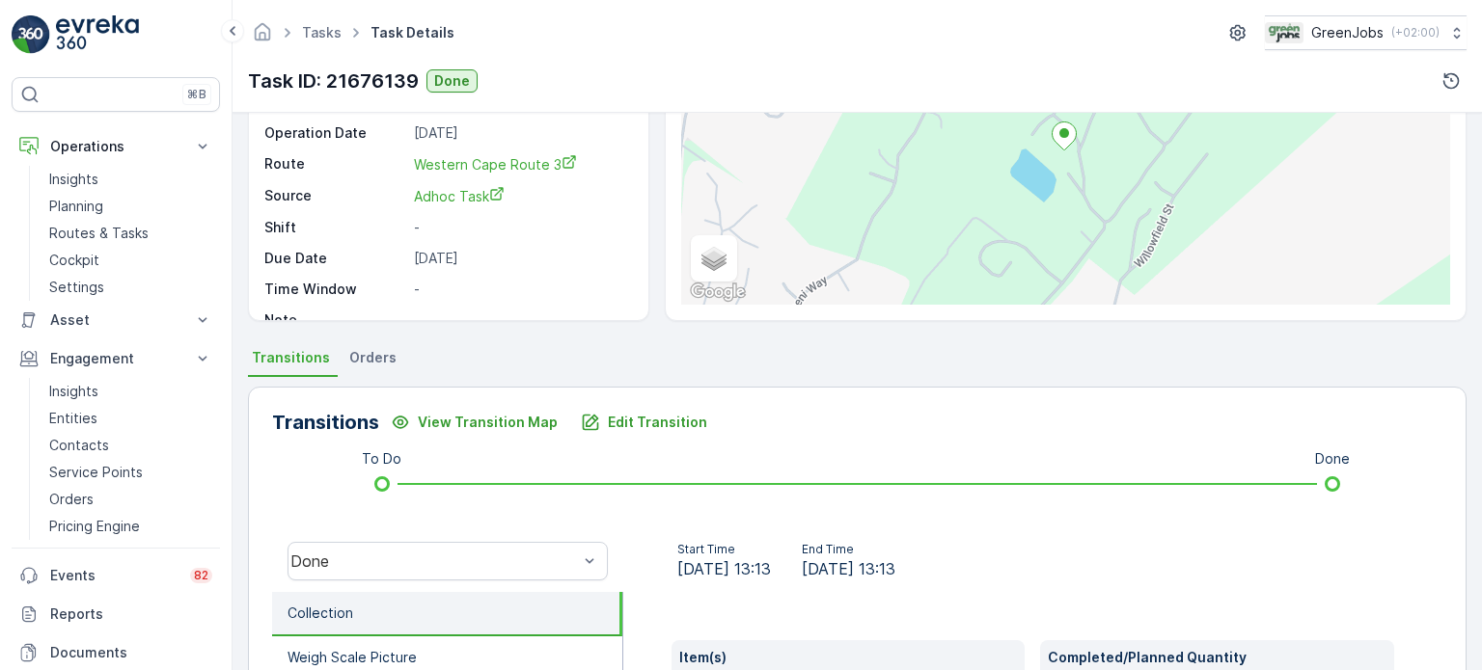
click at [368, 363] on span "Orders" at bounding box center [372, 357] width 47 height 19
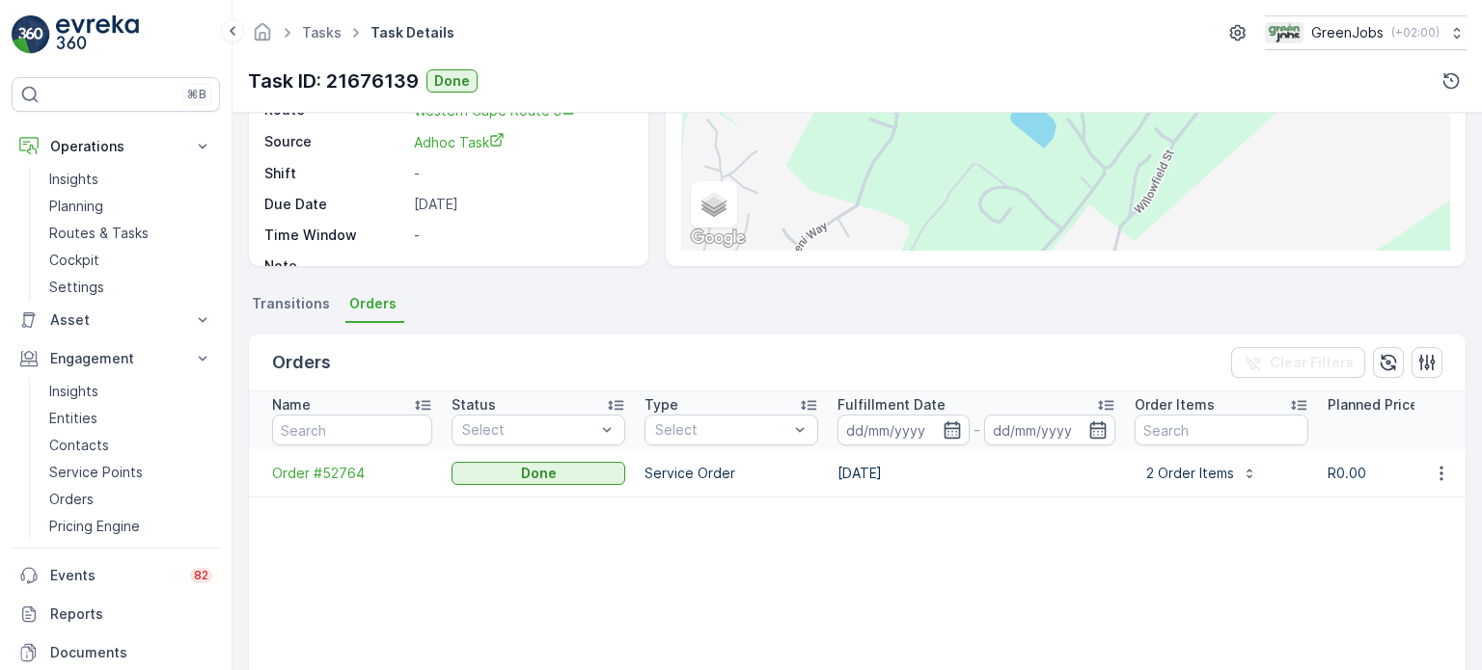
scroll to position [289, 0]
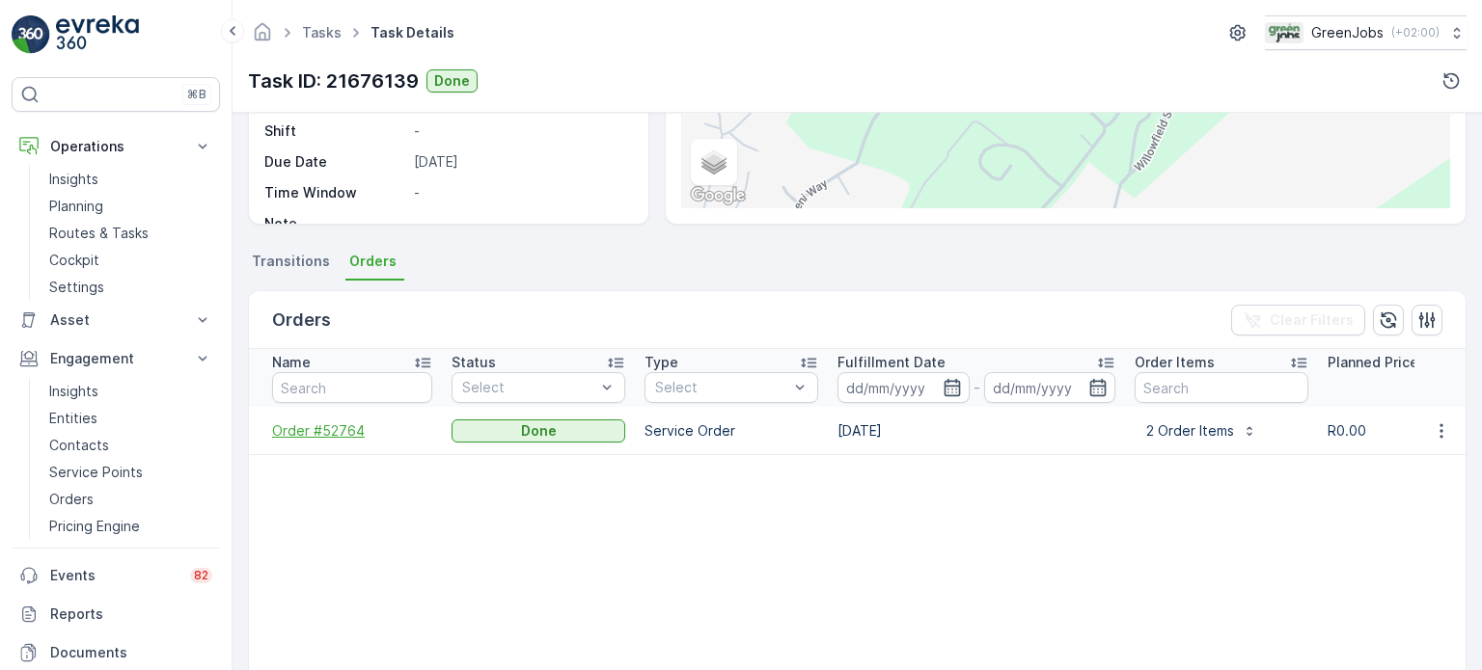
click at [328, 427] on span "Order #52764" at bounding box center [352, 431] width 160 height 19
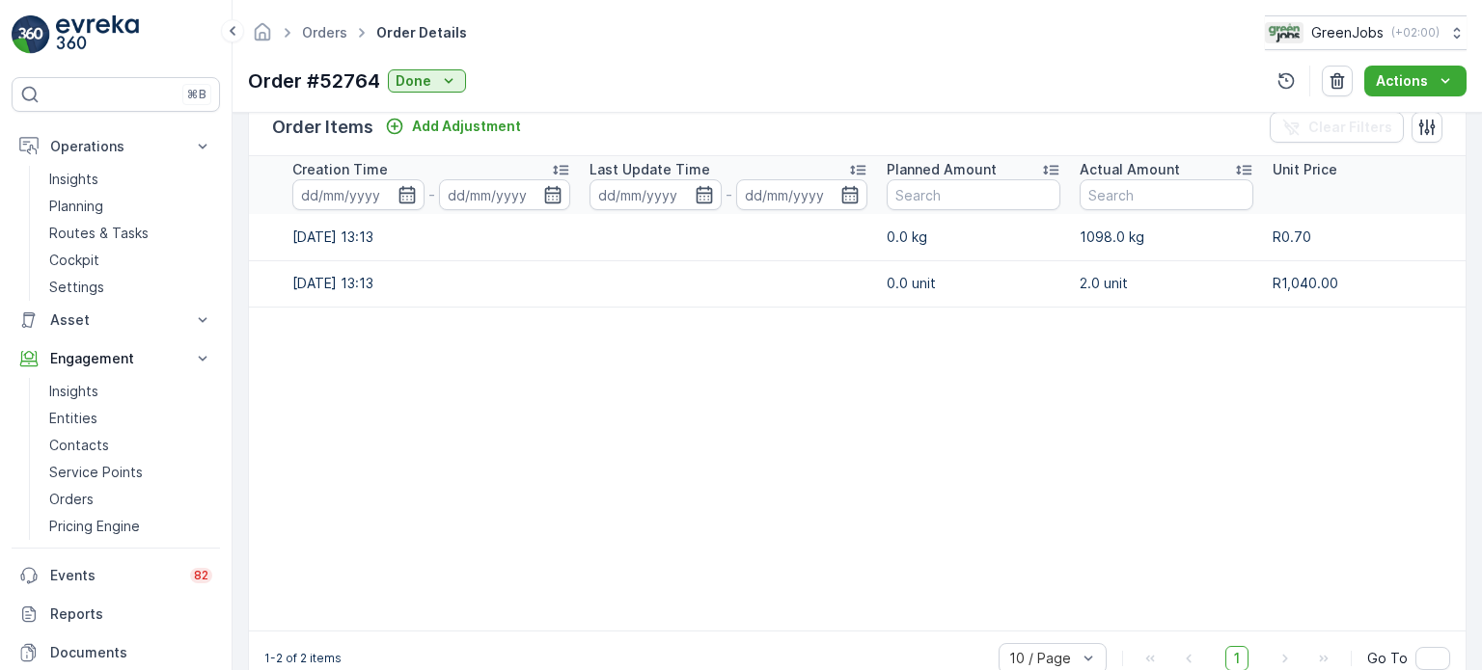
scroll to position [0, 101]
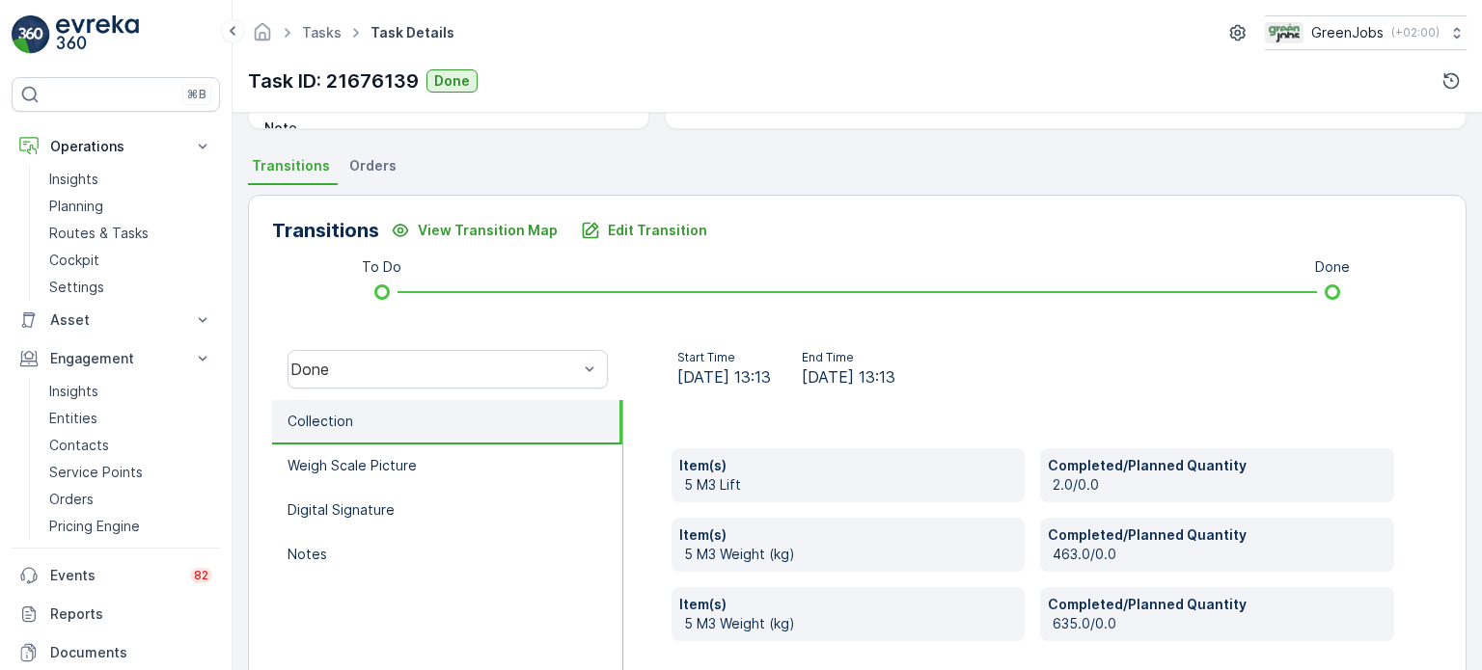
scroll to position [544, 0]
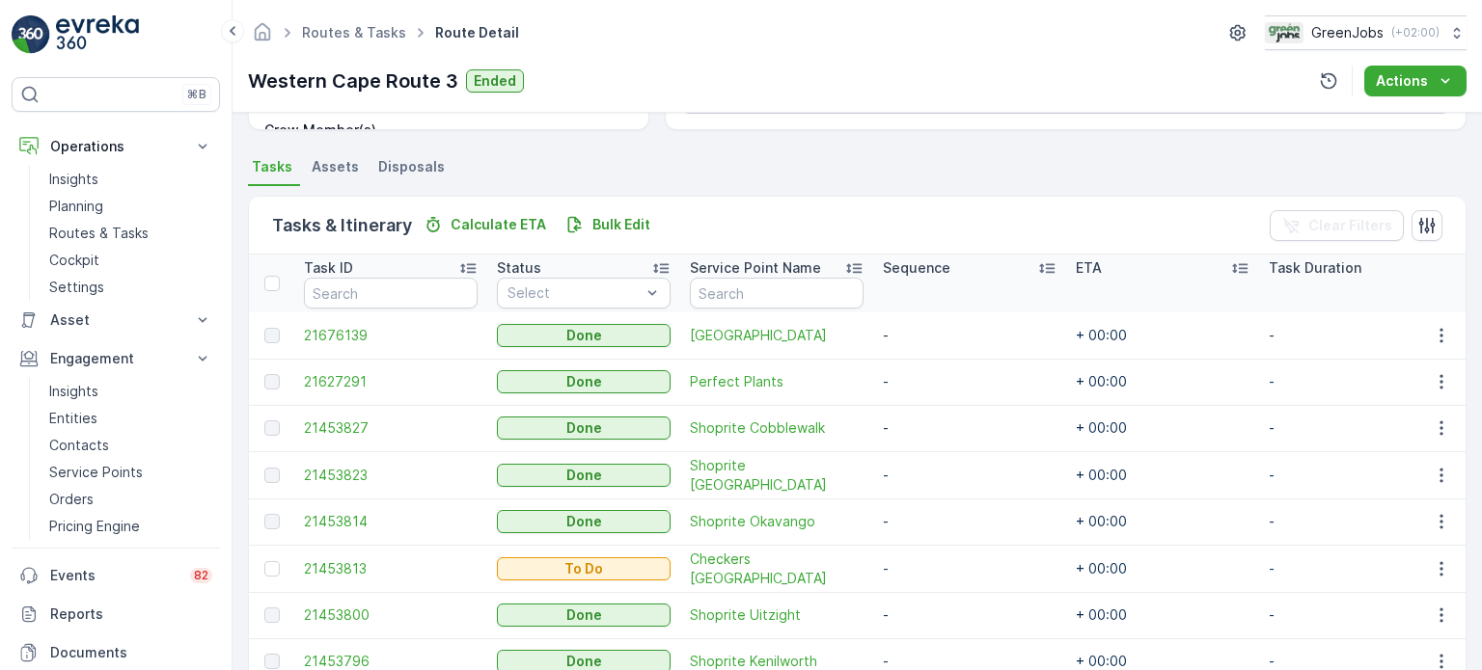
scroll to position [386, 0]
click at [1424, 563] on button "button" at bounding box center [1441, 567] width 35 height 23
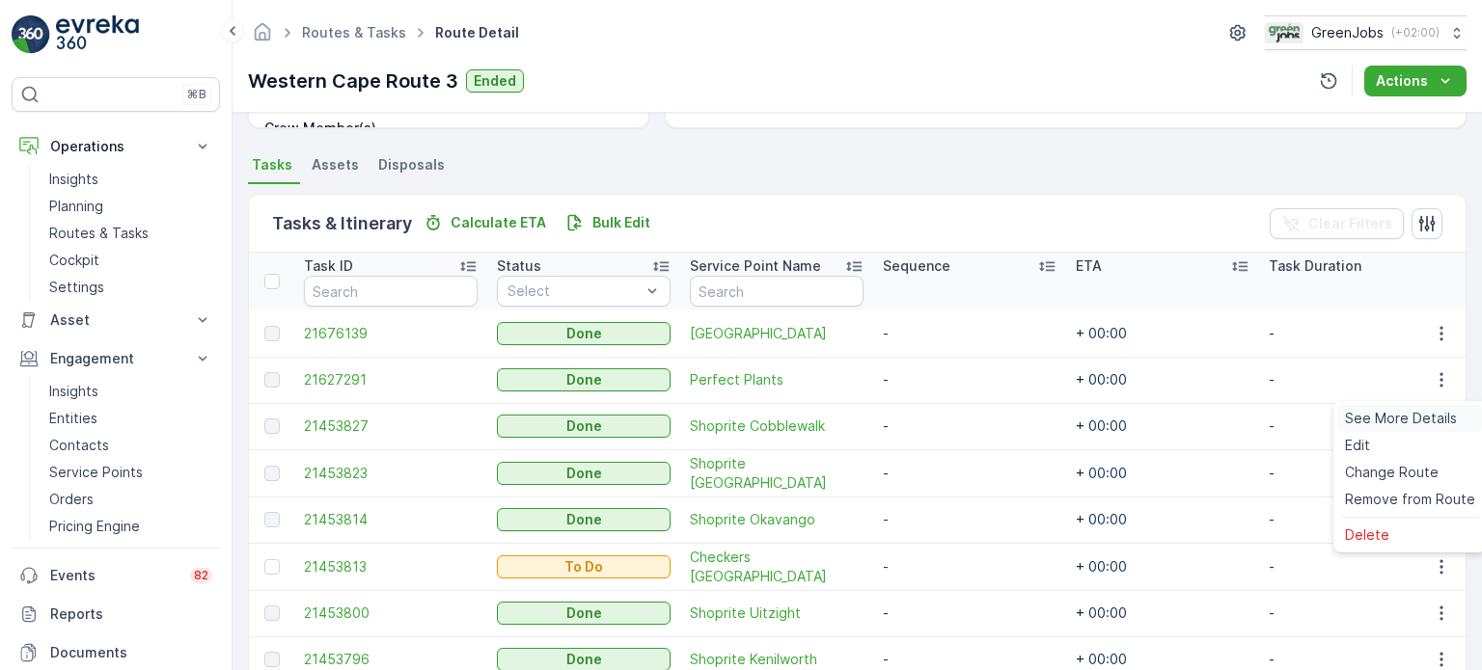
click at [1392, 419] on span "See More Details" at bounding box center [1401, 418] width 112 height 19
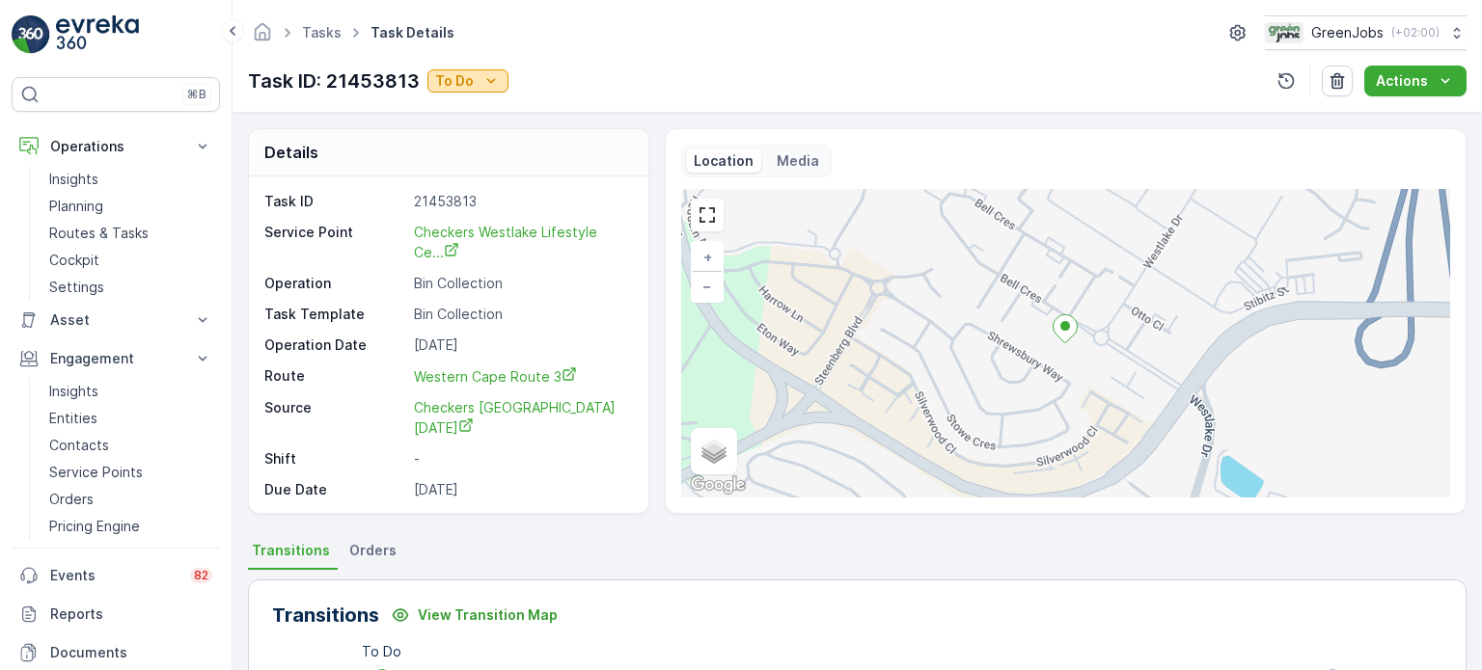
click at [462, 80] on p "To Do" at bounding box center [454, 80] width 39 height 19
click at [459, 114] on span "Done" at bounding box center [456, 108] width 35 height 19
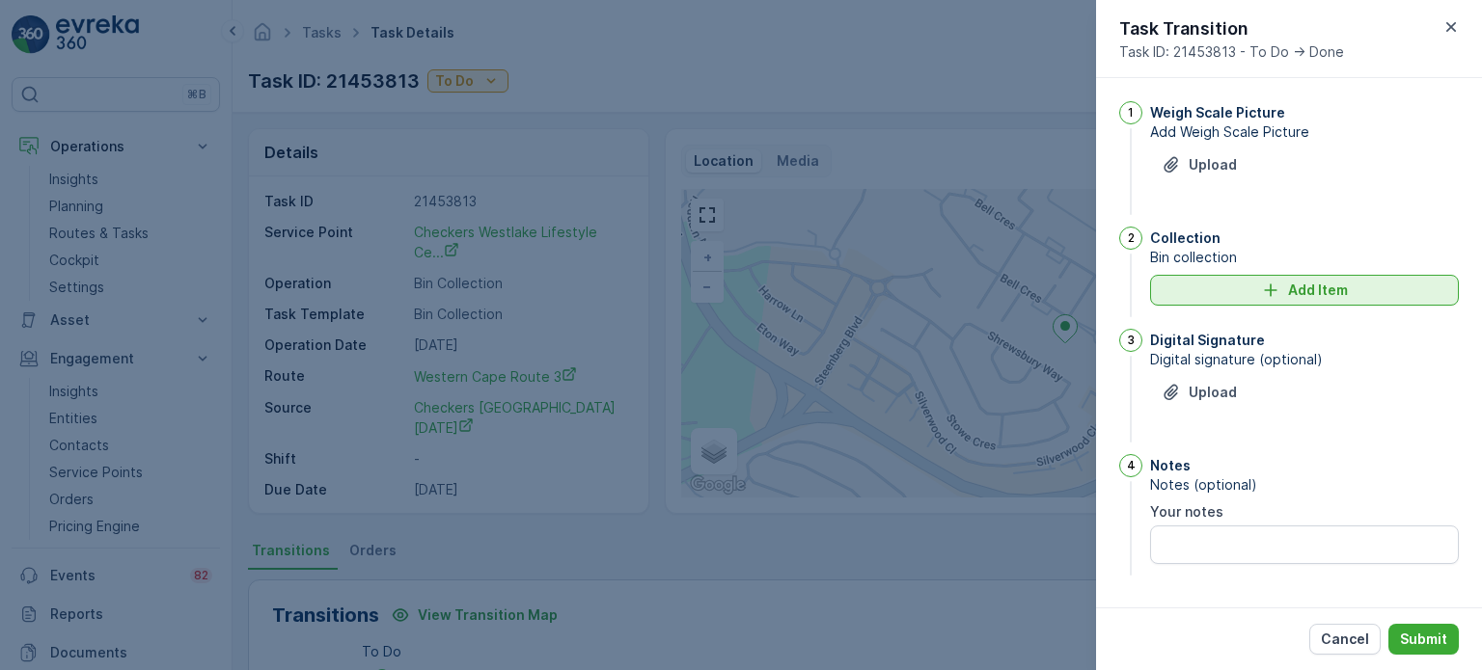
click at [1312, 291] on p "Add Item" at bounding box center [1318, 290] width 60 height 19
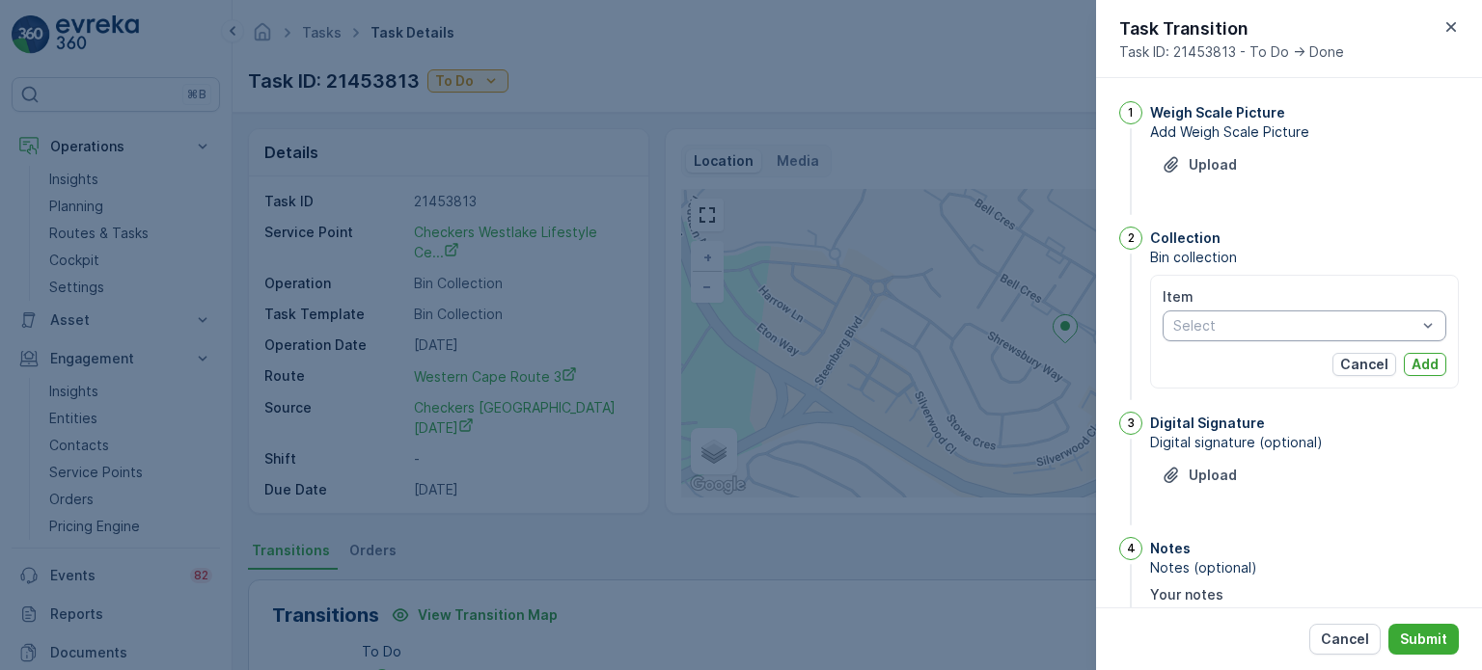
click at [1269, 335] on div "Select" at bounding box center [1304, 326] width 284 height 31
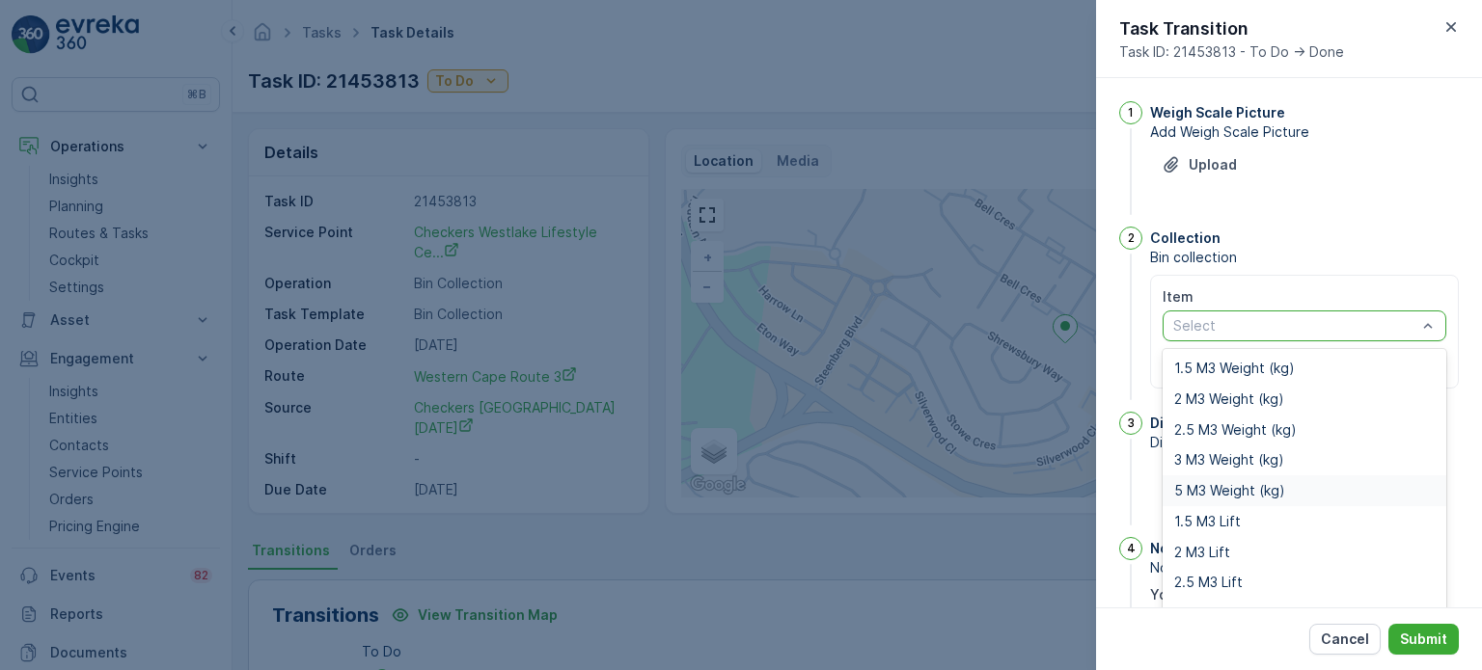
click at [1215, 484] on span "5 M3 Weight (kg)" at bounding box center [1229, 490] width 111 height 15
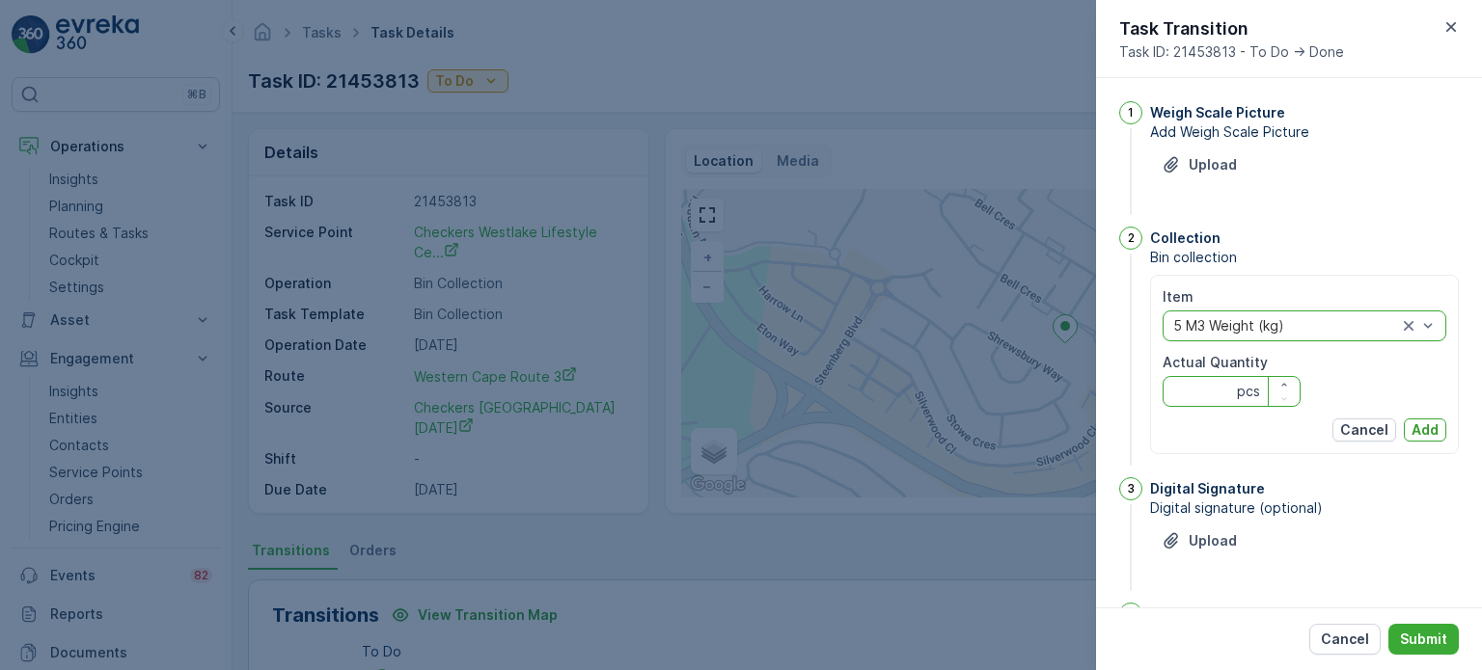
click at [1205, 394] on Quantity "Actual Quantity" at bounding box center [1231, 391] width 138 height 31
type Quantity "342"
click at [1426, 429] on p "Add" at bounding box center [1424, 430] width 27 height 19
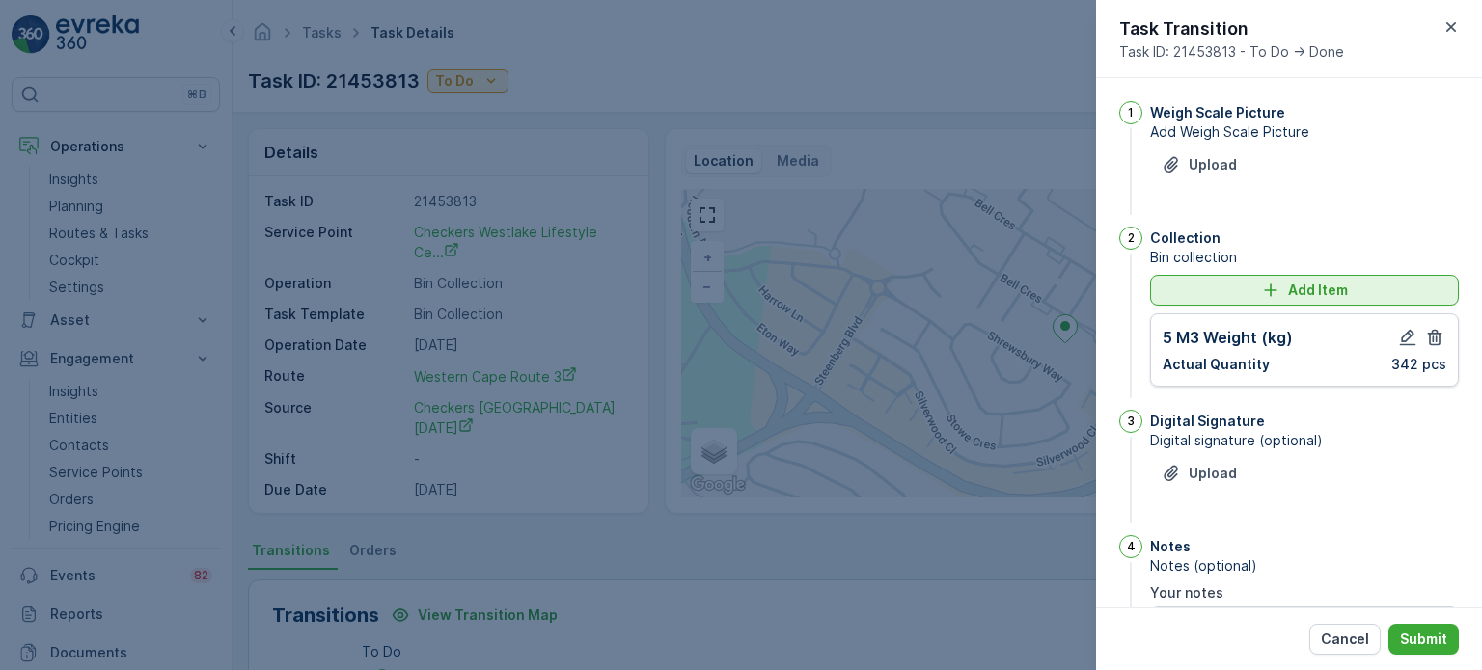
click at [1219, 295] on div "Add Item" at bounding box center [1304, 290] width 286 height 19
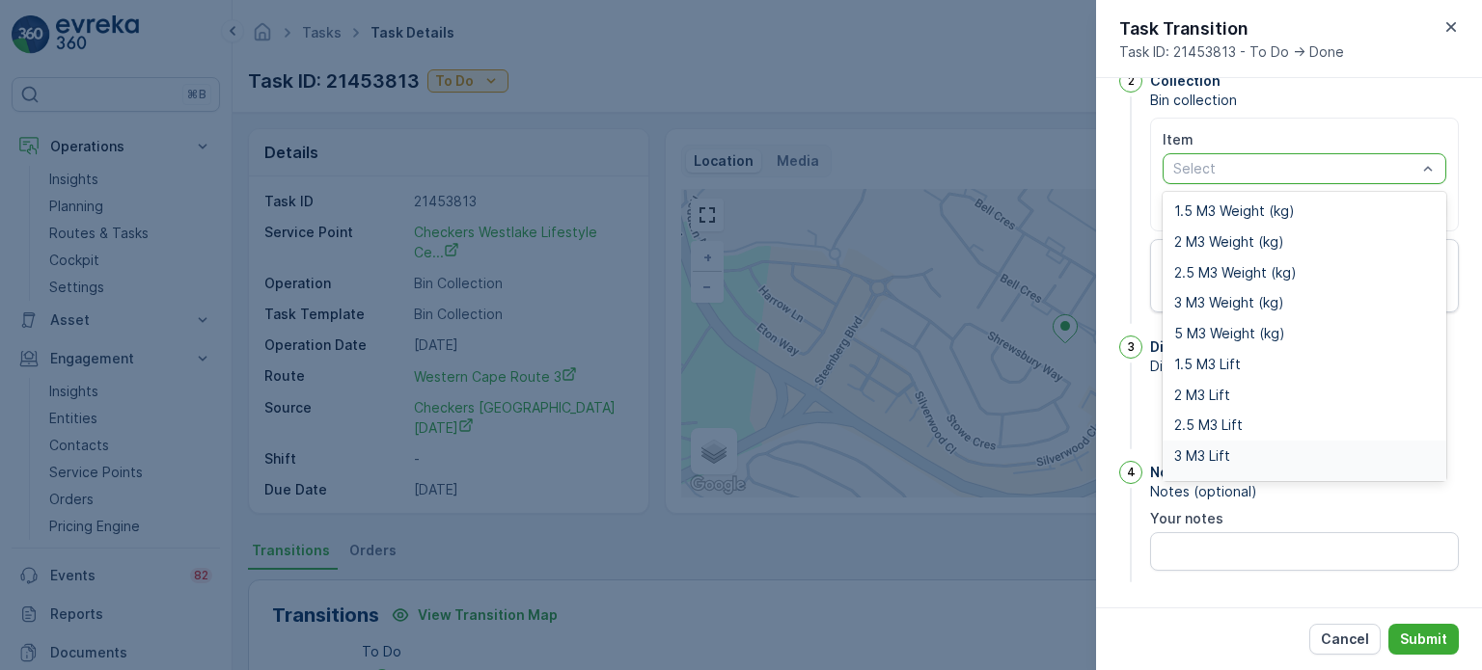
scroll to position [24, 0]
click at [1198, 458] on span "5 M3 Lift" at bounding box center [1202, 462] width 57 height 15
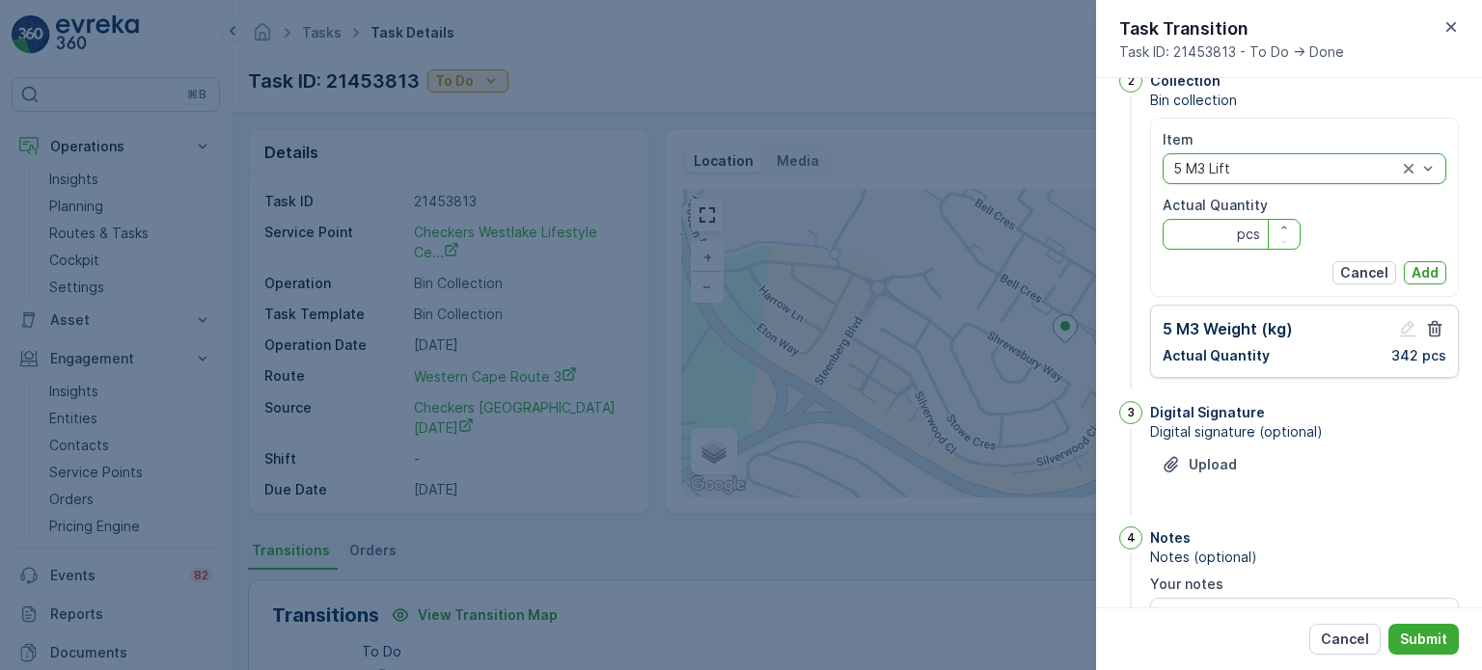
click at [1198, 240] on Quantity "Actual Quantity" at bounding box center [1231, 234] width 138 height 31
type Quantity "1"
click at [1416, 269] on p "Add" at bounding box center [1424, 272] width 27 height 19
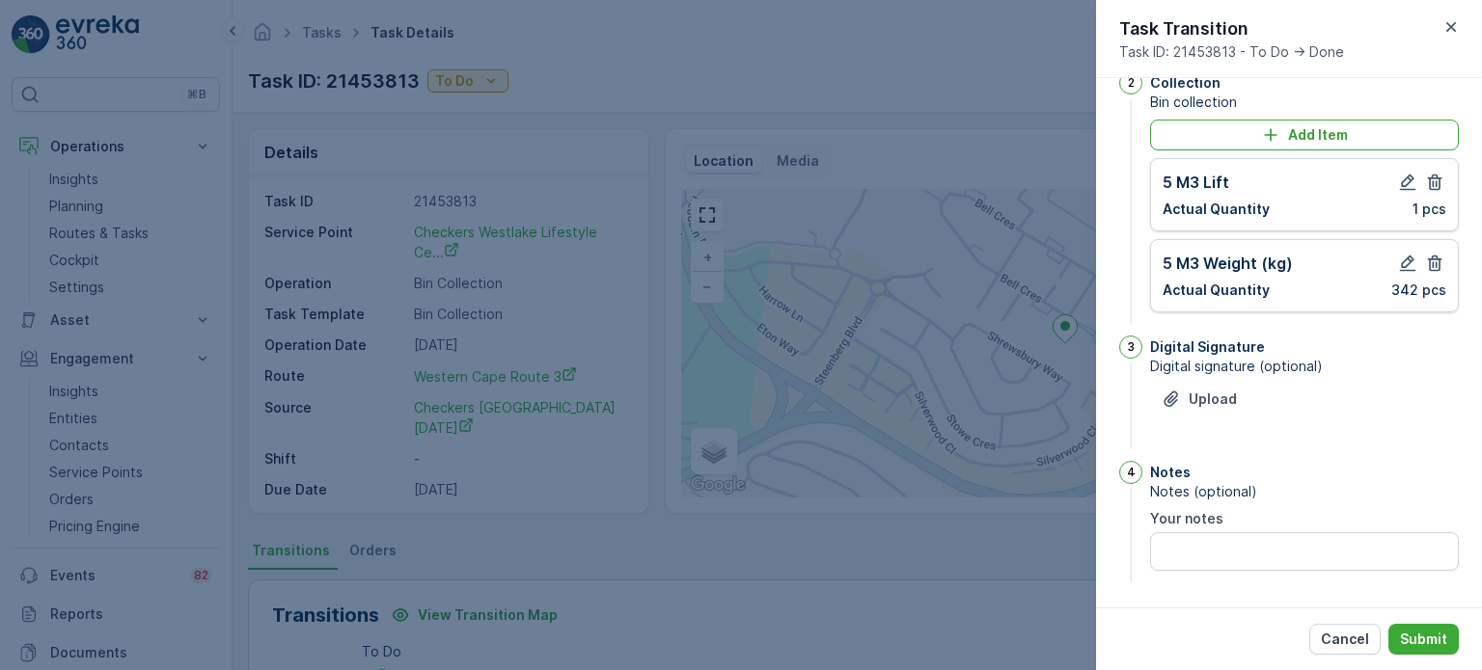
click at [1433, 622] on div "Cancel Submit" at bounding box center [1289, 639] width 386 height 63
click at [1405, 176] on icon "button" at bounding box center [1407, 182] width 19 height 19
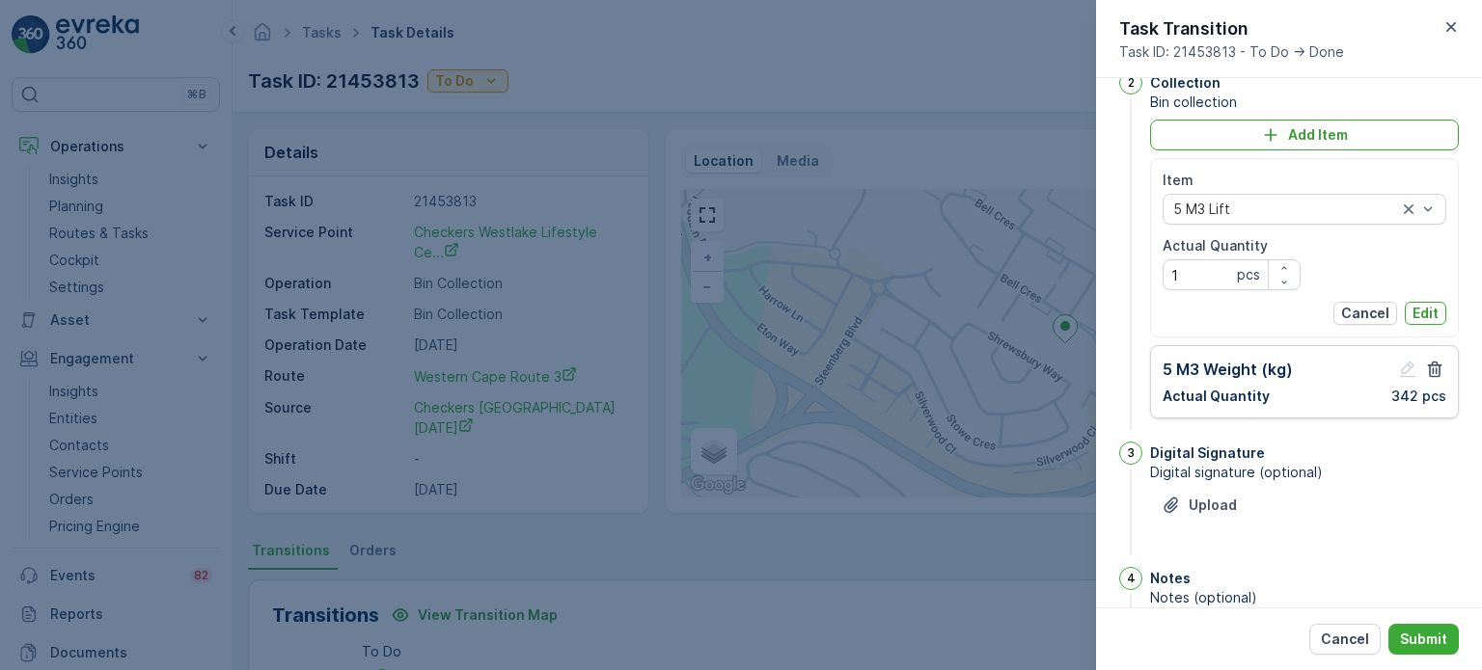
click at [1204, 288] on div "Item 5 M3 Lift Actual Quantity 1 pcs Cancel Edit" at bounding box center [1304, 248] width 284 height 154
click at [1204, 280] on Quantity "1" at bounding box center [1231, 274] width 138 height 31
type Quantity "0"
click at [1432, 305] on p "Edit" at bounding box center [1425, 313] width 26 height 19
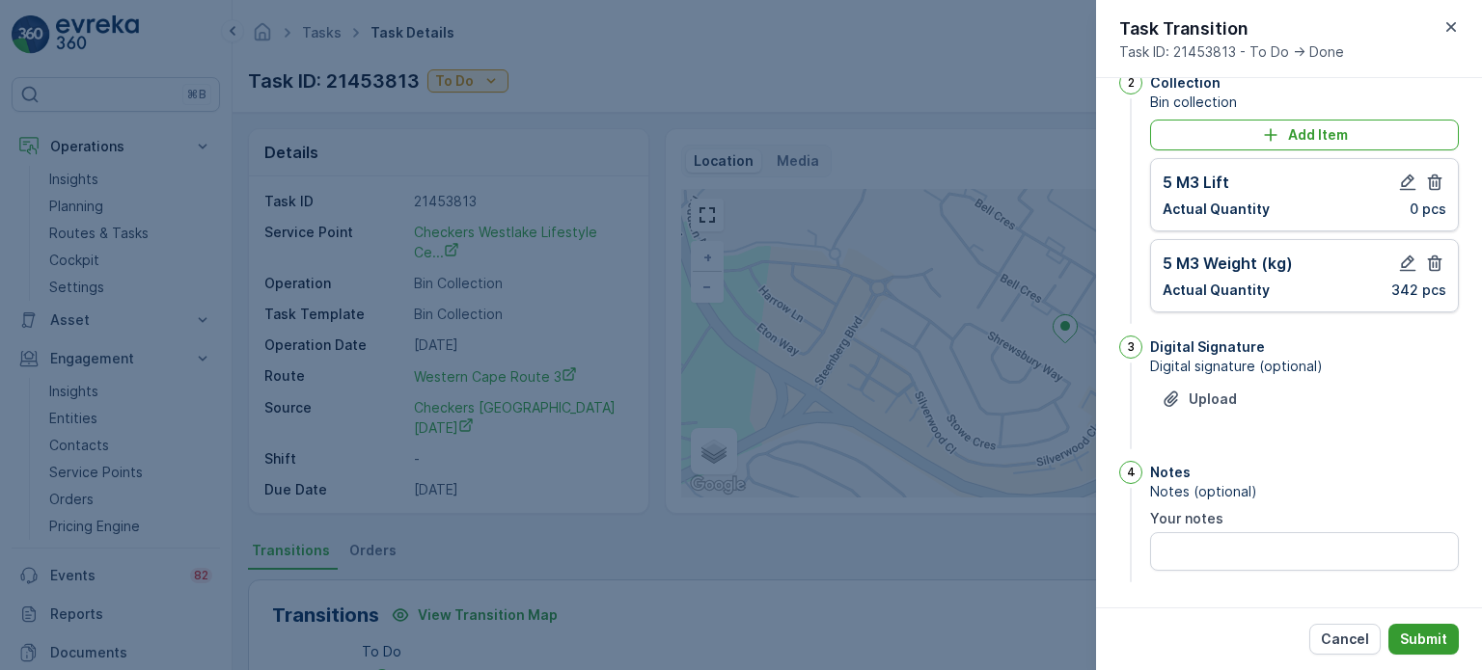
click at [1451, 646] on button "Submit" at bounding box center [1423, 639] width 70 height 31
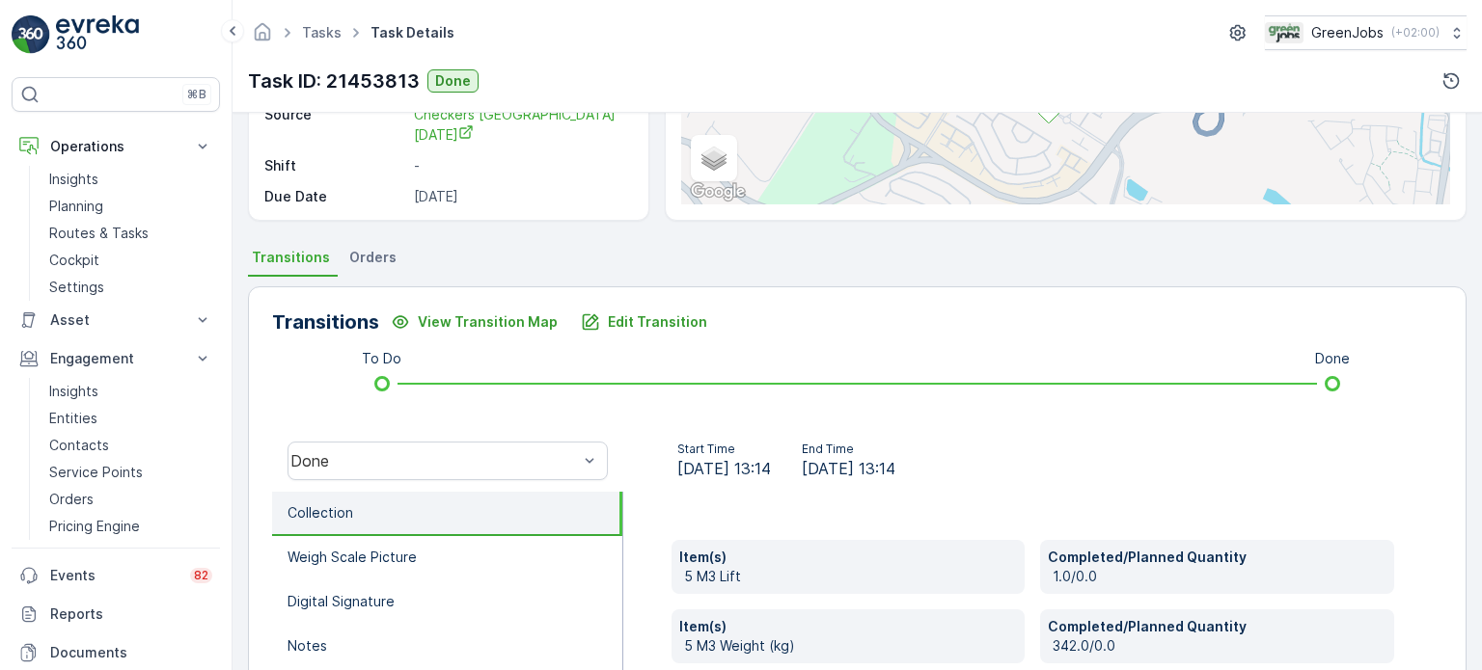
scroll to position [289, 0]
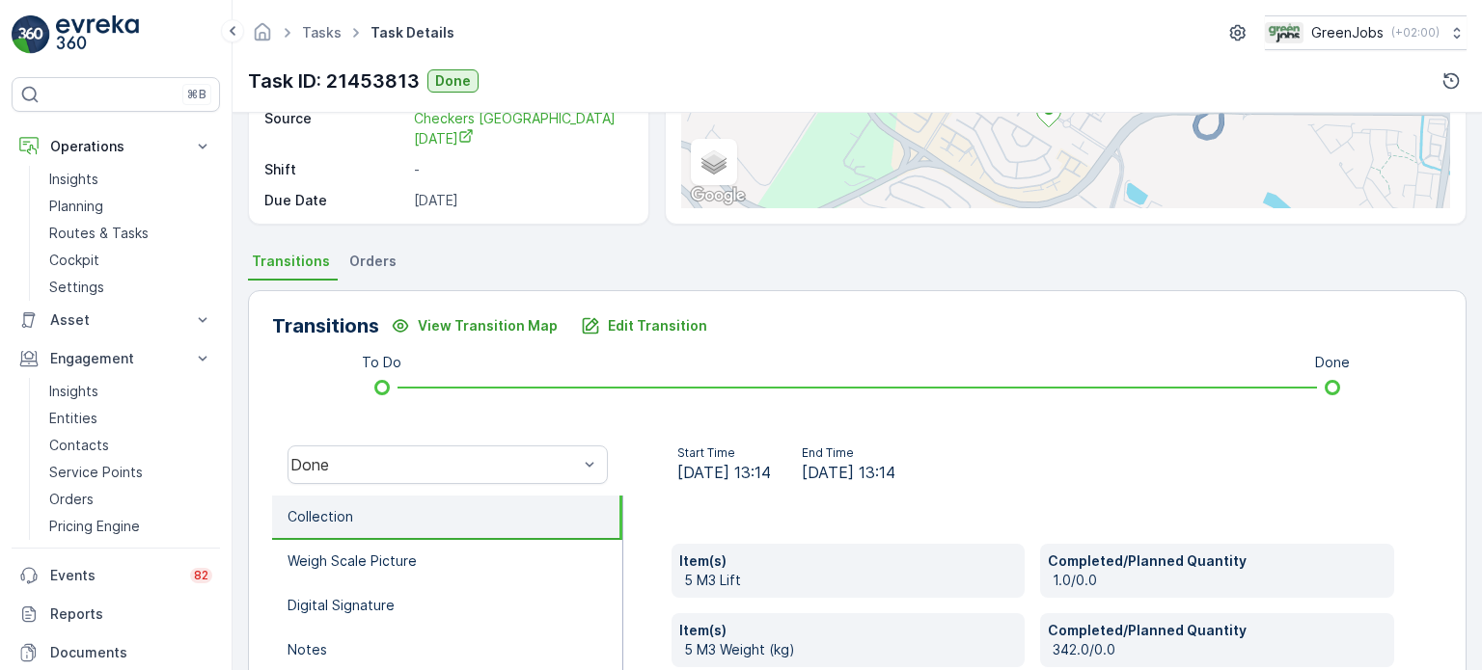
click at [374, 261] on span "Orders" at bounding box center [372, 261] width 47 height 19
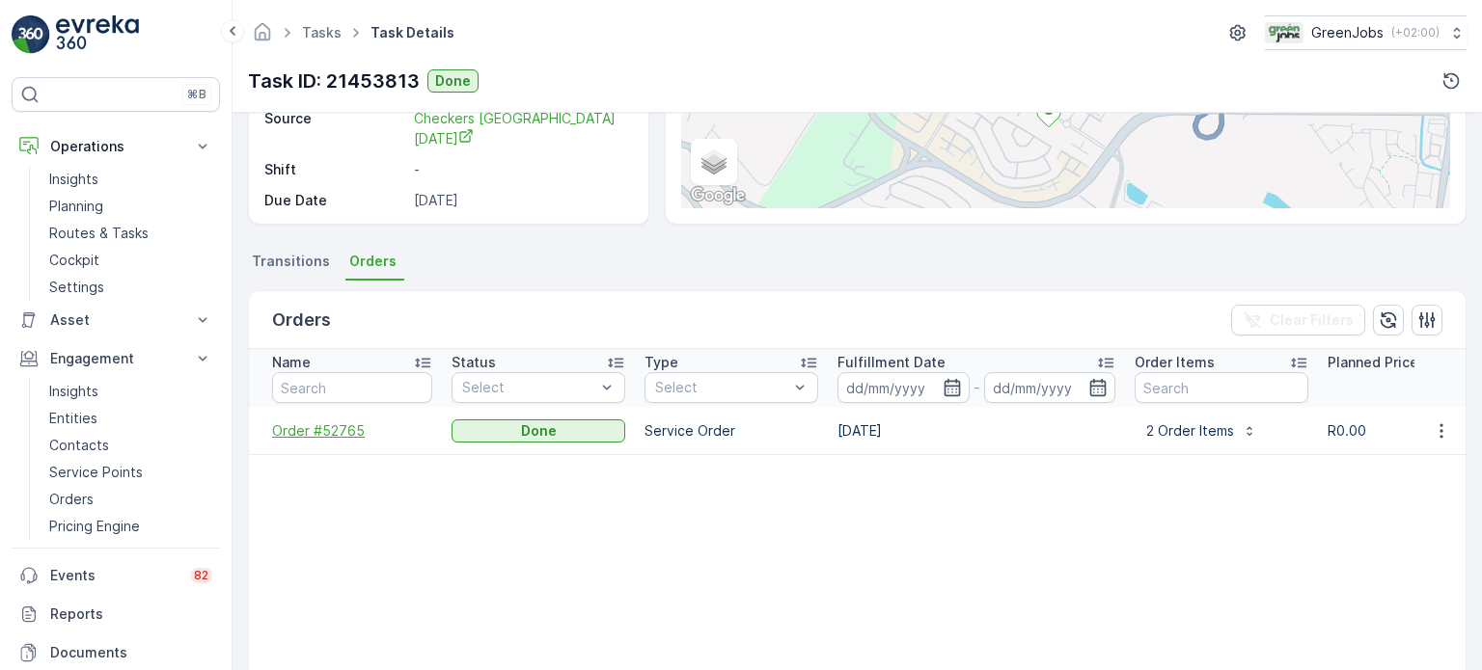
click at [344, 429] on span "Order #52765" at bounding box center [352, 431] width 160 height 19
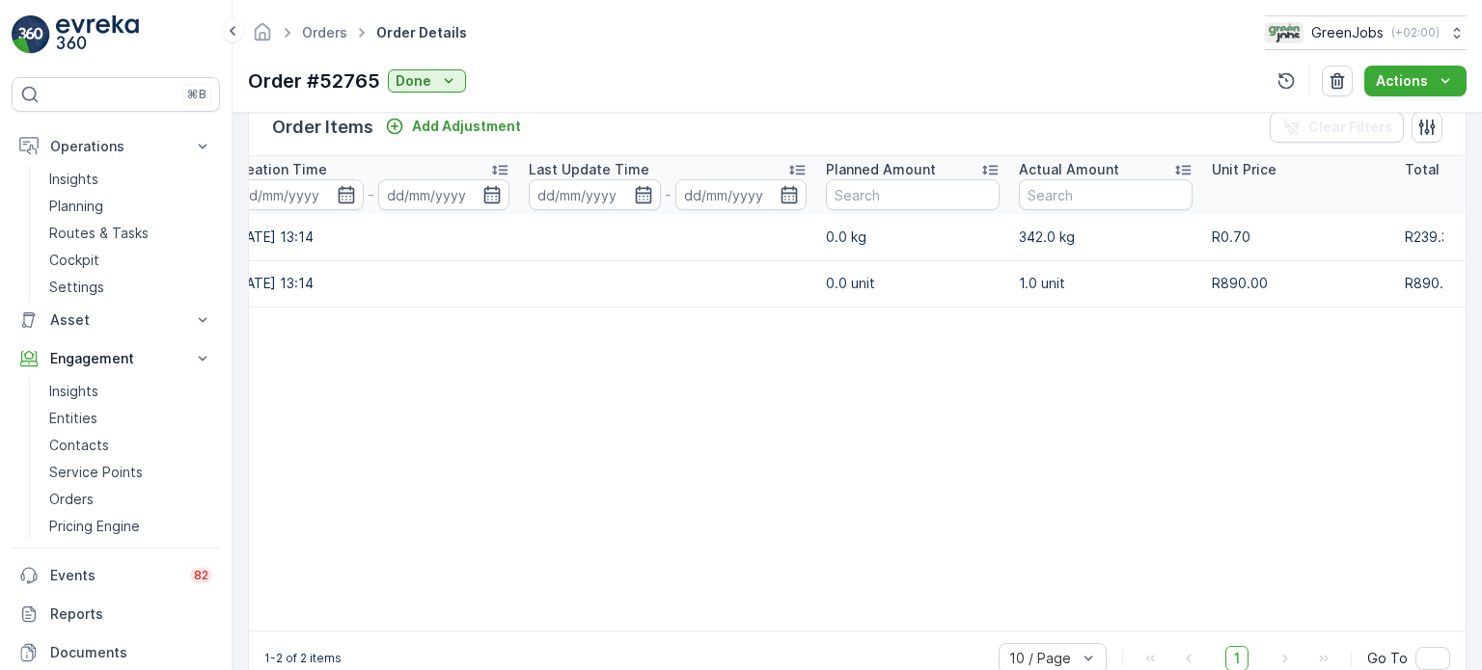
scroll to position [0, 369]
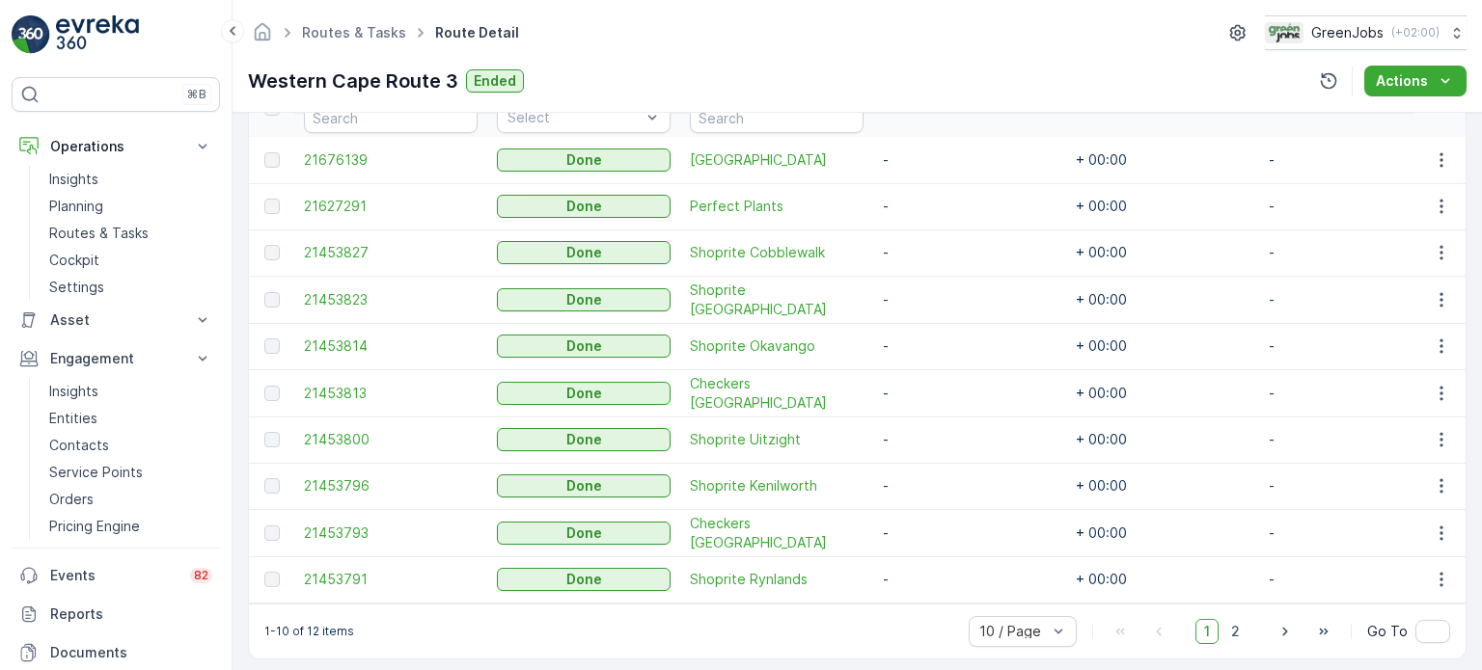
scroll to position [579, 0]
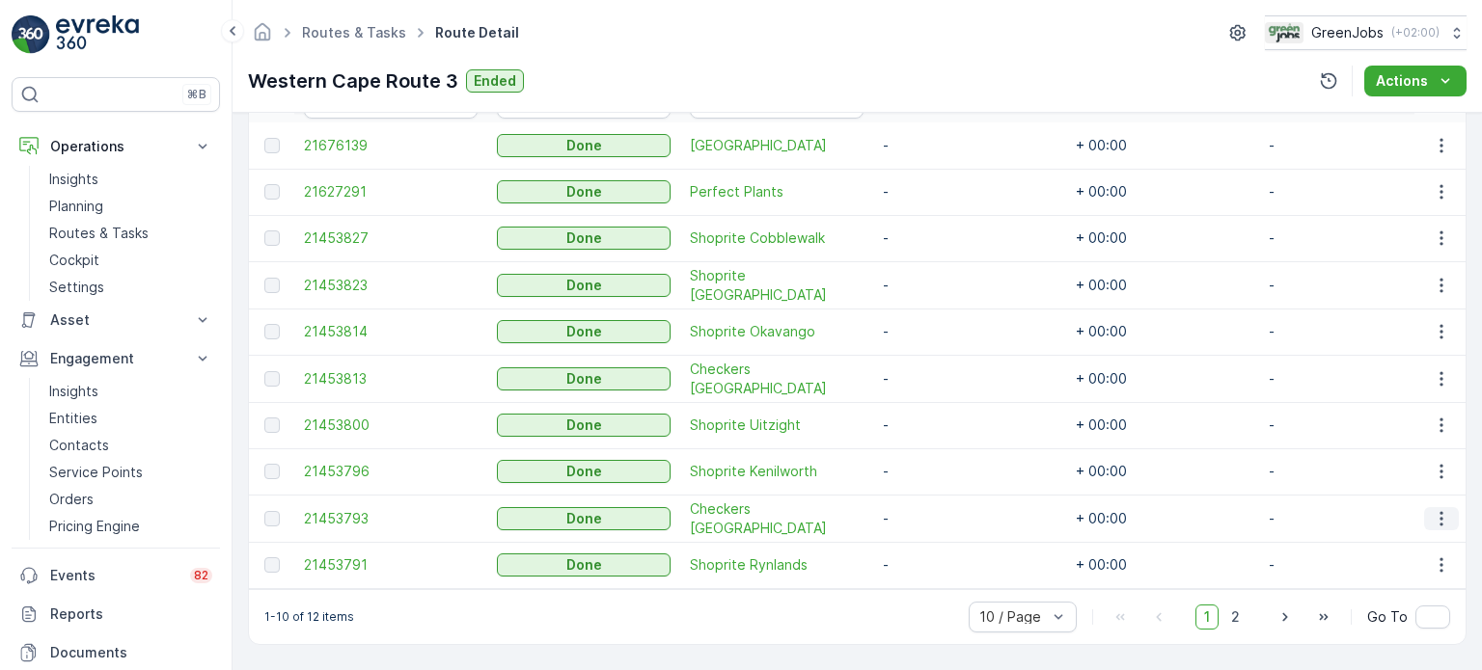
click at [1437, 509] on icon "button" at bounding box center [1441, 518] width 19 height 19
click at [1408, 539] on span "See More Details" at bounding box center [1418, 539] width 112 height 19
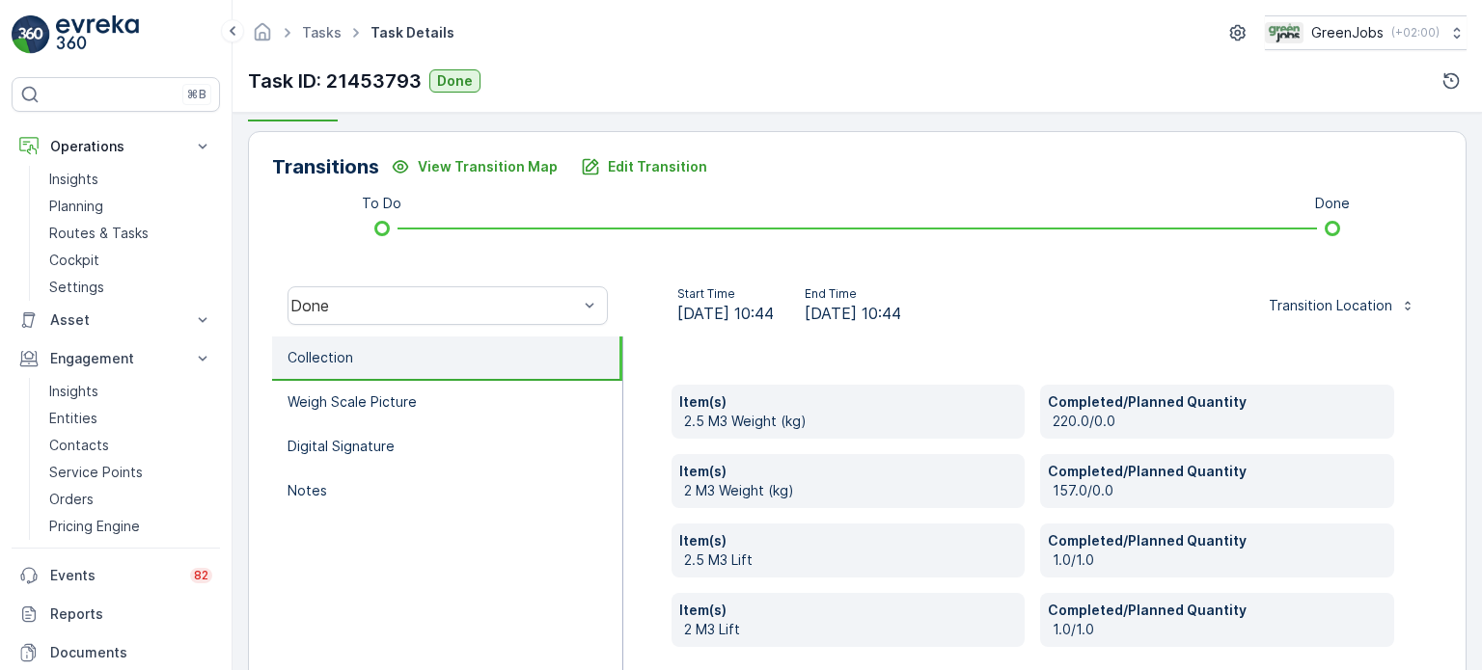
scroll to position [482, 0]
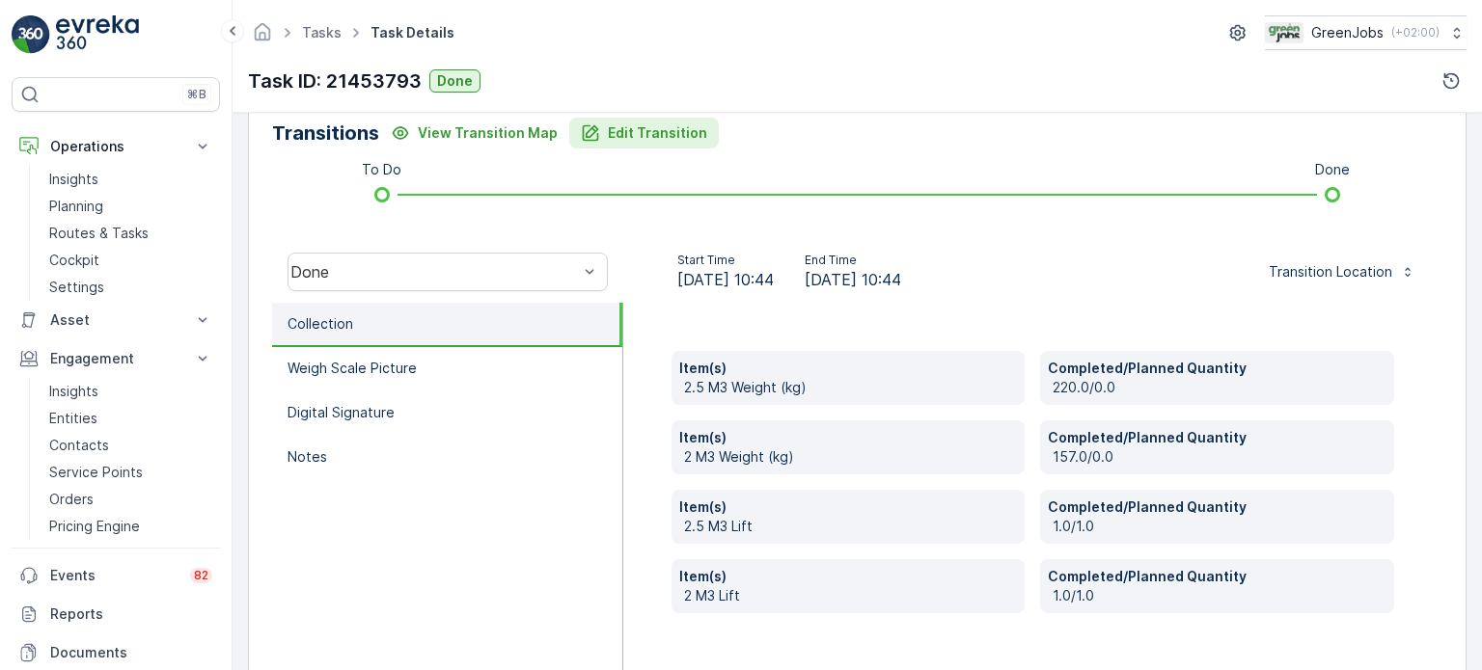
click at [643, 138] on p "Edit Transition" at bounding box center [657, 132] width 99 height 19
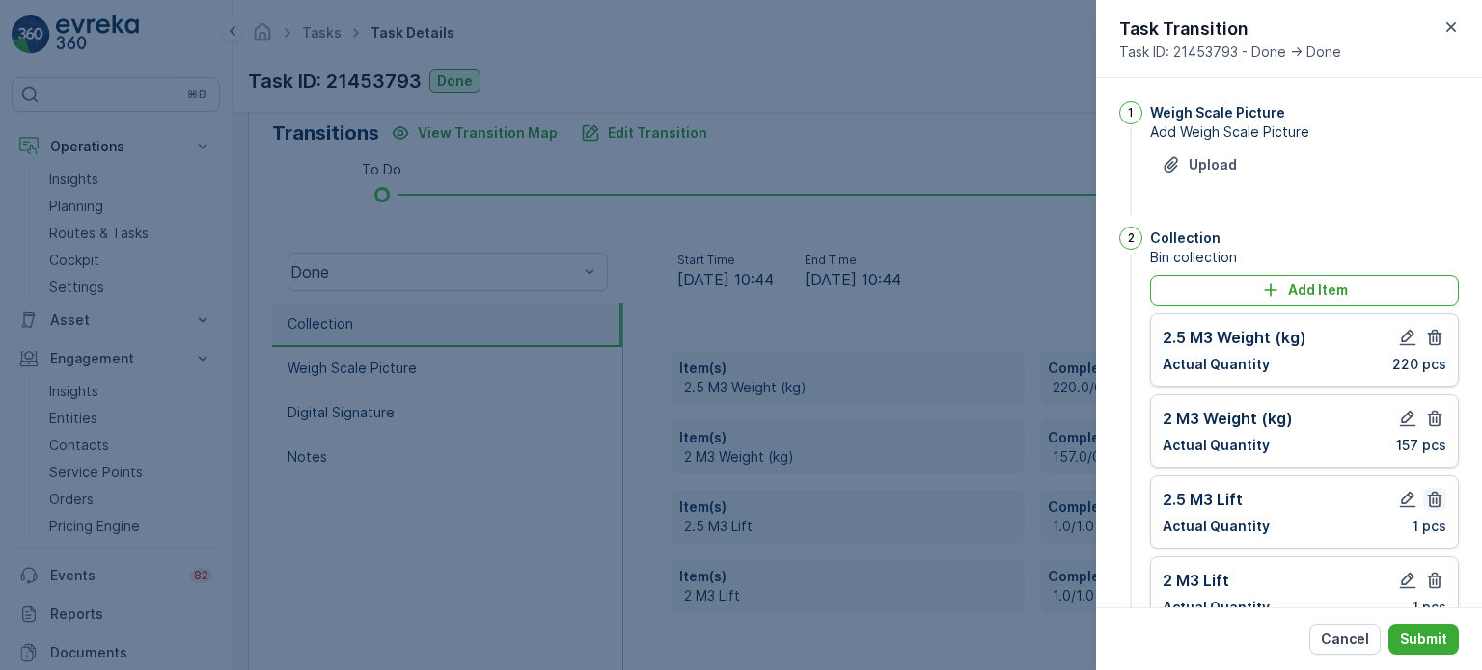
click at [1432, 497] on icon "button" at bounding box center [1435, 500] width 14 height 16
click at [1430, 337] on icon "button" at bounding box center [1434, 337] width 19 height 19
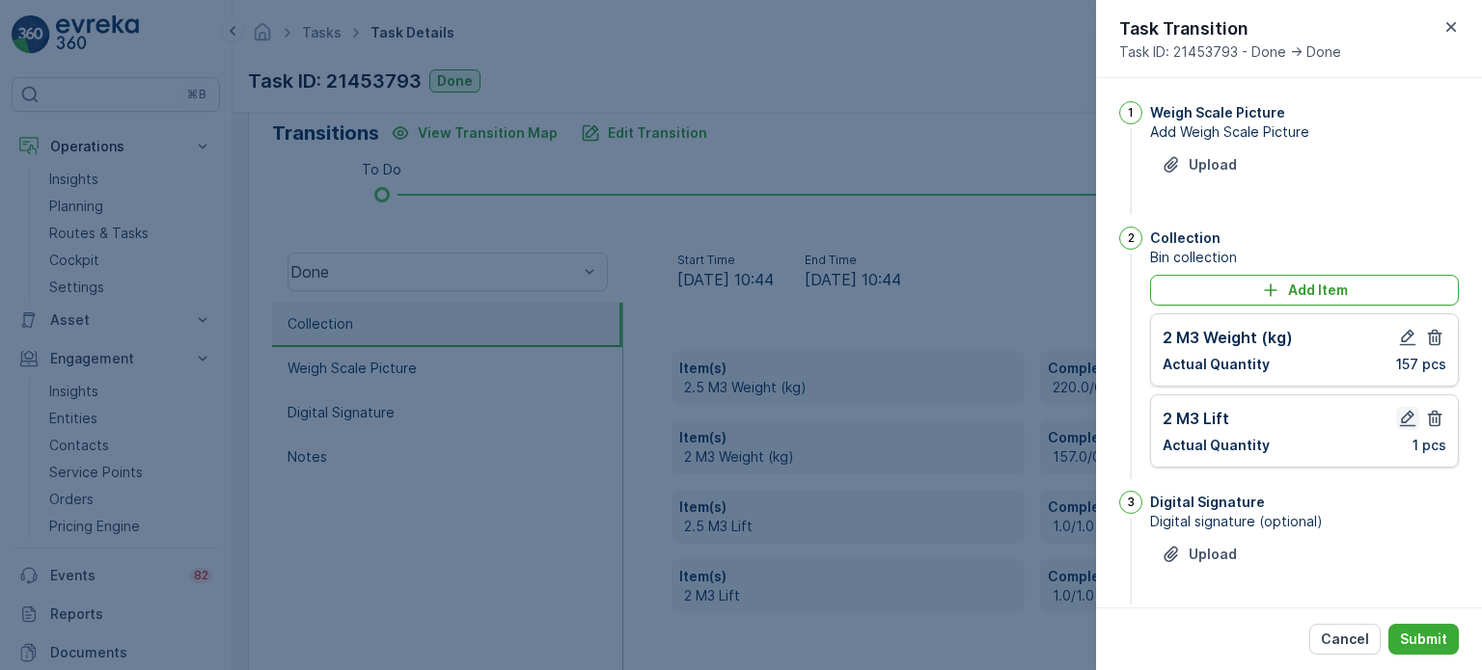
click at [1405, 415] on icon "button" at bounding box center [1408, 419] width 16 height 16
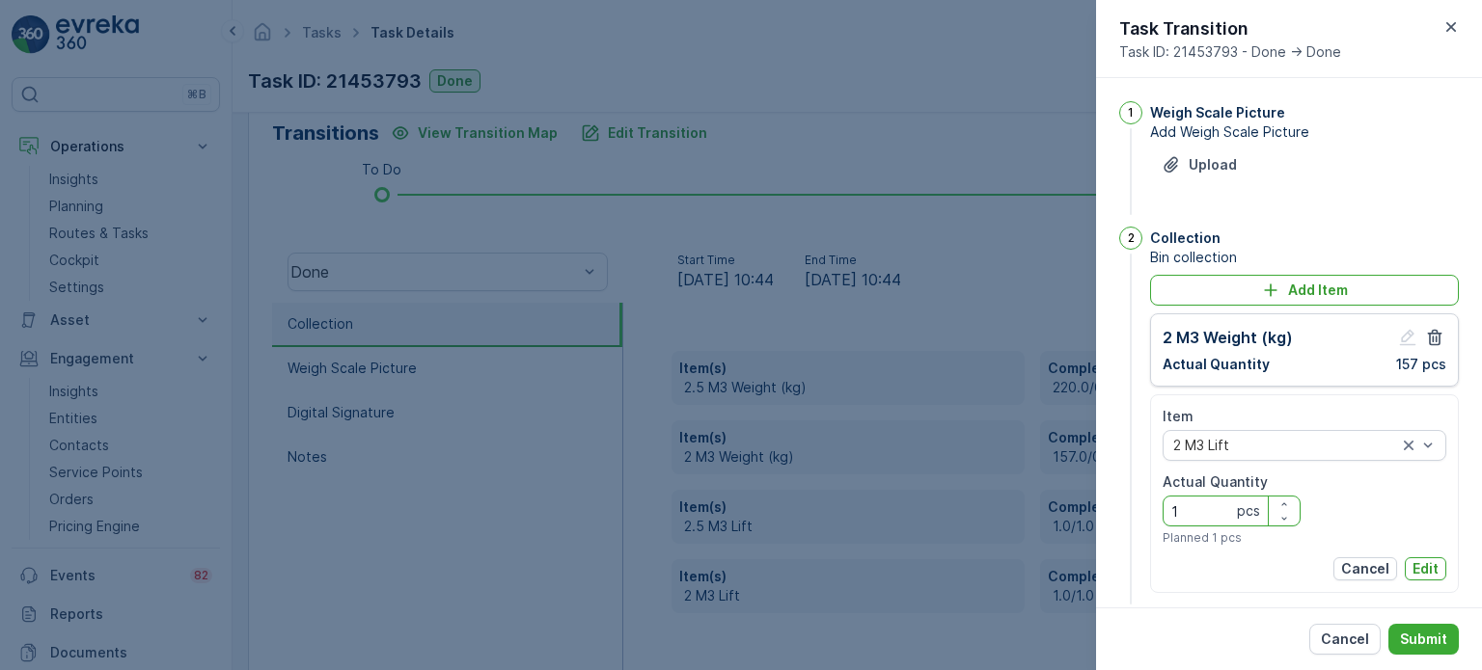
click at [1198, 515] on Quantity "1" at bounding box center [1231, 511] width 138 height 31
type Quantity "2"
click at [1427, 571] on p "Edit" at bounding box center [1425, 568] width 26 height 19
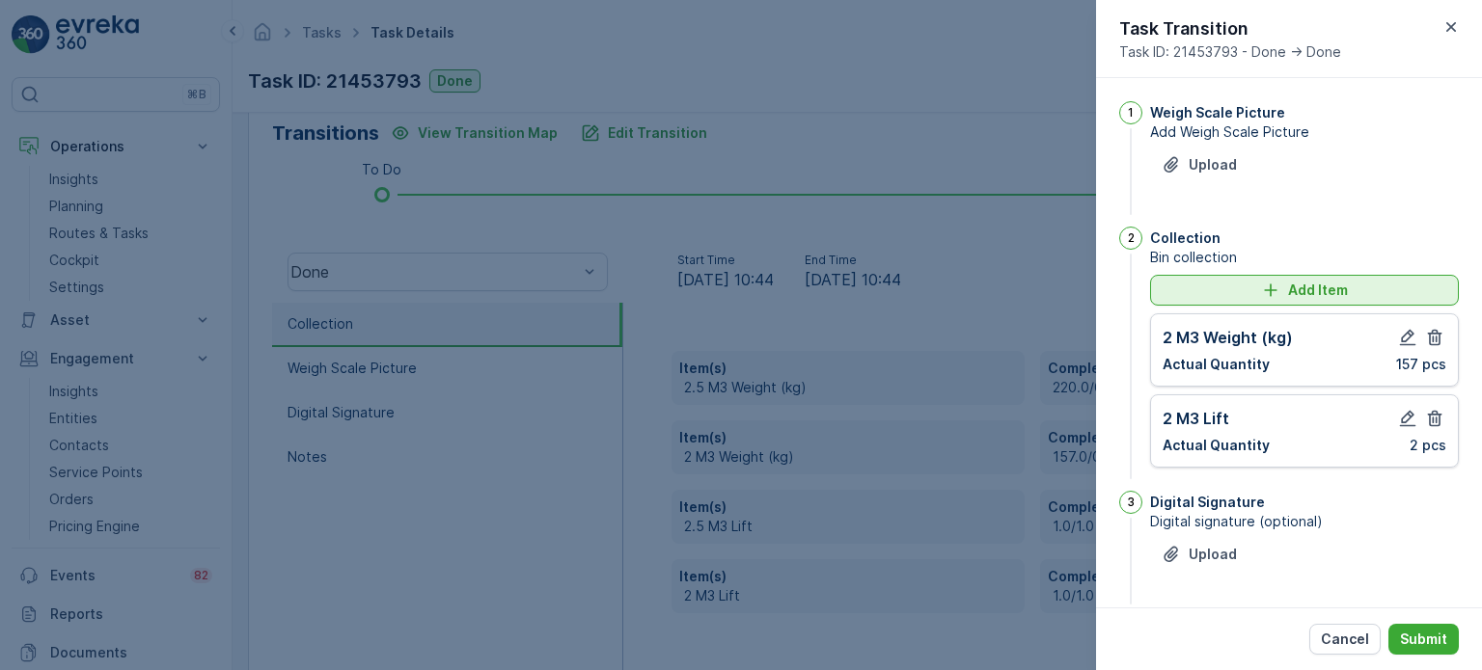
click at [1262, 290] on icon "Add Item" at bounding box center [1270, 290] width 19 height 19
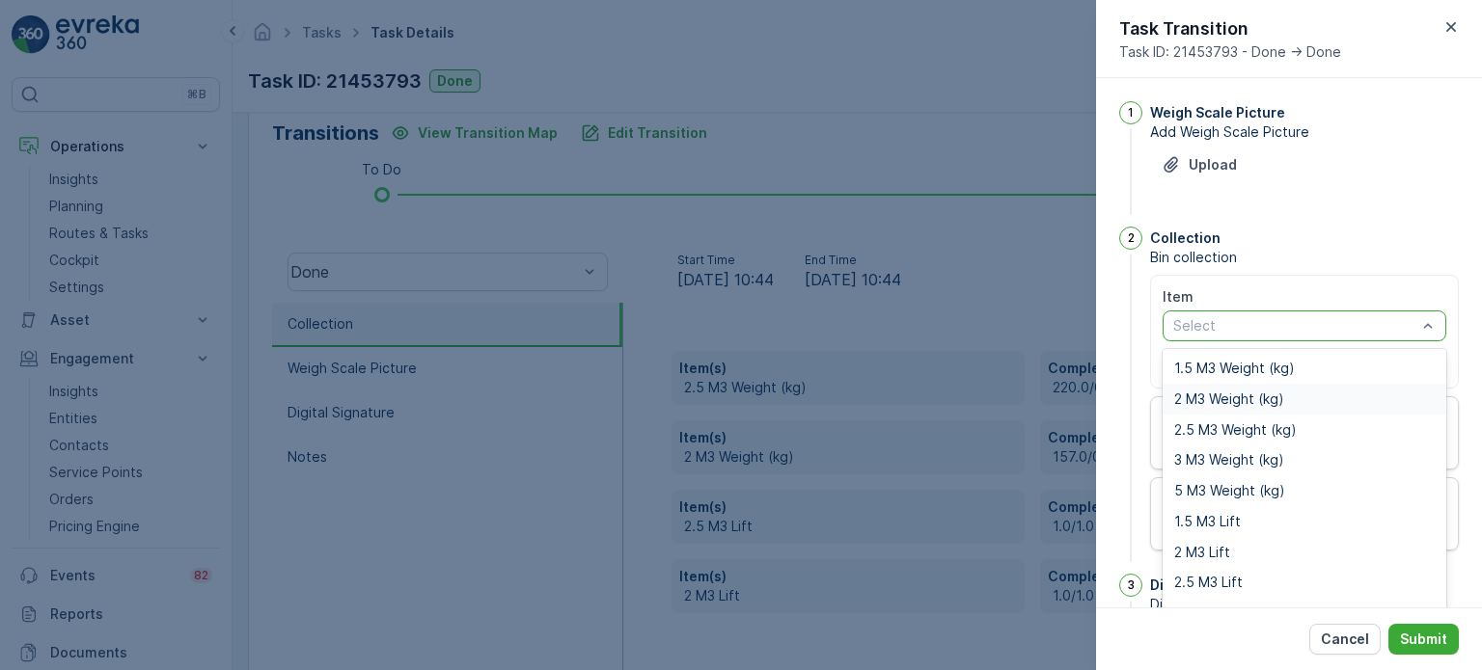
click at [1231, 393] on span "2 M3 Weight (kg)" at bounding box center [1229, 399] width 110 height 15
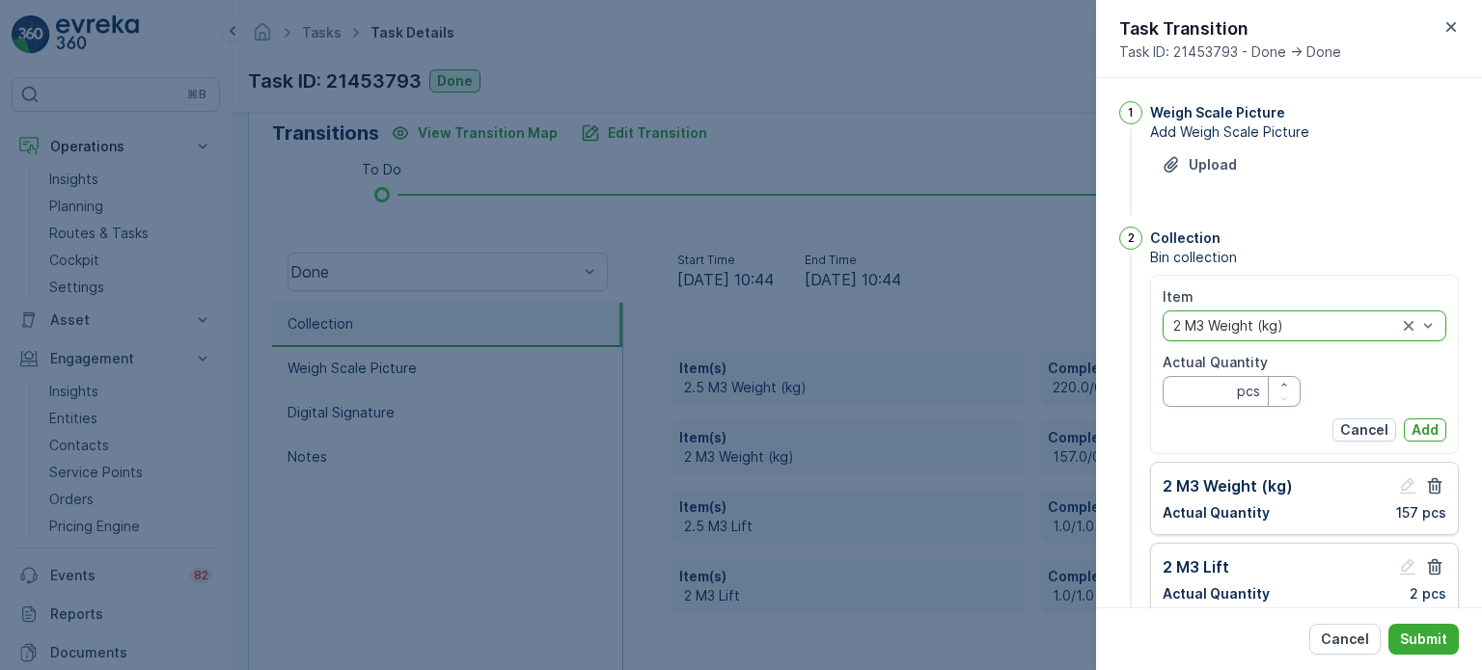
click at [1218, 396] on Quantity "Actual Quantity" at bounding box center [1231, 391] width 138 height 31
type Quantity "220"
click at [1420, 433] on p "Add" at bounding box center [1424, 430] width 27 height 19
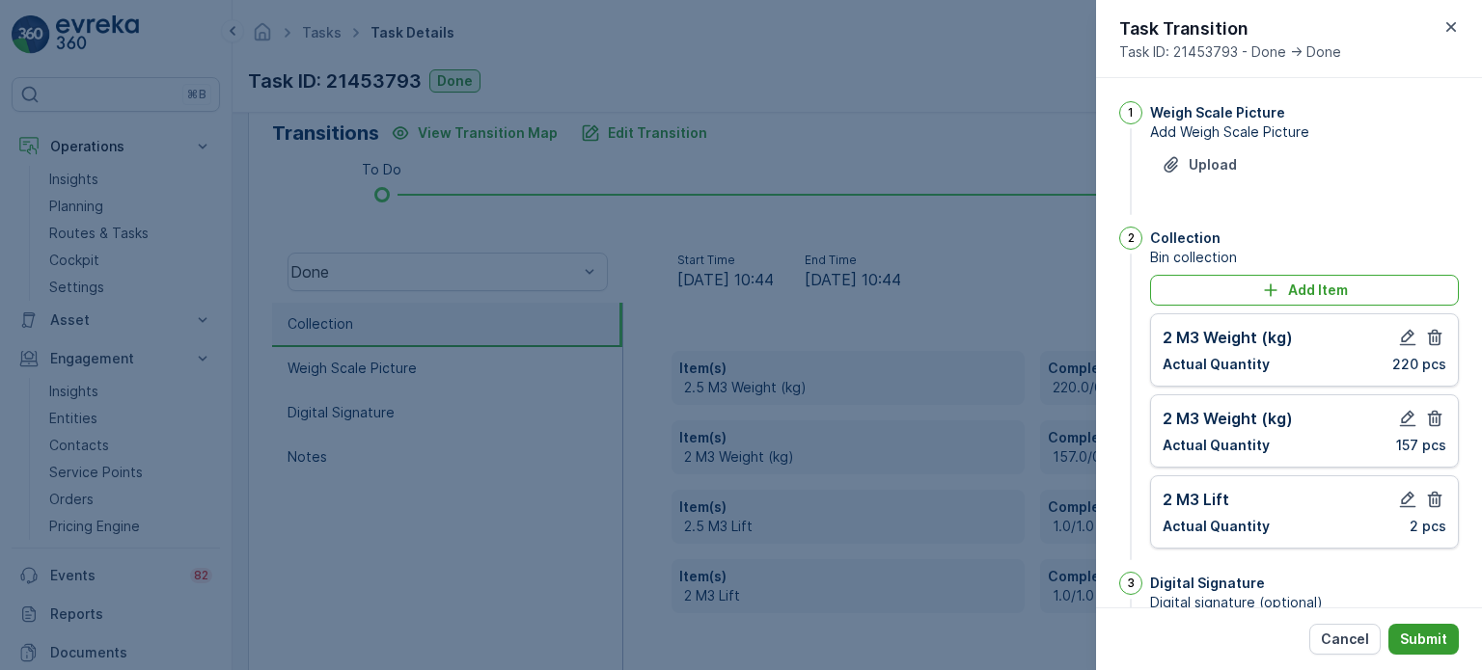
click at [1442, 632] on p "Submit" at bounding box center [1423, 639] width 47 height 19
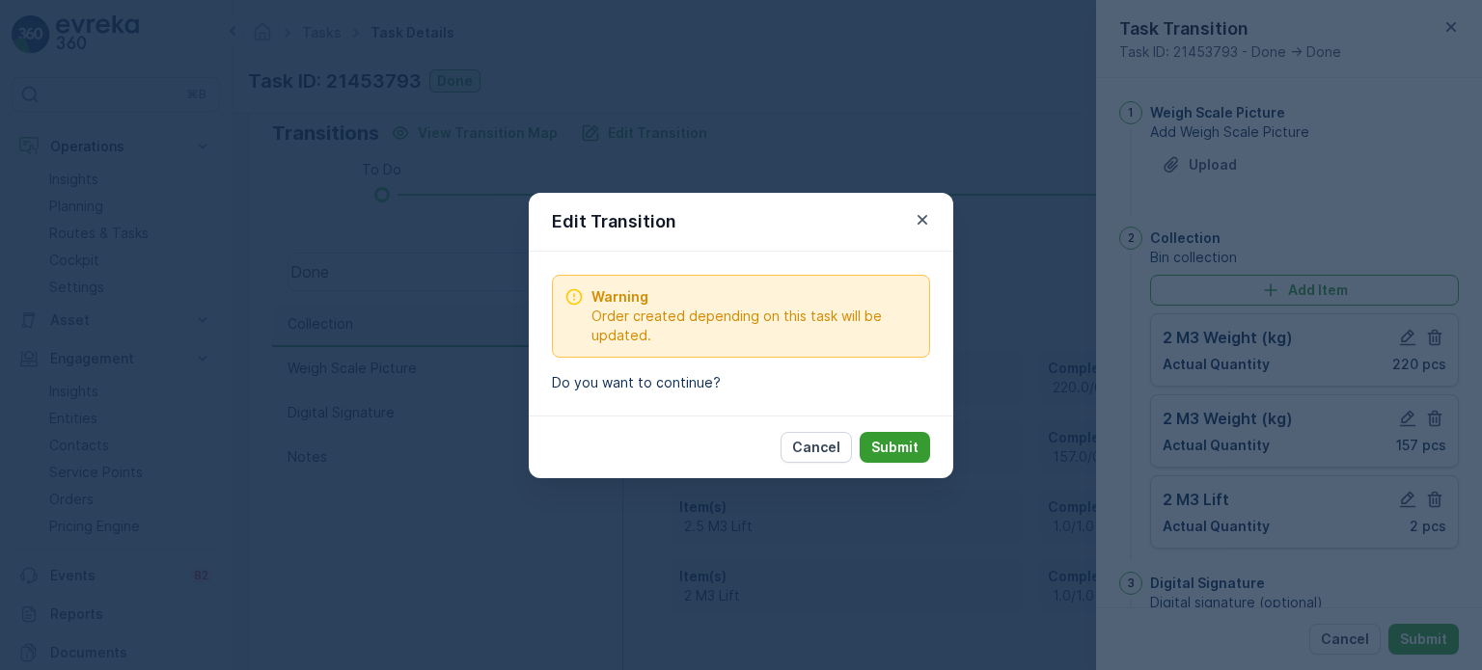
click at [921, 444] on button "Submit" at bounding box center [895, 447] width 70 height 31
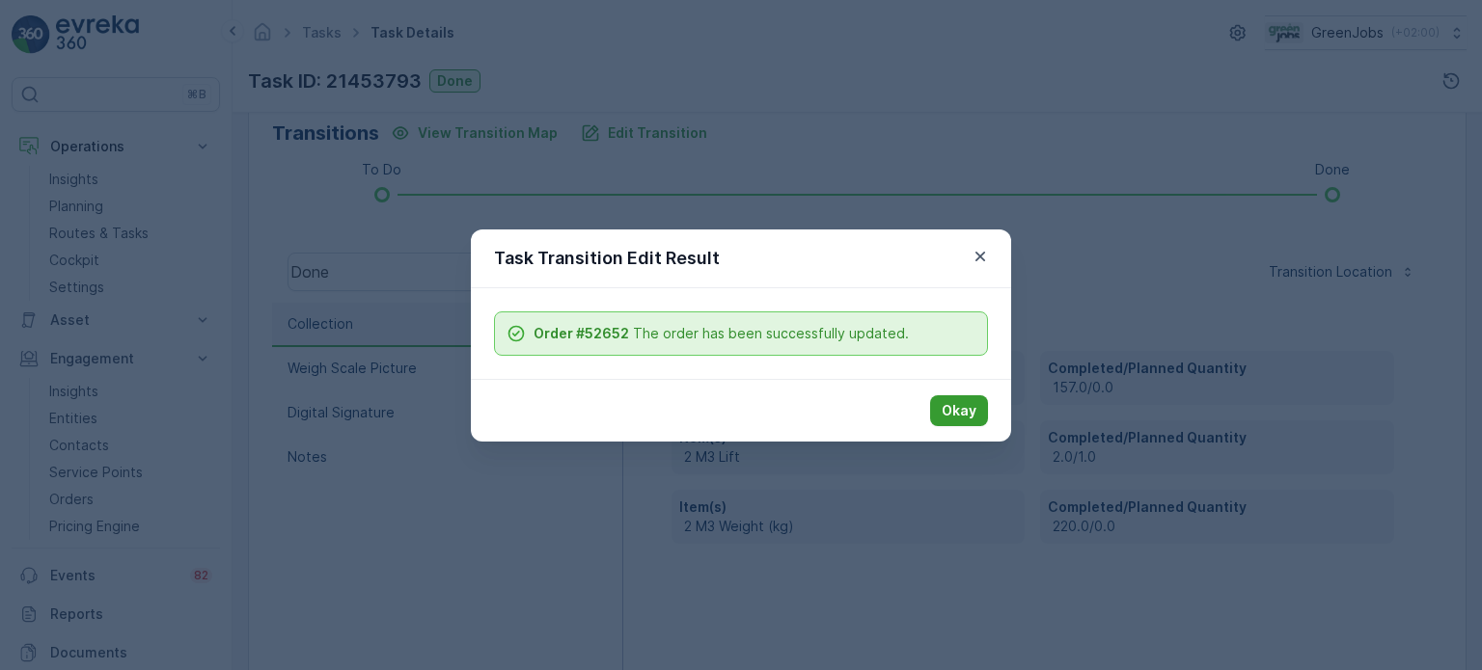
click at [980, 420] on button "Okay" at bounding box center [959, 411] width 58 height 31
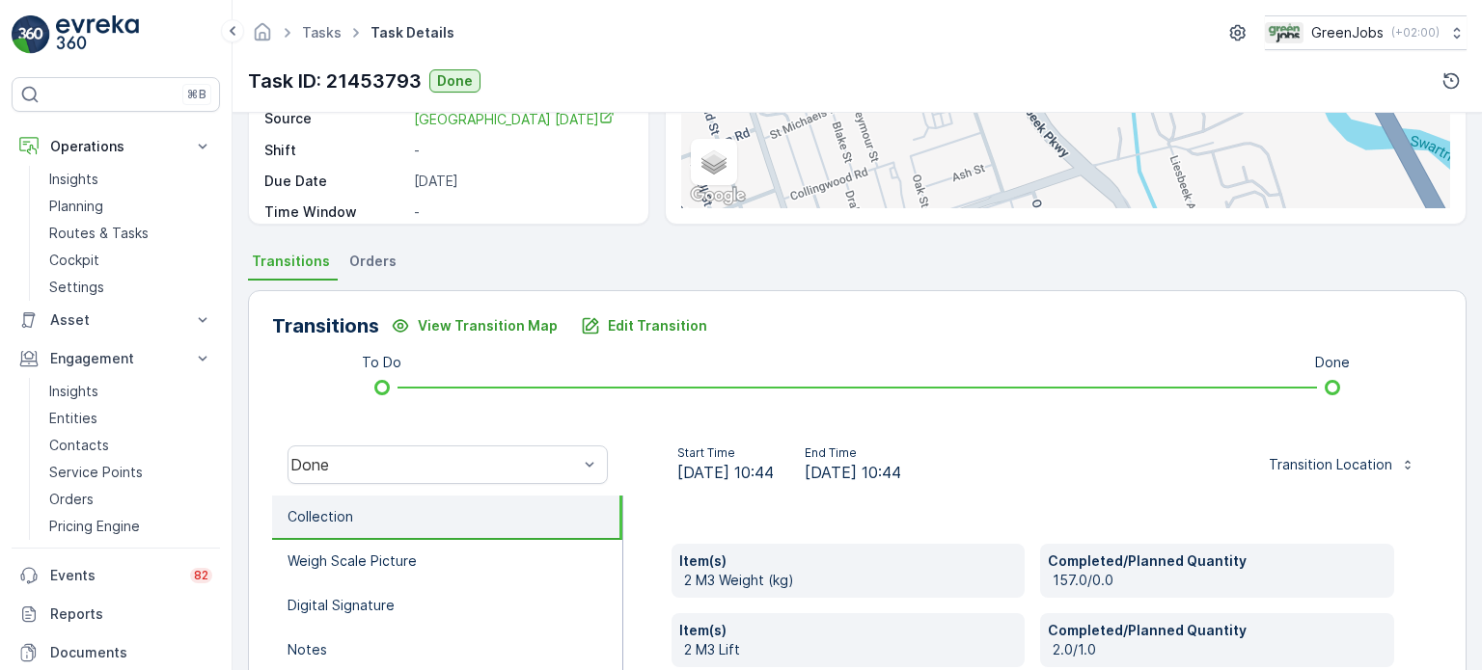
scroll to position [289, 0]
click at [370, 261] on span "Orders" at bounding box center [372, 261] width 47 height 19
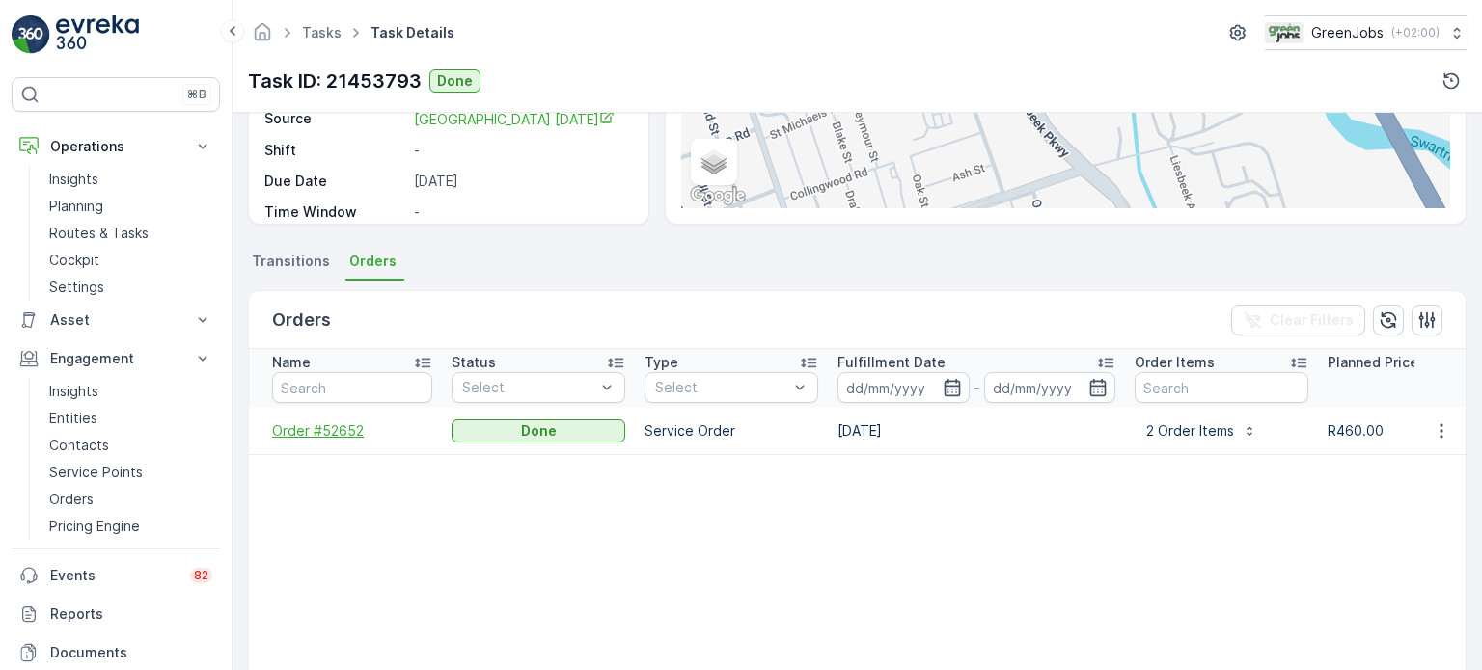
click at [328, 429] on span "Order #52652" at bounding box center [352, 431] width 160 height 19
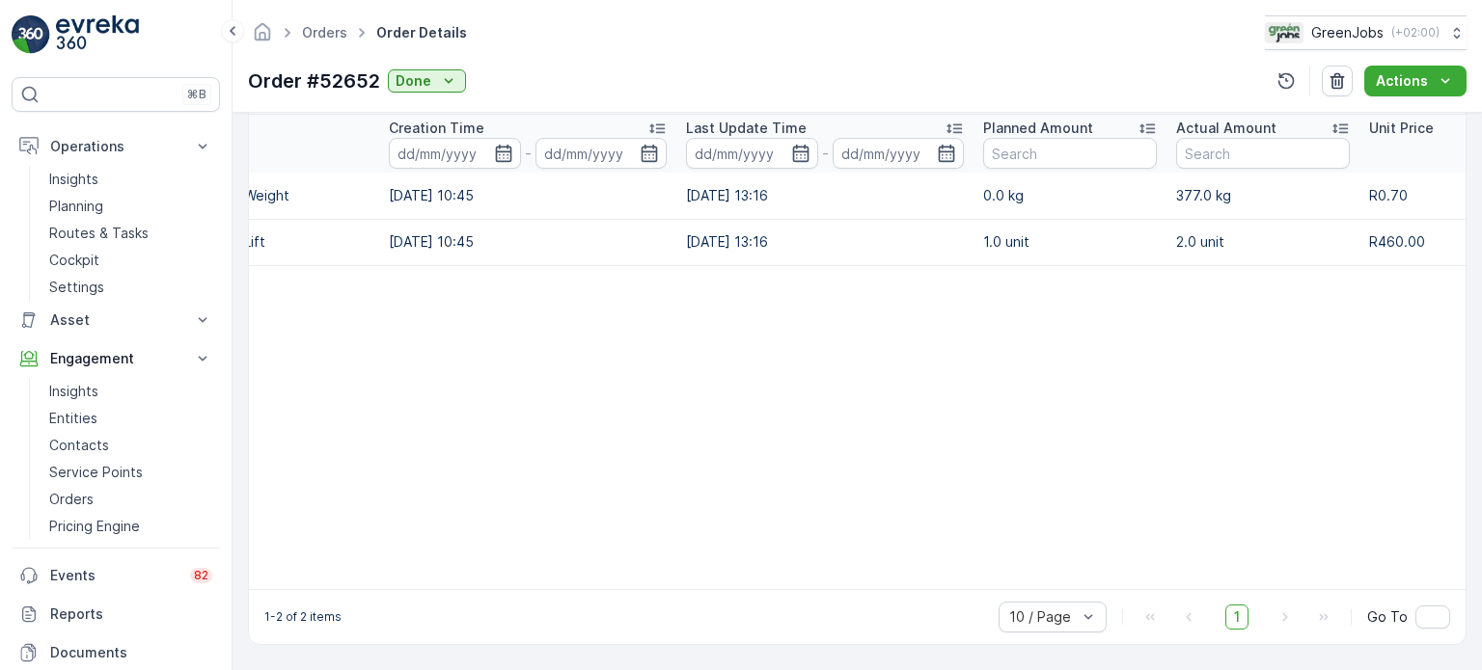
scroll to position [0, 13]
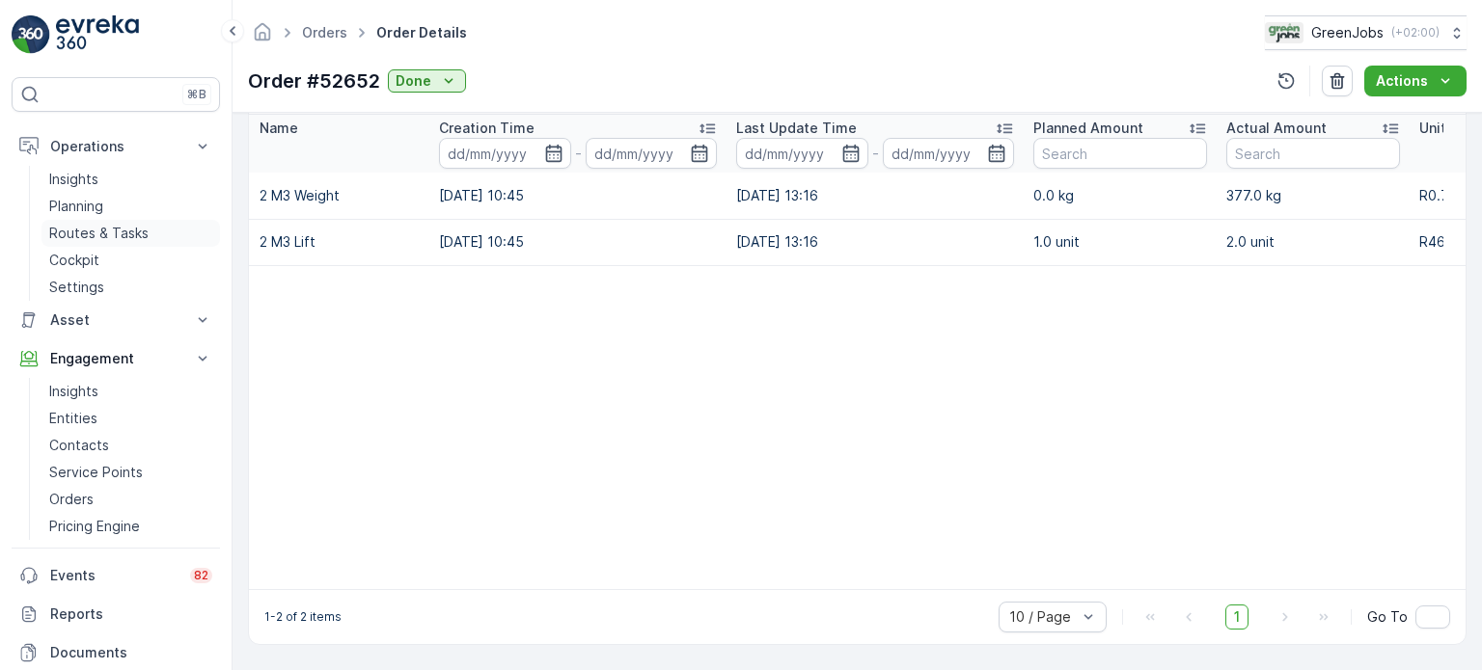
click at [123, 235] on p "Routes & Tasks" at bounding box center [98, 233] width 99 height 19
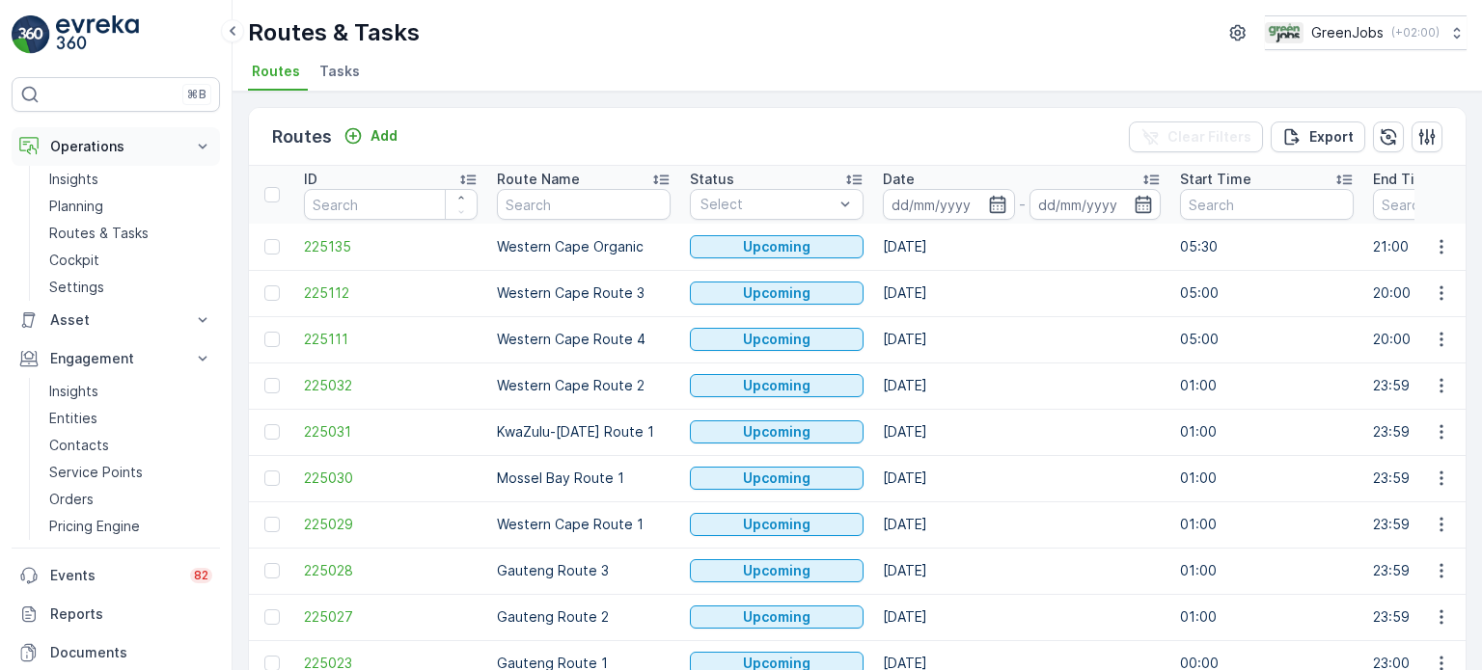
click at [112, 137] on p "Operations" at bounding box center [115, 146] width 131 height 19
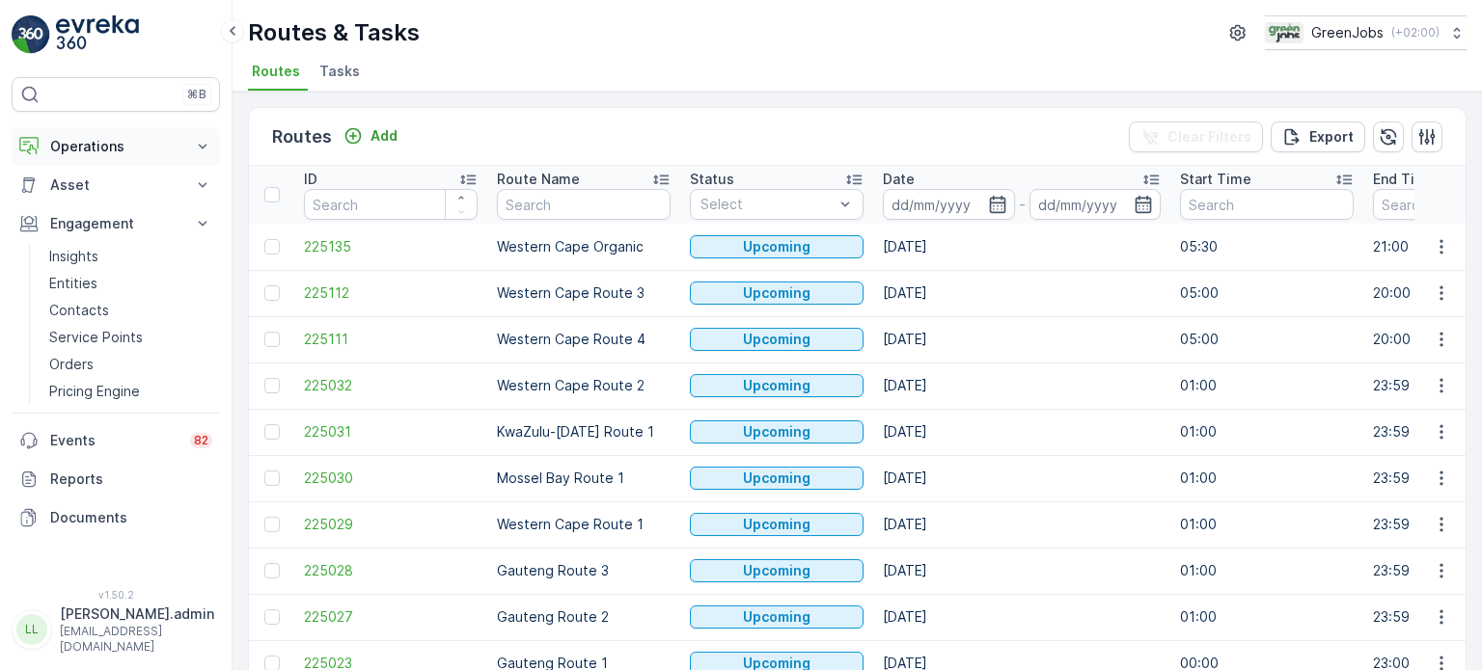
click at [96, 148] on p "Operations" at bounding box center [115, 146] width 131 height 19
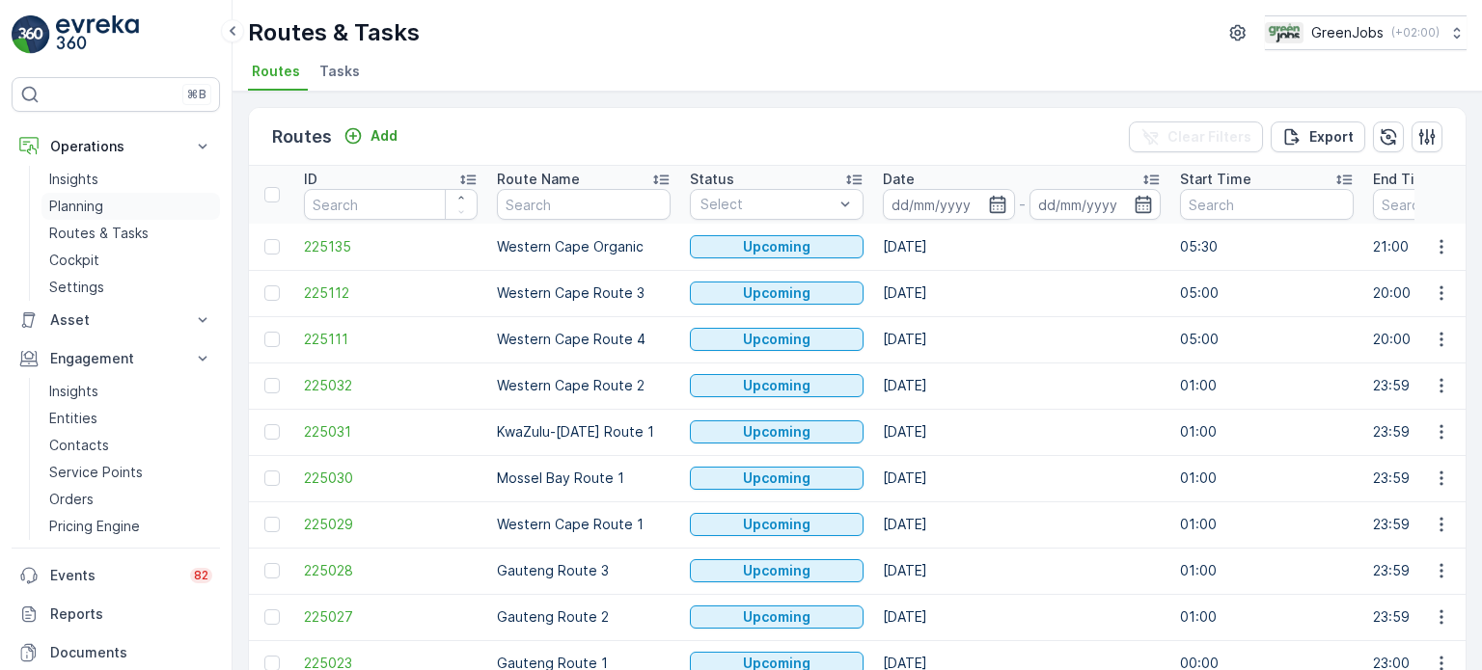
click at [84, 205] on p "Planning" at bounding box center [76, 206] width 54 height 19
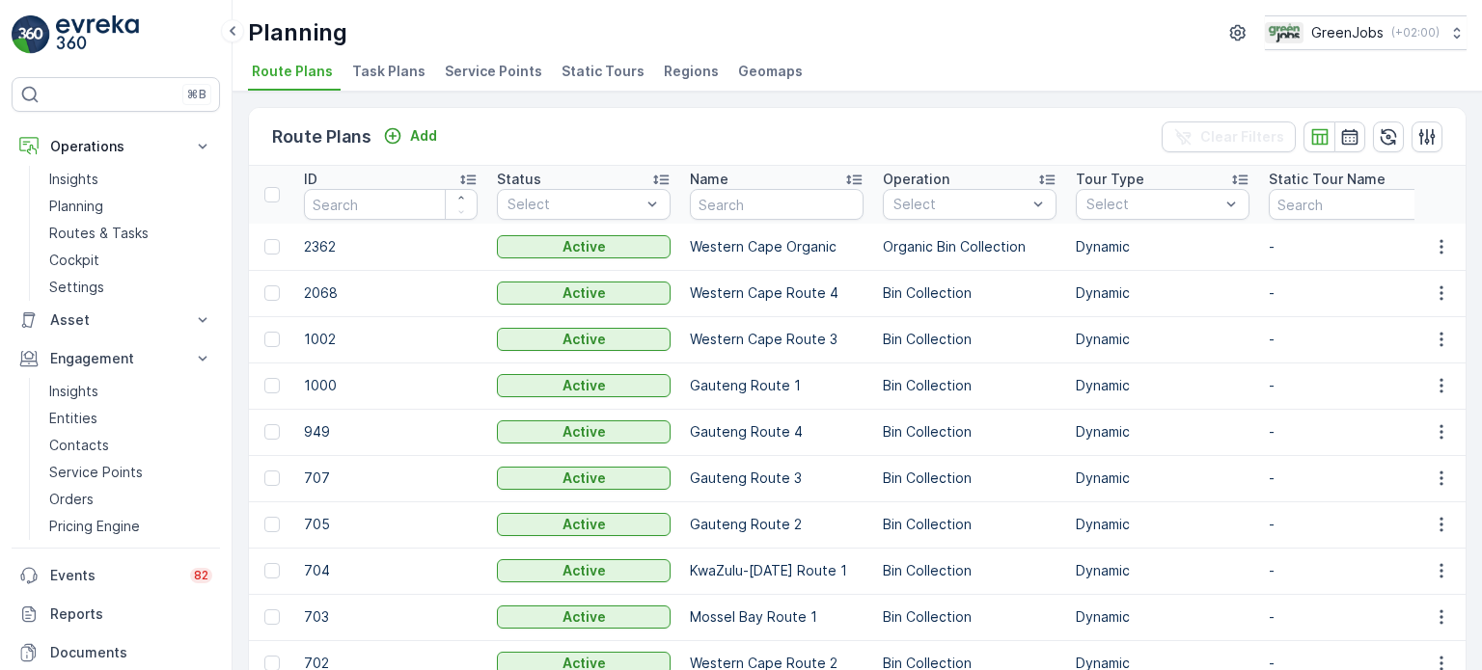
click at [501, 79] on span "Service Points" at bounding box center [493, 71] width 97 height 19
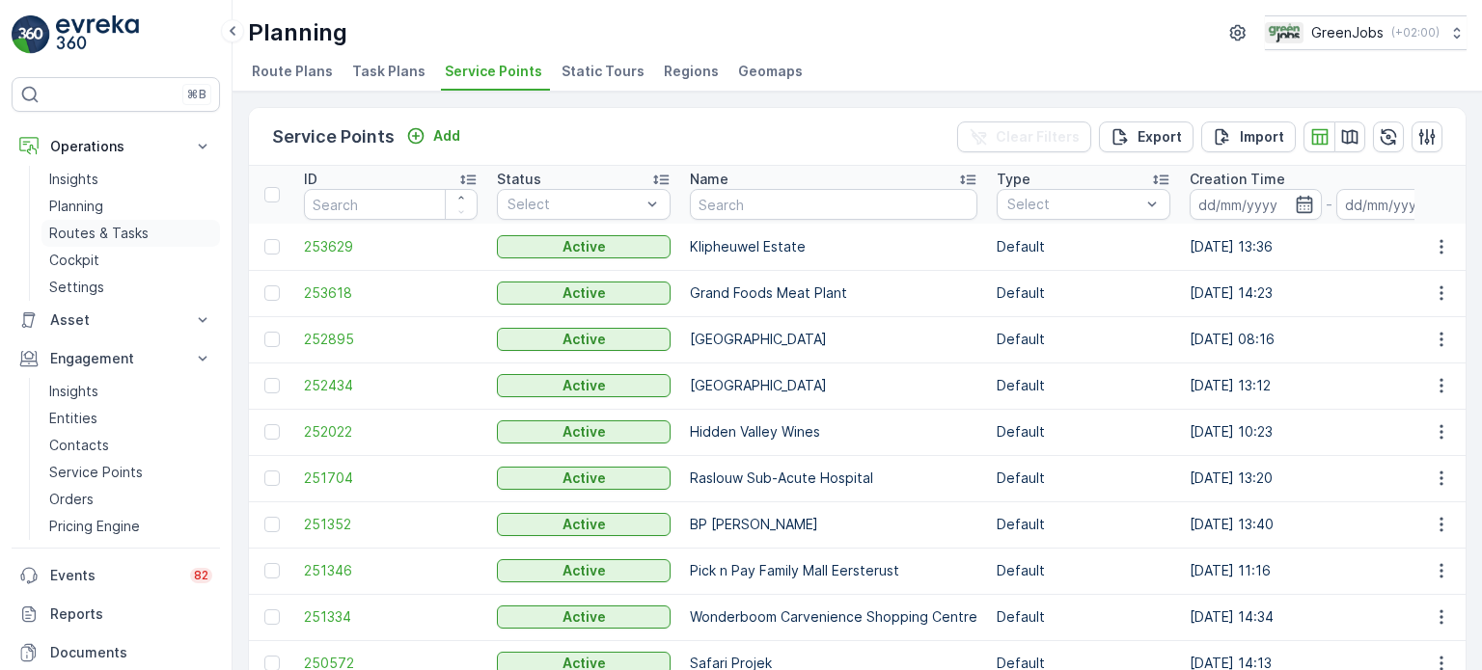
click at [142, 224] on p "Routes & Tasks" at bounding box center [98, 233] width 99 height 19
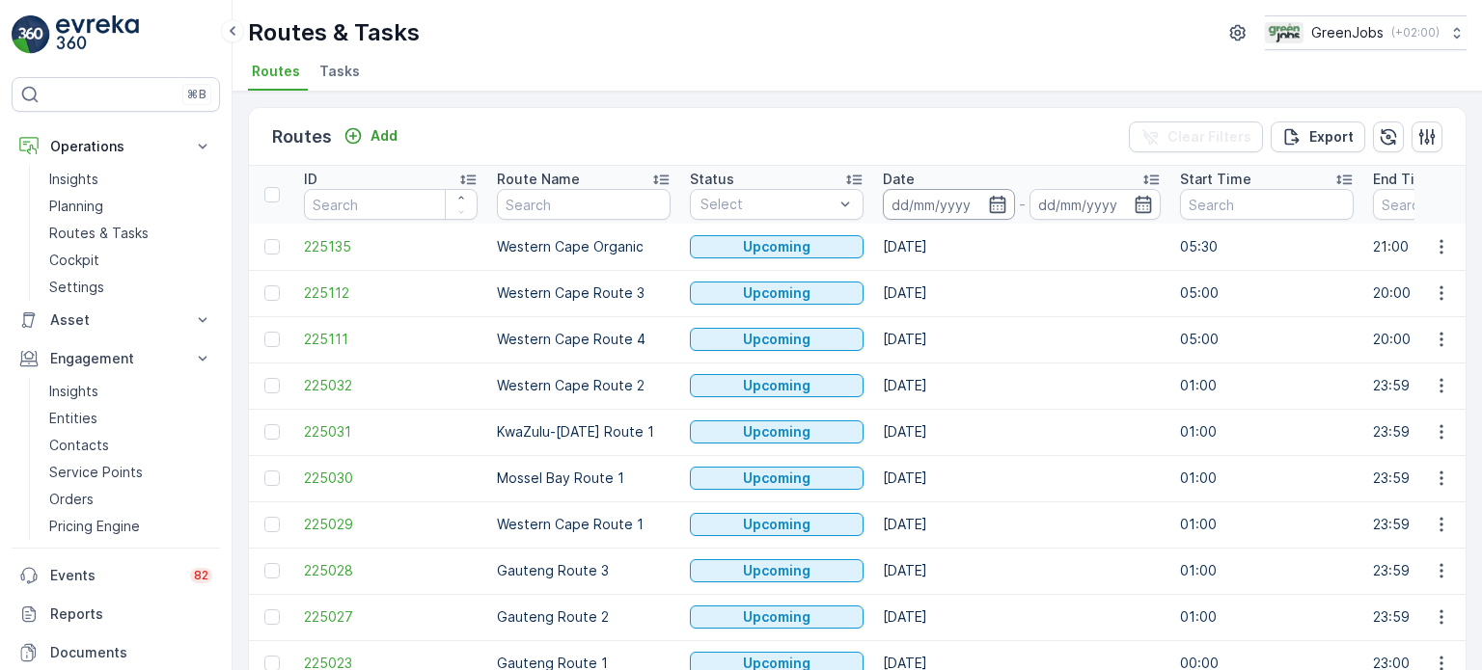
click at [982, 202] on input at bounding box center [949, 204] width 132 height 31
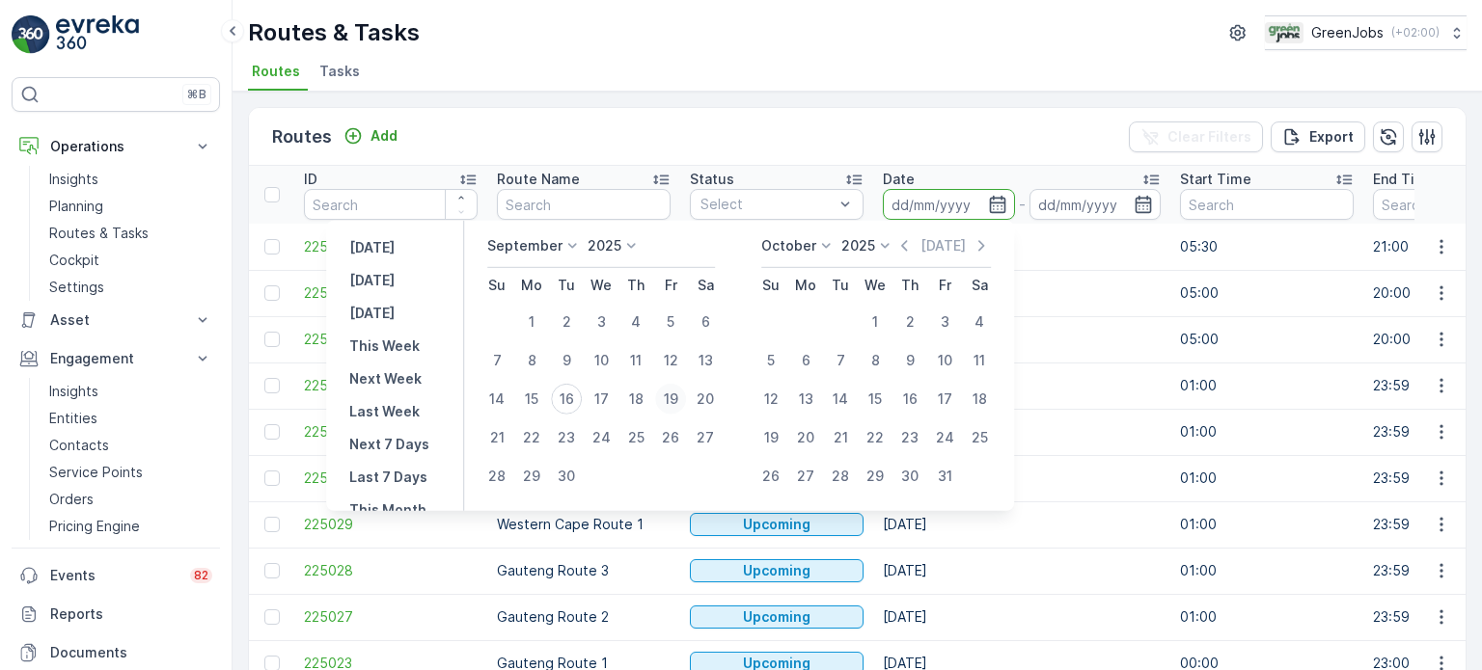
click at [671, 396] on div "19" at bounding box center [670, 399] width 31 height 31
type input "19.09.2025"
click at [671, 396] on div "19" at bounding box center [670, 399] width 31 height 31
type input "19.09.2025"
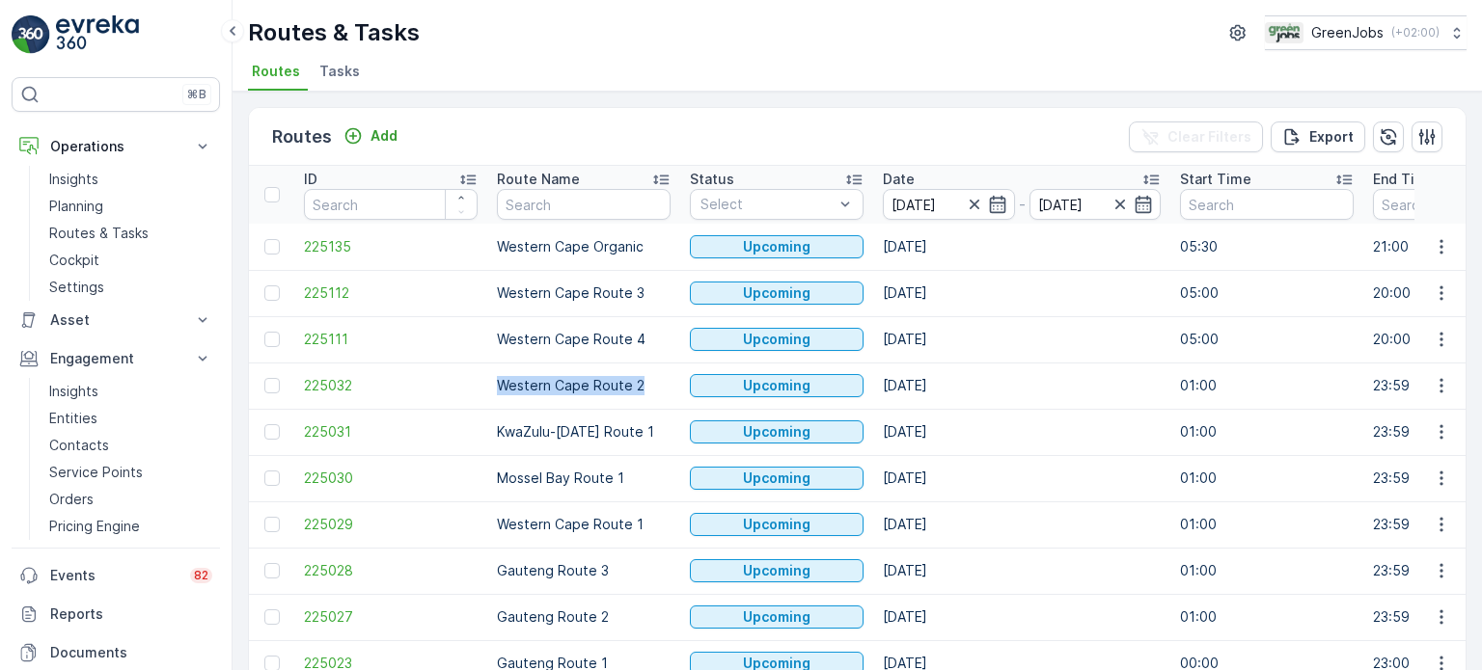
click at [671, 396] on td "Western Cape Route 2" at bounding box center [583, 386] width 193 height 46
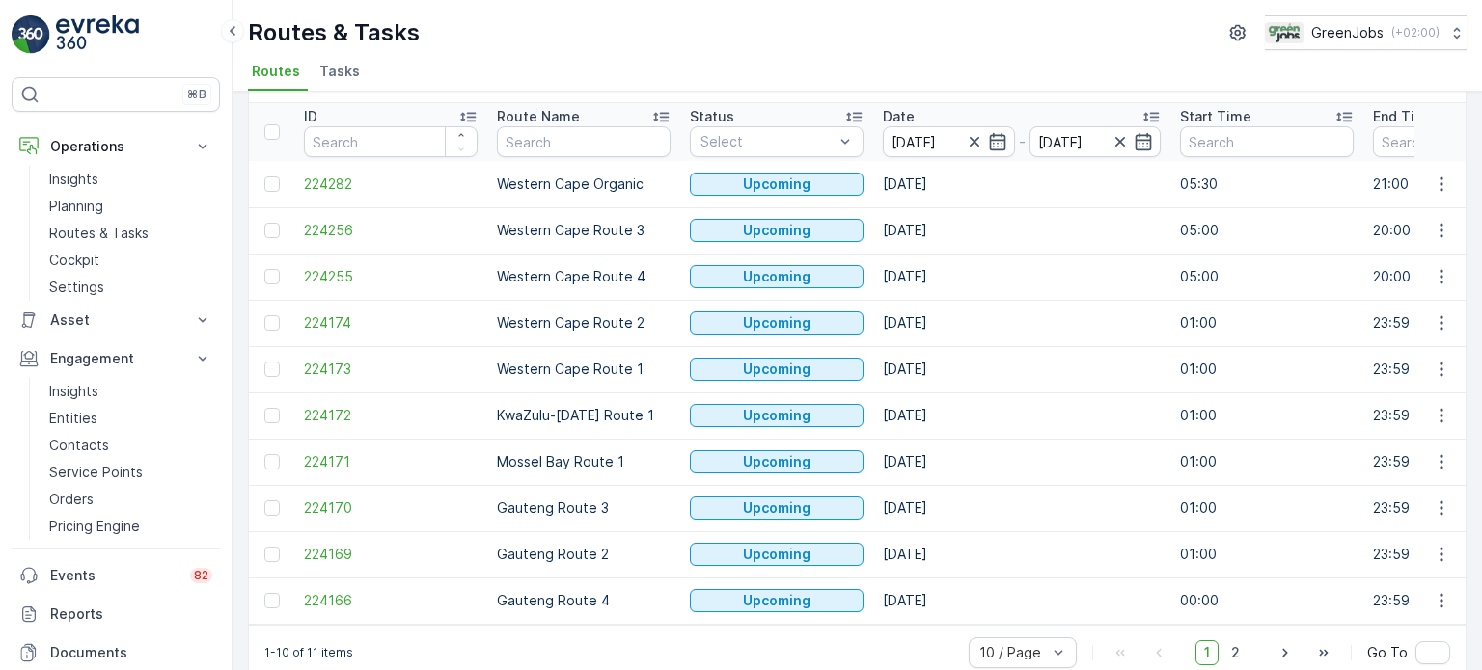
scroll to position [96, 0]
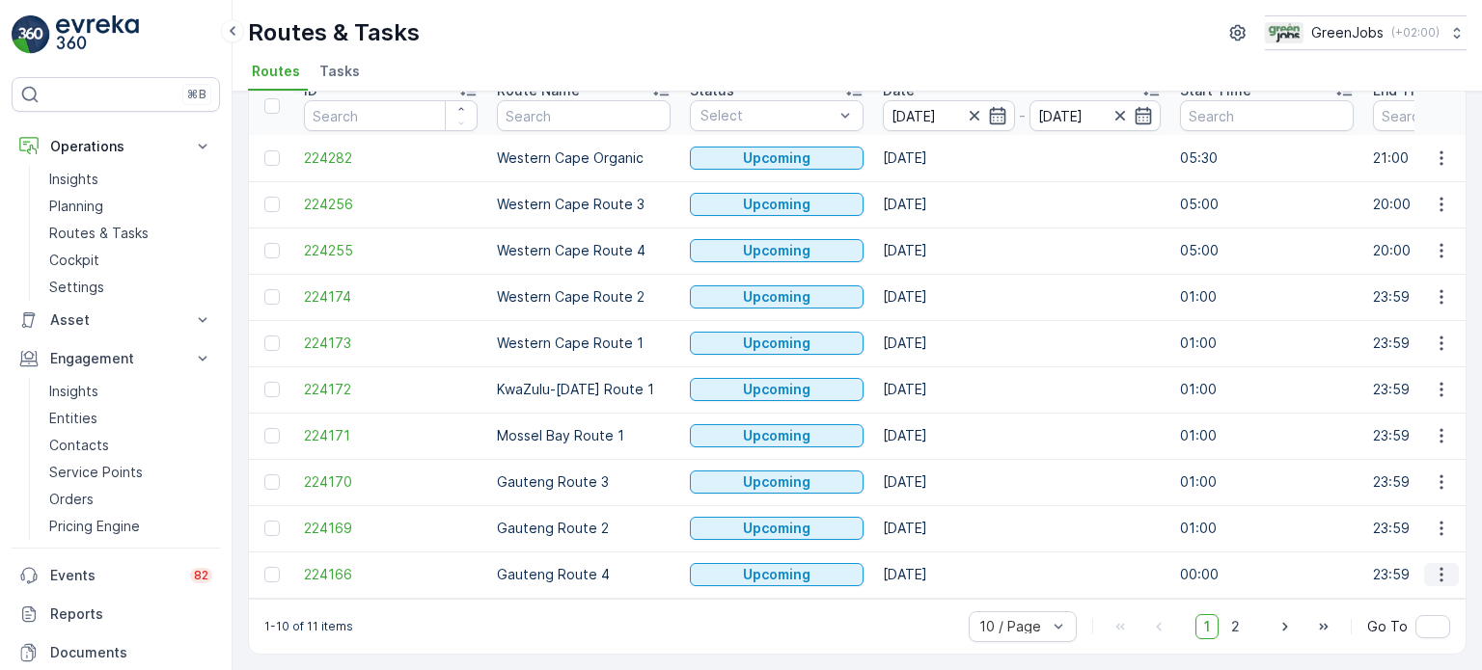
click at [1433, 565] on icon "button" at bounding box center [1441, 574] width 19 height 19
click at [1398, 420] on span "See More Details" at bounding box center [1396, 420] width 112 height 19
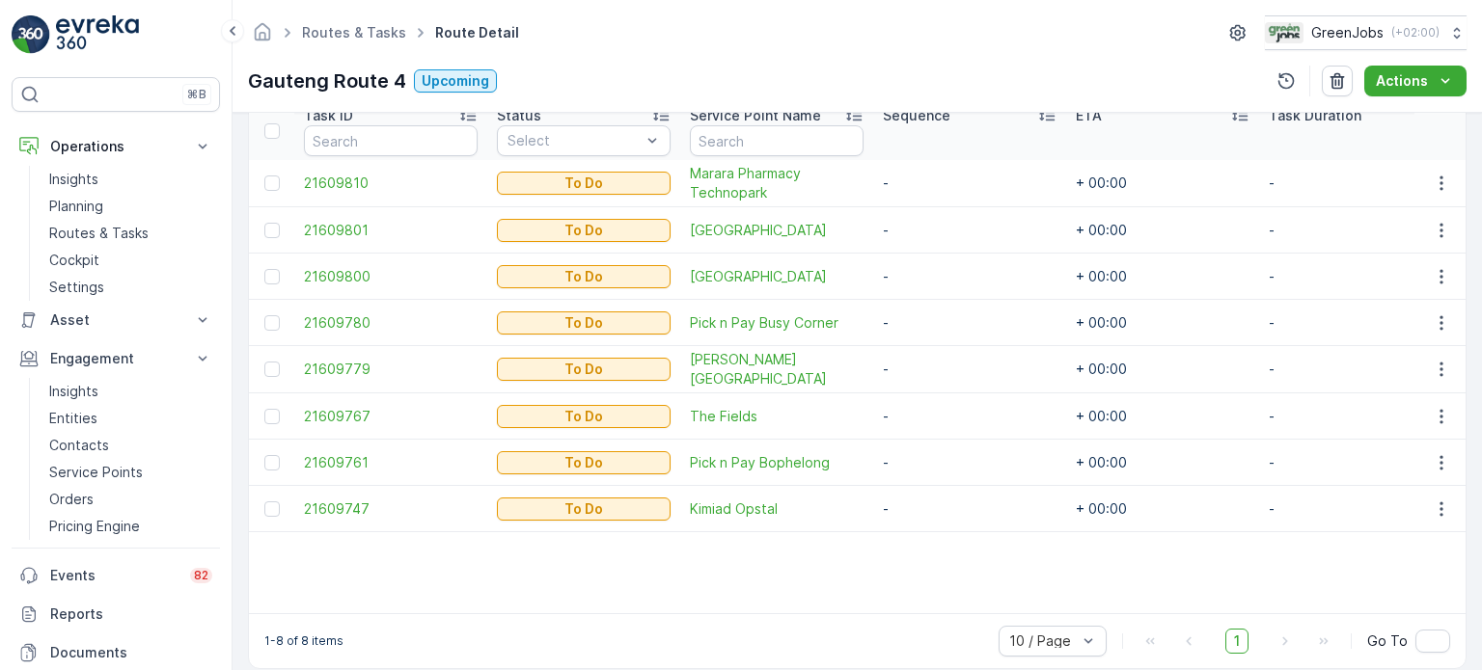
scroll to position [566, 0]
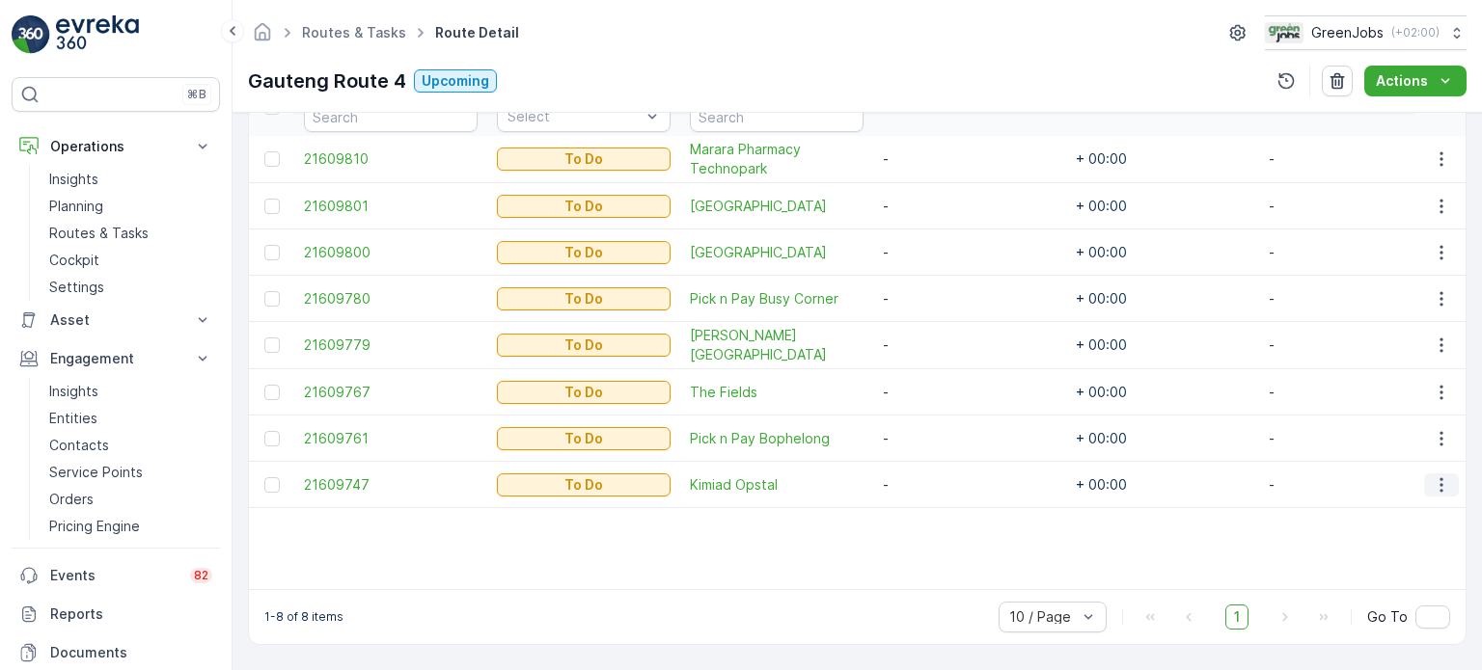
click at [1442, 476] on icon "button" at bounding box center [1441, 485] width 19 height 19
click at [1374, 557] on span "Change Route" at bounding box center [1392, 559] width 94 height 19
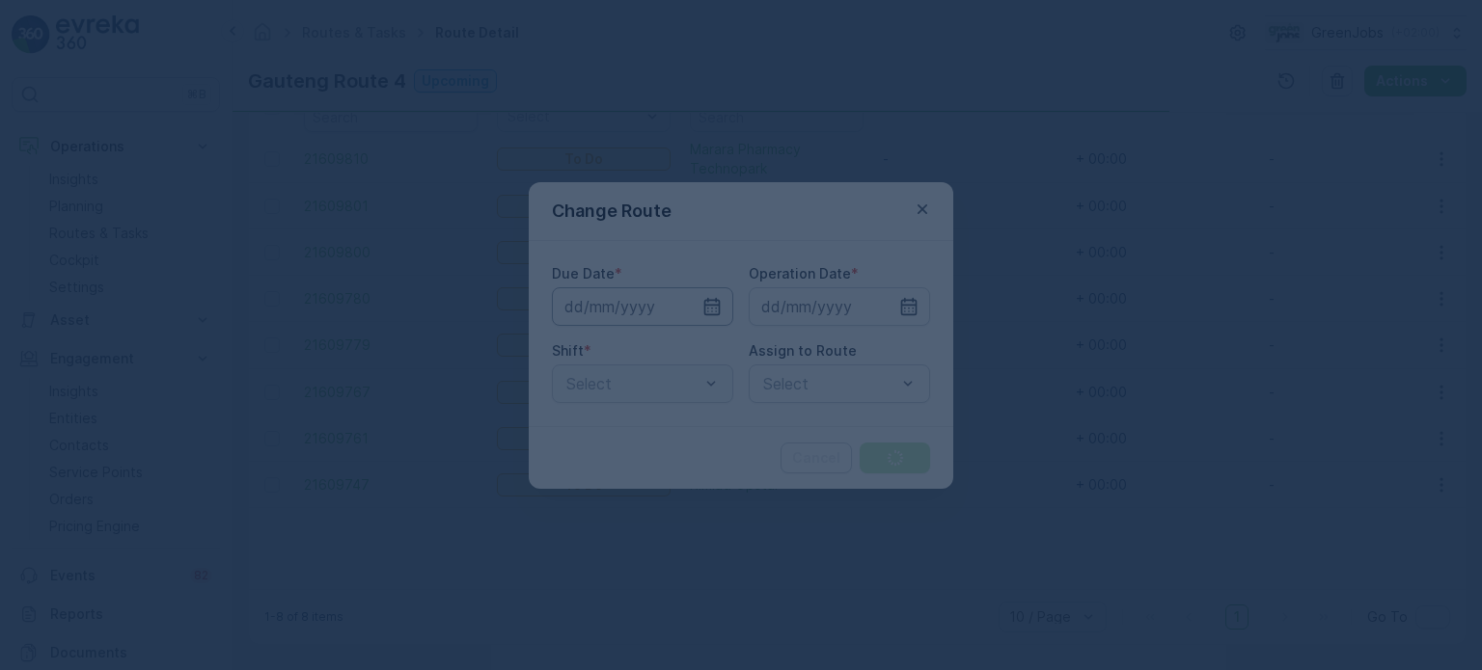
type input "19.09.2025"
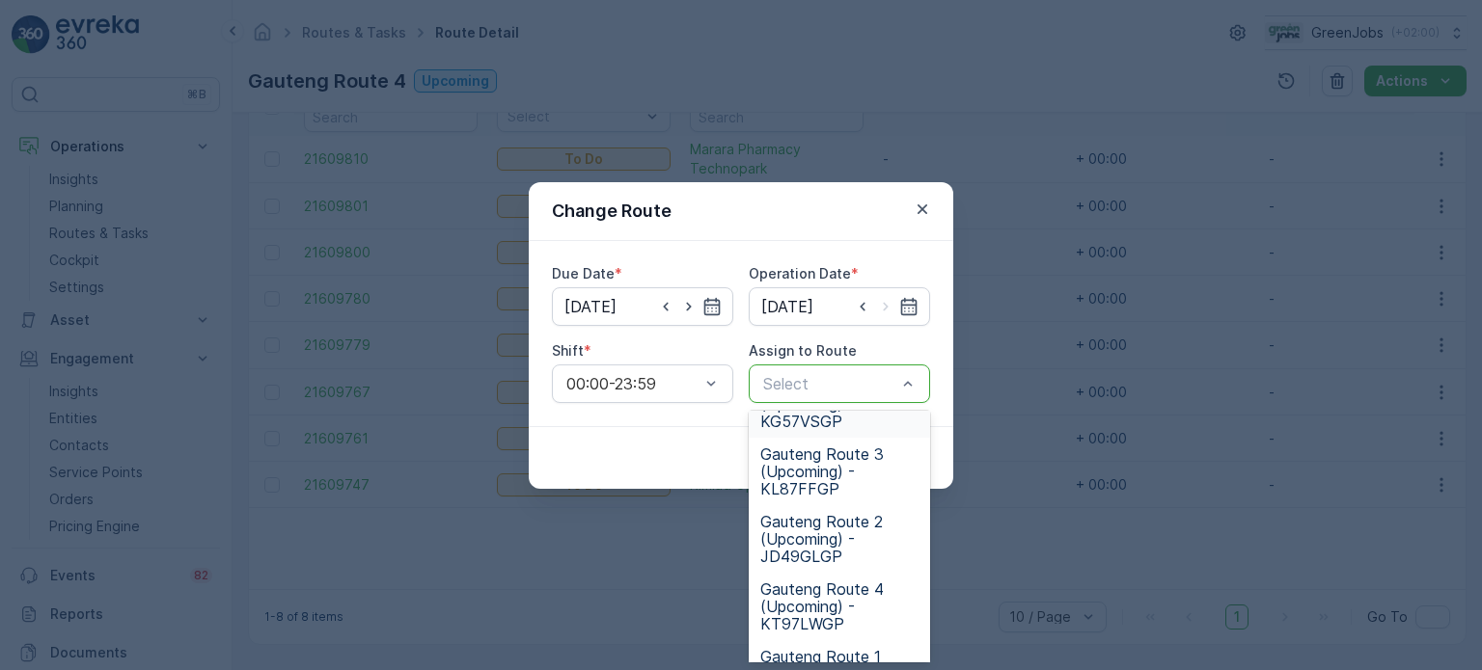
scroll to position [386, 0]
click at [818, 528] on span "Gauteng Route 2 (Upcoming) - JD49GLGP" at bounding box center [839, 535] width 158 height 52
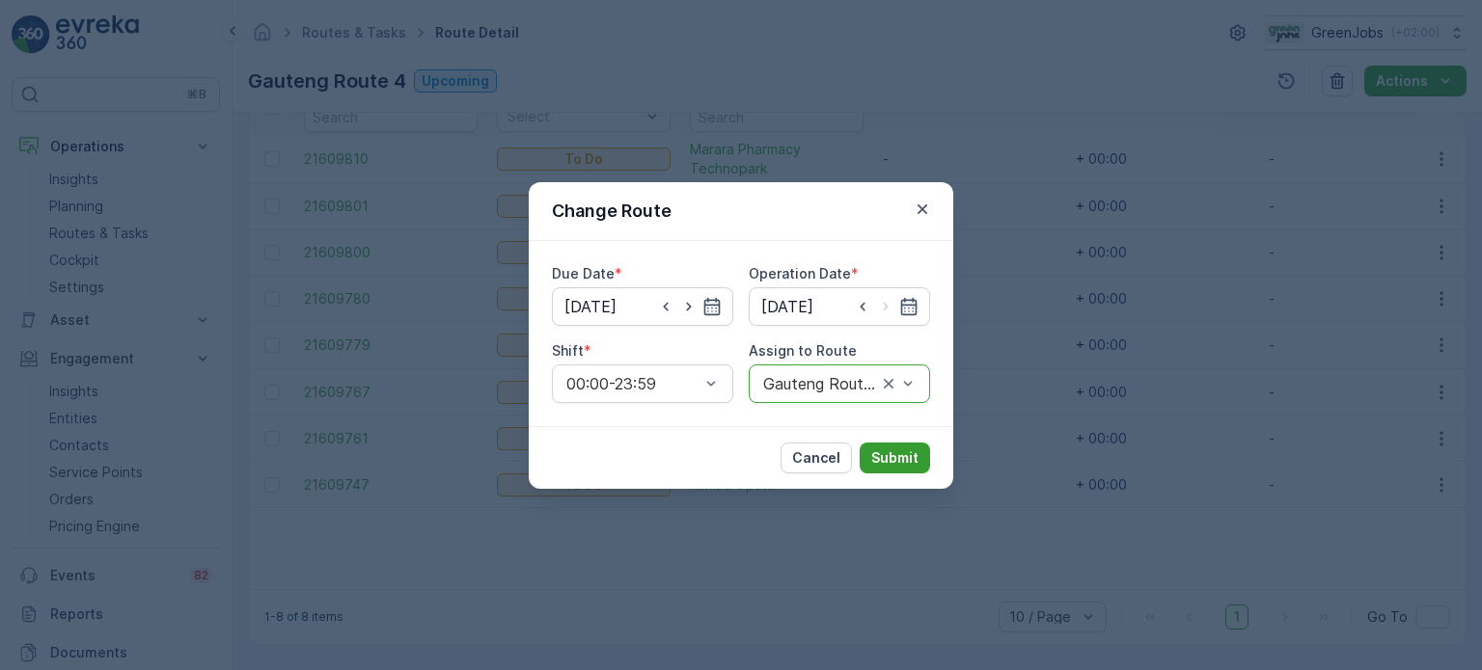
click at [898, 454] on p "Submit" at bounding box center [894, 458] width 47 height 19
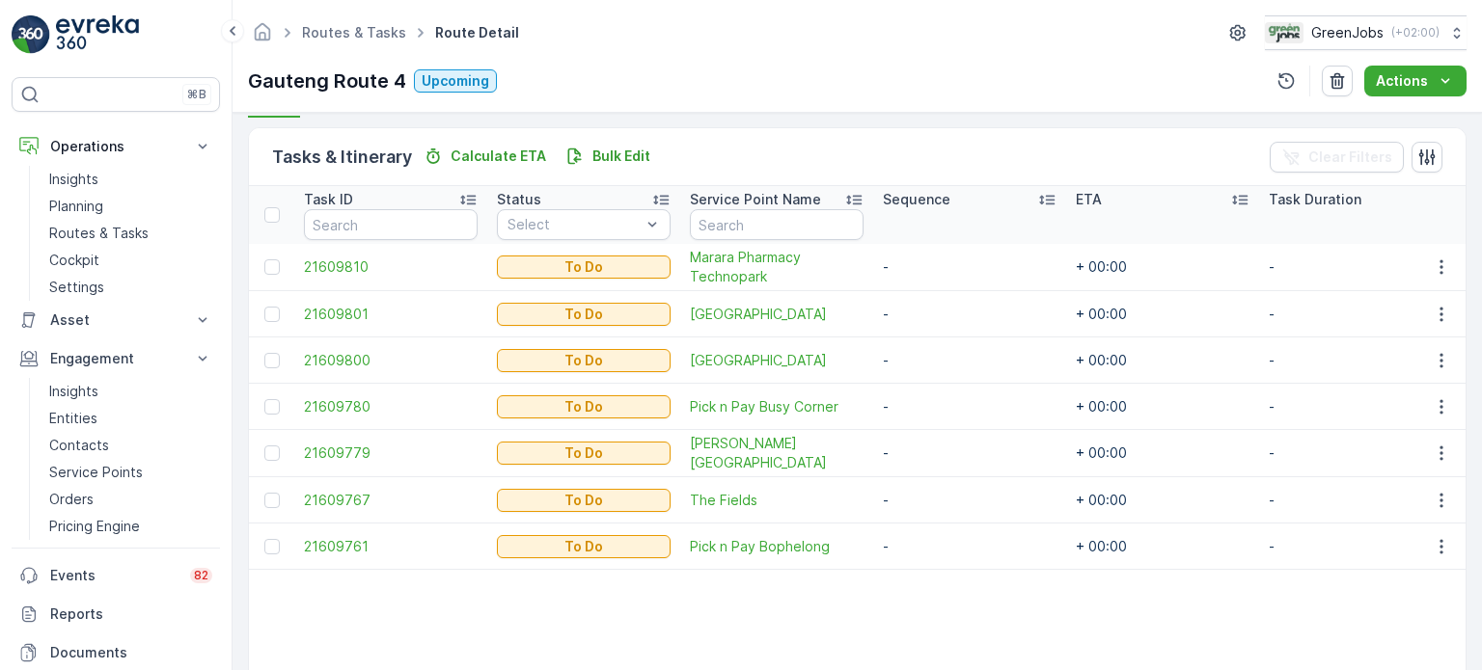
scroll to position [325, 0]
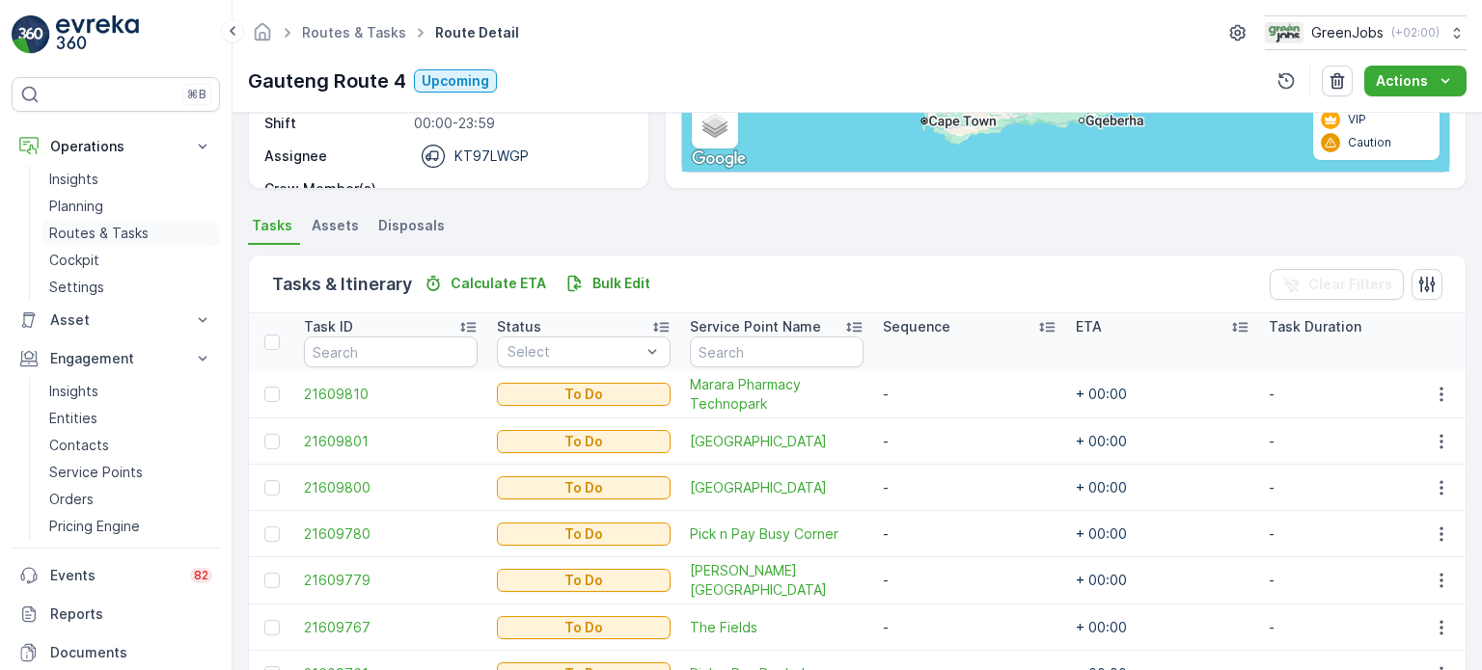
click at [105, 232] on p "Routes & Tasks" at bounding box center [98, 233] width 99 height 19
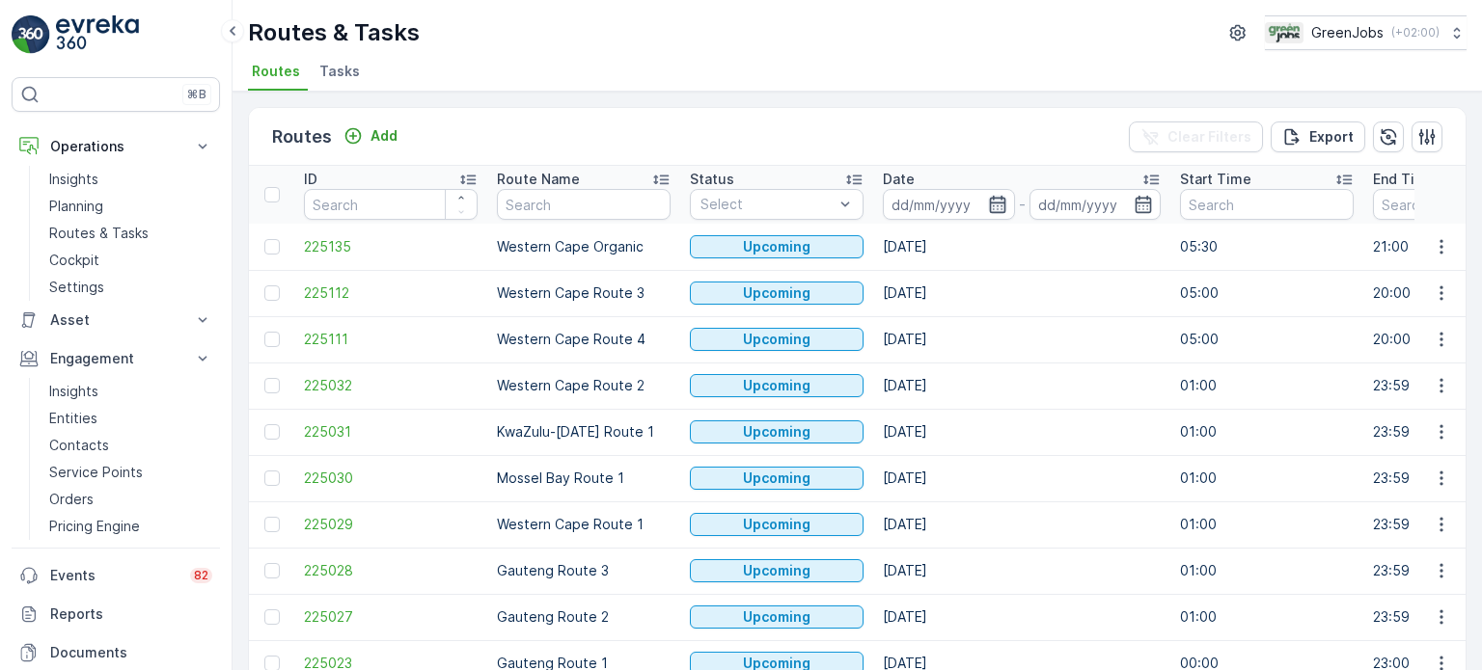
click at [996, 207] on icon "button" at bounding box center [997, 204] width 19 height 19
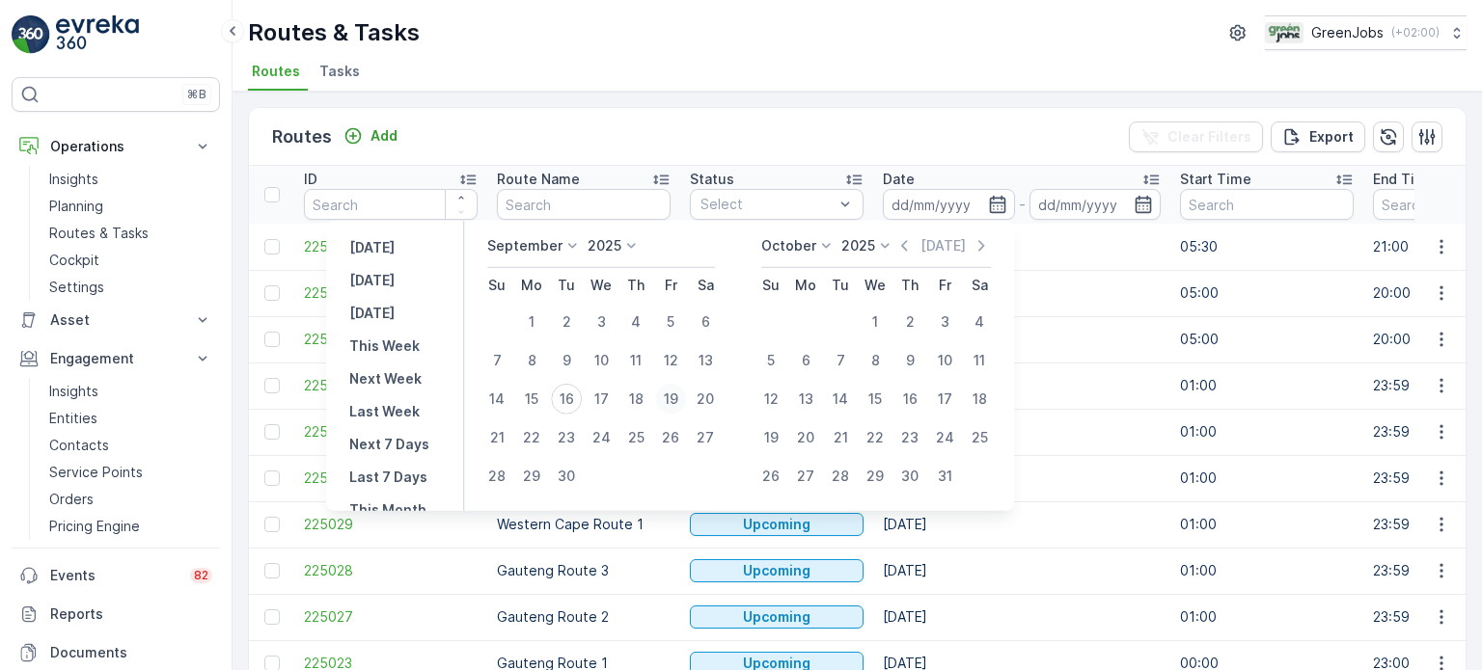
click at [672, 398] on div "19" at bounding box center [670, 399] width 31 height 31
type input "19.09.2025"
click at [670, 396] on div "19" at bounding box center [670, 399] width 31 height 31
type input "19.09.2025"
click at [676, 396] on div "19" at bounding box center [670, 399] width 31 height 31
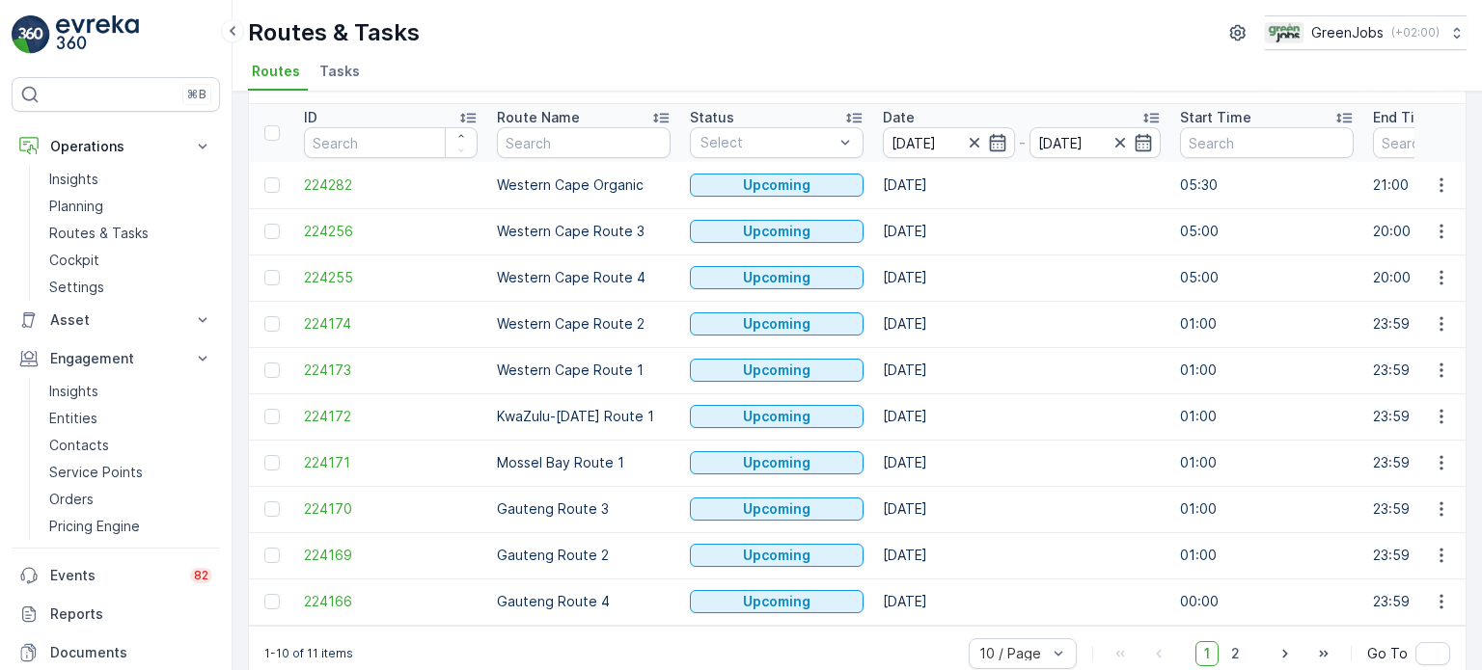
scroll to position [96, 0]
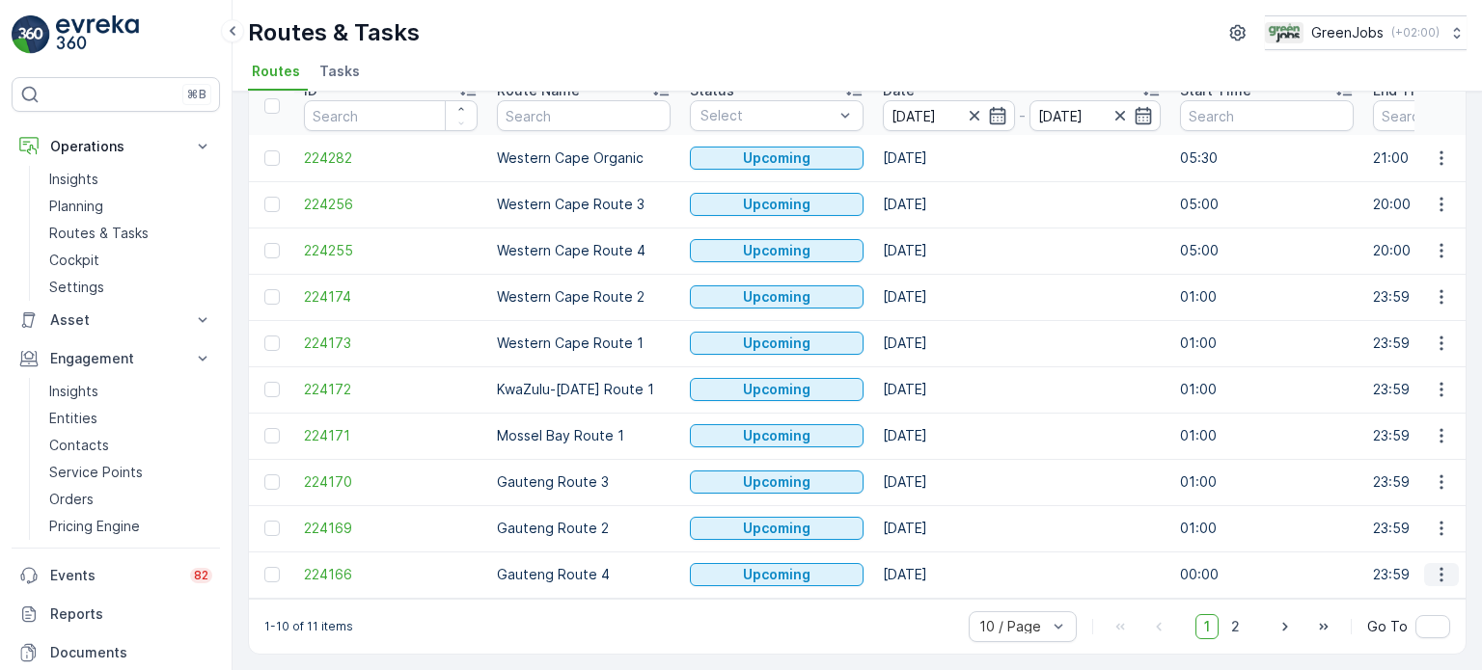
click at [1433, 565] on icon "button" at bounding box center [1441, 574] width 19 height 19
click at [1372, 422] on span "See More Details" at bounding box center [1396, 420] width 112 height 19
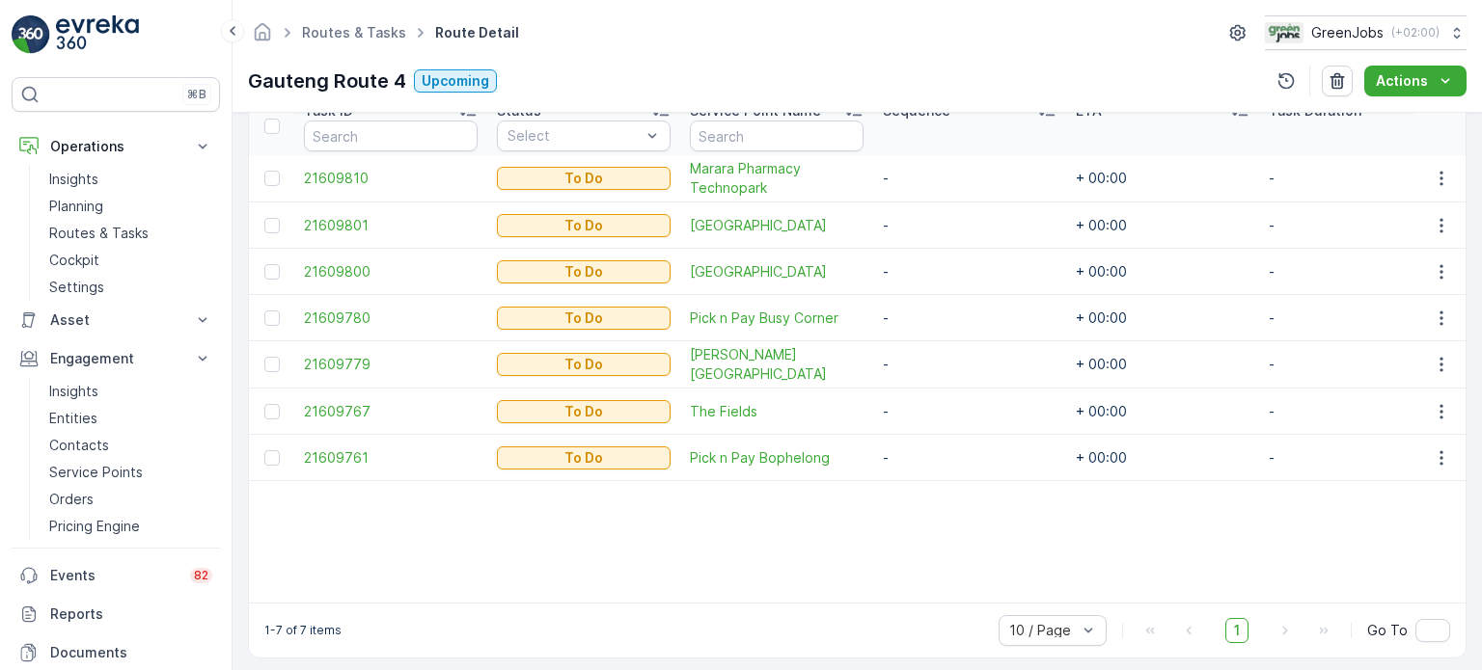
scroll to position [559, 0]
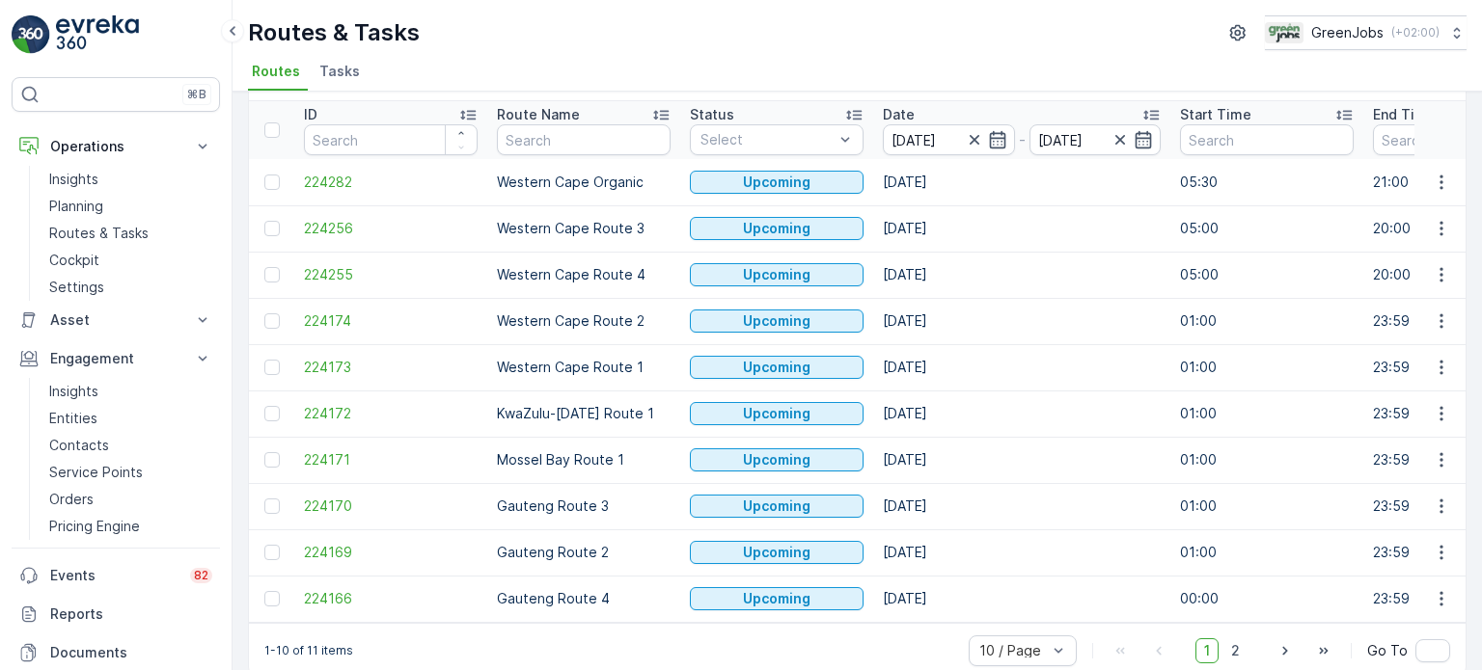
scroll to position [96, 0]
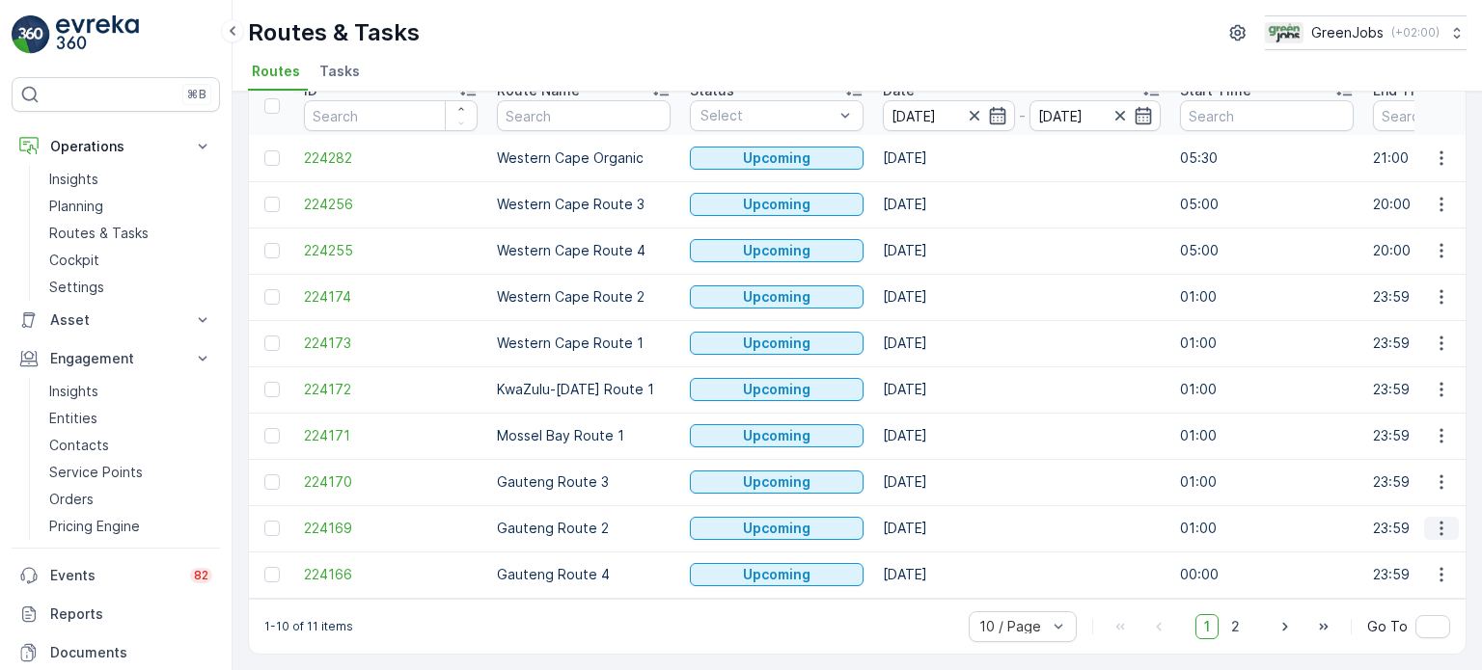
click at [1445, 520] on icon "button" at bounding box center [1441, 528] width 19 height 19
click at [1366, 368] on span "See More Details" at bounding box center [1396, 374] width 112 height 19
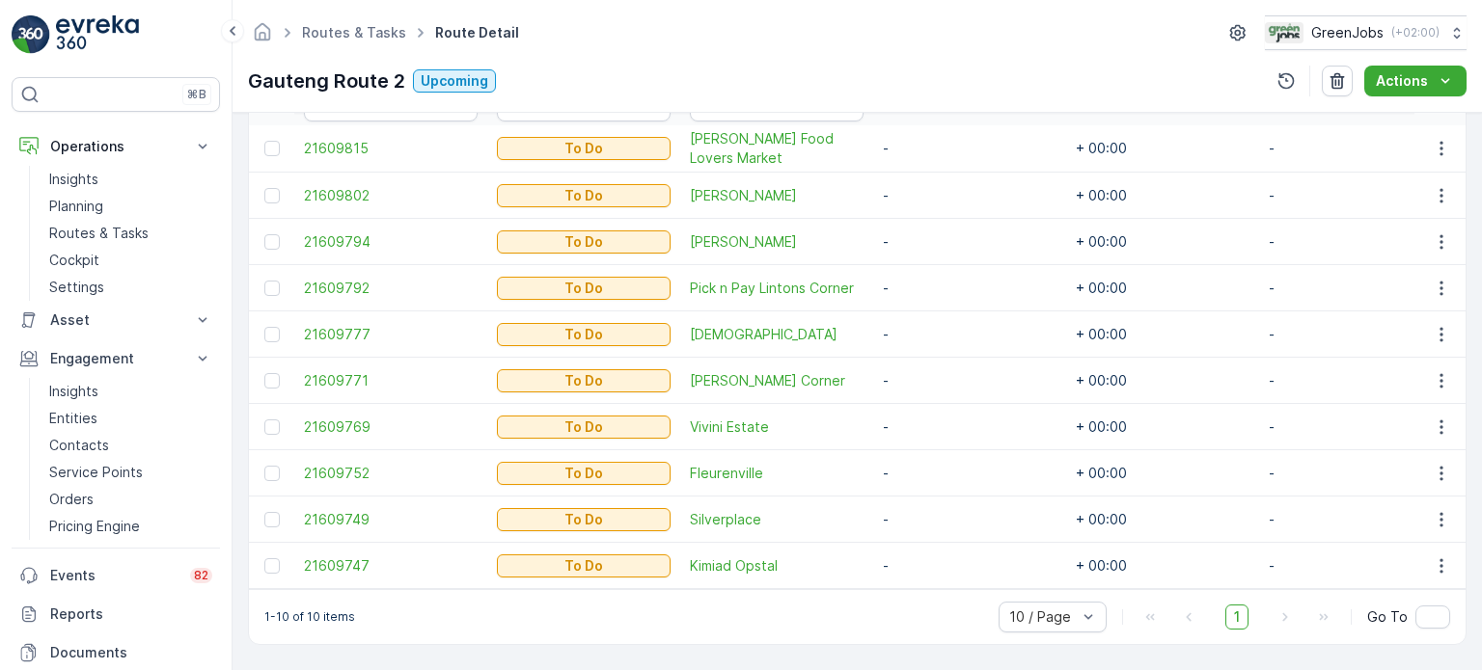
scroll to position [578, 0]
click at [91, 383] on p "Insights" at bounding box center [73, 391] width 49 height 19
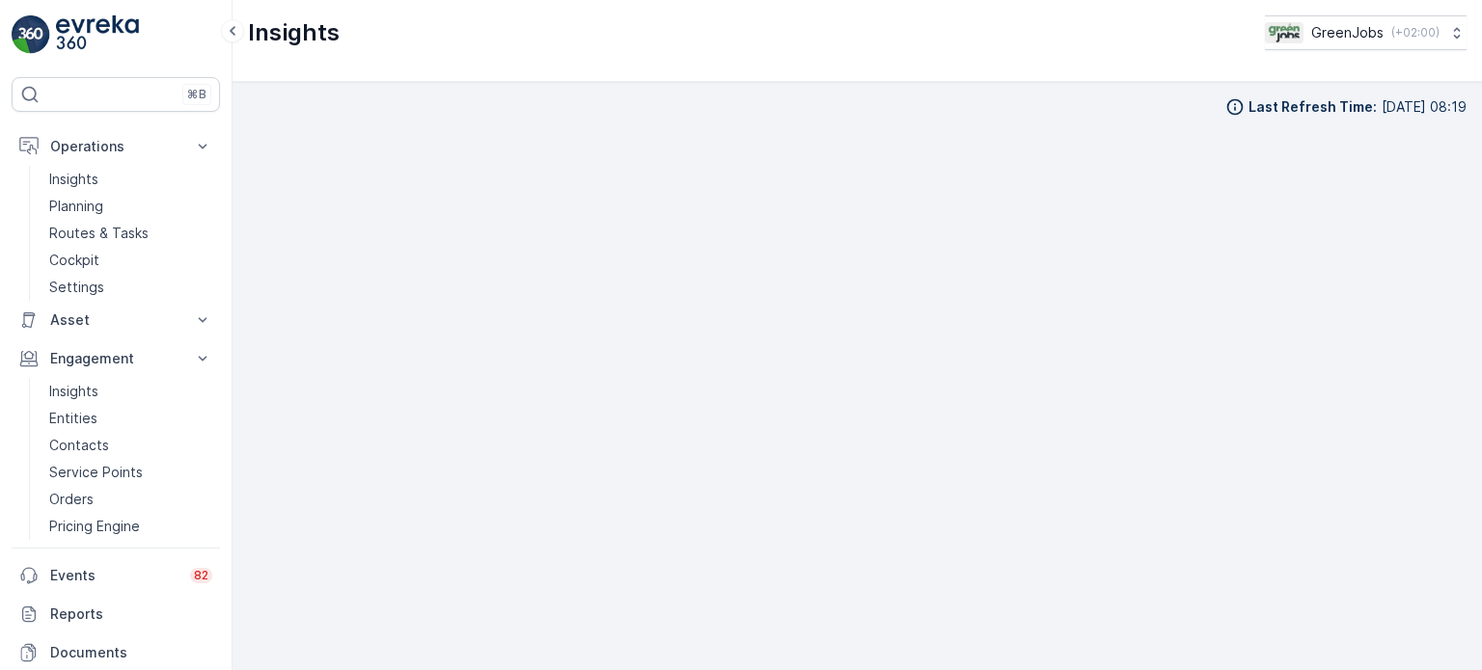
scroll to position [15, 0]
click at [75, 204] on p "Planning" at bounding box center [76, 206] width 54 height 19
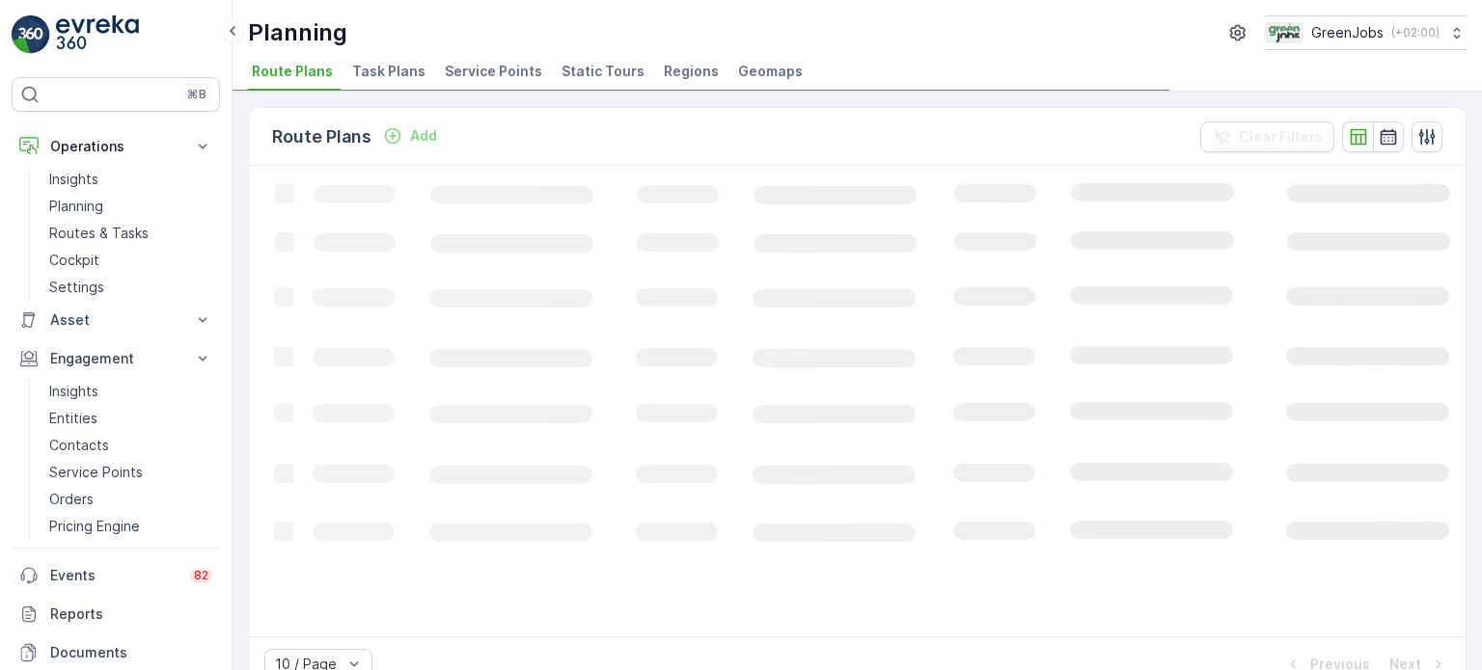
click at [484, 67] on span "Service Points" at bounding box center [493, 71] width 97 height 19
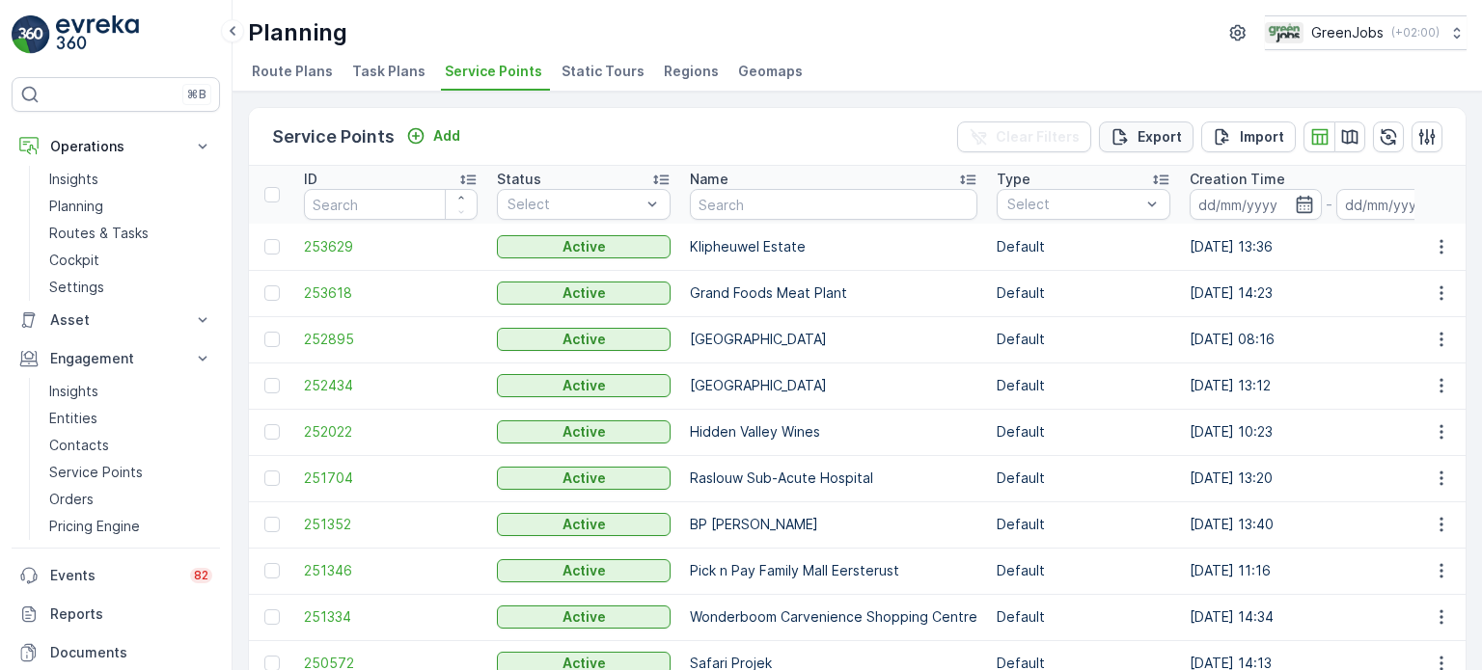
click at [1182, 129] on button "Export" at bounding box center [1146, 137] width 95 height 31
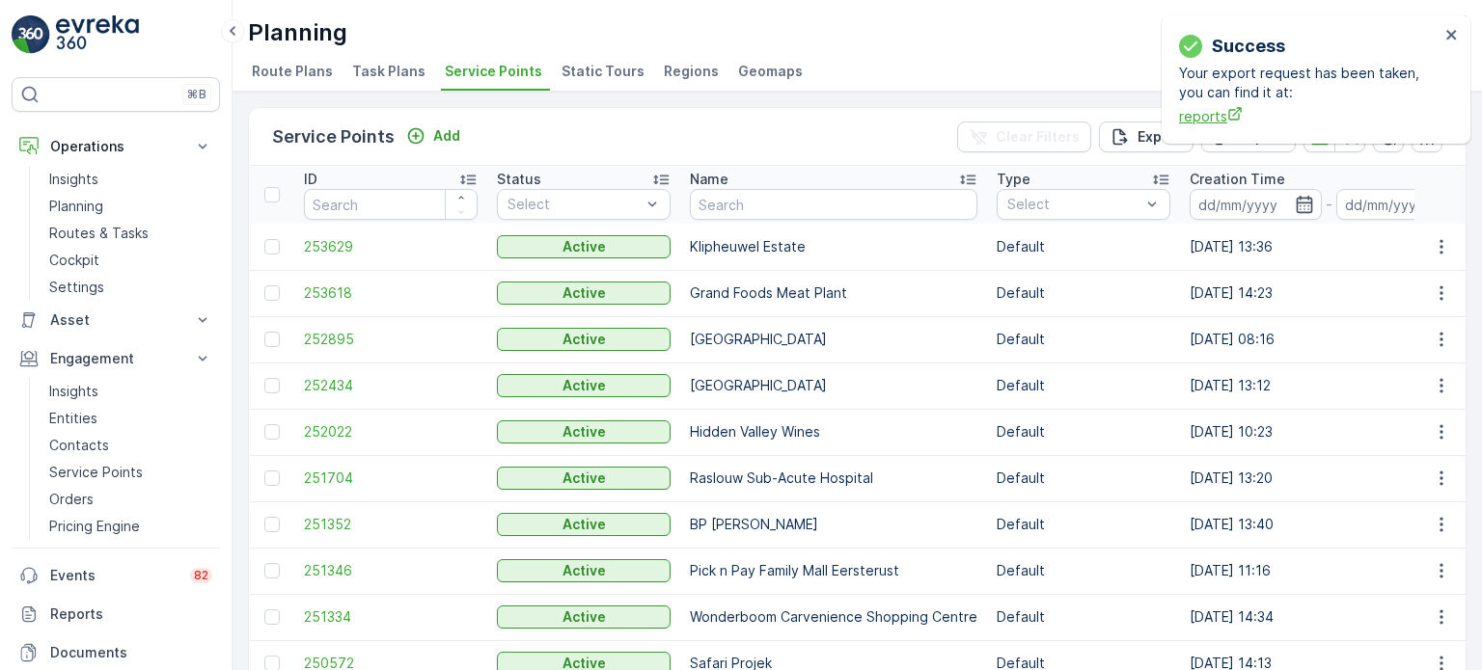
click at [1208, 119] on span "reports" at bounding box center [1309, 116] width 260 height 20
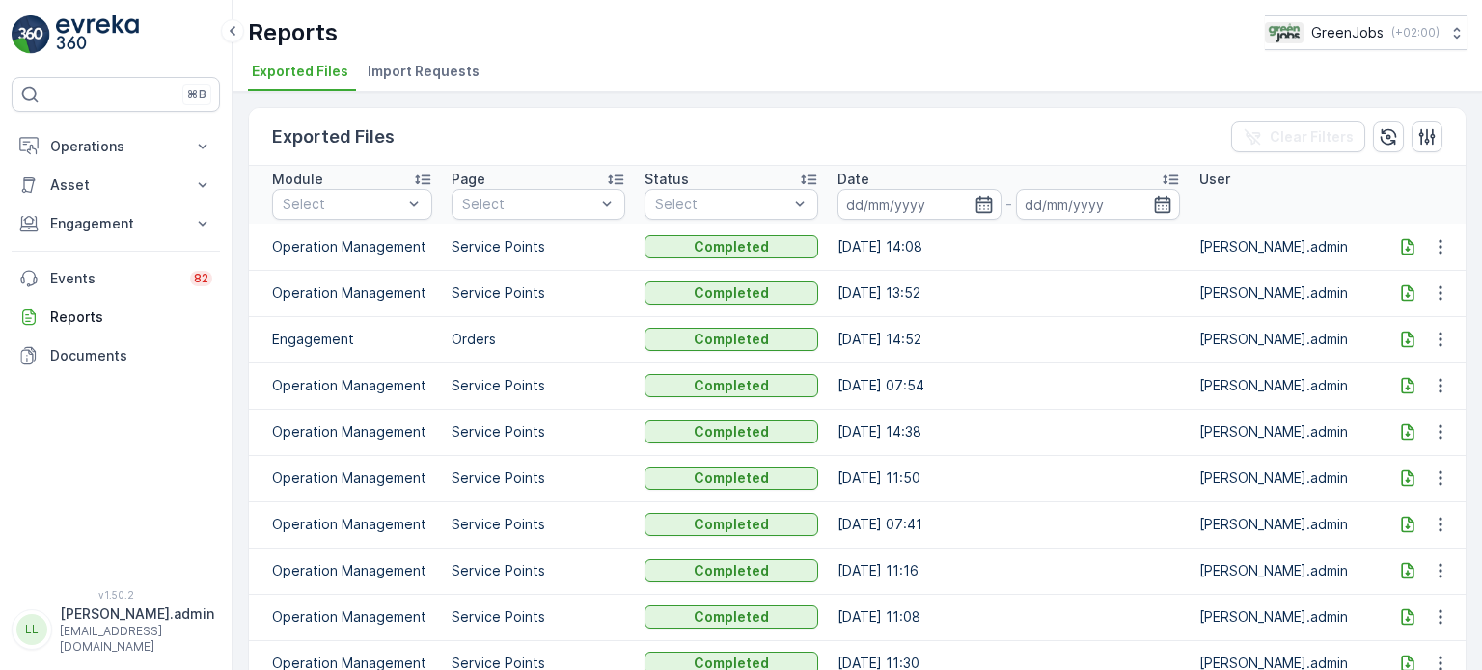
click at [1404, 242] on icon at bounding box center [1407, 246] width 19 height 19
